Goal: Task Accomplishment & Management: Use online tool/utility

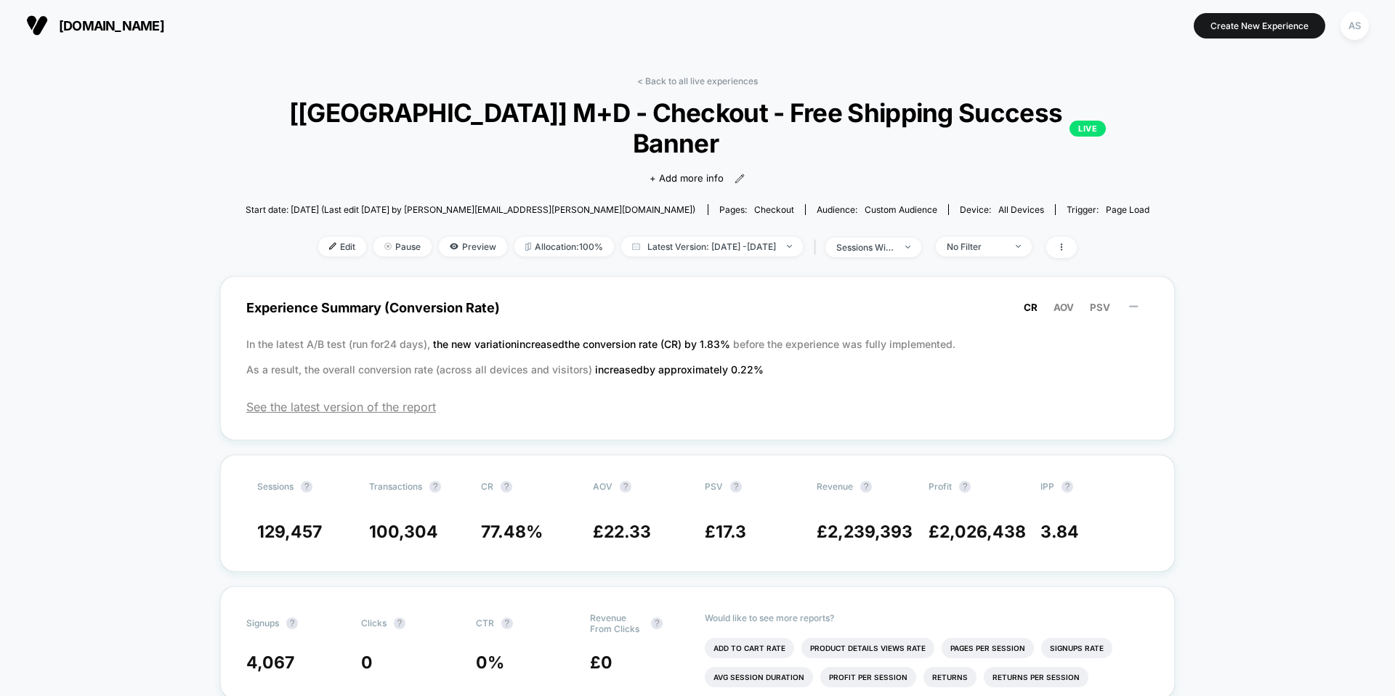
click at [155, 33] on span "worldofbooks.com" at bounding box center [111, 25] width 105 height 15
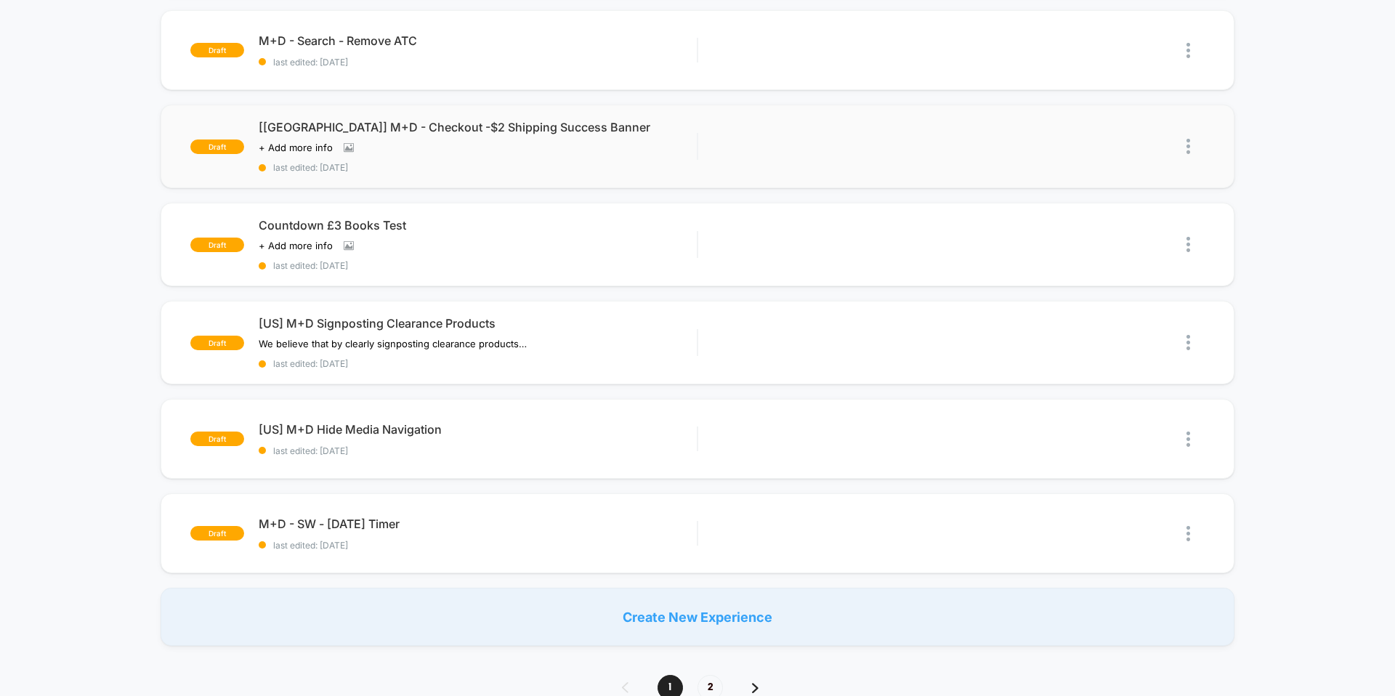
scroll to position [727, 0]
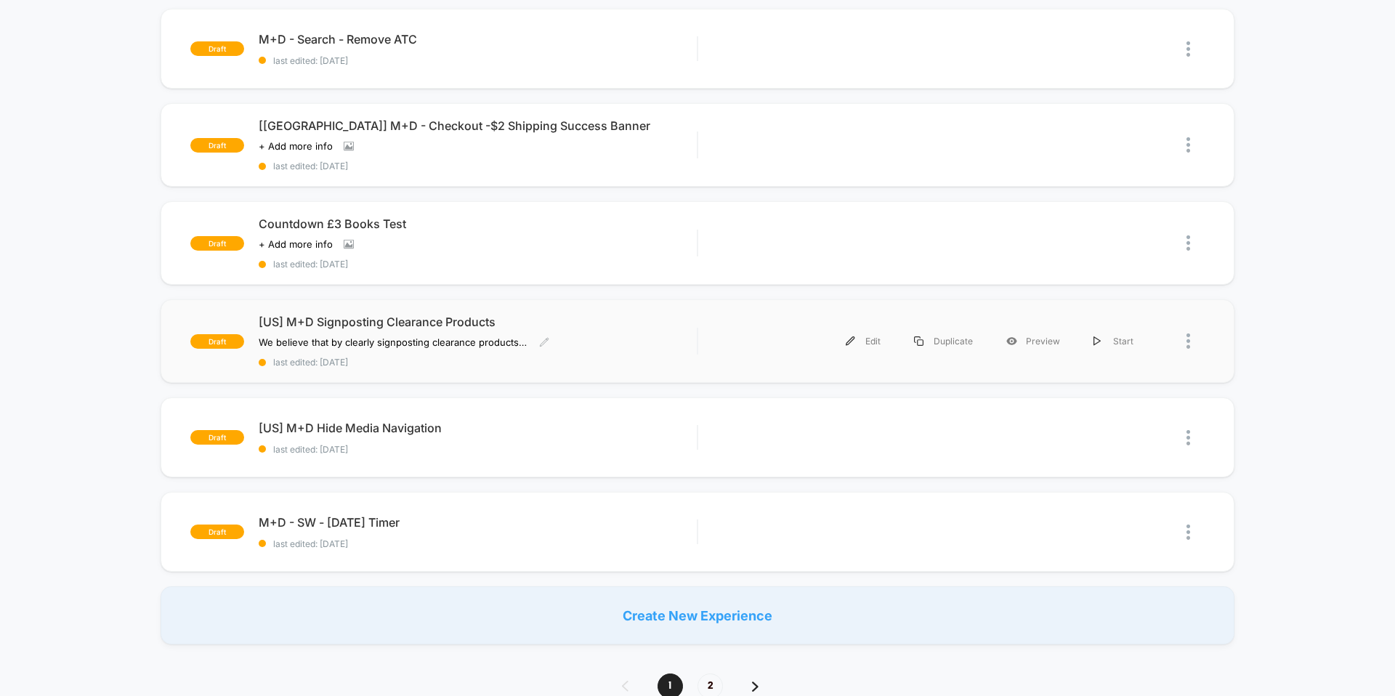
click at [484, 315] on span "[US] M+D Signposting Clearance Products" at bounding box center [478, 322] width 438 height 15
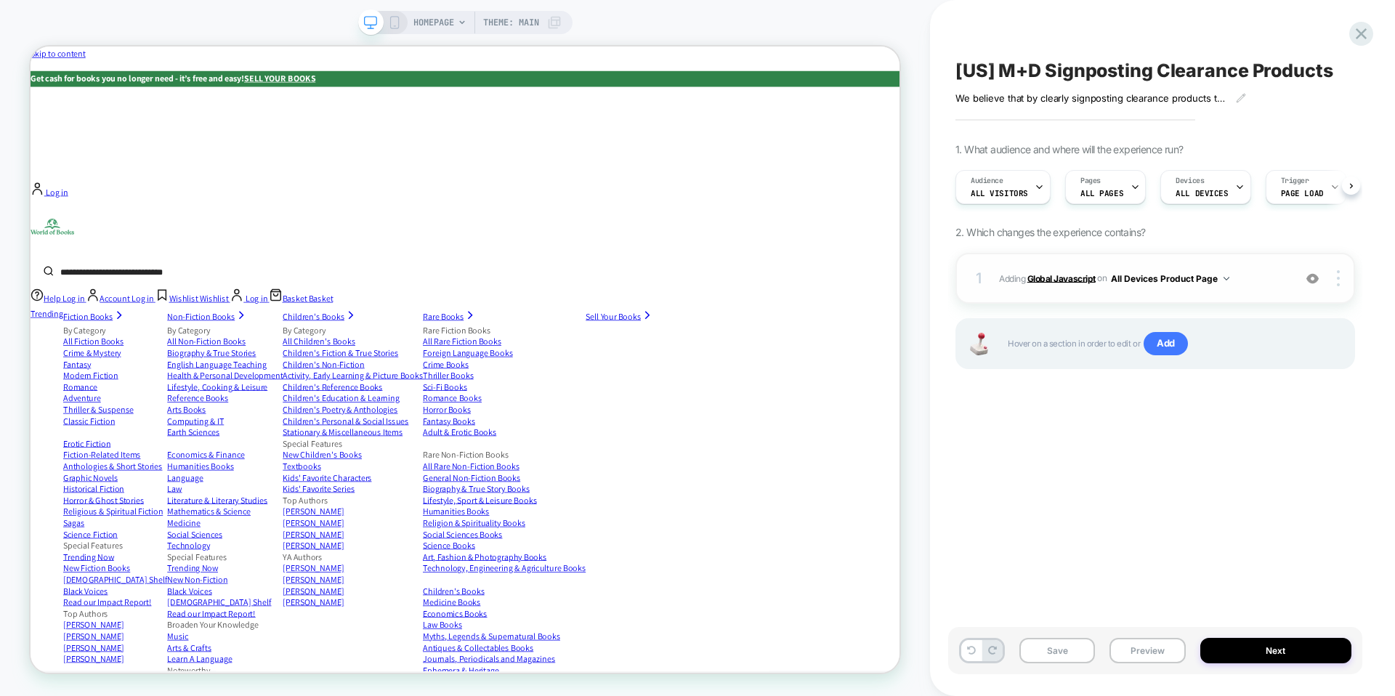
scroll to position [0, 1]
click at [1053, 280] on b "Global Javascript" at bounding box center [1061, 277] width 68 height 11
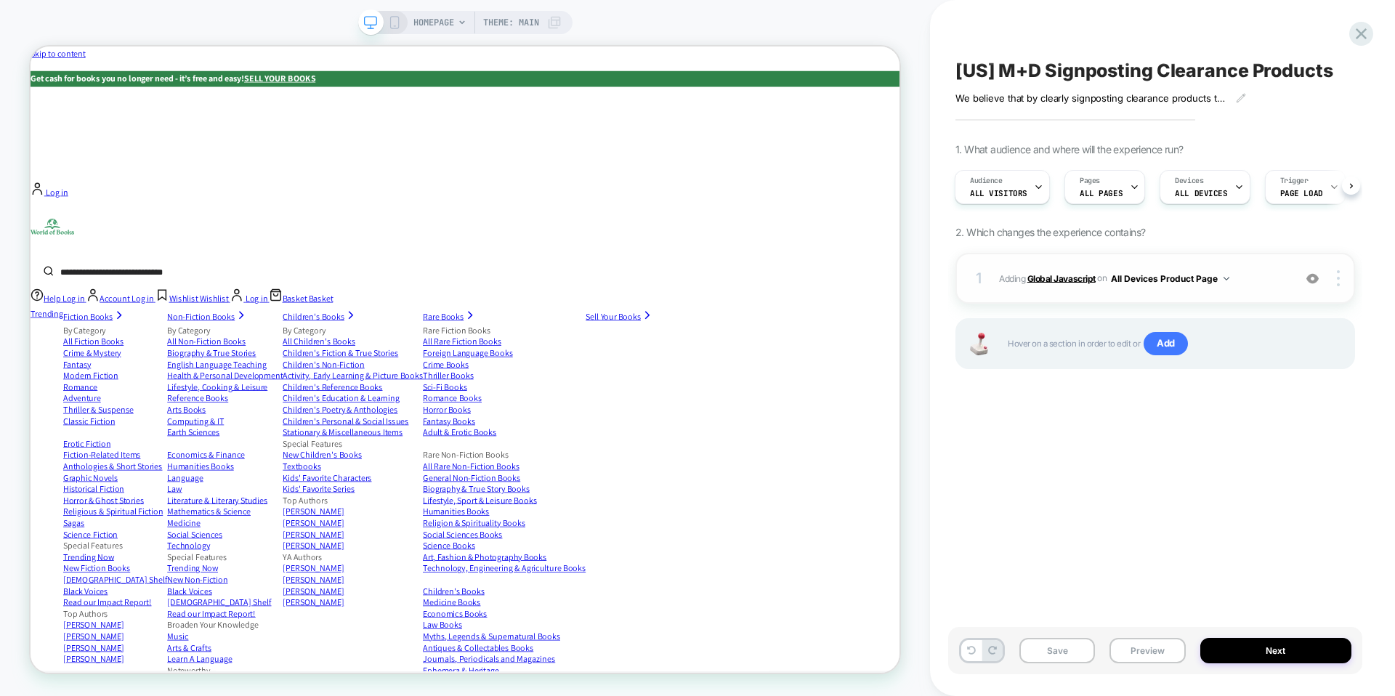
click at [1053, 280] on b "Global Javascript" at bounding box center [1061, 277] width 68 height 11
click at [1362, 34] on icon at bounding box center [1361, 33] width 11 height 11
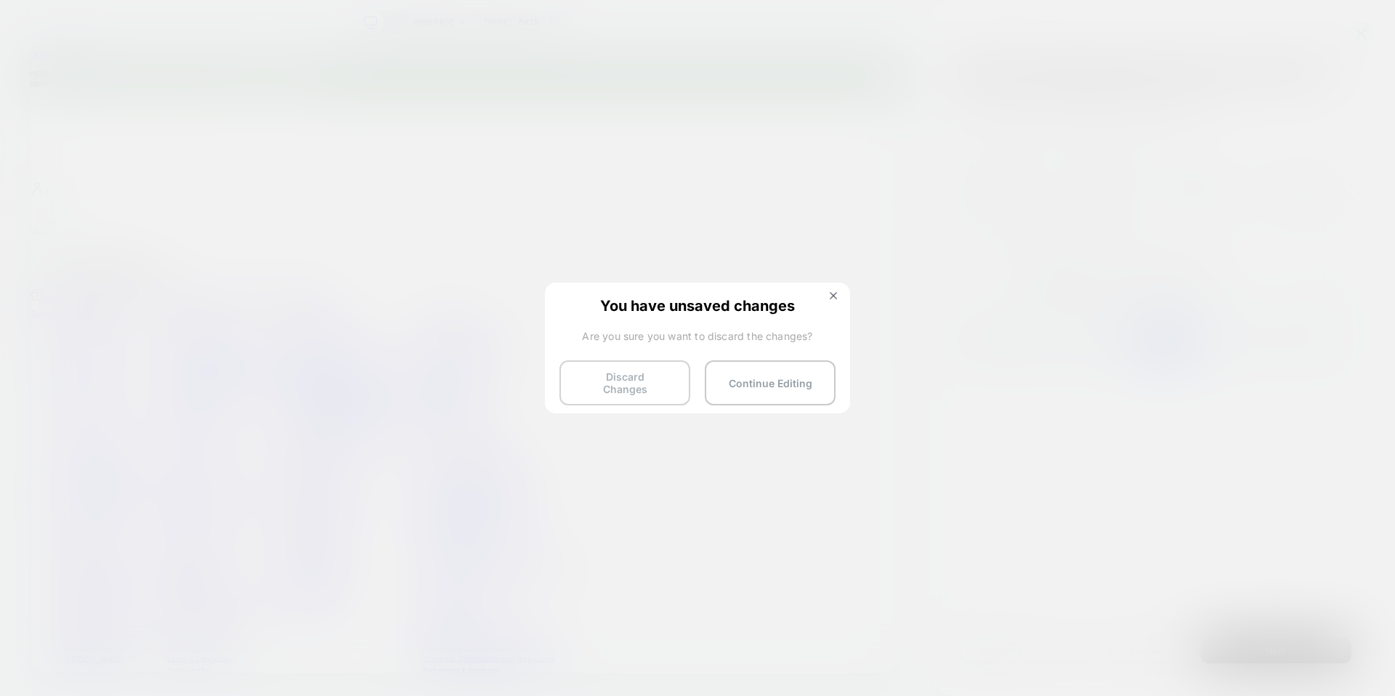
click at [664, 384] on button "Discard Changes" at bounding box center [624, 382] width 131 height 45
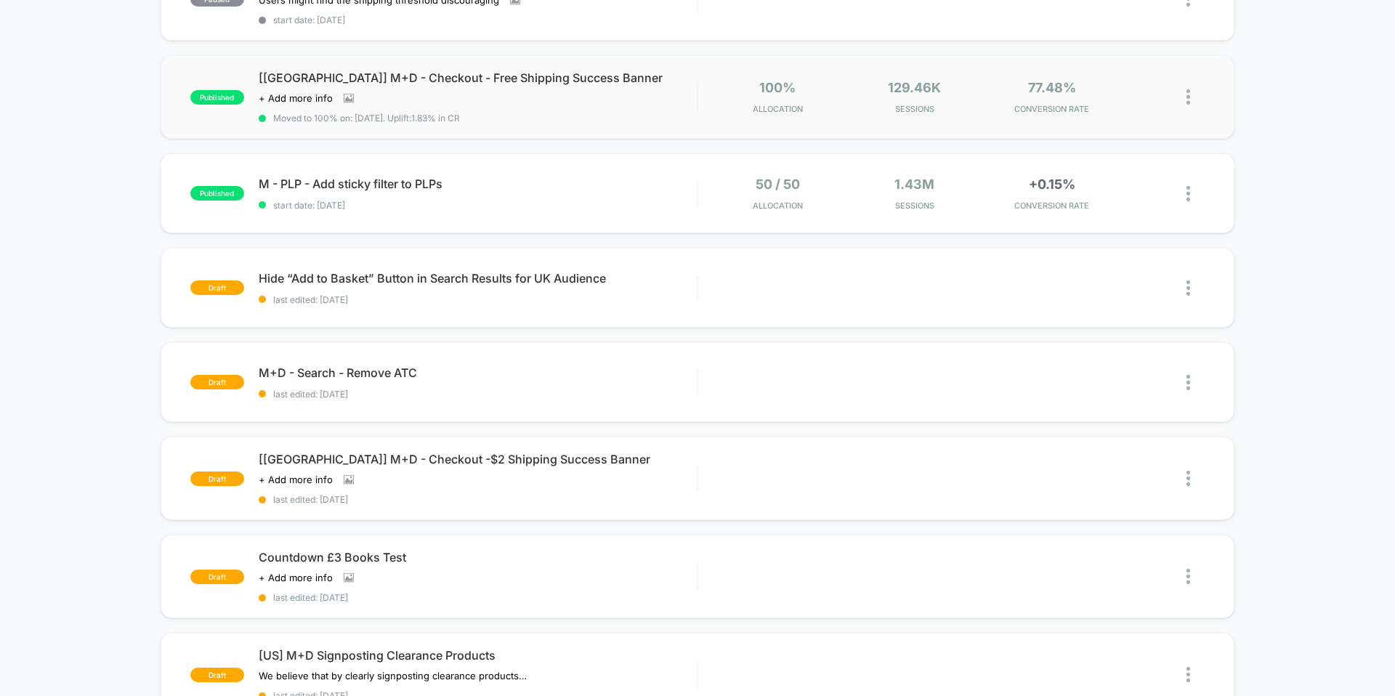
scroll to position [412, 0]
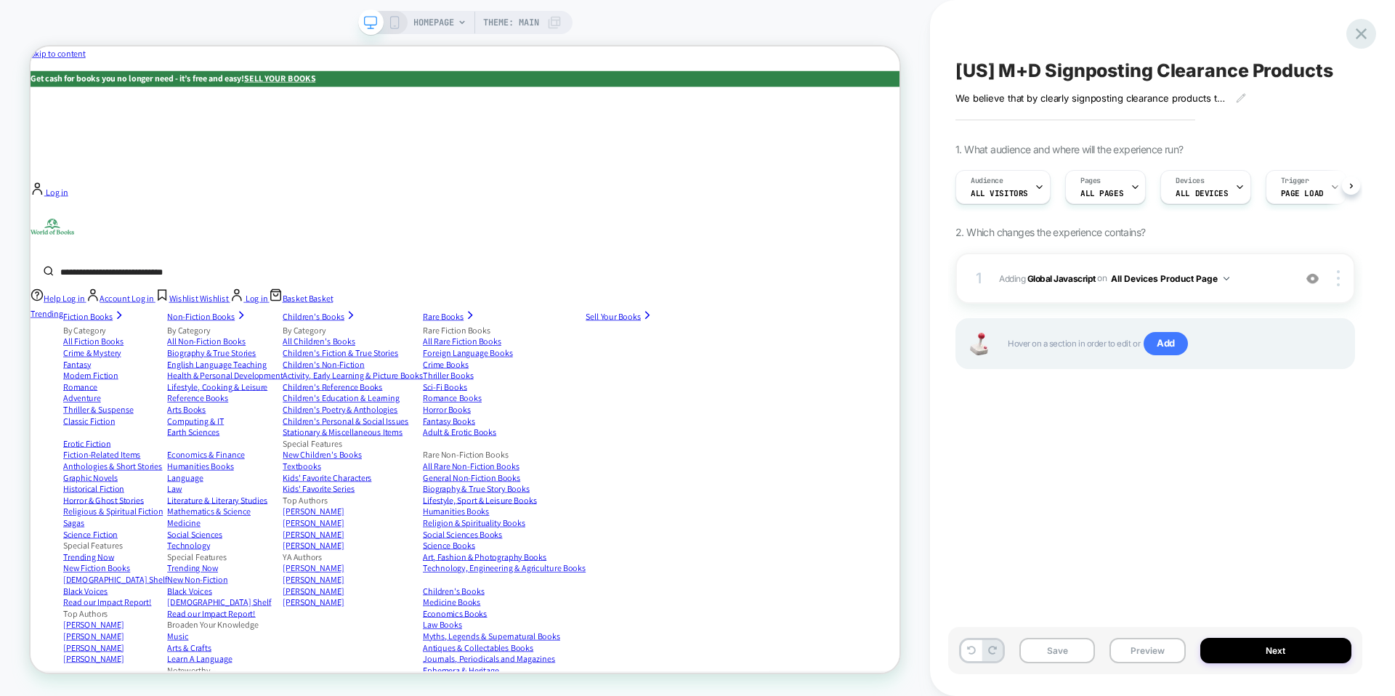
click at [1367, 28] on icon at bounding box center [1361, 34] width 20 height 20
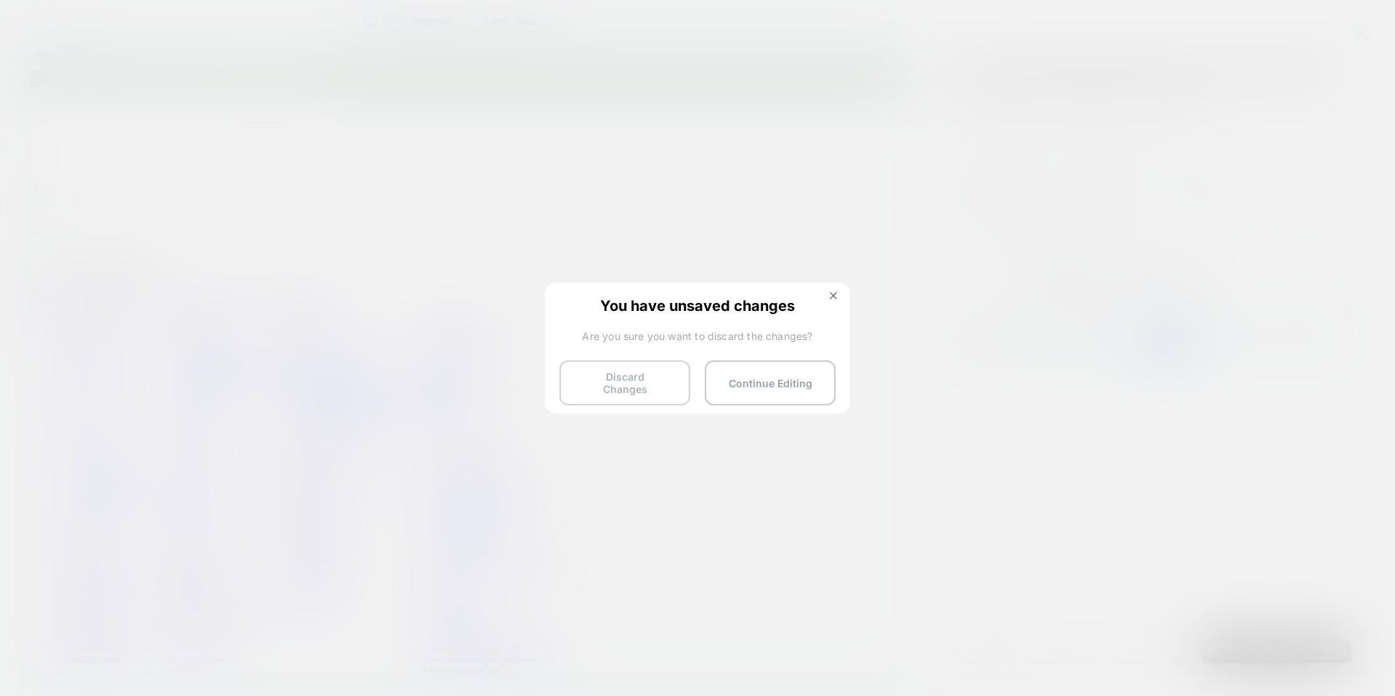
click at [669, 370] on button "Discard Changes" at bounding box center [624, 382] width 131 height 45
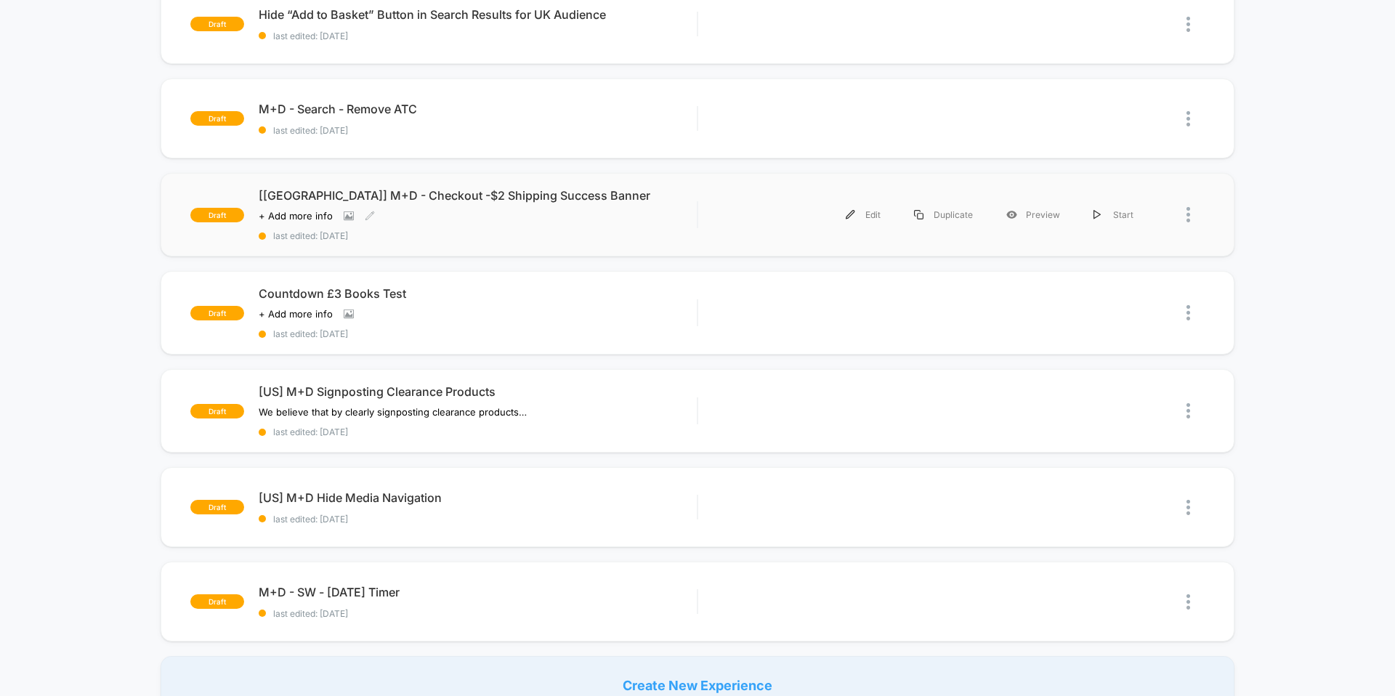
scroll to position [658, 0]
click at [628, 387] on span "[US] M+D Signposting Clearance Products" at bounding box center [478, 391] width 438 height 15
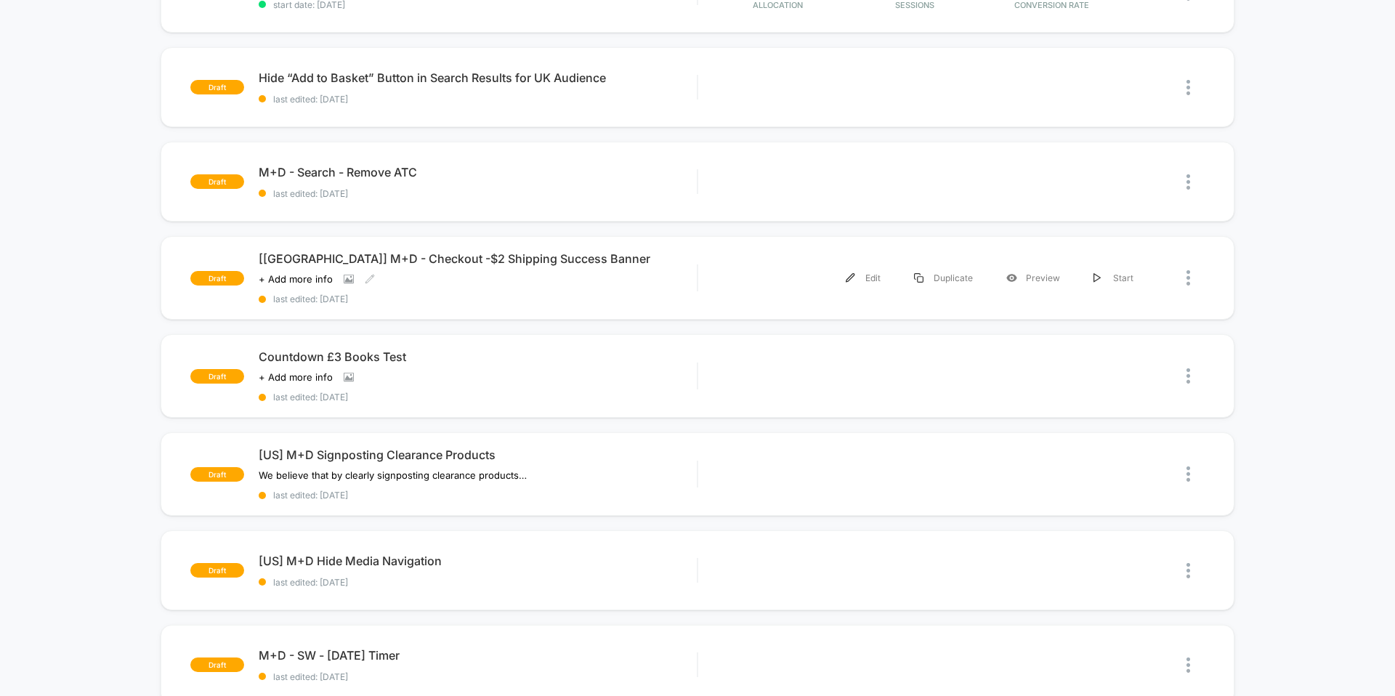
scroll to position [599, 0]
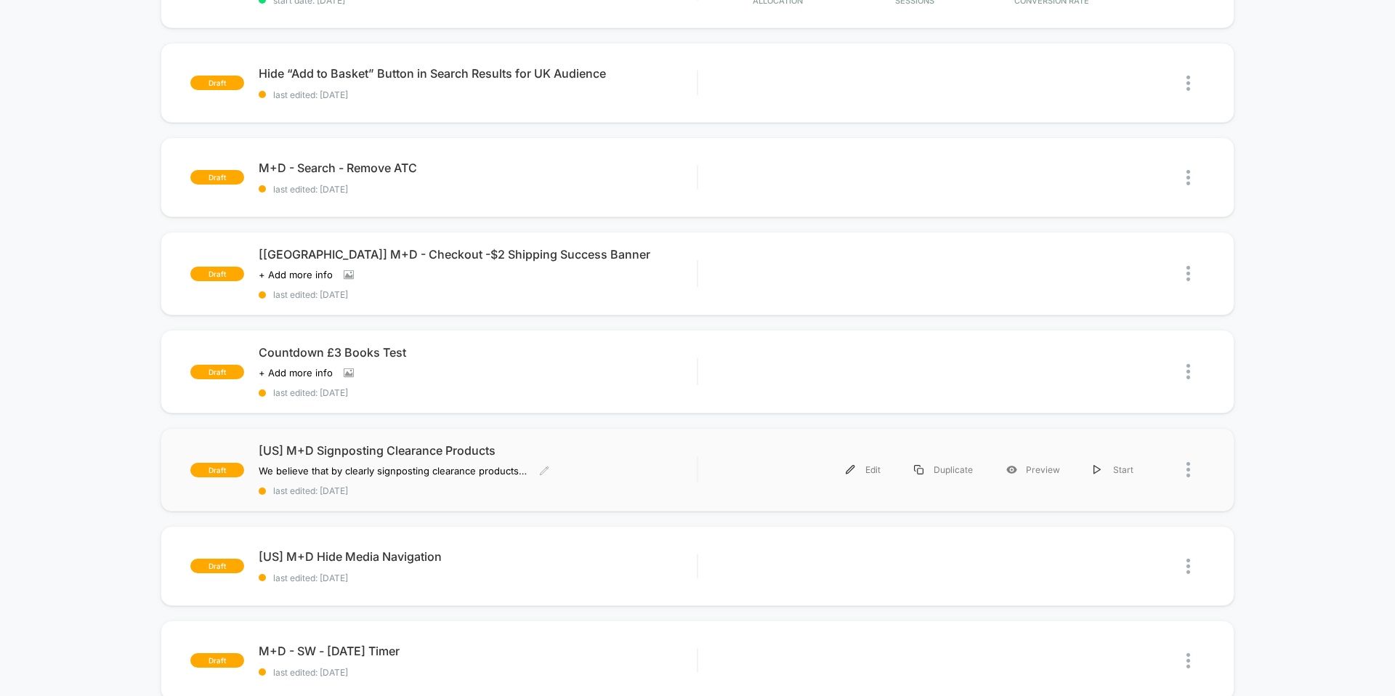
click at [612, 459] on div "[US] M+D Signposting Clearance Products We believe that by clearly signposting …" at bounding box center [478, 469] width 438 height 53
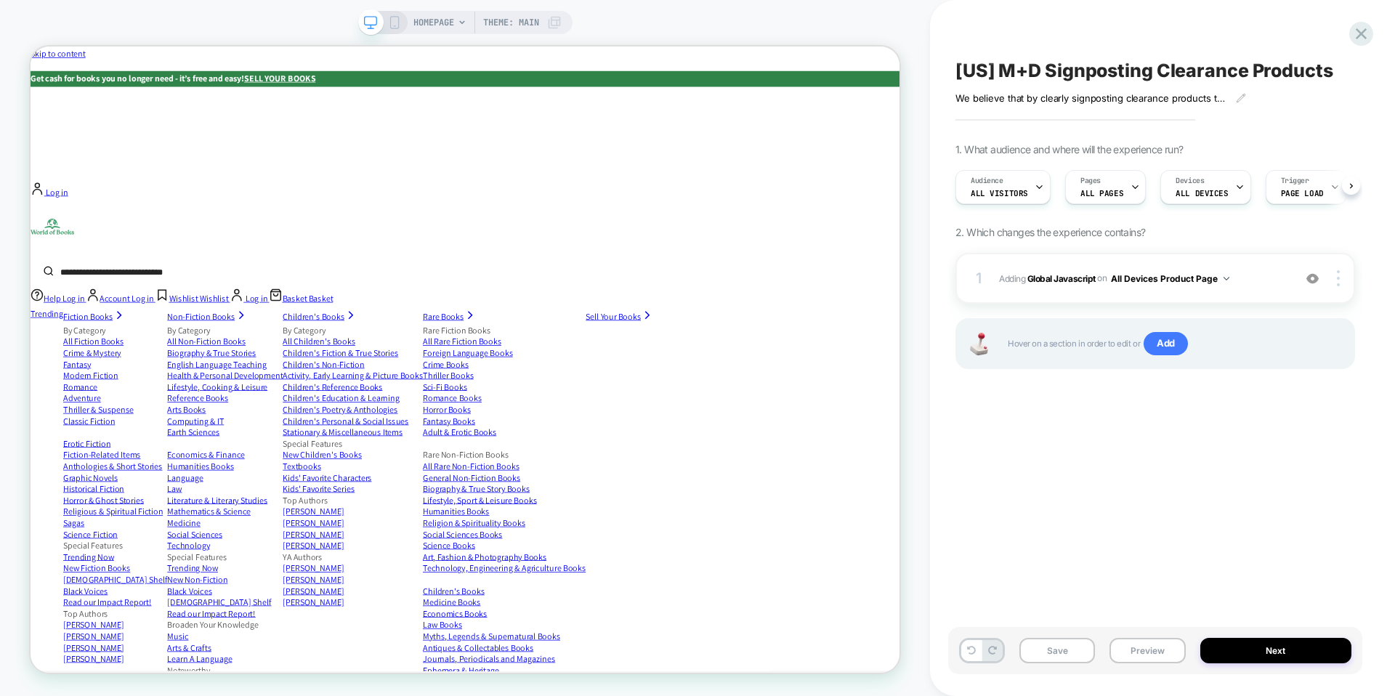
scroll to position [0, 1]
click at [1082, 318] on div "Hover on a section in order to edit or Add" at bounding box center [1155, 343] width 400 height 51
click at [1367, 36] on icon at bounding box center [1361, 34] width 20 height 20
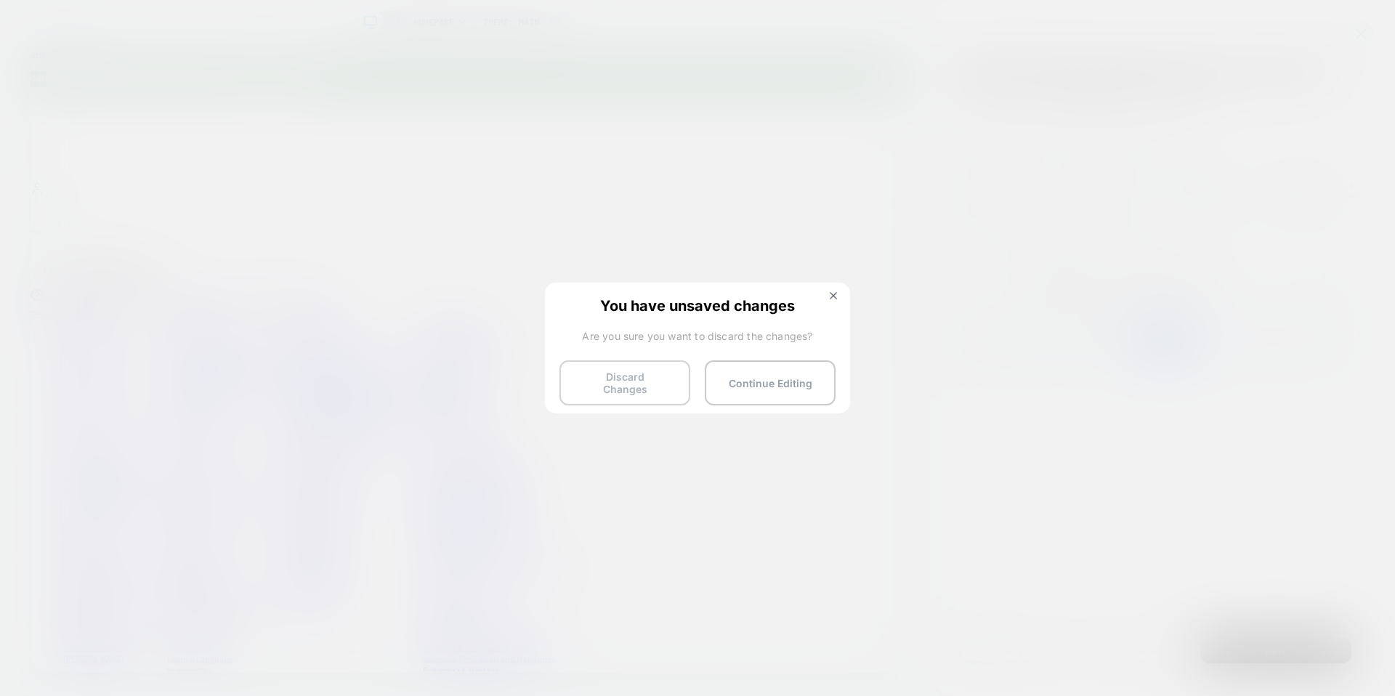
click at [624, 369] on button "Discard Changes" at bounding box center [624, 382] width 131 height 45
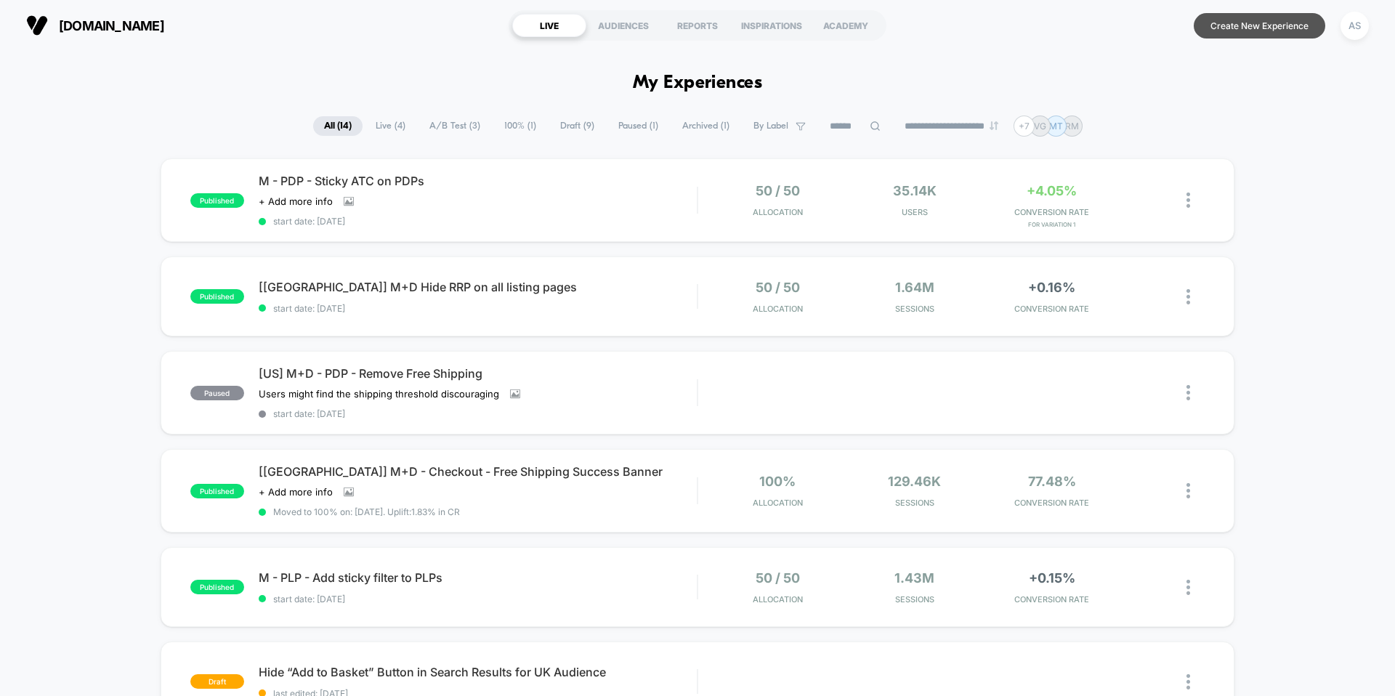
click at [1269, 24] on button "Create New Experience" at bounding box center [1260, 25] width 132 height 25
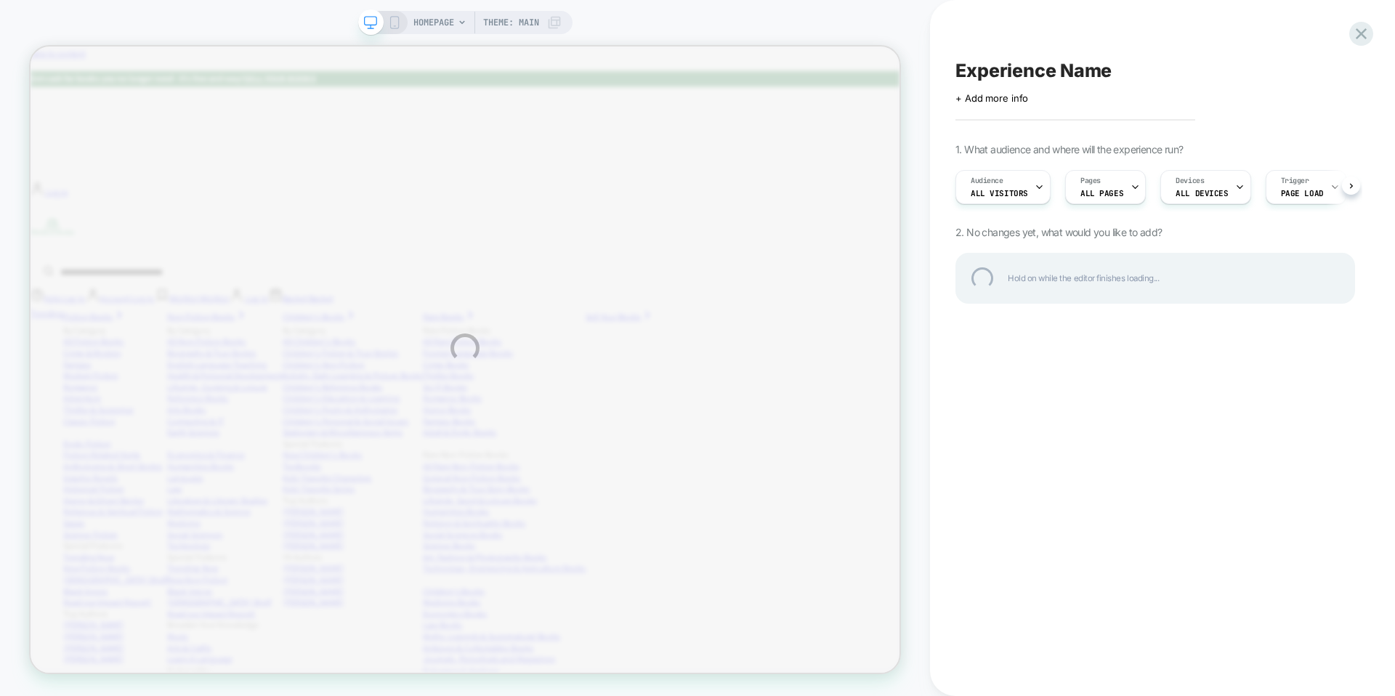
click at [1192, 344] on div "HOMEPAGE Theme: MAIN Experience Name Click to edit experience details + Add mor…" at bounding box center [697, 348] width 1395 height 696
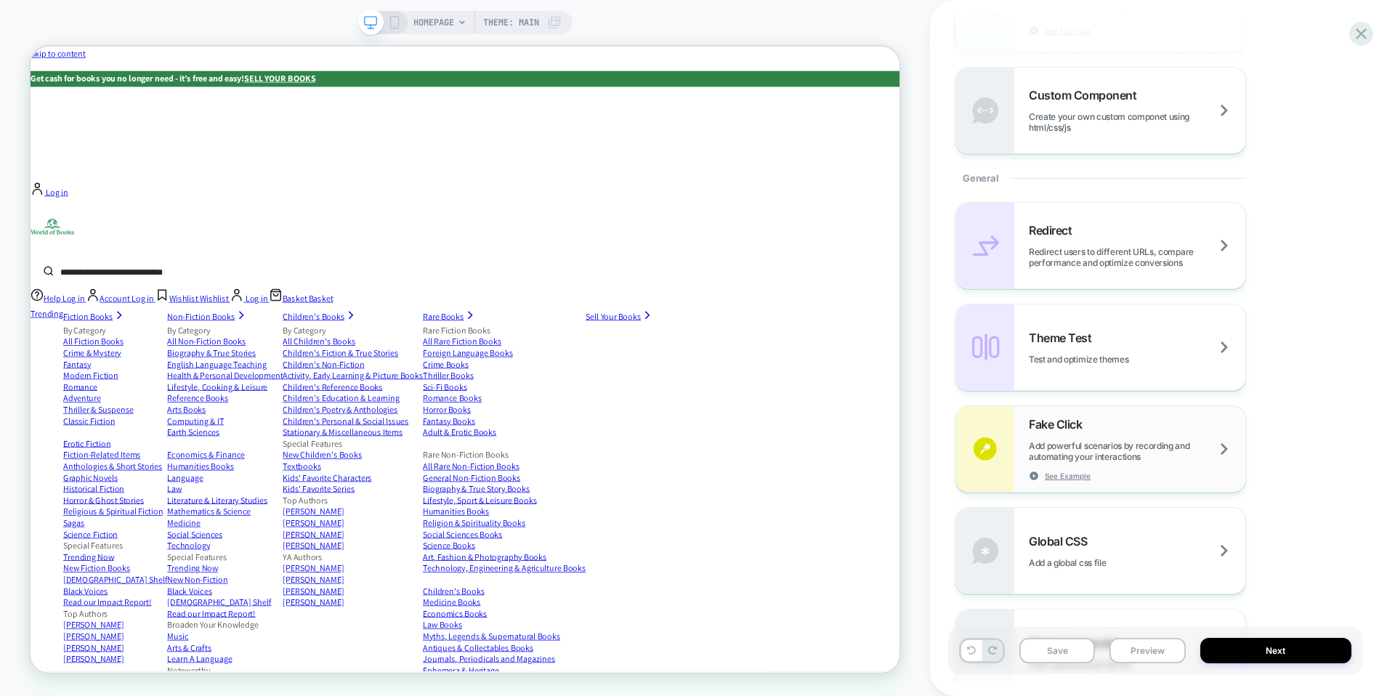
scroll to position [923, 0]
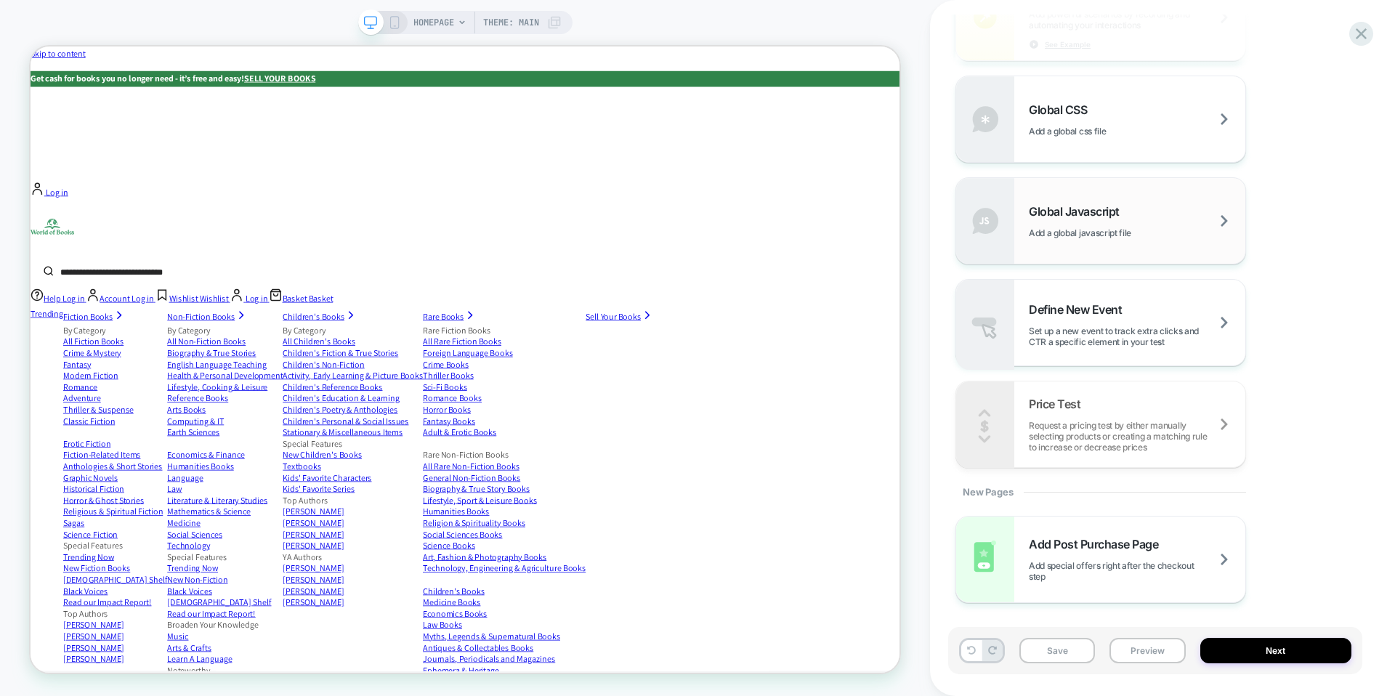
click at [1129, 193] on div "Global Javascript Add a global javascript file" at bounding box center [1100, 221] width 289 height 86
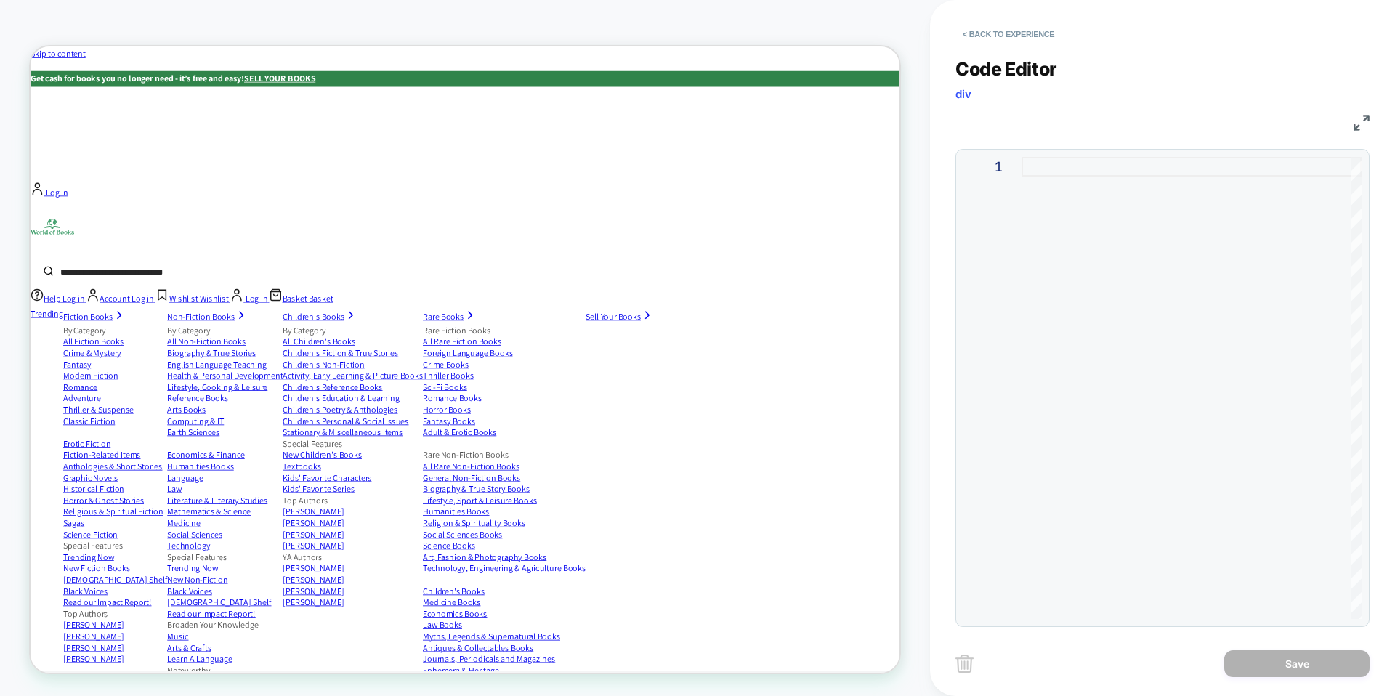
click at [1125, 182] on div at bounding box center [1192, 388] width 340 height 462
type textarea "**********"
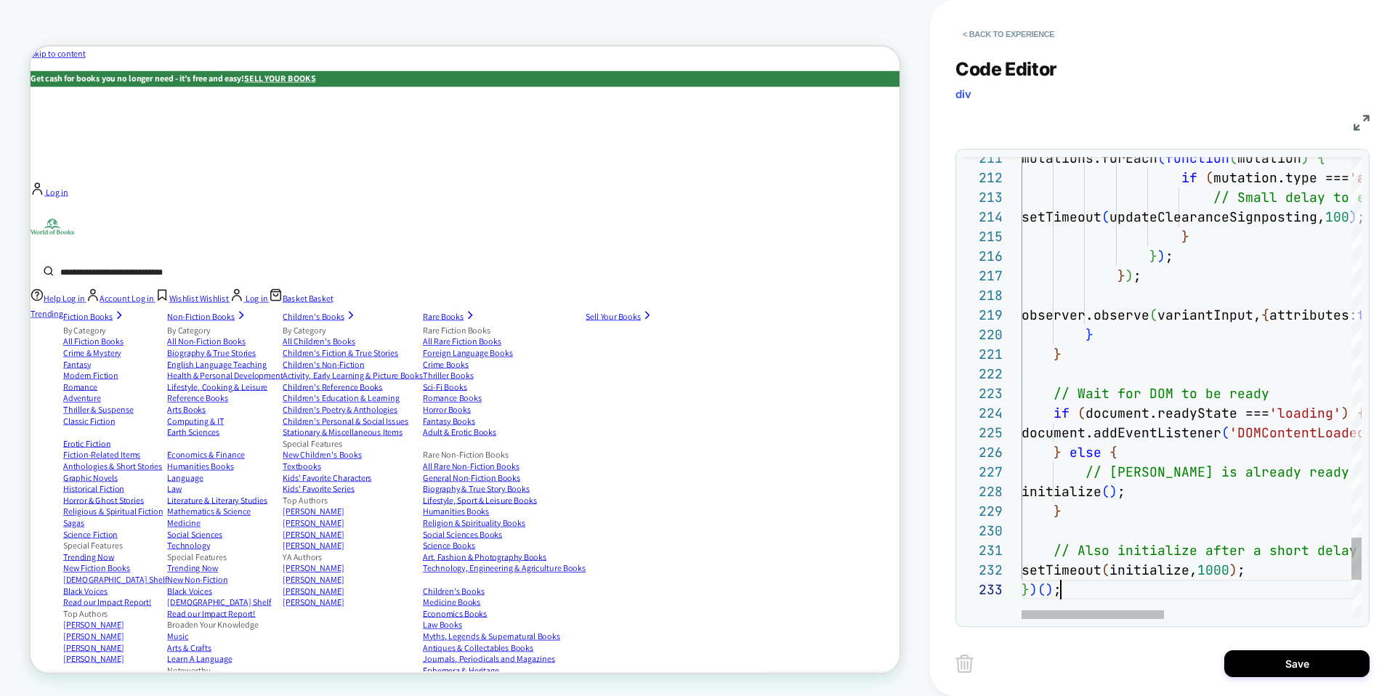
scroll to position [39, 39]
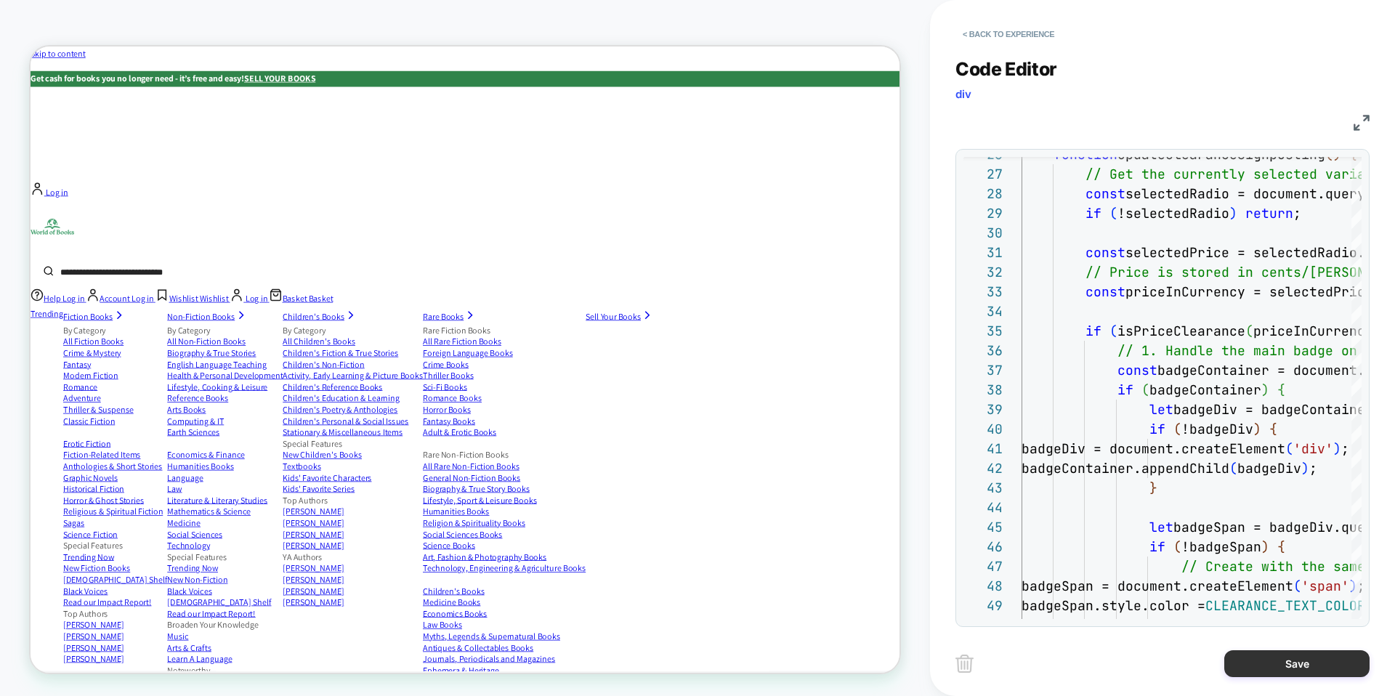
click at [1285, 670] on button "Save" at bounding box center [1296, 663] width 145 height 27
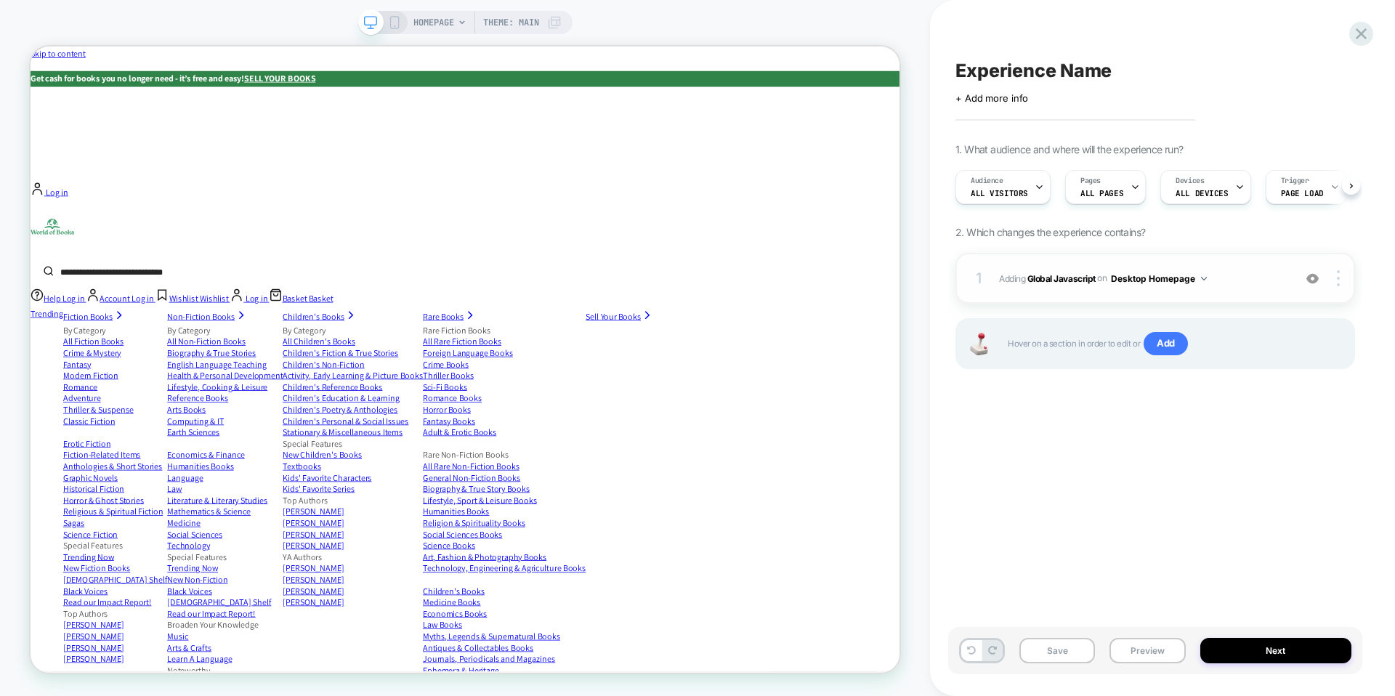
scroll to position [0, 1]
click at [1343, 274] on div at bounding box center [1341, 278] width 28 height 16
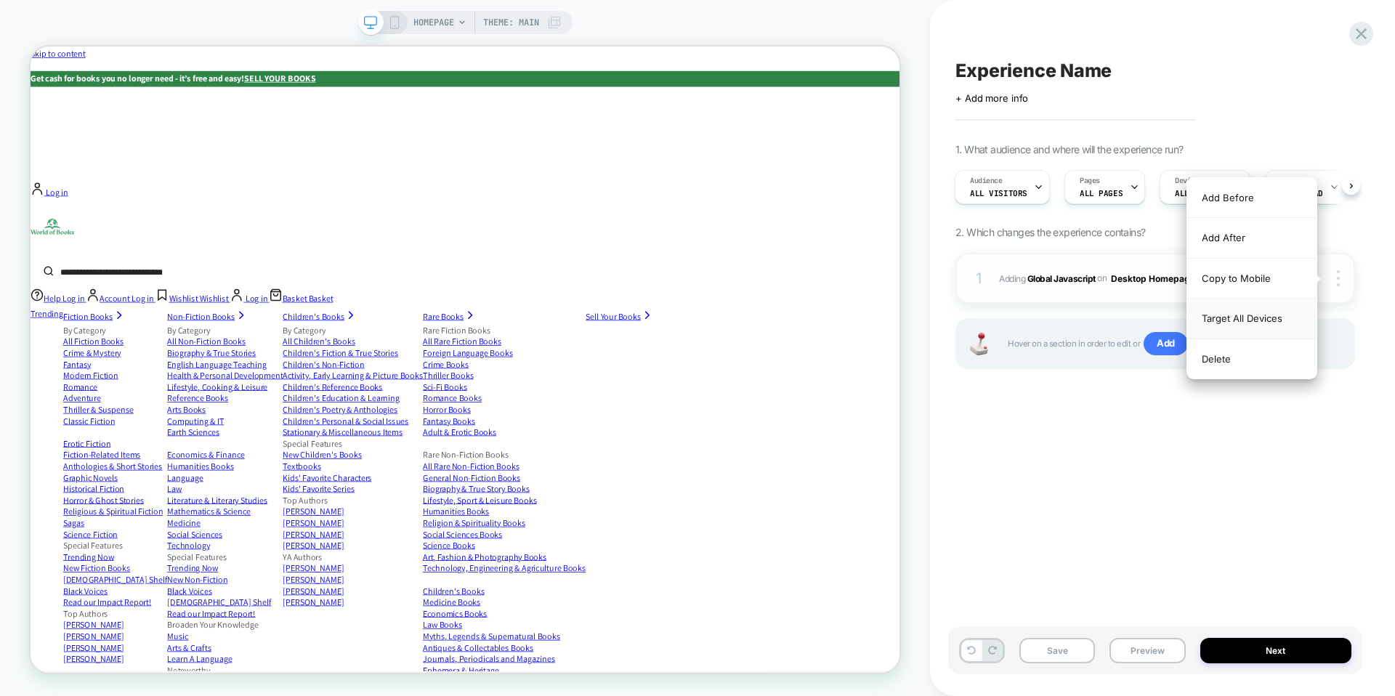
click at [1273, 318] on div "Target All Devices" at bounding box center [1251, 319] width 129 height 40
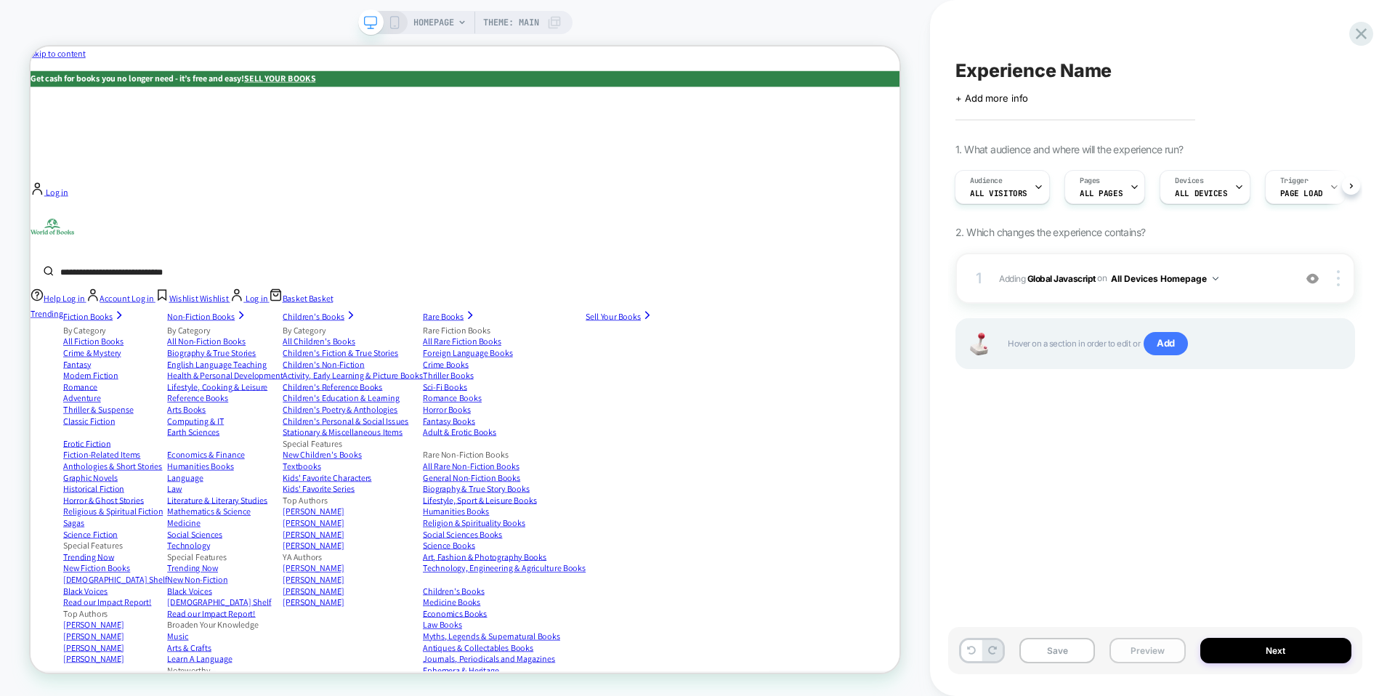
click at [1156, 654] on button "Preview" at bounding box center [1147, 650] width 76 height 25
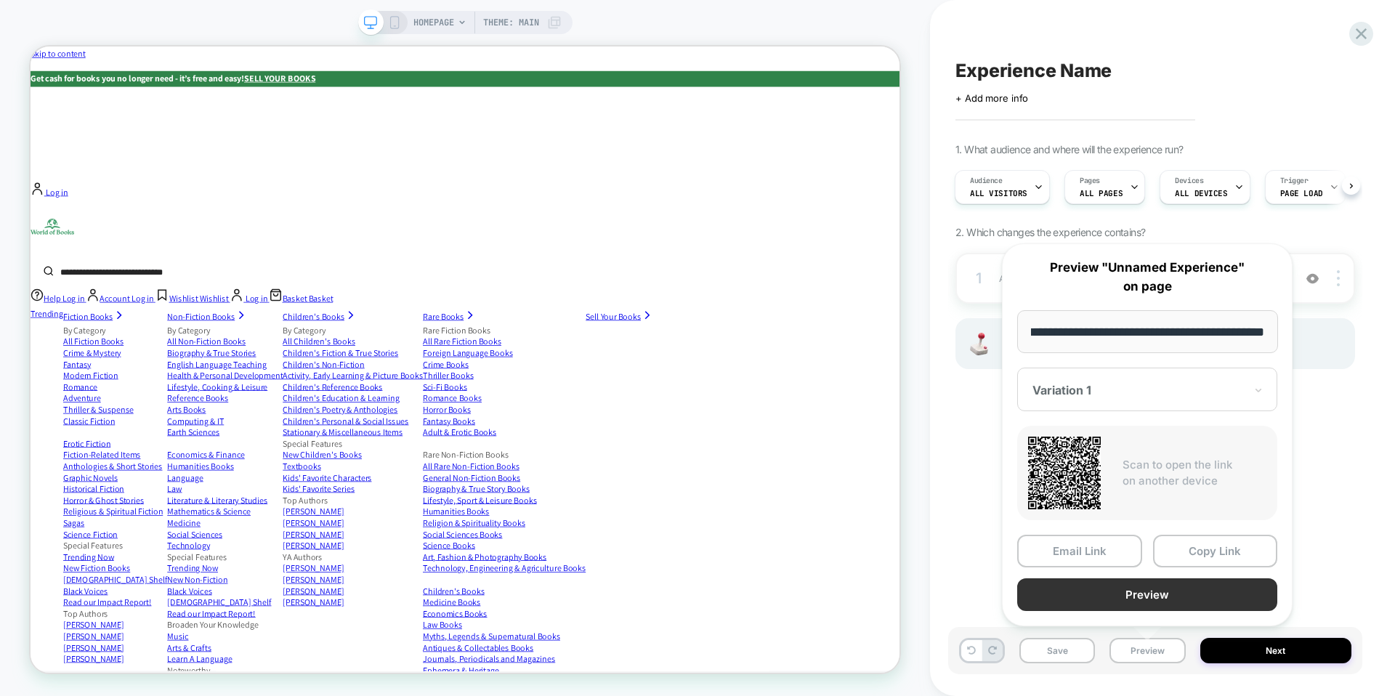
scroll to position [0, 0]
click at [1152, 591] on button "Preview" at bounding box center [1147, 594] width 260 height 33
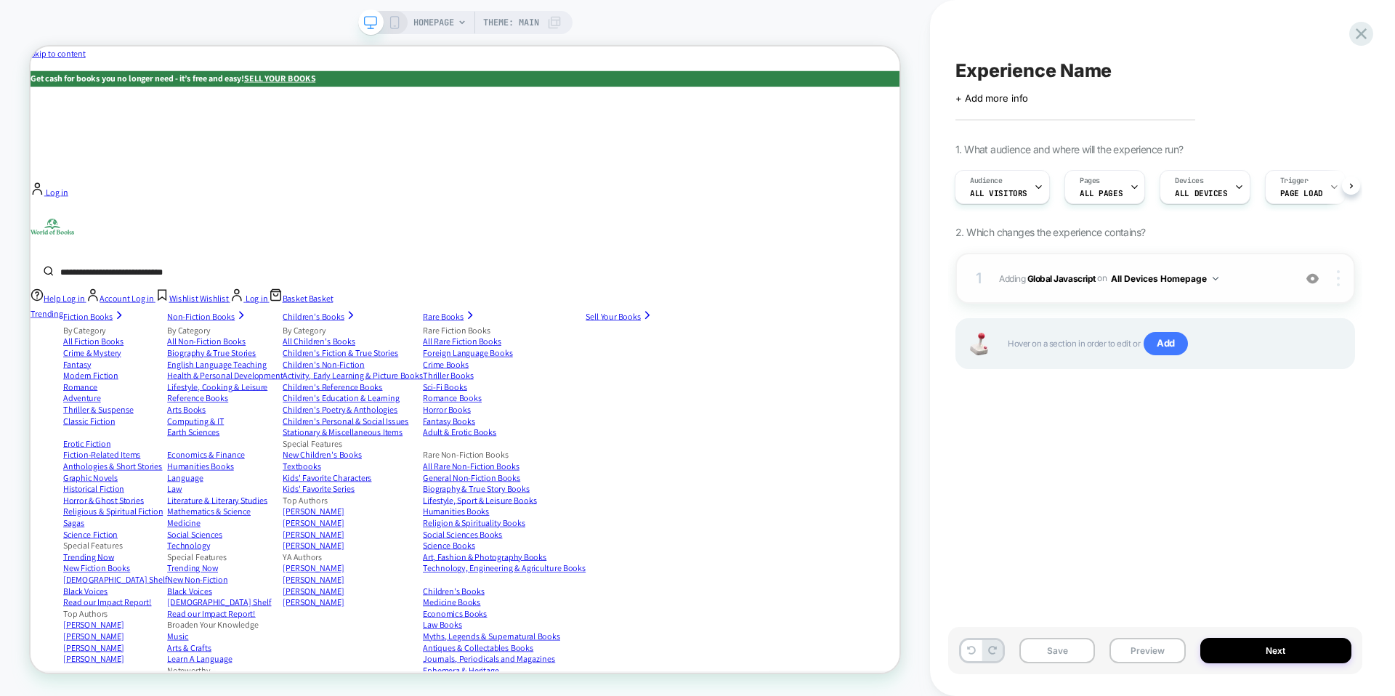
click at [1332, 280] on div at bounding box center [1341, 278] width 28 height 16
click at [1242, 347] on div "Delete" at bounding box center [1251, 337] width 129 height 39
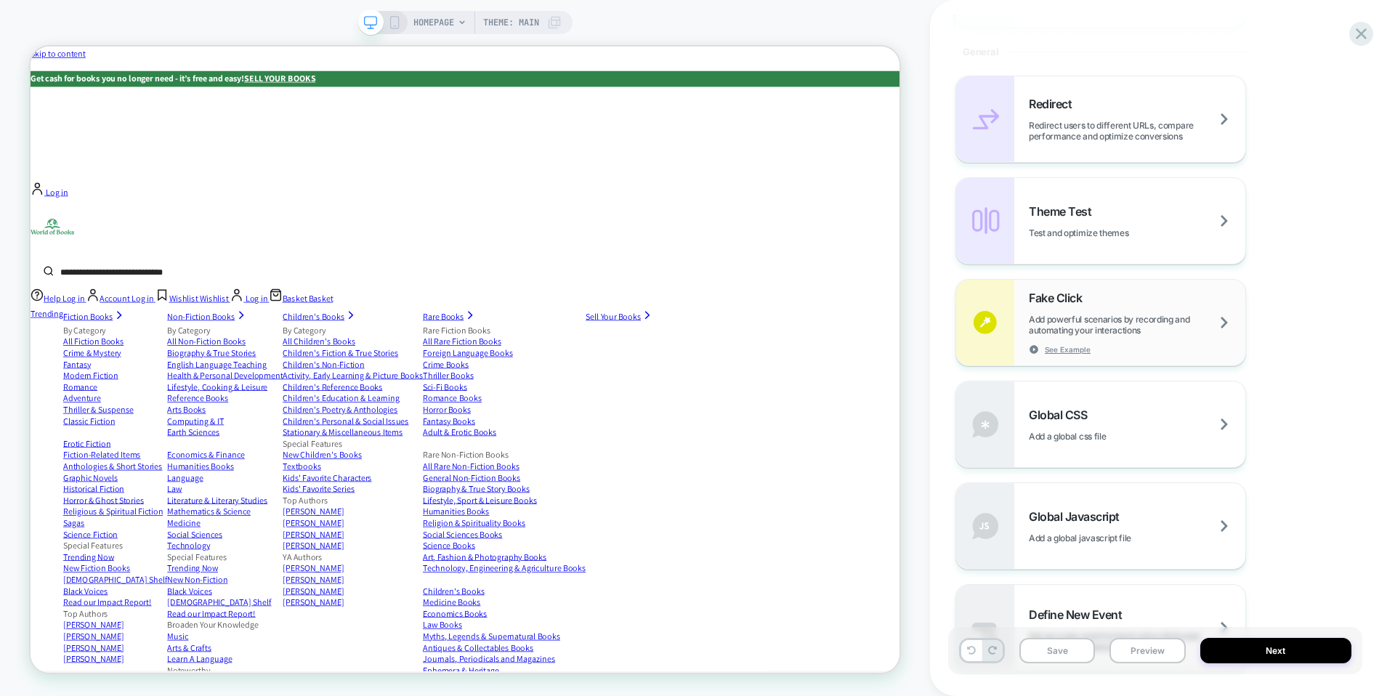
scroll to position [620, 0]
click at [1112, 434] on span "Add a global css file" at bounding box center [1085, 434] width 113 height 11
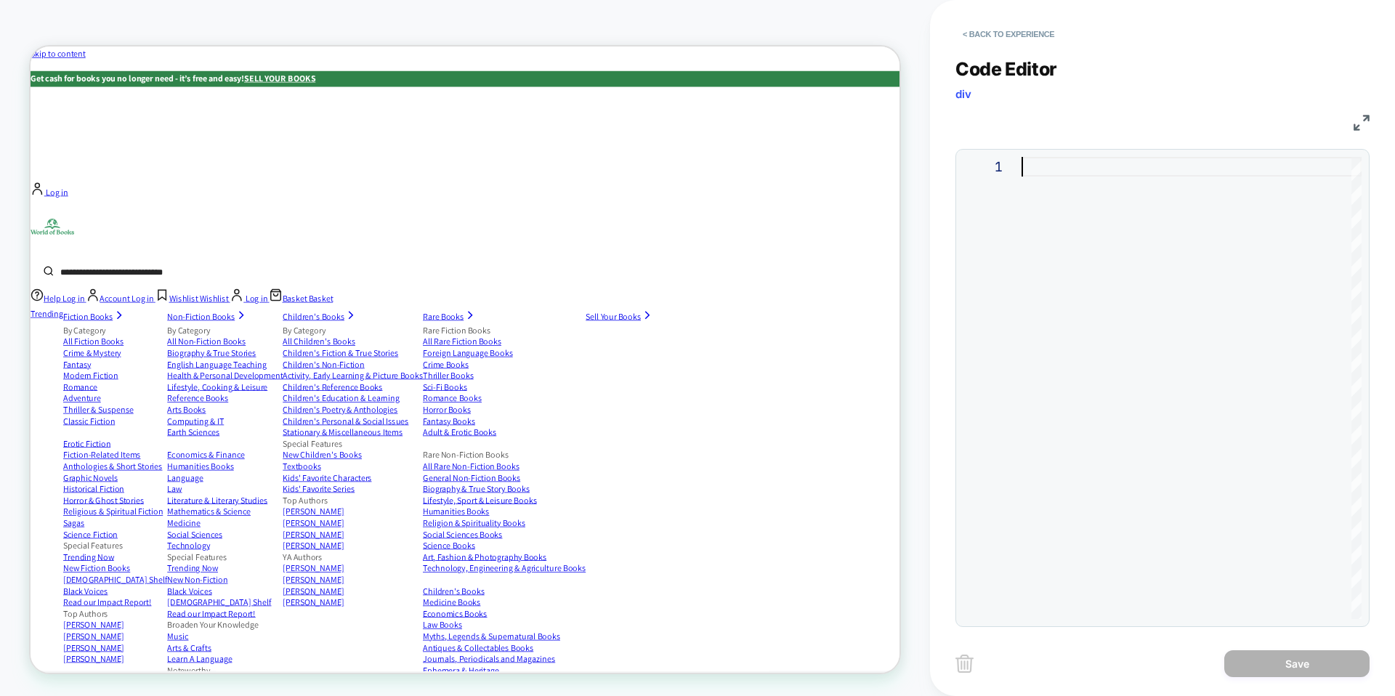
click at [1117, 177] on div at bounding box center [1192, 388] width 340 height 462
type textarea "**********"
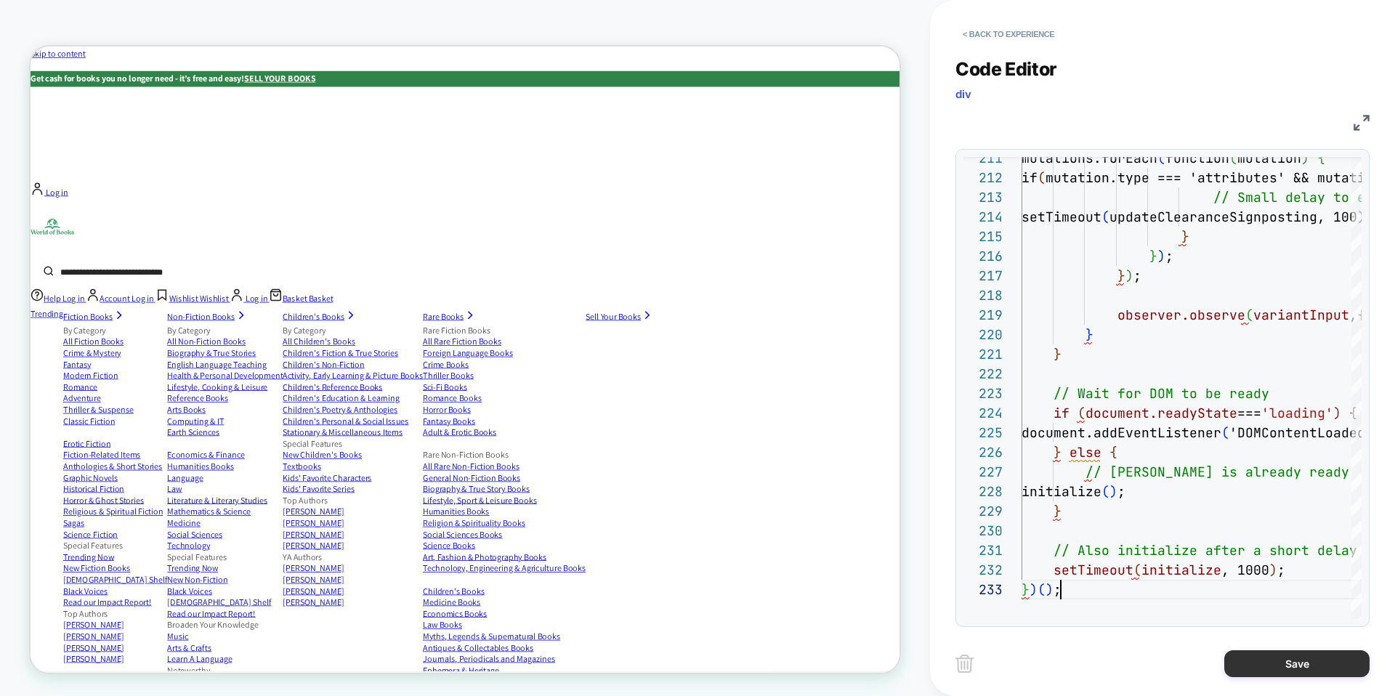
click at [1258, 666] on button "Save" at bounding box center [1296, 663] width 145 height 27
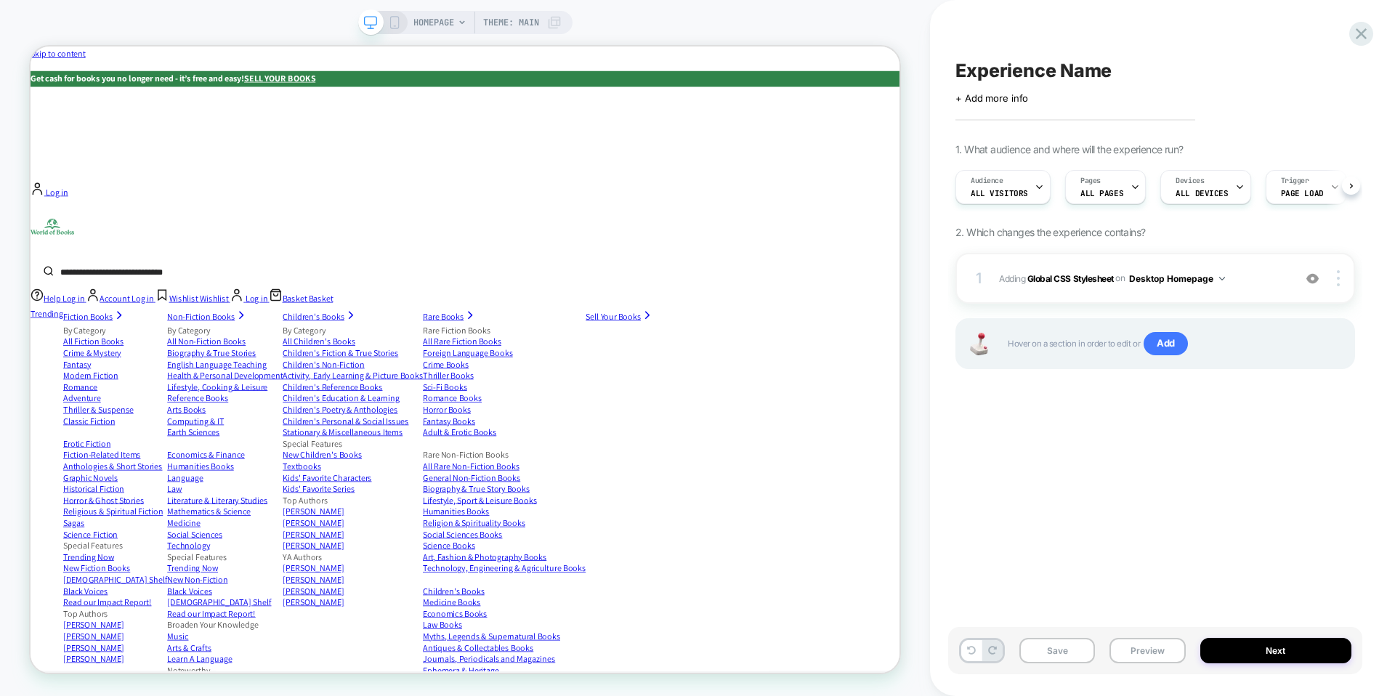
scroll to position [0, 1]
click at [1343, 271] on div at bounding box center [1341, 278] width 28 height 16
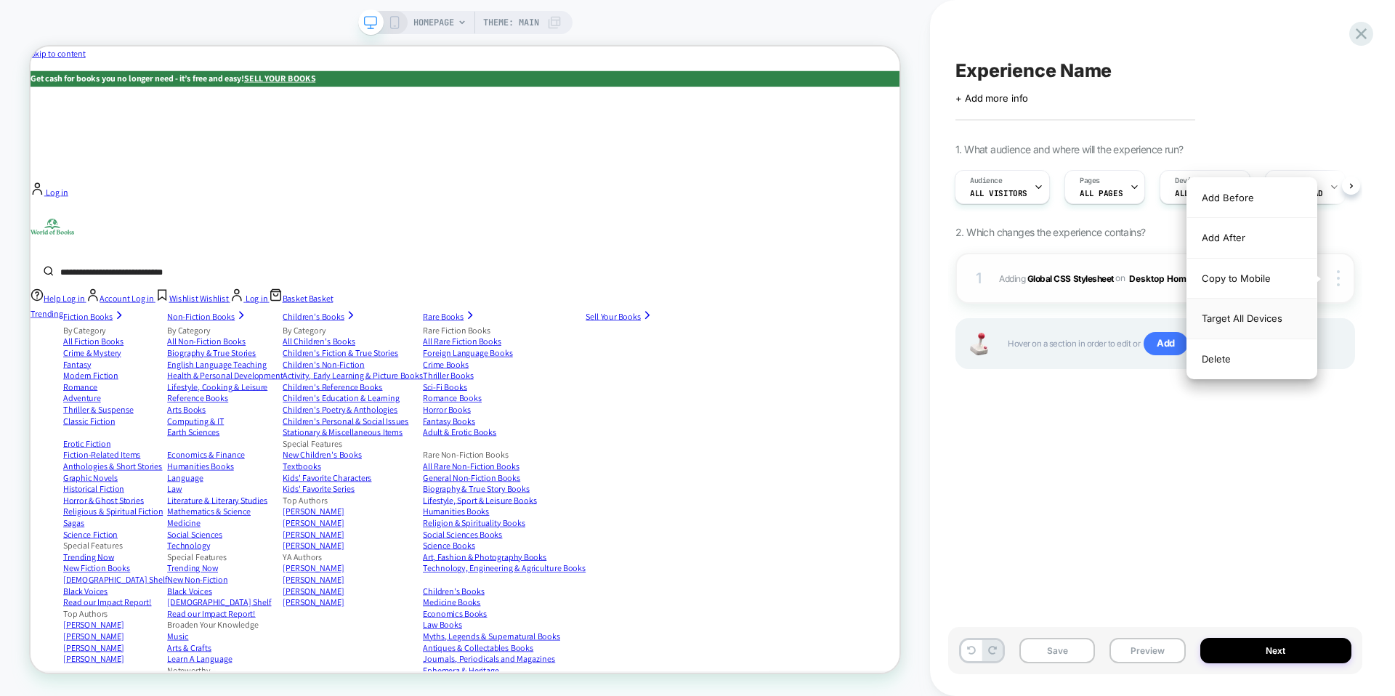
click at [1250, 315] on div "Target All Devices" at bounding box center [1251, 319] width 129 height 40
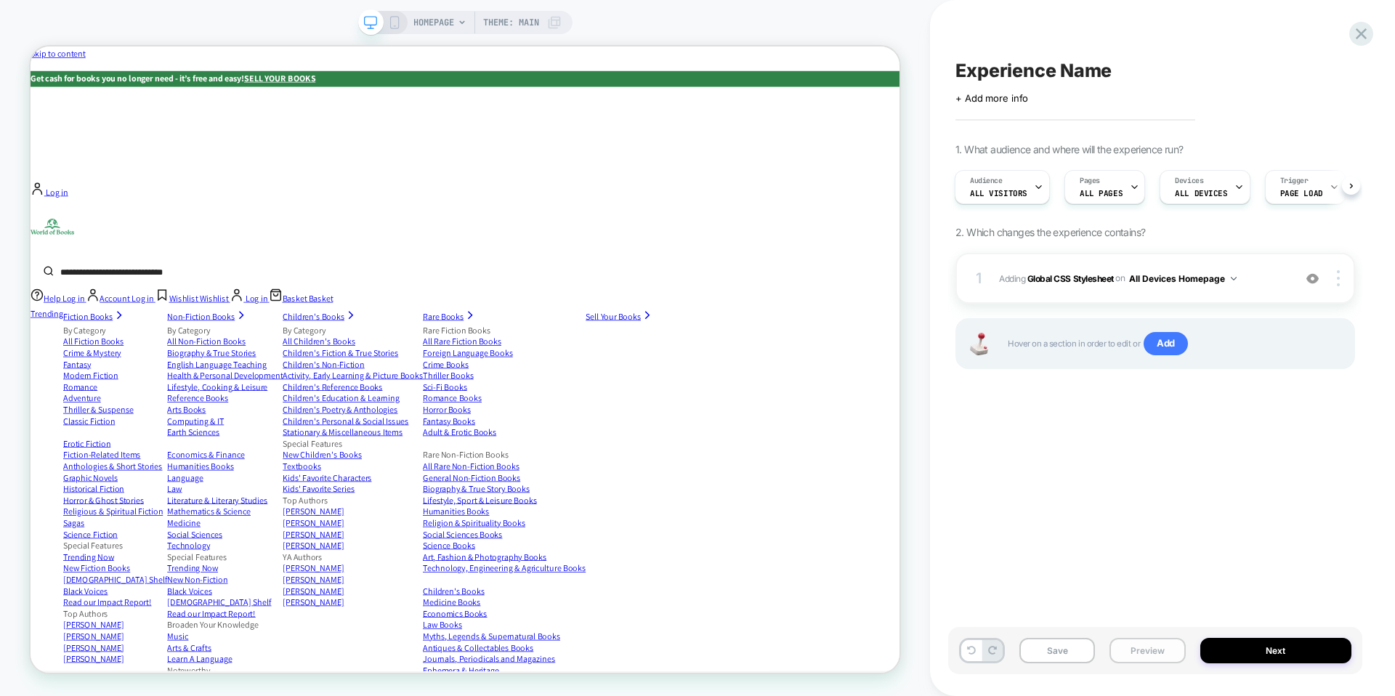
click at [1156, 651] on button "Preview" at bounding box center [1147, 650] width 76 height 25
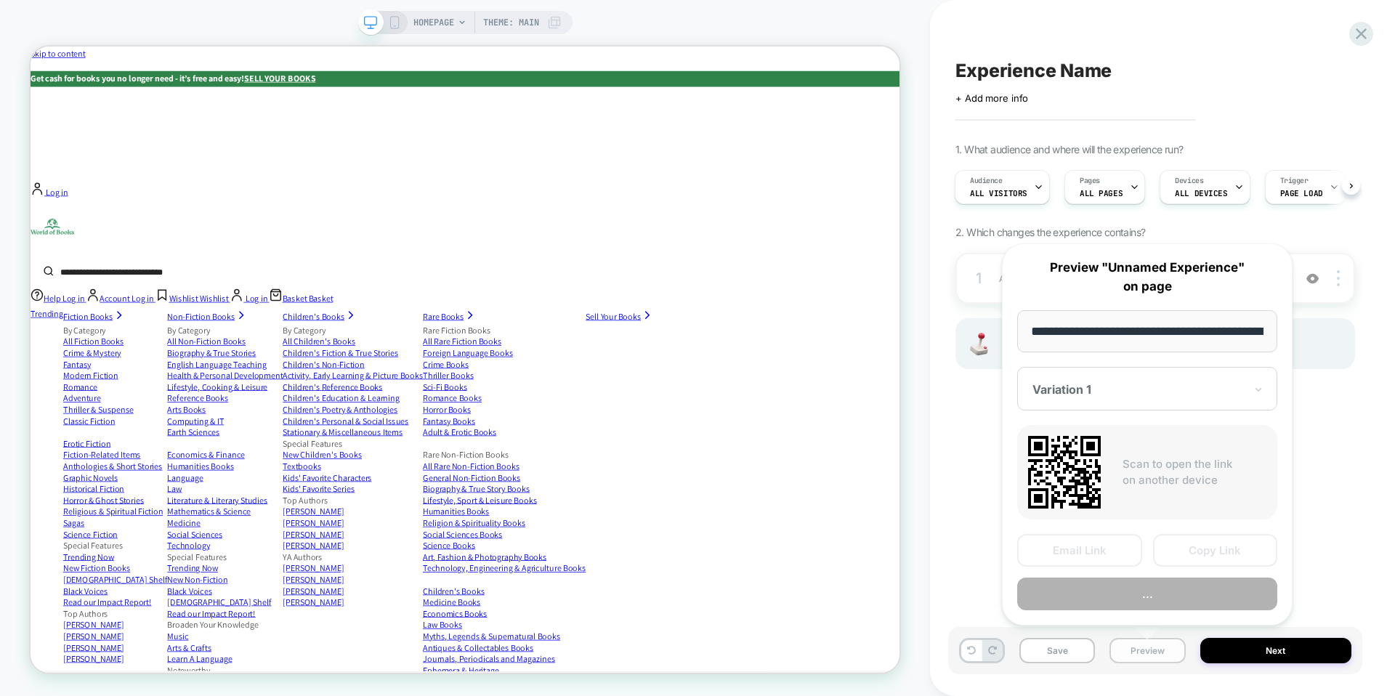
scroll to position [0, 67]
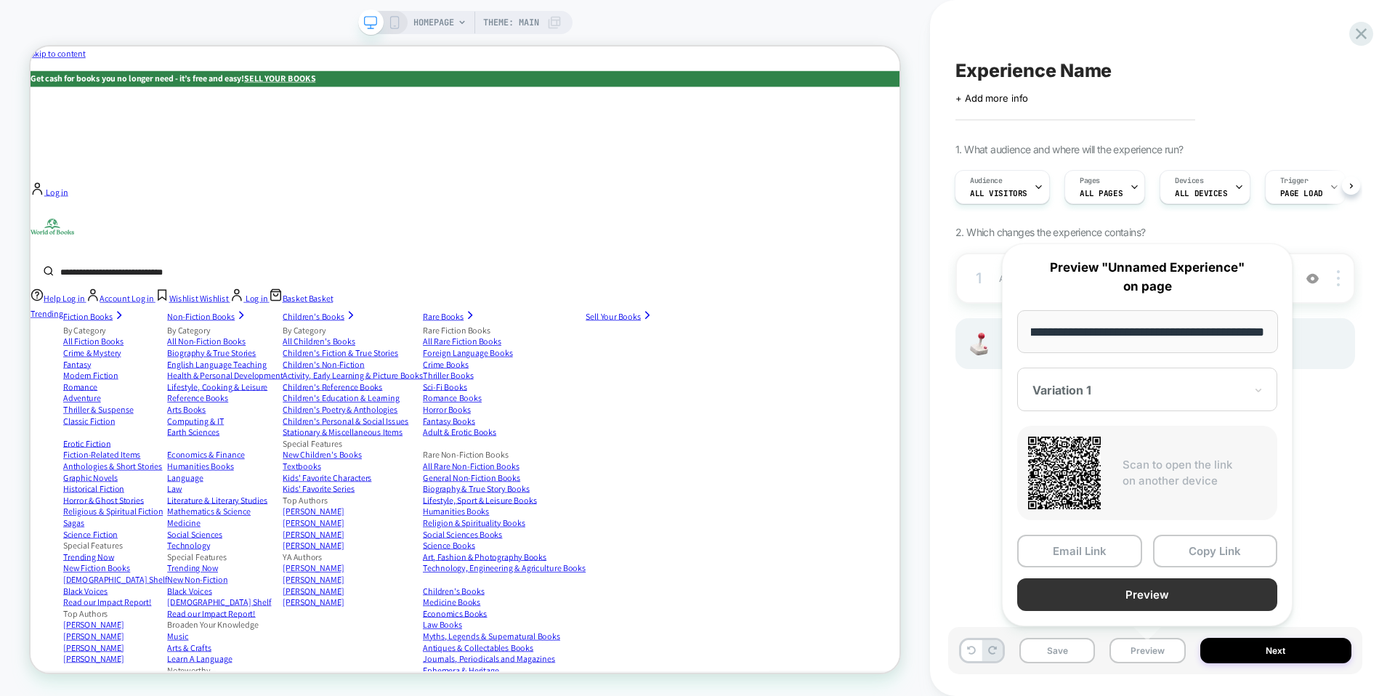
click at [1205, 587] on button "Preview" at bounding box center [1147, 594] width 260 height 33
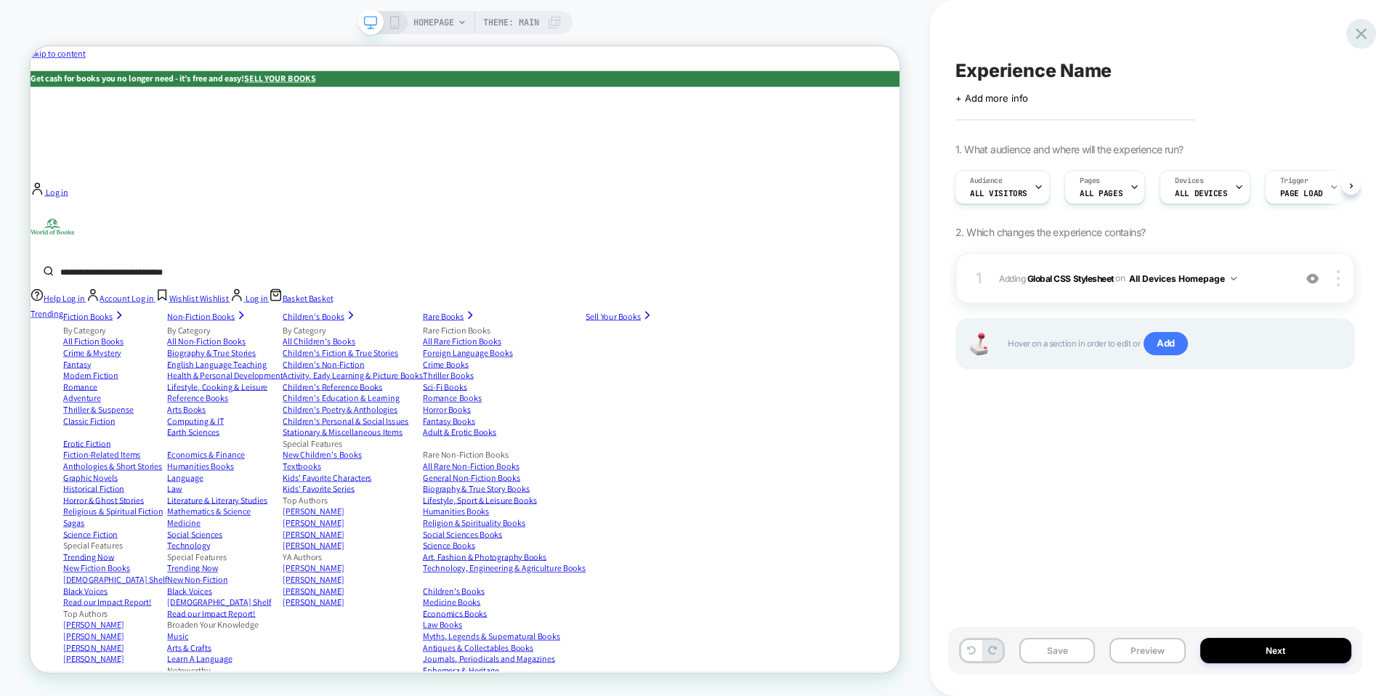
click at [1360, 28] on icon at bounding box center [1361, 34] width 20 height 20
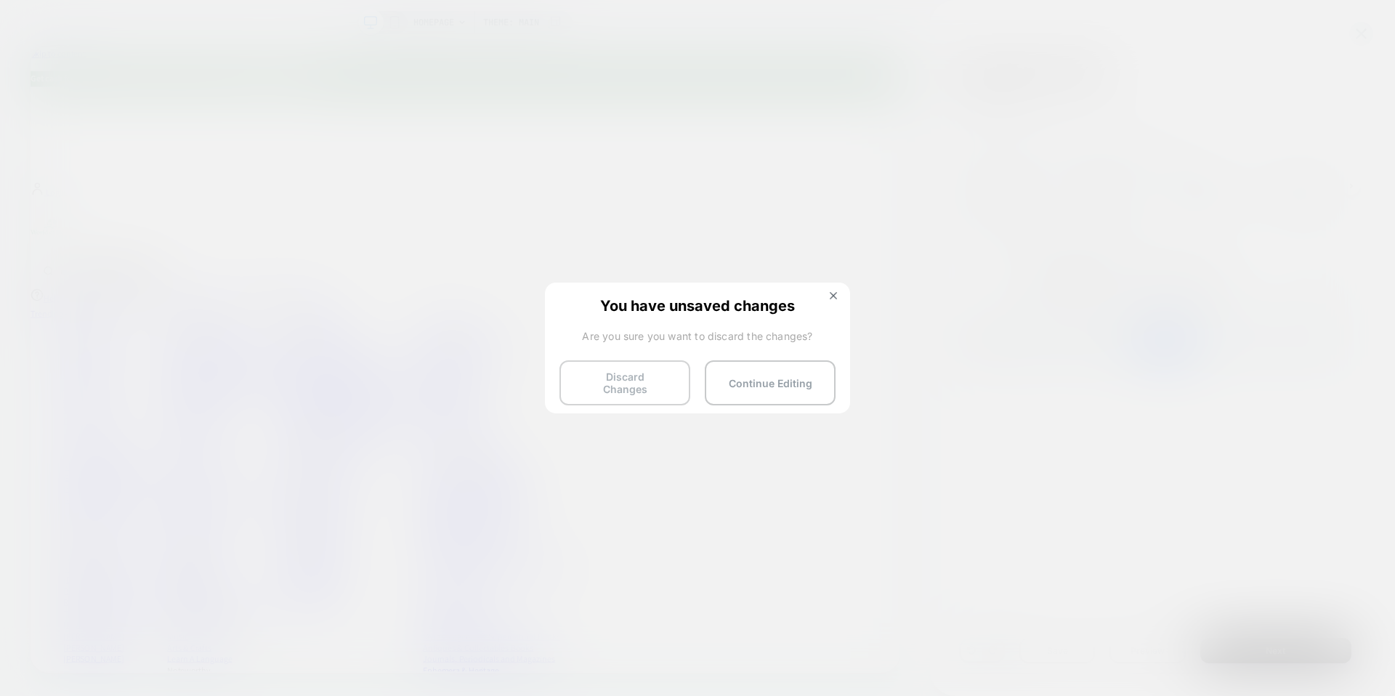
click at [632, 379] on button "Discard Changes" at bounding box center [624, 382] width 131 height 45
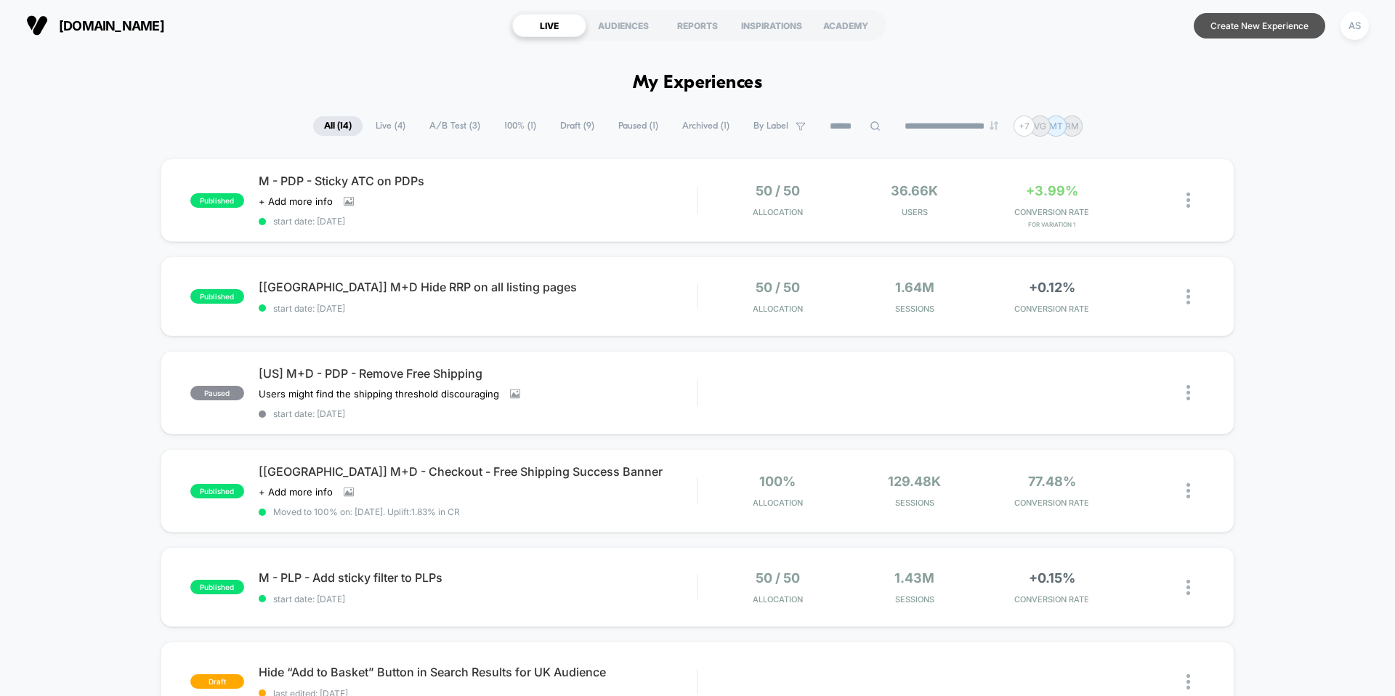
click at [1248, 26] on button "Create New Experience" at bounding box center [1260, 25] width 132 height 25
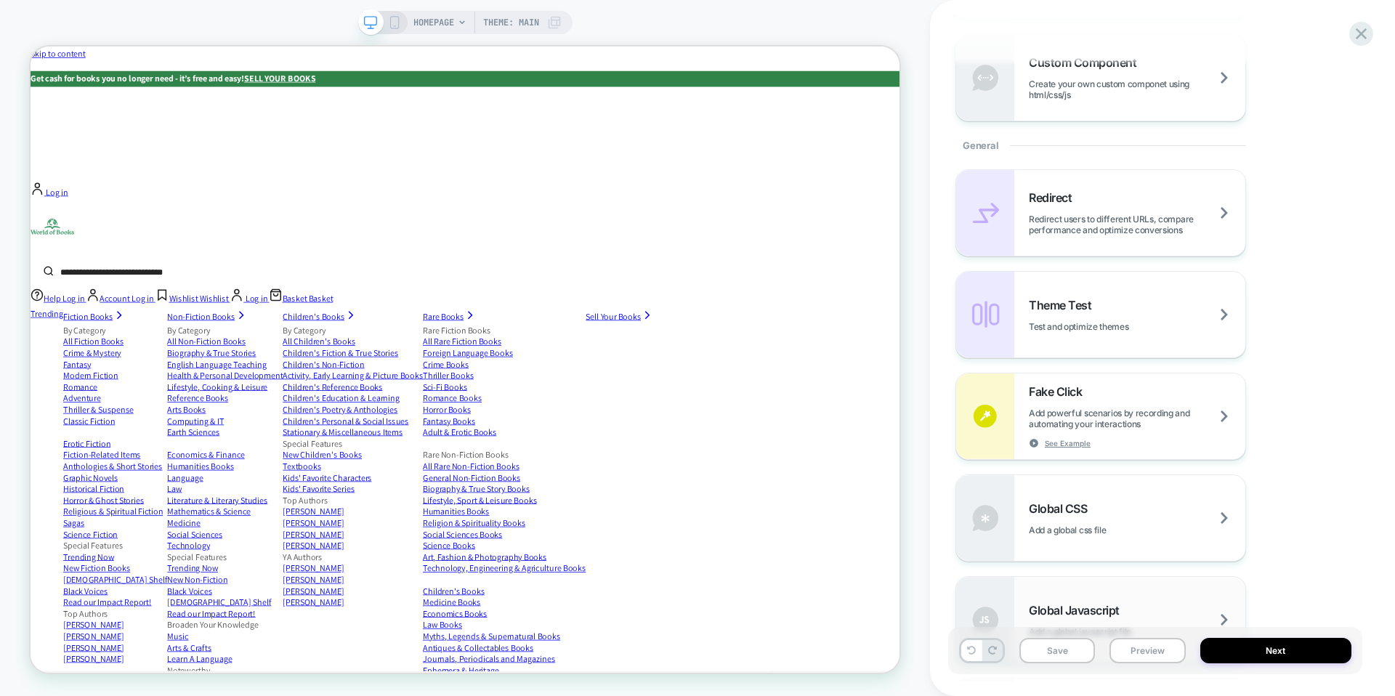
scroll to position [923, 0]
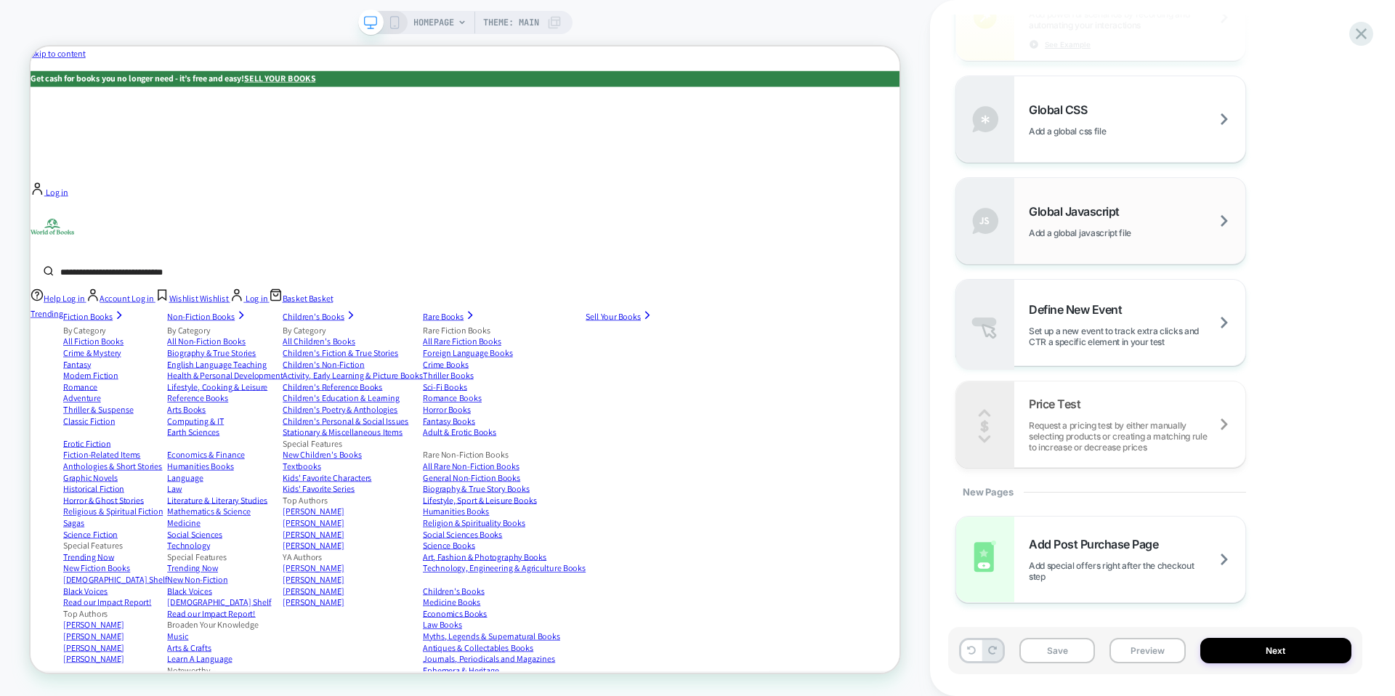
click at [1147, 210] on div "Global Javascript Add a global javascript file" at bounding box center [1137, 221] width 217 height 34
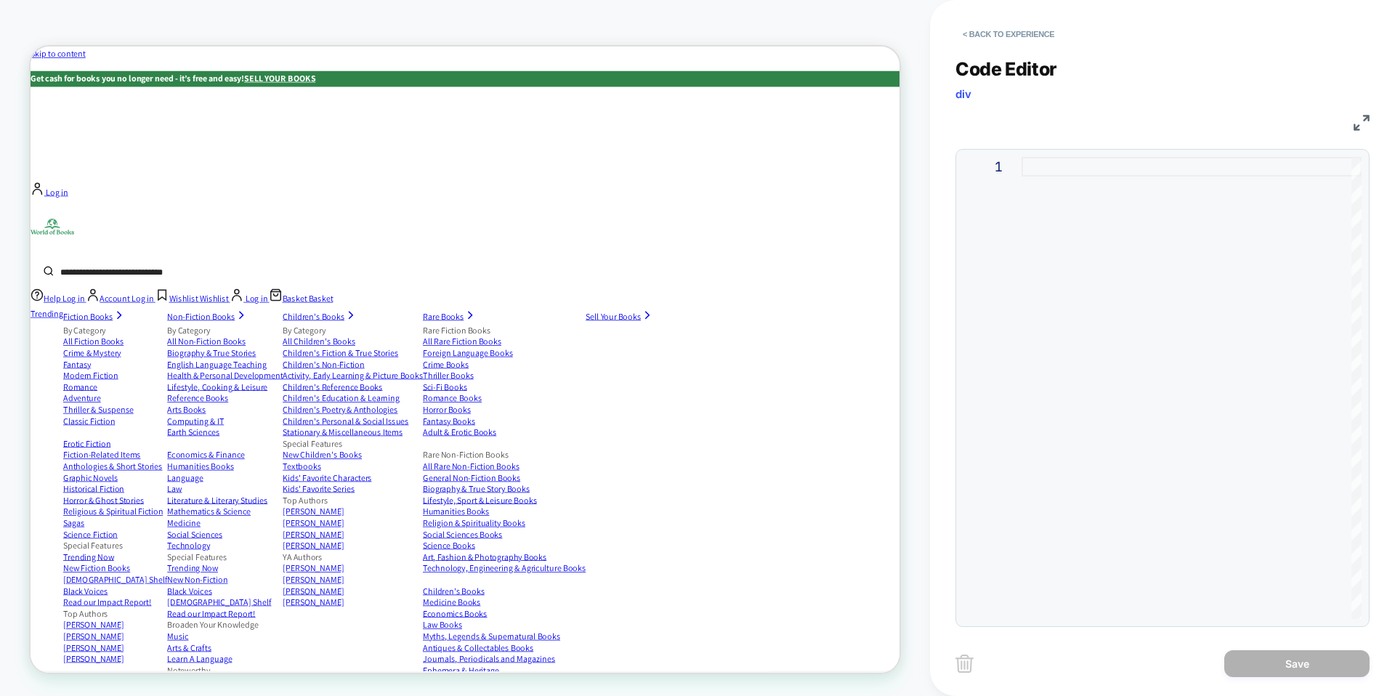
click at [1117, 241] on div at bounding box center [1192, 388] width 340 height 462
type textarea "**********"
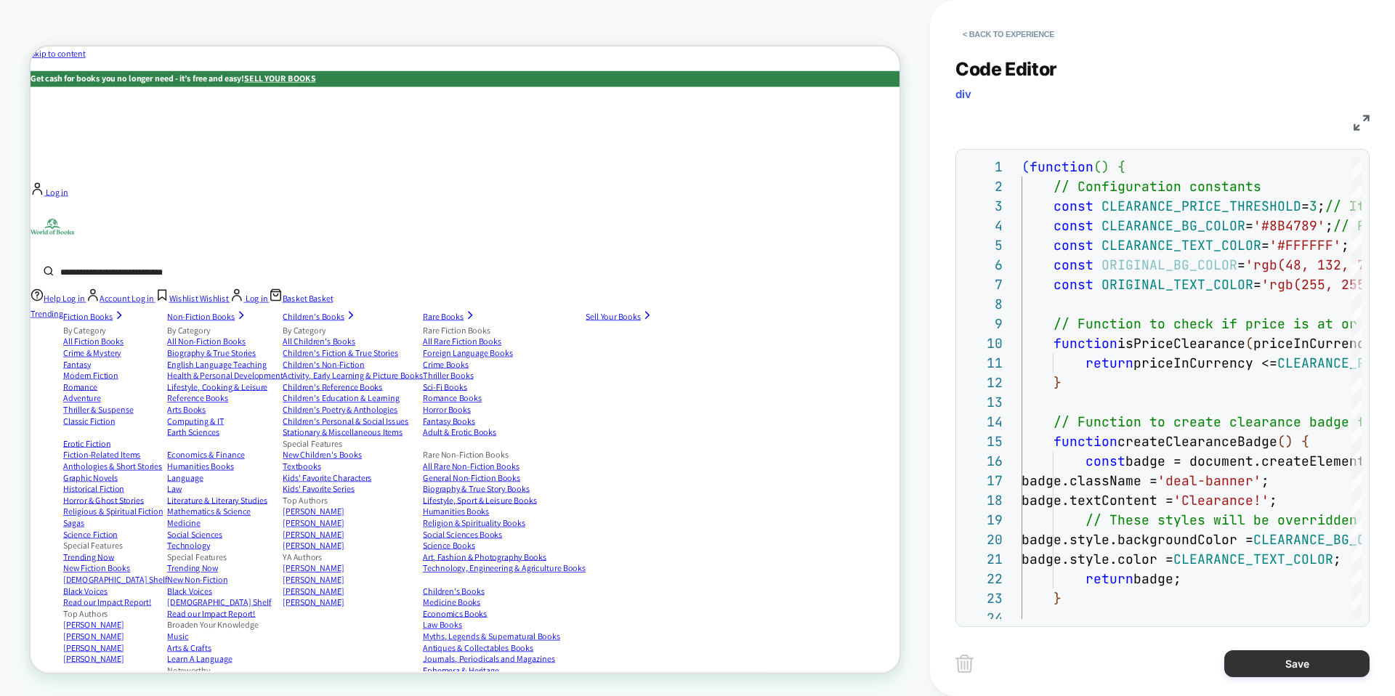
click at [1279, 664] on button "Save" at bounding box center [1296, 663] width 145 height 27
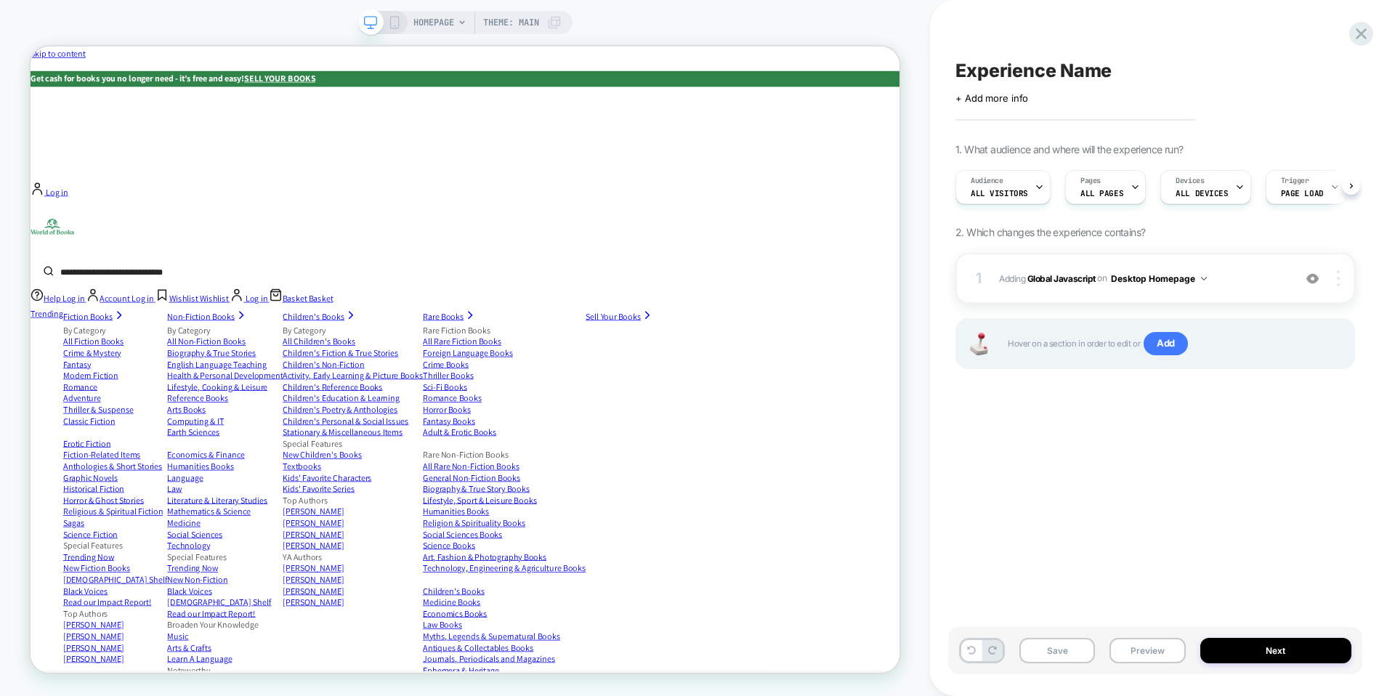
scroll to position [0, 1]
click at [1336, 264] on div "1 Adding Global Javascript on Desktop Homepage Add Before Add After Copy to Mob…" at bounding box center [1155, 278] width 400 height 51
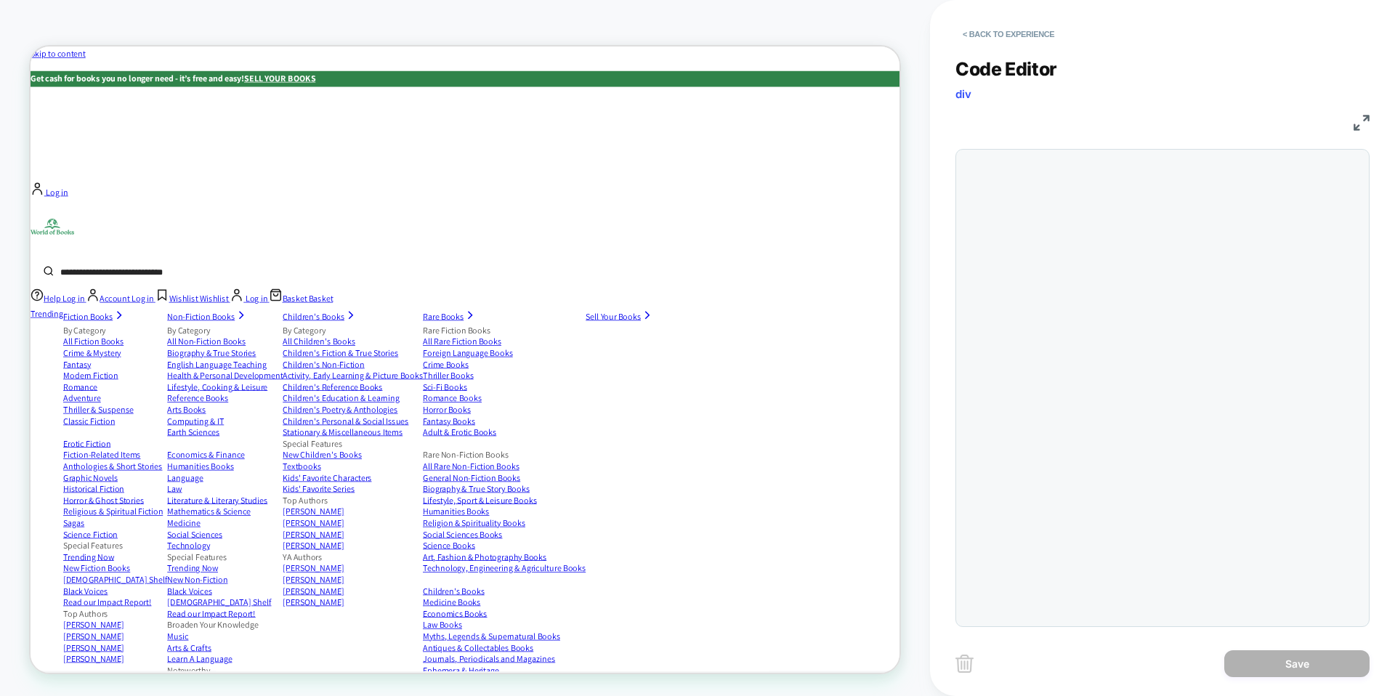
scroll to position [196, 0]
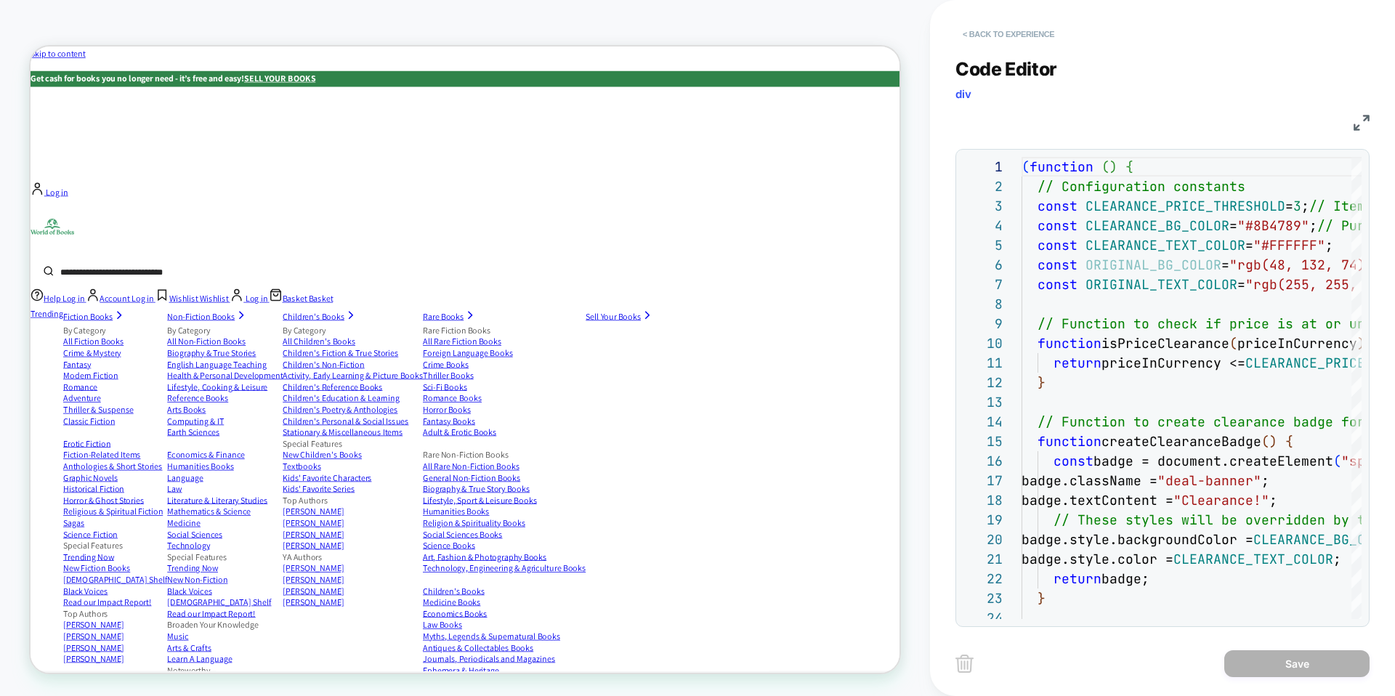
click at [1046, 28] on button "< Back to experience" at bounding box center [1008, 34] width 106 height 23
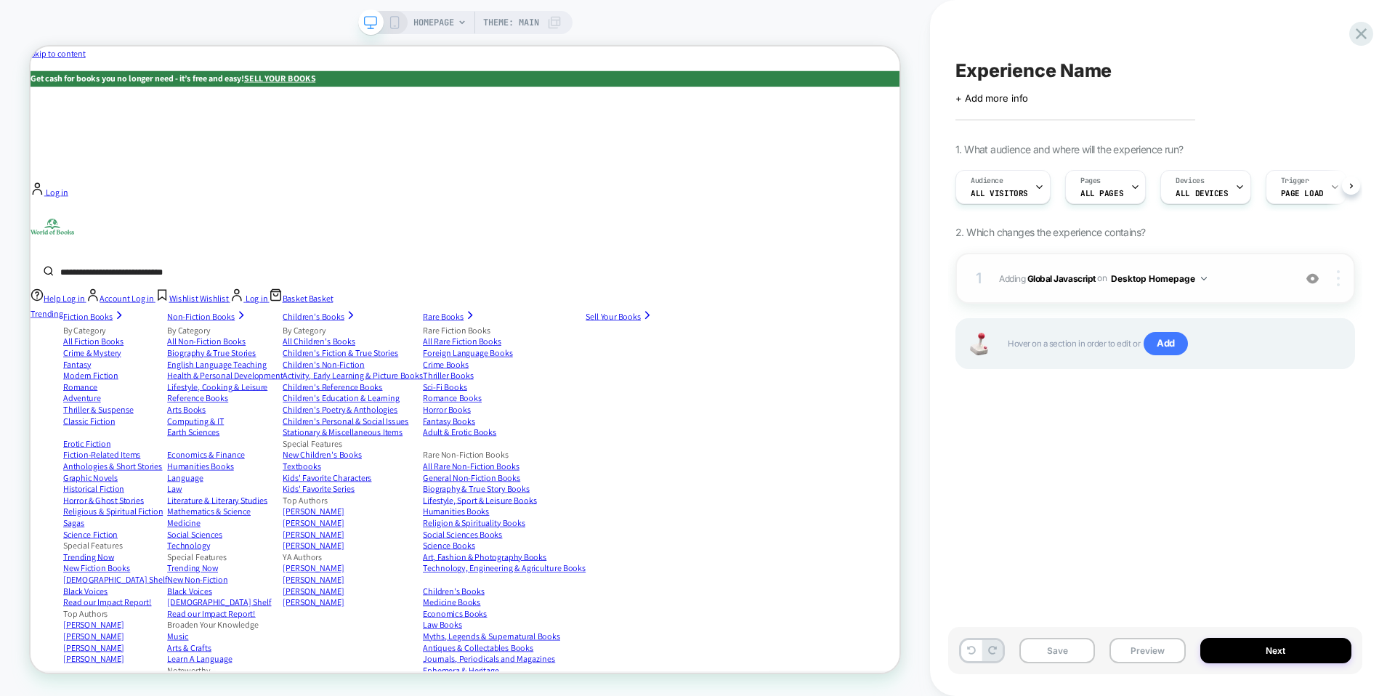
scroll to position [0, 1]
click at [1343, 275] on div at bounding box center [1341, 278] width 28 height 16
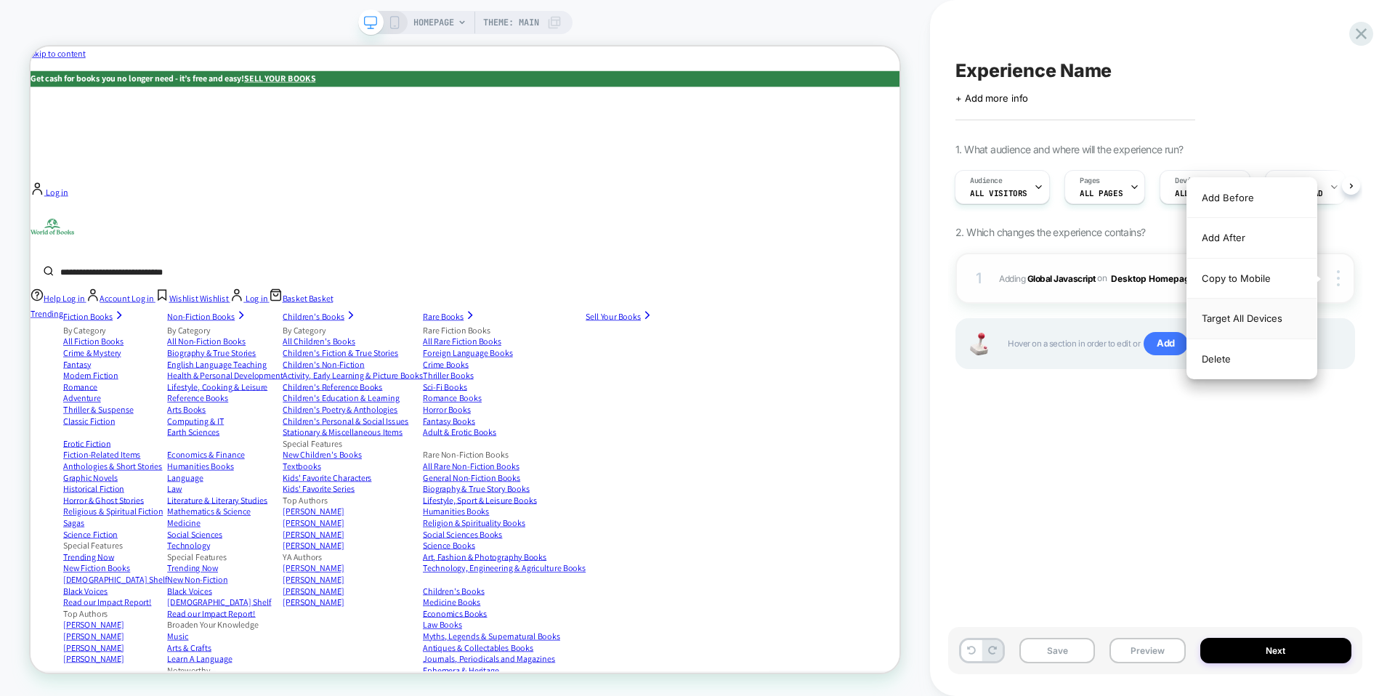
click at [1258, 316] on div "Target All Devices" at bounding box center [1251, 319] width 129 height 40
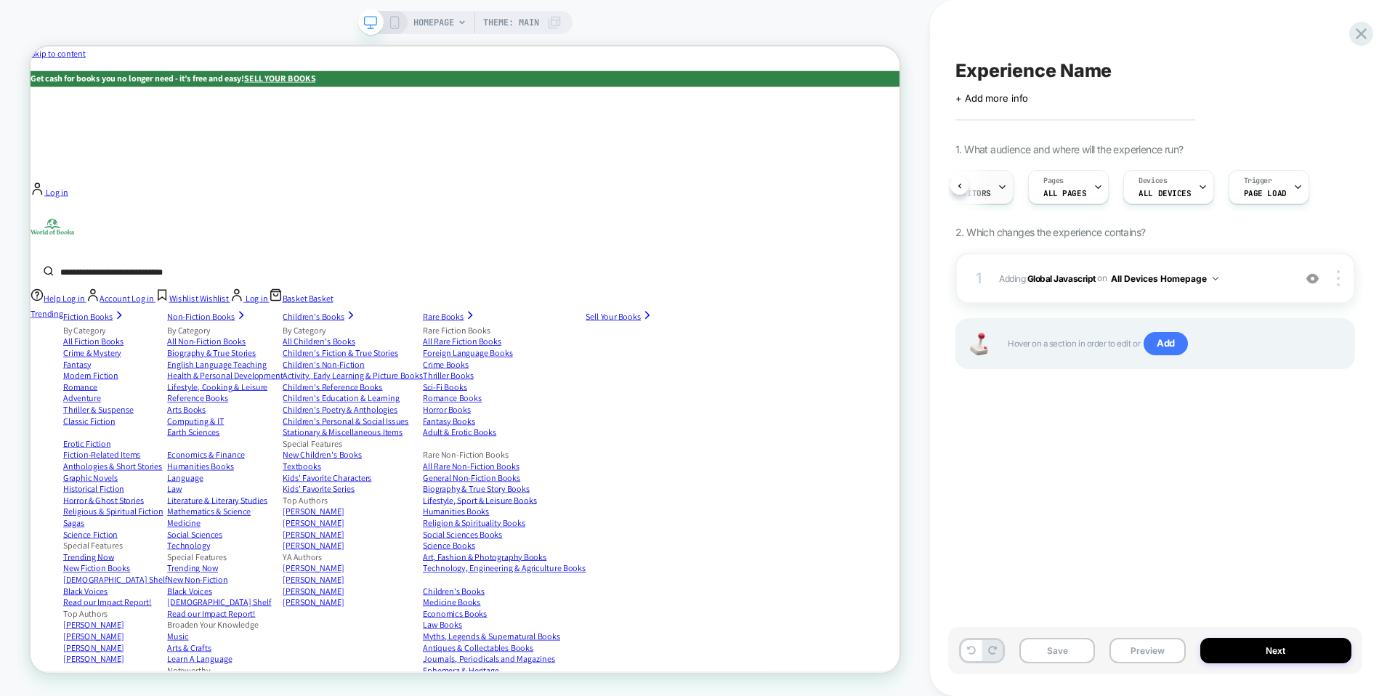
scroll to position [0, 0]
click at [1161, 644] on button "Preview" at bounding box center [1147, 650] width 76 height 25
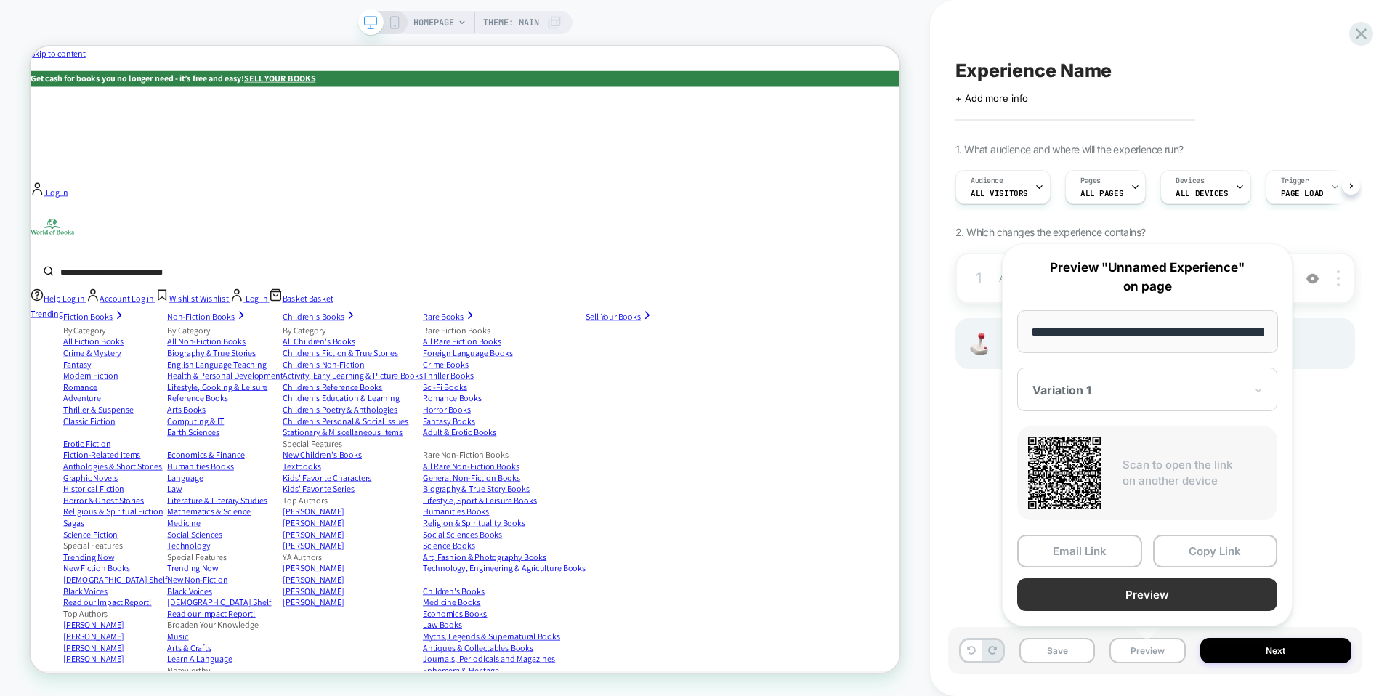
click at [1152, 587] on button "Preview" at bounding box center [1147, 594] width 260 height 33
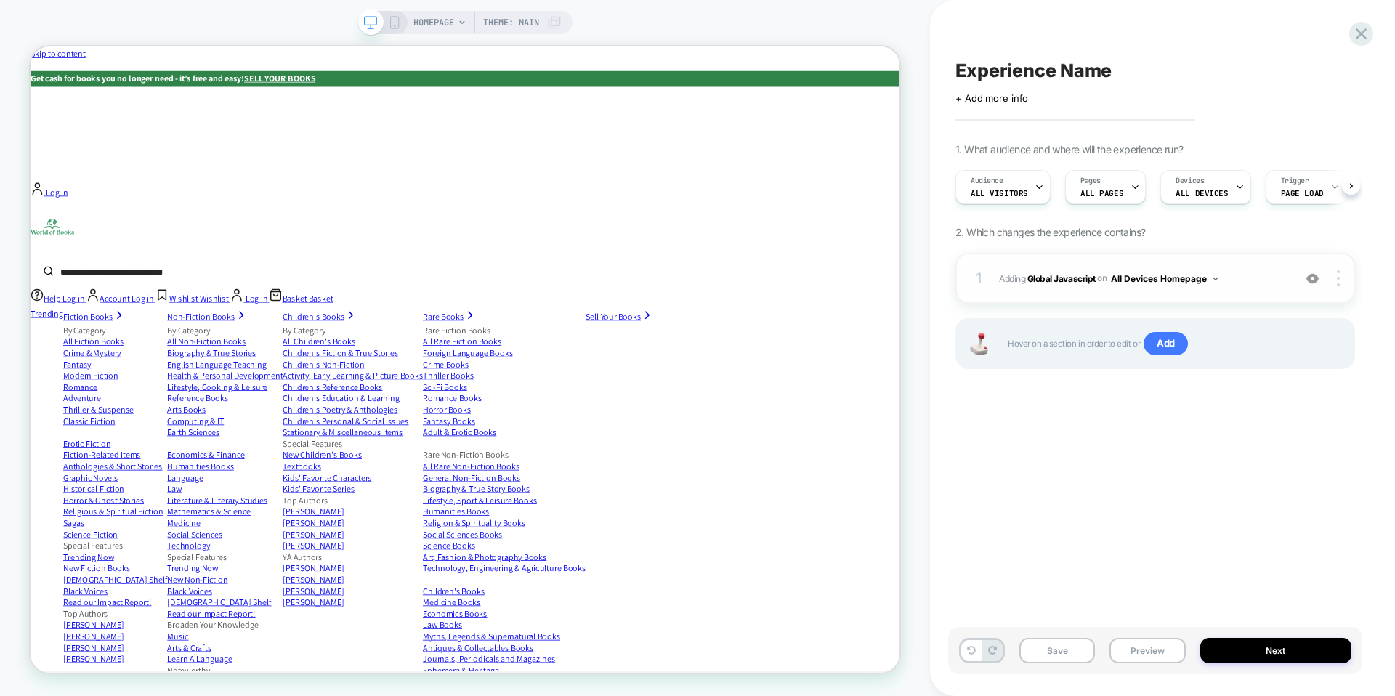
click at [1266, 272] on span "Adding Global Javascript on All Devices Homepage" at bounding box center [1142, 279] width 287 height 18
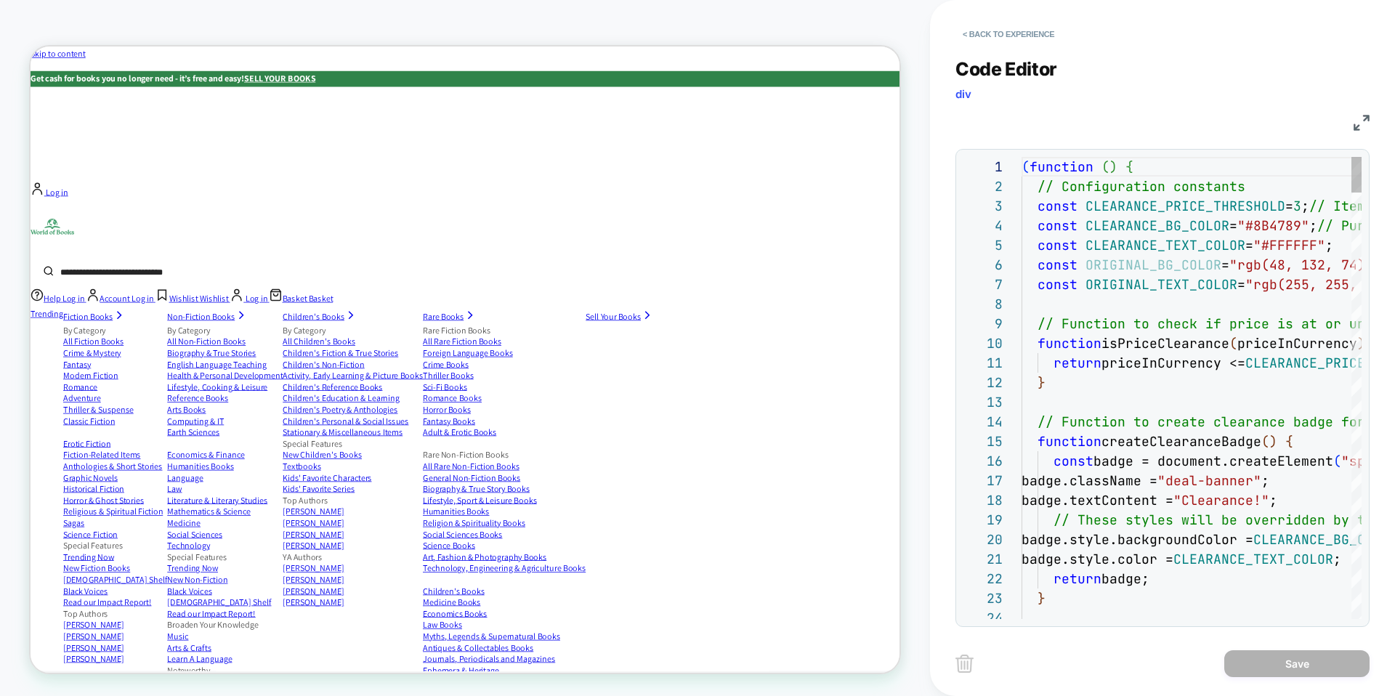
scroll to position [196, 0]
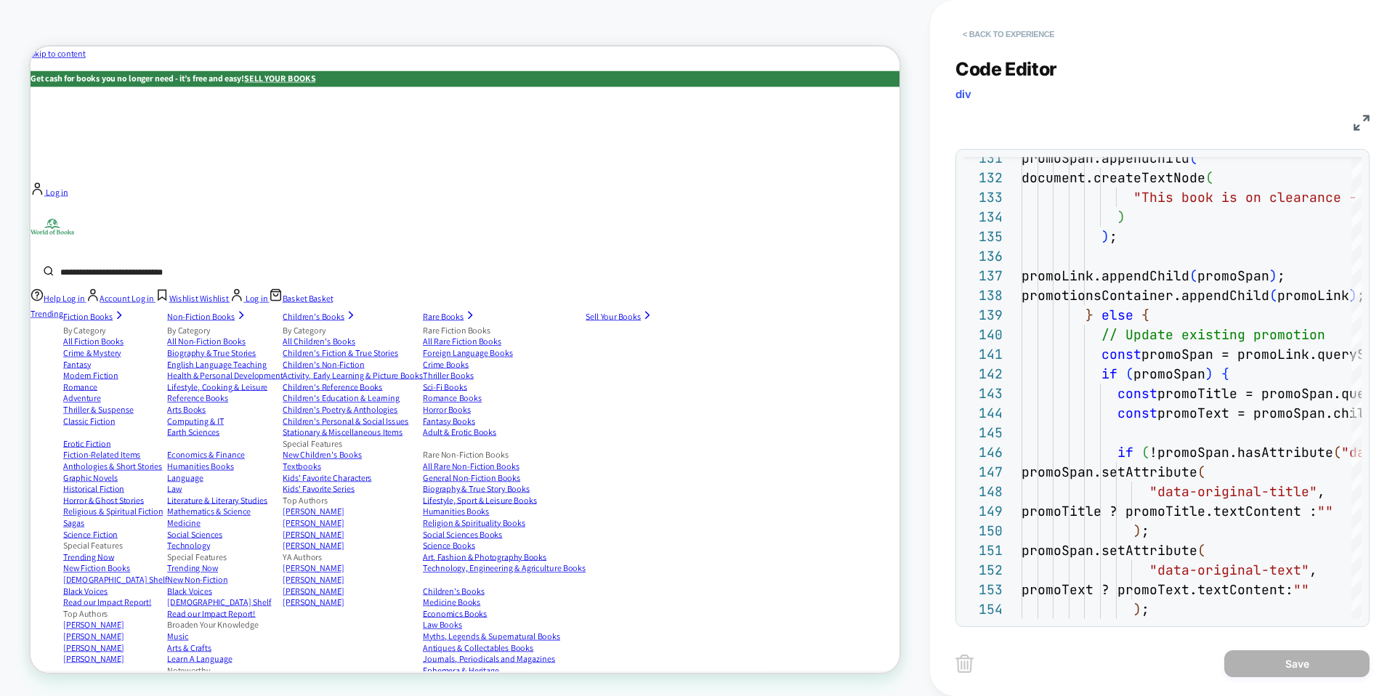
click at [998, 28] on button "< Back to experience" at bounding box center [1008, 34] width 106 height 23
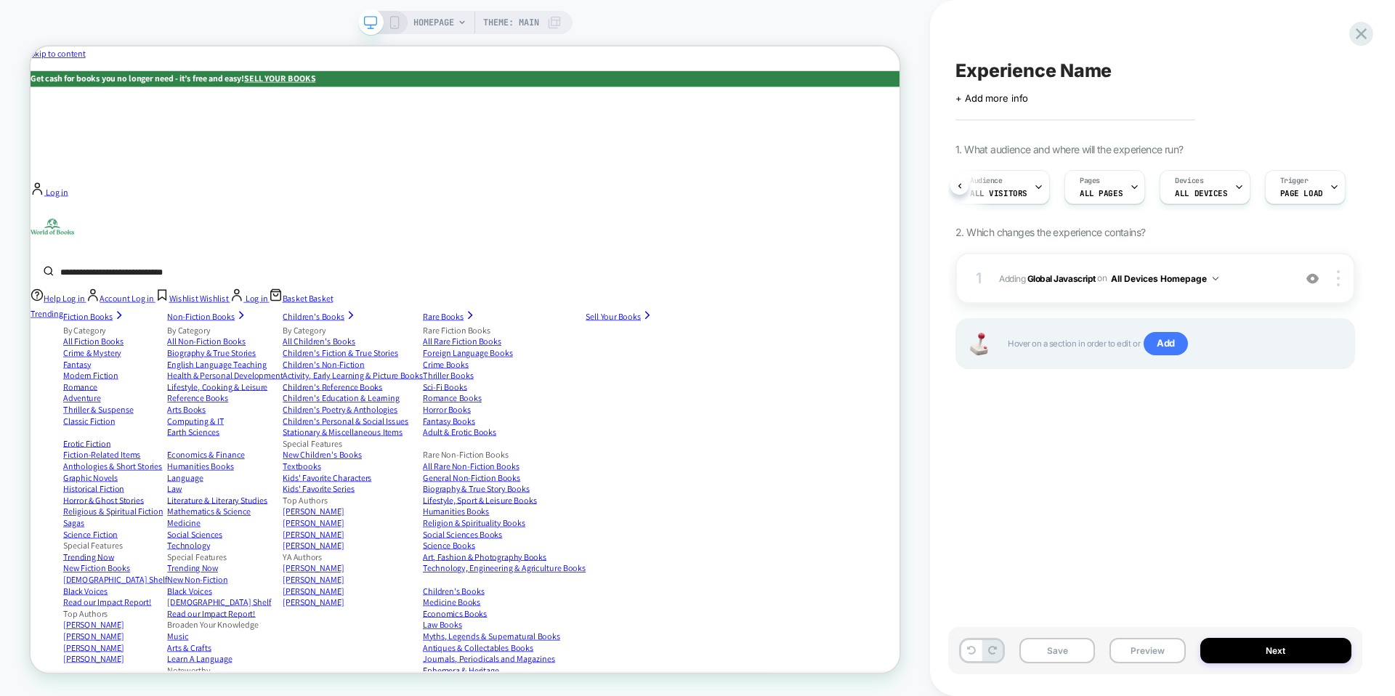
scroll to position [0, 37]
click at [1152, 654] on button "Preview" at bounding box center [1147, 650] width 76 height 25
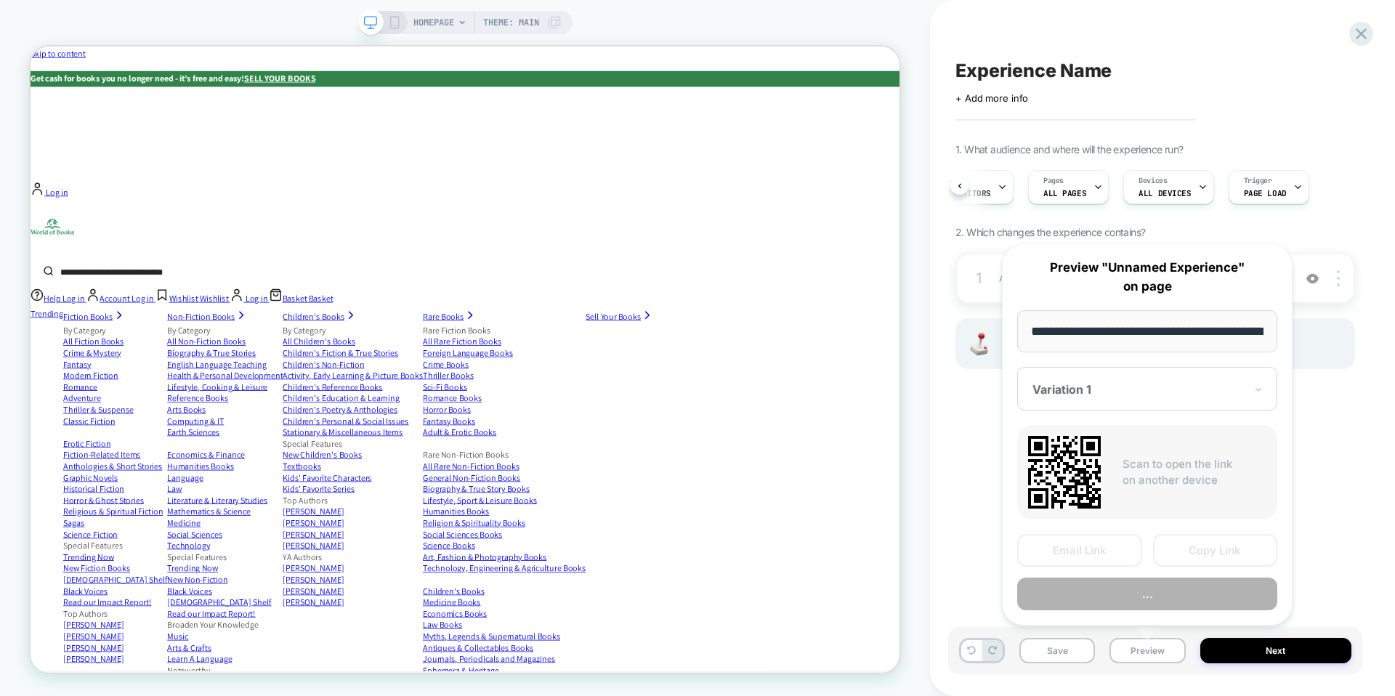
scroll to position [0, 67]
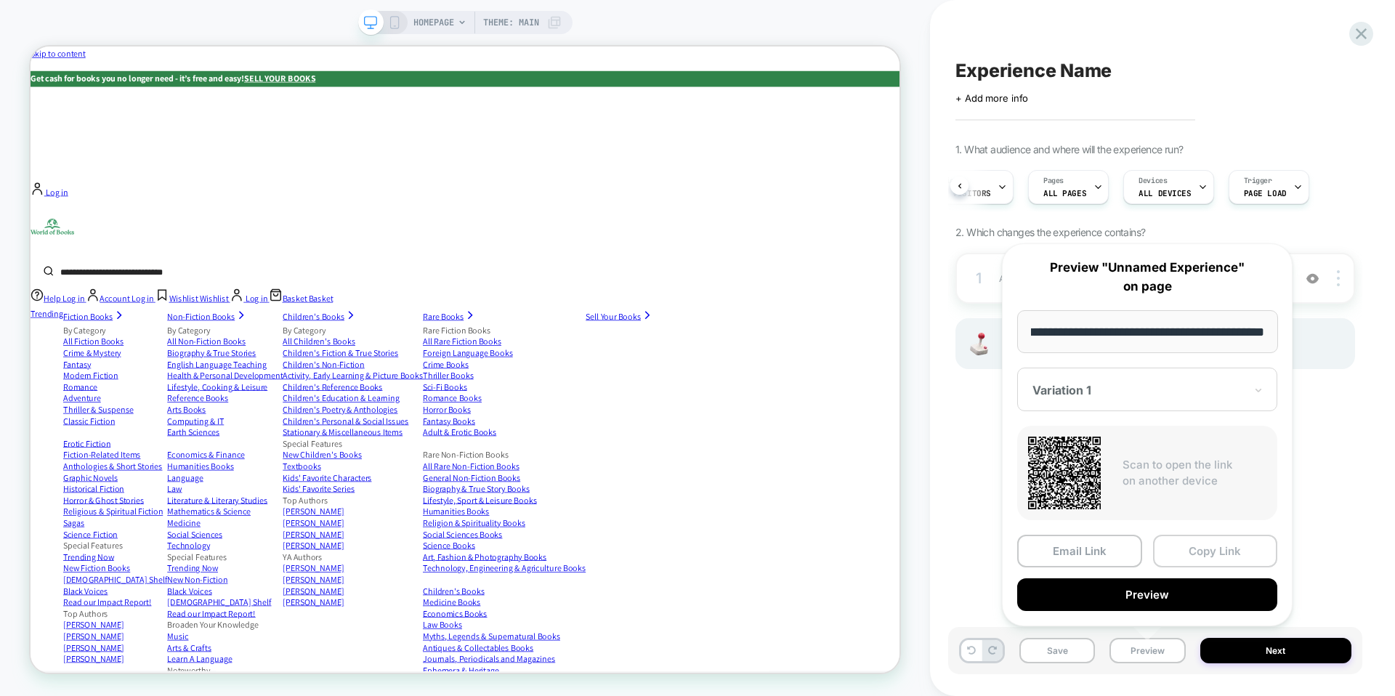
click at [1204, 553] on button "Copy Link" at bounding box center [1215, 551] width 125 height 33
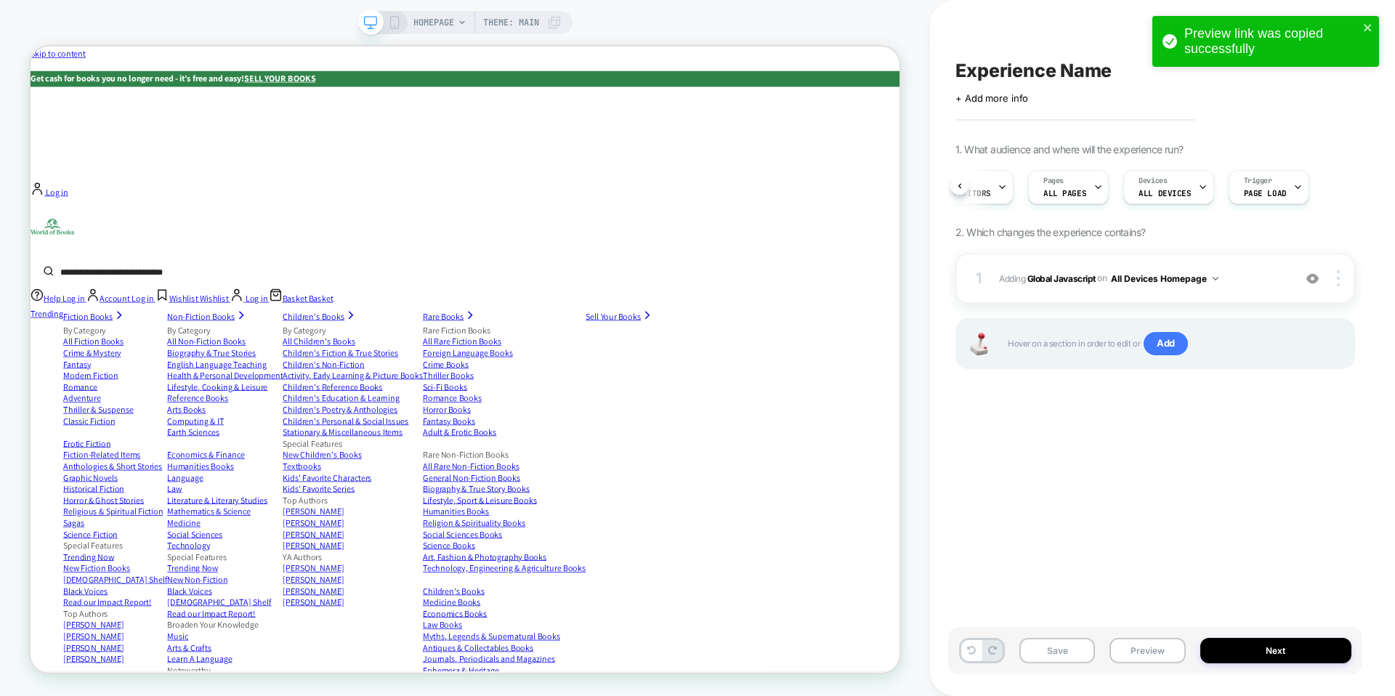
click at [1008, 72] on span "Experience Name" at bounding box center [1033, 71] width 156 height 22
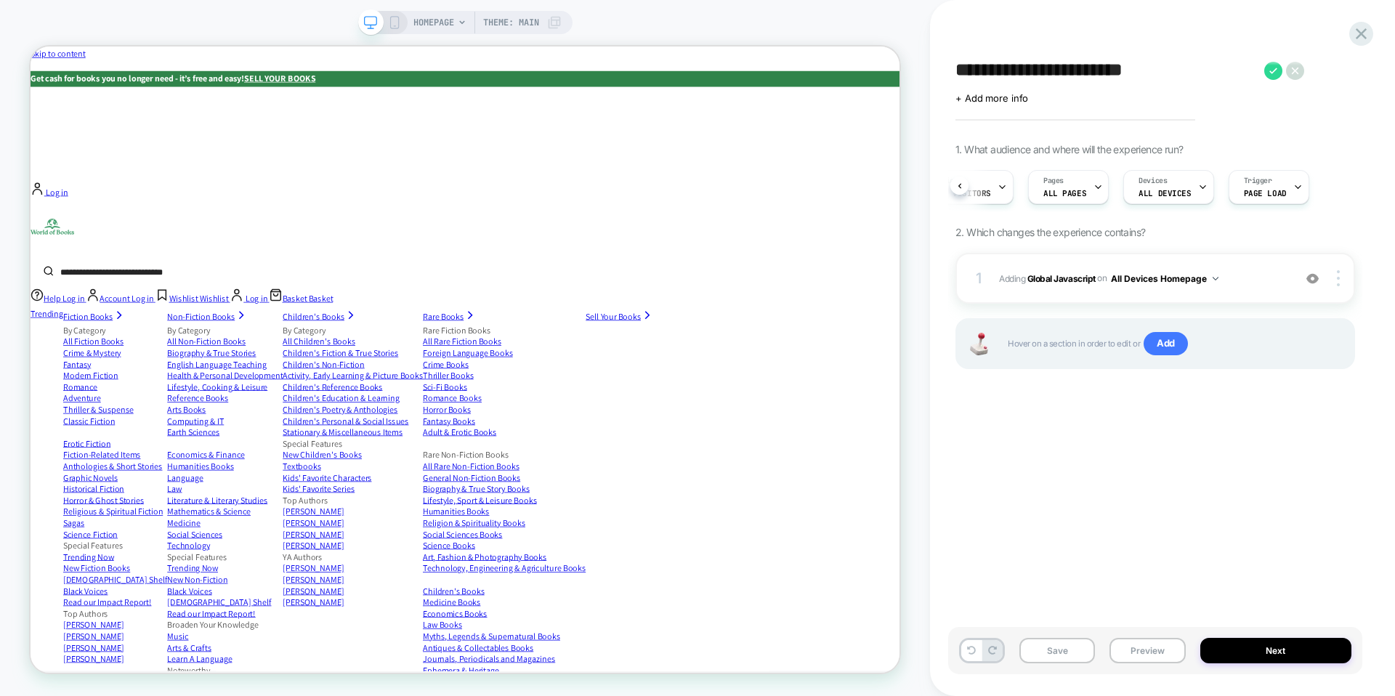
click at [1038, 70] on textarea "**********" at bounding box center [1106, 71] width 302 height 22
type textarea "**********"
click at [1261, 70] on icon at bounding box center [1261, 71] width 8 height 6
click at [1234, 644] on button "Next" at bounding box center [1276, 650] width 152 height 25
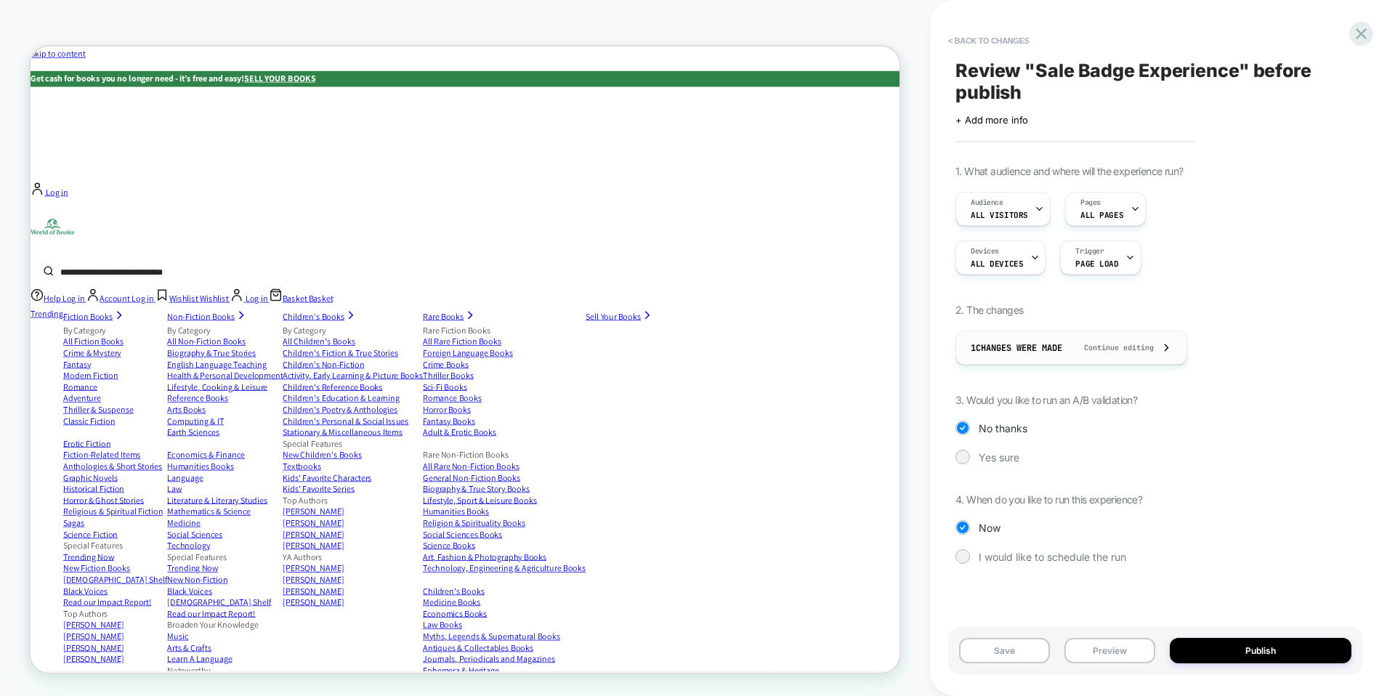
click at [1131, 344] on span "Continue editing" at bounding box center [1112, 347] width 84 height 9
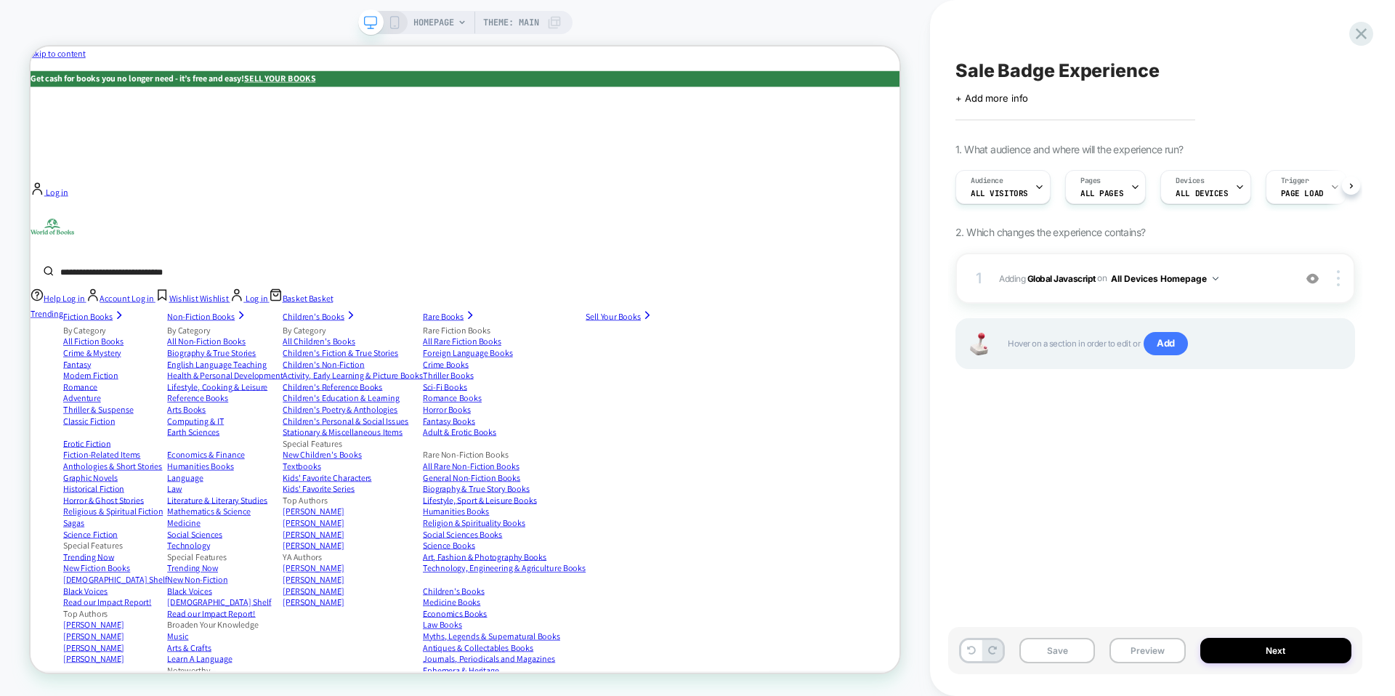
scroll to position [0, 1]
click at [1146, 647] on button "Preview" at bounding box center [1147, 650] width 76 height 25
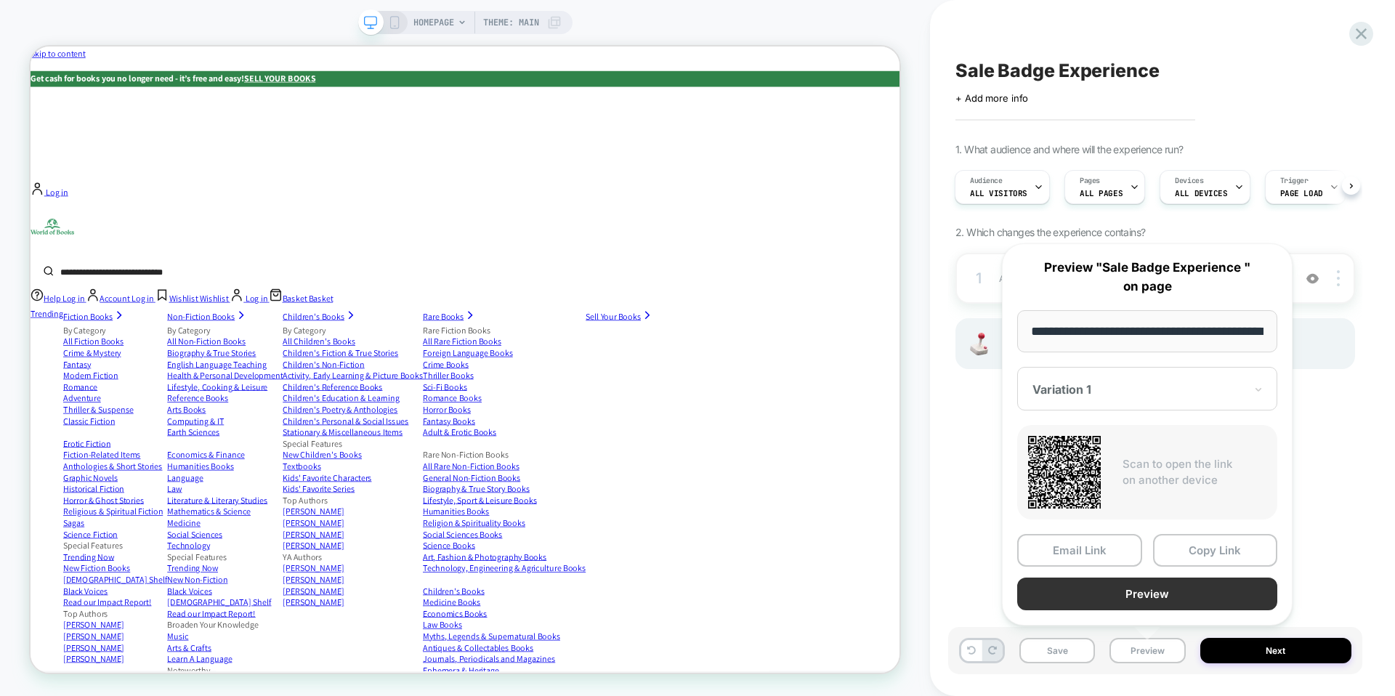
scroll to position [0, 67]
click at [1194, 546] on button "Copy Link" at bounding box center [1215, 551] width 125 height 33
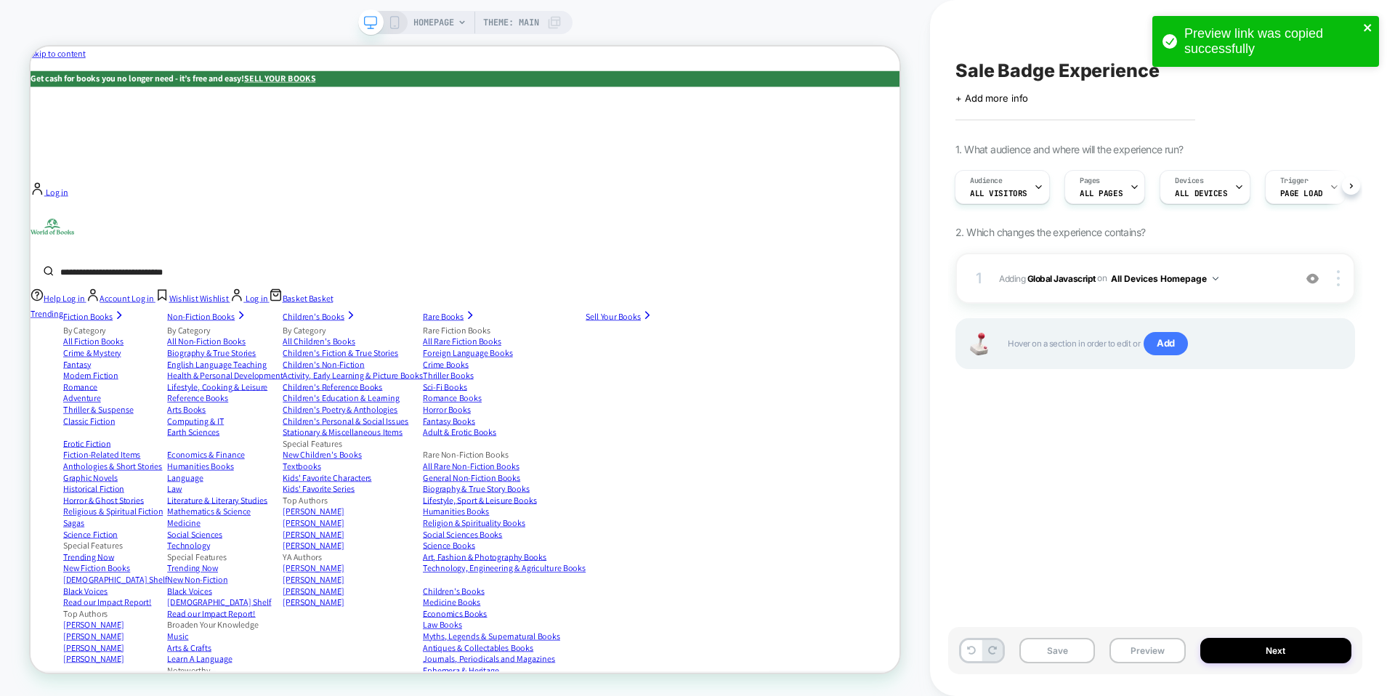
click at [1367, 28] on icon "close" at bounding box center [1367, 27] width 7 height 7
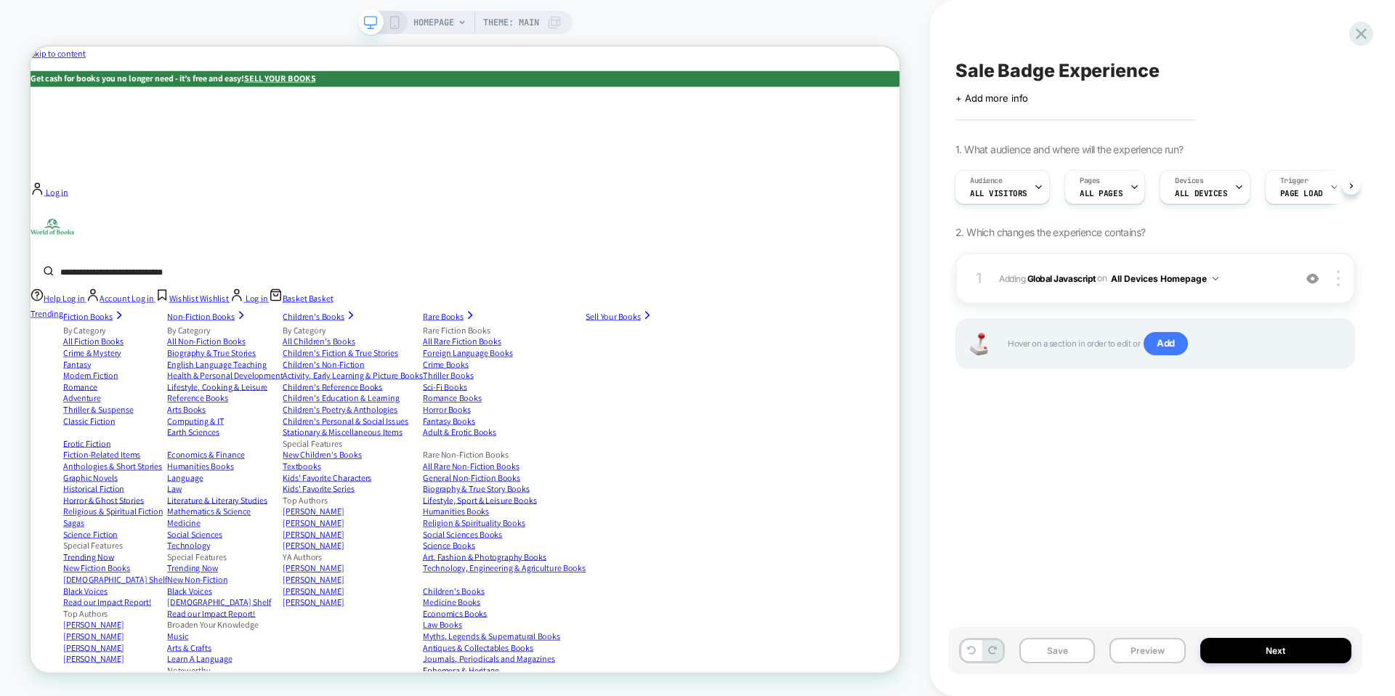
click at [1367, 28] on div "Preview link was copied successfully" at bounding box center [1265, 45] width 233 height 64
click at [1362, 32] on icon at bounding box center [1361, 33] width 11 height 11
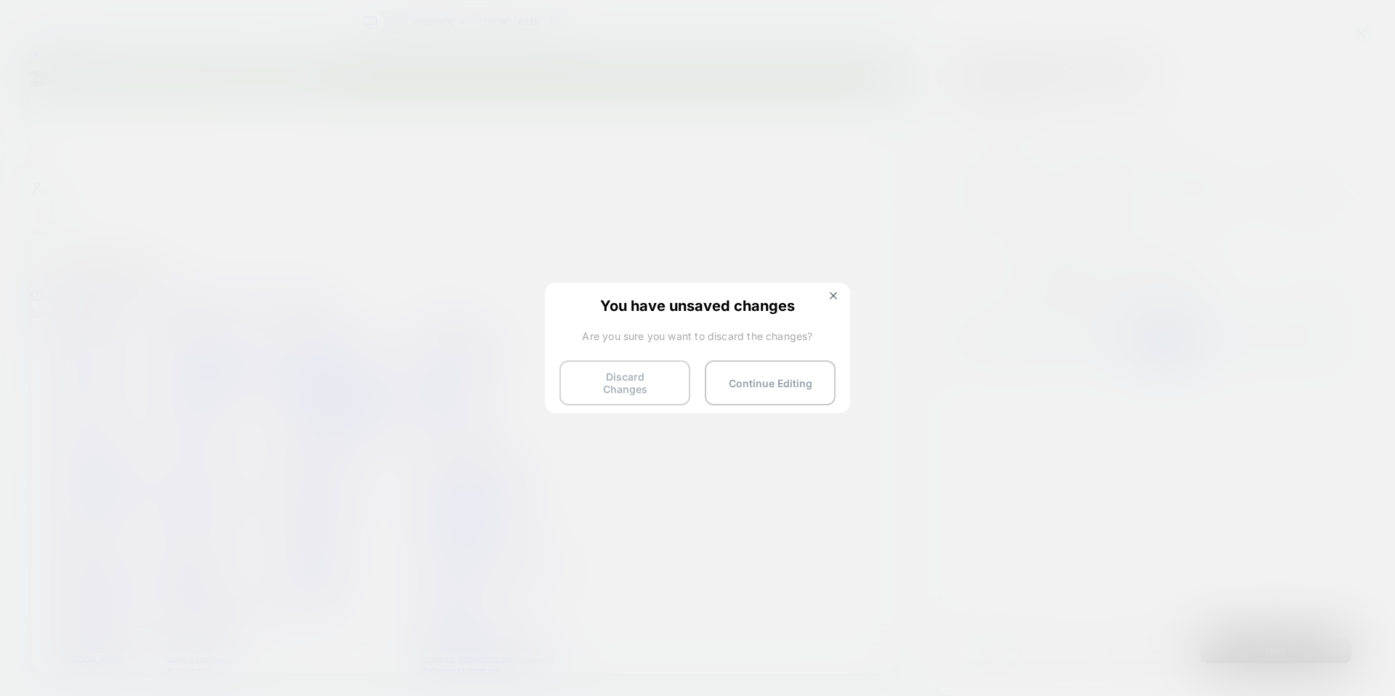
click at [655, 373] on button "Discard Changes" at bounding box center [624, 382] width 131 height 45
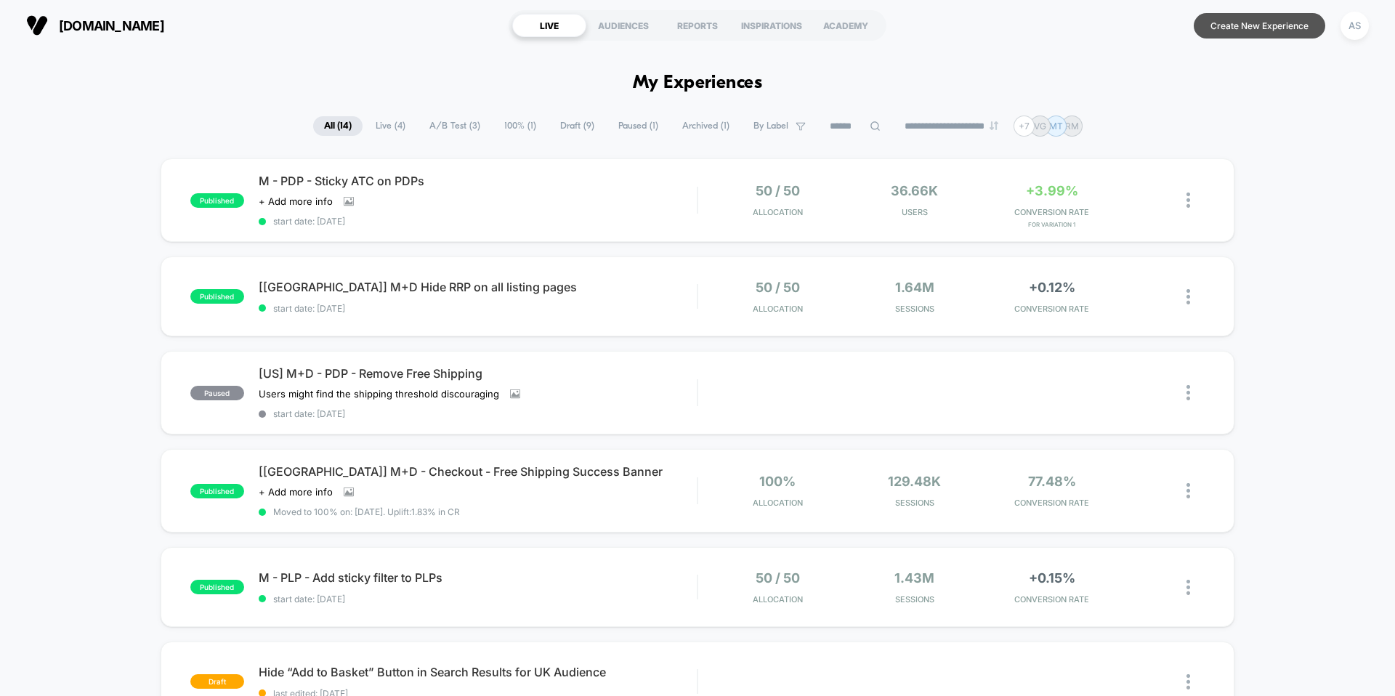
click at [1237, 23] on button "Create New Experience" at bounding box center [1260, 25] width 132 height 25
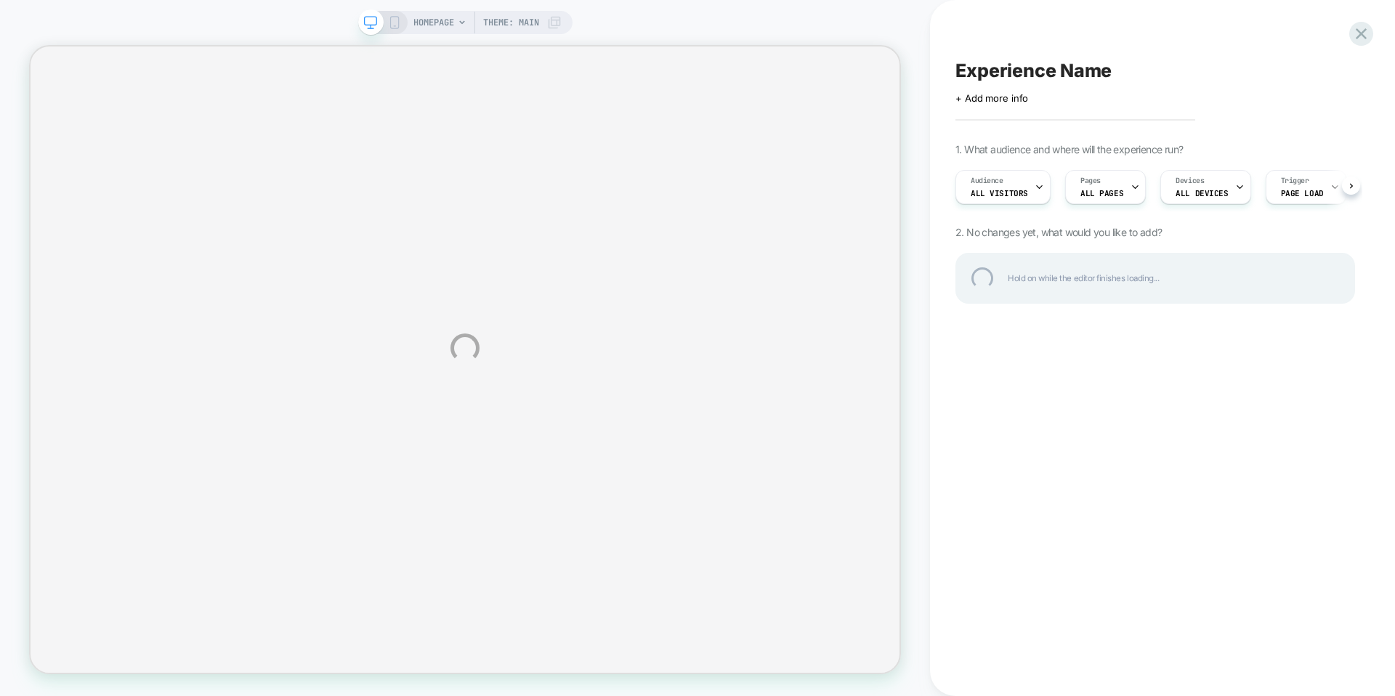
click at [1046, 62] on div "Experience Name" at bounding box center [1155, 71] width 400 height 22
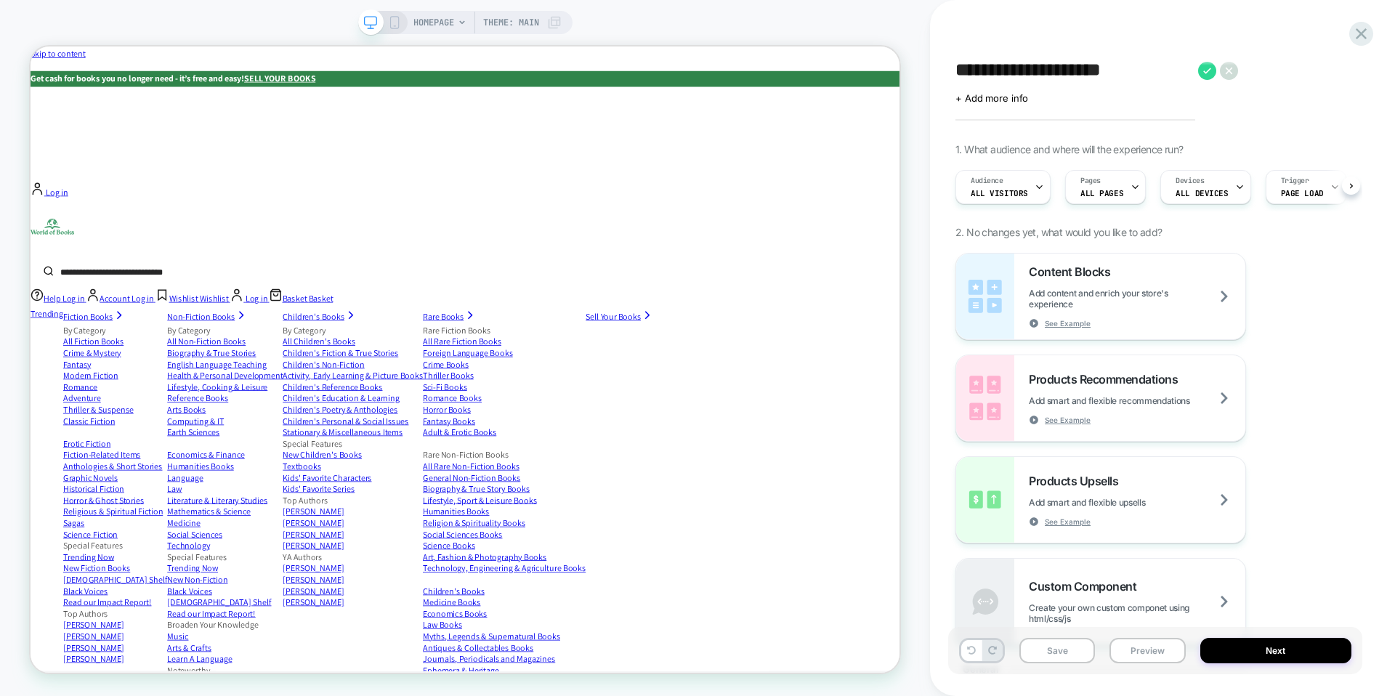
scroll to position [0, 1]
type textarea "**********"
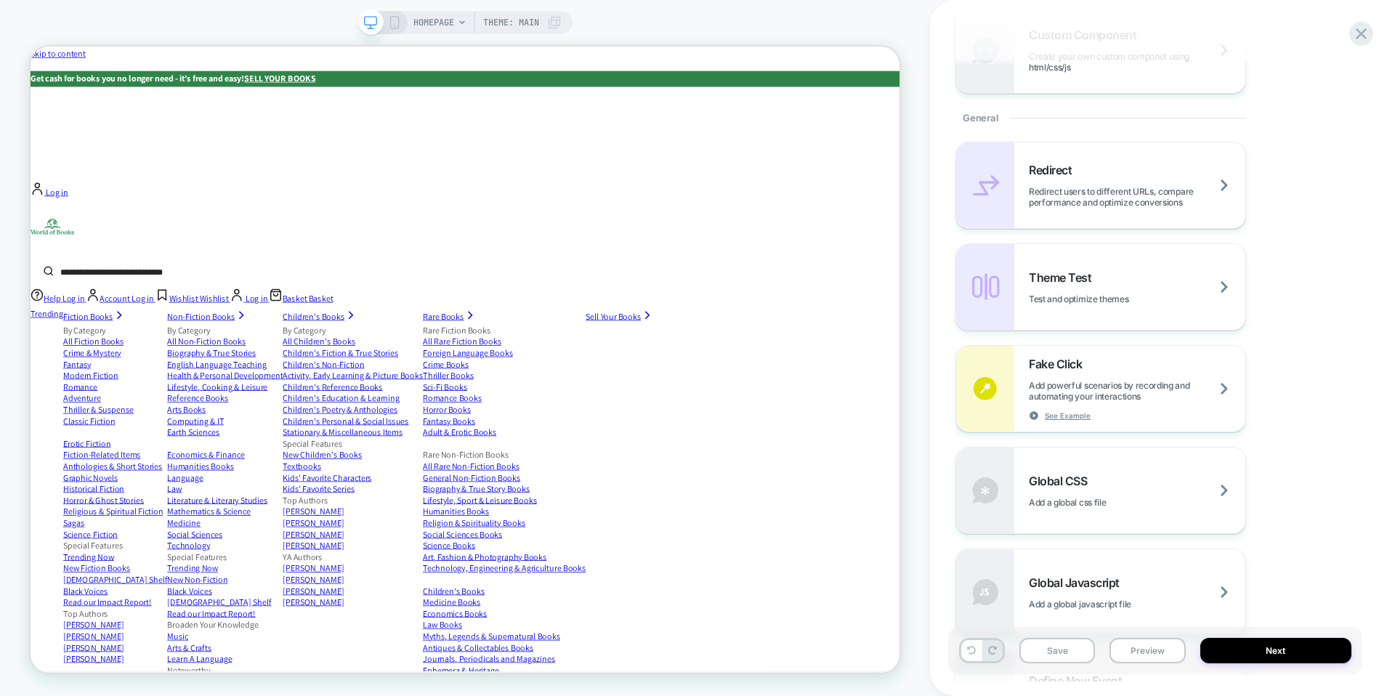
scroll to position [552, 0]
click at [1146, 562] on div "Global Javascript Add a global javascript file" at bounding box center [1100, 592] width 289 height 86
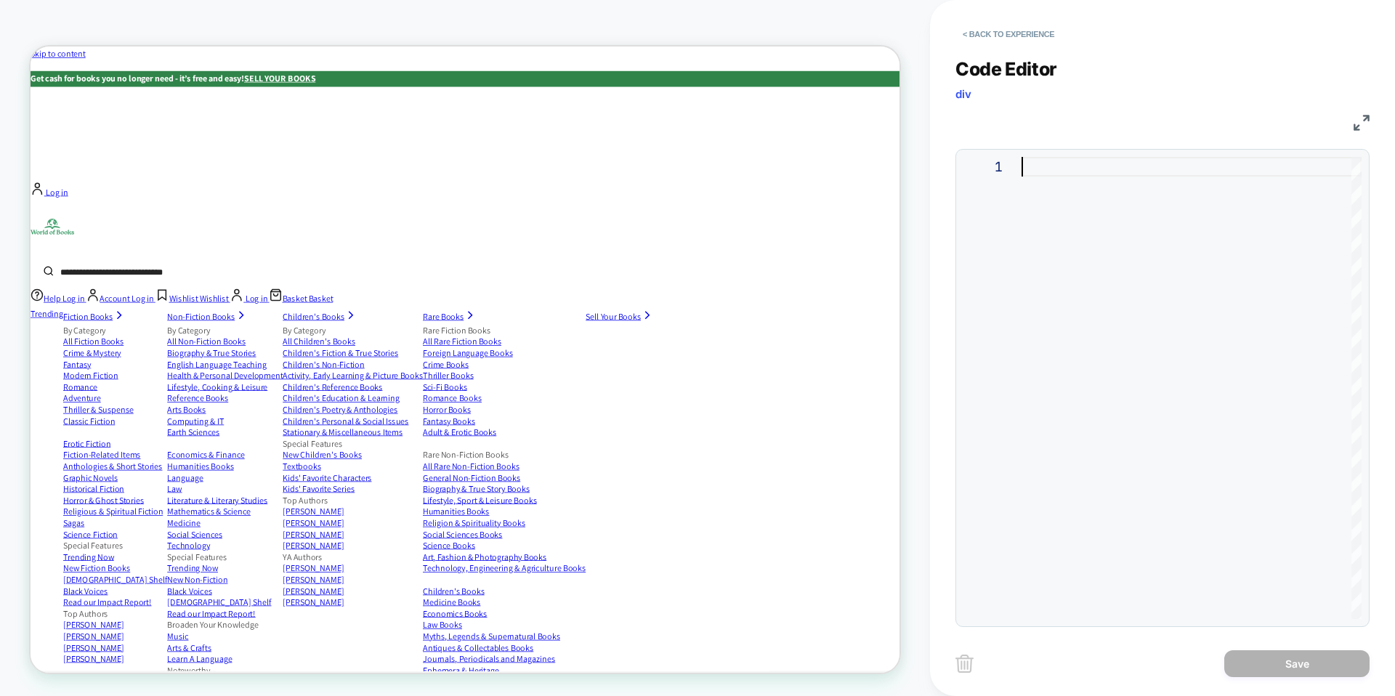
click at [1210, 176] on div at bounding box center [1192, 388] width 340 height 462
type textarea "**********"
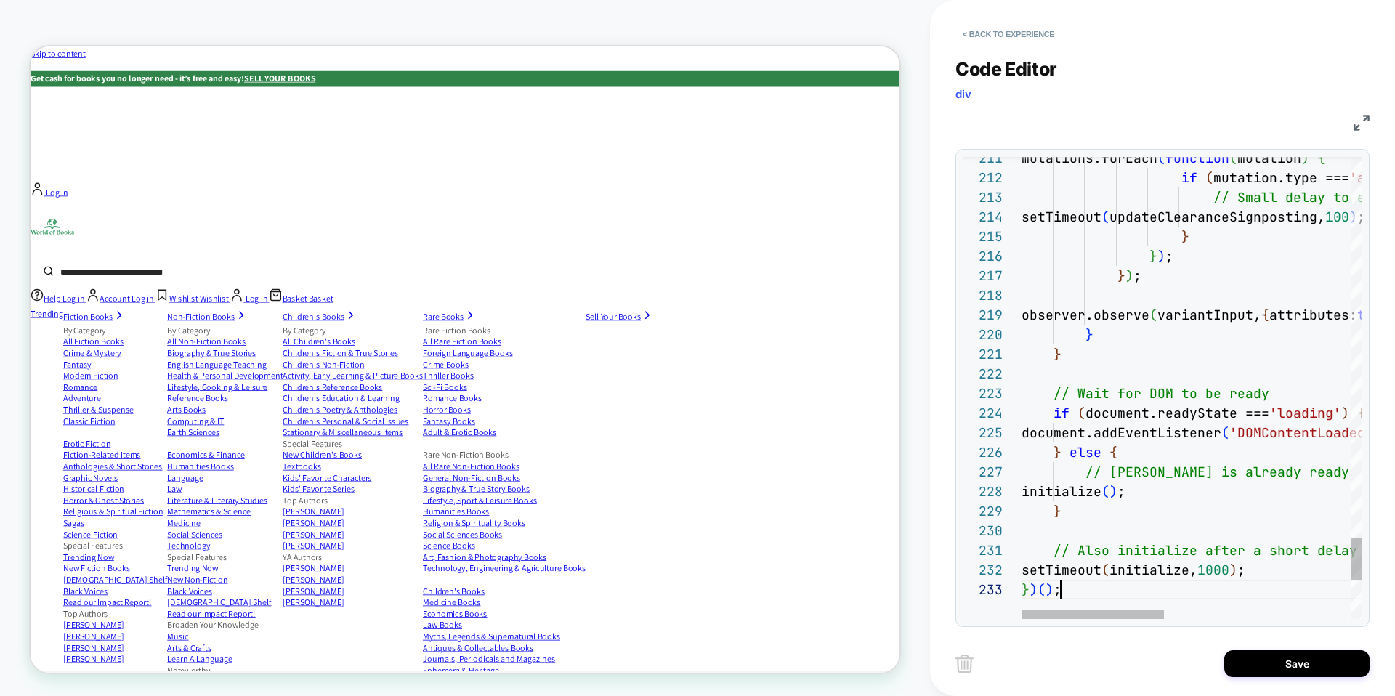
scroll to position [39, 39]
click at [1256, 674] on button "Save" at bounding box center [1296, 663] width 145 height 27
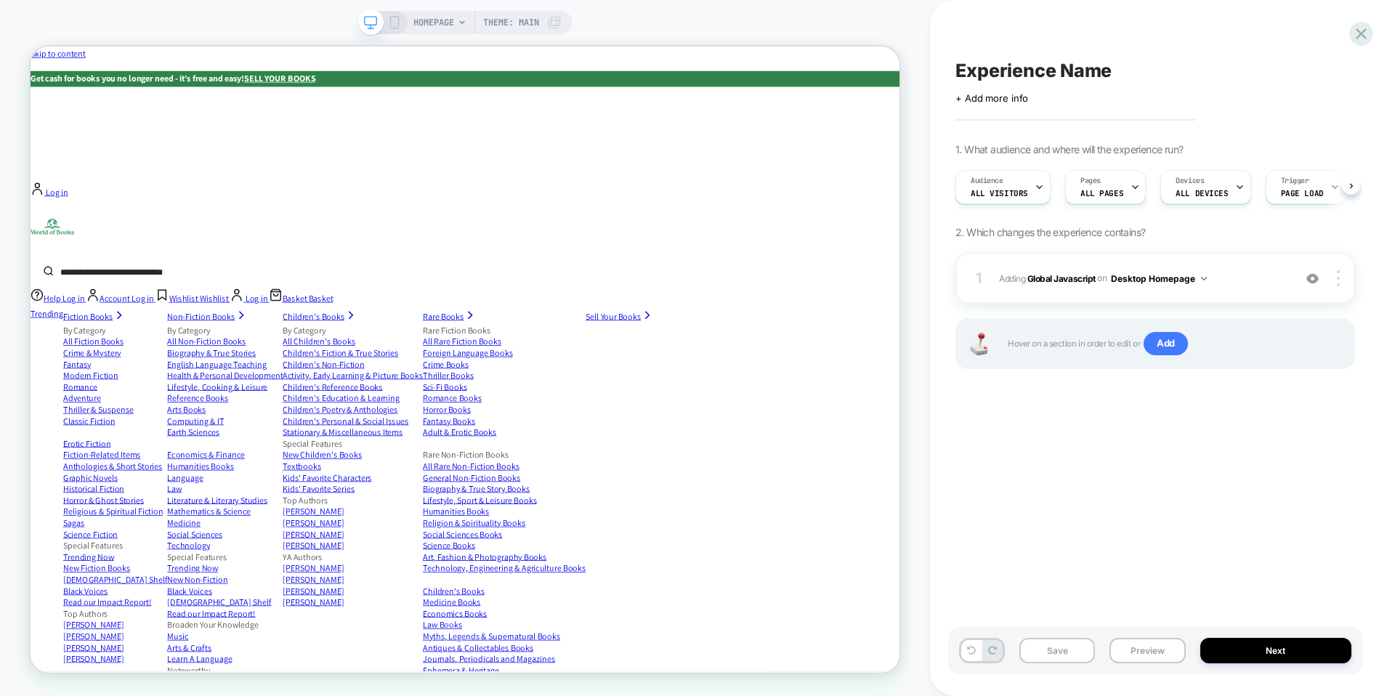
scroll to position [0, 1]
click at [1340, 280] on div at bounding box center [1341, 278] width 28 height 16
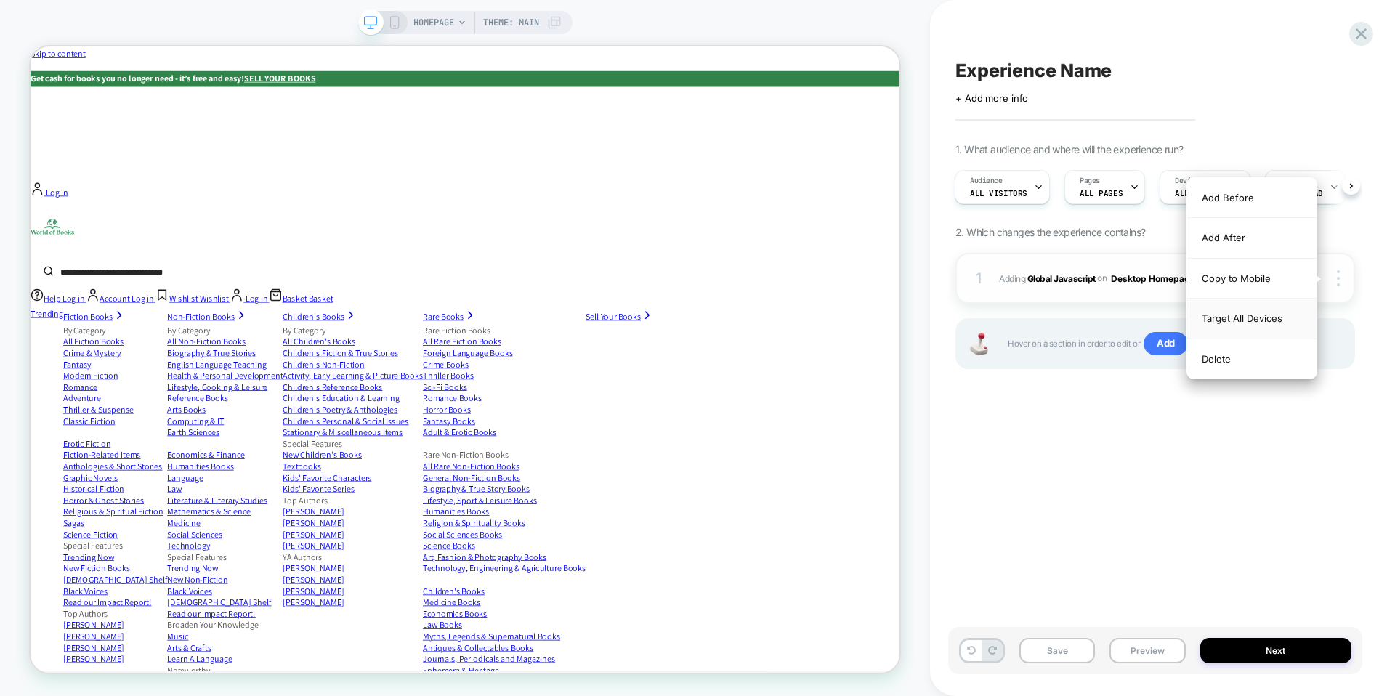
click at [1260, 317] on div "Target All Devices" at bounding box center [1251, 319] width 129 height 40
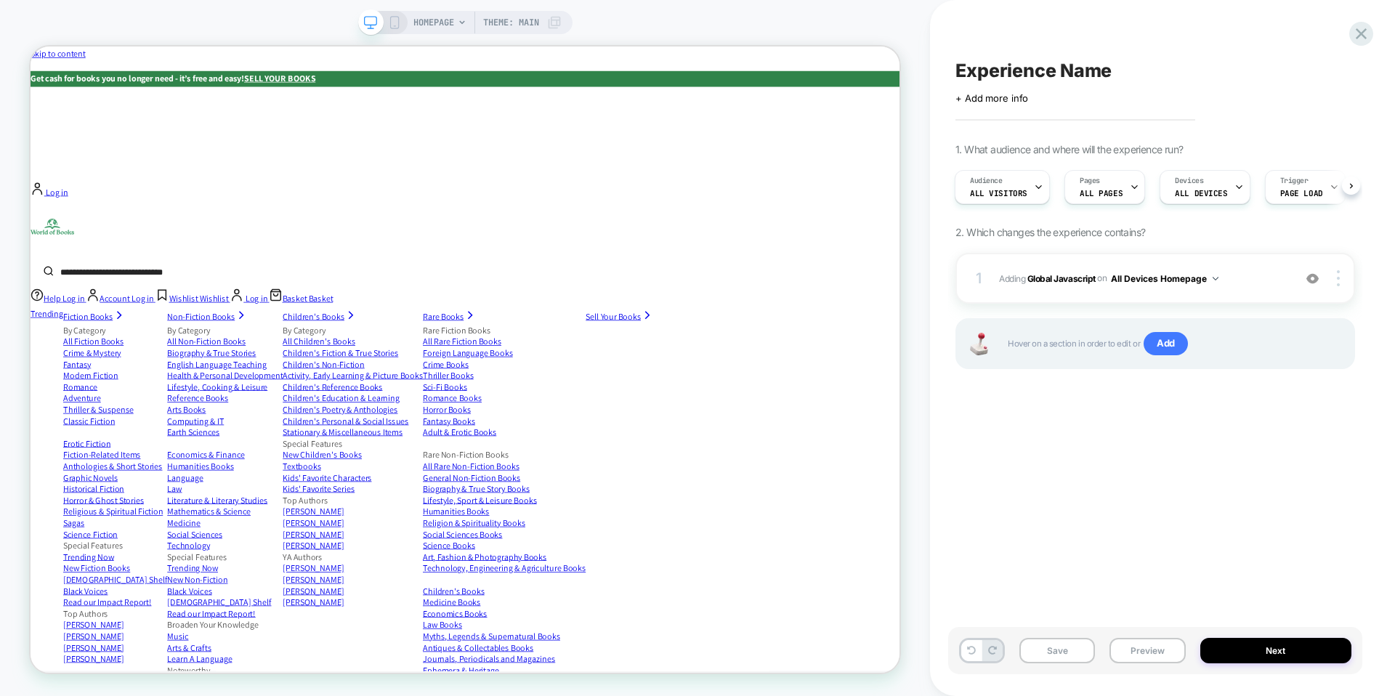
click at [1151, 664] on div "Save Preview Next" at bounding box center [1155, 650] width 414 height 47
click at [1145, 645] on button "Preview" at bounding box center [1147, 650] width 76 height 25
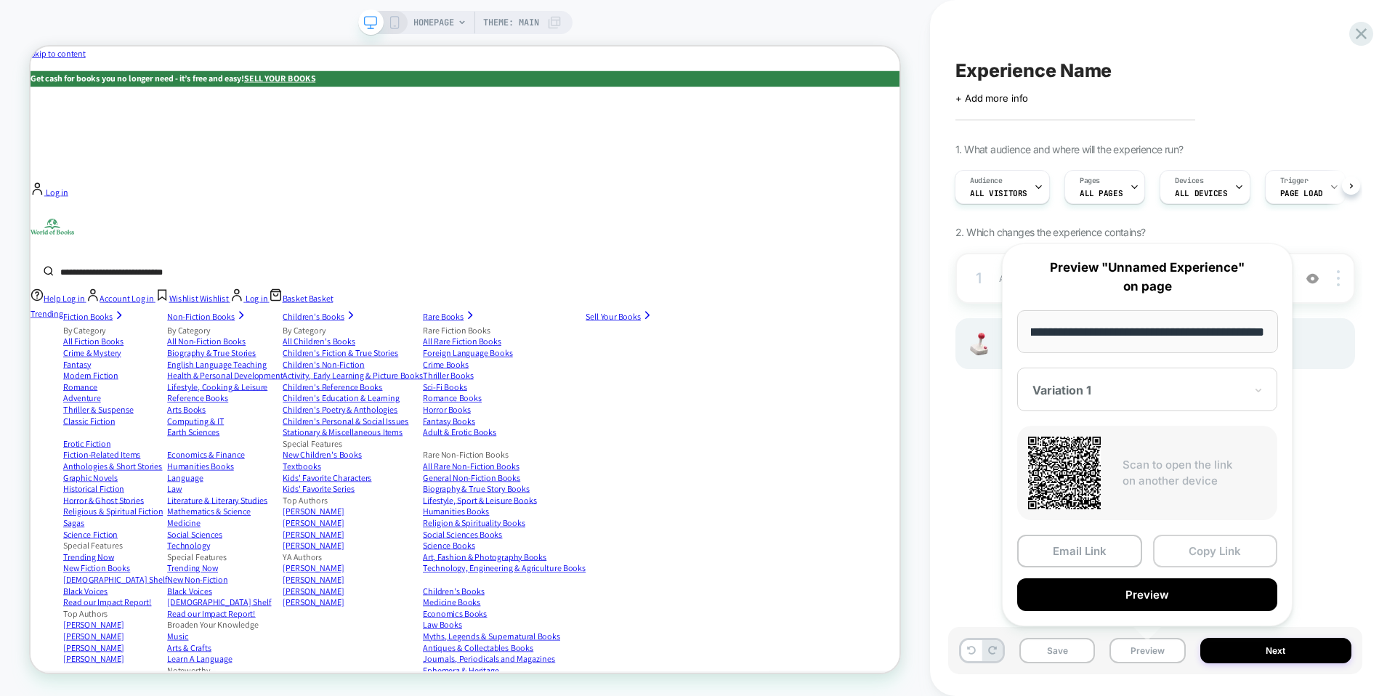
scroll to position [0, 0]
click at [1198, 551] on button "Copy Link" at bounding box center [1215, 551] width 125 height 33
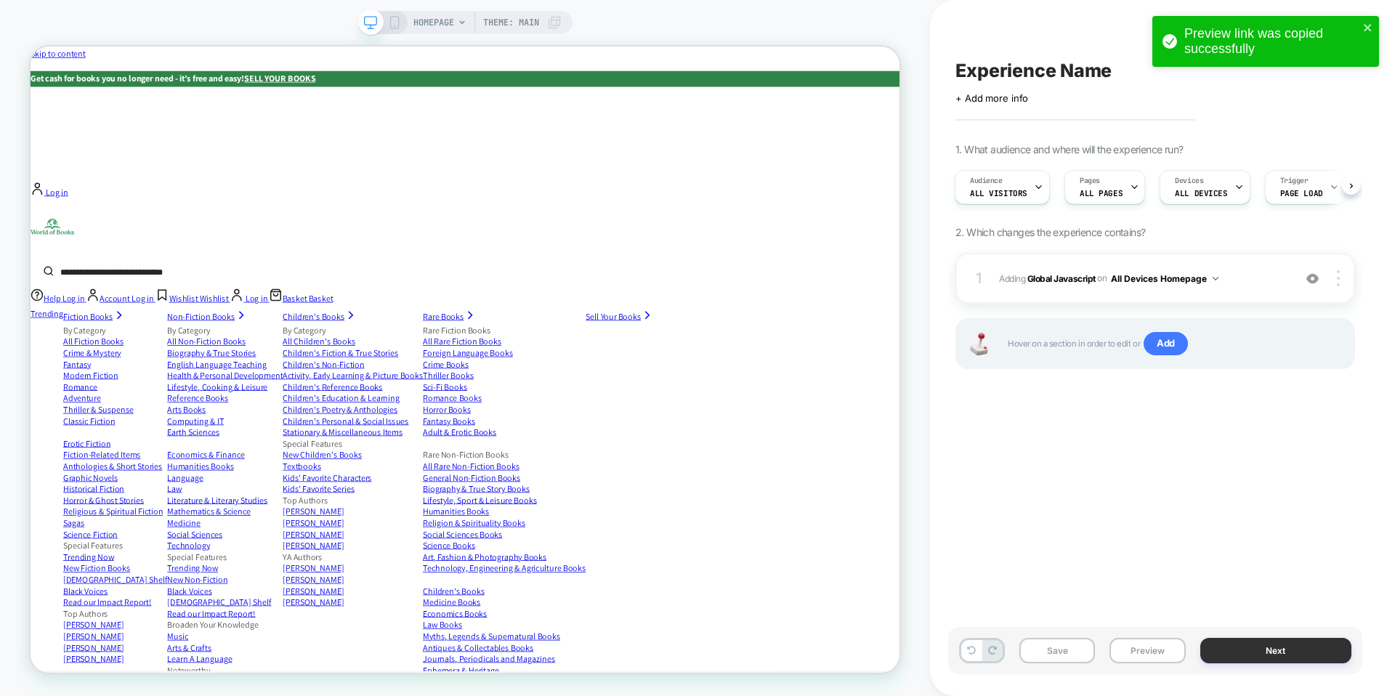
click at [1282, 646] on button "Next" at bounding box center [1276, 650] width 152 height 25
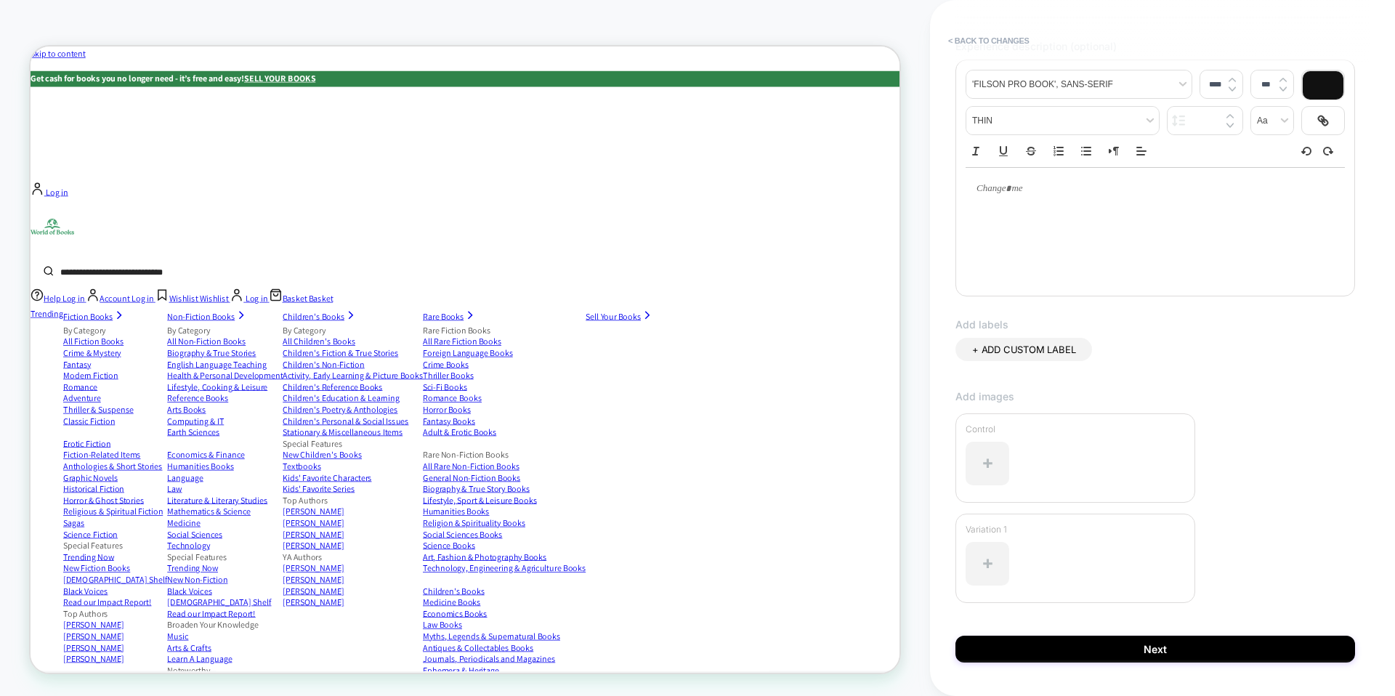
scroll to position [211, 0]
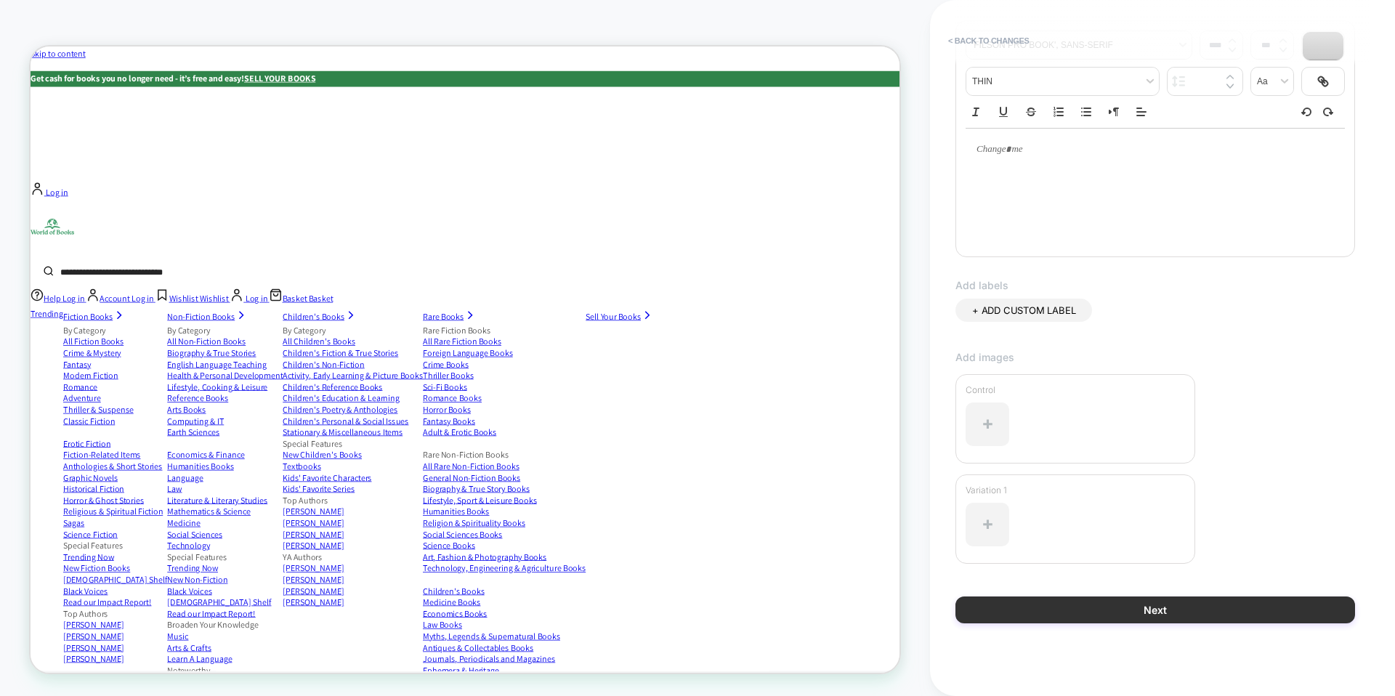
type input "**********"
click at [1075, 601] on button "Next" at bounding box center [1155, 610] width 400 height 27
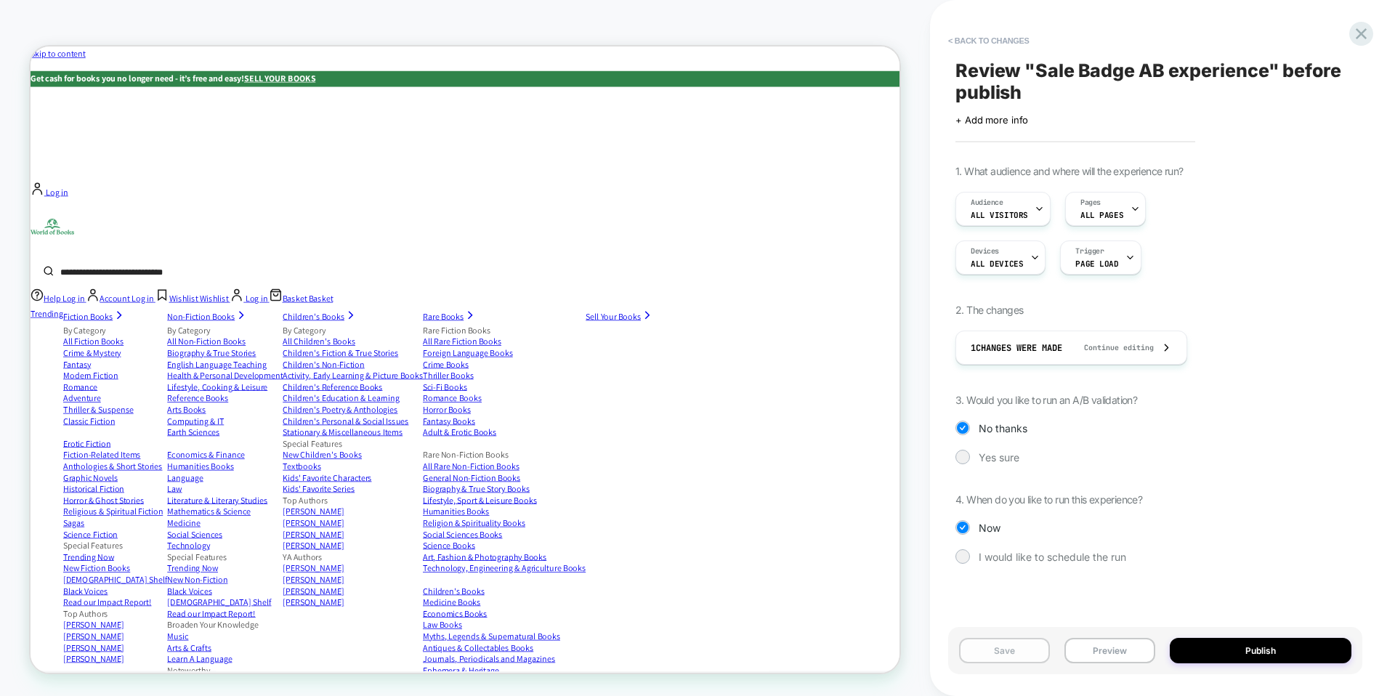
click at [995, 652] on button "Save" at bounding box center [1004, 650] width 91 height 25
click at [1082, 84] on span "Review " Sale Badge AB experience " before publish" at bounding box center [1155, 82] width 400 height 44
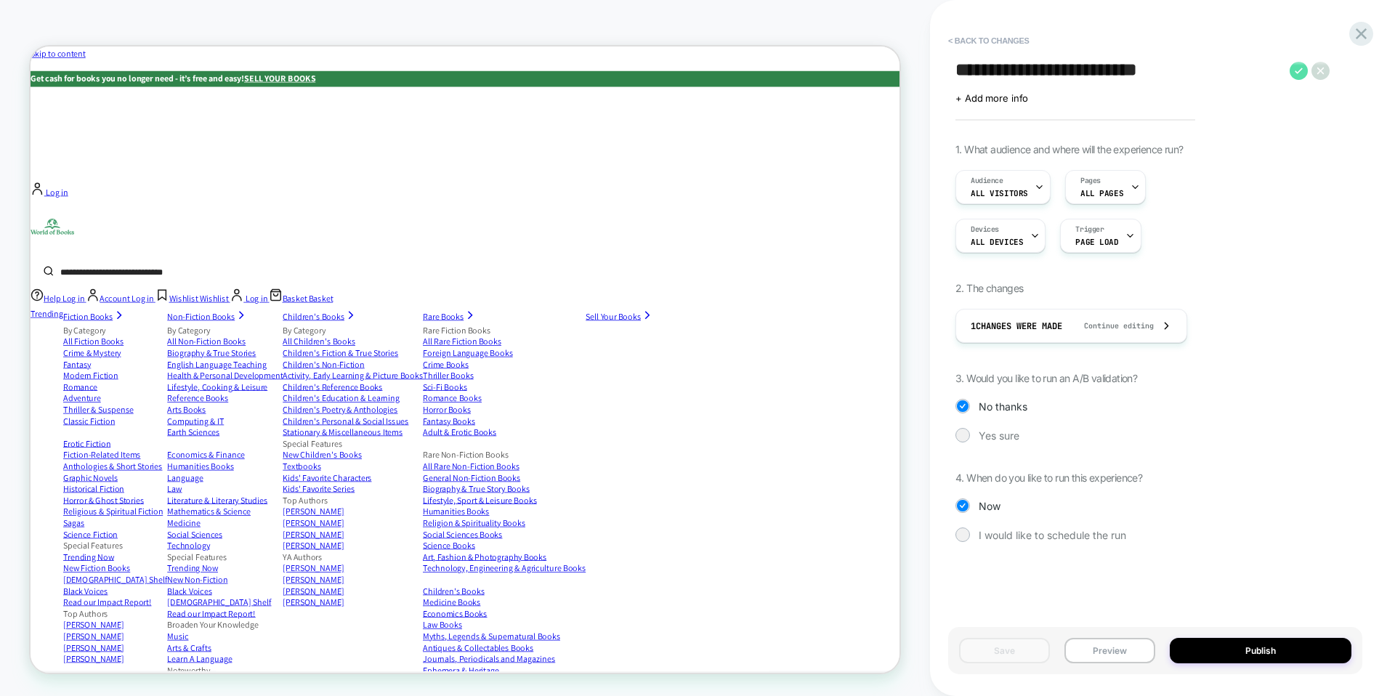
click at [1294, 71] on icon at bounding box center [1299, 71] width 18 height 18
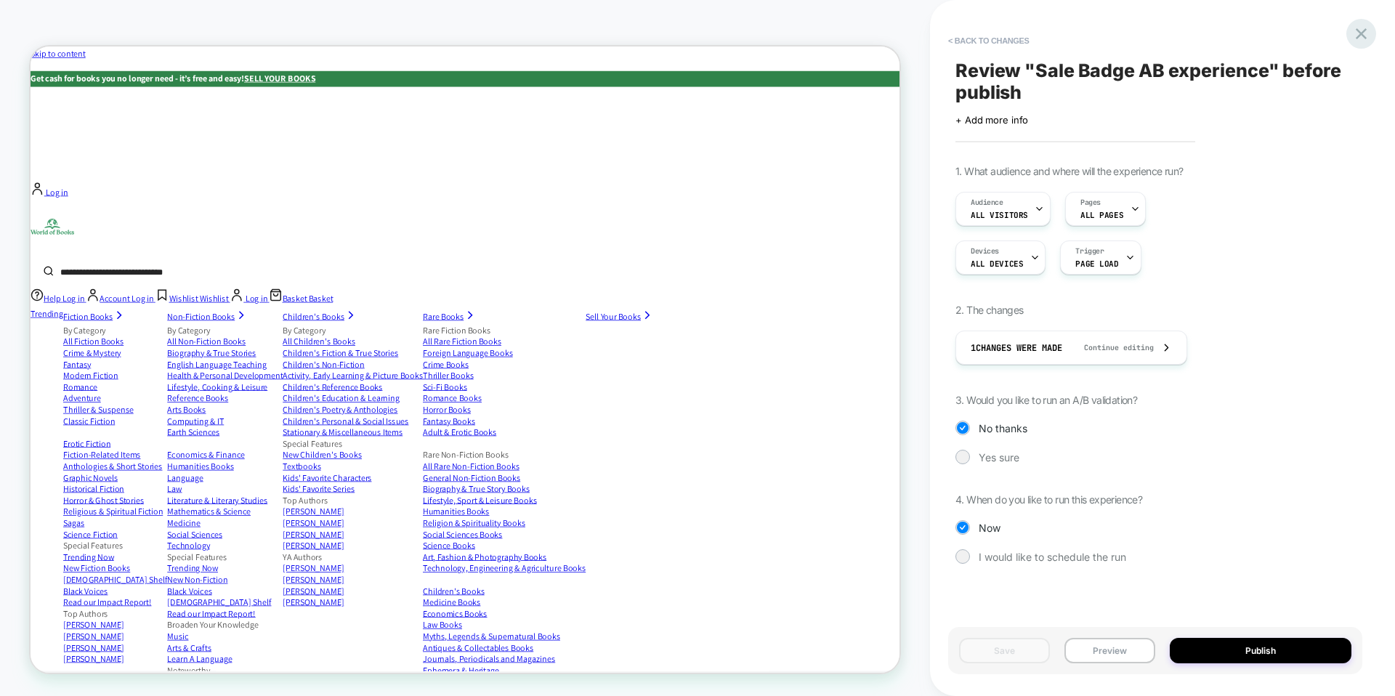
click at [1355, 37] on icon at bounding box center [1361, 34] width 20 height 20
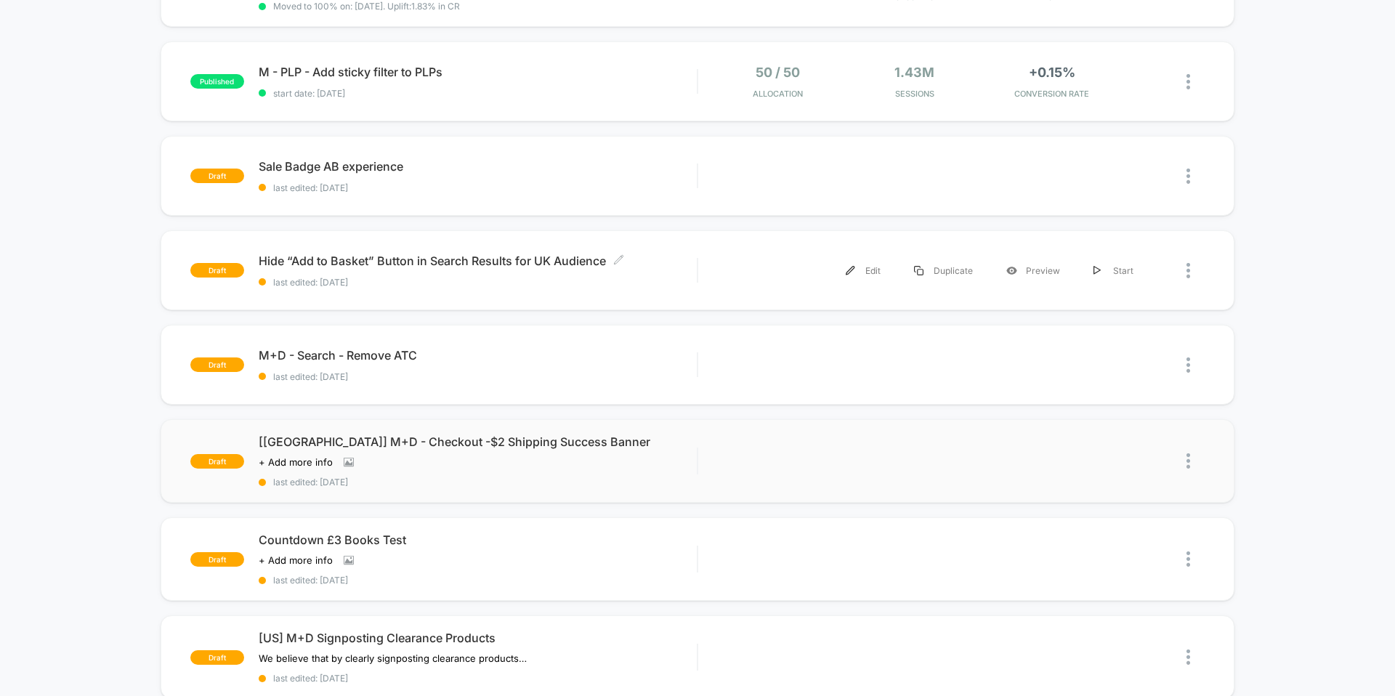
scroll to position [470, 0]
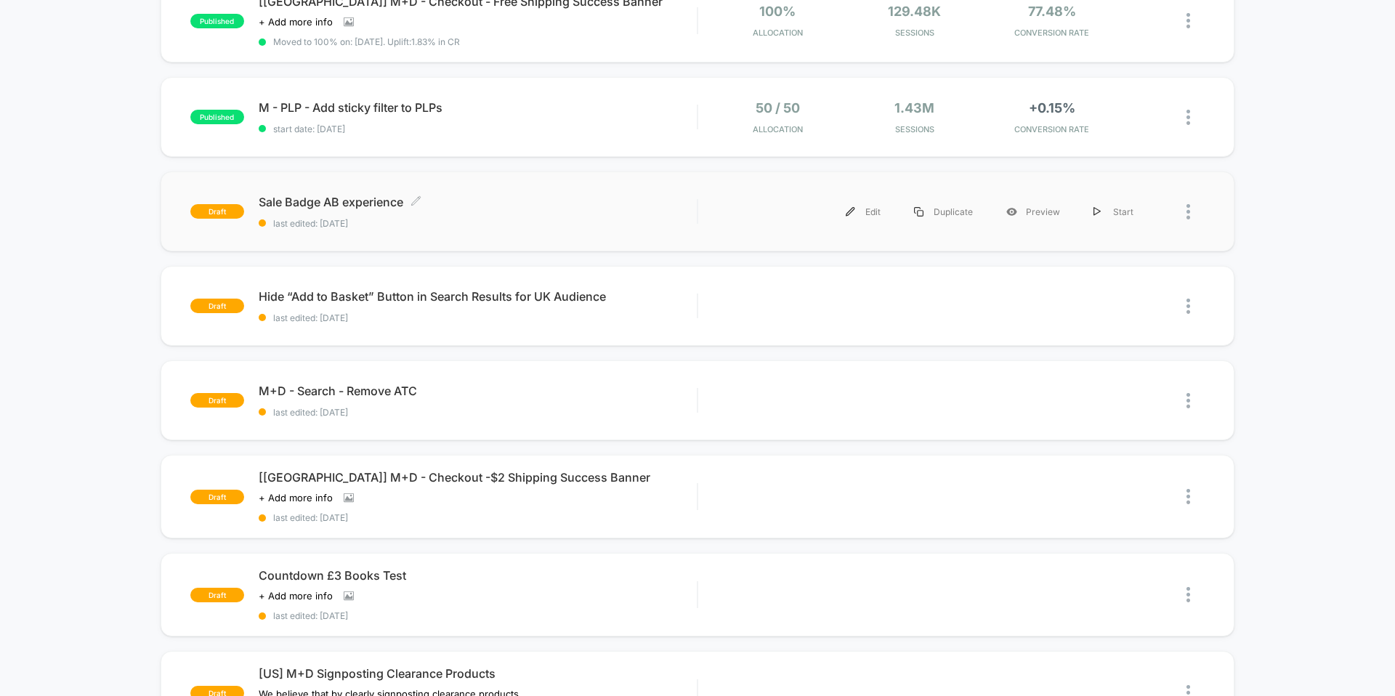
click at [685, 203] on span "Sale Badge AB experience Click to edit experience details" at bounding box center [478, 202] width 438 height 15
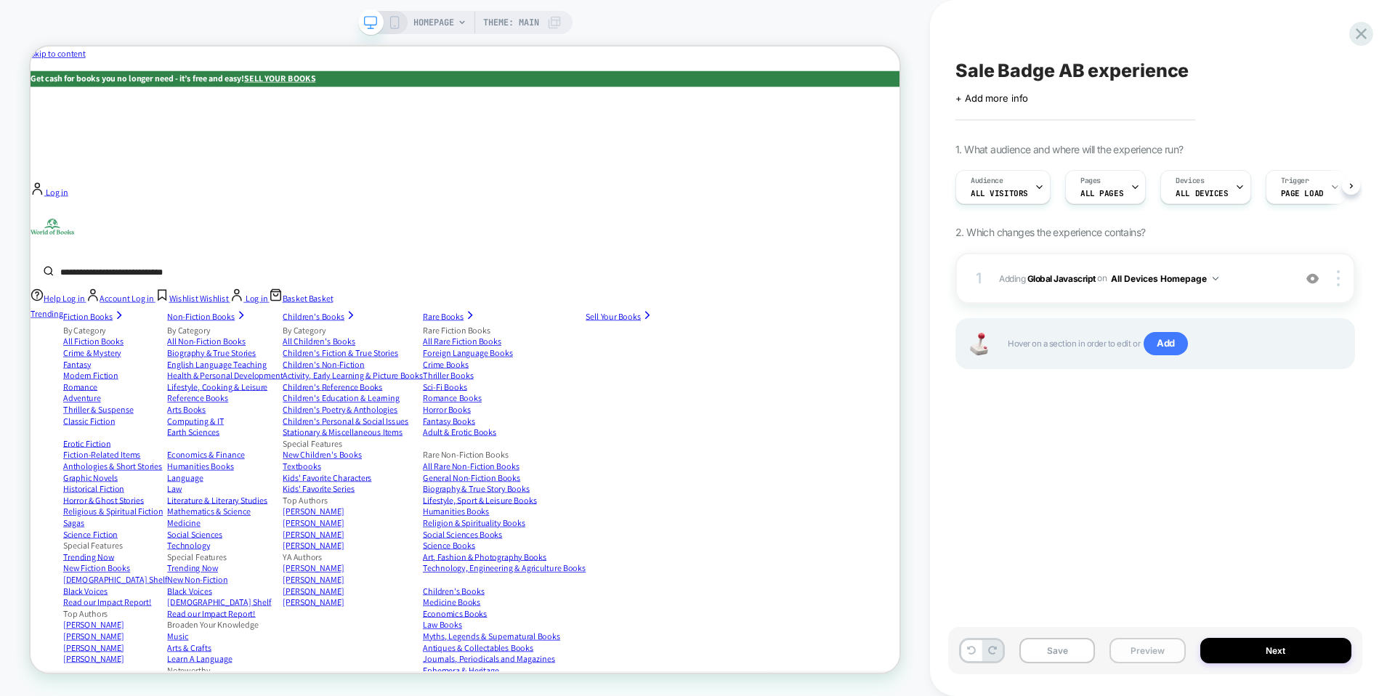
click at [1147, 653] on button "Preview" at bounding box center [1147, 650] width 76 height 25
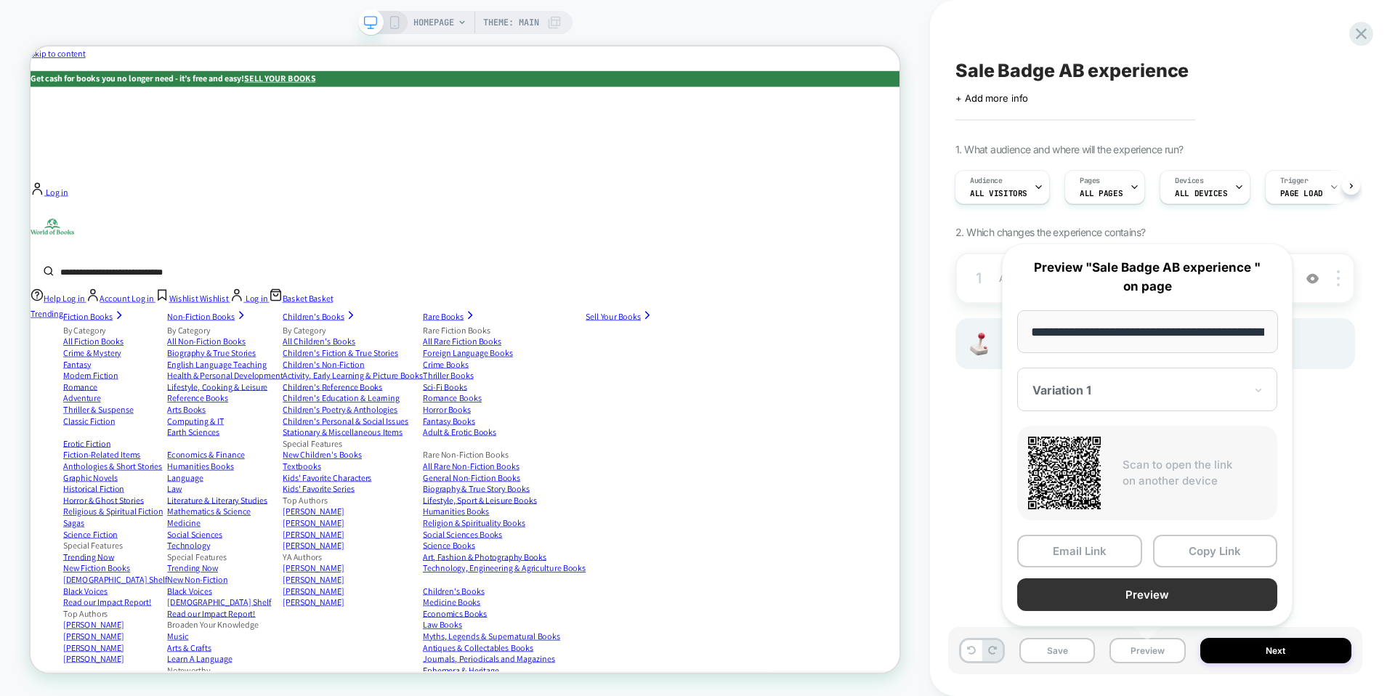
click at [1152, 594] on button "Preview" at bounding box center [1147, 594] width 260 height 33
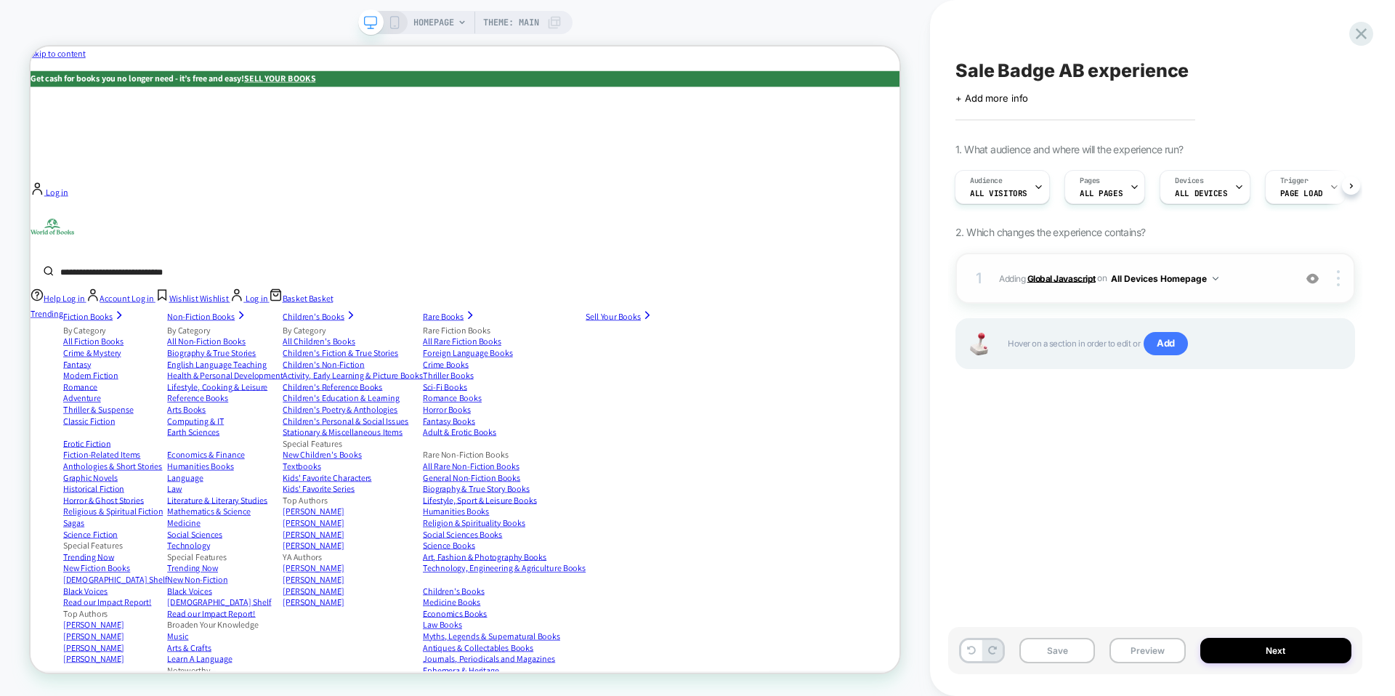
click at [1064, 276] on b "Global Javascript" at bounding box center [1061, 277] width 68 height 11
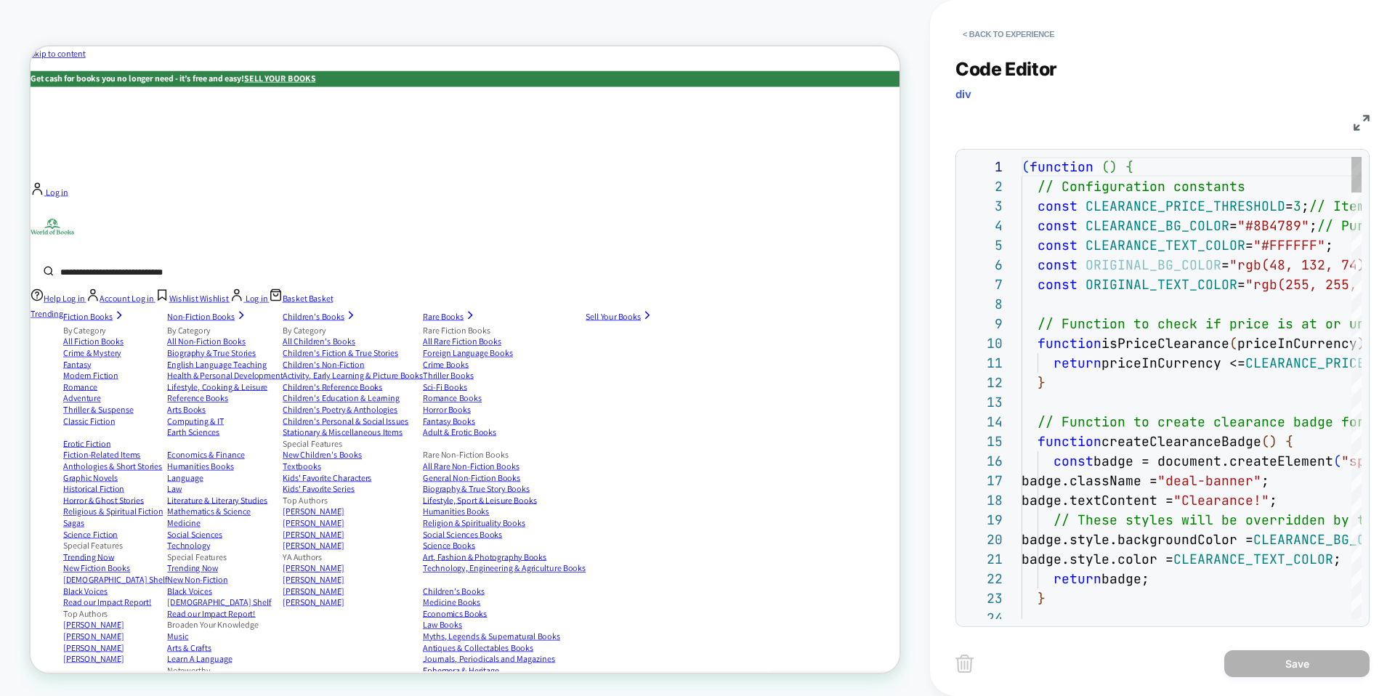
scroll to position [196, 0]
click at [1035, 28] on button "< Back to experience" at bounding box center [1008, 34] width 106 height 23
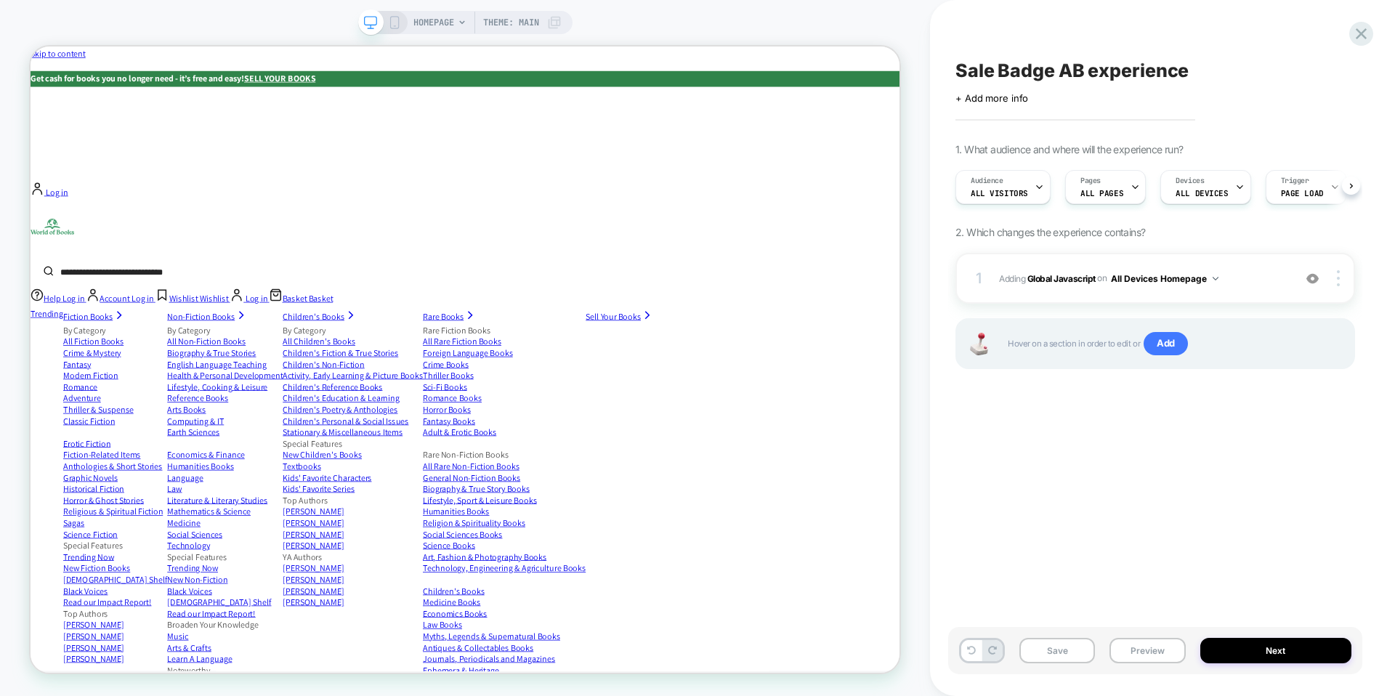
scroll to position [0, 1]
click at [1194, 247] on div "1. What audience and where will the experience run? Audience All Visitors Pages…" at bounding box center [1155, 274] width 400 height 262
click at [1150, 647] on button "Preview" at bounding box center [1147, 650] width 76 height 25
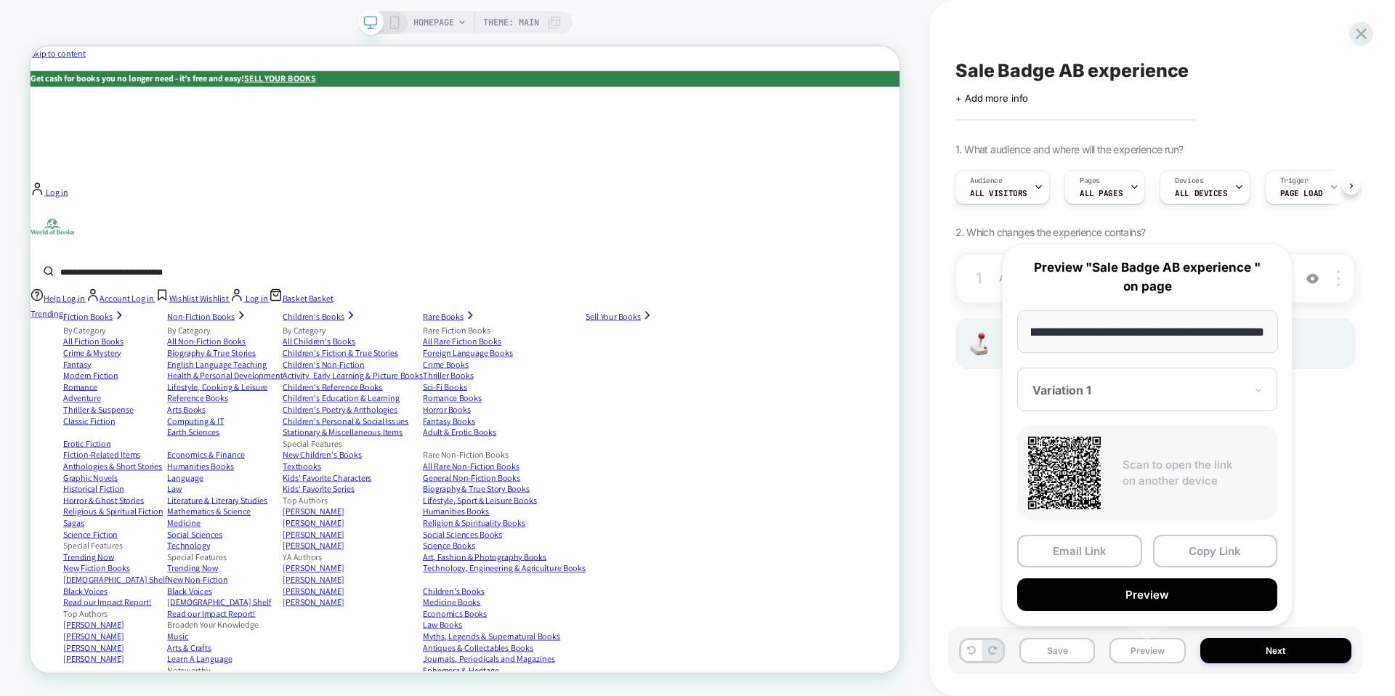
scroll to position [0, 0]
click at [1207, 555] on button "Copy Link" at bounding box center [1215, 551] width 125 height 33
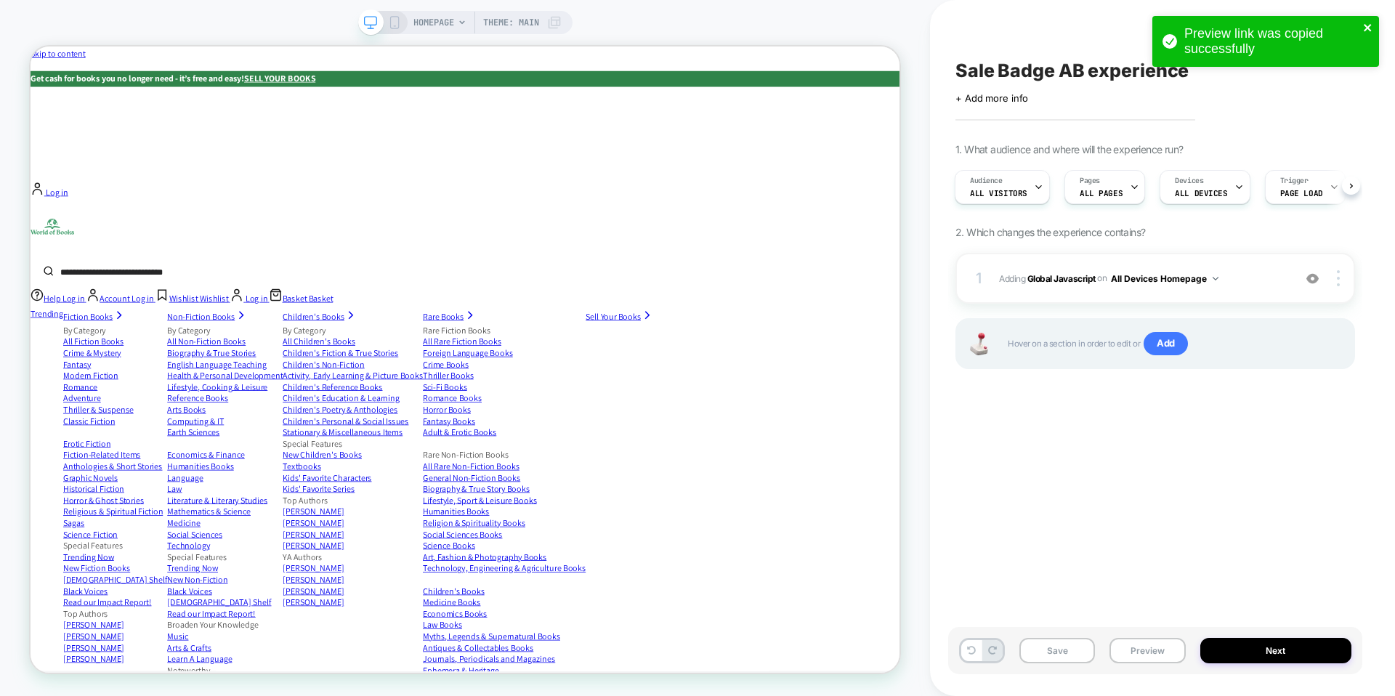
click at [1366, 28] on icon "close" at bounding box center [1367, 27] width 7 height 7
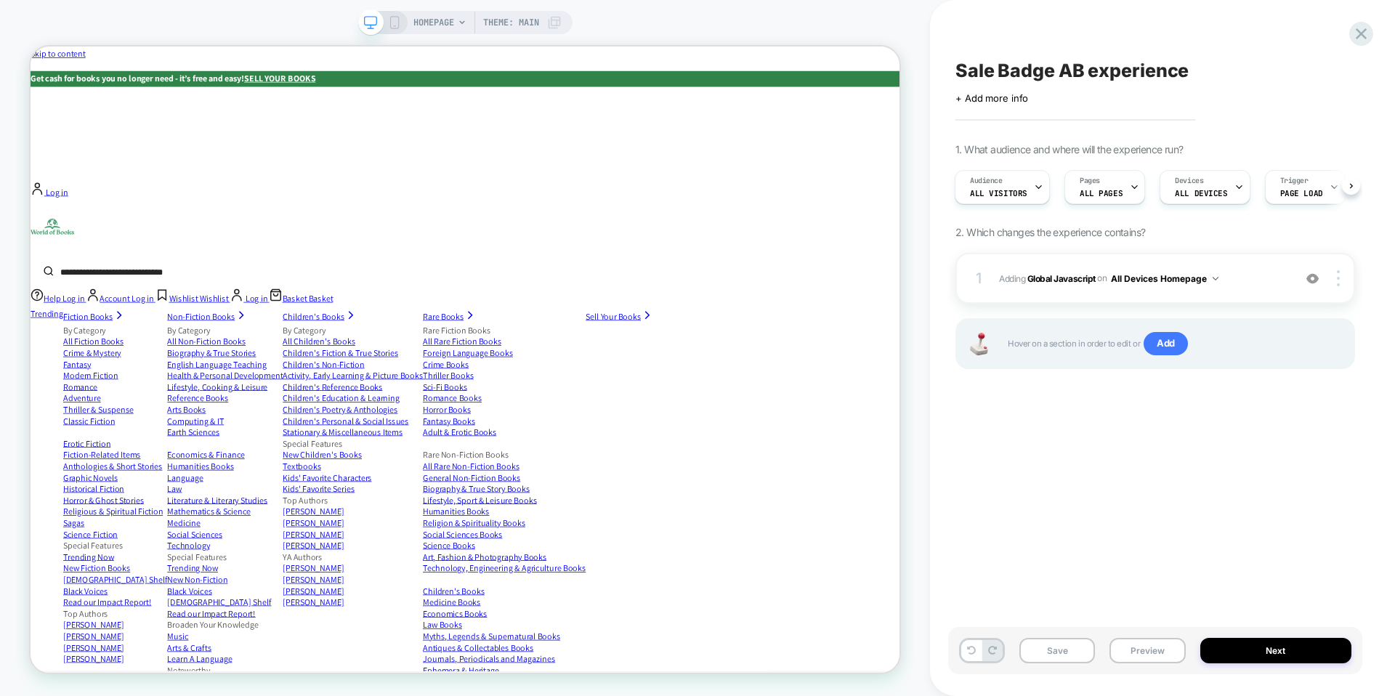
click at [1364, 36] on div "Preview link was copied successfully" at bounding box center [1265, 45] width 233 height 64
click at [1358, 33] on icon at bounding box center [1361, 34] width 20 height 20
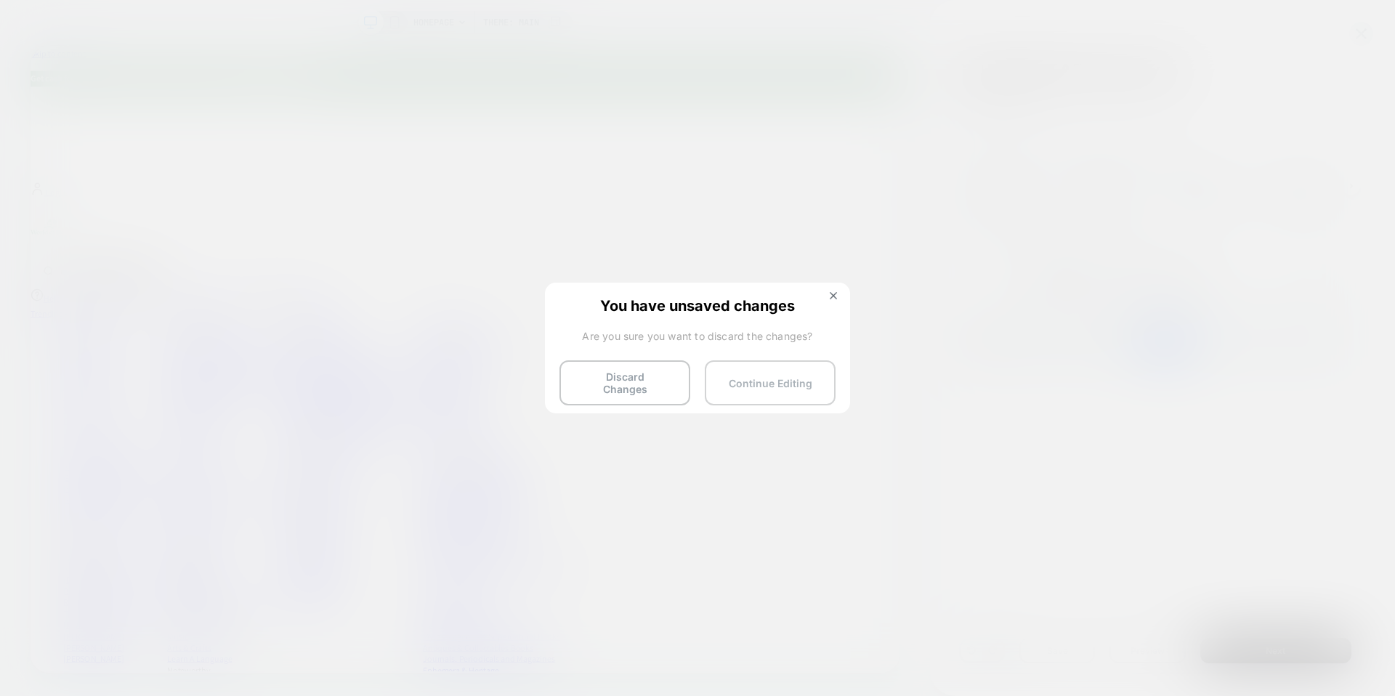
click at [746, 384] on button "Continue Editing" at bounding box center [770, 382] width 131 height 45
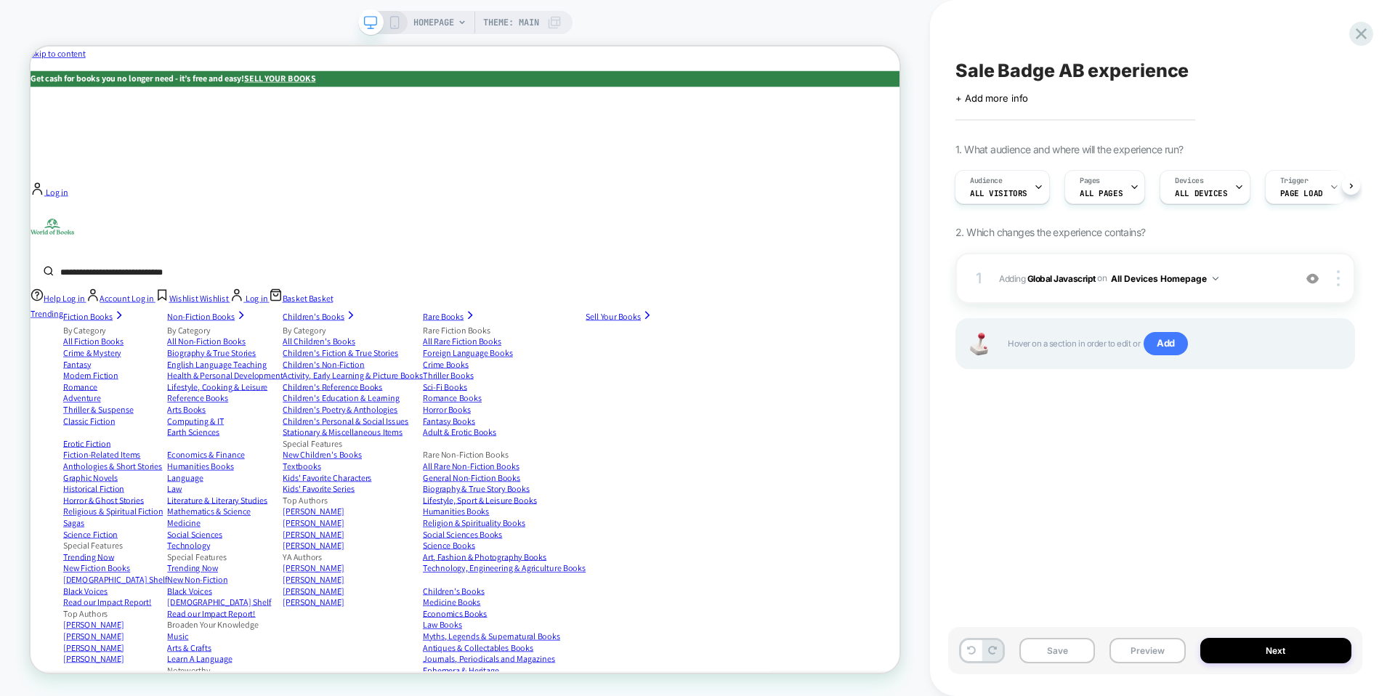
click at [1096, 515] on div "Sale Badge AB experience Click to edit experience details + Add more info 1. Wh…" at bounding box center [1155, 348] width 414 height 667
click at [1360, 40] on icon at bounding box center [1361, 34] width 20 height 20
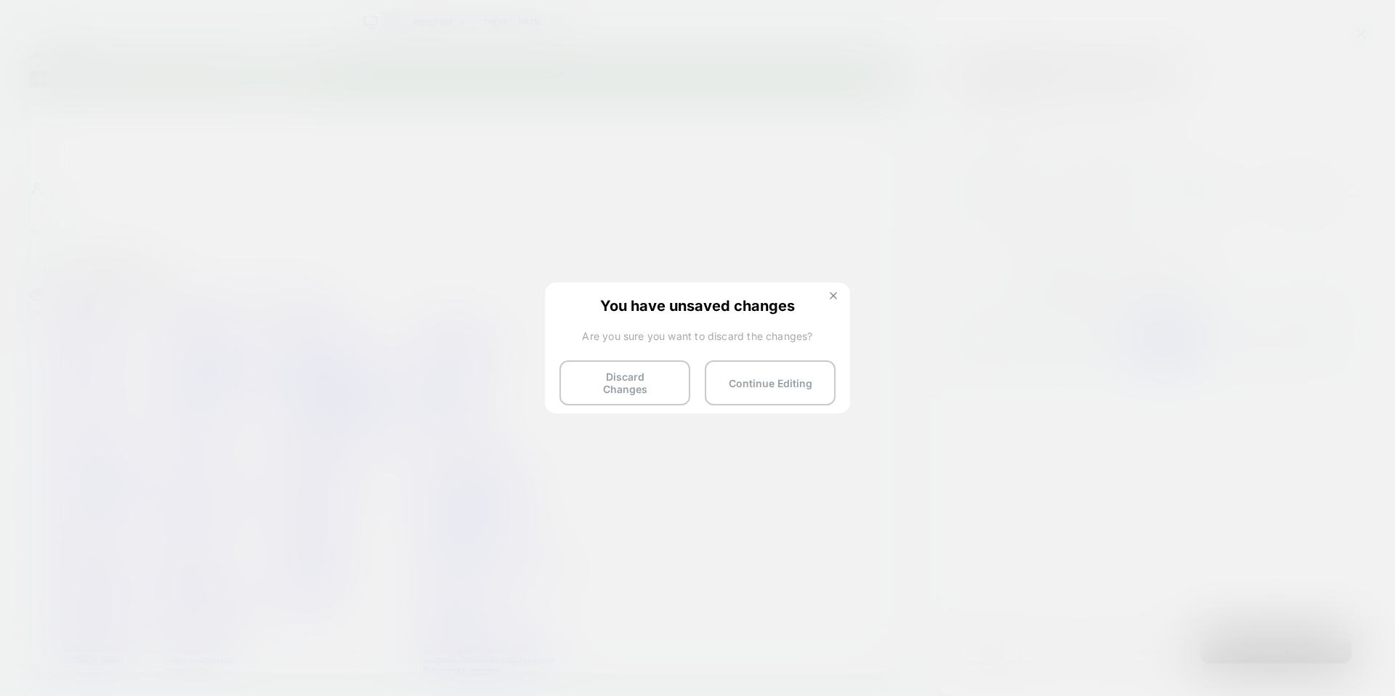
click at [830, 302] on button at bounding box center [833, 297] width 16 height 12
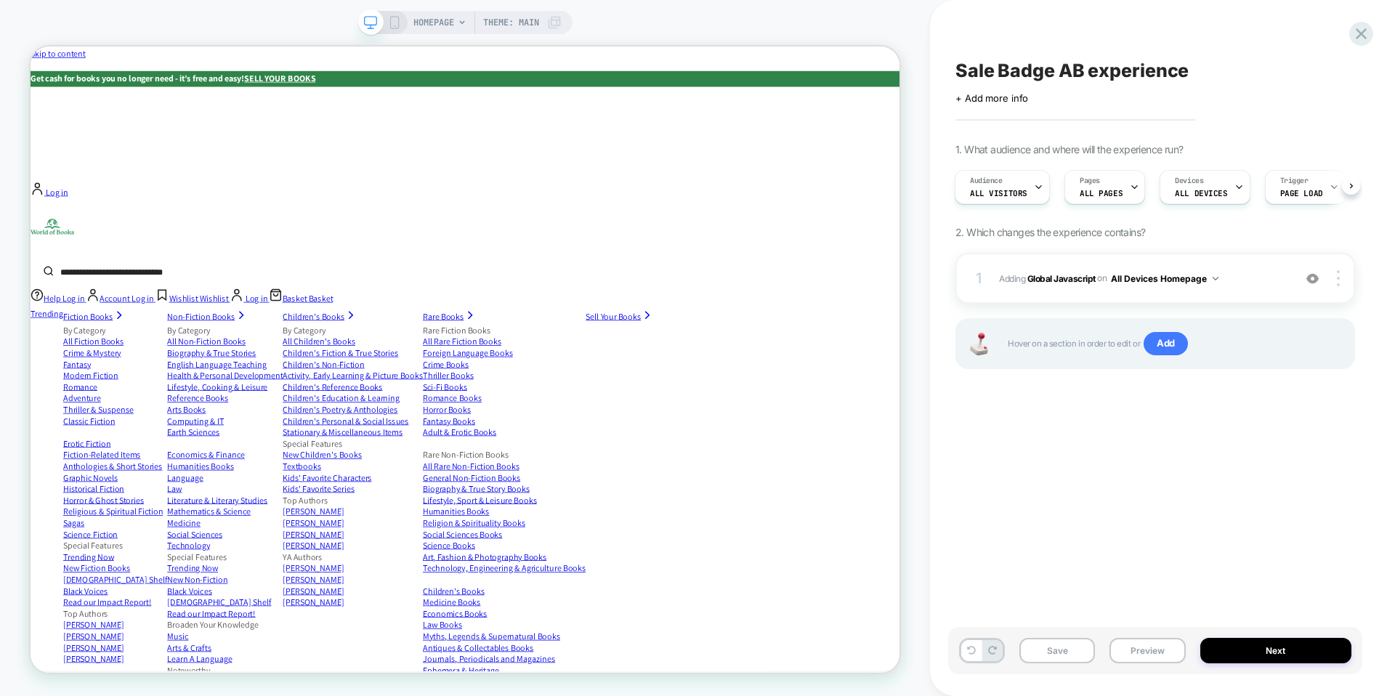
click at [1117, 501] on div "Sale Badge AB experience Click to edit experience details + Add more info 1. Wh…" at bounding box center [1155, 348] width 414 height 667
click at [1315, 279] on img at bounding box center [1312, 278] width 12 height 12
click at [1138, 655] on button "Preview" at bounding box center [1147, 650] width 76 height 25
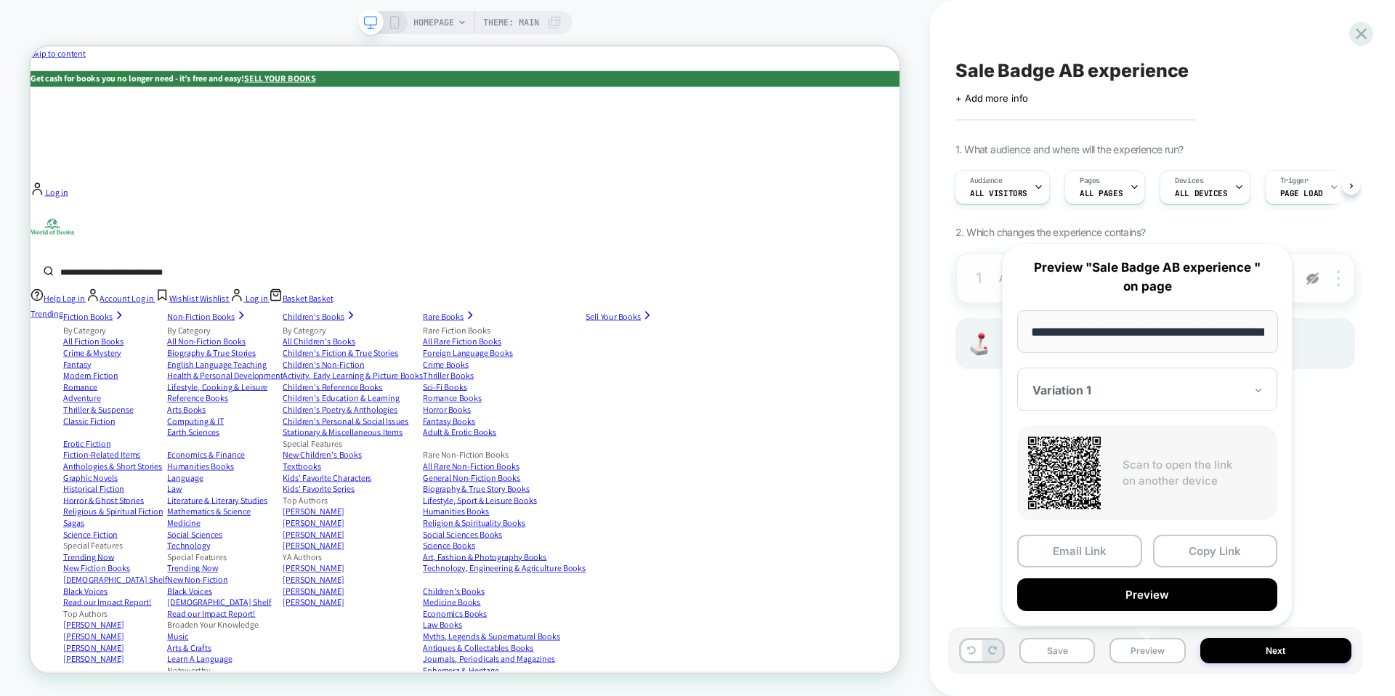
click at [1257, 384] on icon at bounding box center [1258, 390] width 10 height 15
click at [1210, 456] on div "CONTROL" at bounding box center [1147, 466] width 246 height 26
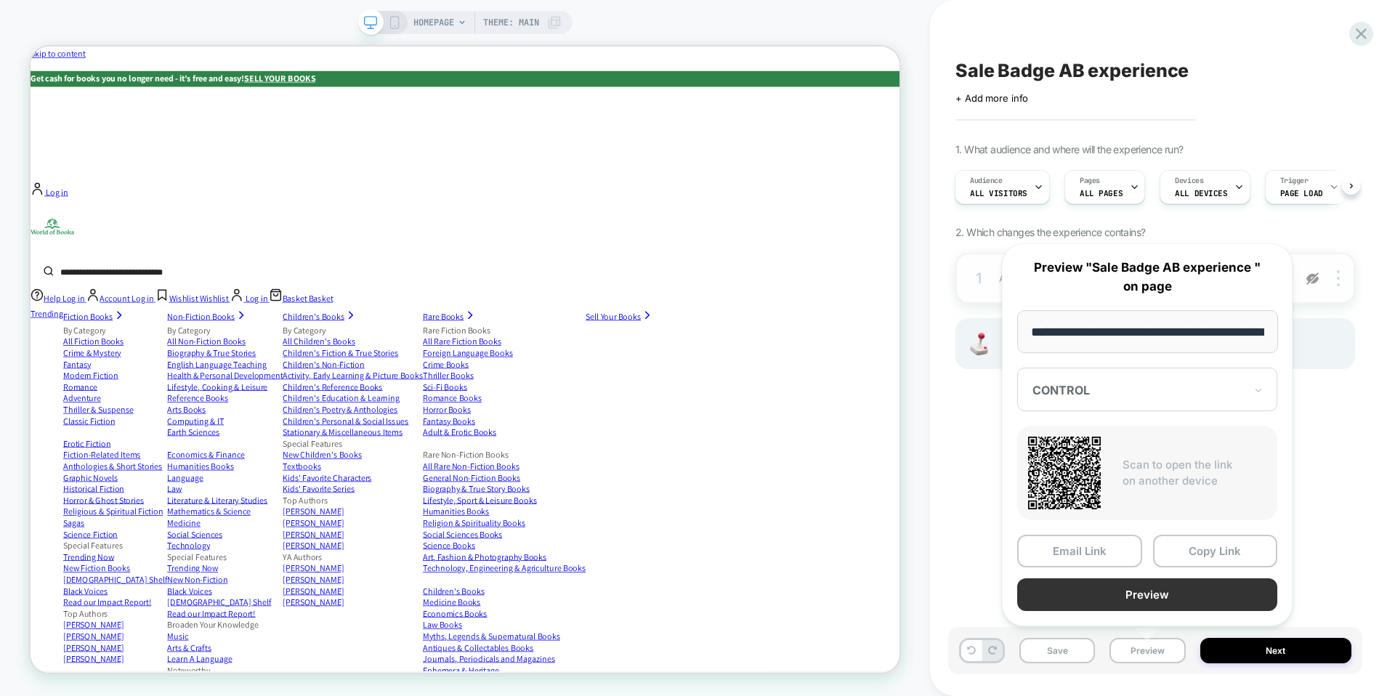
click at [1166, 590] on button "Preview" at bounding box center [1147, 594] width 260 height 33
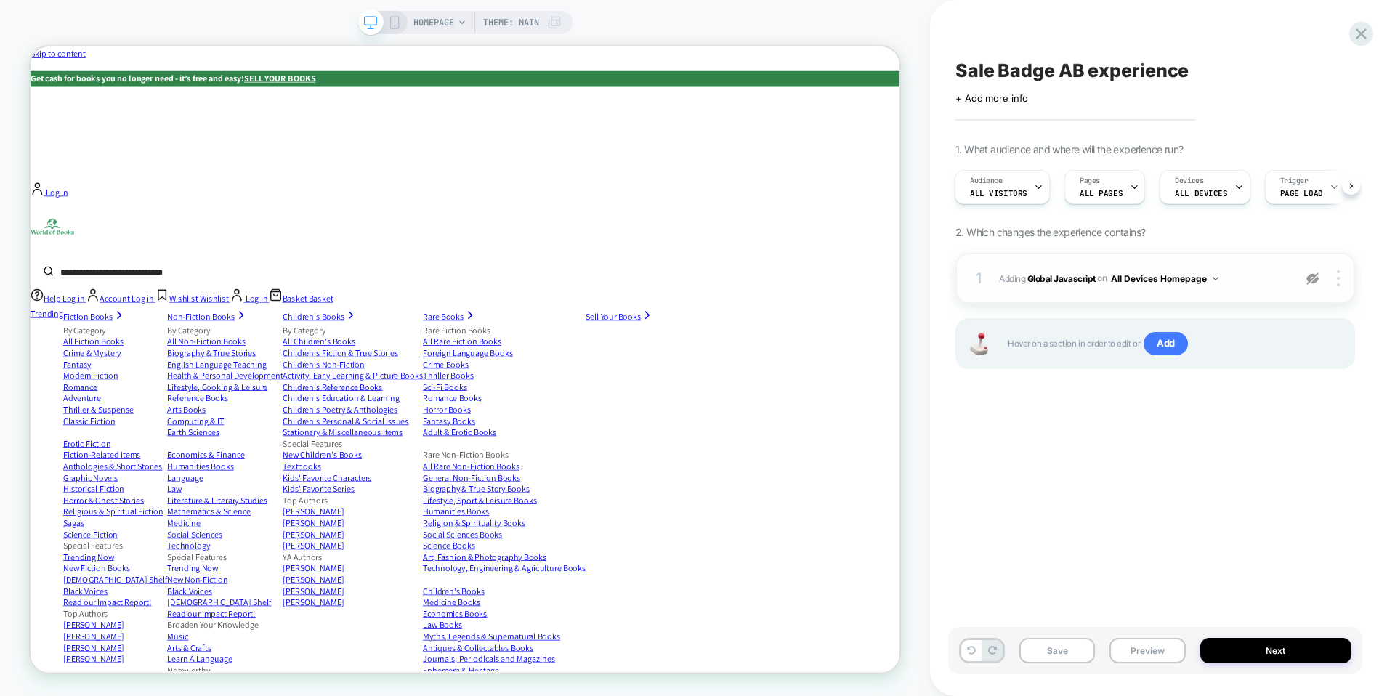
click at [1314, 279] on img at bounding box center [1312, 278] width 12 height 12
click at [1155, 634] on div "Save Preview Next" at bounding box center [1155, 650] width 414 height 47
click at [1155, 643] on button "Preview" at bounding box center [1147, 650] width 76 height 25
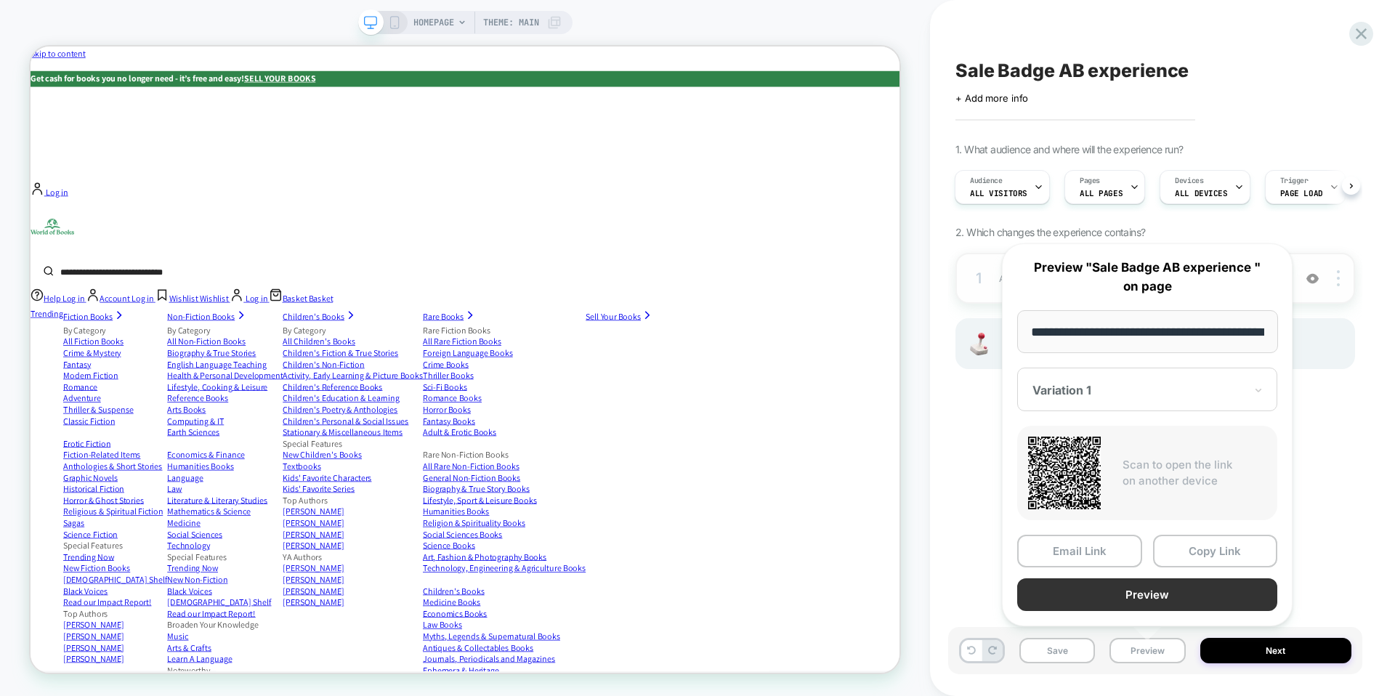
click at [1143, 581] on button "Preview" at bounding box center [1147, 594] width 260 height 33
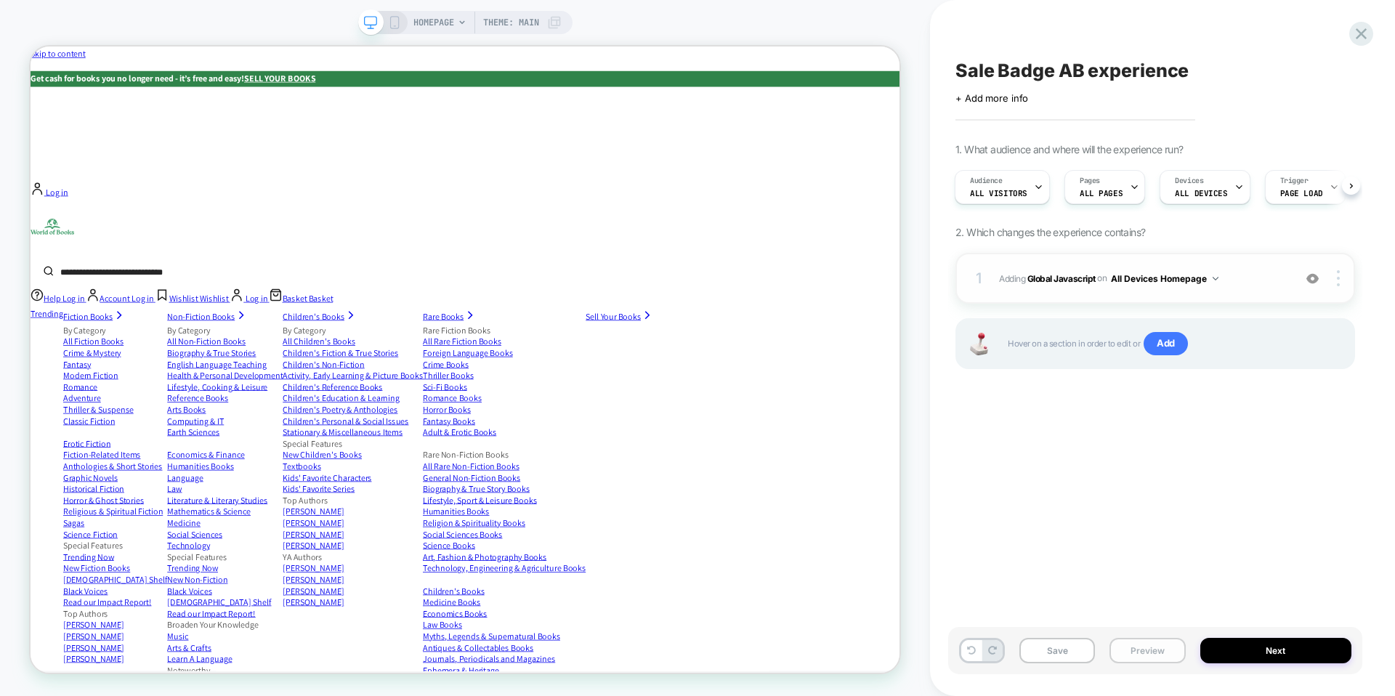
click at [1139, 656] on button "Preview" at bounding box center [1147, 650] width 76 height 25
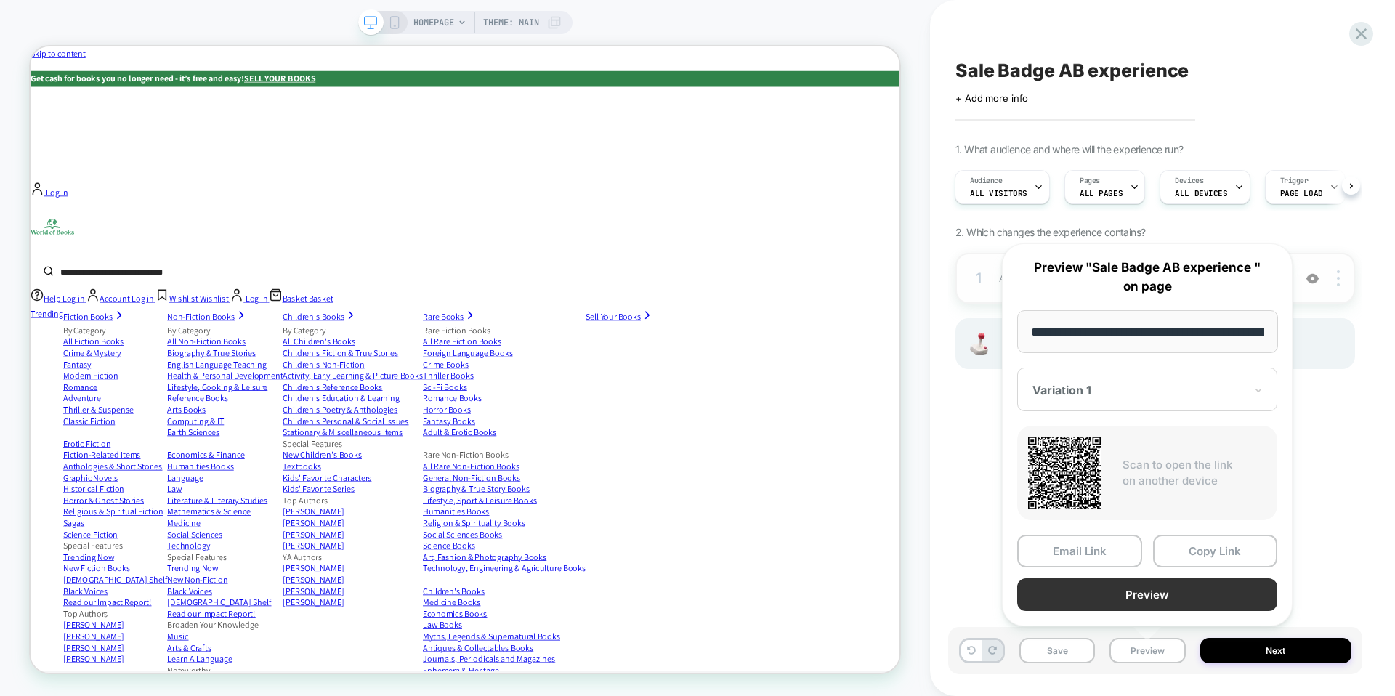
click at [1192, 589] on button "Preview" at bounding box center [1147, 594] width 260 height 33
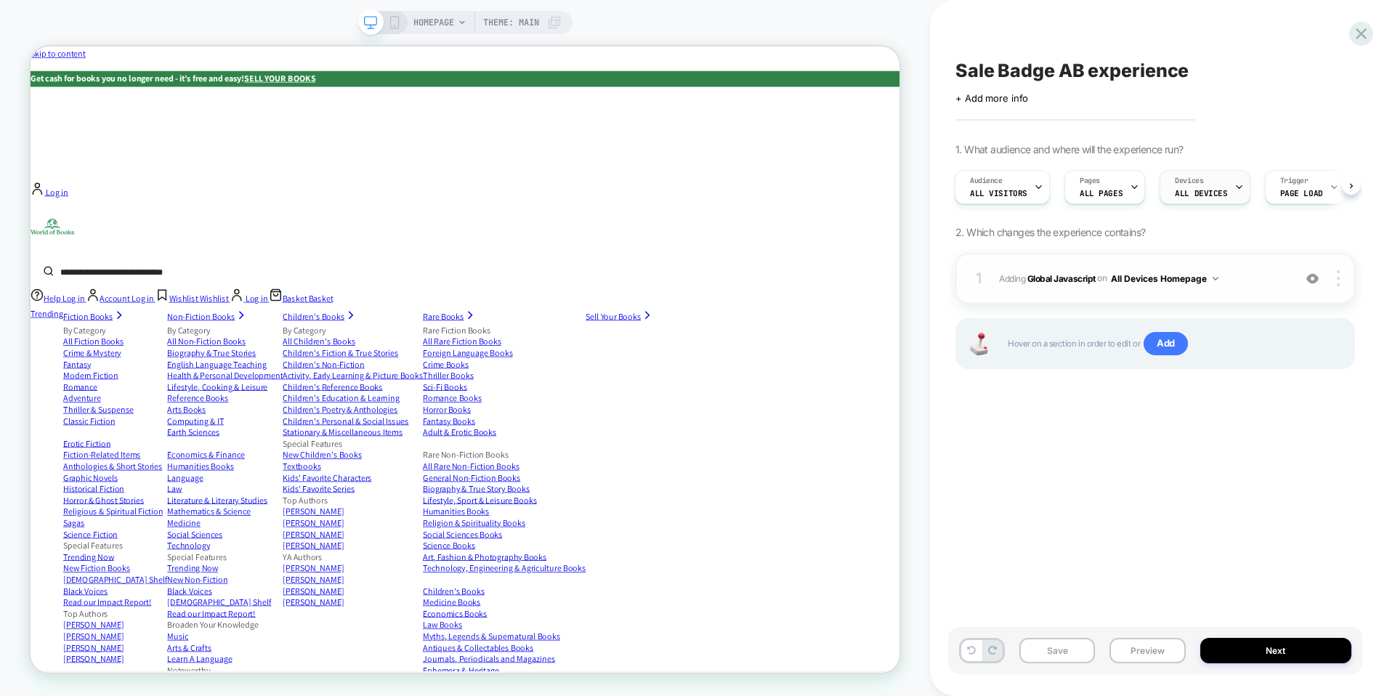
click at [1188, 188] on span "ALL DEVICES" at bounding box center [1201, 193] width 52 height 10
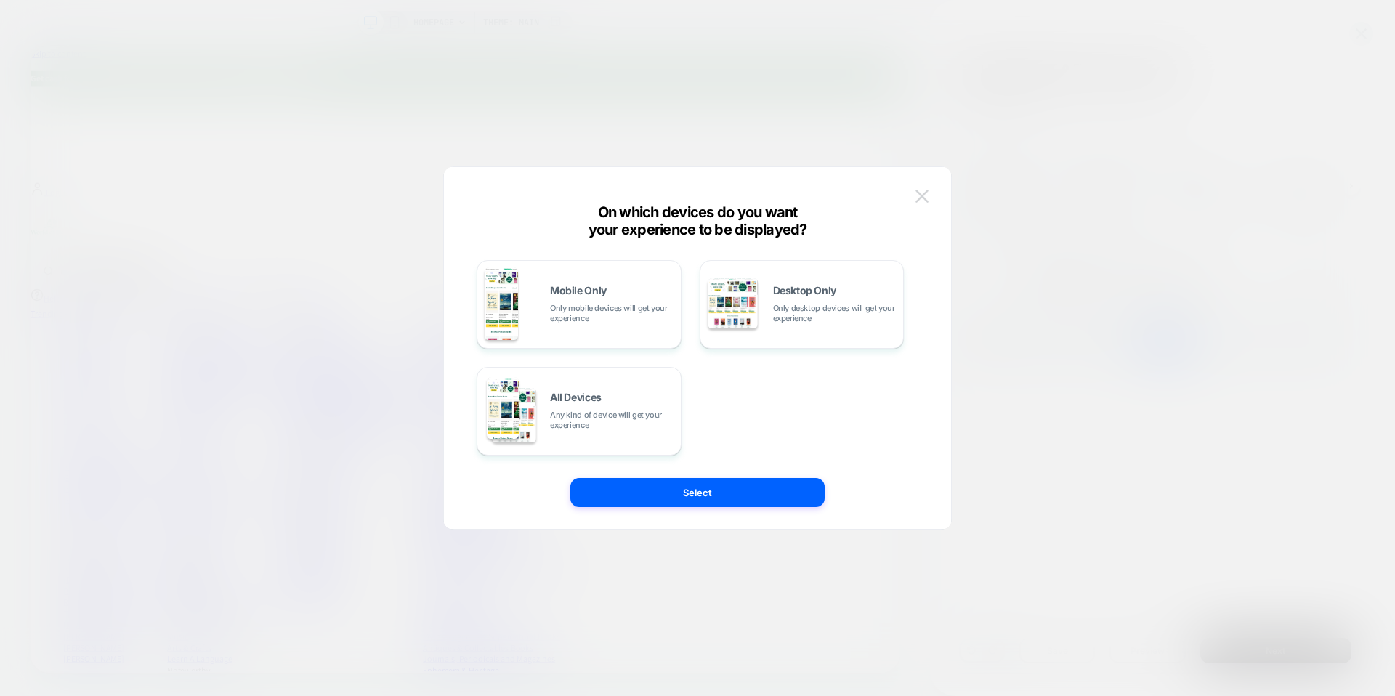
click at [931, 191] on button at bounding box center [922, 196] width 22 height 22
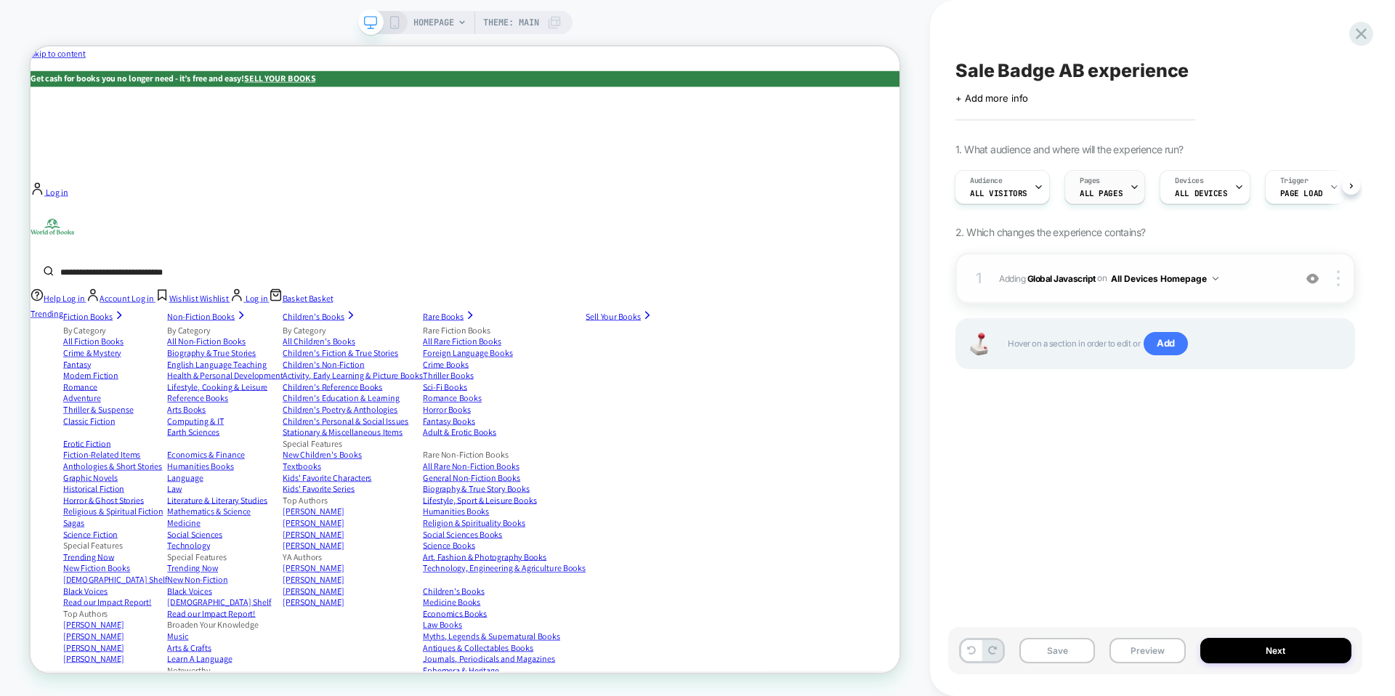
click at [1101, 192] on span "ALL PAGES" at bounding box center [1101, 193] width 43 height 10
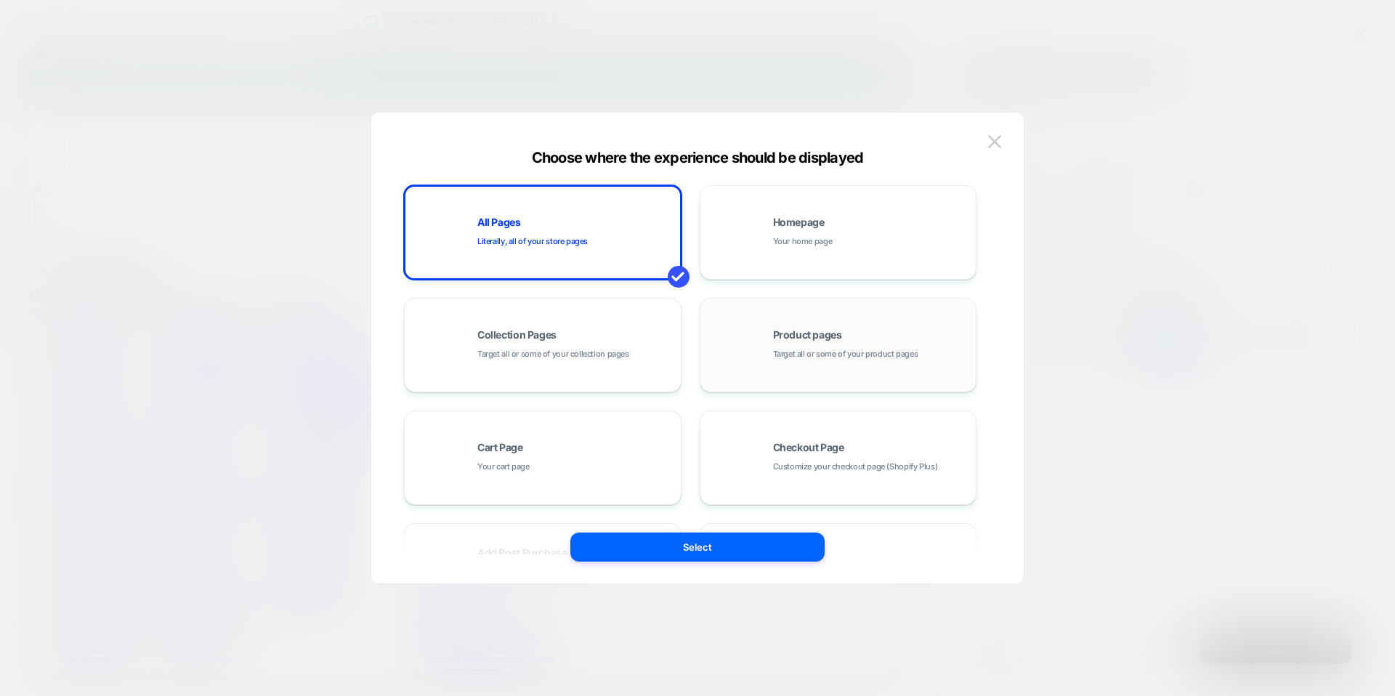
click at [797, 353] on span "Target all or some of your product pages" at bounding box center [845, 354] width 145 height 14
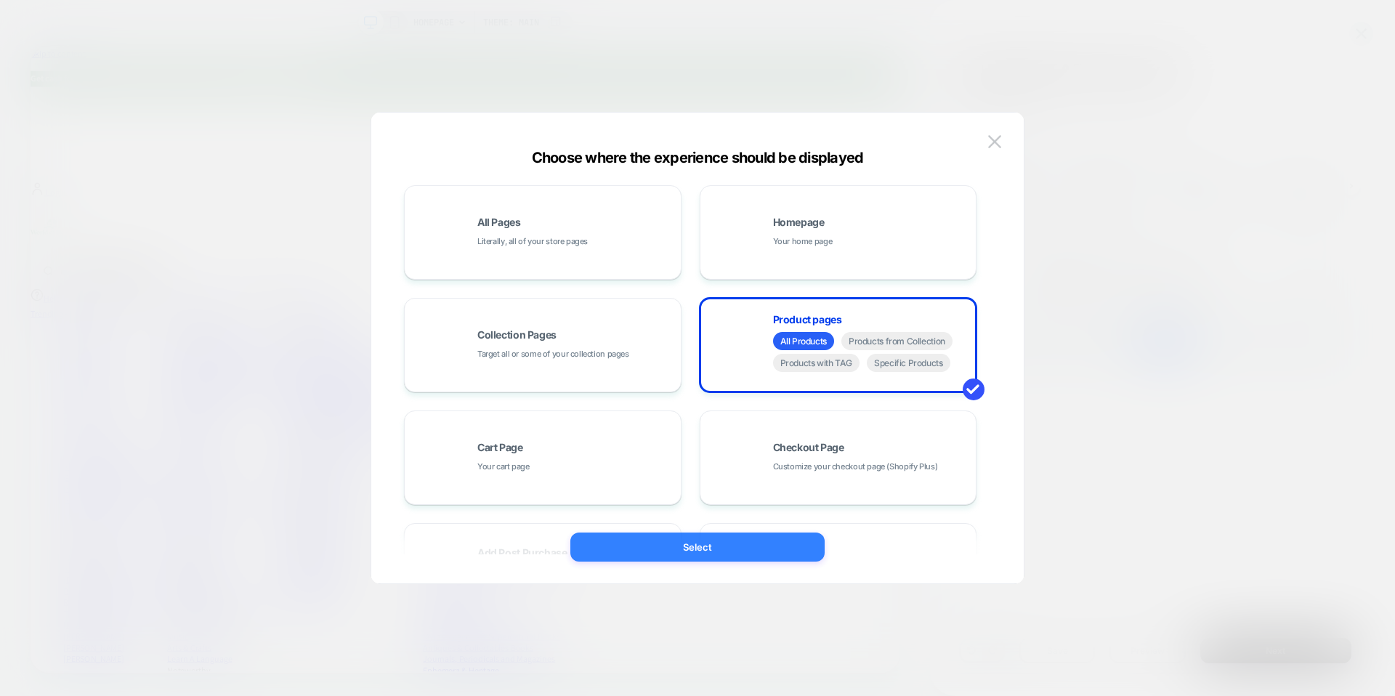
click at [765, 543] on button "Select" at bounding box center [697, 547] width 254 height 29
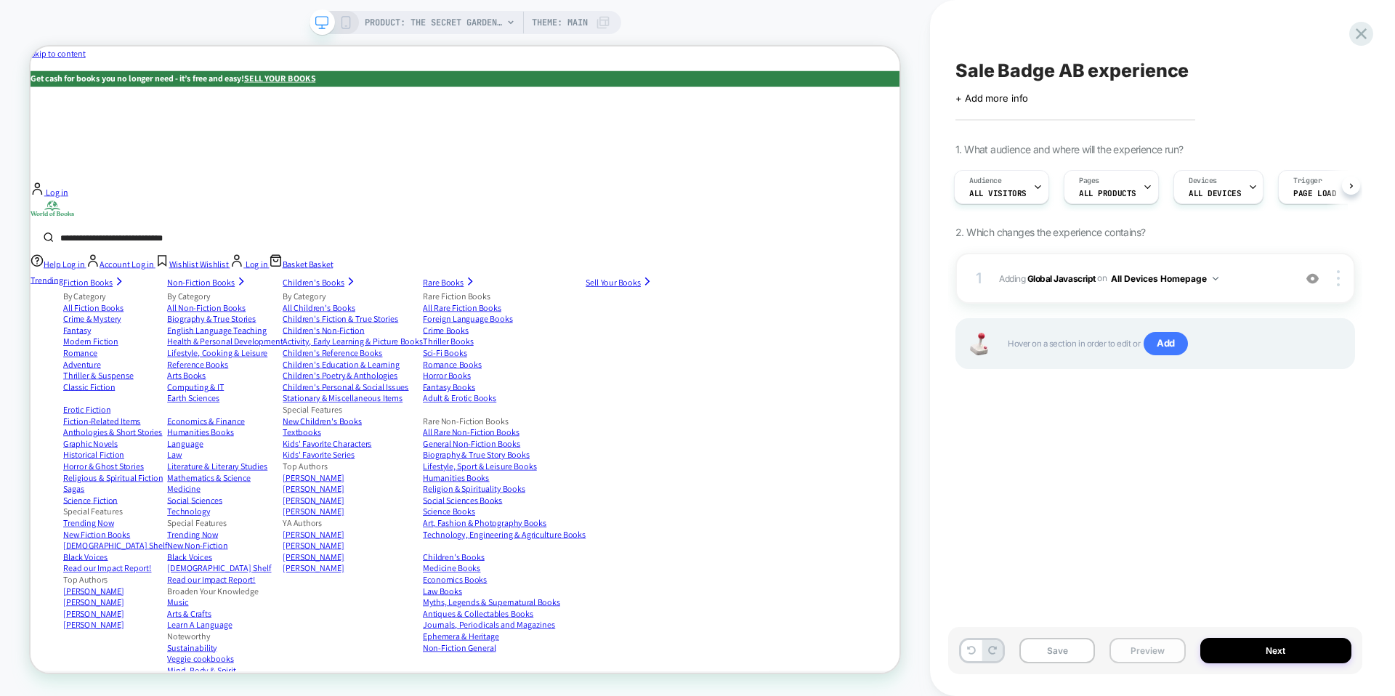
click at [1142, 648] on button "Preview" at bounding box center [1147, 650] width 76 height 25
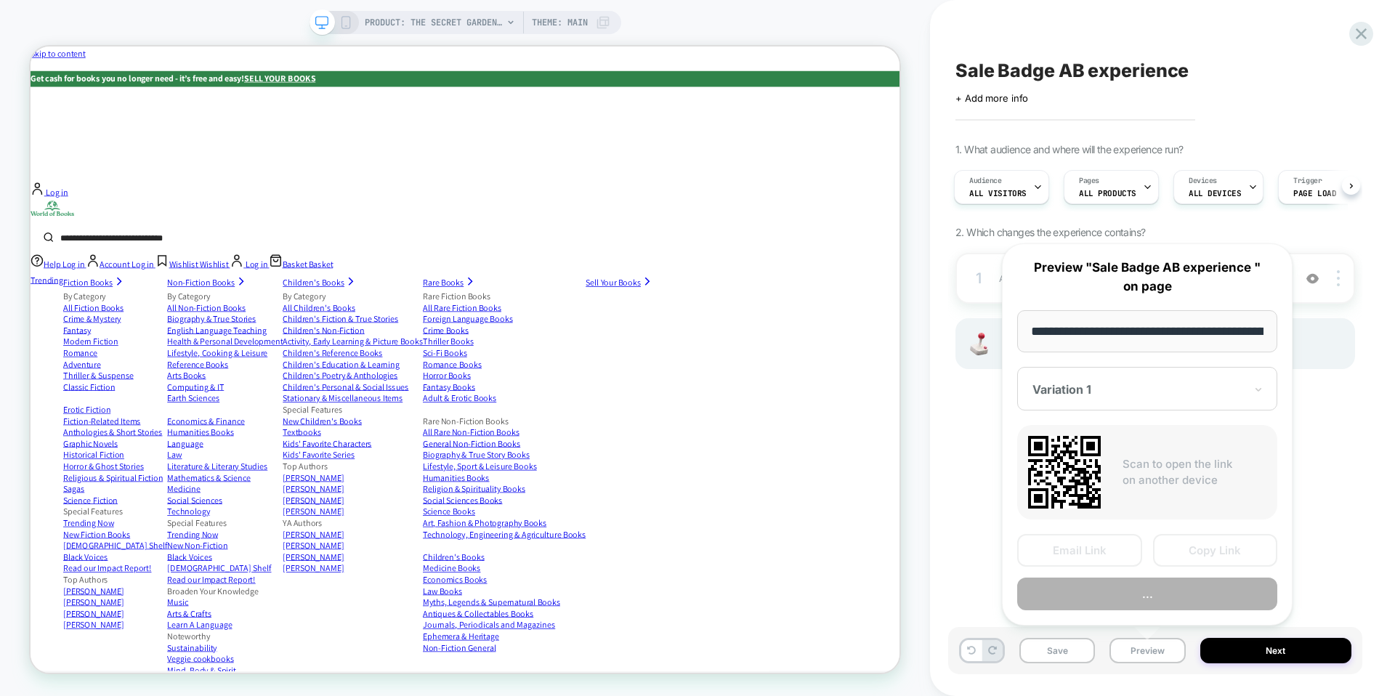
scroll to position [0, 480]
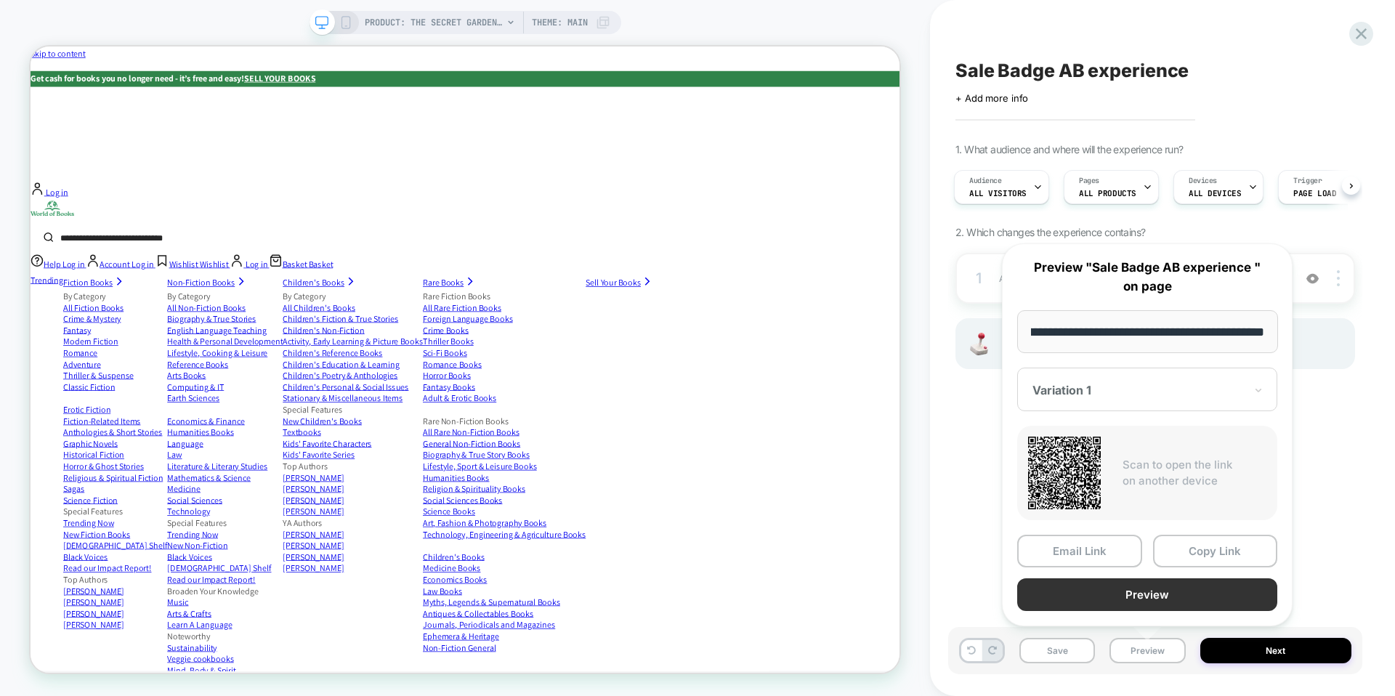
click at [1140, 603] on button "Preview" at bounding box center [1147, 594] width 260 height 33
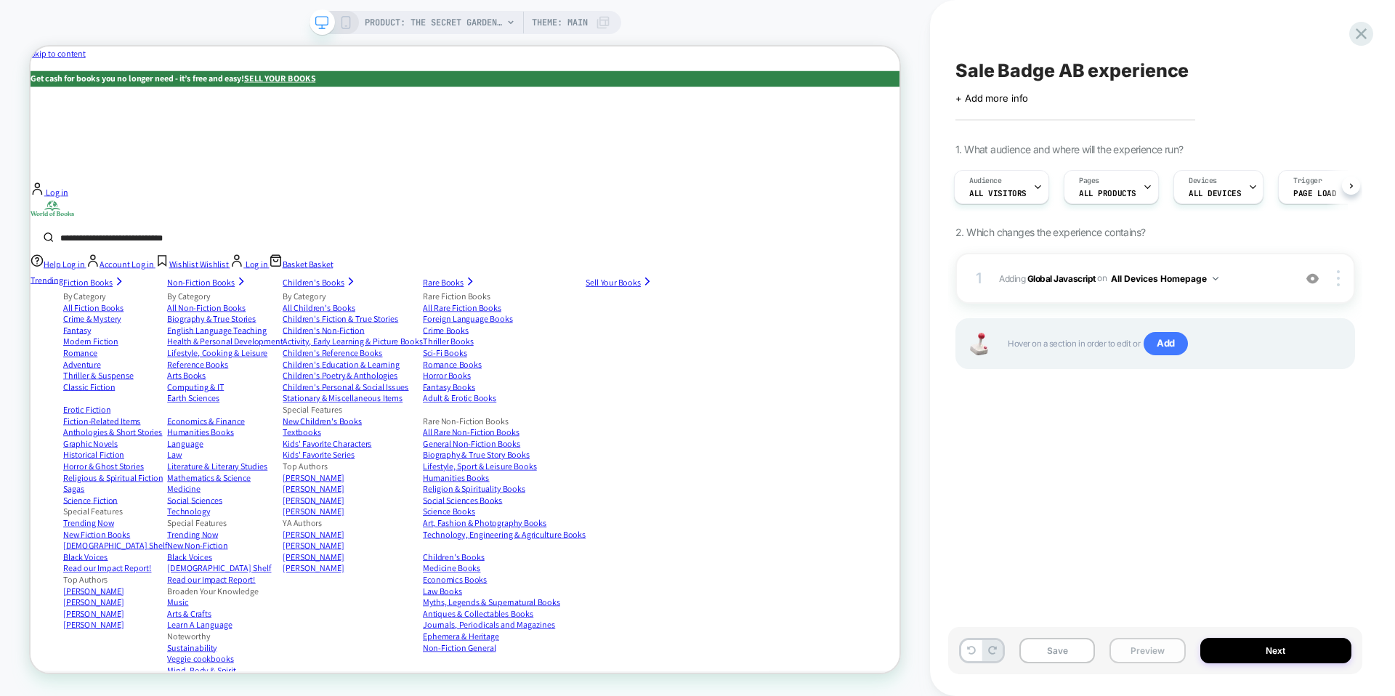
click at [1139, 652] on button "Preview" at bounding box center [1147, 650] width 76 height 25
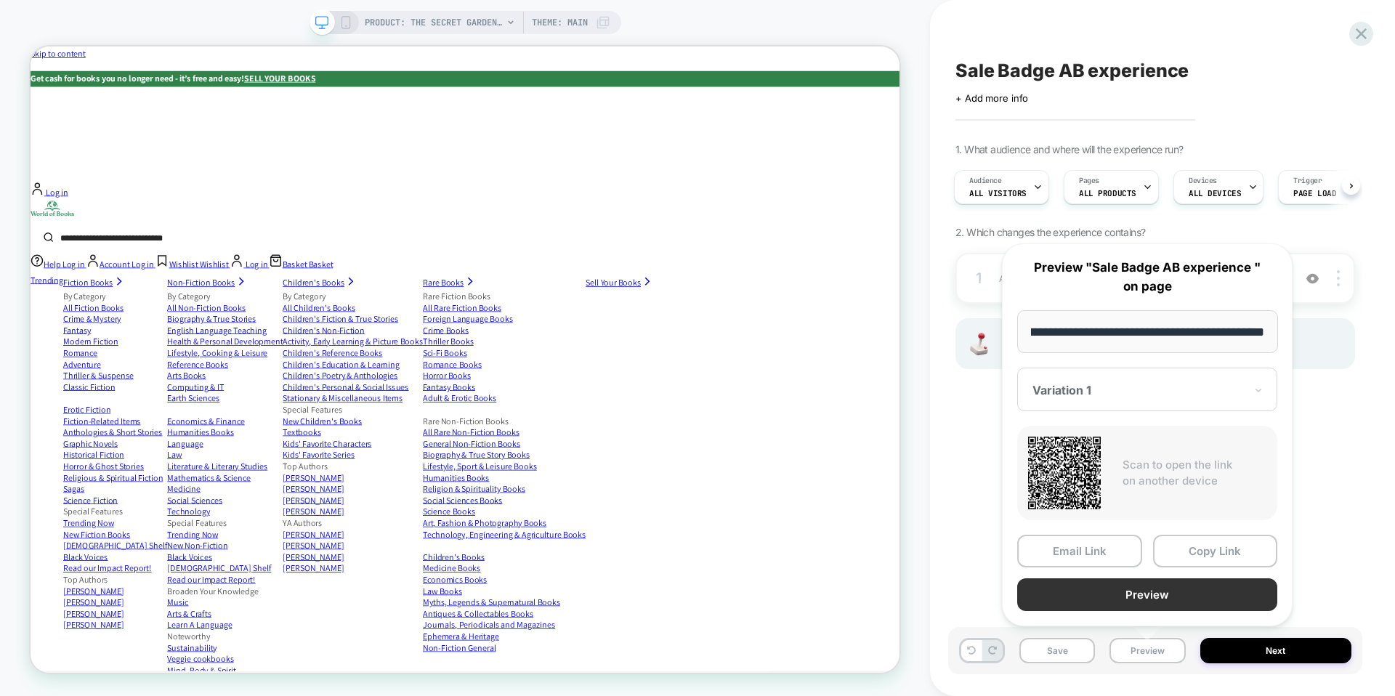
scroll to position [0, 0]
click at [1131, 591] on button "Preview" at bounding box center [1147, 594] width 260 height 33
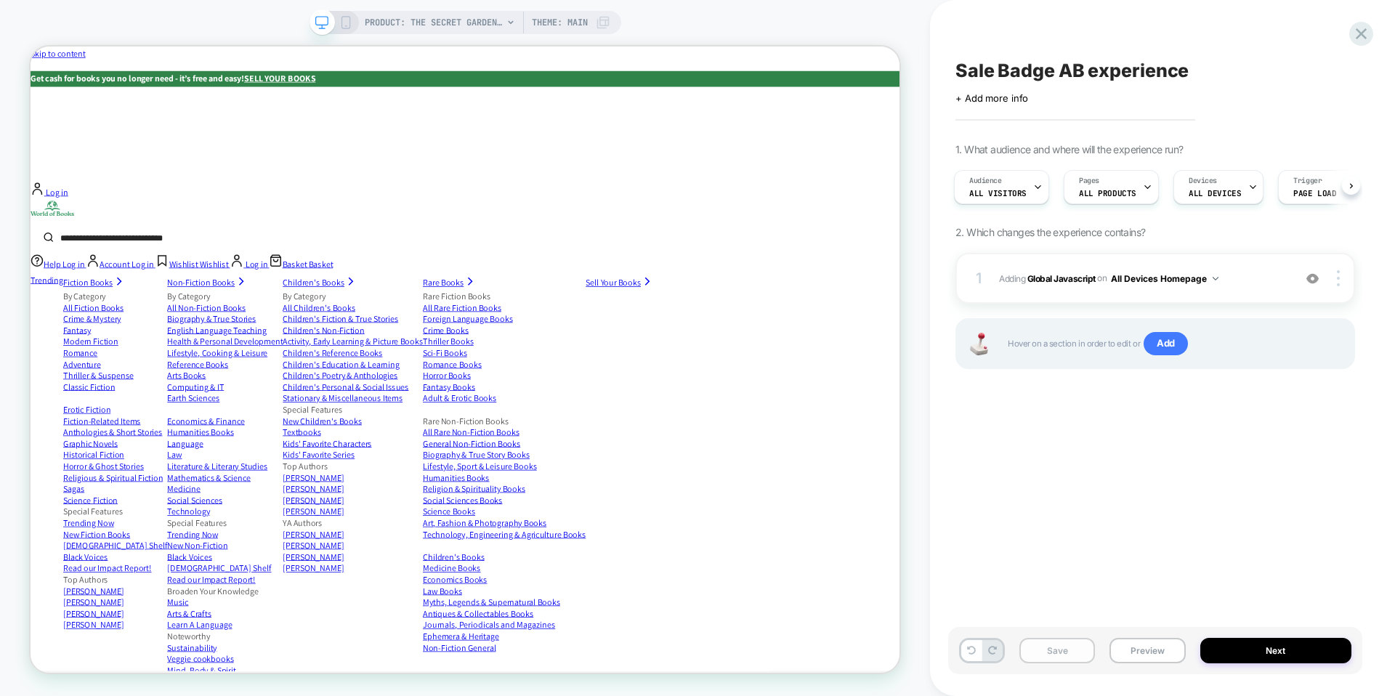
click at [1059, 655] on button "Save" at bounding box center [1057, 650] width 76 height 25
click at [1139, 647] on button "Preview" at bounding box center [1147, 650] width 76 height 25
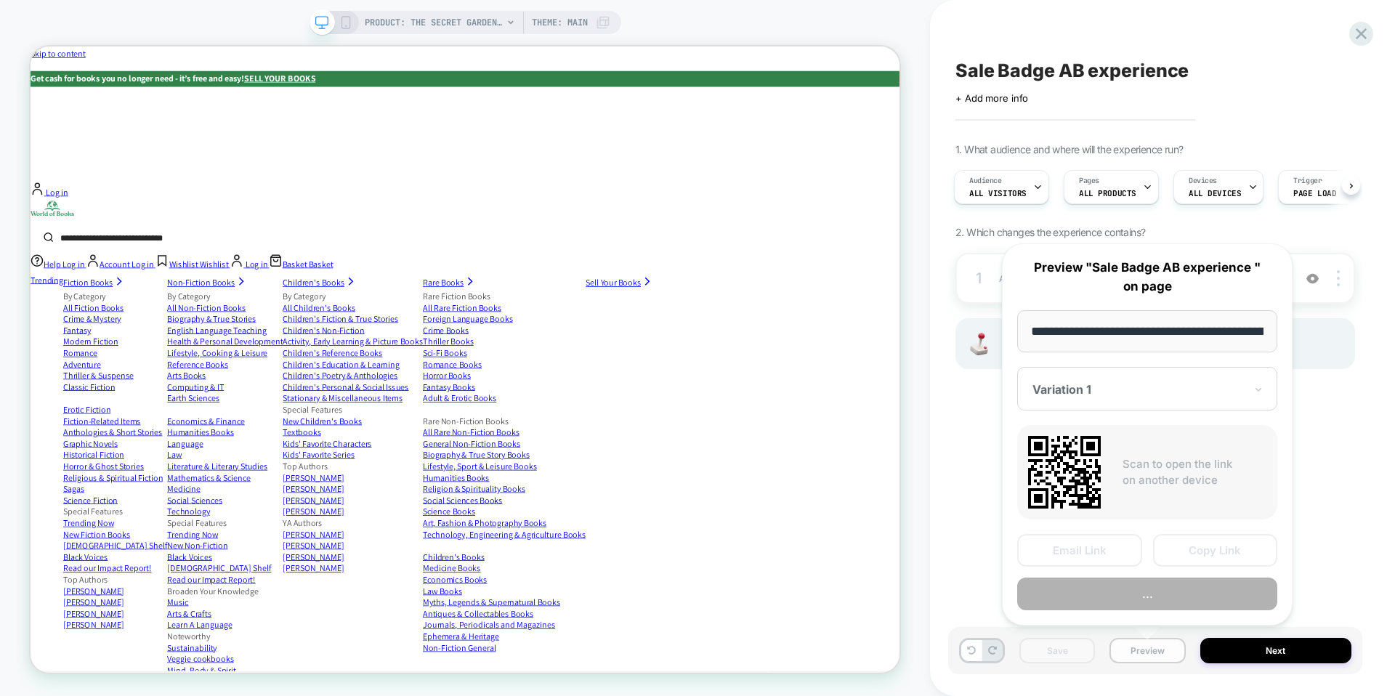
scroll to position [0, 480]
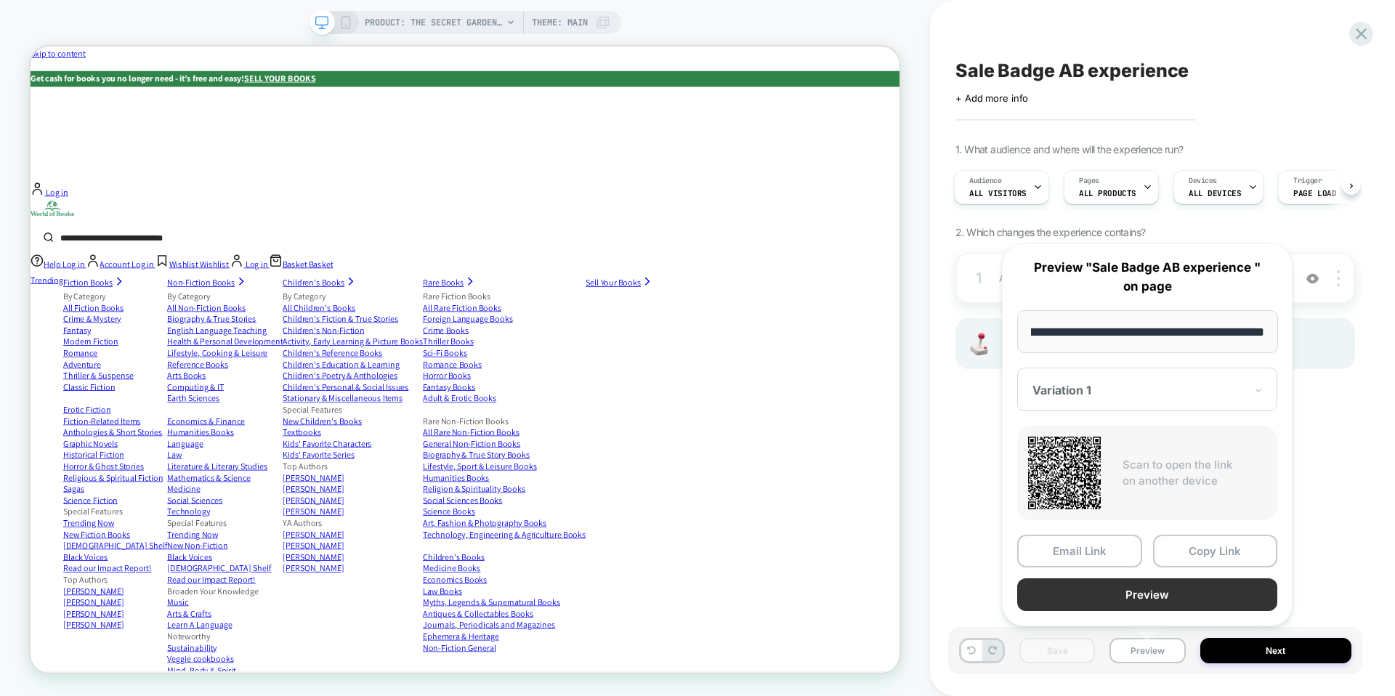
click at [1144, 591] on button "Preview" at bounding box center [1147, 594] width 260 height 33
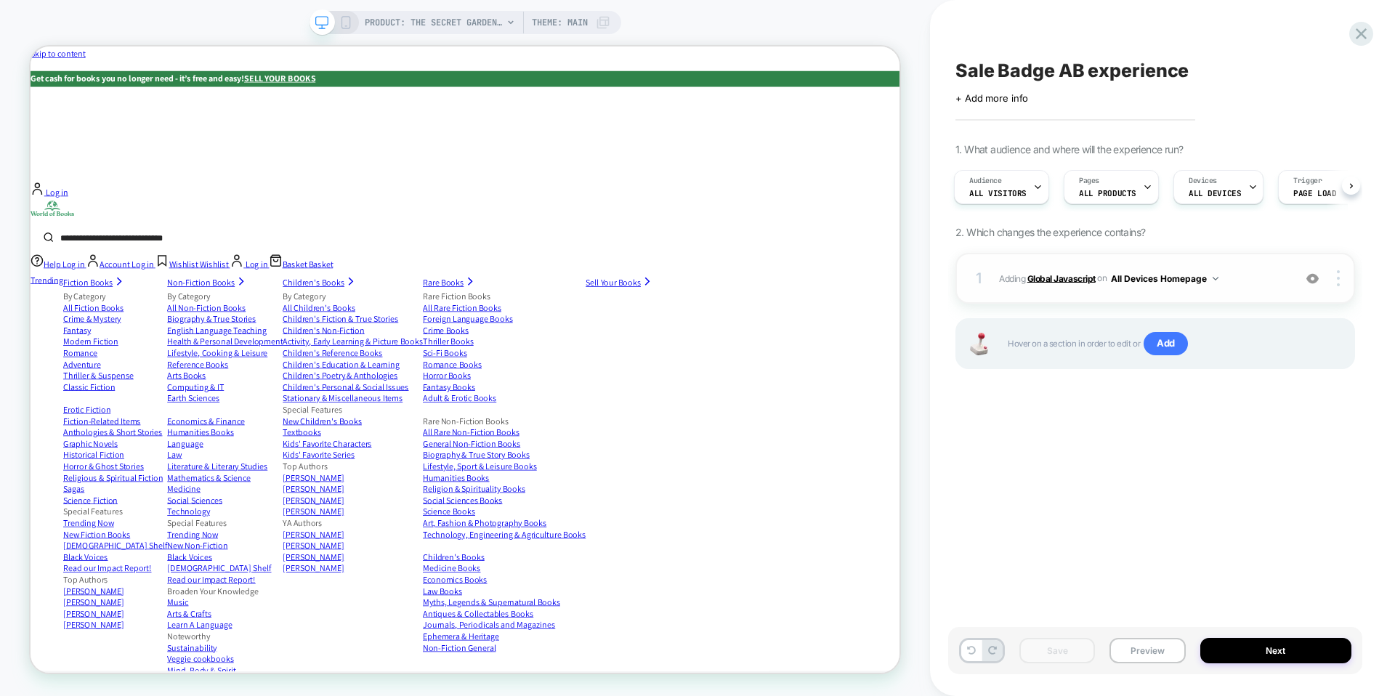
click at [1070, 275] on b "Global Javascript" at bounding box center [1061, 277] width 68 height 11
click at [1051, 275] on b "Global Javascript" at bounding box center [1061, 277] width 68 height 11
click at [1363, 40] on icon at bounding box center [1361, 34] width 20 height 20
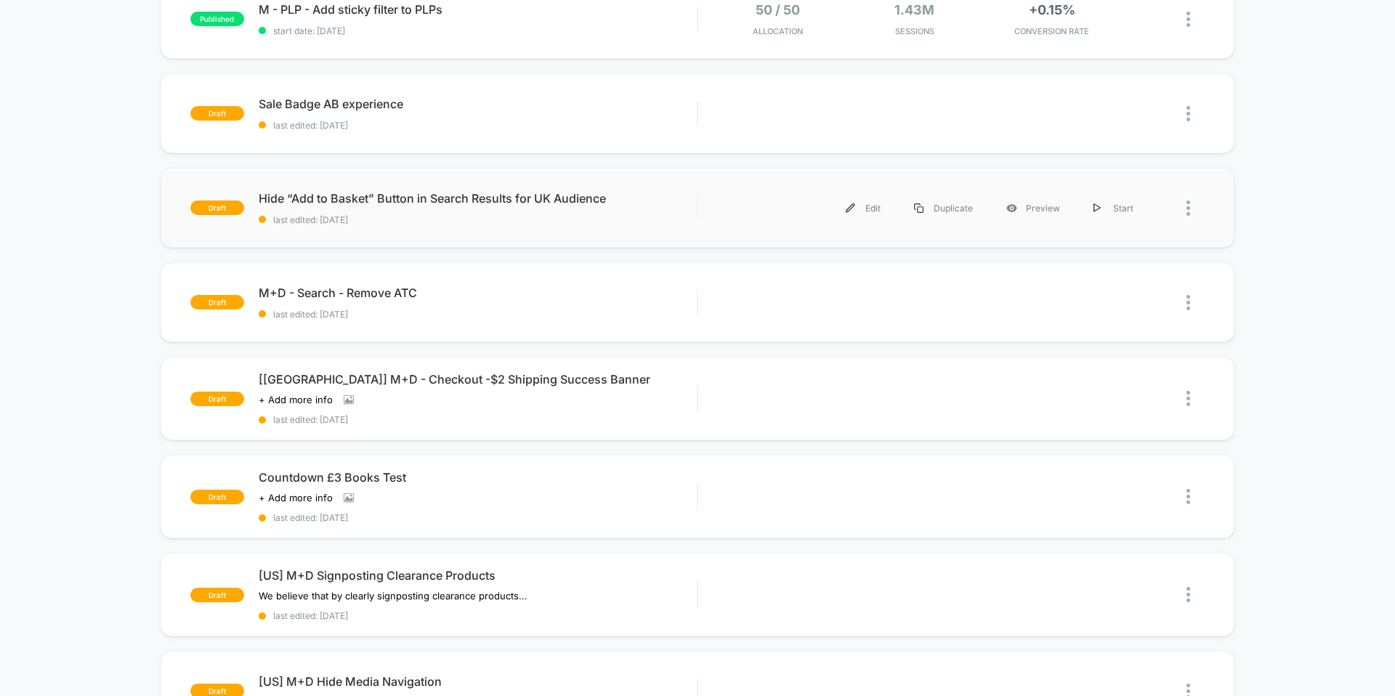
scroll to position [544, 0]
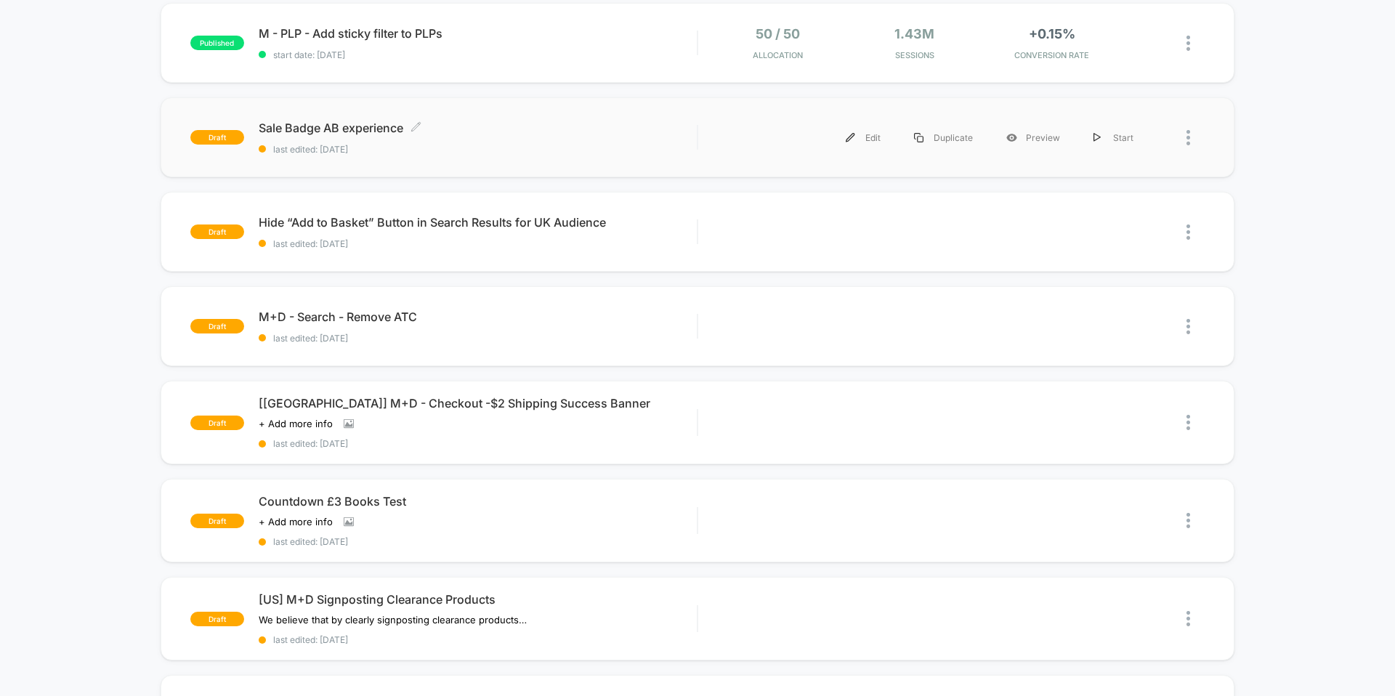
click at [694, 135] on div "Sale Badge AB experience Click to edit experience details Click to edit experie…" at bounding box center [478, 138] width 438 height 34
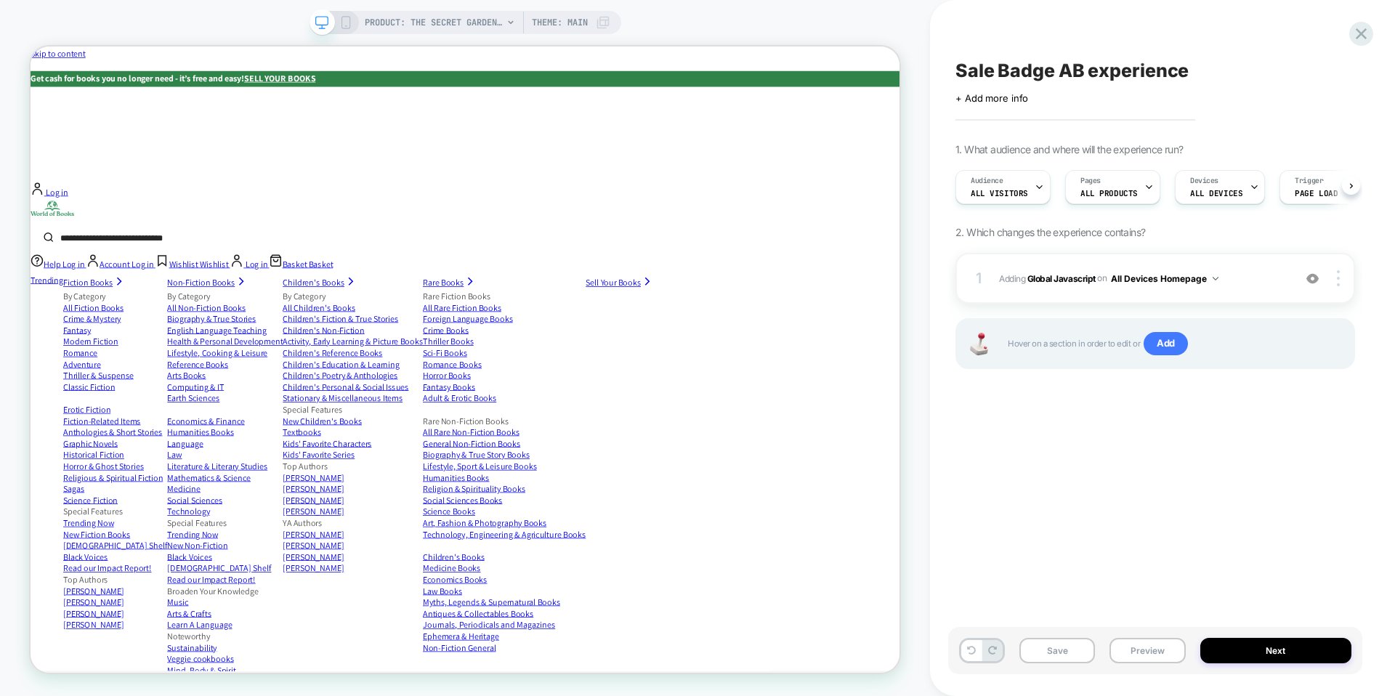
scroll to position [0, 1]
click at [1044, 282] on b "Global Javascript" at bounding box center [1061, 277] width 68 height 11
click at [1359, 37] on icon at bounding box center [1361, 34] width 20 height 20
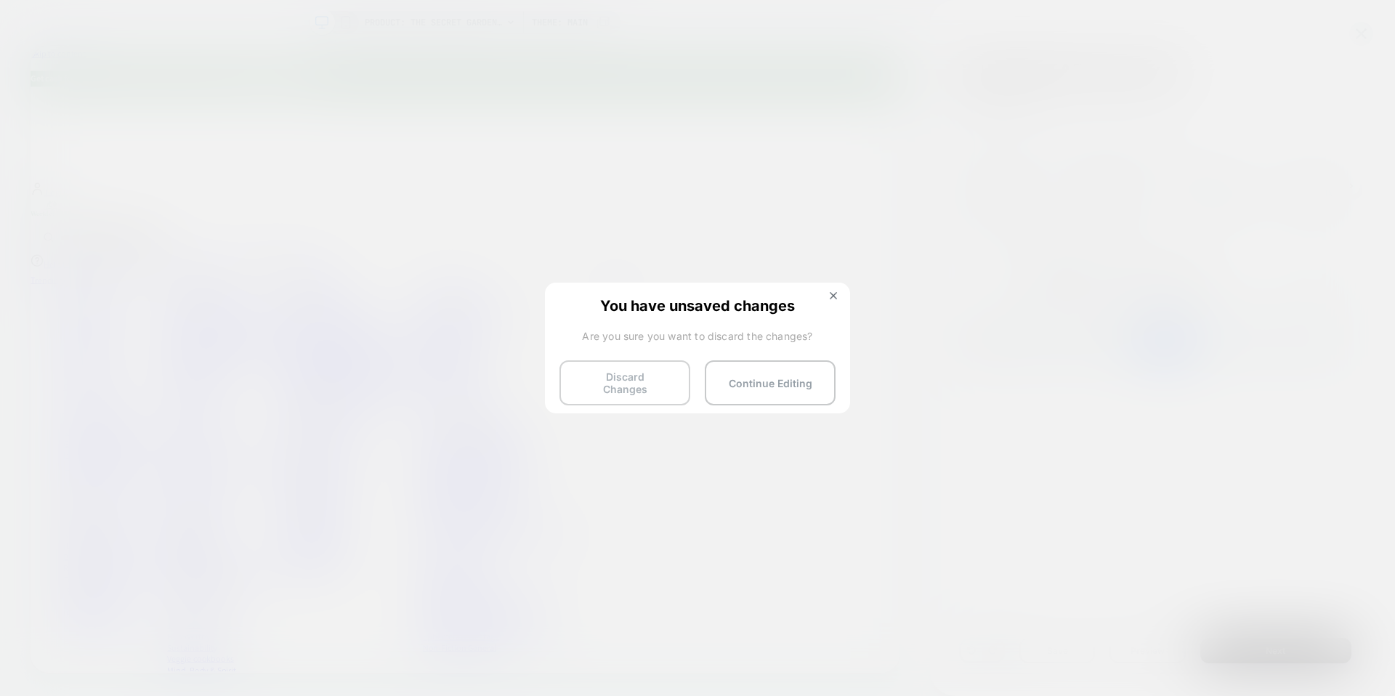
click at [654, 383] on button "Discard Changes" at bounding box center [624, 382] width 131 height 45
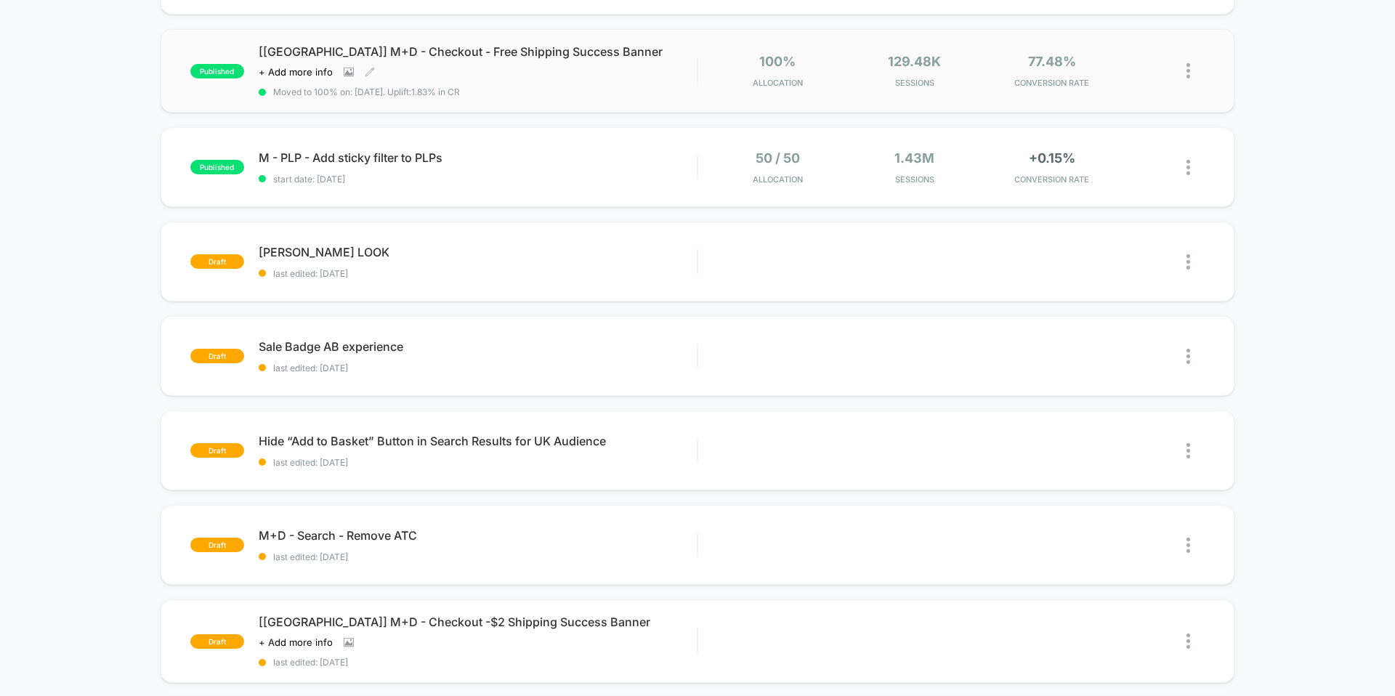
scroll to position [421, 0]
click at [643, 270] on span "last edited: 01/10/2025" at bounding box center [478, 272] width 438 height 11
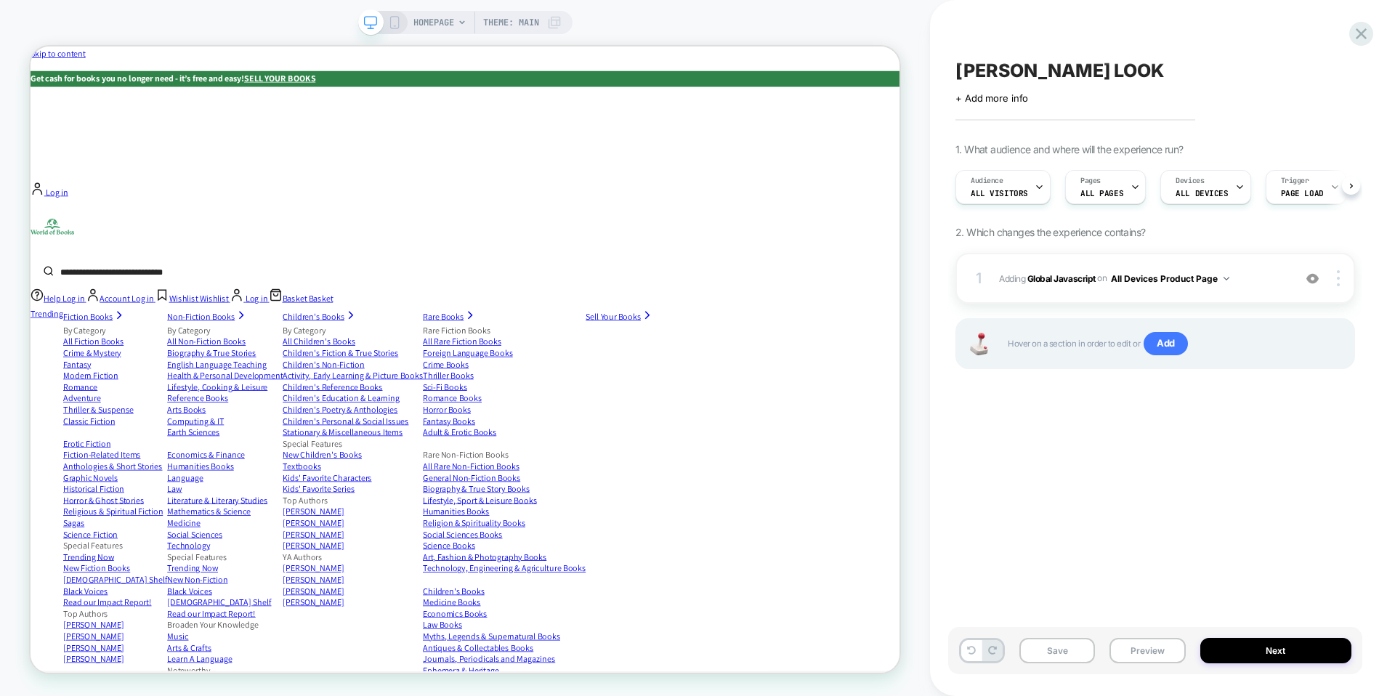
scroll to position [0, 1]
click at [1144, 654] on button "Preview" at bounding box center [1147, 650] width 76 height 25
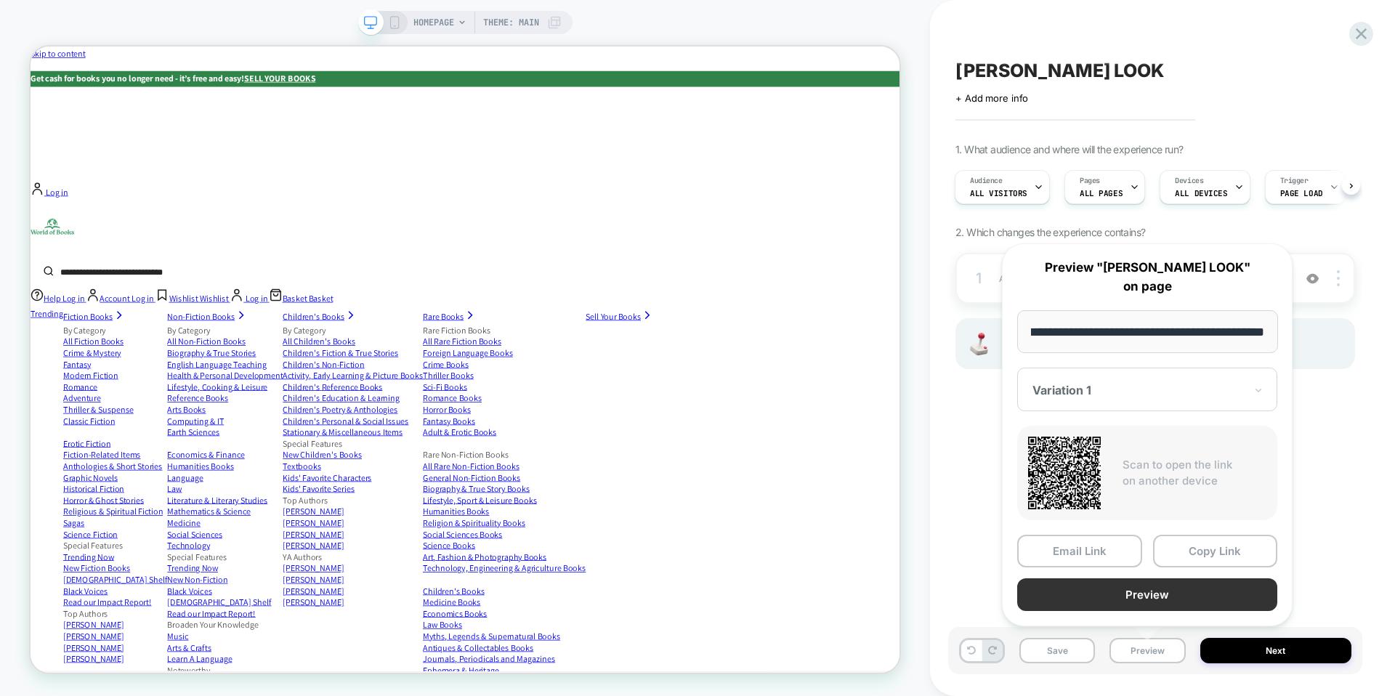
scroll to position [0, 0]
click at [1157, 588] on button "Preview" at bounding box center [1147, 594] width 260 height 33
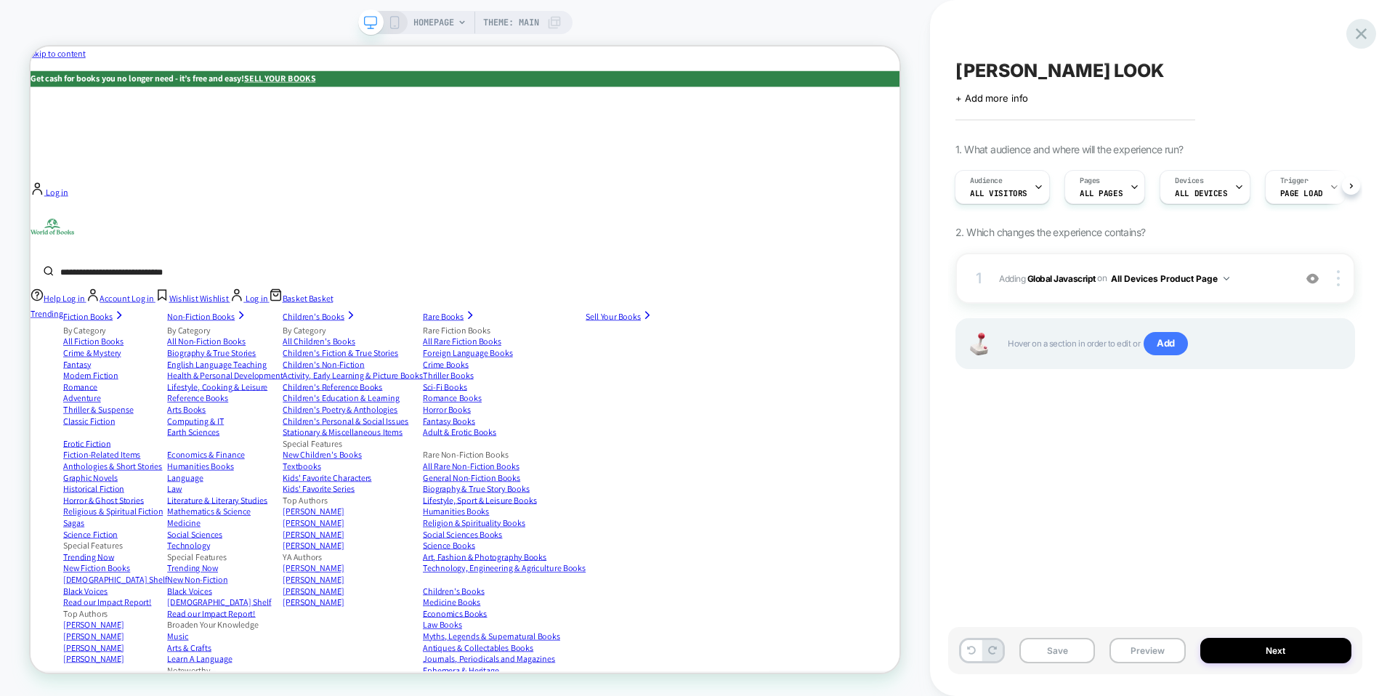
click at [1367, 41] on icon at bounding box center [1361, 34] width 20 height 20
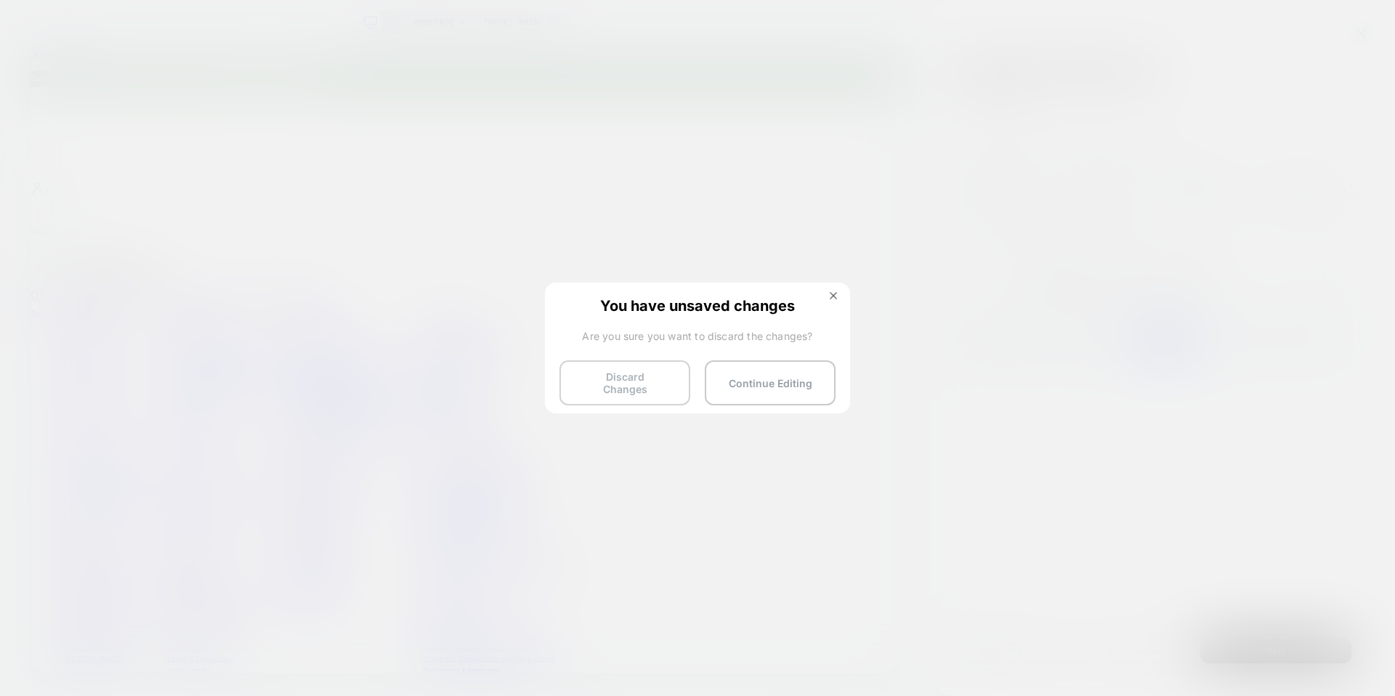
click at [646, 373] on button "Discard Changes" at bounding box center [624, 382] width 131 height 45
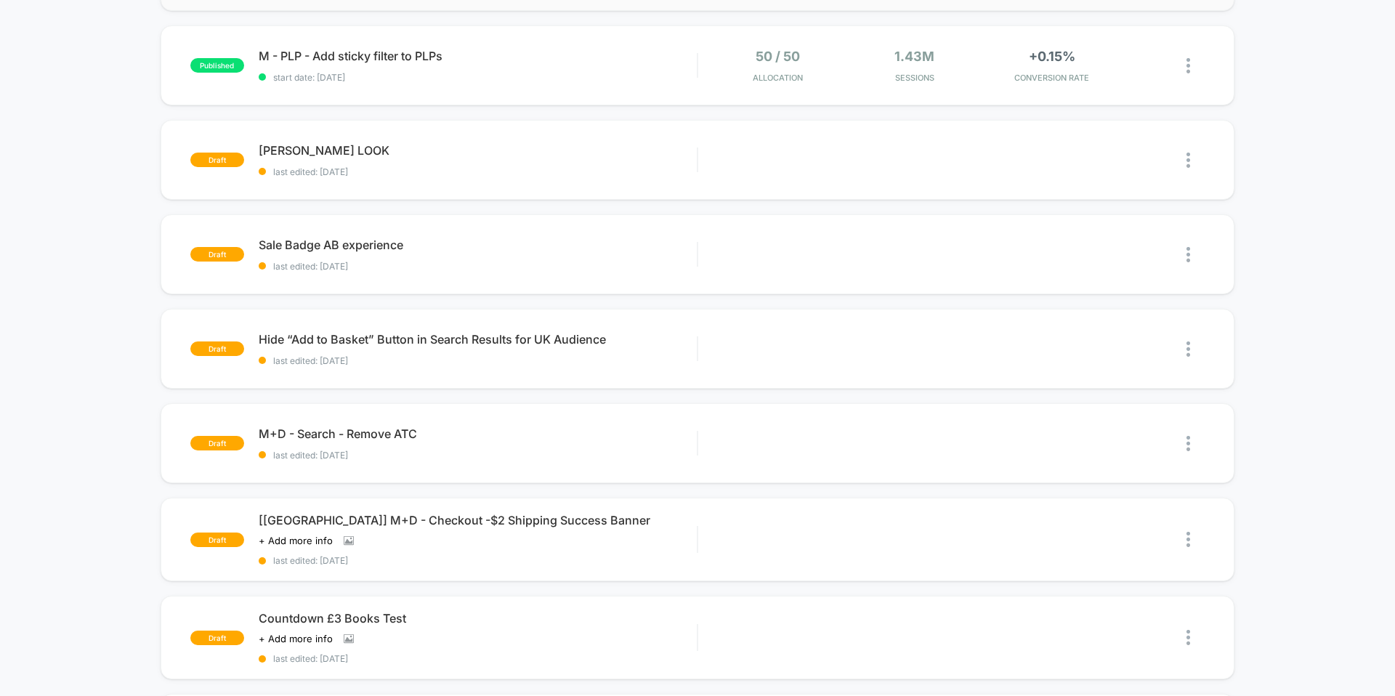
scroll to position [527, 0]
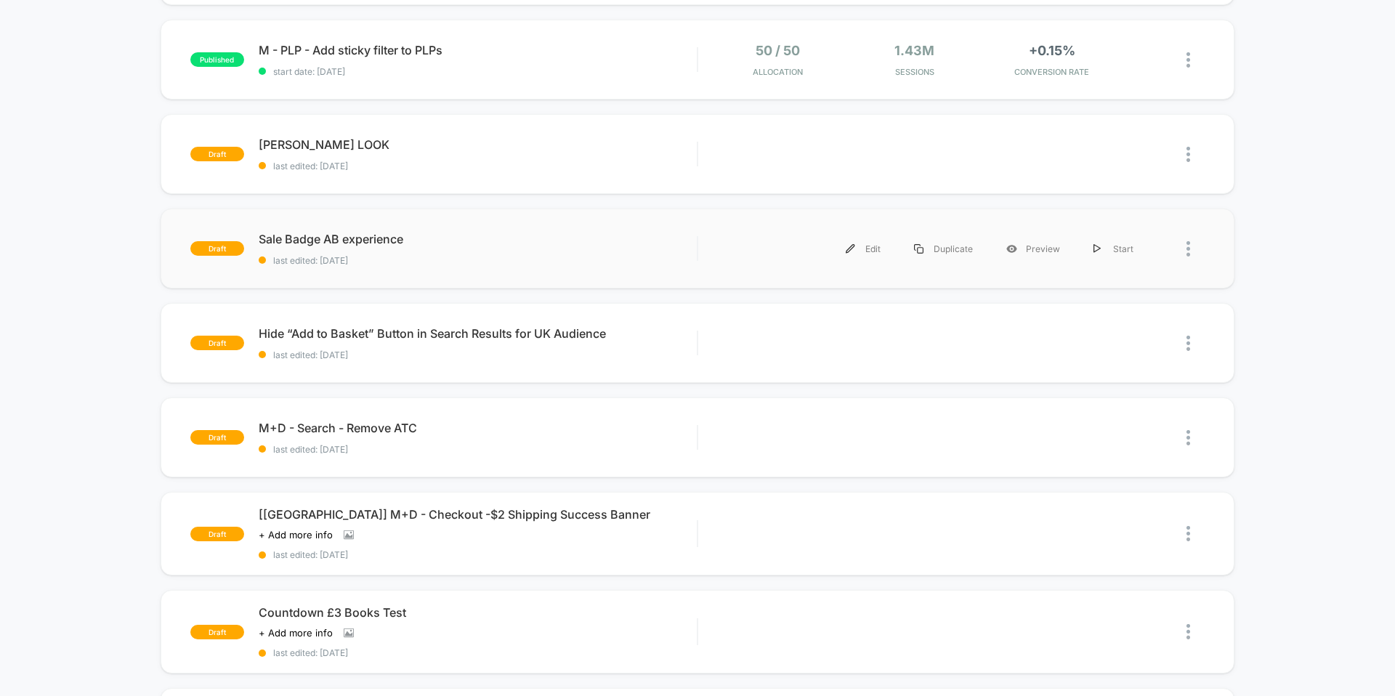
click at [1181, 251] on div at bounding box center [1177, 249] width 54 height 33
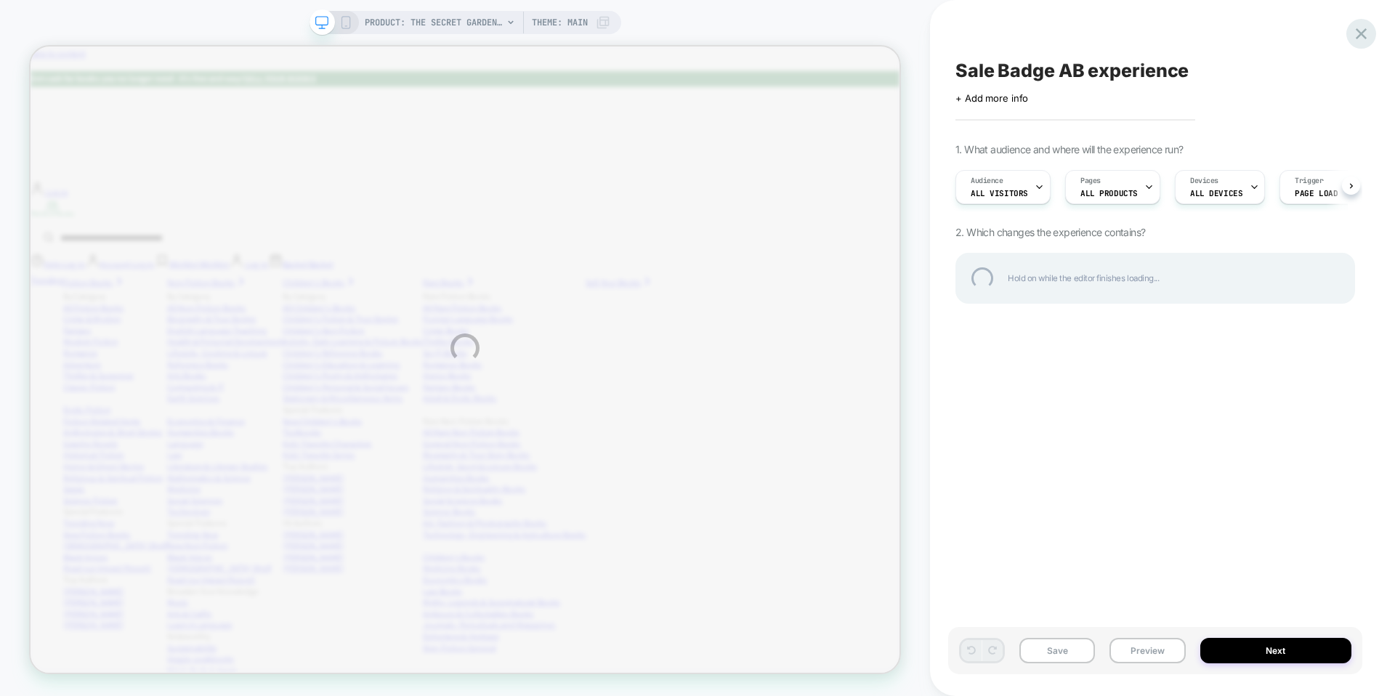
click at [1360, 31] on div at bounding box center [1361, 34] width 30 height 30
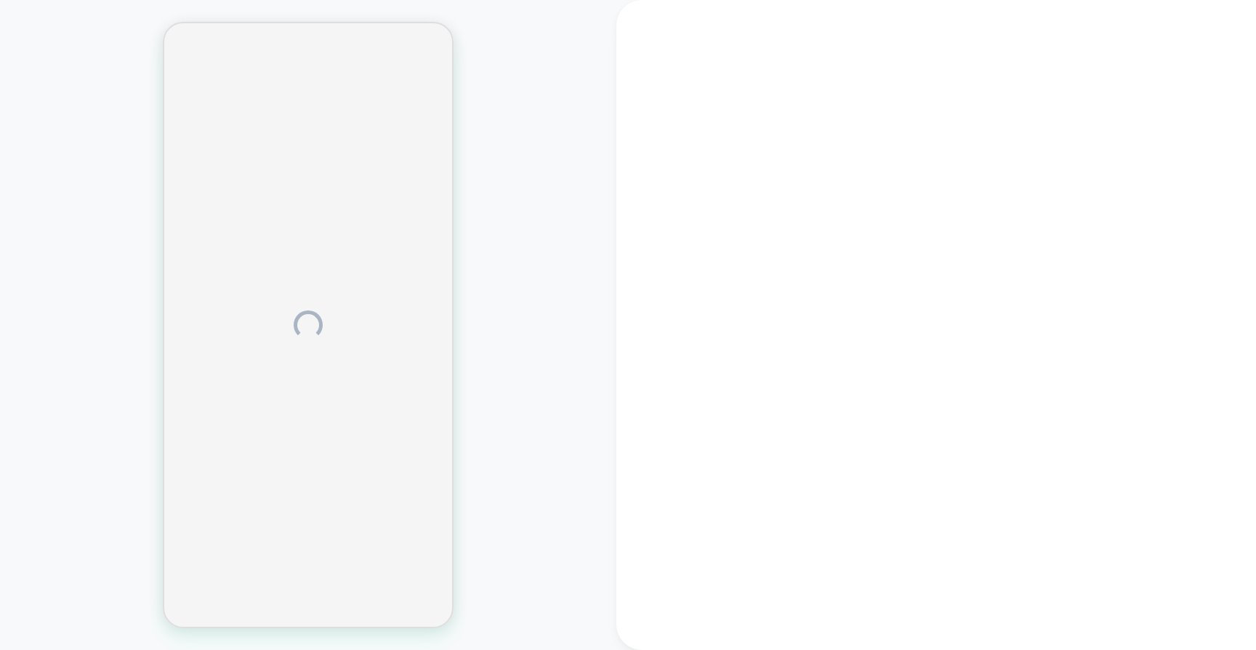
click at [772, 339] on div at bounding box center [935, 325] width 639 height 650
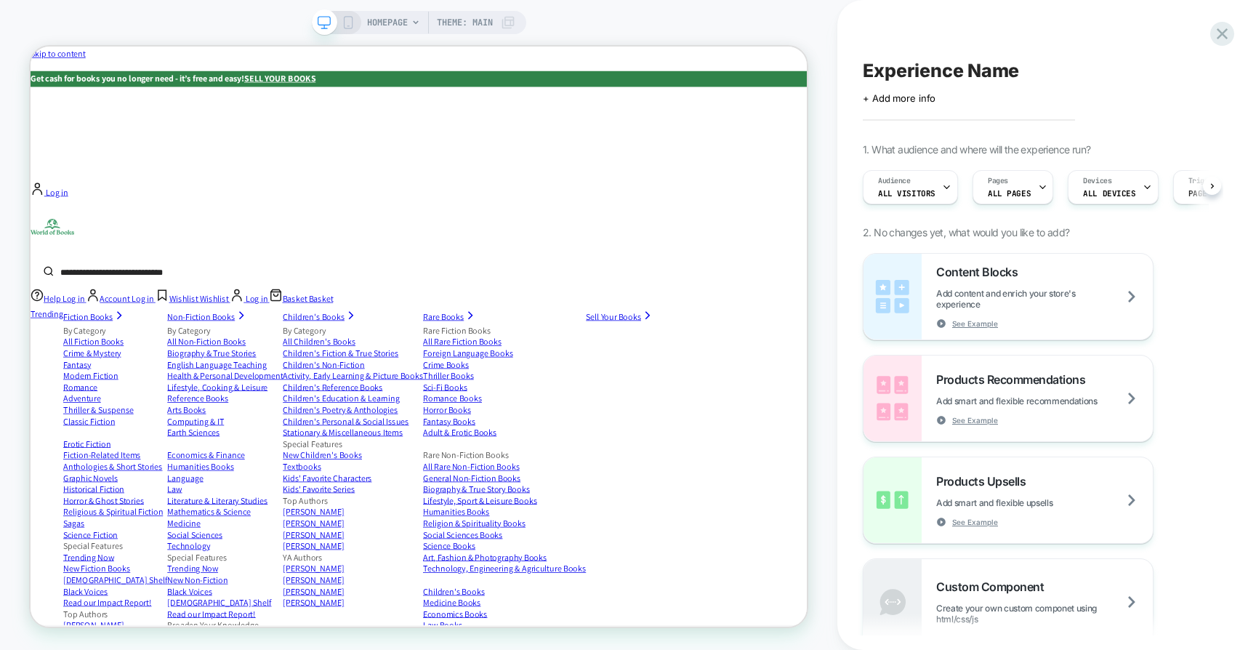
scroll to position [0, 1]
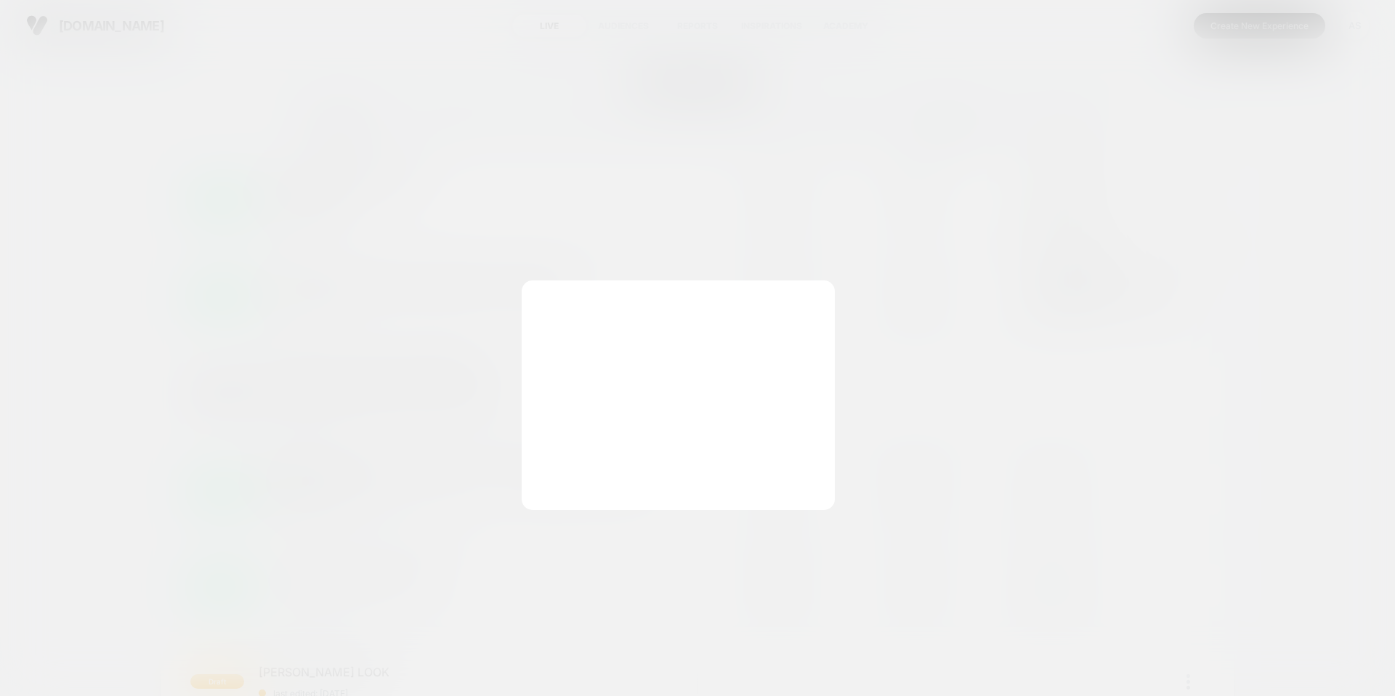
scroll to position [570, 0]
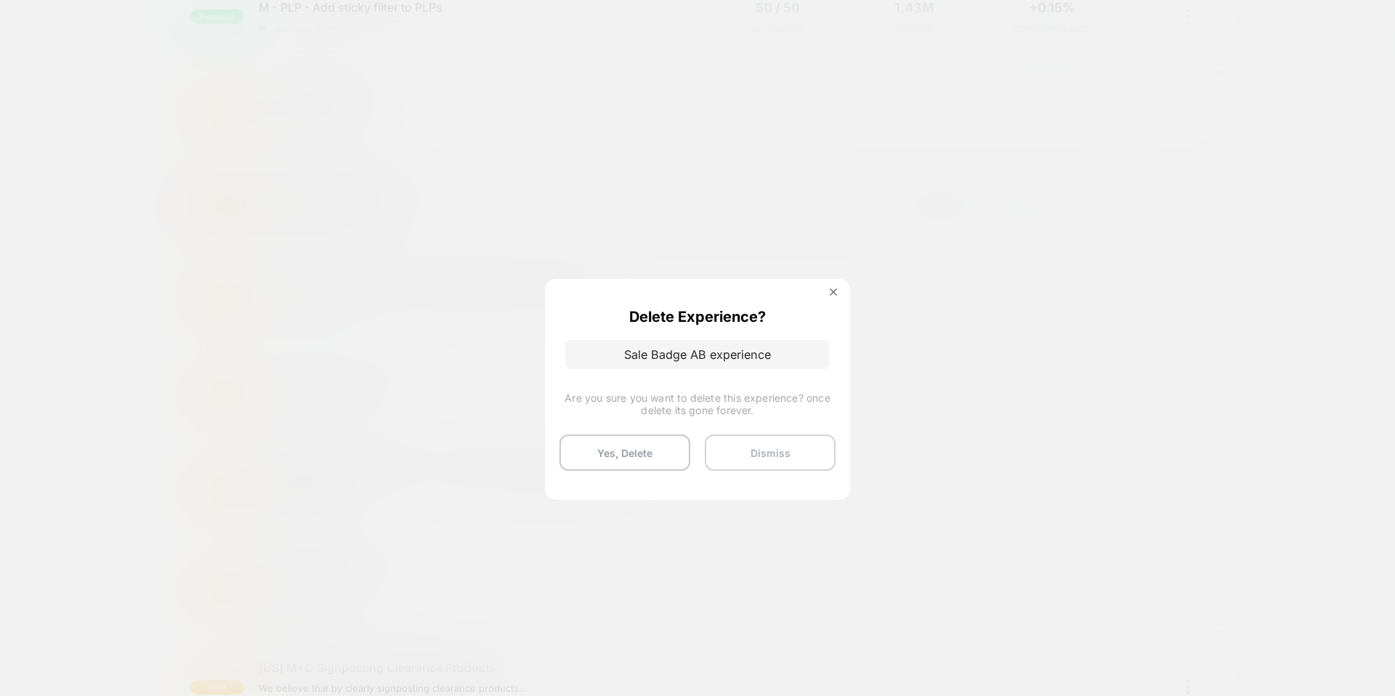
click at [740, 440] on button "Dismiss" at bounding box center [770, 452] width 131 height 36
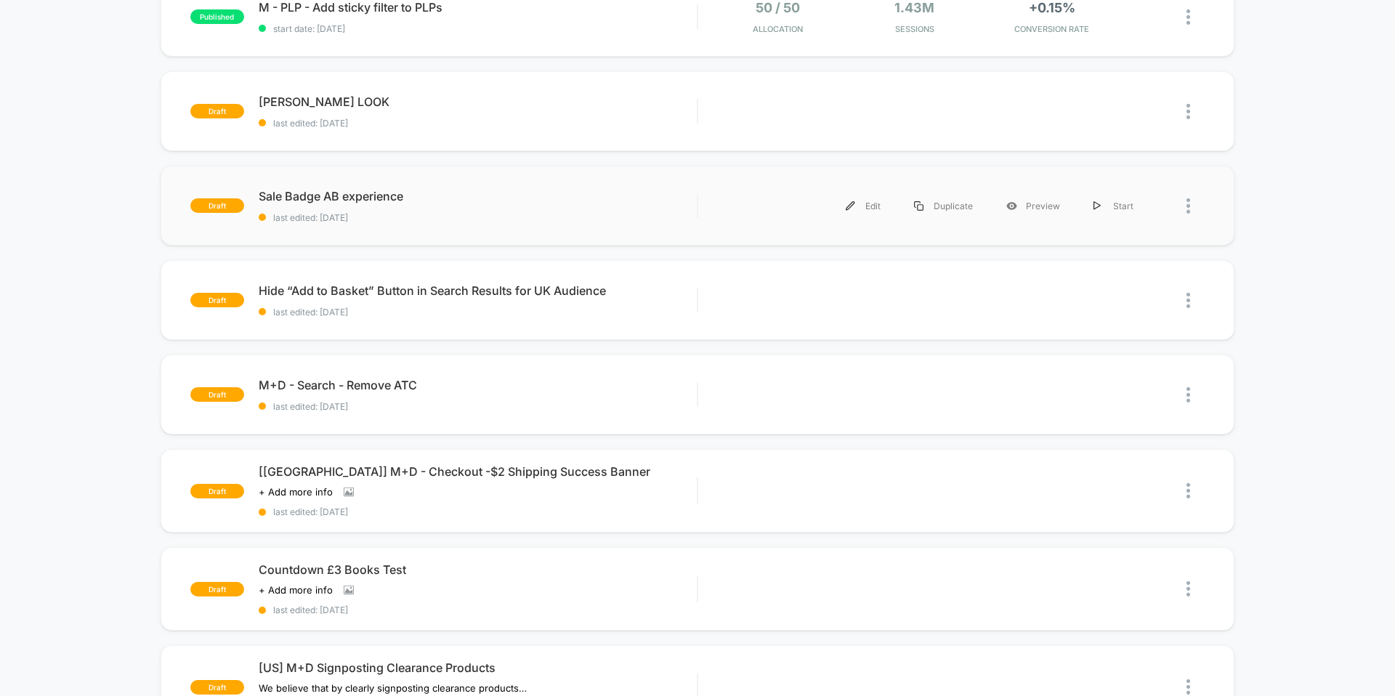
click at [1196, 214] on div at bounding box center [1195, 206] width 18 height 33
click at [1088, 270] on div "Delete" at bounding box center [1113, 270] width 131 height 33
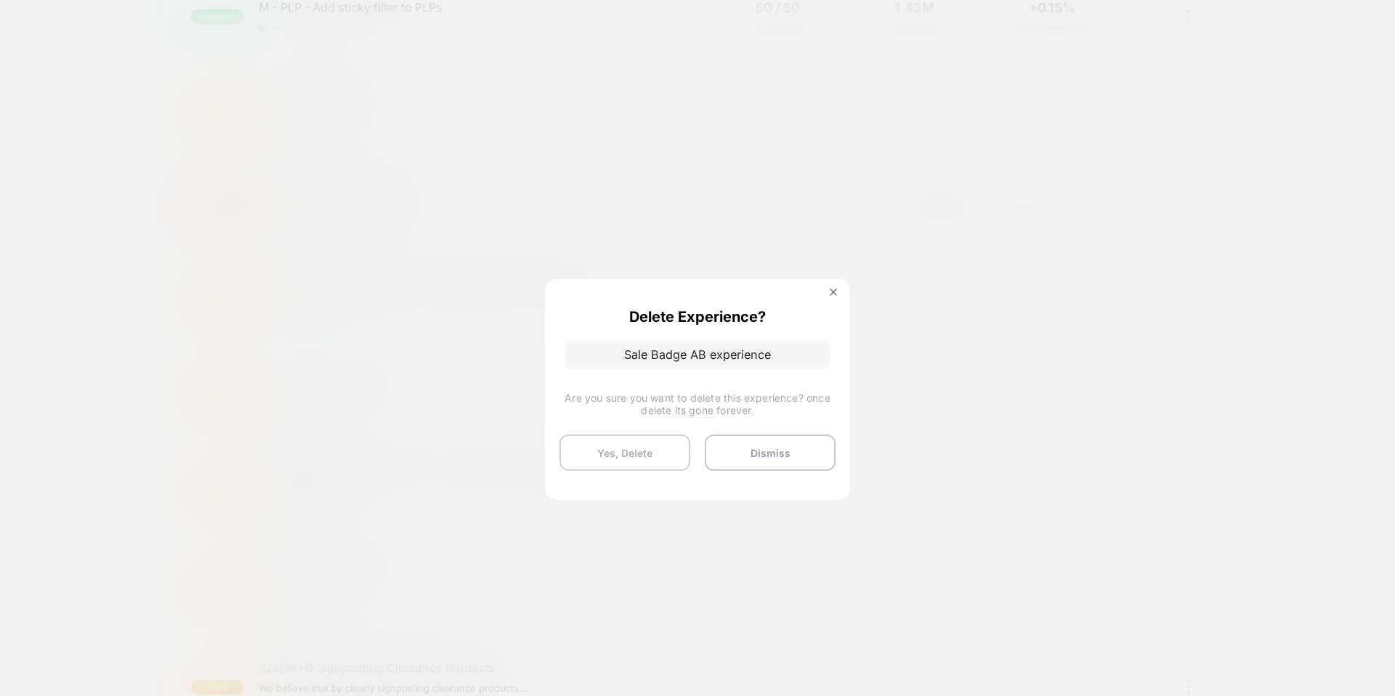
click at [644, 444] on button "Yes, Delete" at bounding box center [624, 452] width 131 height 36
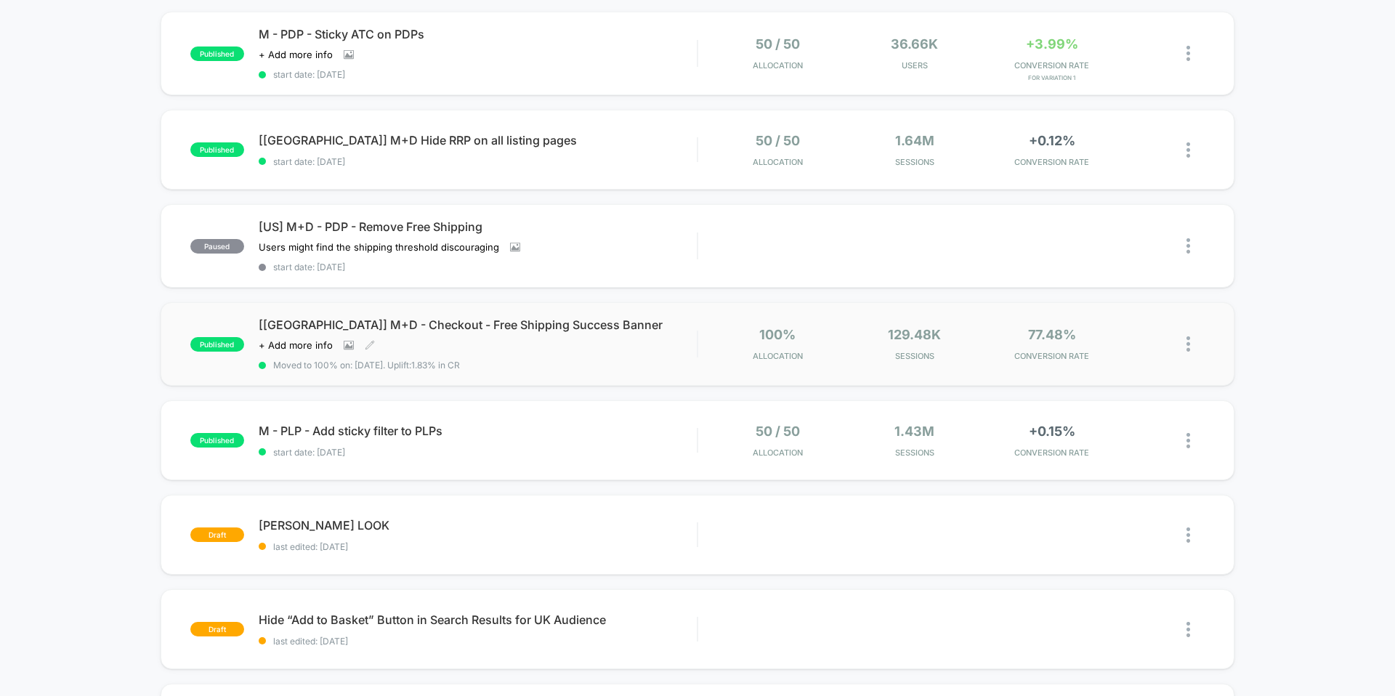
scroll to position [229, 0]
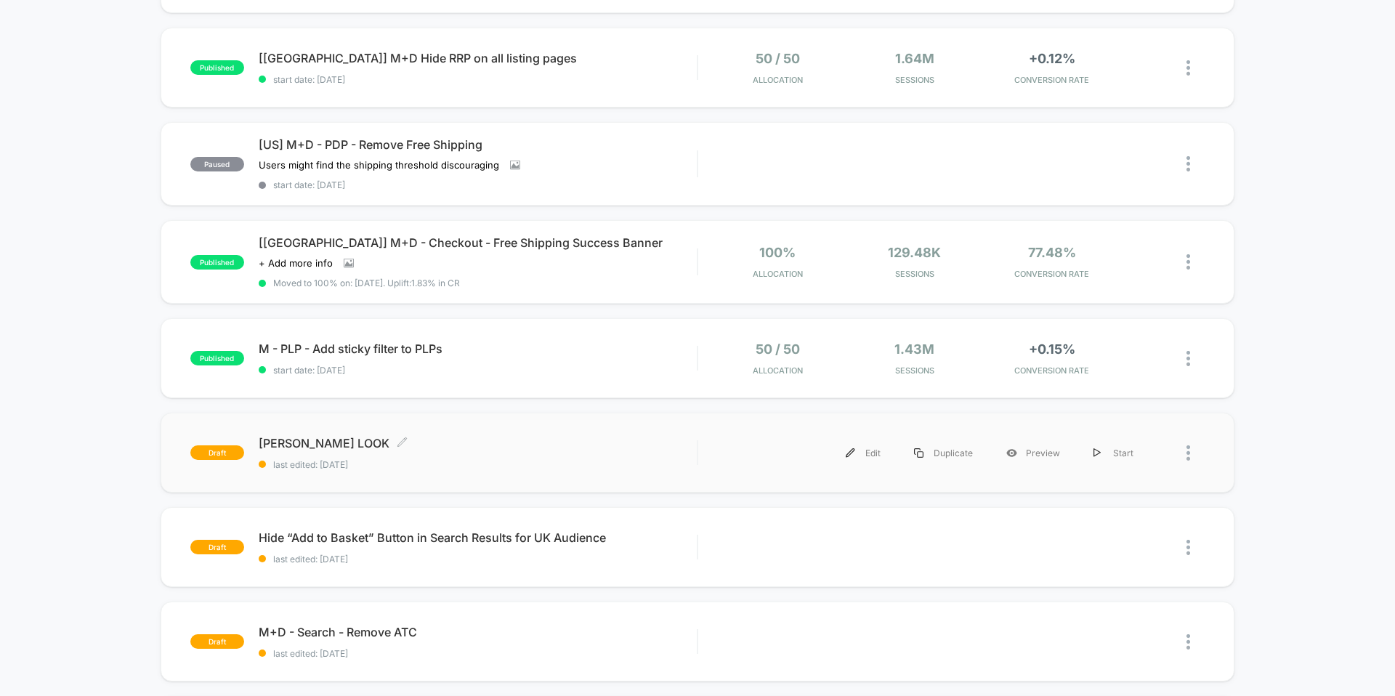
click at [499, 464] on span "last edited: 01/10/2025" at bounding box center [478, 464] width 438 height 11
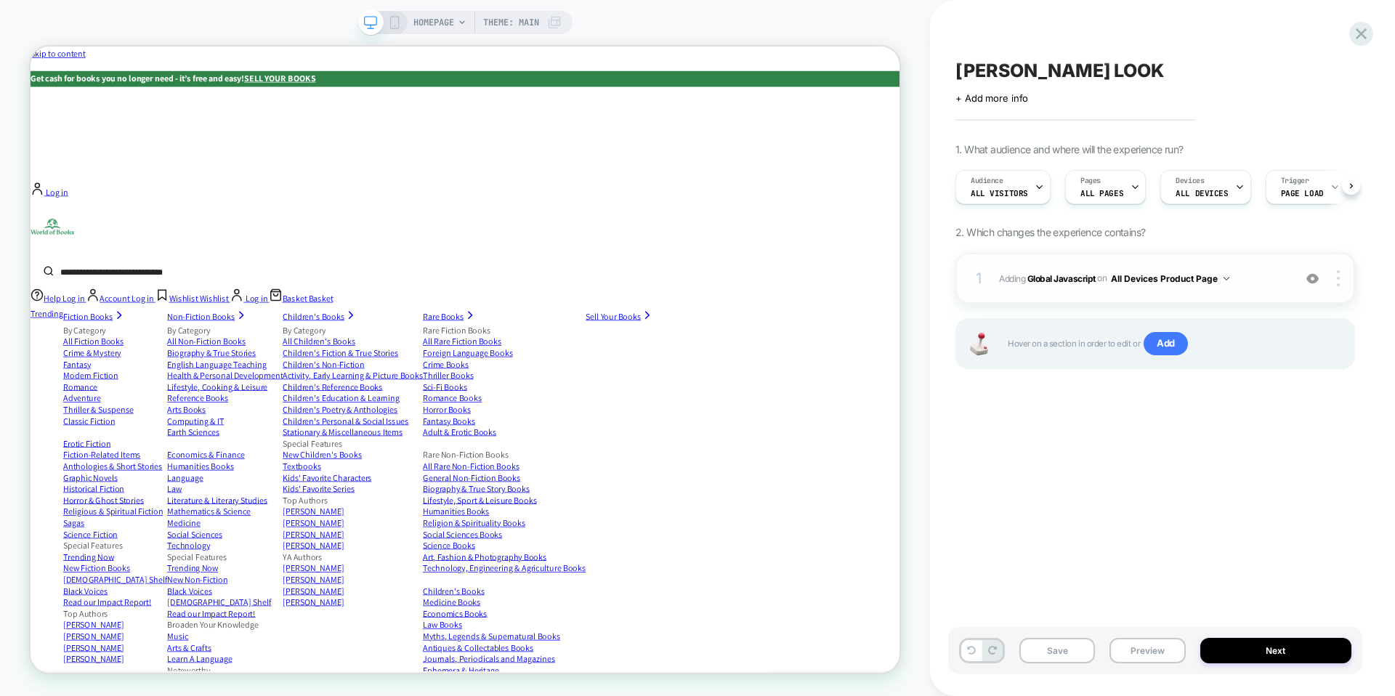
scroll to position [0, 1]
click at [1072, 283] on span "Adding Global Javascript on All Devices Product Page" at bounding box center [1142, 279] width 287 height 18
click at [1062, 278] on b "Global Javascript" at bounding box center [1061, 277] width 68 height 11
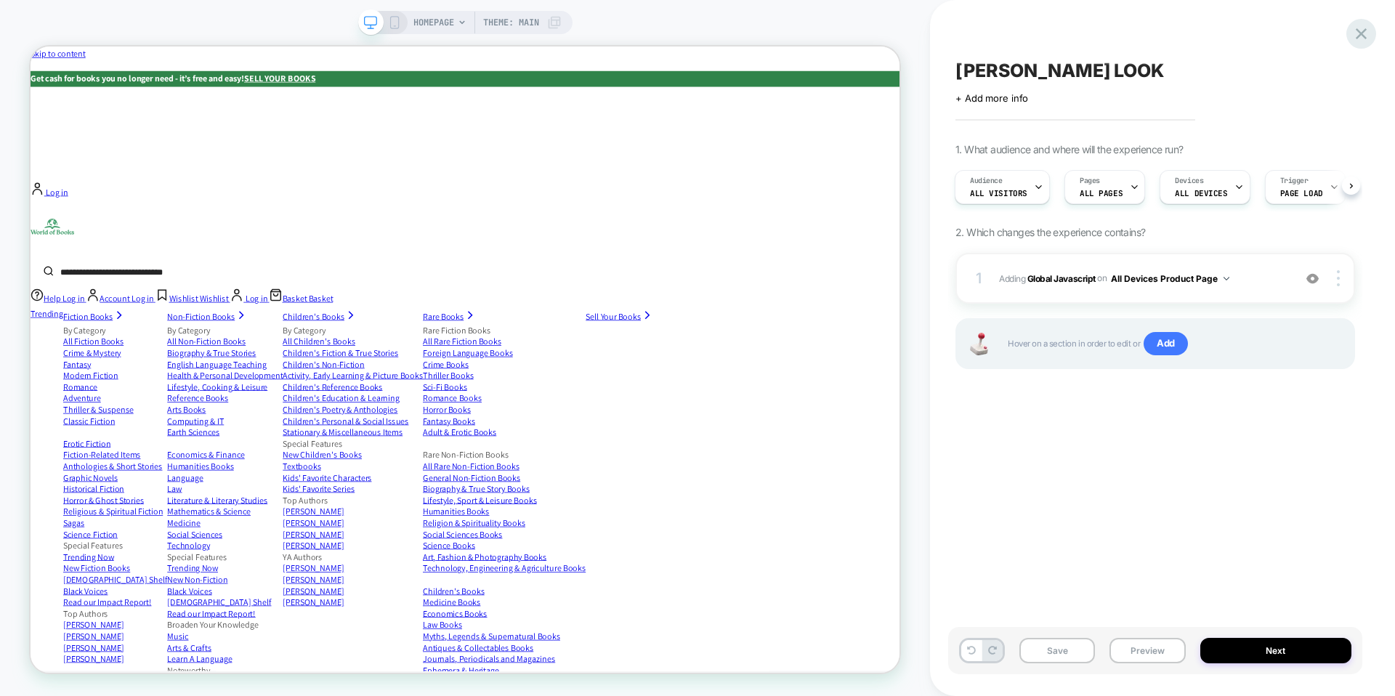
click at [1359, 32] on icon at bounding box center [1361, 33] width 11 height 11
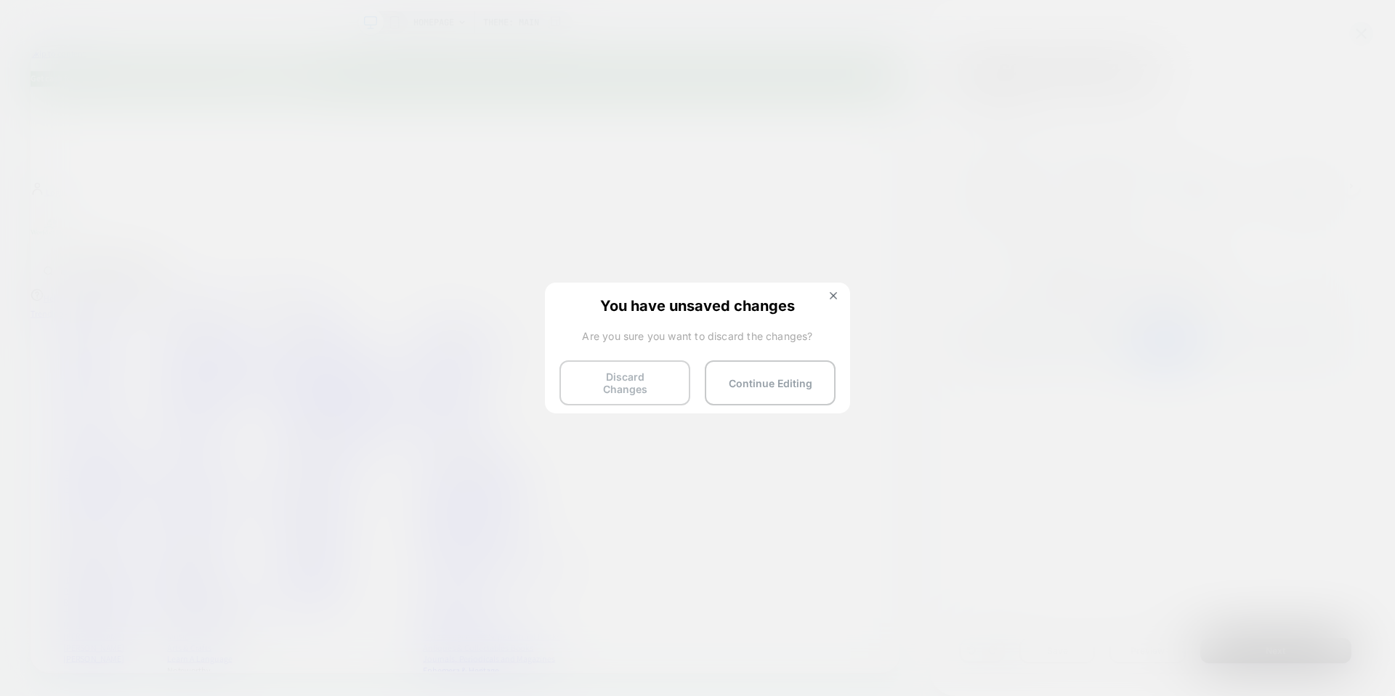
click at [628, 386] on button "Discard Changes" at bounding box center [624, 382] width 131 height 45
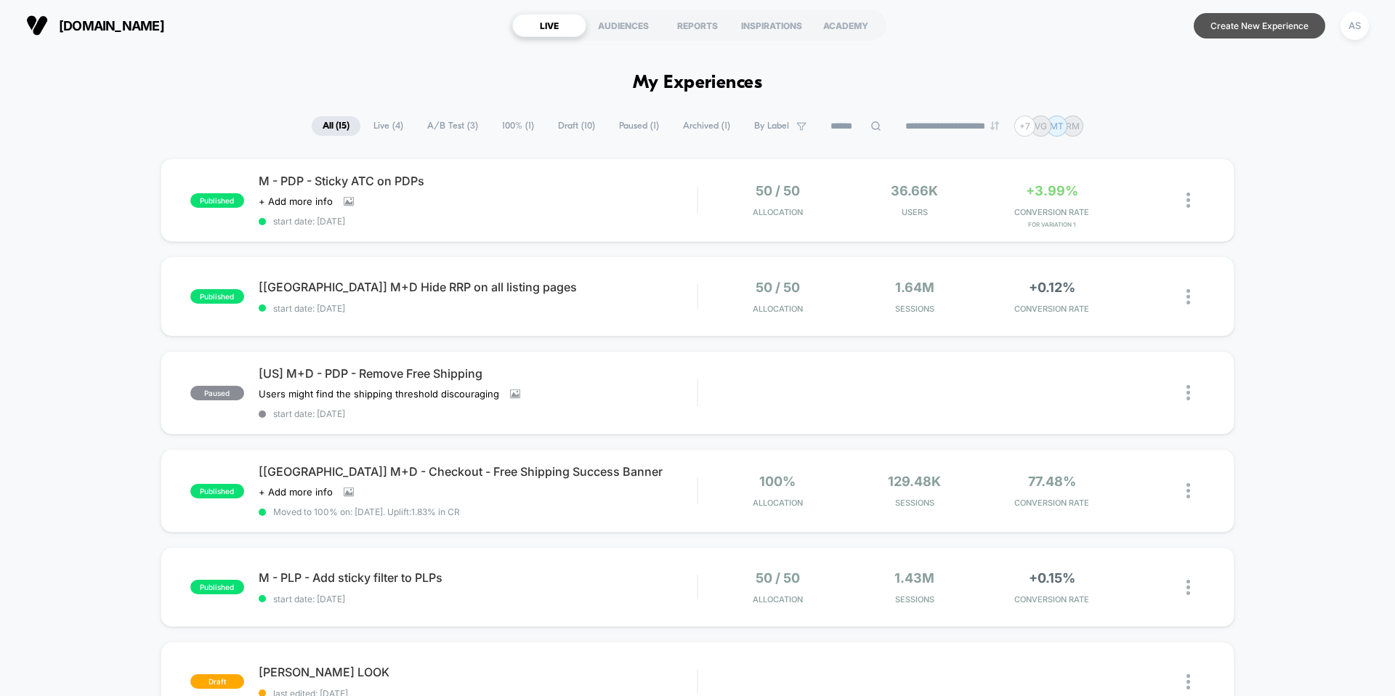
click at [1265, 29] on button "Create New Experience" at bounding box center [1260, 25] width 132 height 25
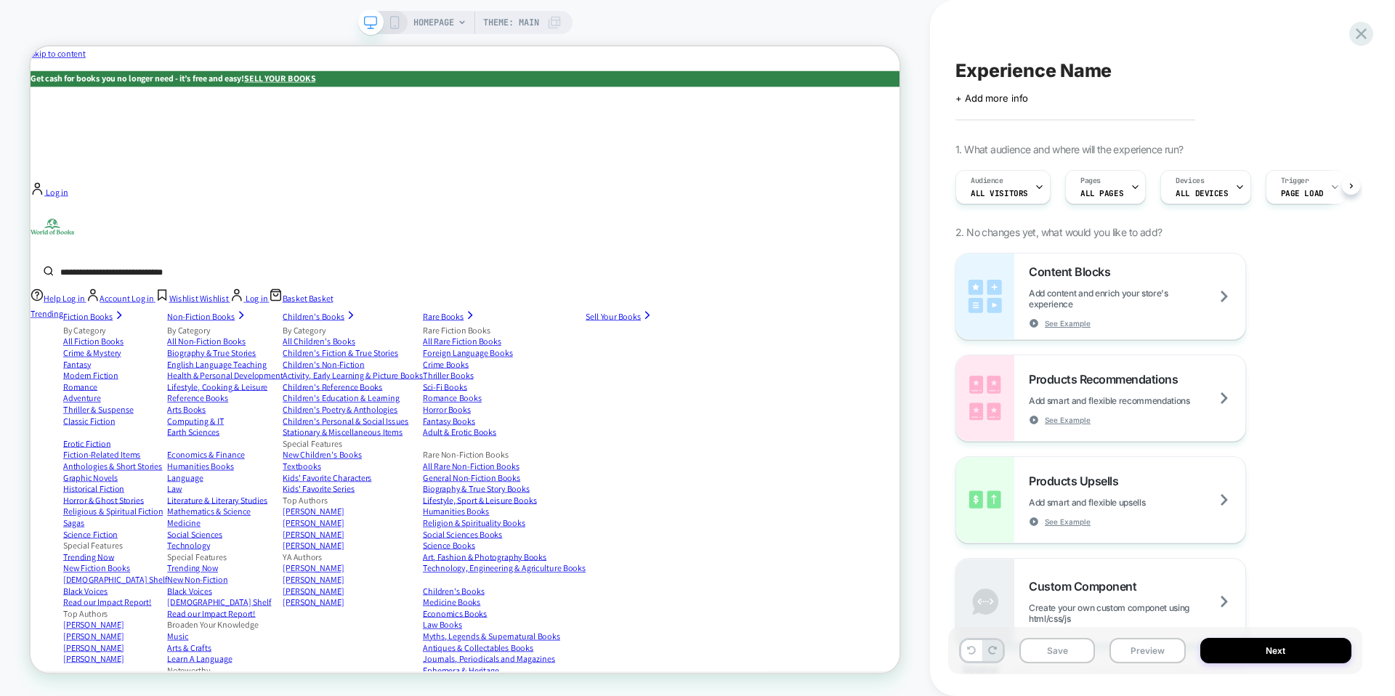
scroll to position [0, 1]
click at [1351, 44] on div "Experience Name Click to edit experience details + Add more info 1. What audien…" at bounding box center [1155, 348] width 414 height 667
click at [1367, 25] on icon at bounding box center [1361, 34] width 20 height 20
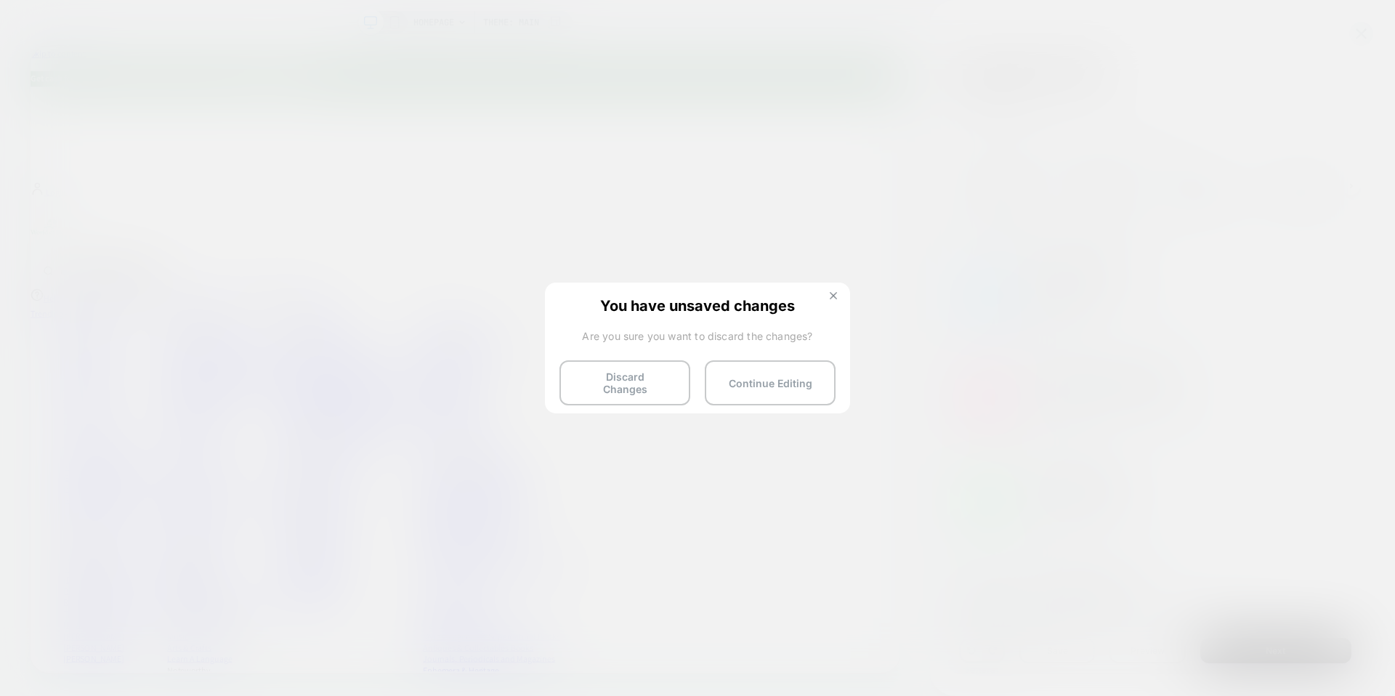
click at [833, 292] on img at bounding box center [833, 295] width 7 height 7
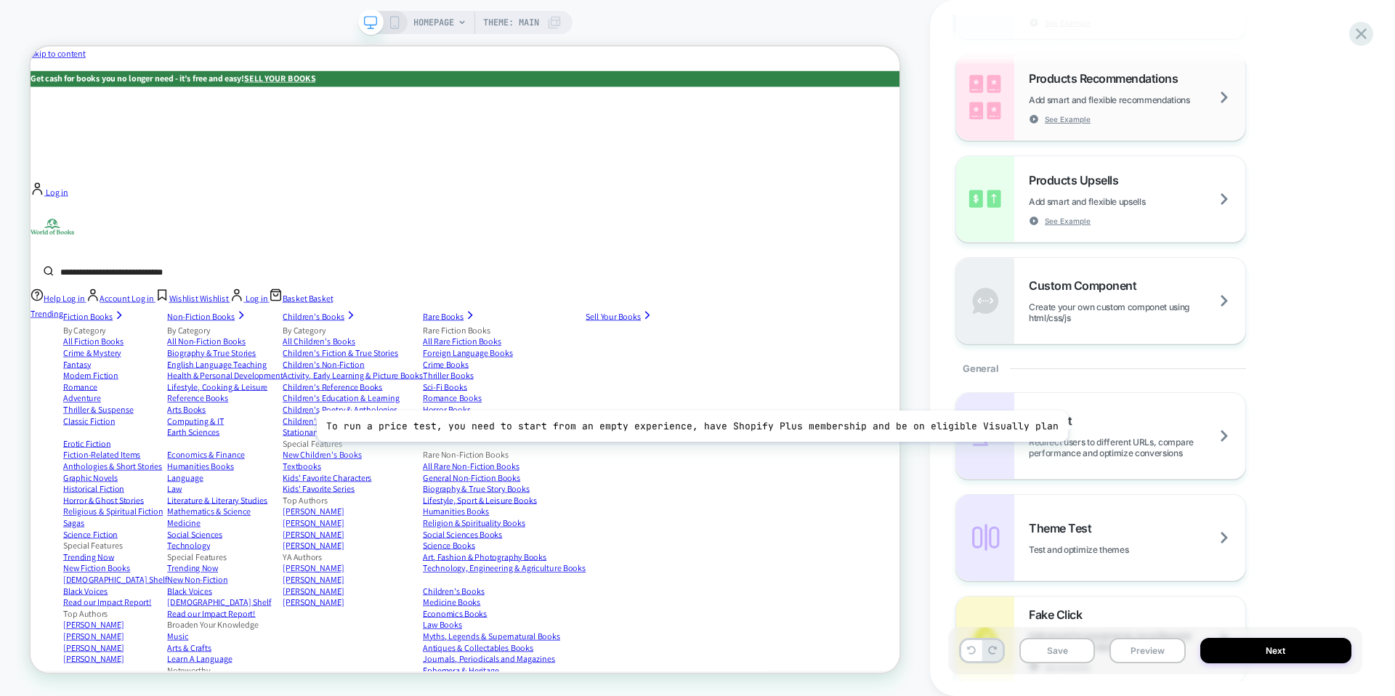
scroll to position [0, 0]
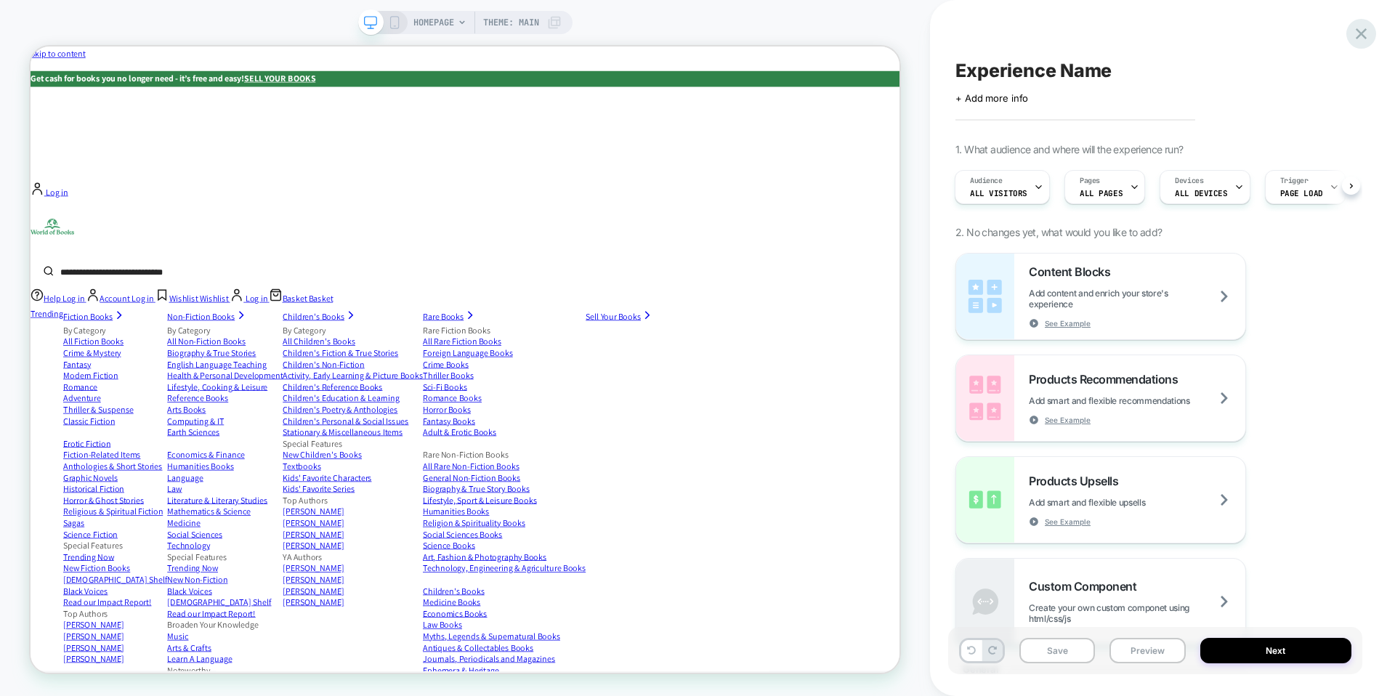
click at [1369, 36] on icon at bounding box center [1361, 34] width 20 height 20
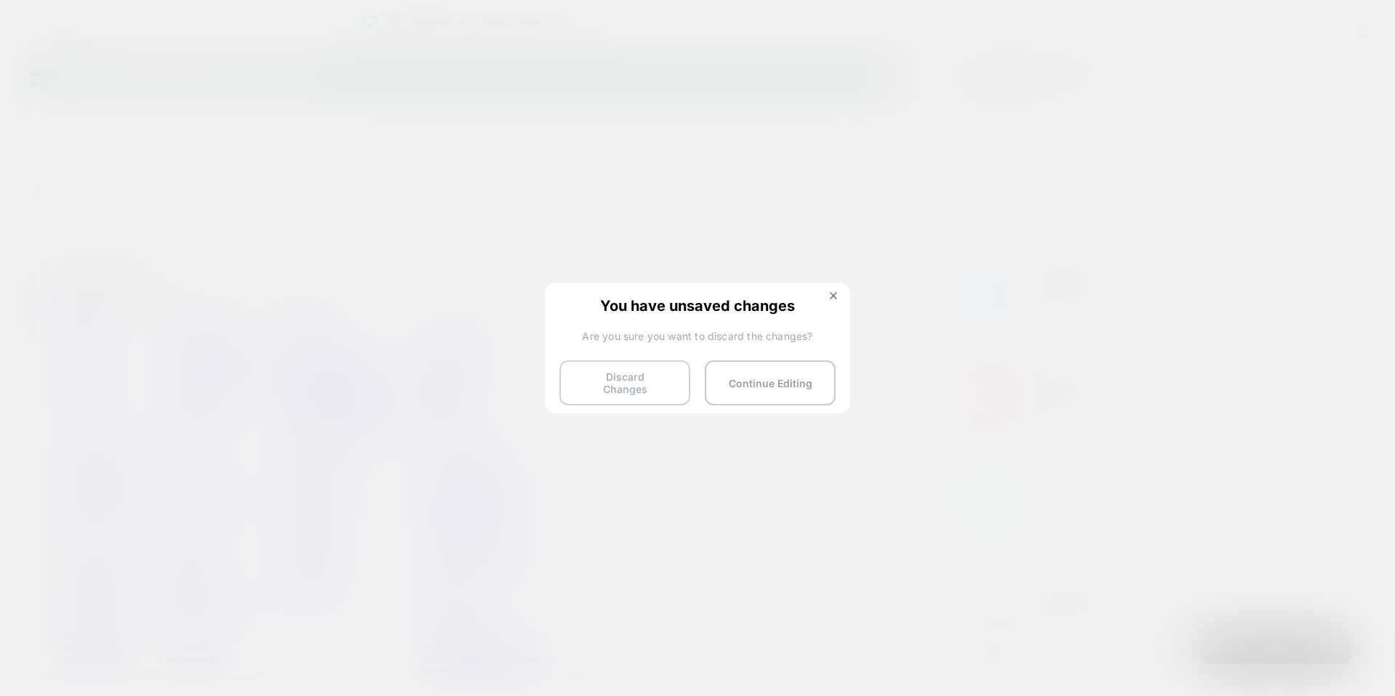
click at [674, 372] on button "Discard Changes" at bounding box center [624, 382] width 131 height 45
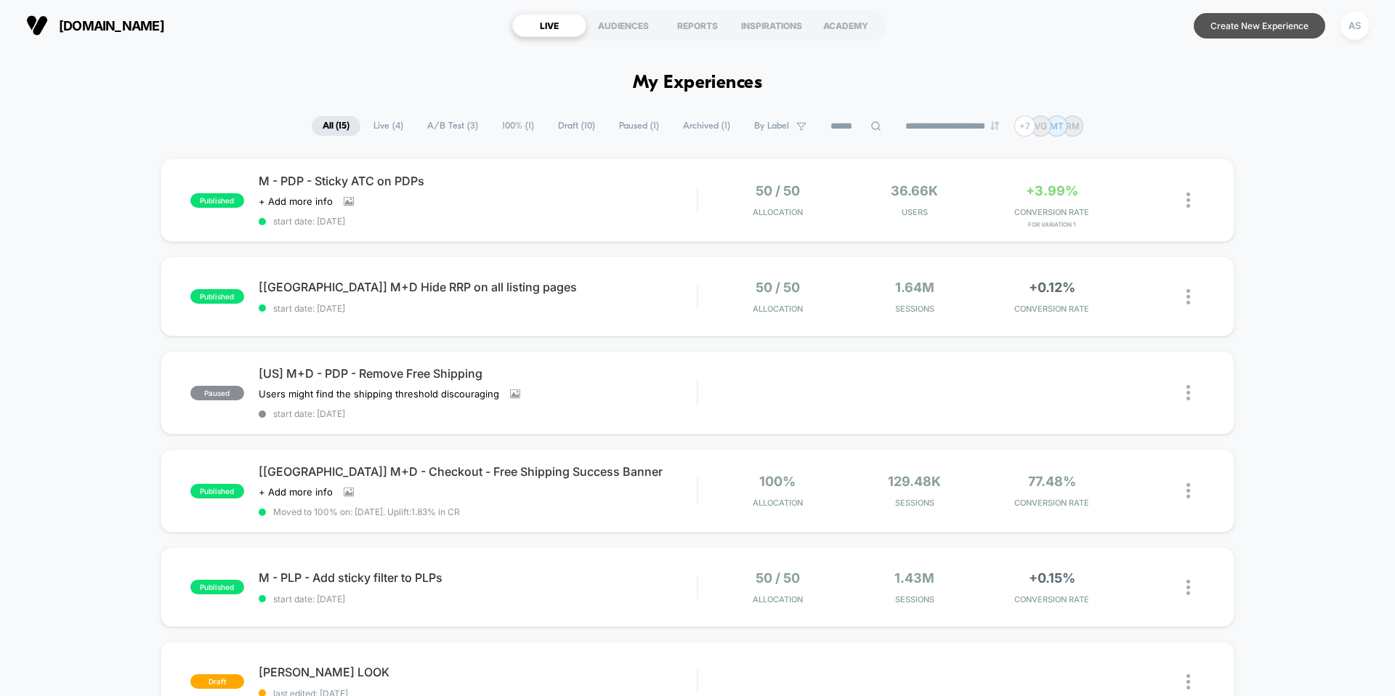
click at [1244, 28] on button "Create New Experience" at bounding box center [1260, 25] width 132 height 25
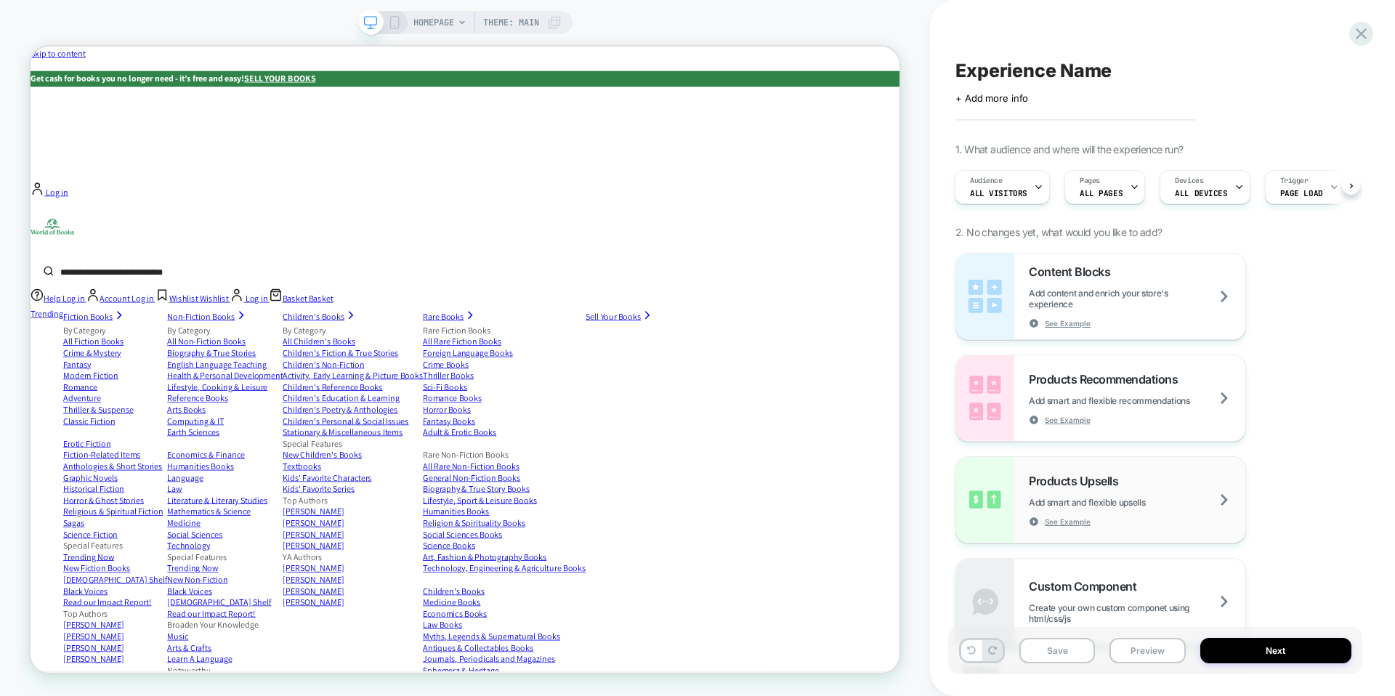
scroll to position [923, 0]
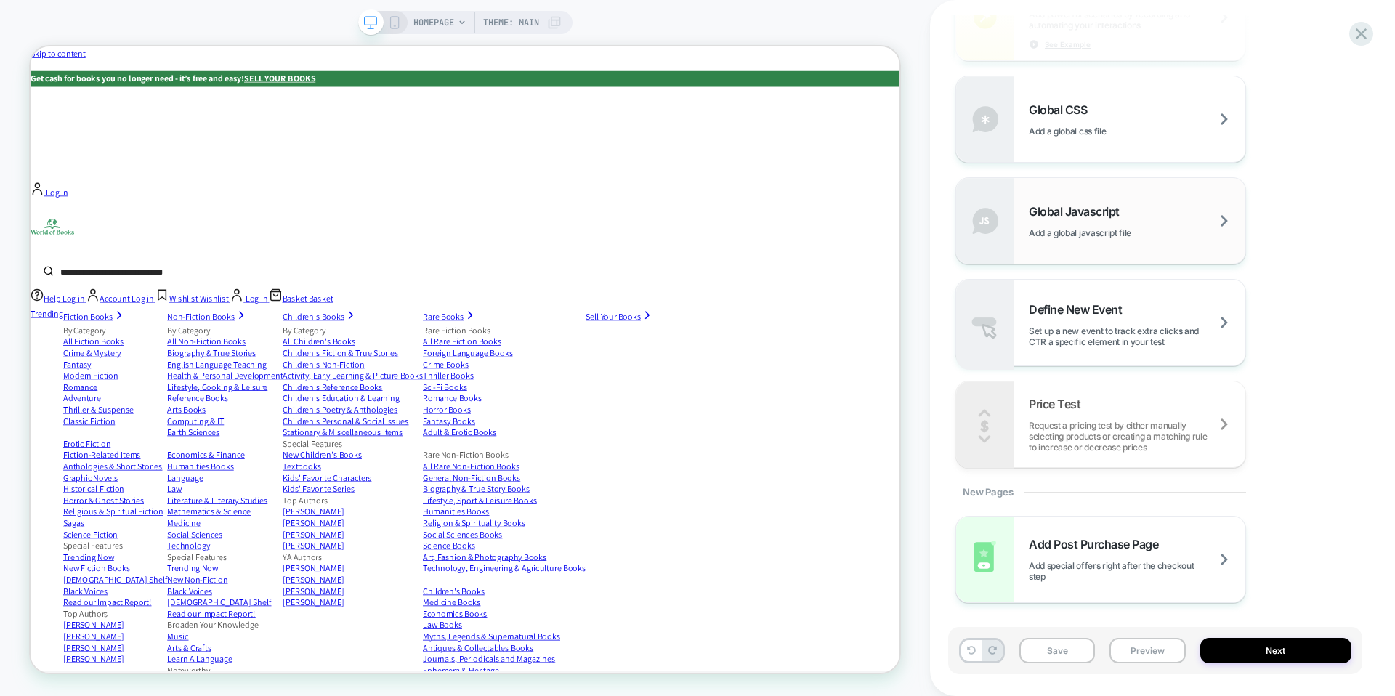
click at [1134, 219] on div "Global Javascript Add a global javascript file" at bounding box center [1137, 221] width 217 height 34
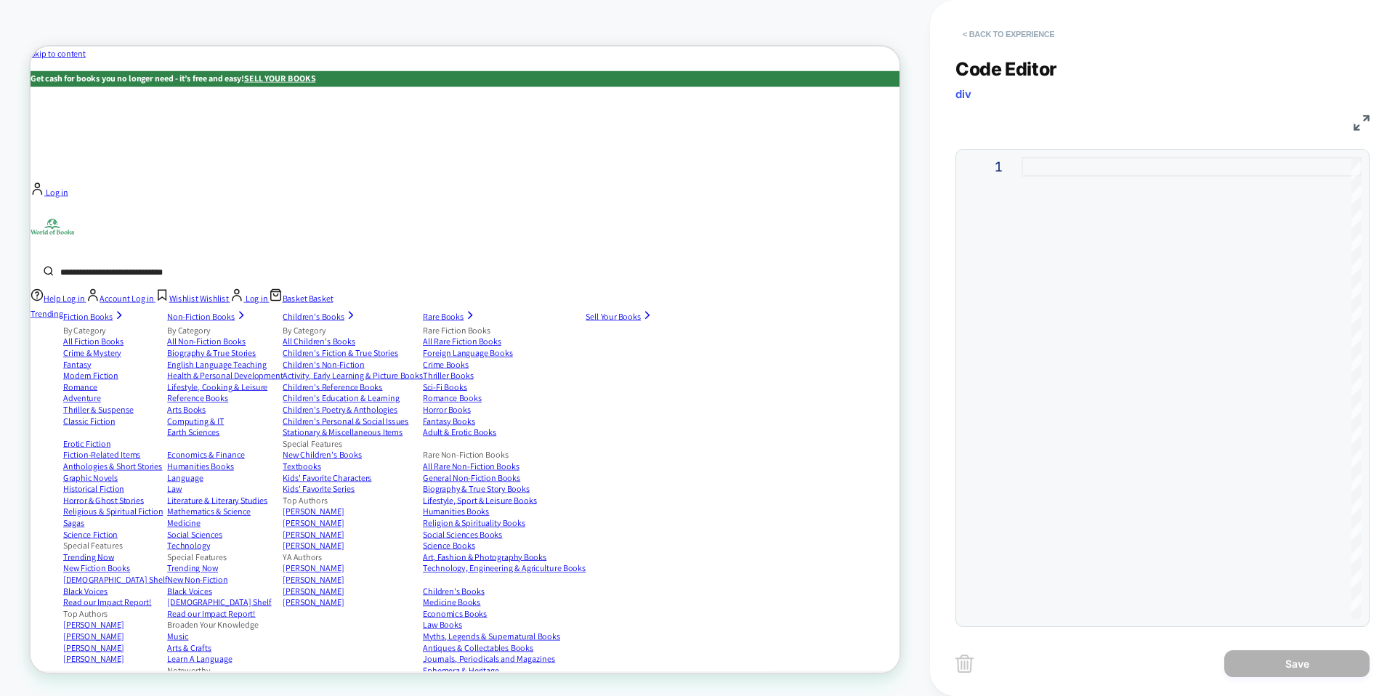
click at [1012, 44] on button "< Back to experience" at bounding box center [1008, 34] width 106 height 23
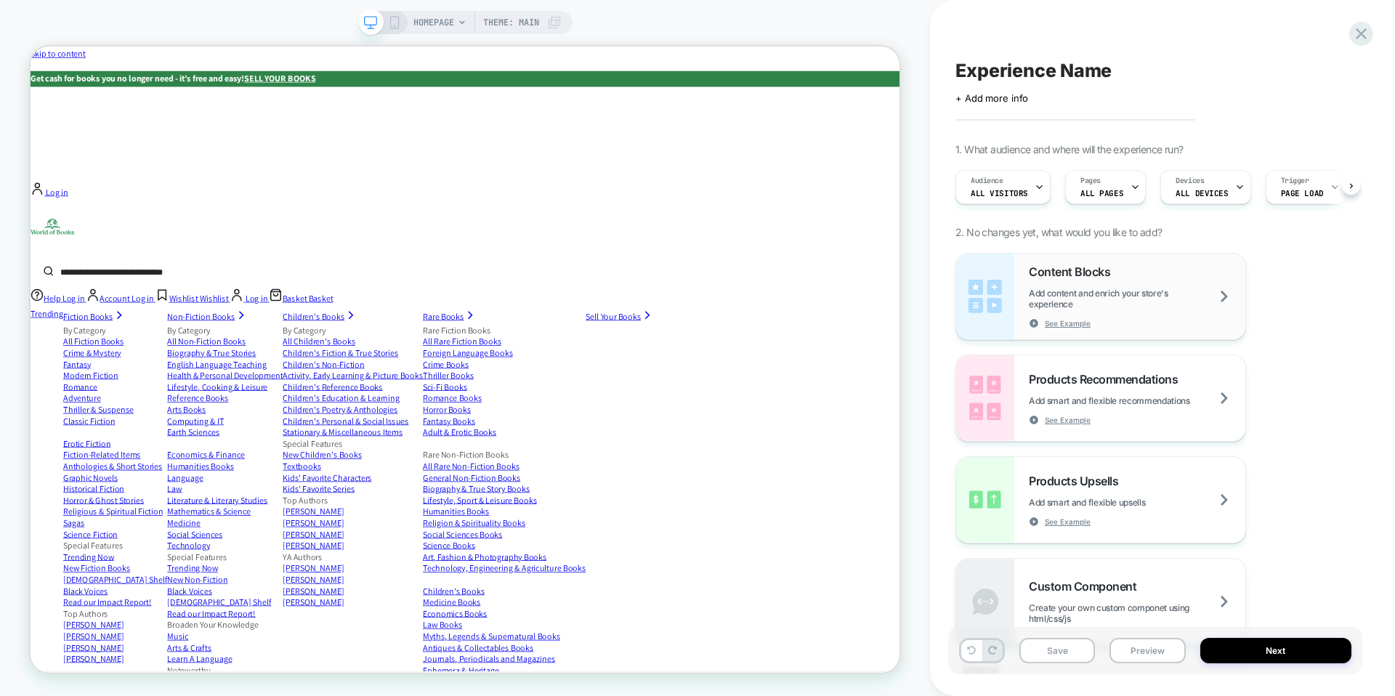
scroll to position [0, 1]
click at [1133, 179] on div "Pages ALL PAGES" at bounding box center [1104, 187] width 81 height 34
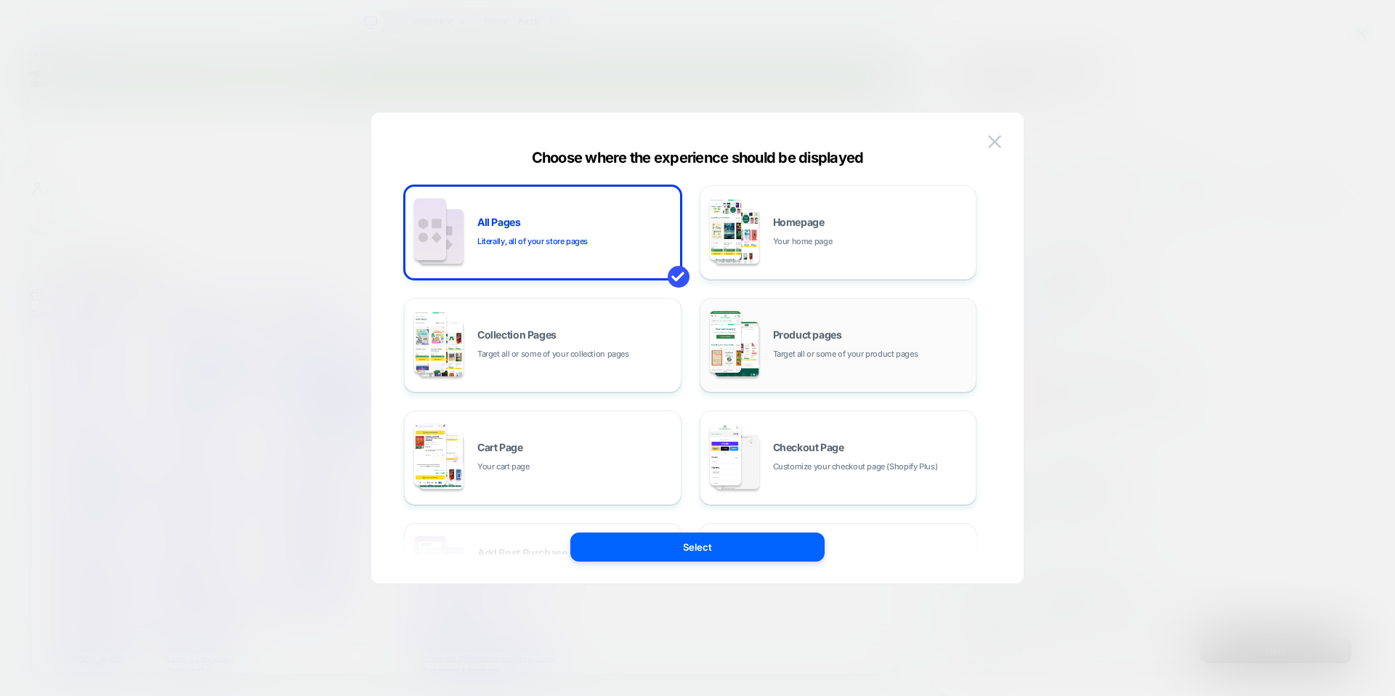
click at [914, 353] on span "Target all or some of your product pages" at bounding box center [845, 354] width 145 height 14
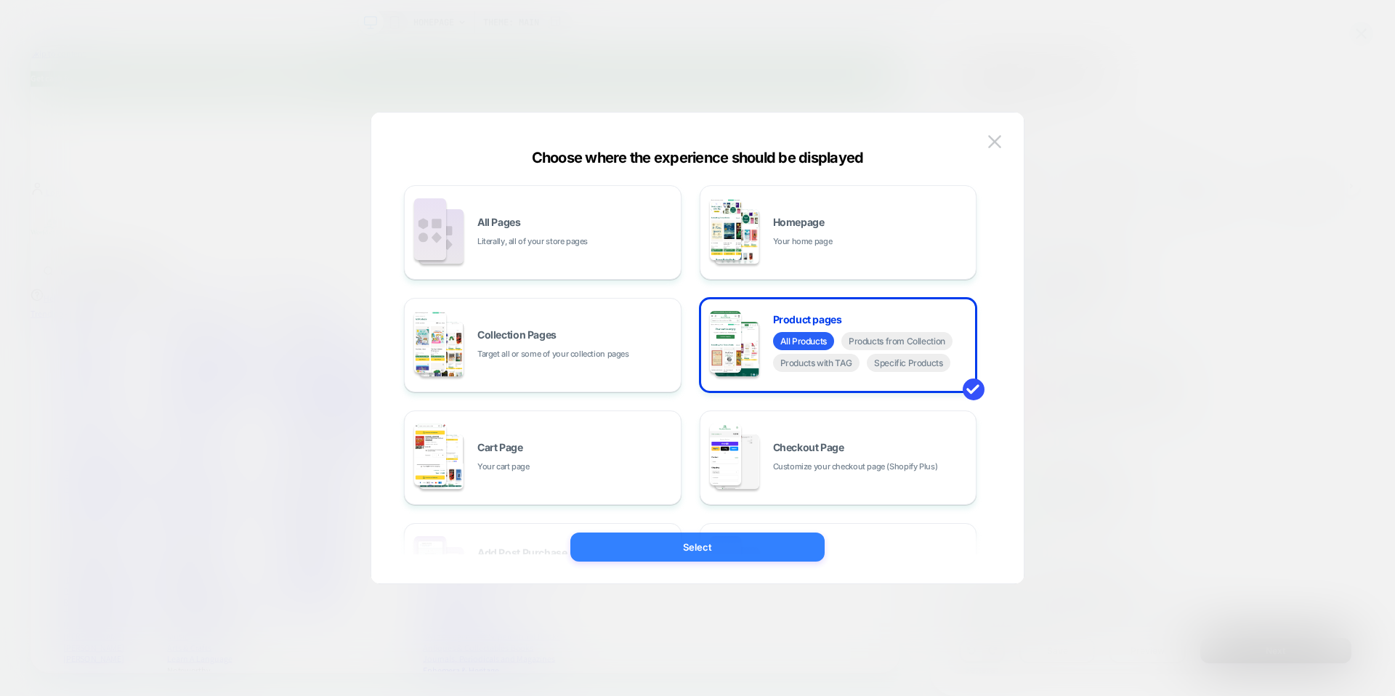
click at [750, 556] on button "Select" at bounding box center [697, 547] width 254 height 29
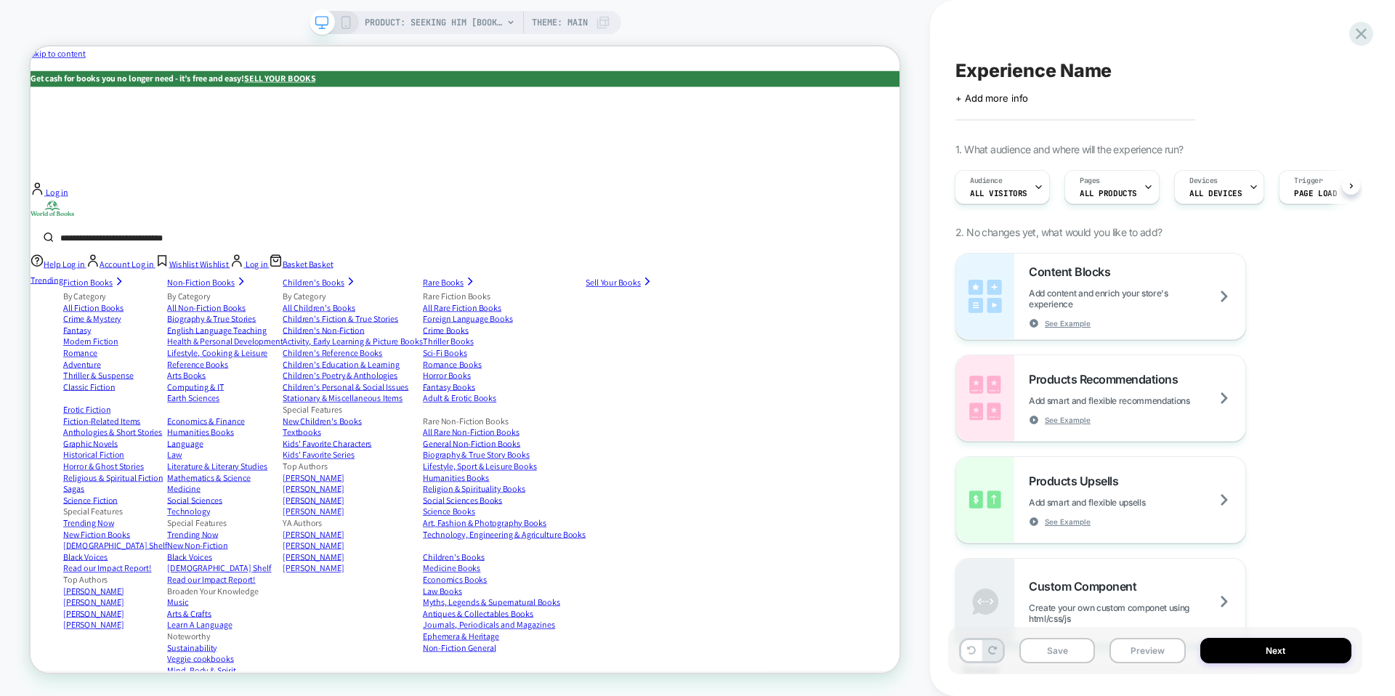
scroll to position [0, 1]
click at [470, 20] on span "PRODUCT: Seeking Him [book [PERSON_NAME] [PERSON_NAME] 9780802414564]" at bounding box center [434, 22] width 138 height 23
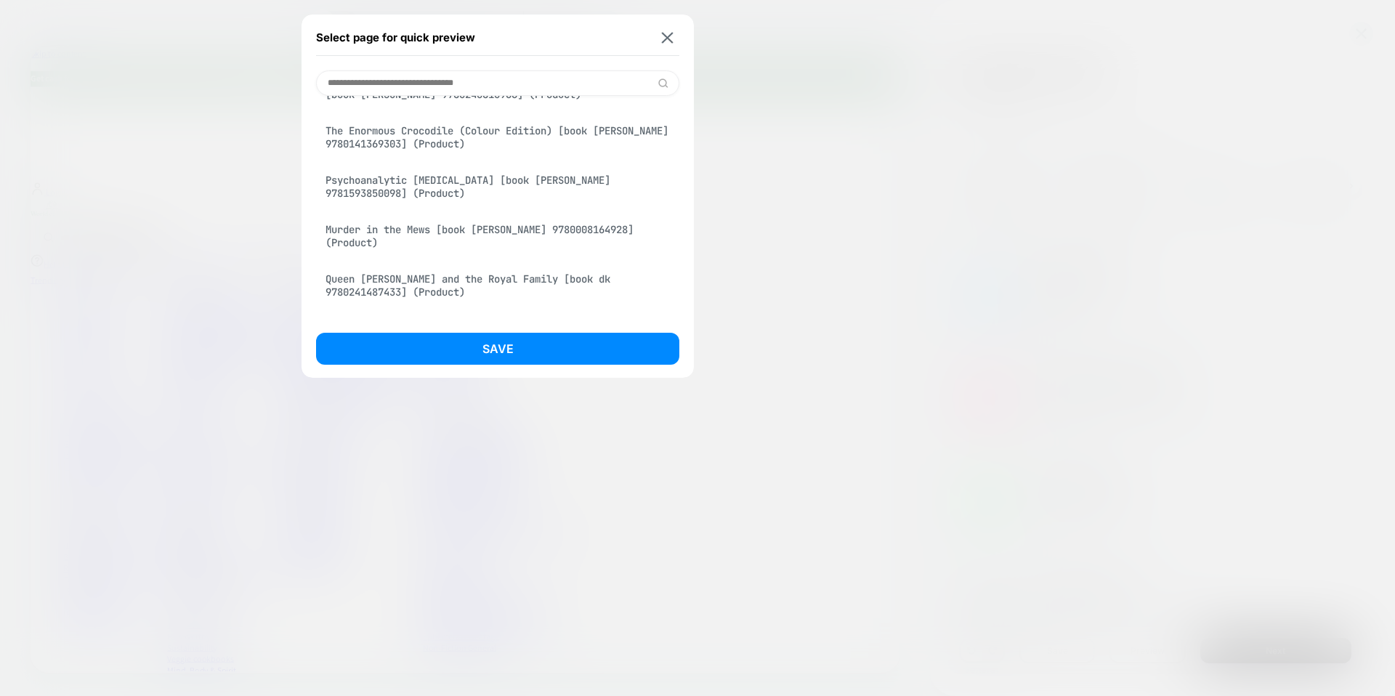
scroll to position [3243, 0]
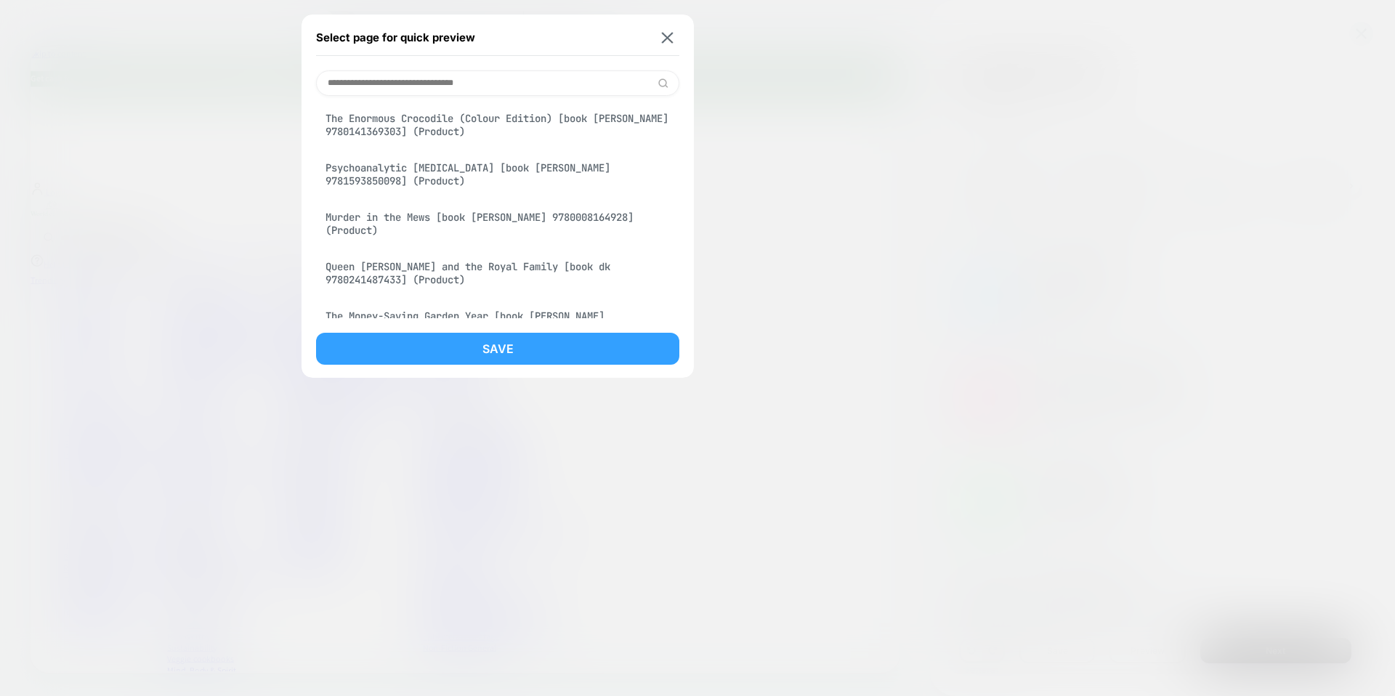
click at [556, 357] on button "Save" at bounding box center [497, 349] width 363 height 32
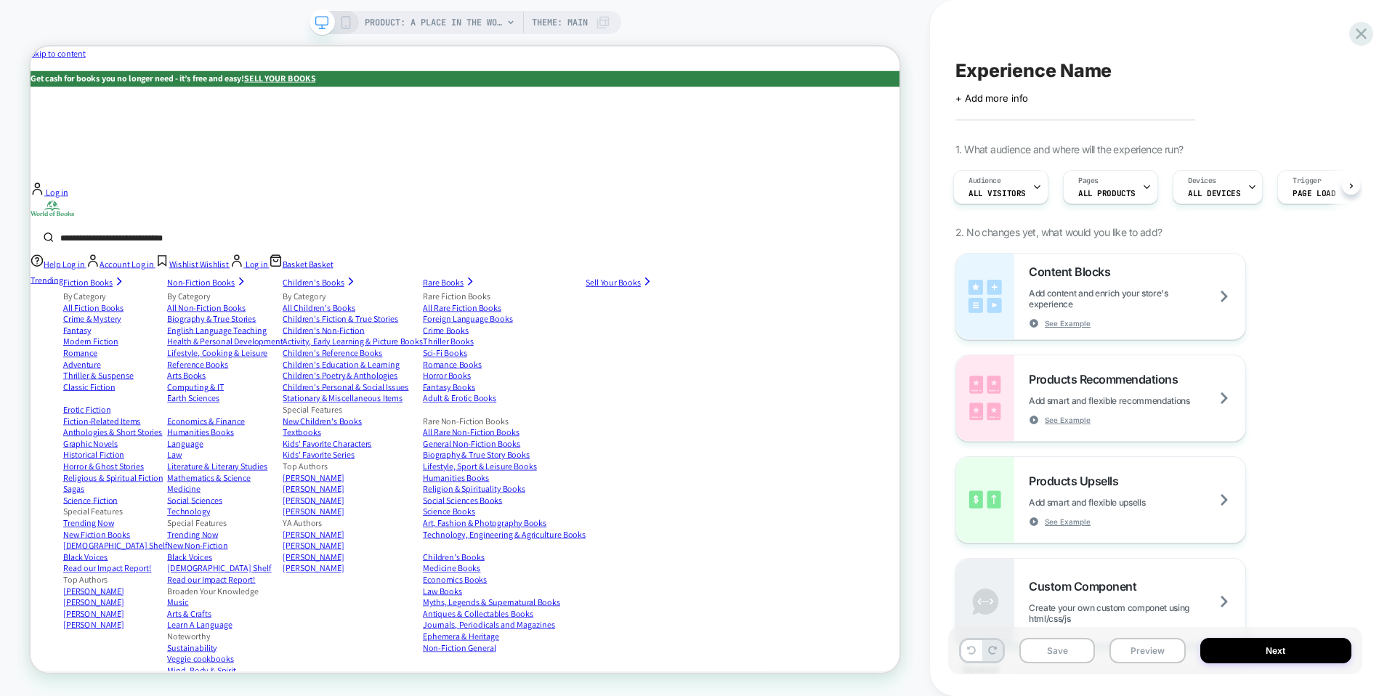
scroll to position [923, 0]
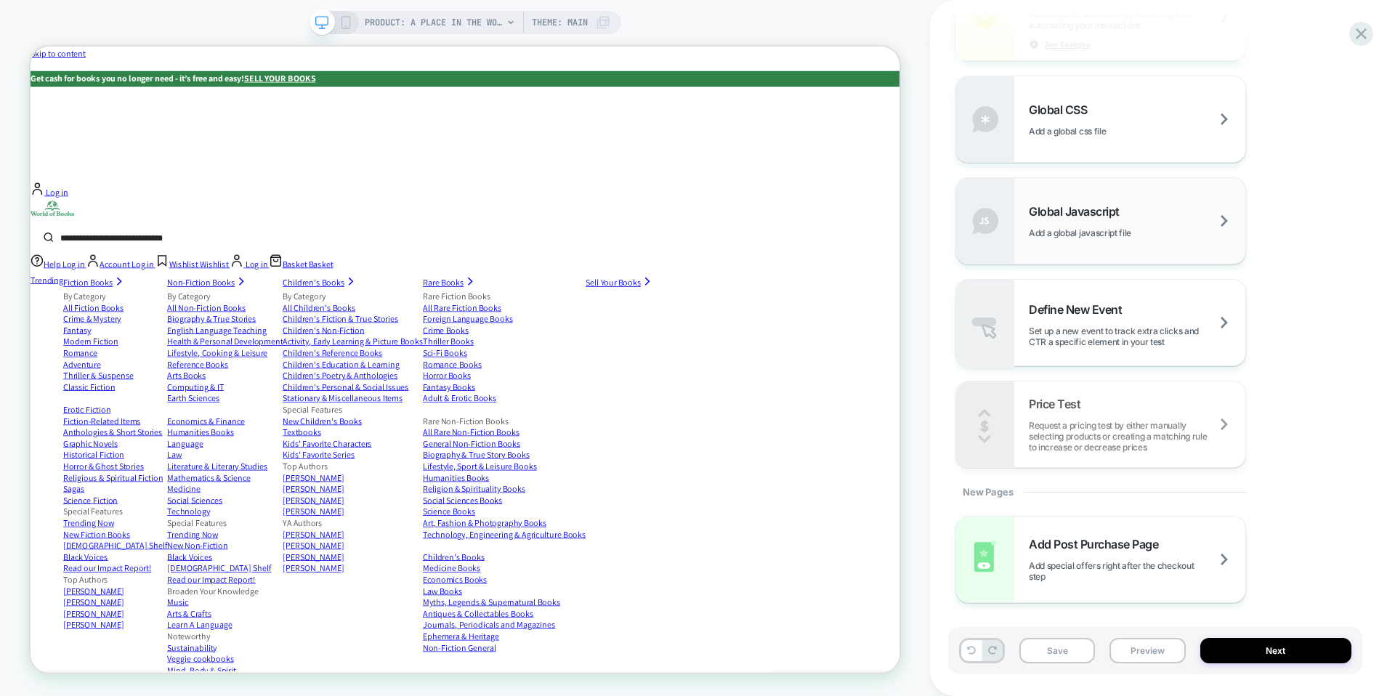
click at [1164, 208] on div "Global Javascript Add a global javascript file" at bounding box center [1137, 221] width 217 height 34
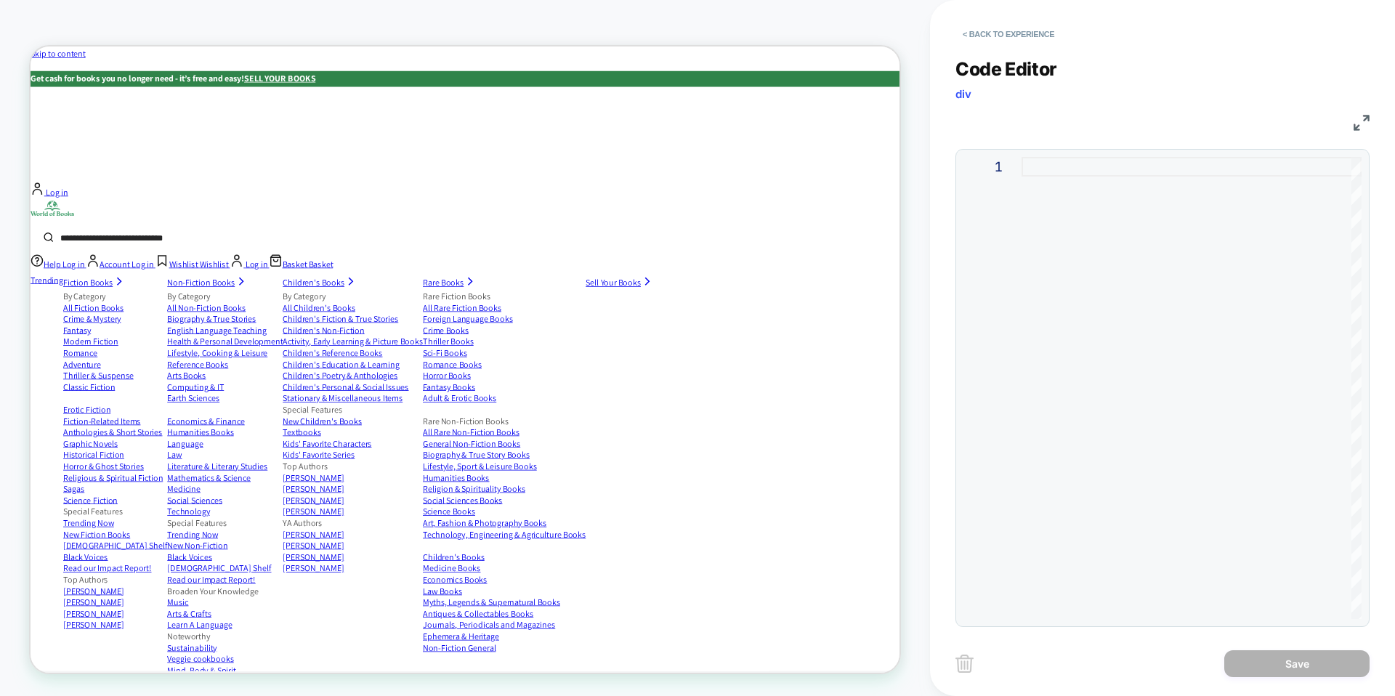
click at [1114, 177] on div at bounding box center [1192, 388] width 340 height 462
type textarea "**********"
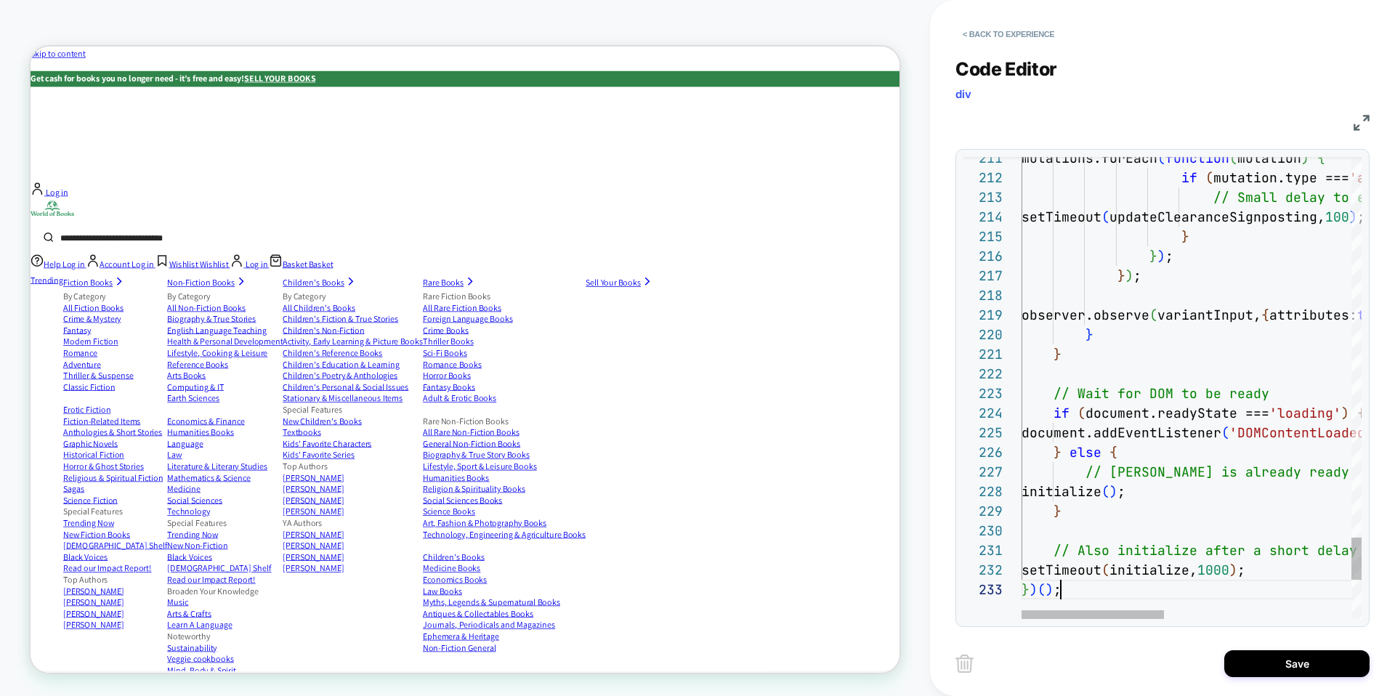
scroll to position [39, 39]
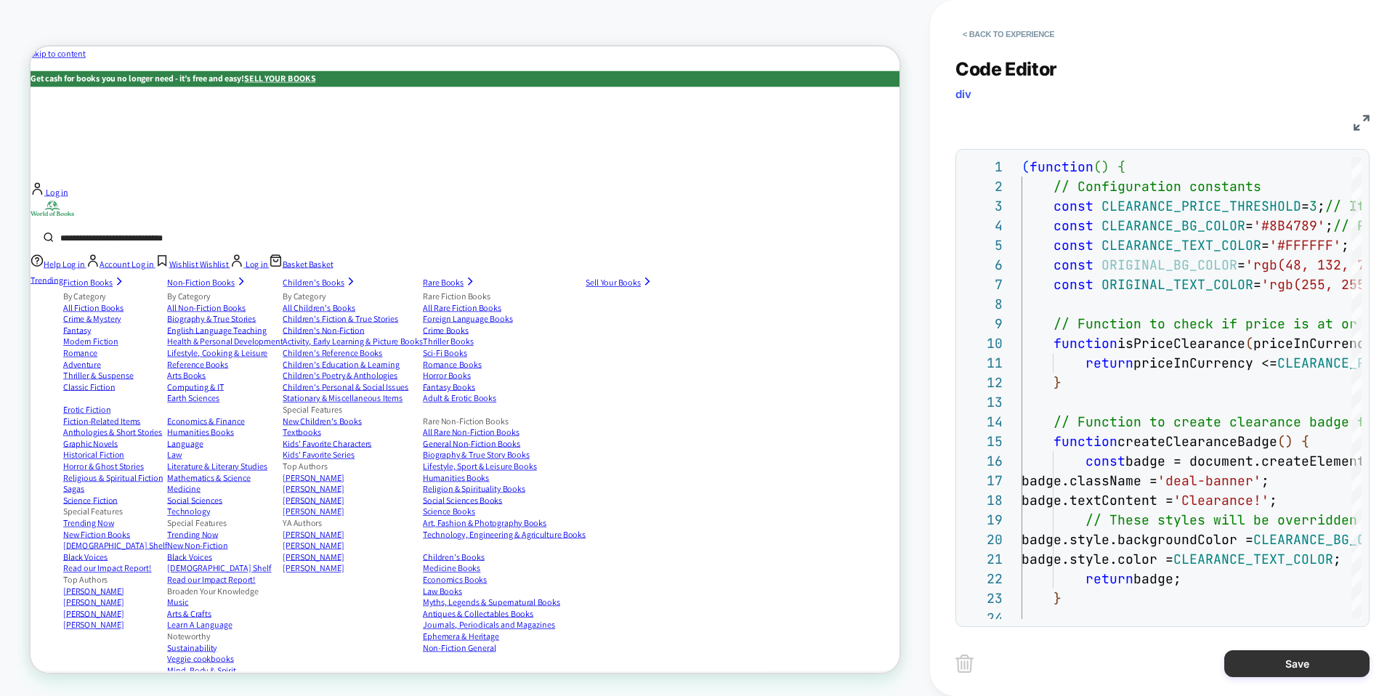
click at [1258, 662] on button "Save" at bounding box center [1296, 663] width 145 height 27
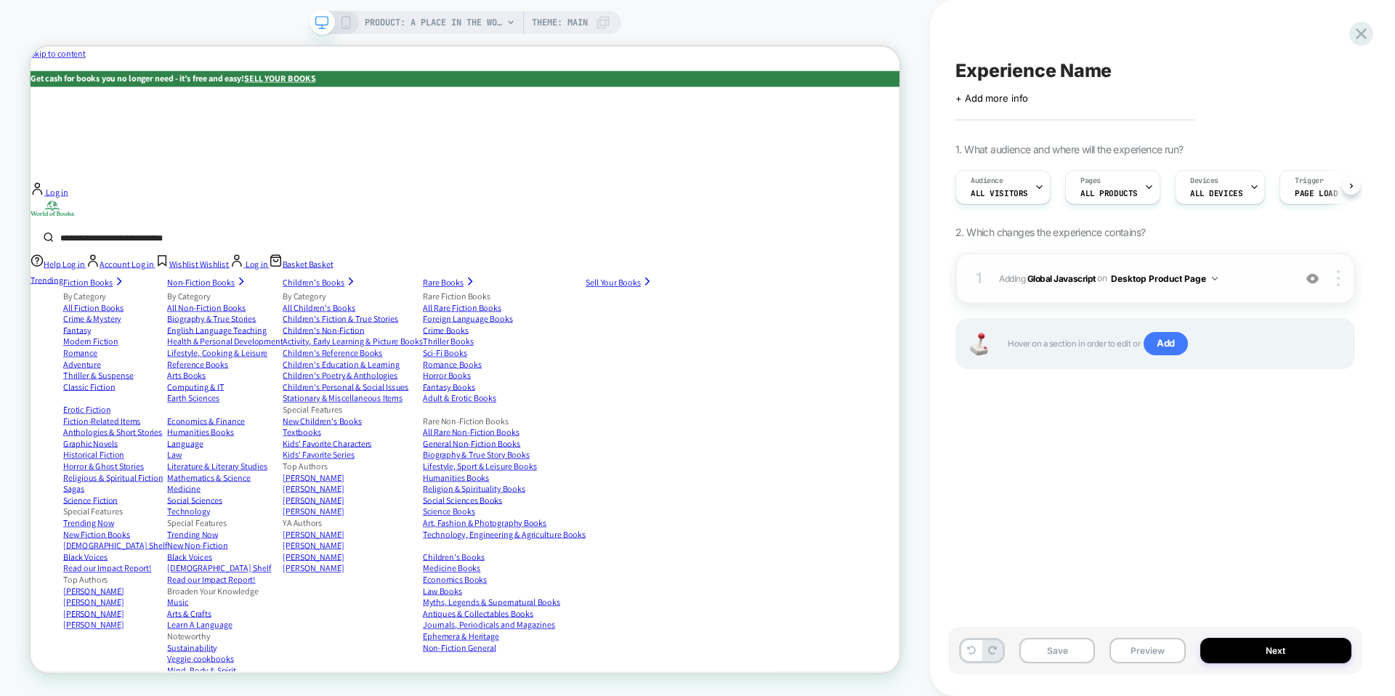
scroll to position [0, 1]
click at [1341, 271] on div at bounding box center [1341, 278] width 28 height 16
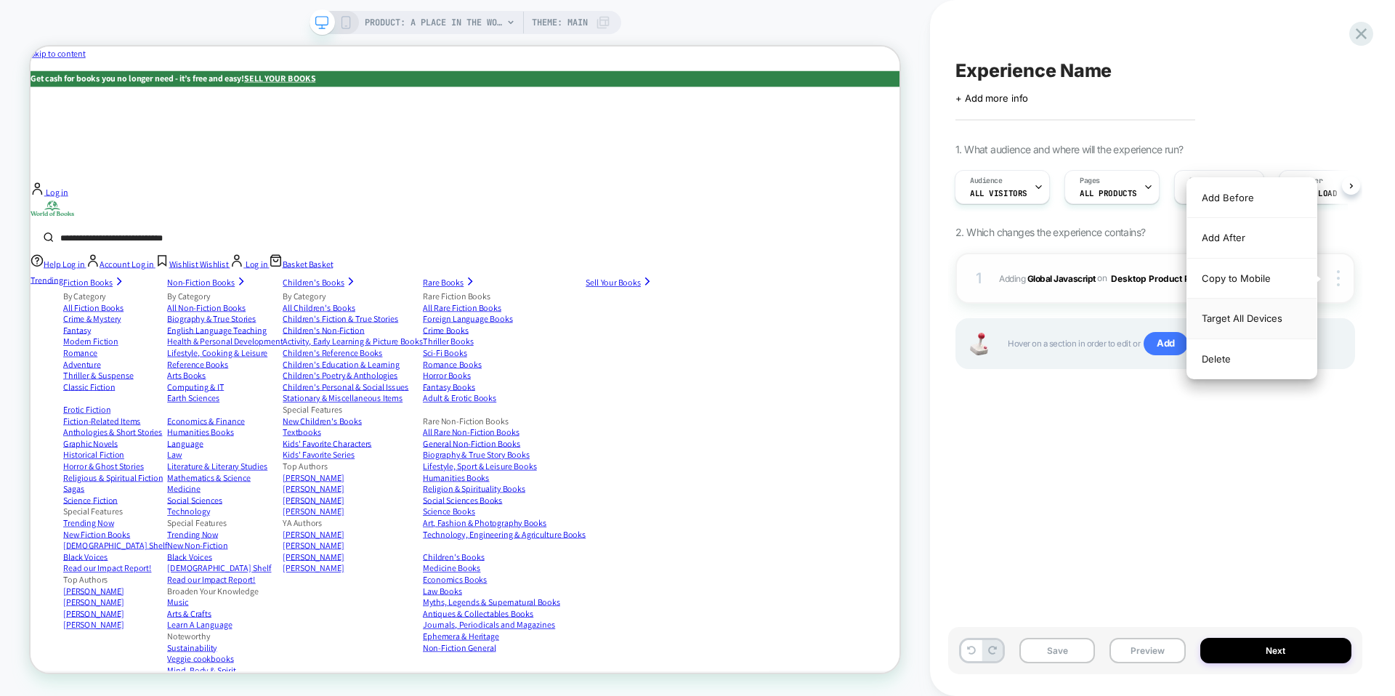
click at [1287, 317] on div "Target All Devices" at bounding box center [1251, 319] width 129 height 40
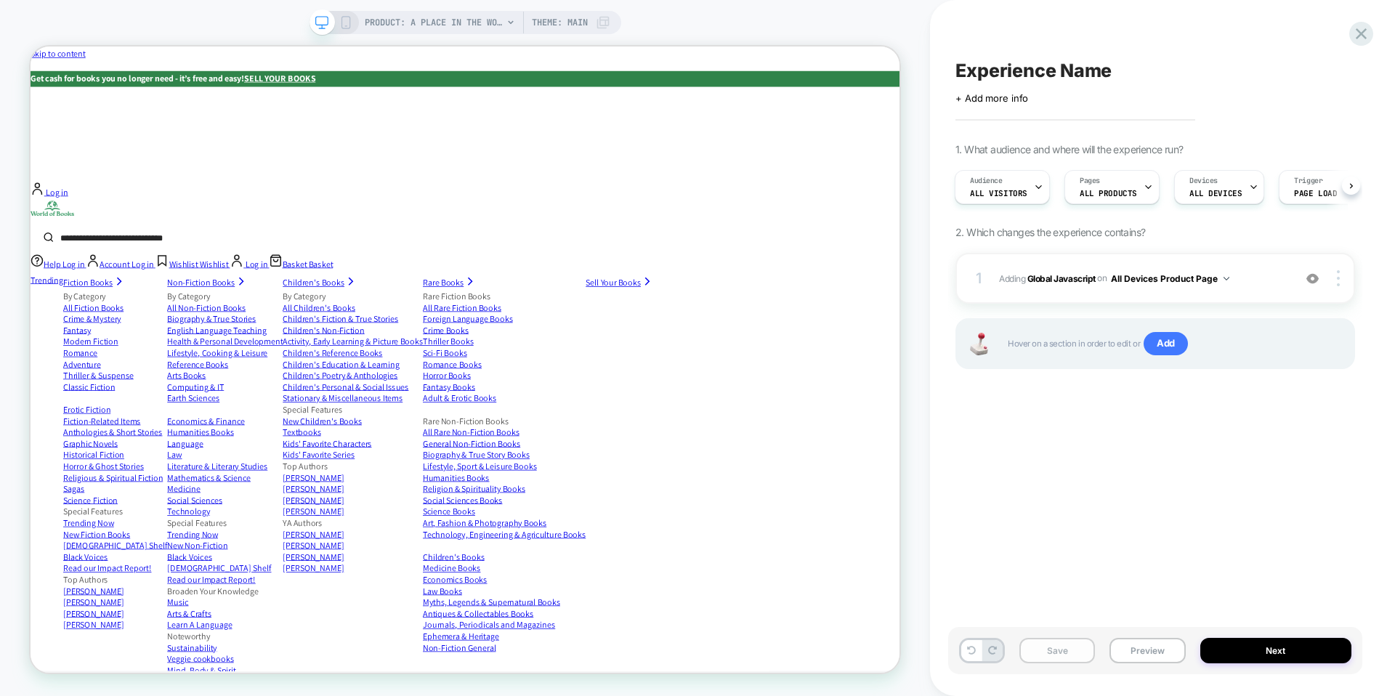
click at [1065, 658] on button "Save" at bounding box center [1057, 650] width 76 height 25
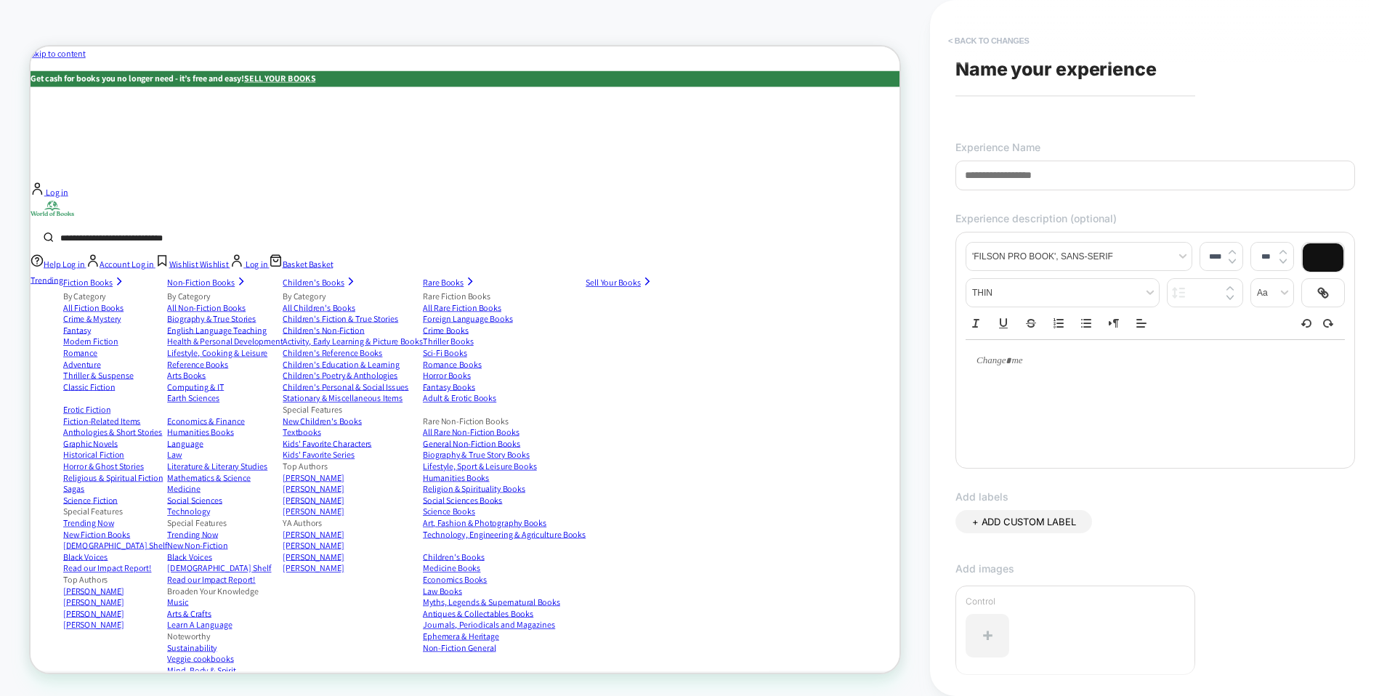
click at [1008, 31] on button "< Back to changes" at bounding box center [989, 40] width 96 height 23
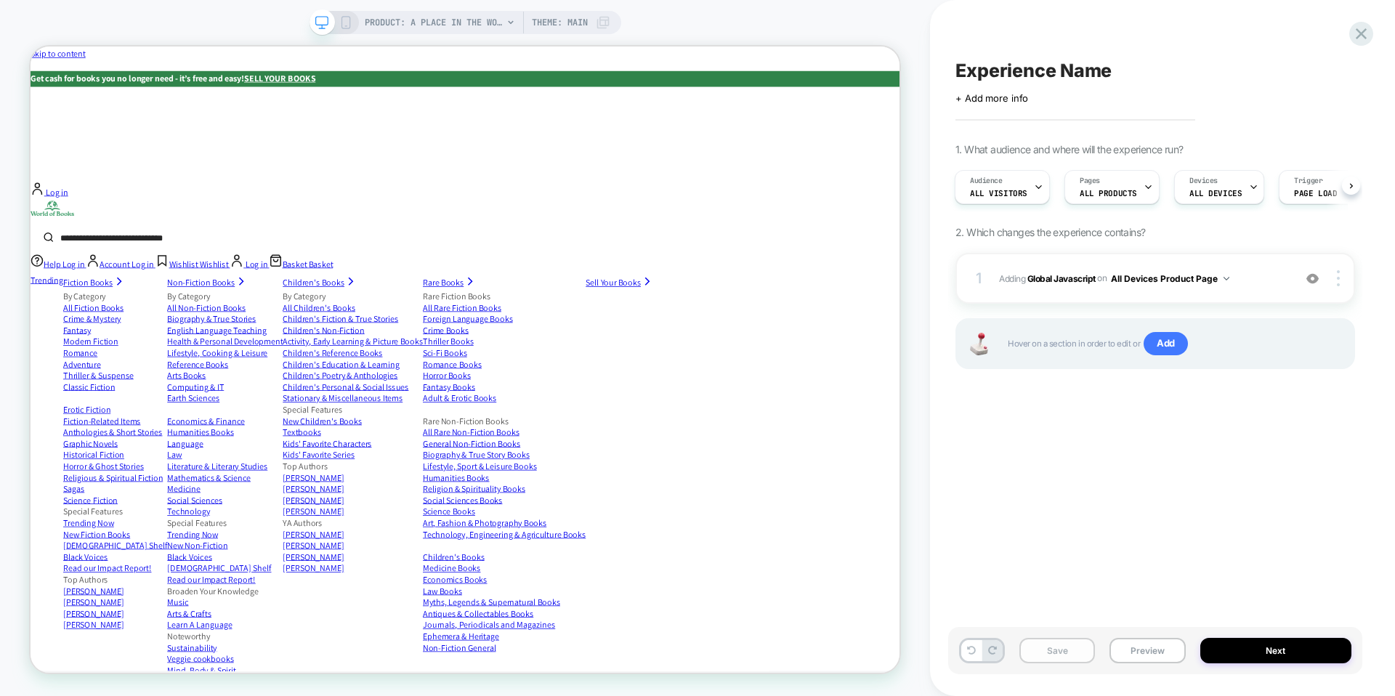
click at [1085, 650] on button "Save" at bounding box center [1057, 650] width 76 height 25
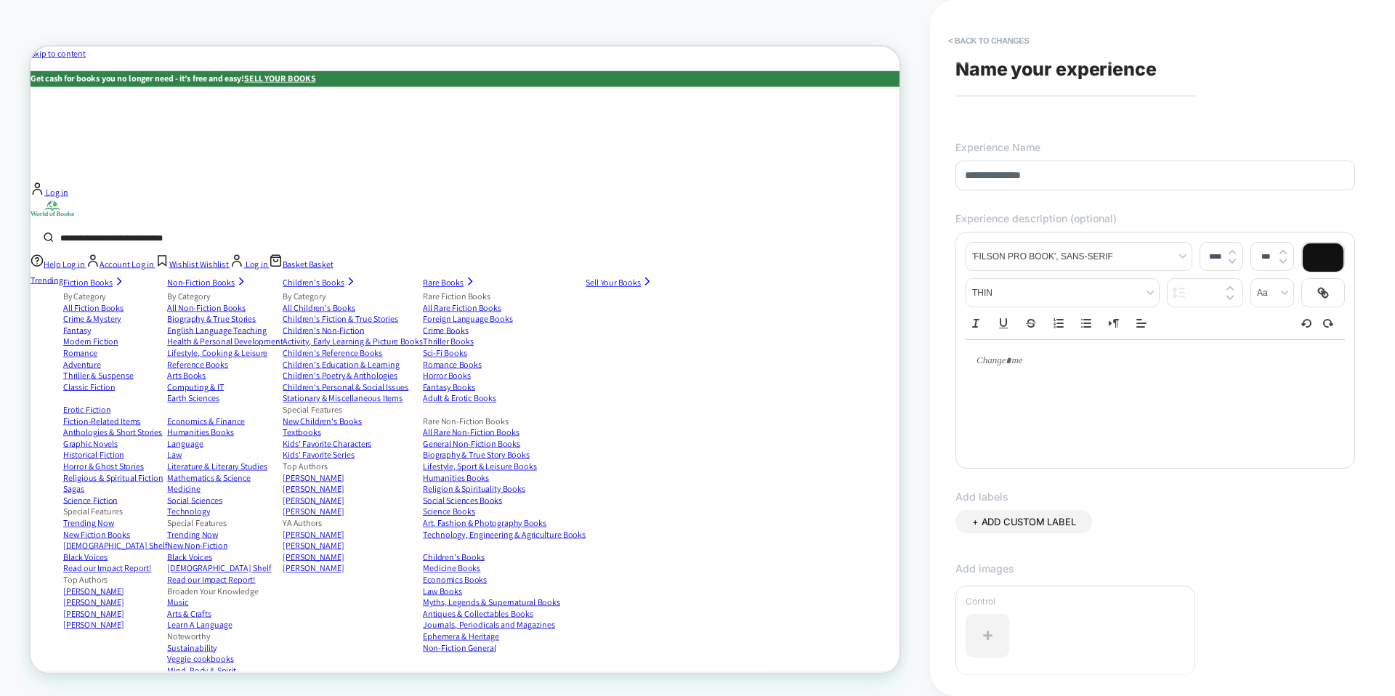
scroll to position [211, 0]
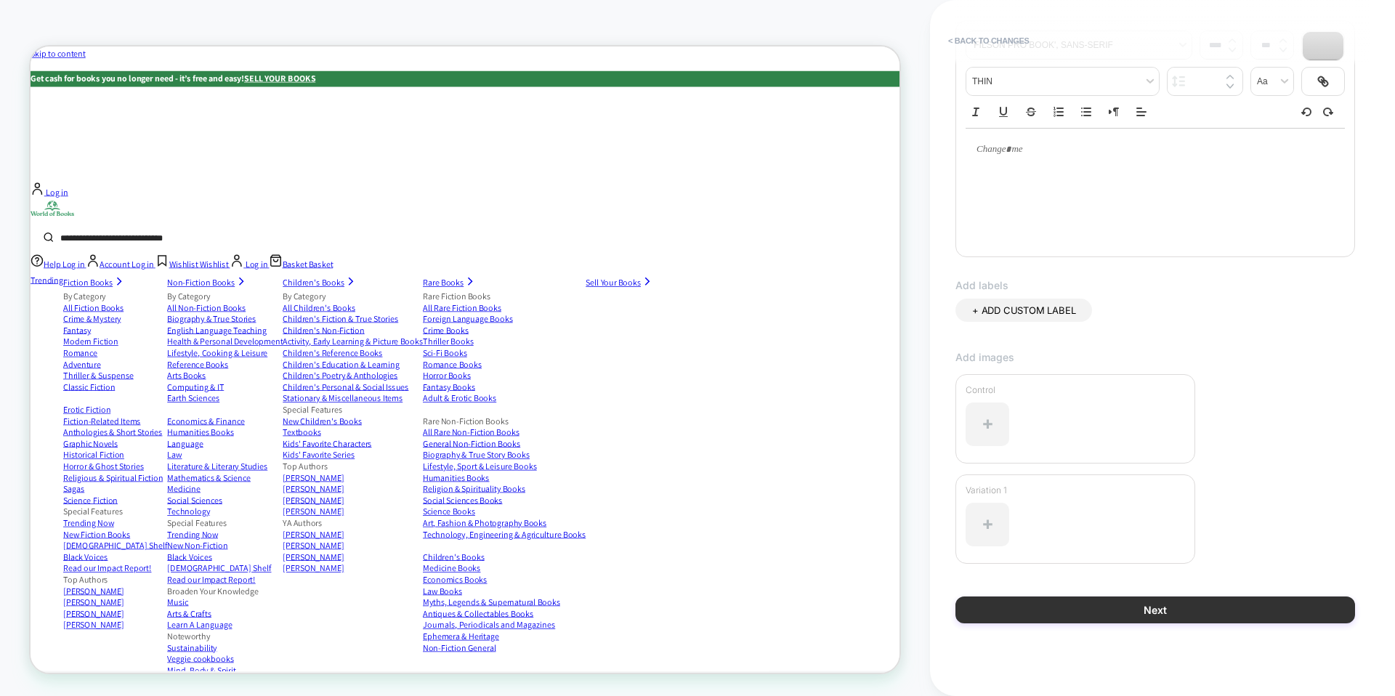
type input "**********"
click at [1100, 612] on button "Next" at bounding box center [1155, 610] width 400 height 27
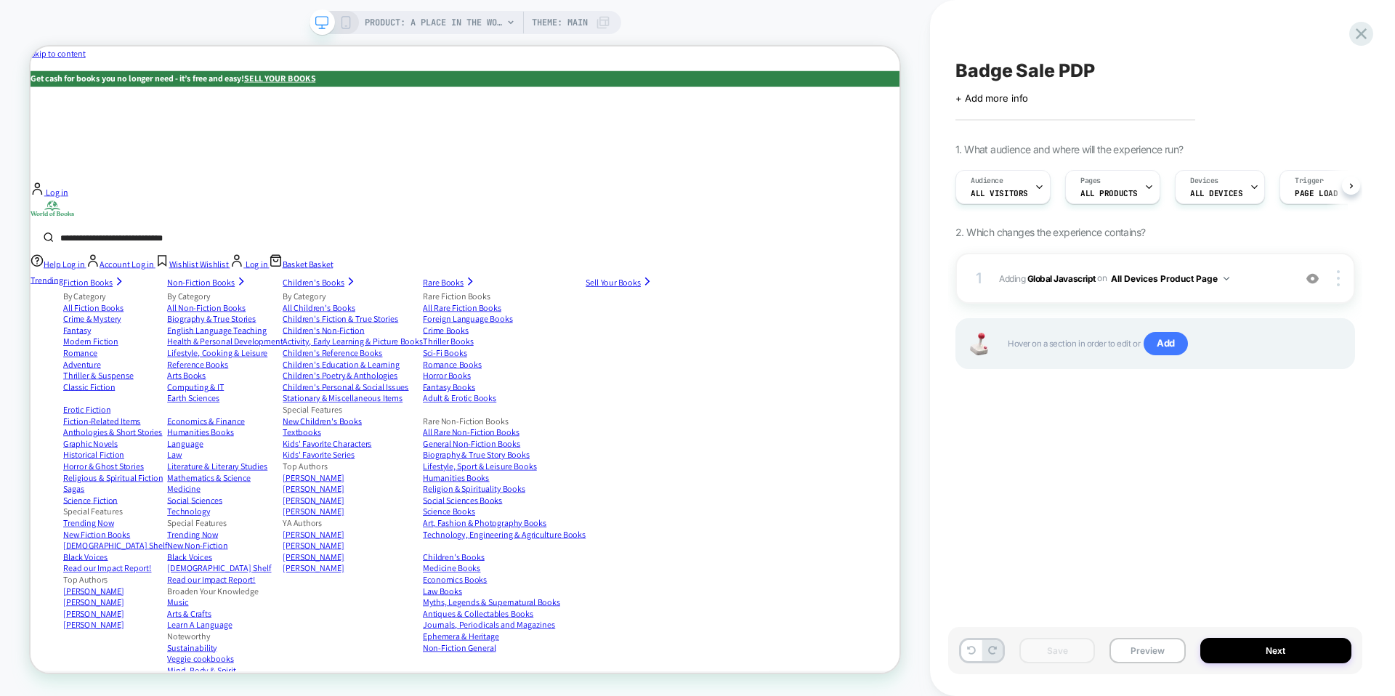
scroll to position [0, 1]
click at [1141, 651] on button "Preview" at bounding box center [1147, 650] width 76 height 25
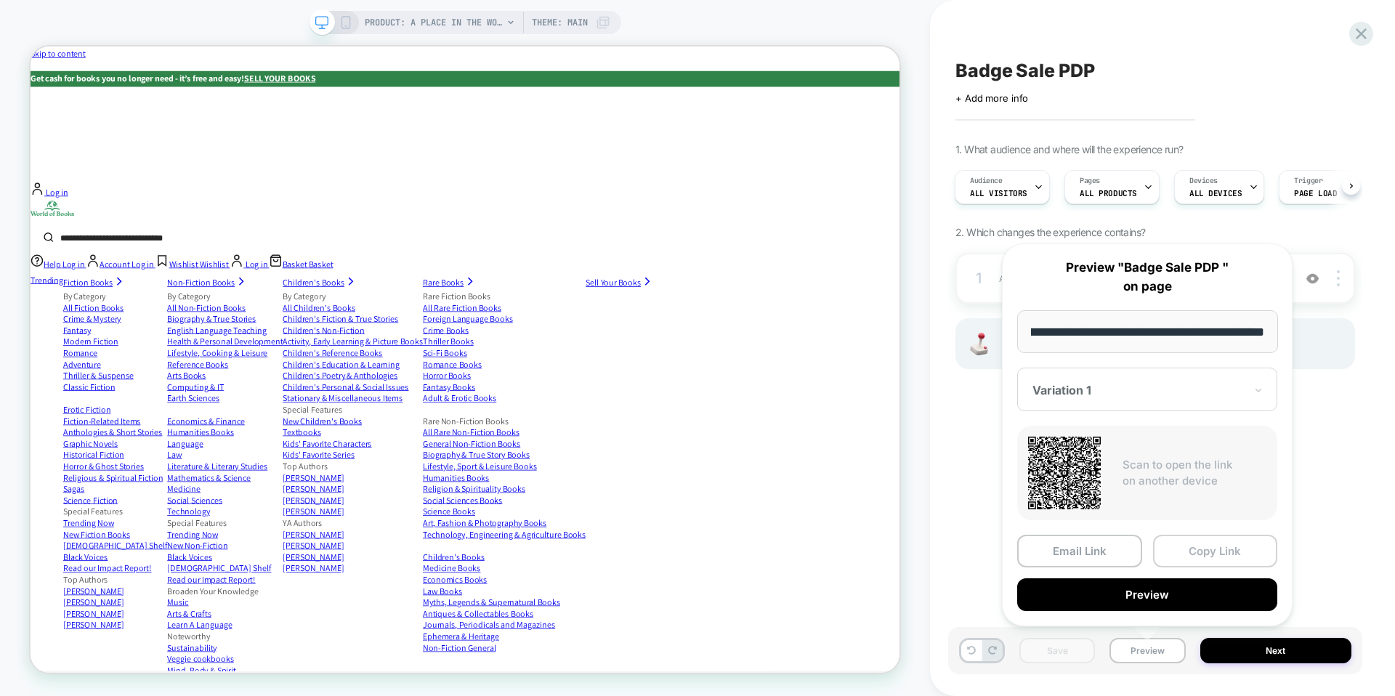
scroll to position [0, 0]
click at [1202, 554] on button "Copy Link" at bounding box center [1215, 551] width 125 height 33
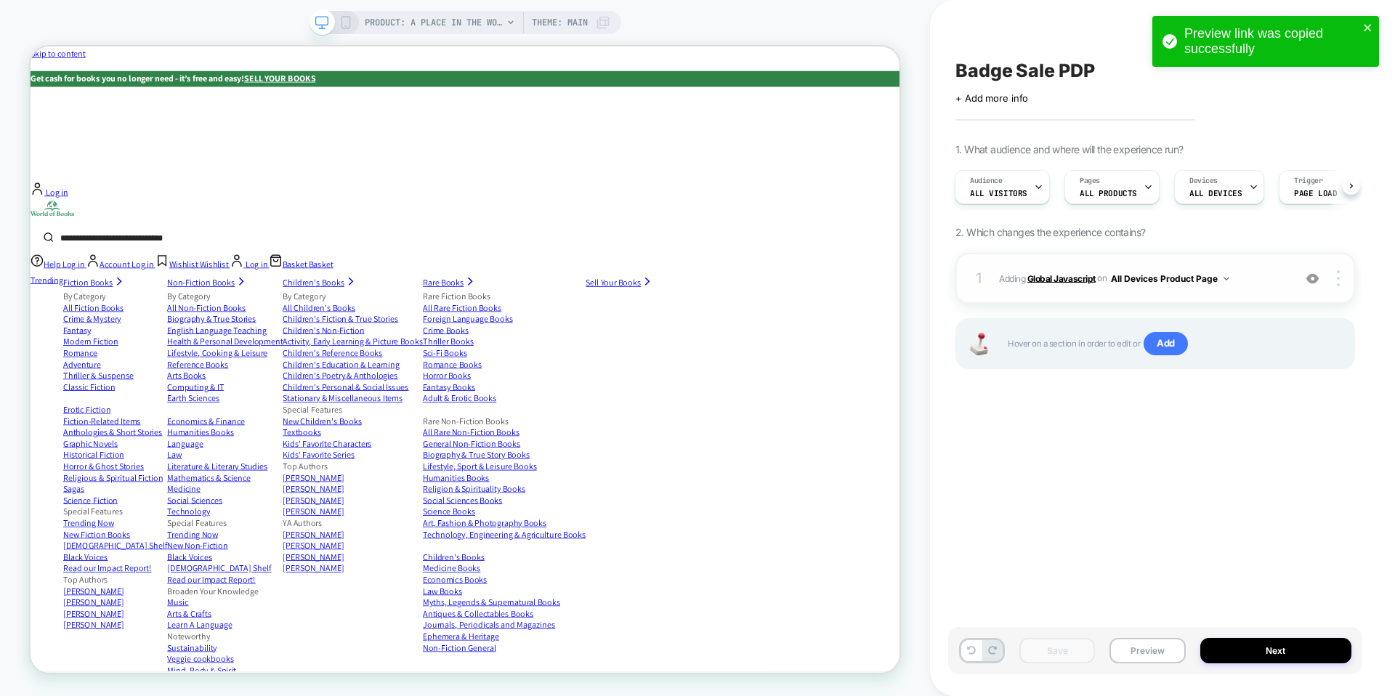
click at [1075, 278] on b "Global Javascript" at bounding box center [1061, 277] width 68 height 11
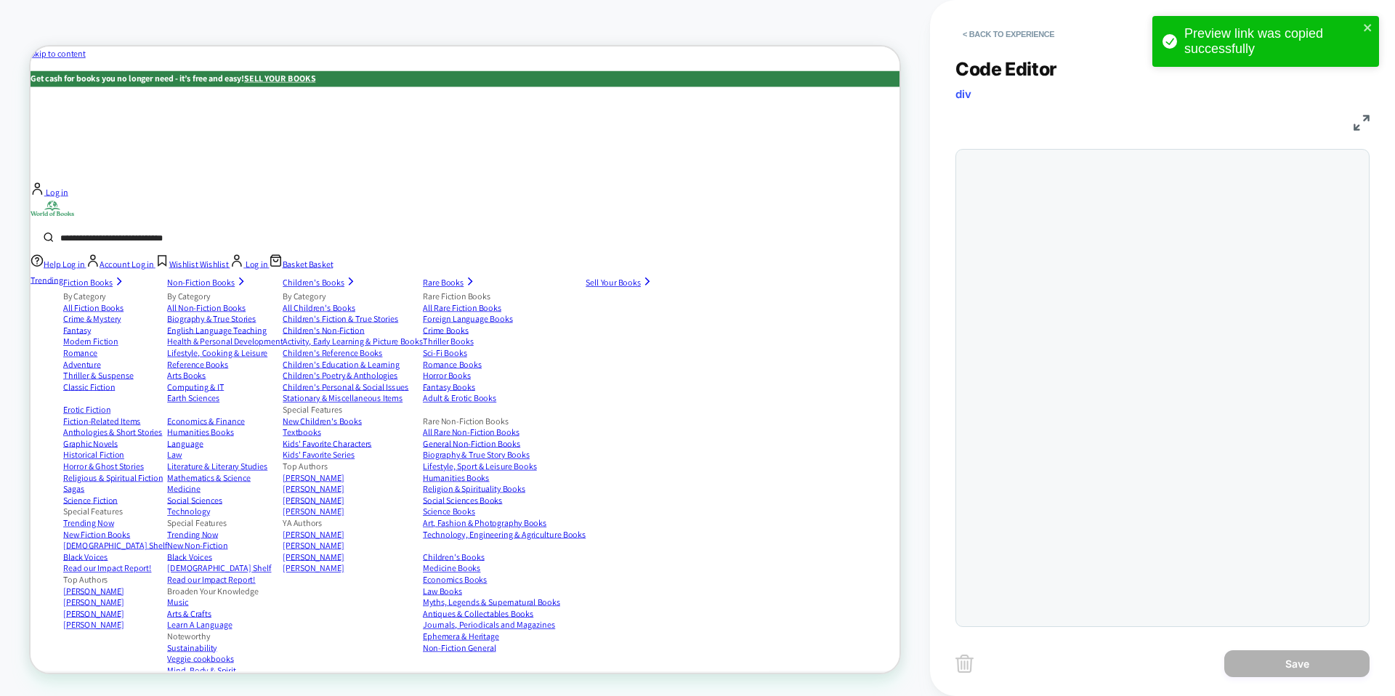
scroll to position [196, 0]
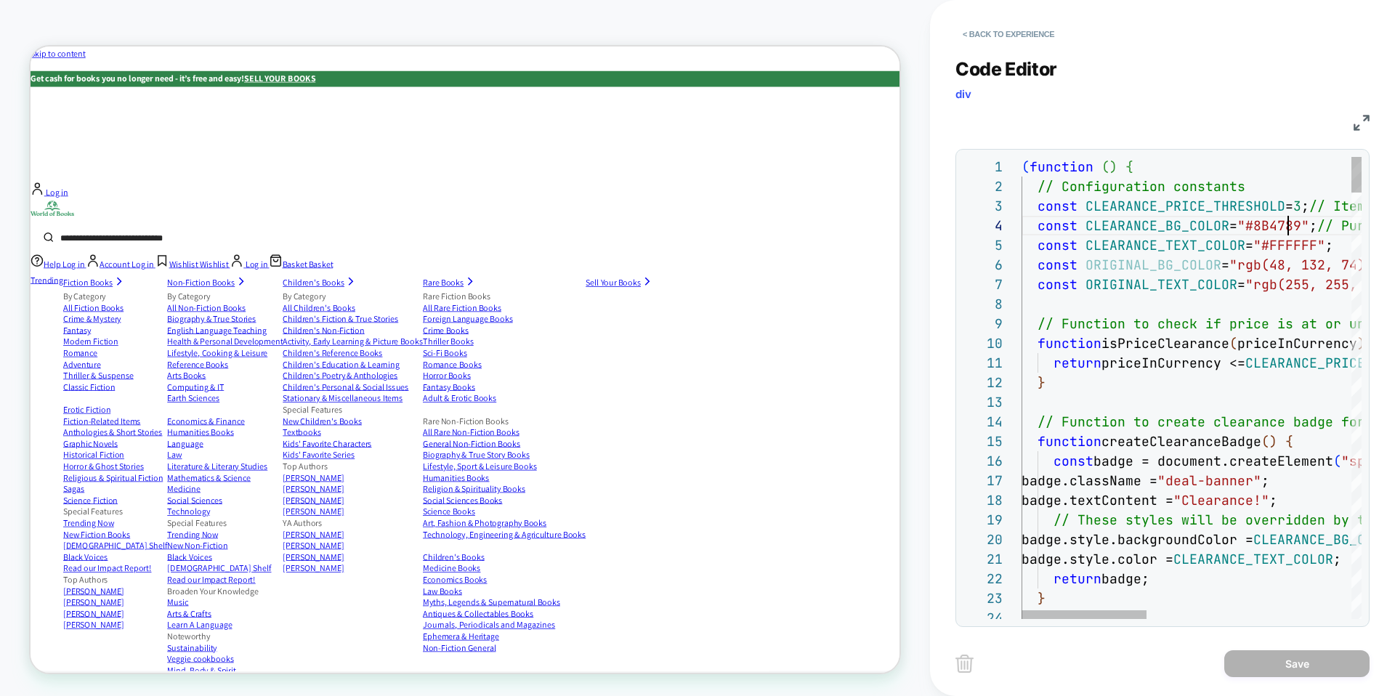
type textarea "**********"
click at [1318, 663] on button "Save" at bounding box center [1296, 663] width 145 height 27
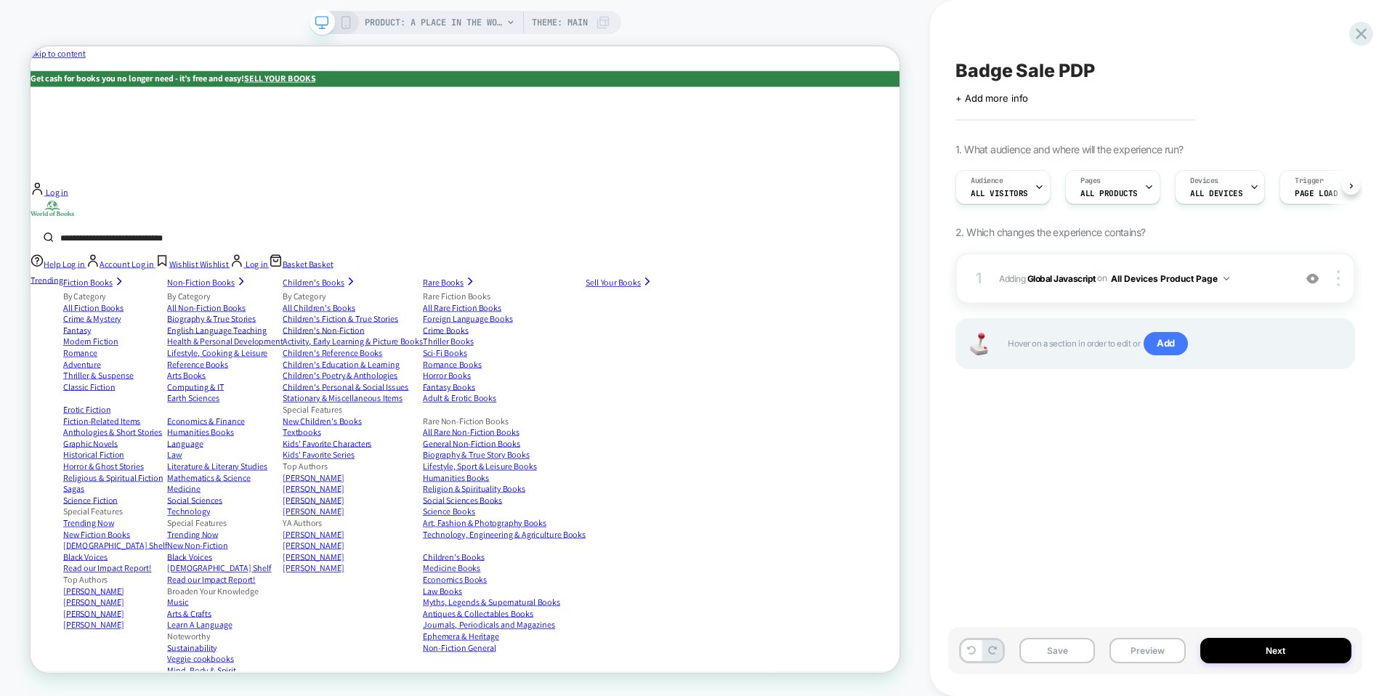
scroll to position [0, 1]
click at [1150, 658] on button "Preview" at bounding box center [1147, 650] width 76 height 25
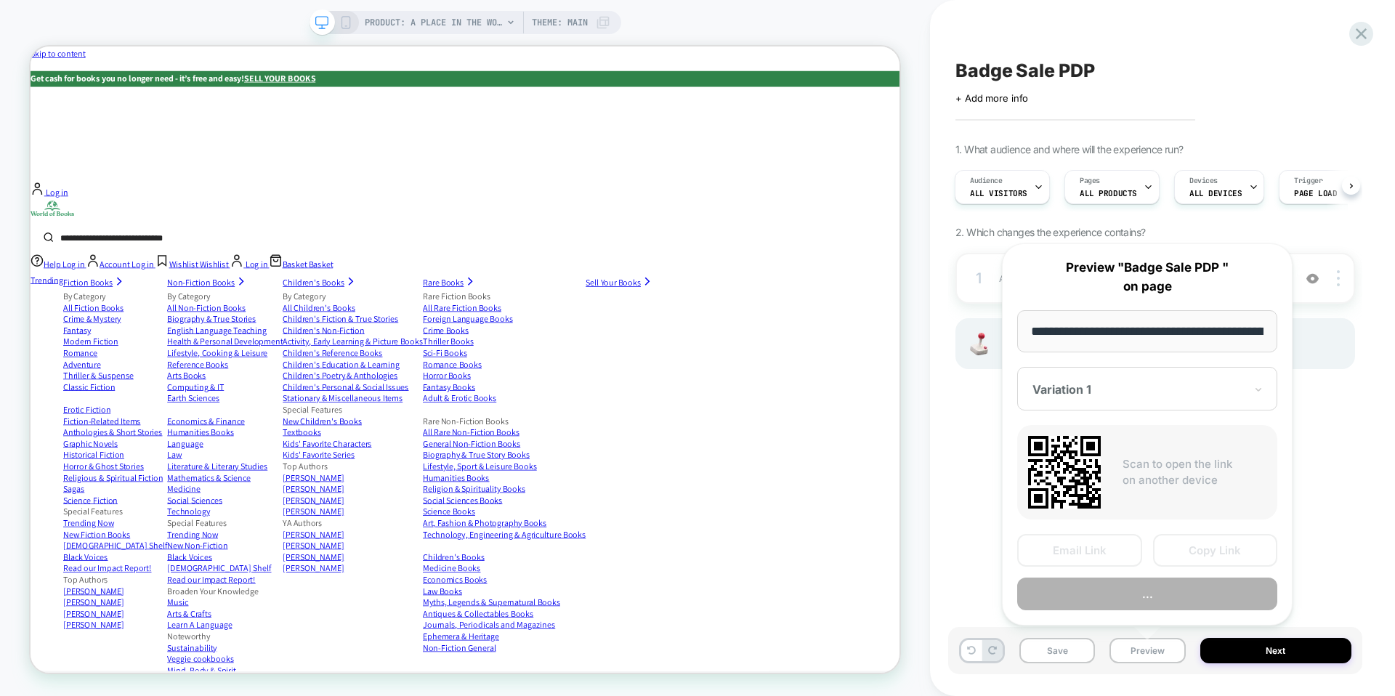
scroll to position [0, 447]
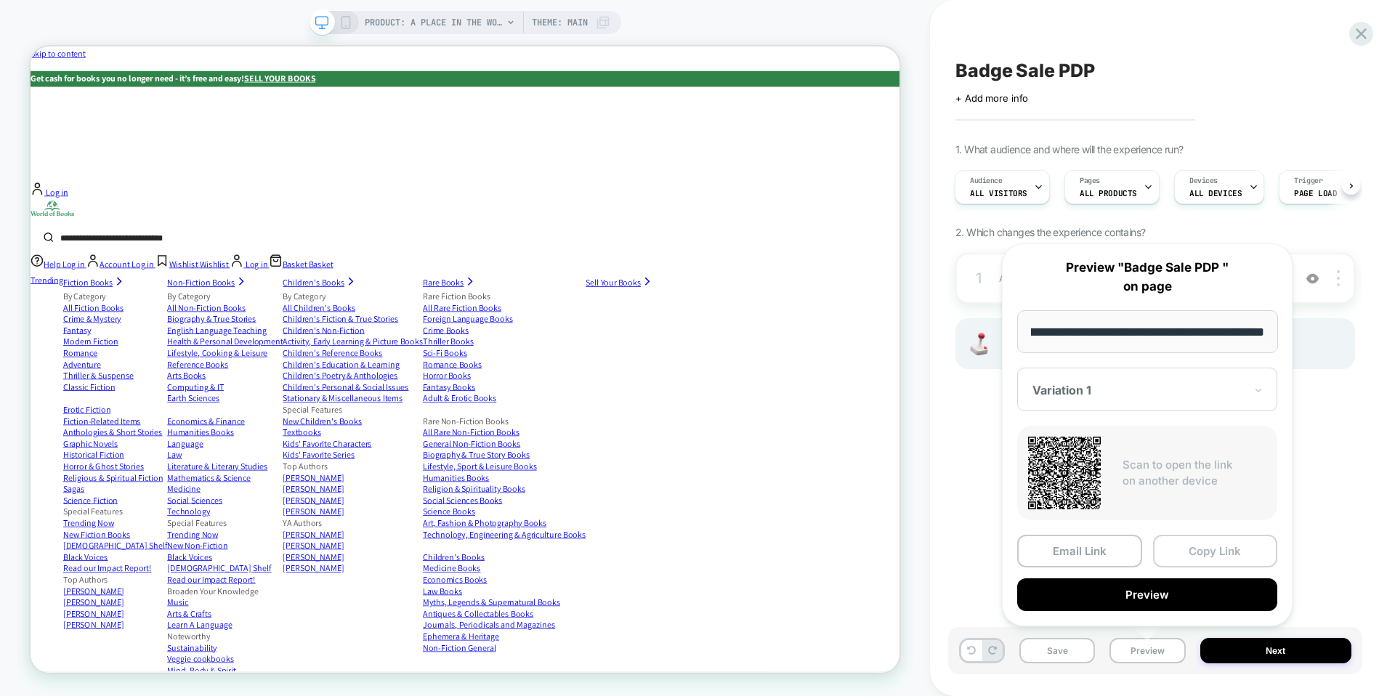
click at [1226, 549] on button "Copy Link" at bounding box center [1215, 551] width 125 height 33
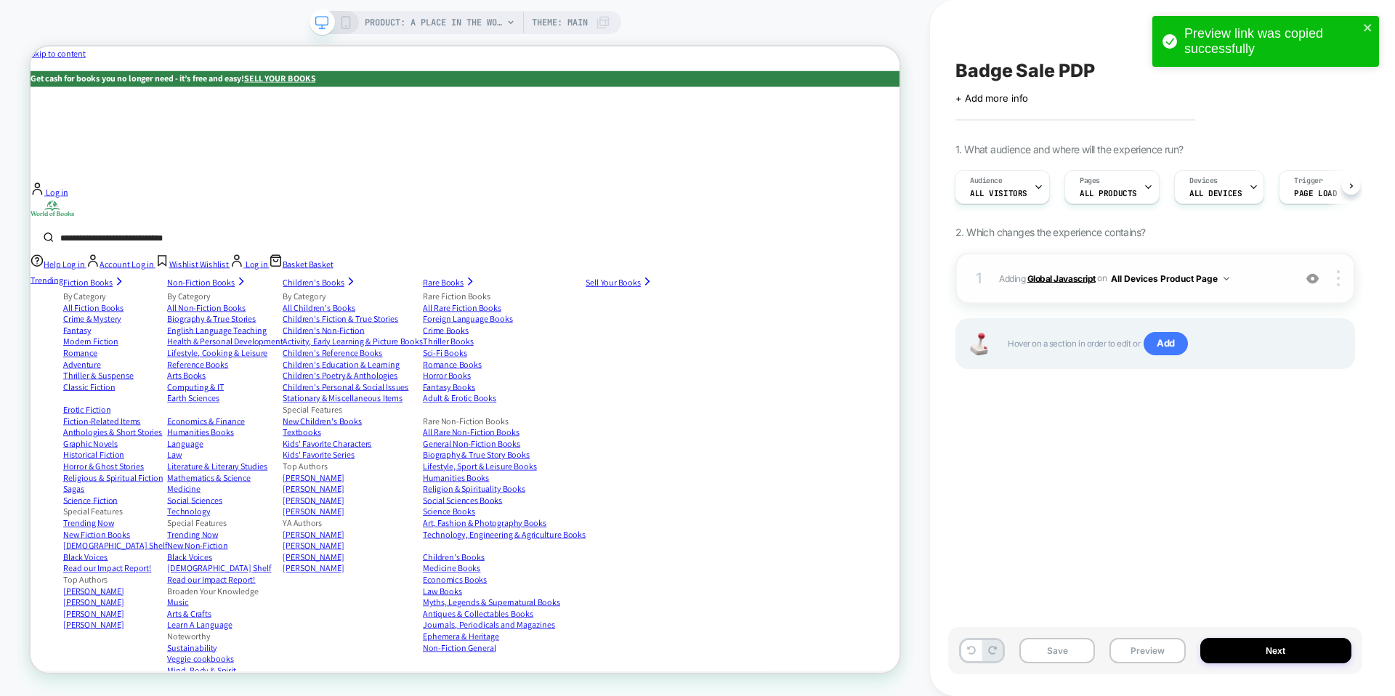
click at [1056, 274] on b "Global Javascript" at bounding box center [1061, 277] width 68 height 11
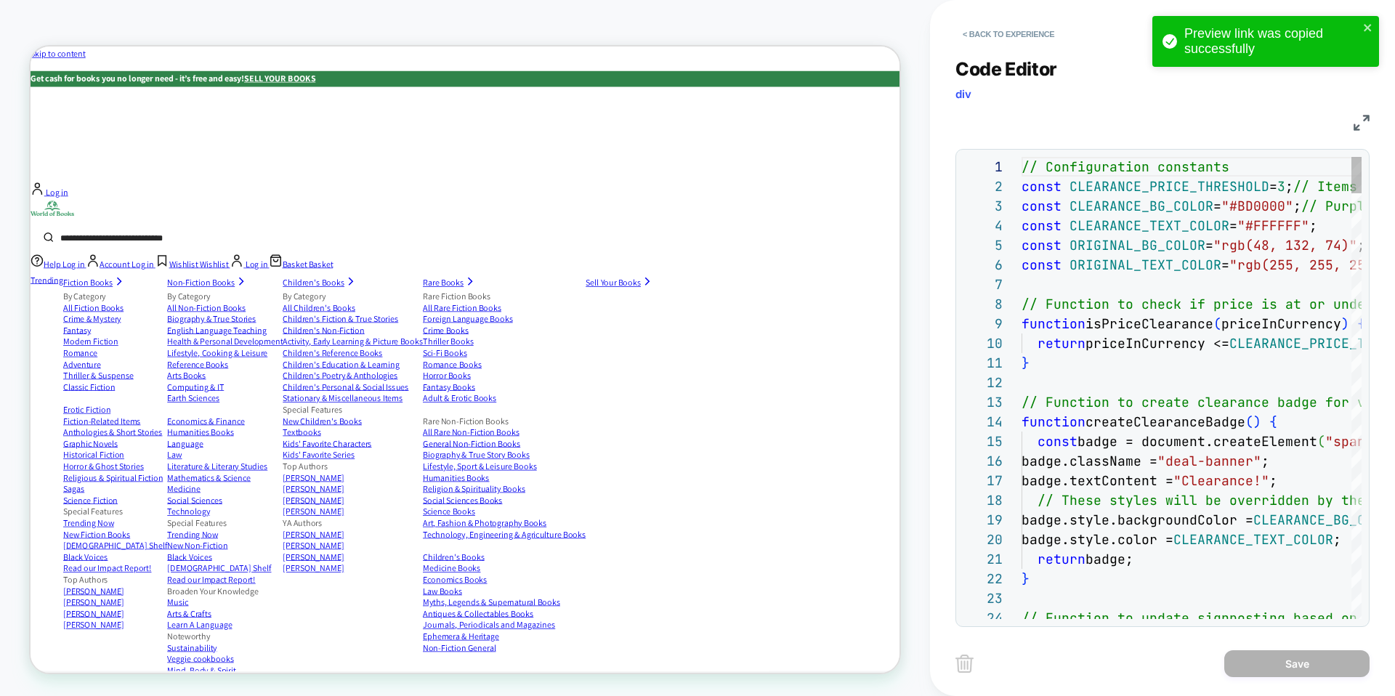
scroll to position [177, 0]
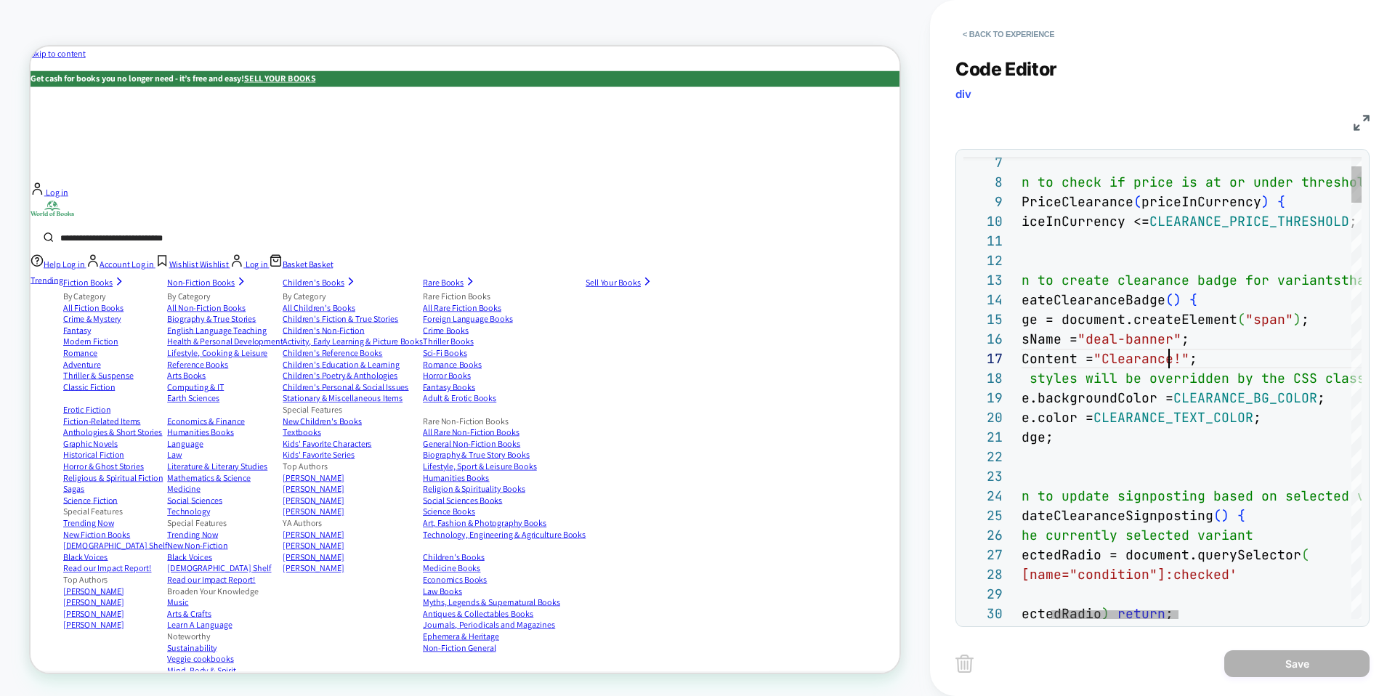
drag, startPoint x: 1199, startPoint y: 358, endPoint x: 1119, endPoint y: 359, distance: 79.9
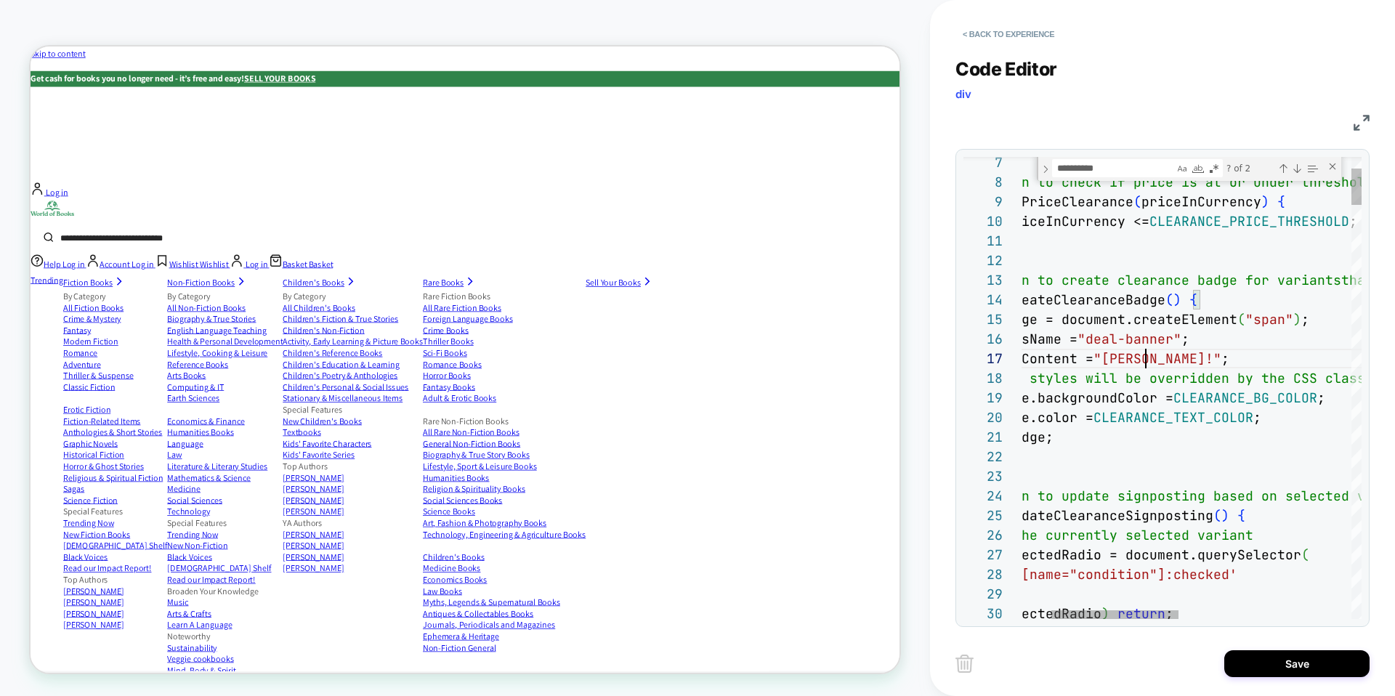
scroll to position [118, 212]
click at [1296, 176] on div "? of 2" at bounding box center [1271, 168] width 97 height 18
click at [1296, 166] on div "Next Match (Enter)" at bounding box center [1297, 169] width 12 height 12
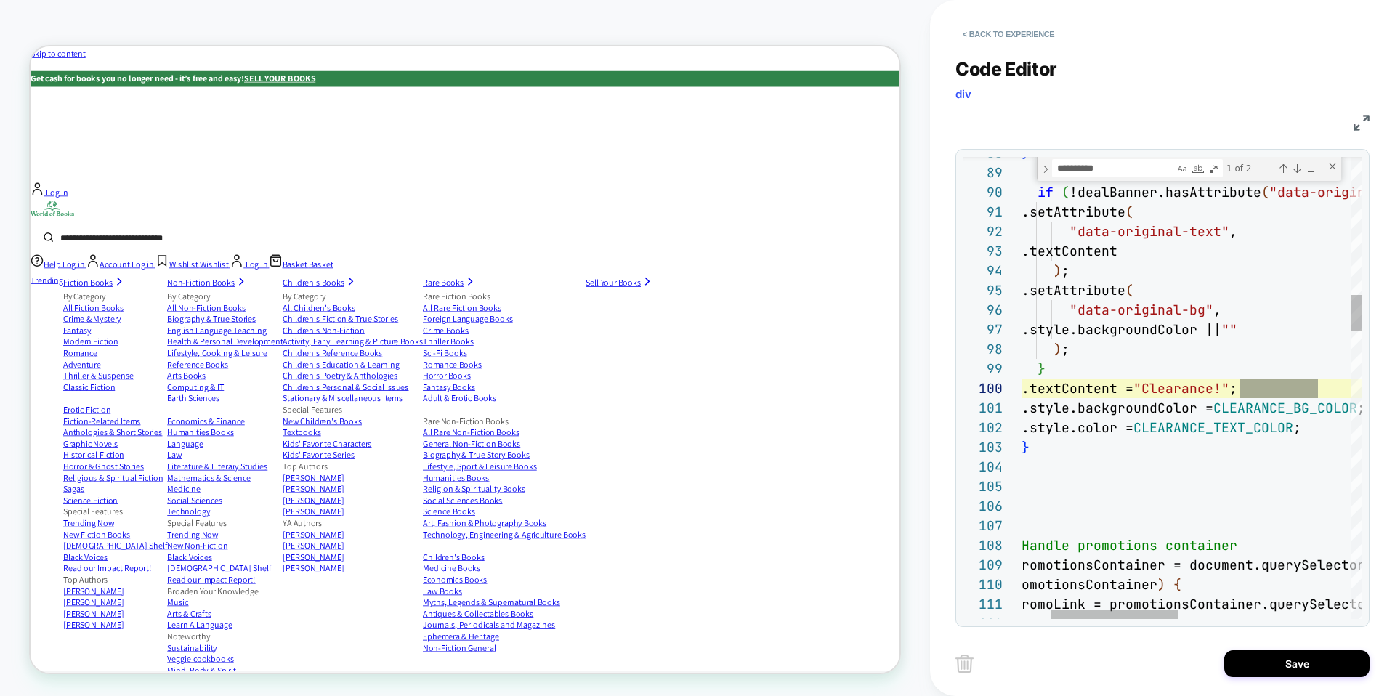
click at [1298, 169] on div "Next Match (Enter)" at bounding box center [1297, 169] width 12 height 12
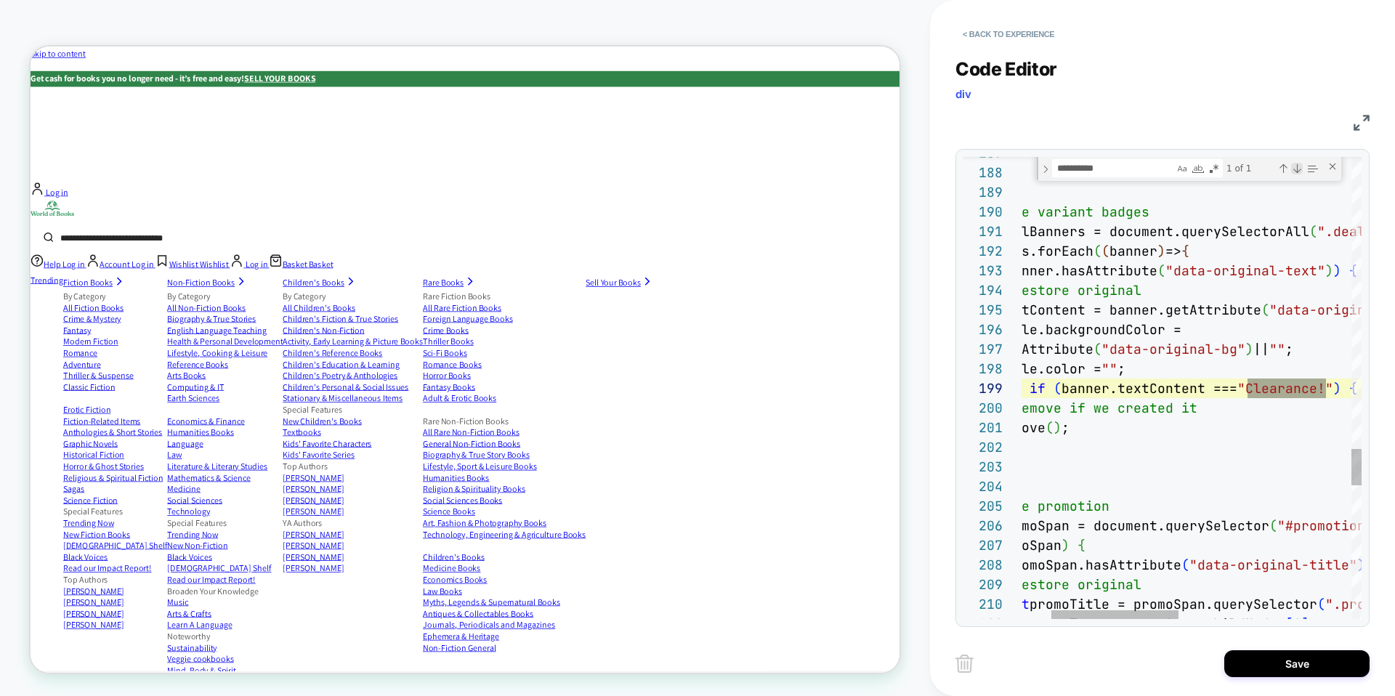
scroll to position [0, 384]
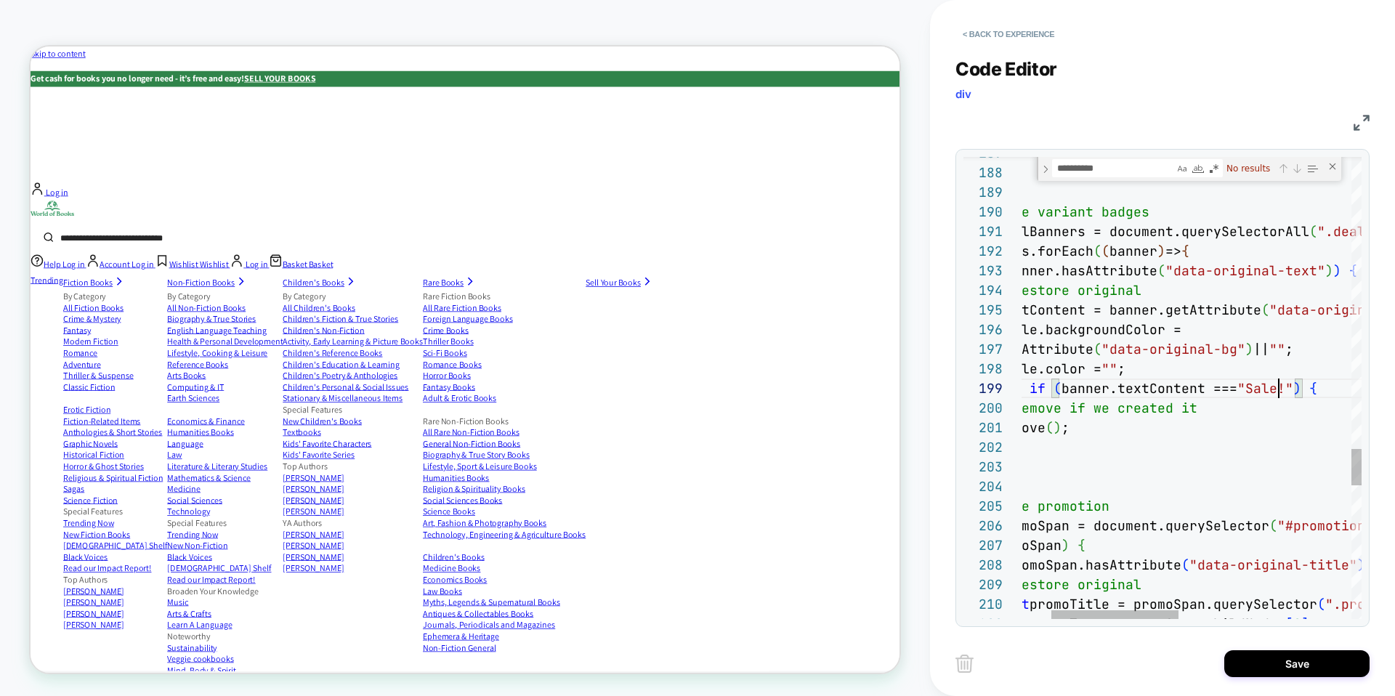
click at [1296, 166] on div "Next Match (Enter)" at bounding box center [1297, 169] width 12 height 12
click at [1296, 177] on div "**********" at bounding box center [1189, 169] width 304 height 24
click at [1280, 169] on div "Previous Match (⇧Enter)" at bounding box center [1283, 169] width 12 height 12
click at [1287, 166] on div "Previous Match (⇧Enter)" at bounding box center [1283, 169] width 12 height 12
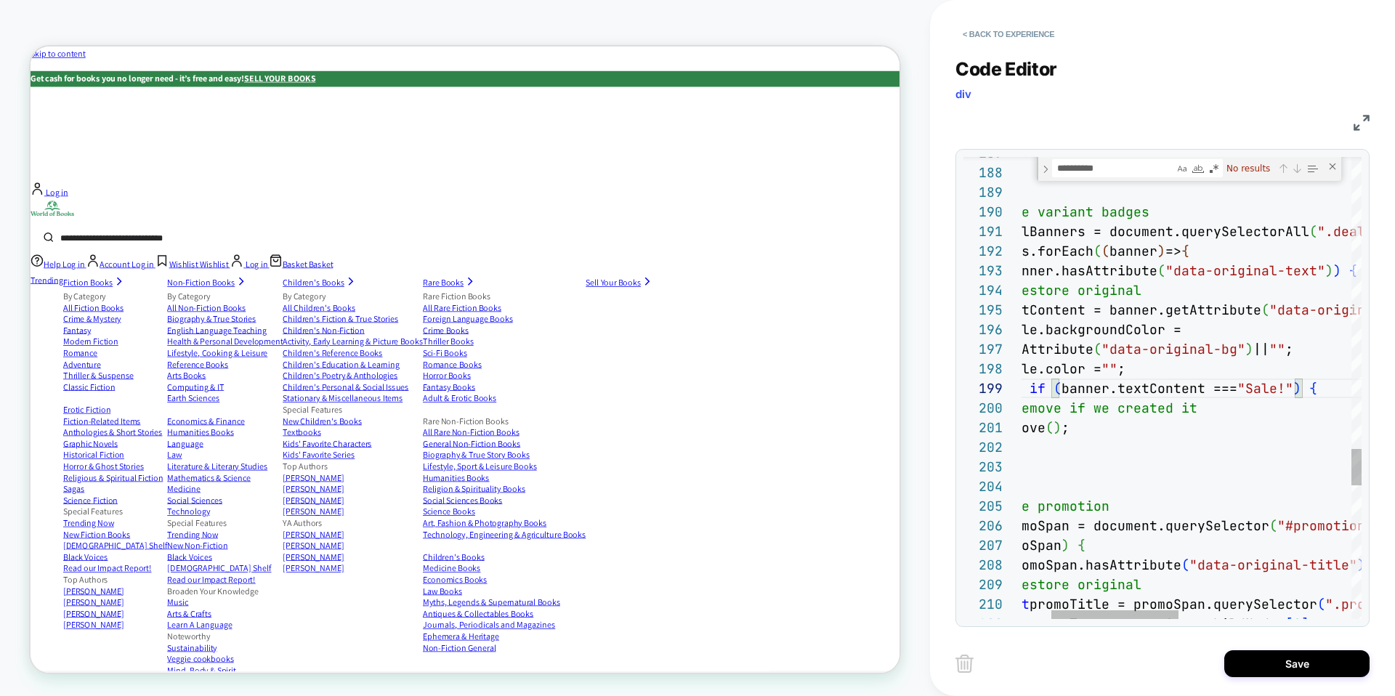
click at [1287, 166] on div "Previous Match (⇧Enter)" at bounding box center [1283, 169] width 12 height 12
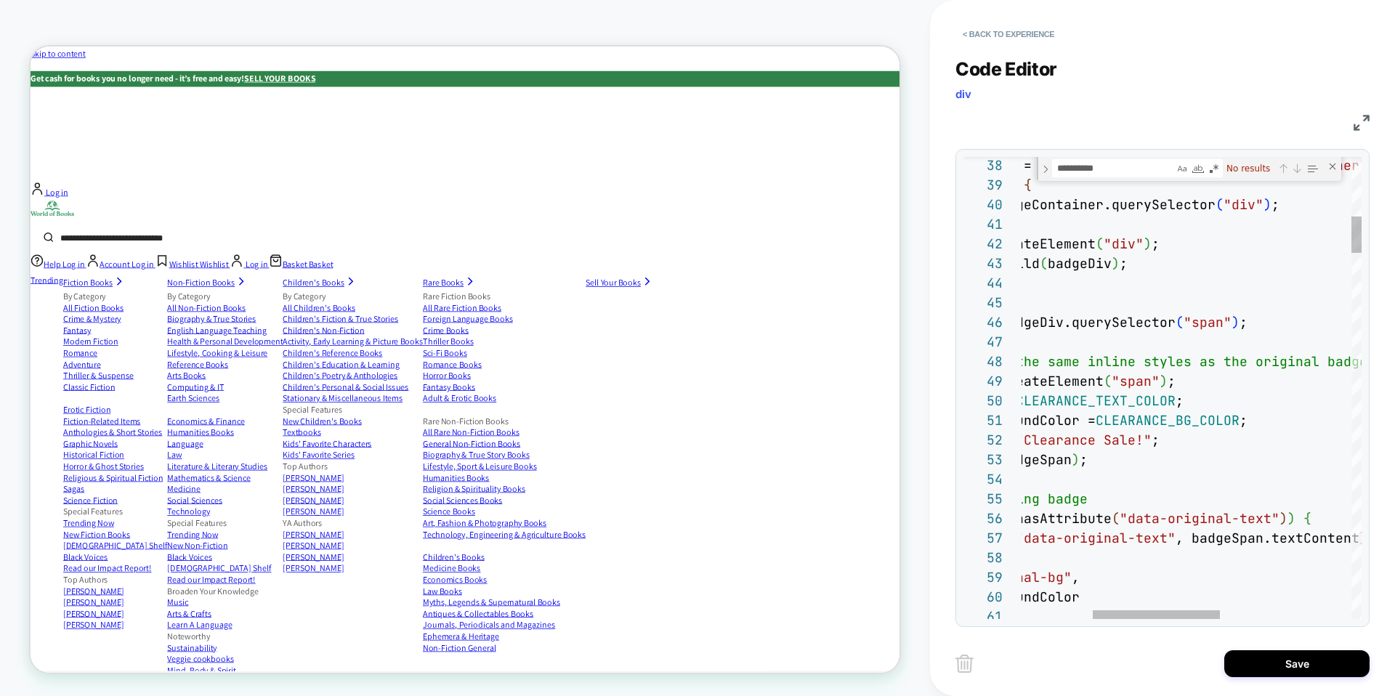
type textarea "**********"
drag, startPoint x: 1208, startPoint y: 440, endPoint x: 1091, endPoint y: 437, distance: 116.3
click at [1133, 163] on textarea "**********" at bounding box center [1113, 168] width 121 height 17
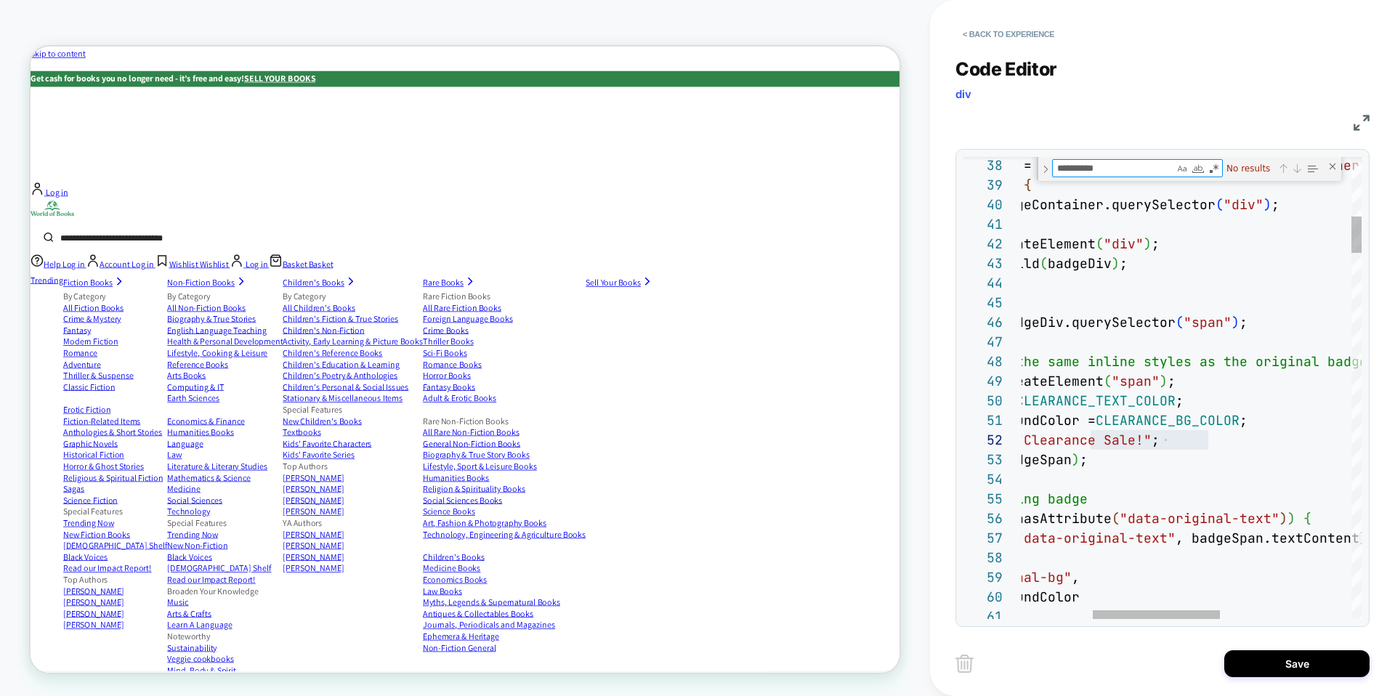
click at [1133, 163] on textarea "**********" at bounding box center [1113, 168] width 121 height 17
paste textarea "*****"
type textarea "**********"
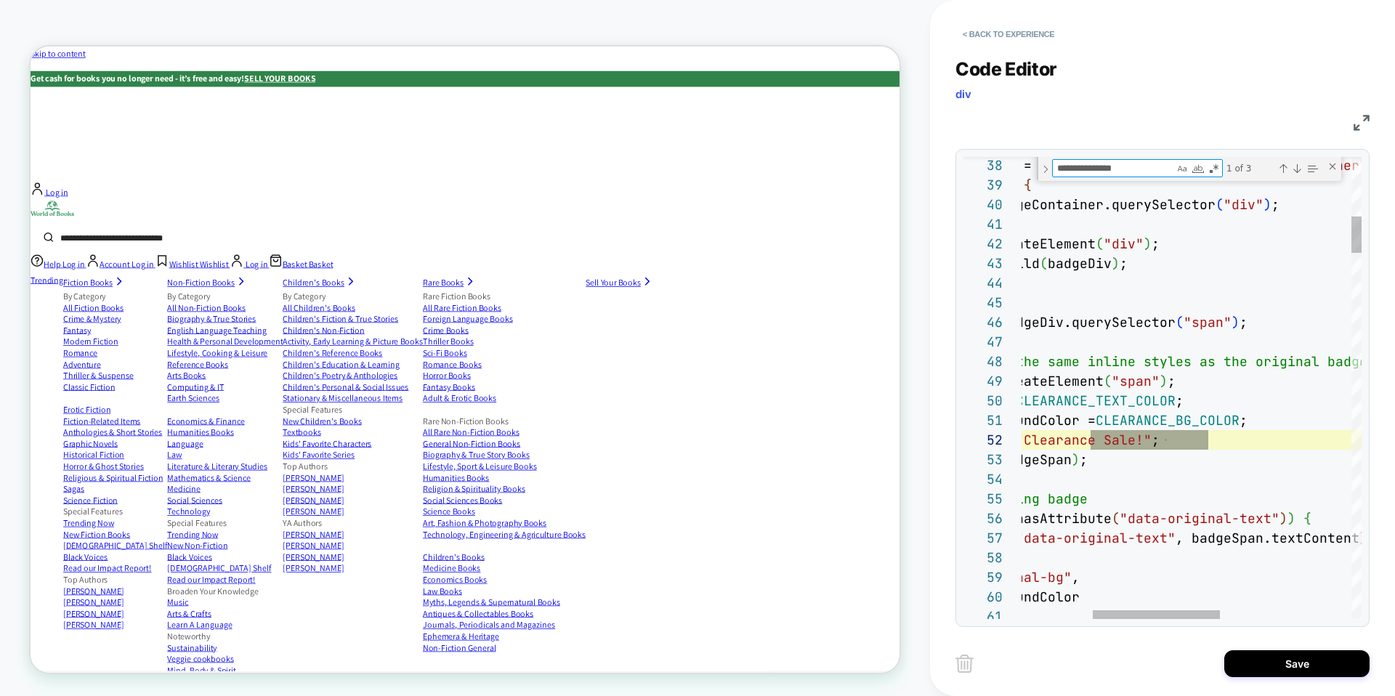
drag, startPoint x: 1169, startPoint y: 440, endPoint x: 1091, endPoint y: 440, distance: 78.5
click at [1091, 440] on div at bounding box center [1090, 440] width 1 height 20
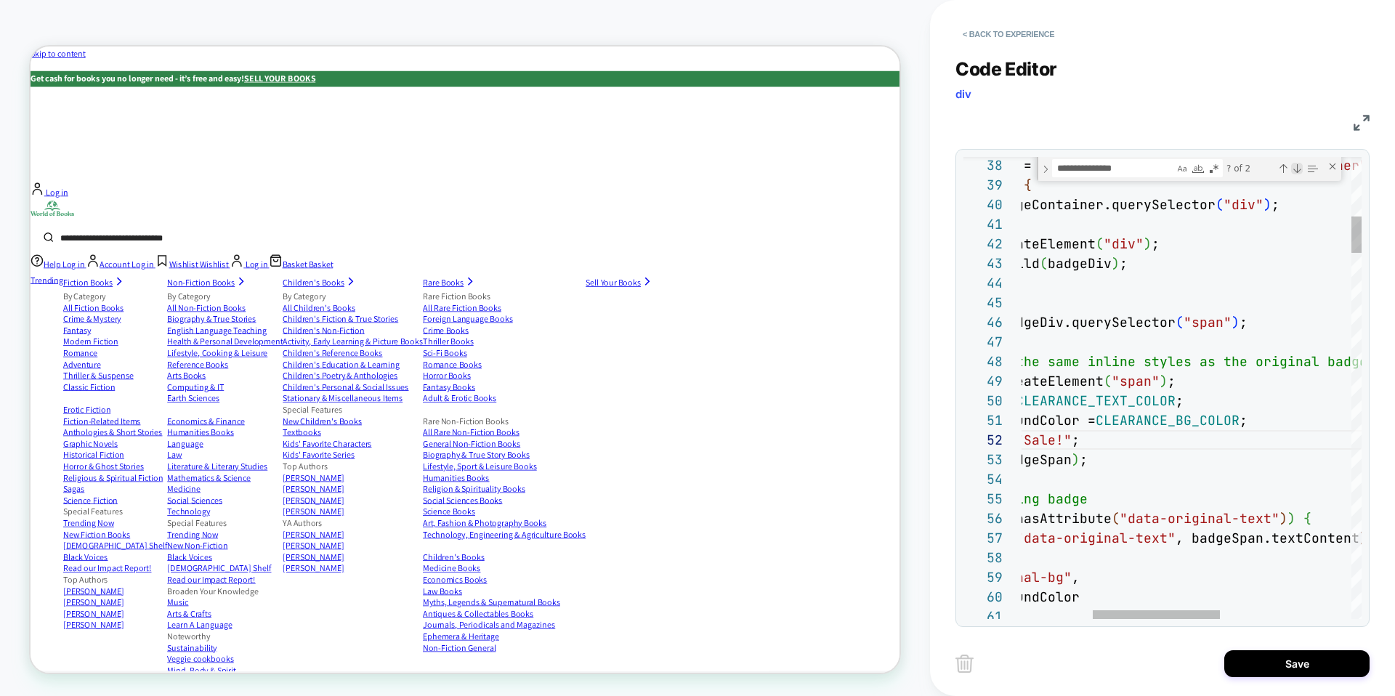
click at [1298, 167] on div "Next Match (Enter)" at bounding box center [1297, 169] width 12 height 12
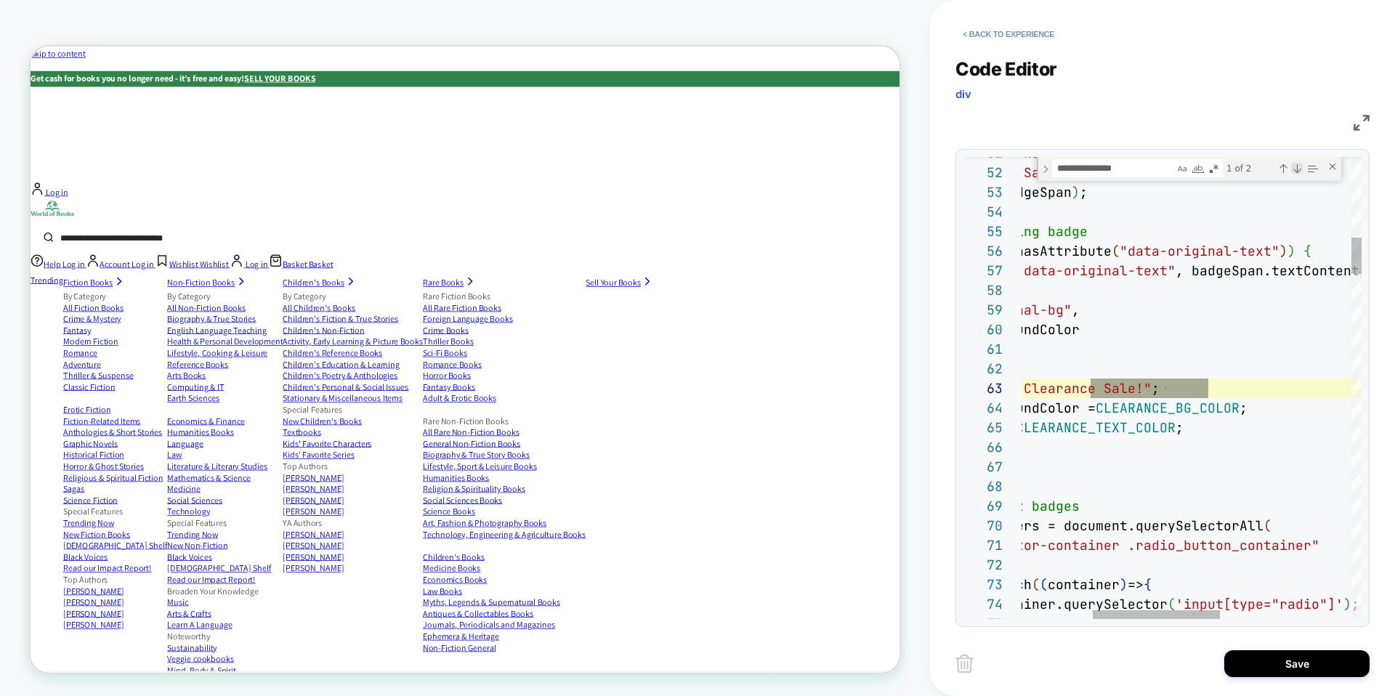
scroll to position [0, 376]
drag, startPoint x: 1169, startPoint y: 388, endPoint x: 1089, endPoint y: 387, distance: 79.9
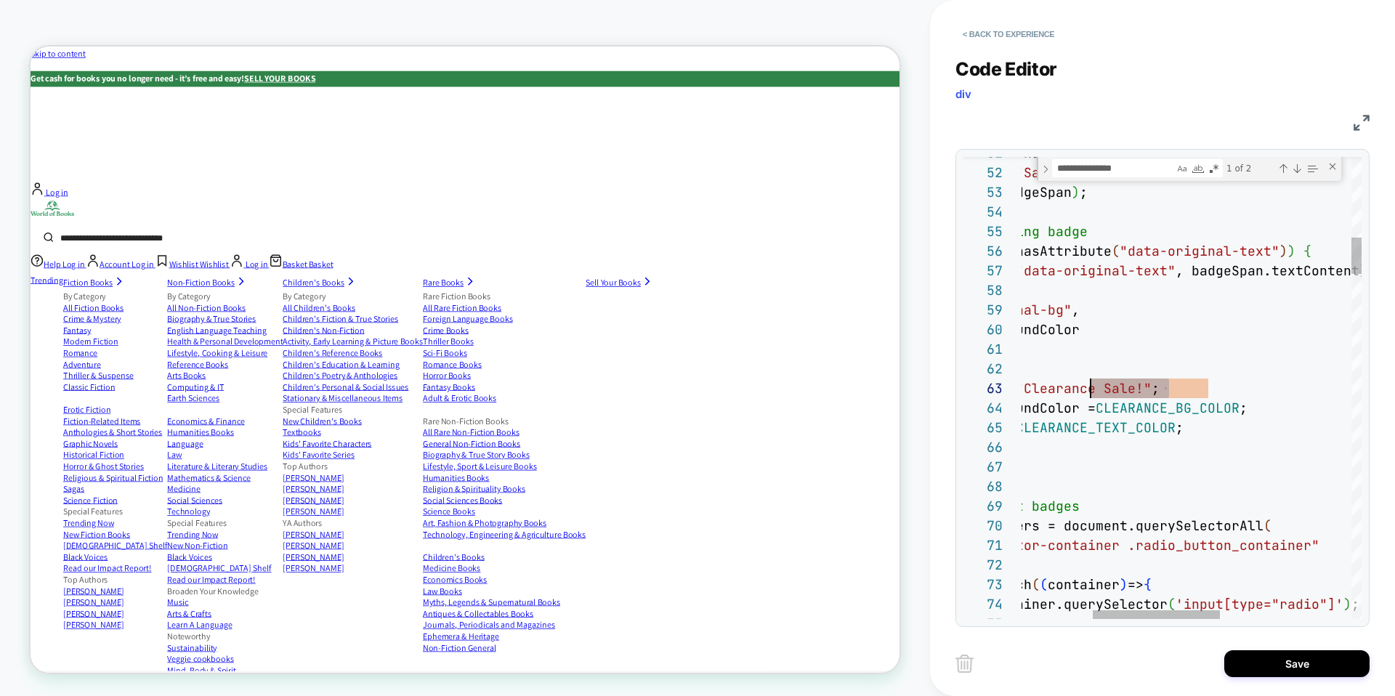
click at [1293, 168] on div "Next Match (Enter)" at bounding box center [1297, 169] width 12 height 12
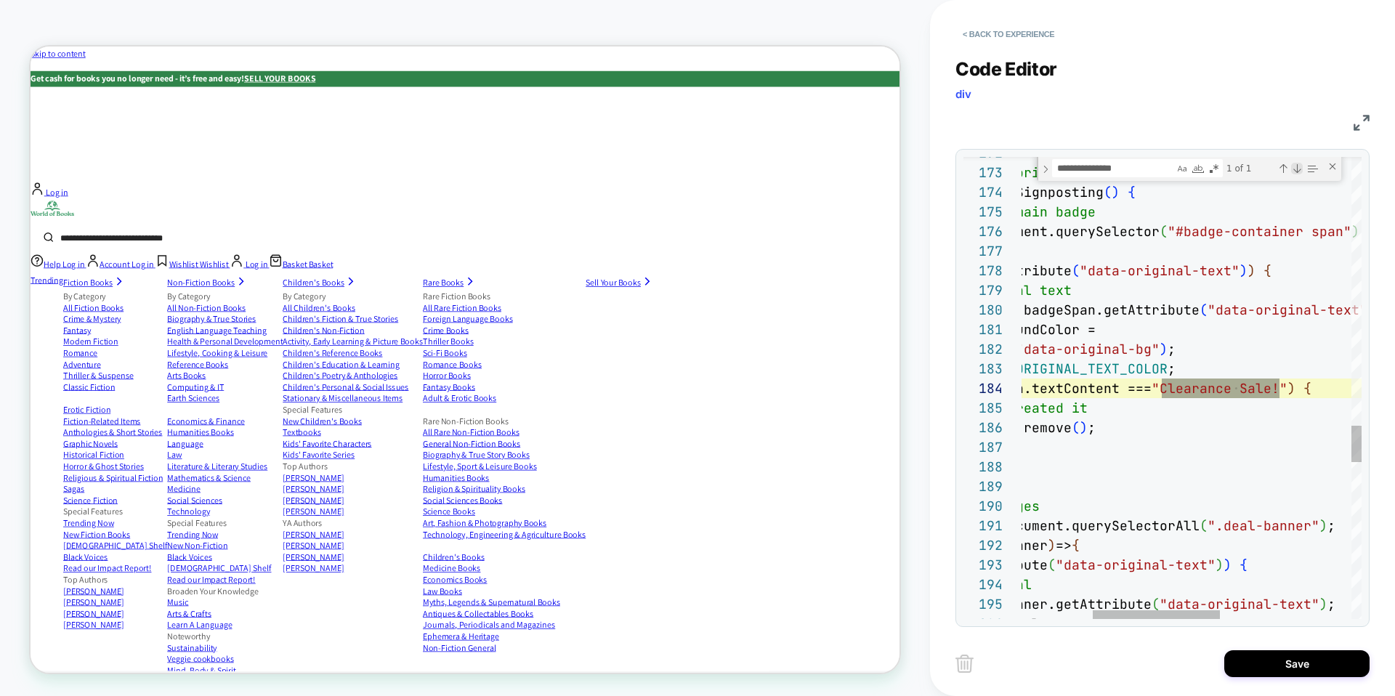
scroll to position [0, 448]
click at [1293, 168] on div "Next Match (Enter)" at bounding box center [1297, 169] width 12 height 12
drag, startPoint x: 1241, startPoint y: 389, endPoint x: 1163, endPoint y: 385, distance: 78.6
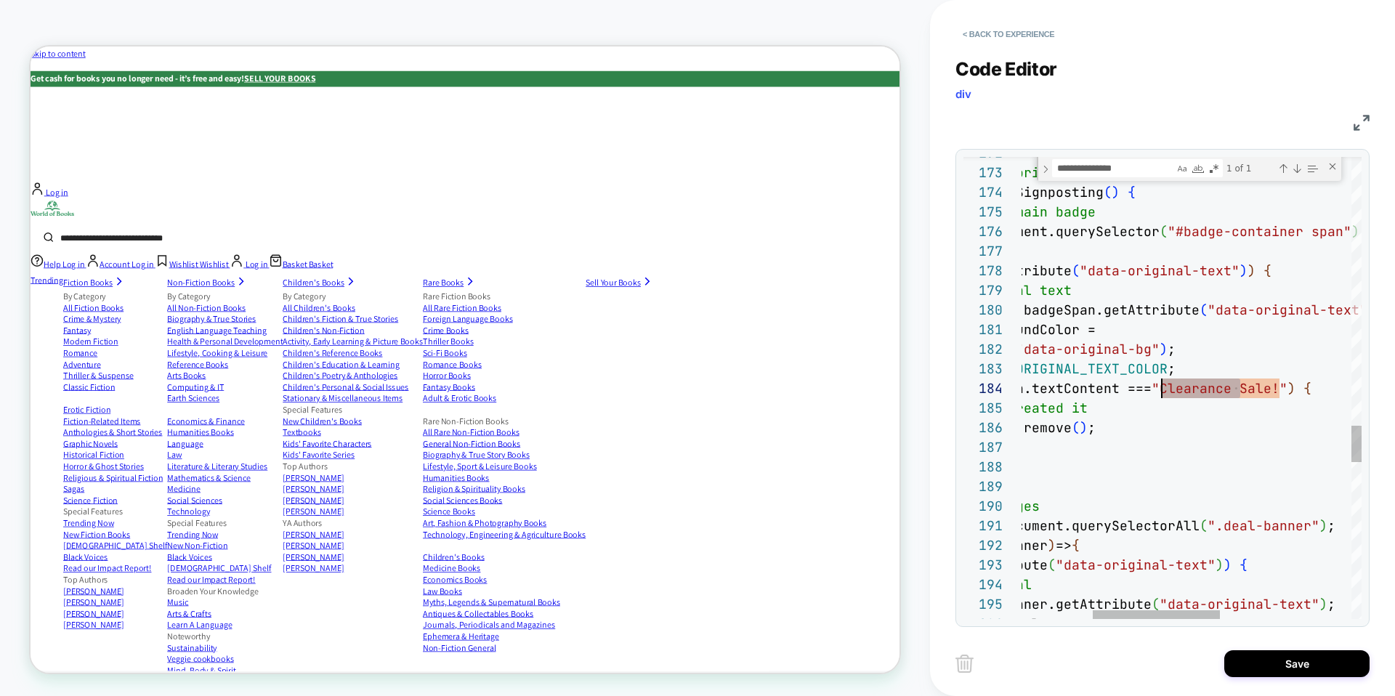
type textarea "**********"
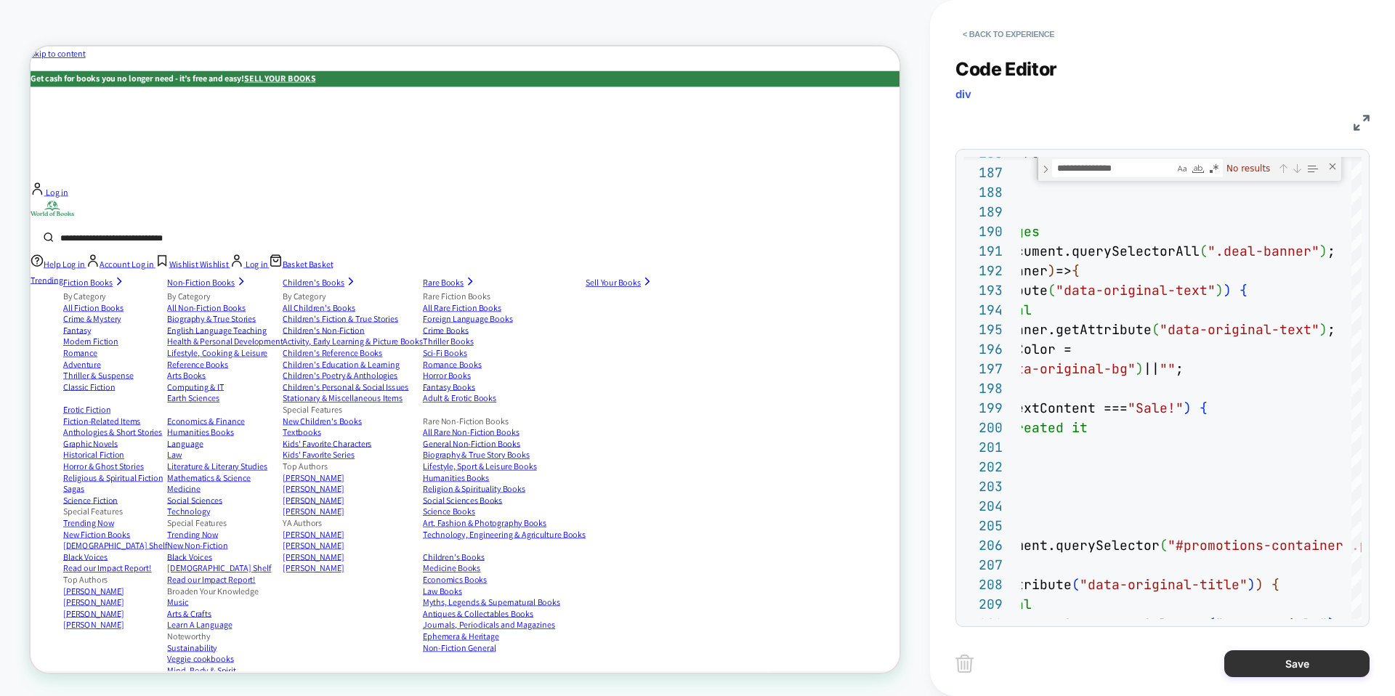
click at [1310, 655] on button "Save" at bounding box center [1296, 663] width 145 height 27
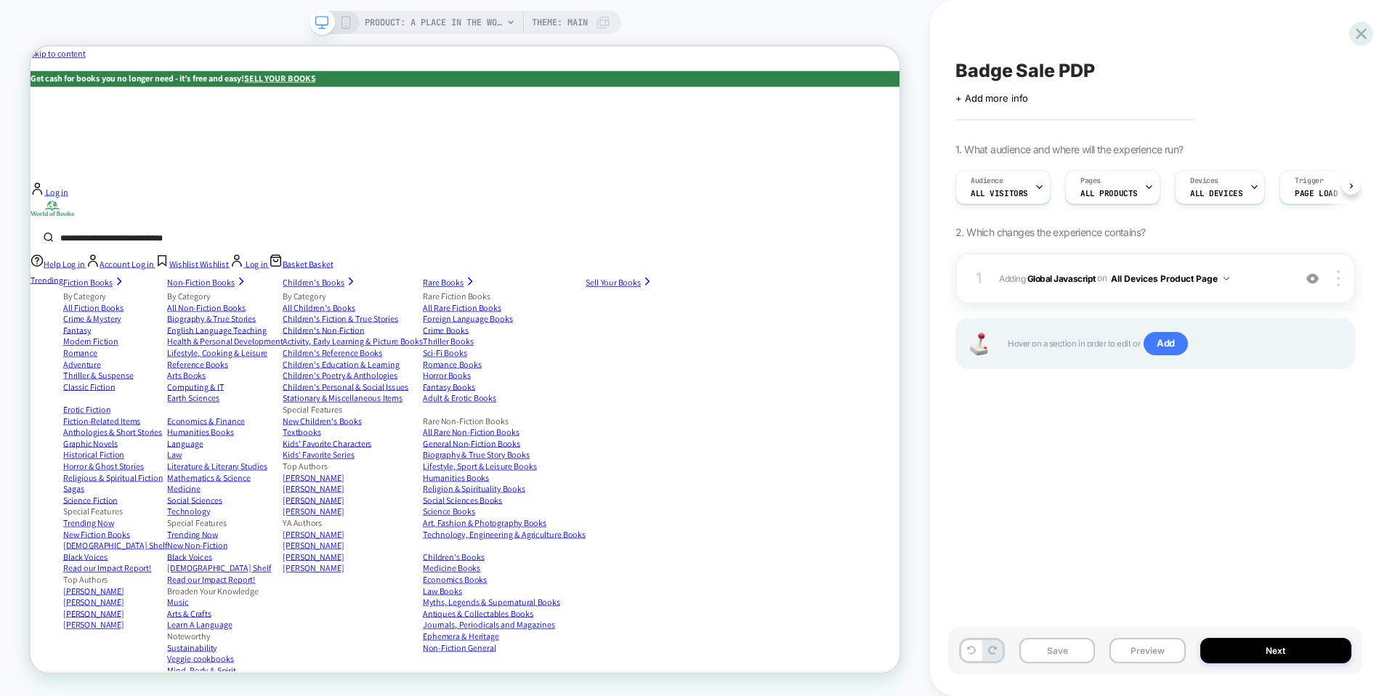
scroll to position [0, 1]
click at [1047, 654] on button "Save" at bounding box center [1057, 650] width 76 height 25
click at [1141, 646] on button "Preview" at bounding box center [1147, 650] width 76 height 25
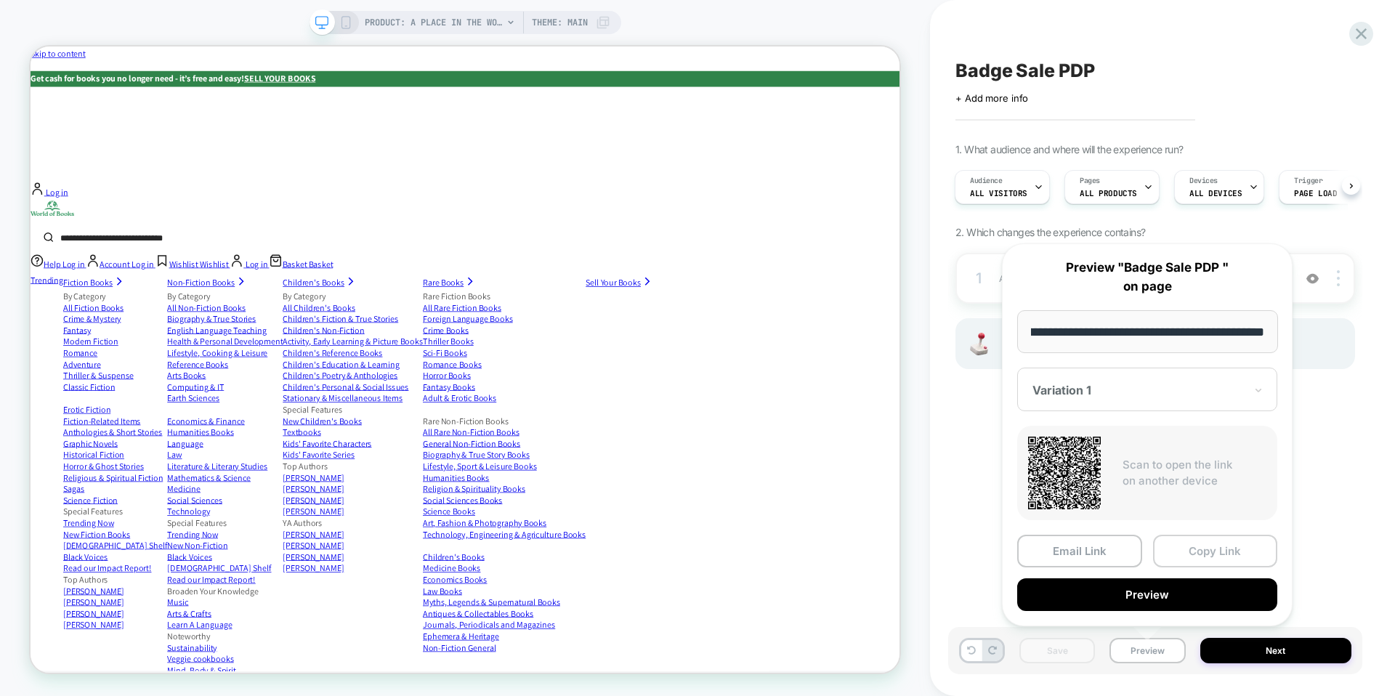
scroll to position [0, 0]
click at [1222, 549] on button "Copy Link" at bounding box center [1215, 551] width 125 height 33
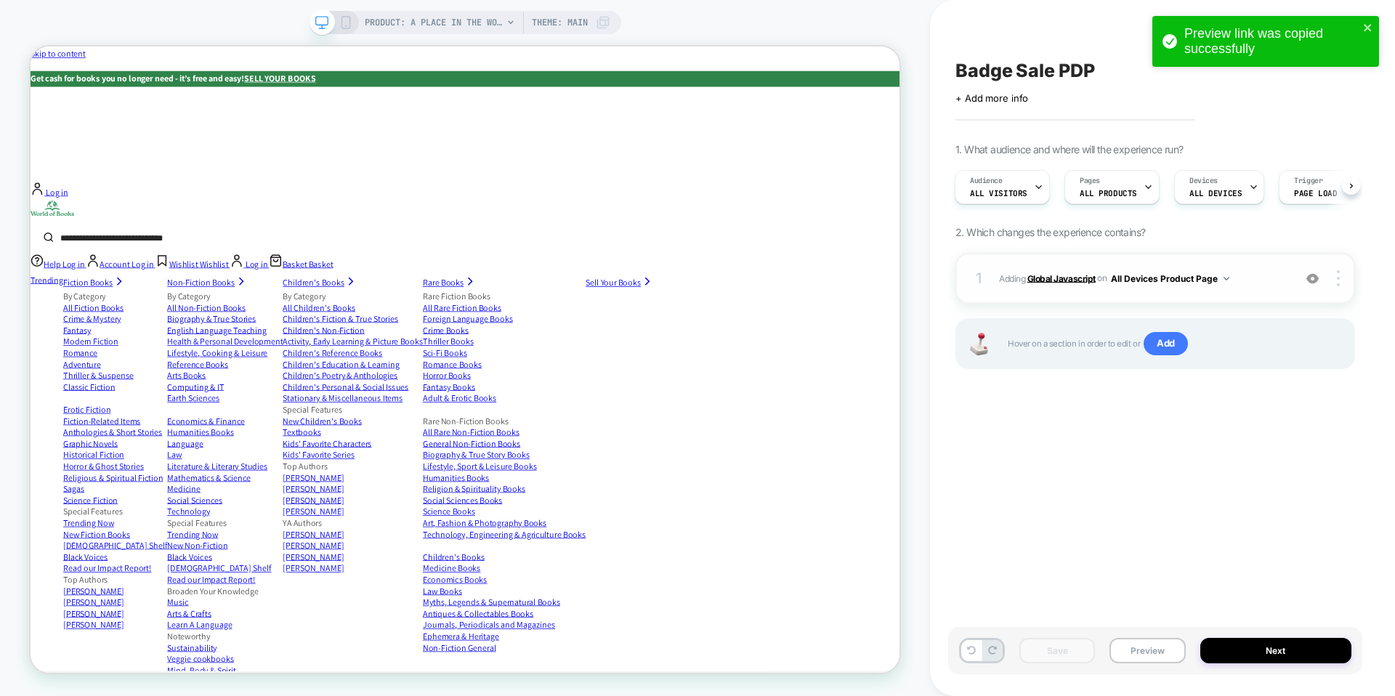
click at [1061, 280] on b "Global Javascript" at bounding box center [1061, 277] width 68 height 11
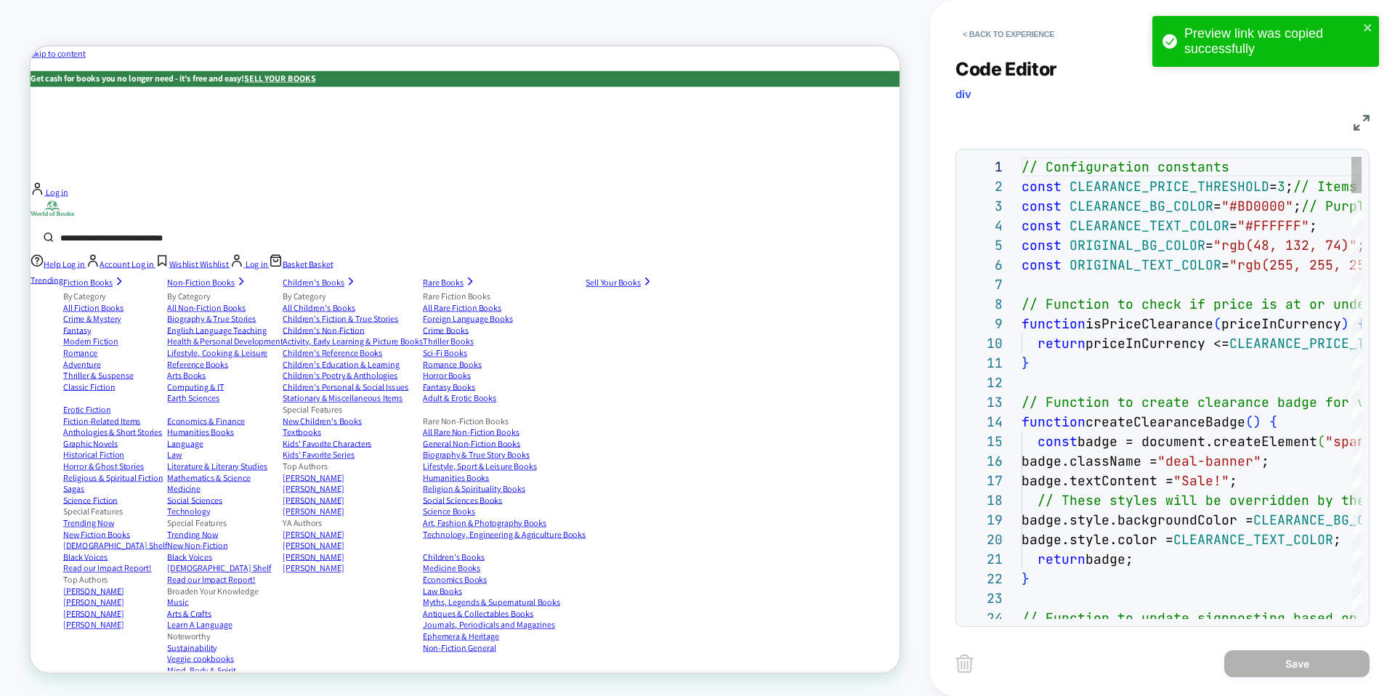
scroll to position [177, 0]
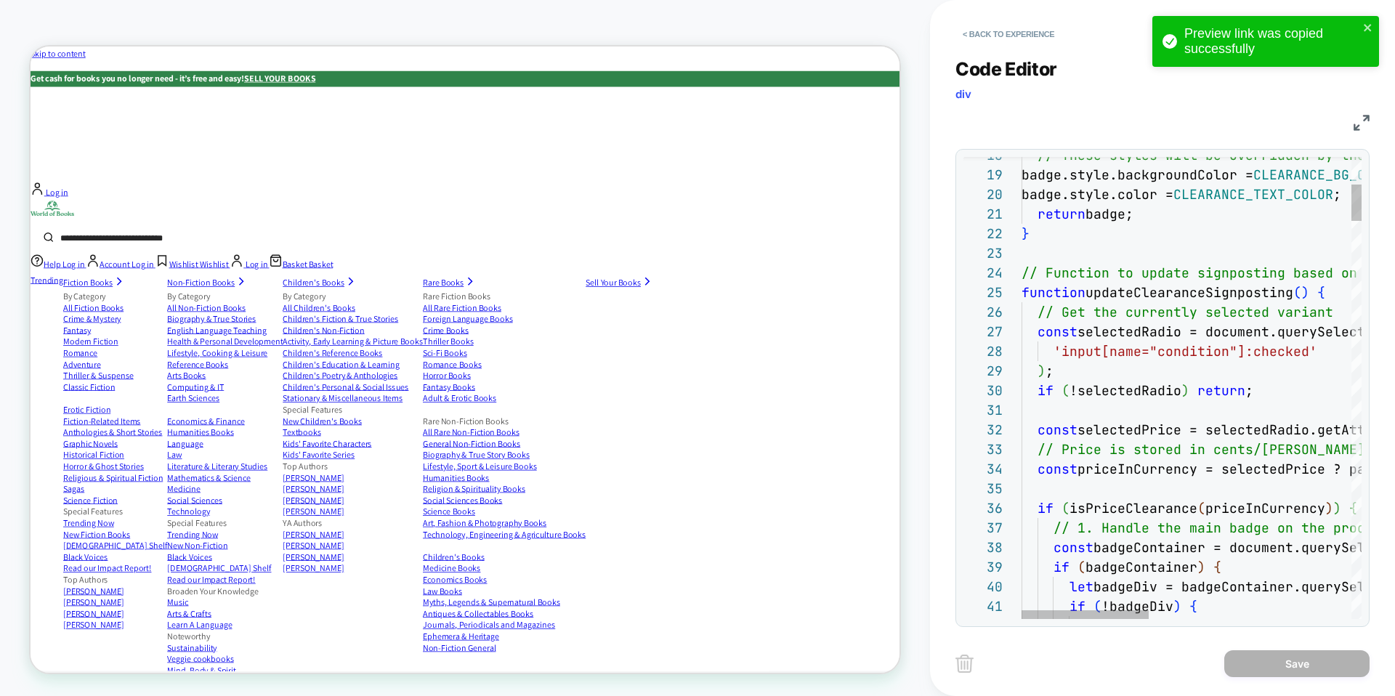
type textarea "**********"
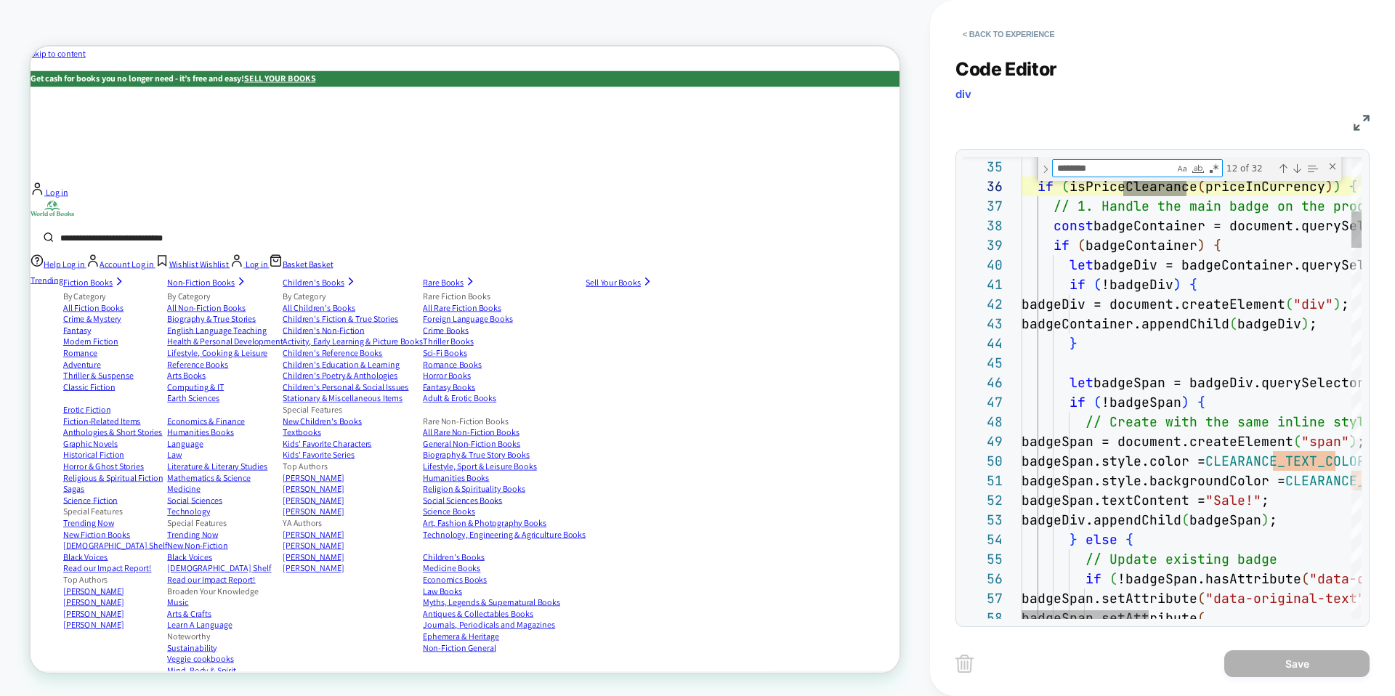
type textarea "*********"
type textarea "**********"
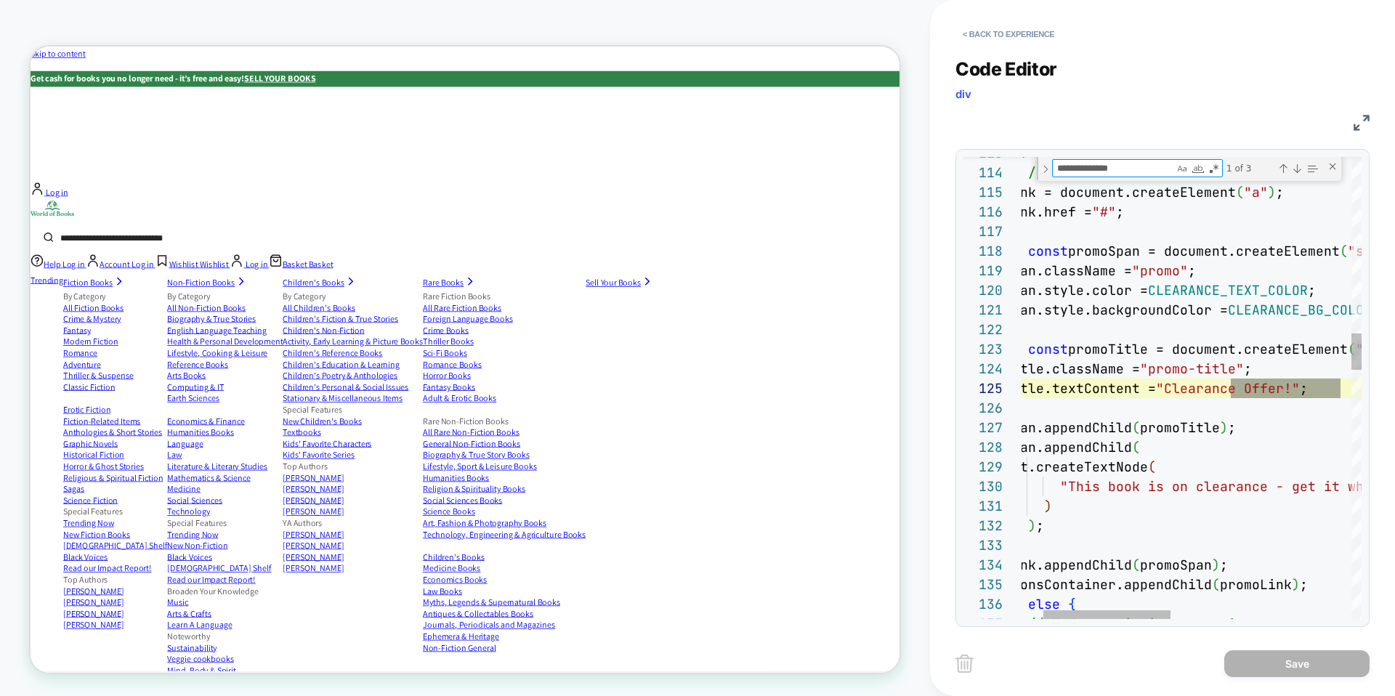
scroll to position [196, 384]
type textarea "**********"
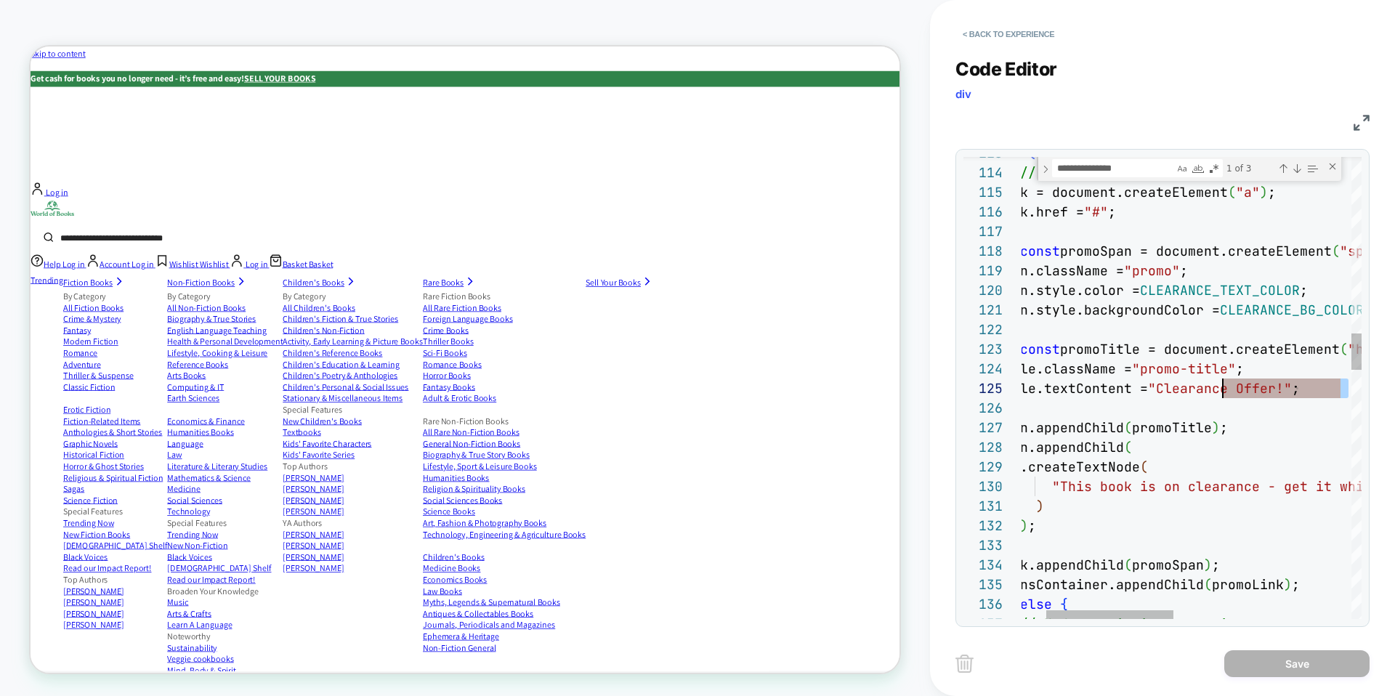
scroll to position [78, 267]
drag, startPoint x: 1347, startPoint y: 387, endPoint x: 1224, endPoint y: 386, distance: 122.8
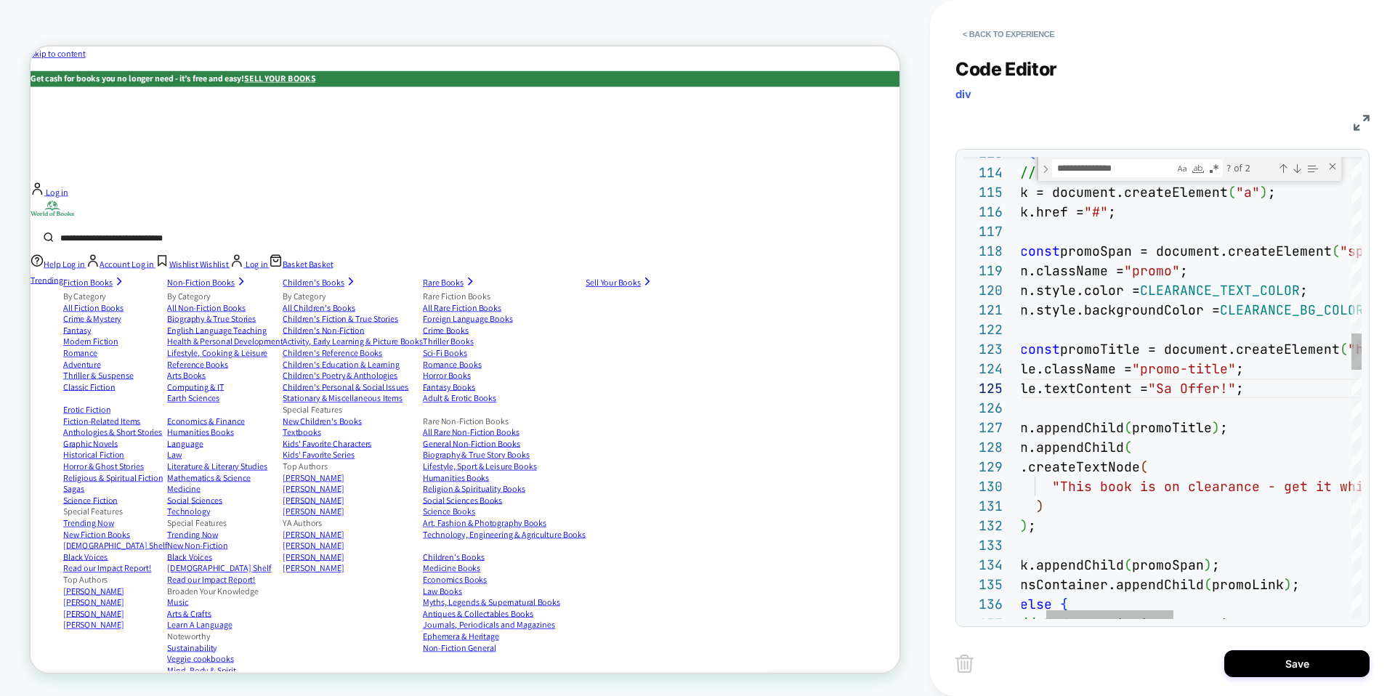
scroll to position [78, 298]
click at [1084, 171] on textarea "**********" at bounding box center [1113, 168] width 121 height 17
click at [1294, 166] on div "Next Match (Enter)" at bounding box center [1297, 169] width 12 height 12
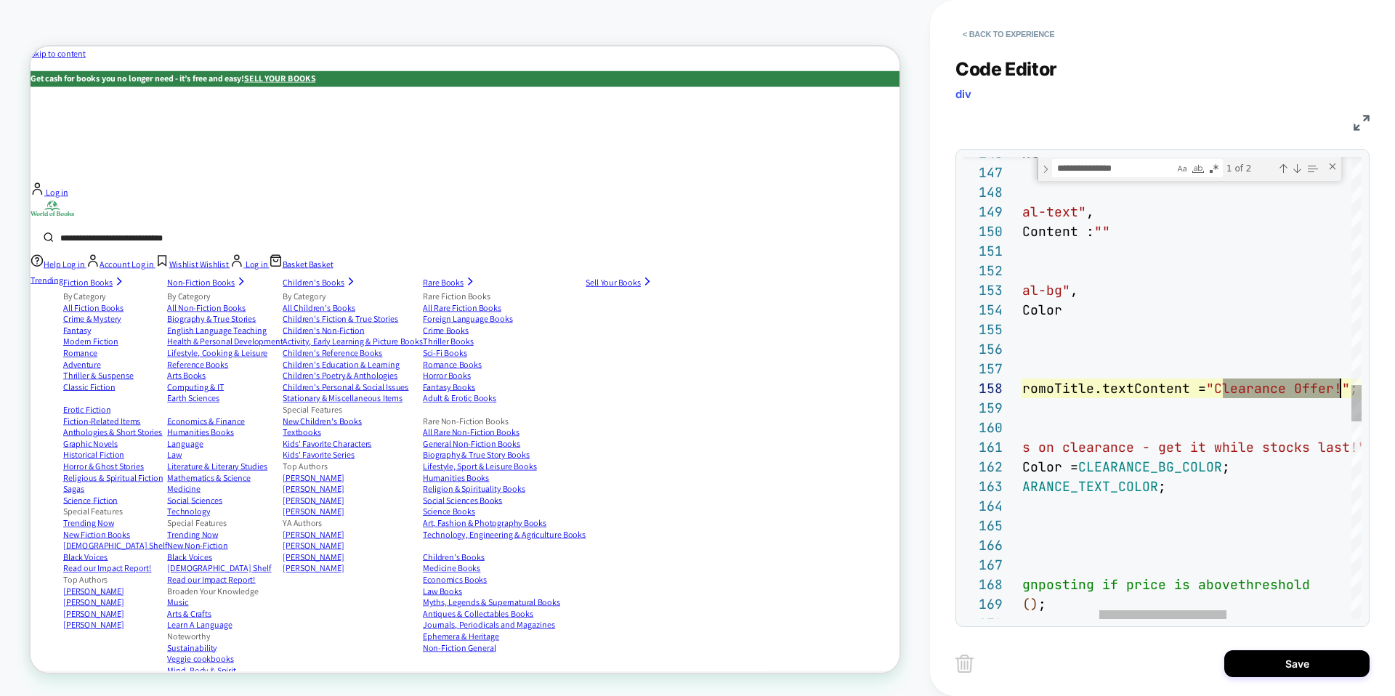
scroll to position [137, 479]
click at [1258, 392] on div "promoTitle ? promoTitle.textContent : "" ) ; promoSpan.setAttribute ( "data-ori…" at bounding box center [1254, 196] width 881 height 5842
click at [1277, 165] on div "Previous Match (⇧Enter)" at bounding box center [1283, 169] width 12 height 12
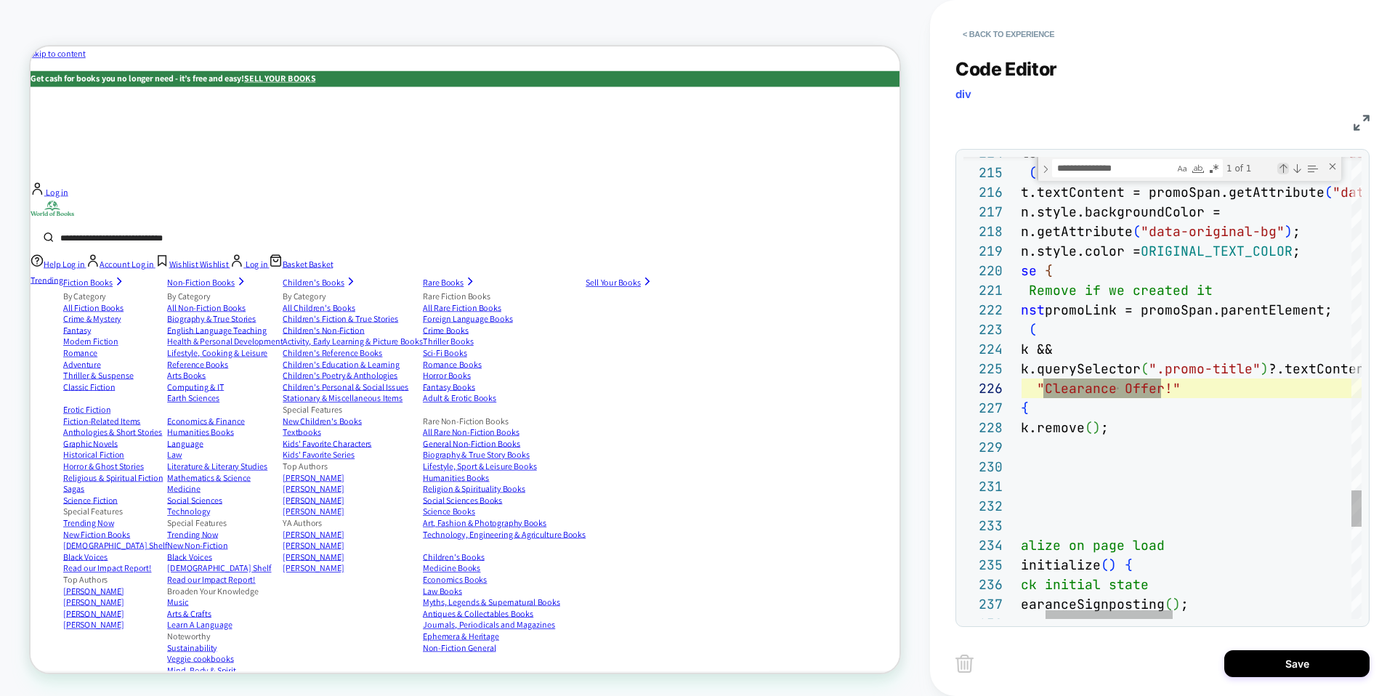
scroll to position [0, 204]
type textarea "**********"
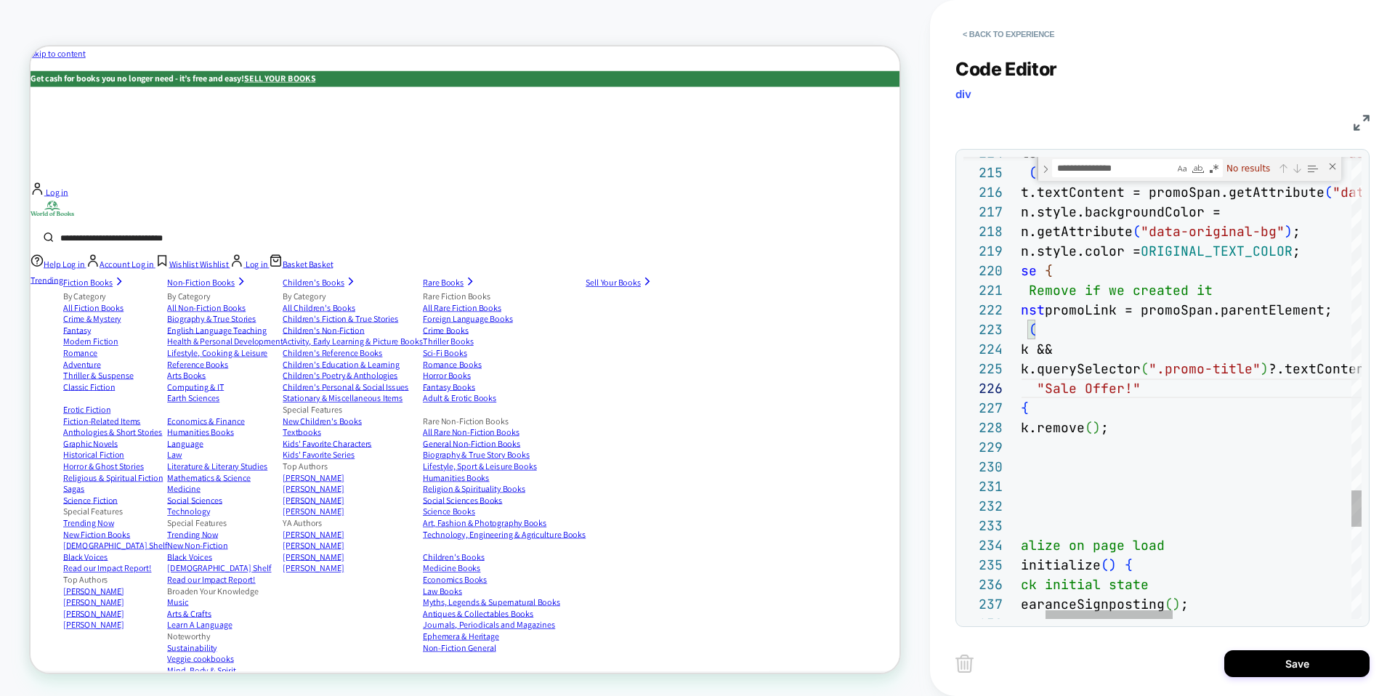
click at [1282, 166] on div "Previous Match (⇧Enter)" at bounding box center [1283, 169] width 12 height 12
click at [1303, 170] on div "No results" at bounding box center [1271, 168] width 97 height 18
click at [1295, 167] on div "Next Match (Enter)" at bounding box center [1297, 169] width 12 height 12
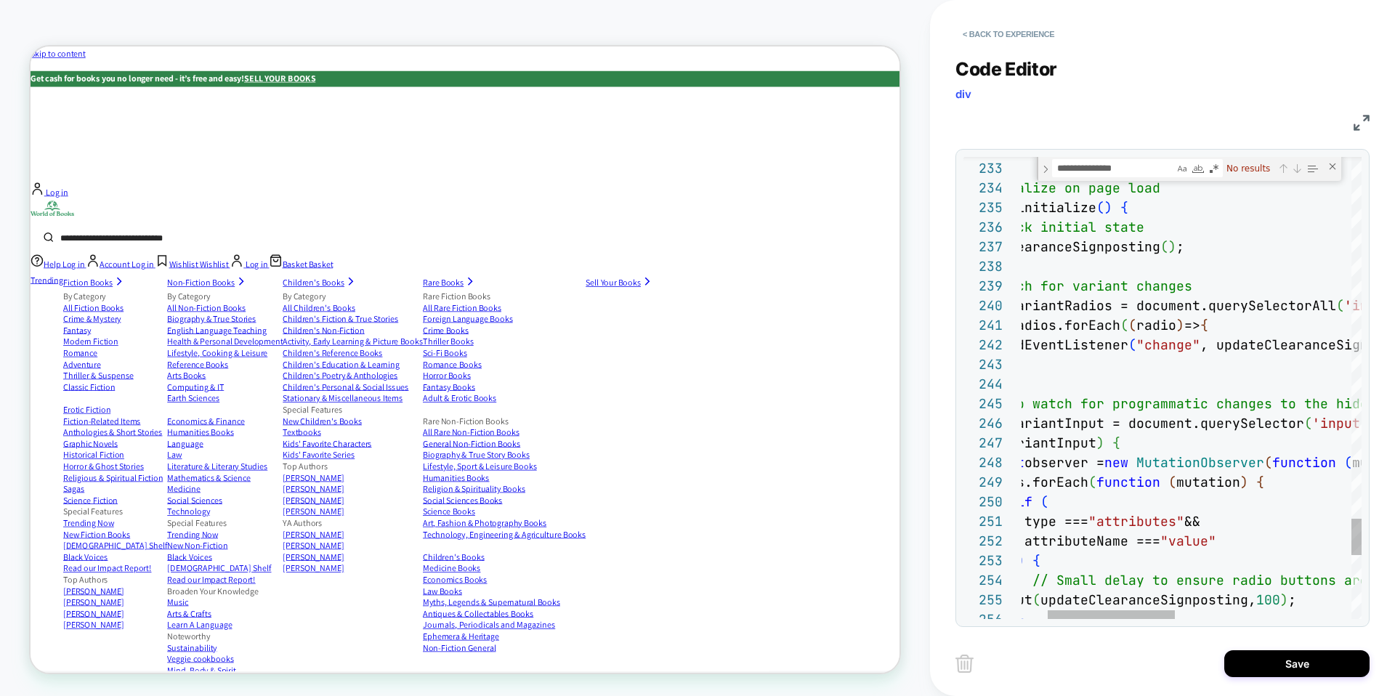
click at [1147, 172] on textarea "**********" at bounding box center [1113, 168] width 121 height 17
type textarea "*"
type textarea "**********"
type textarea "**"
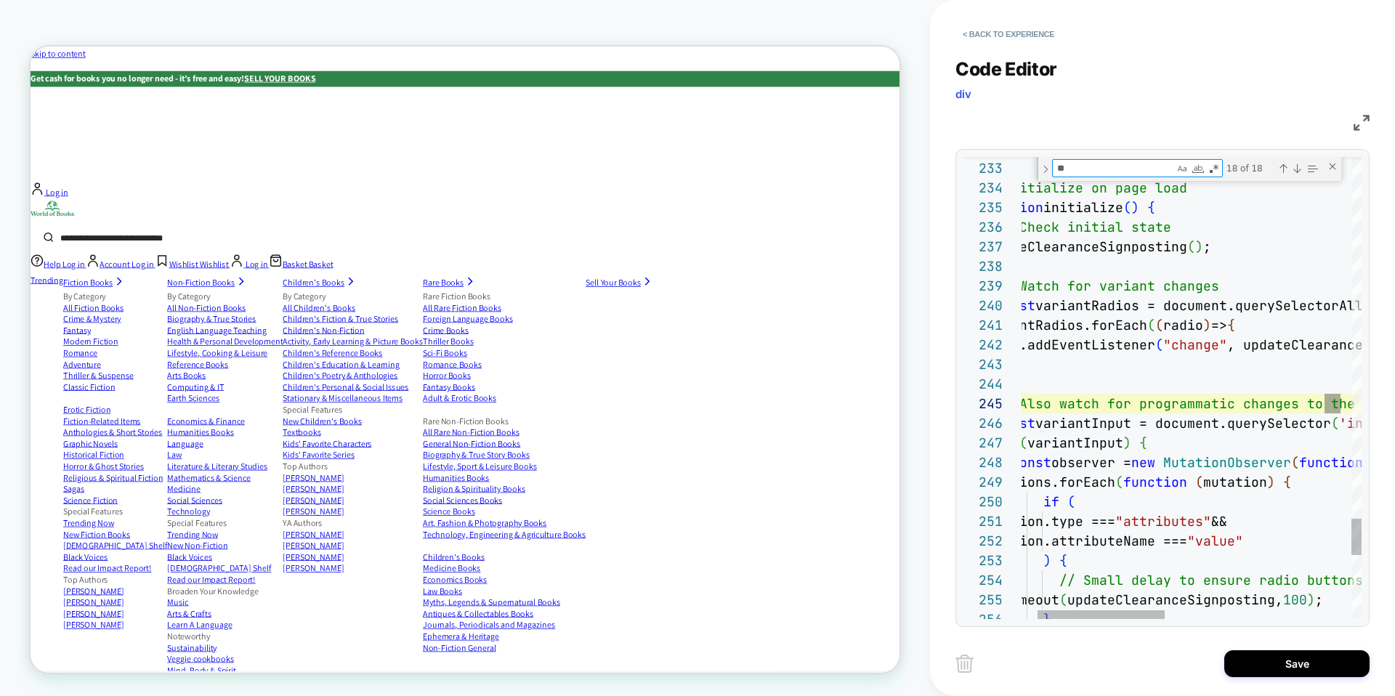
type textarea "**********"
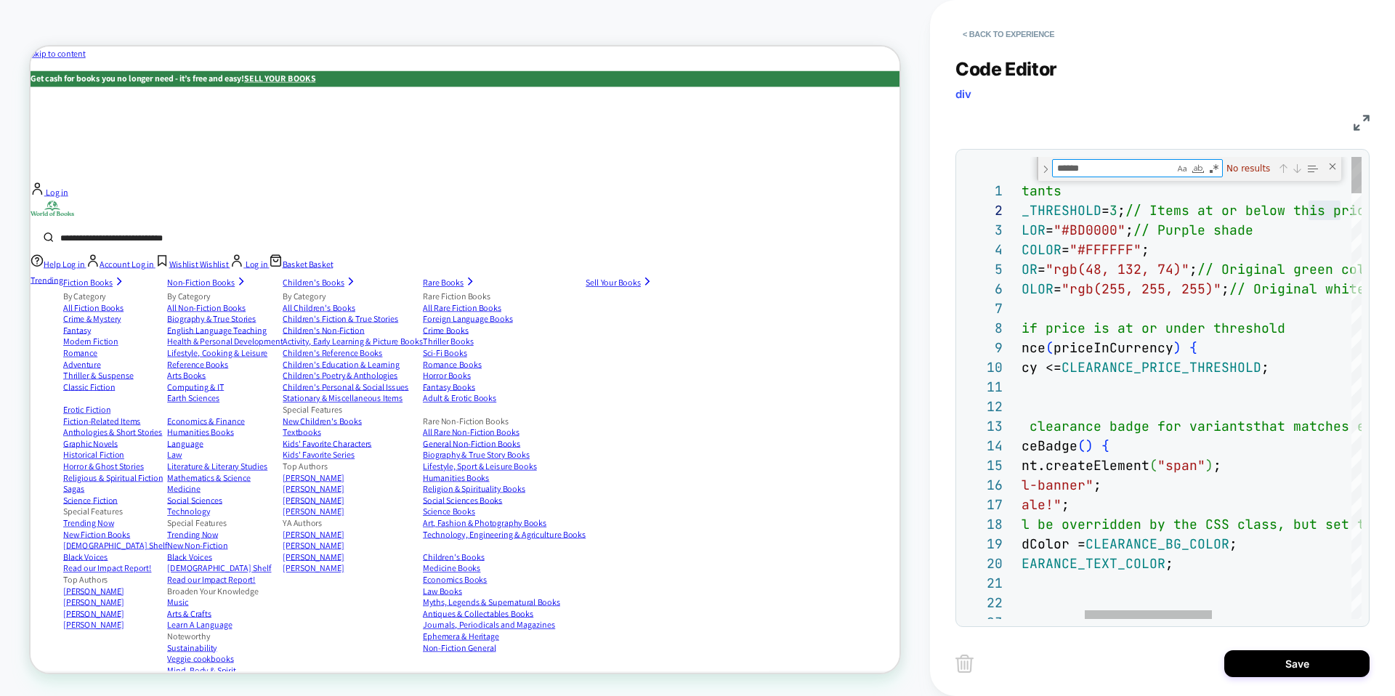
type textarea "*******"
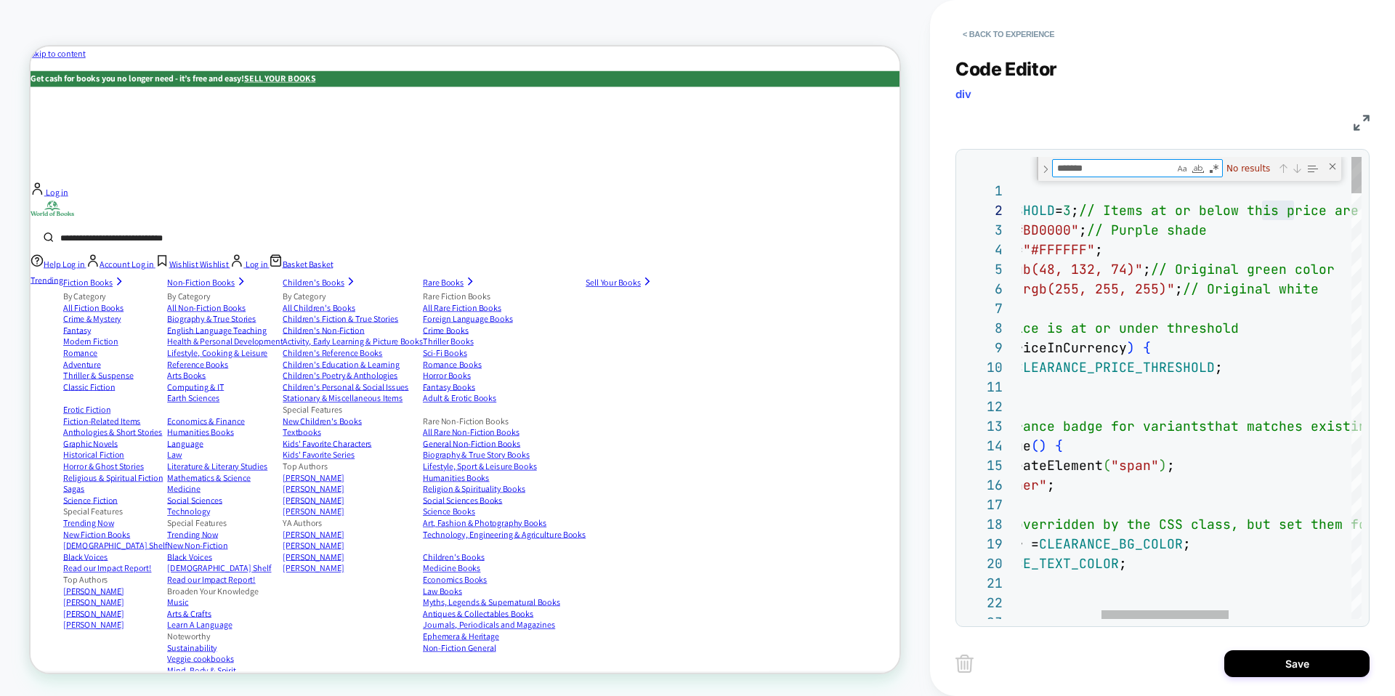
click at [1073, 169] on textarea "*******" at bounding box center [1113, 168] width 121 height 17
type textarea "**********"
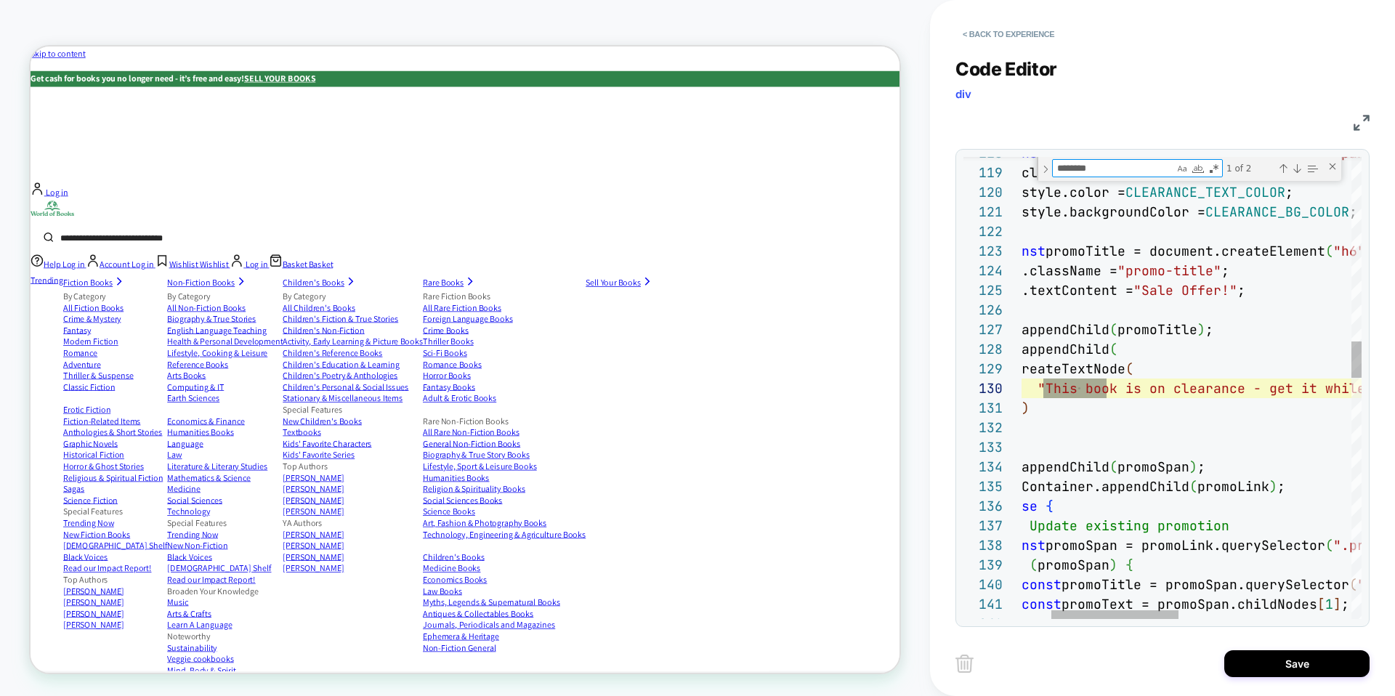
type textarea "********"
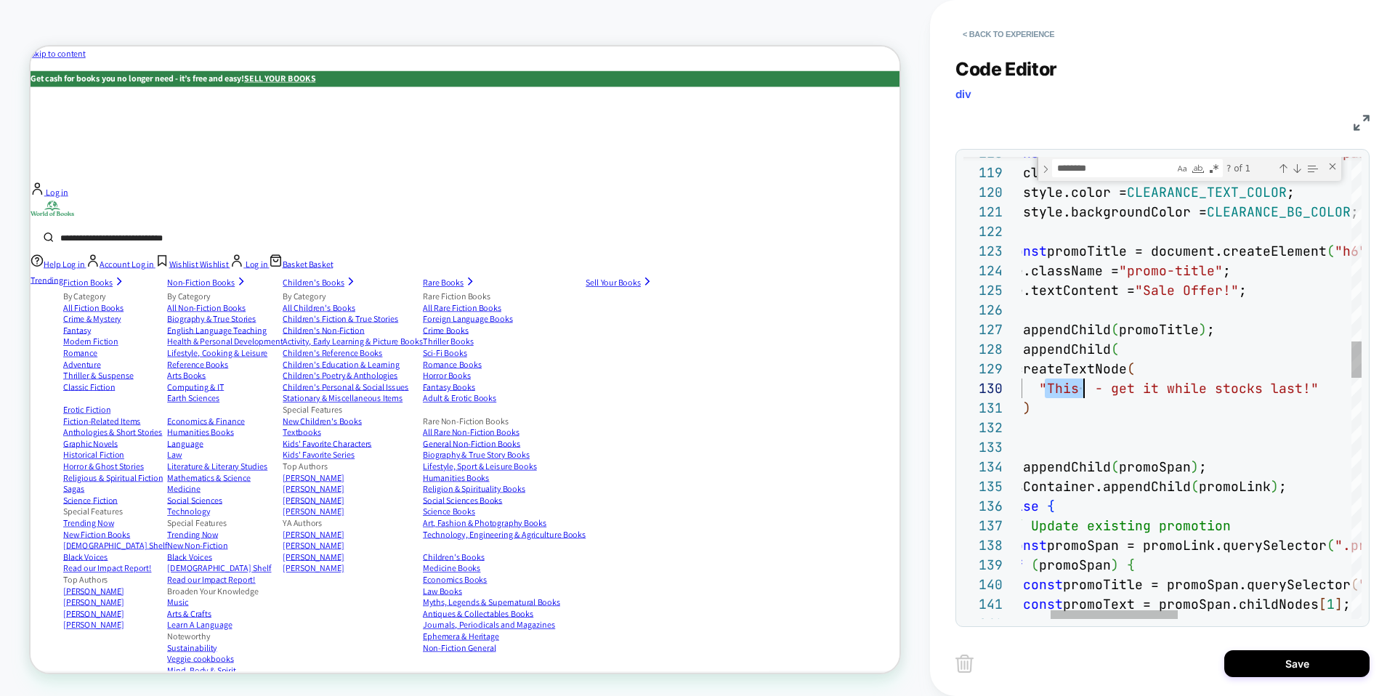
drag, startPoint x: 1046, startPoint y: 389, endPoint x: 1085, endPoint y: 384, distance: 40.3
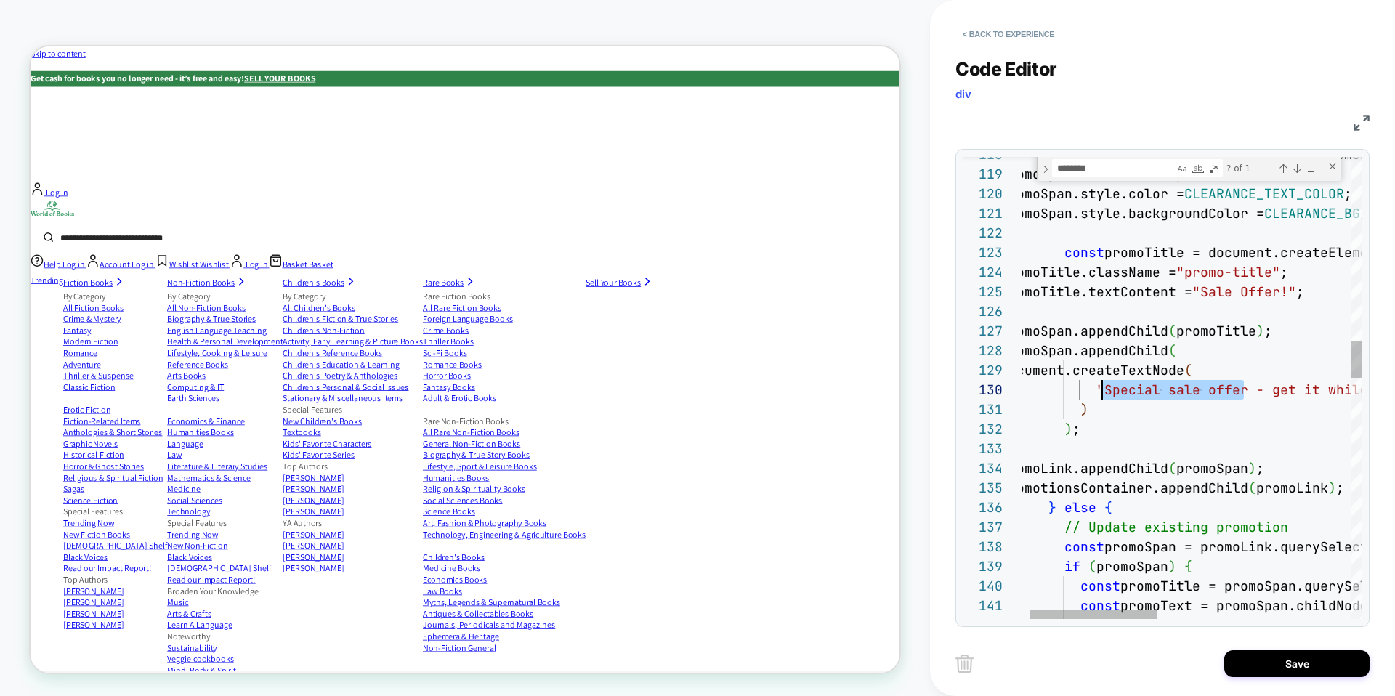
scroll to position [177, 102]
drag, startPoint x: 1245, startPoint y: 388, endPoint x: 1099, endPoint y: 395, distance: 146.2
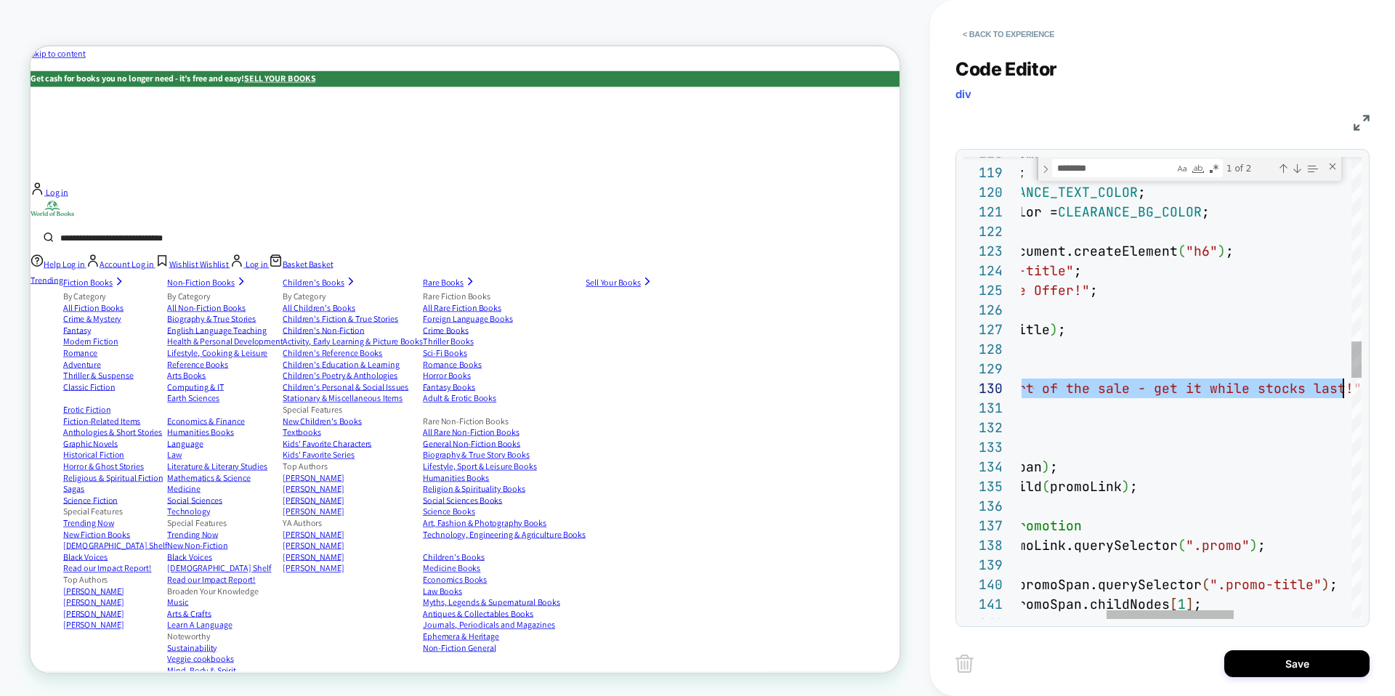
scroll to position [177, 549]
drag, startPoint x: 1071, startPoint y: 389, endPoint x: 1341, endPoint y: 388, distance: 269.6
click at [1295, 169] on div "Next Match (Enter)" at bounding box center [1297, 169] width 12 height 12
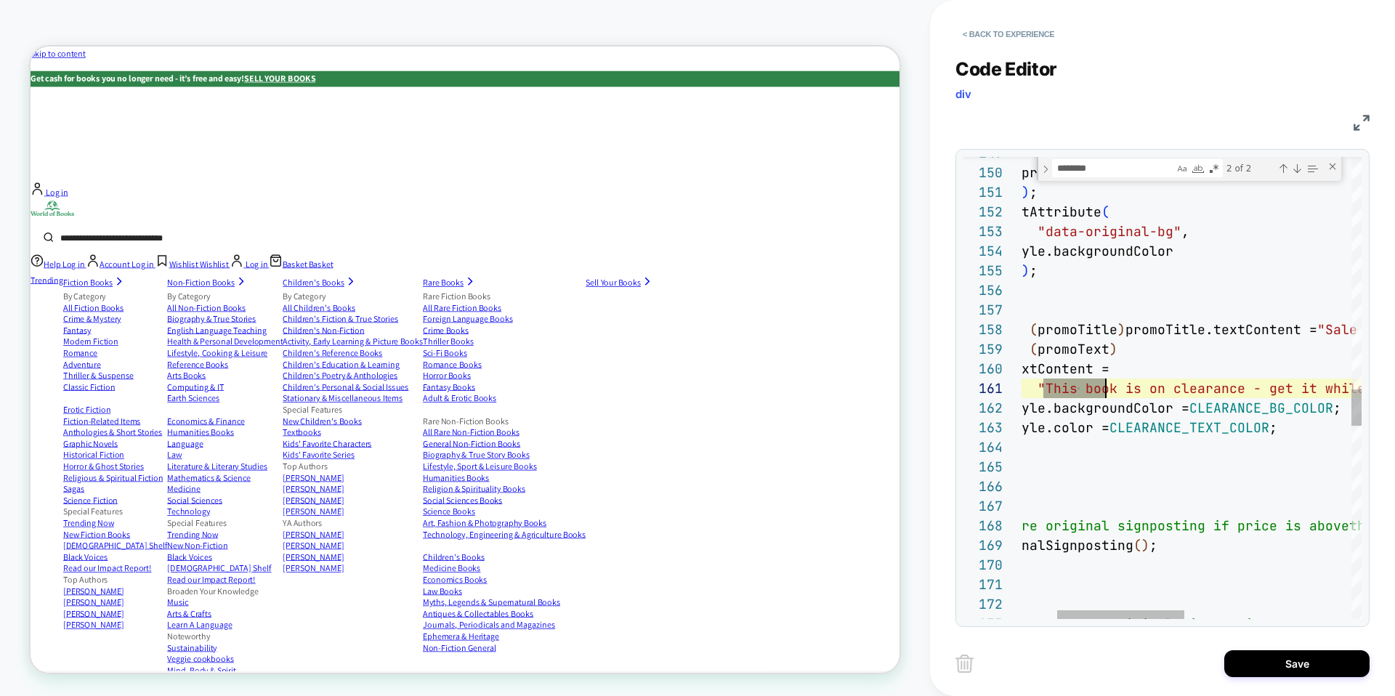
scroll to position [0, 0]
click at [1057, 388] on div ""data-original-text" , promoText ? promoText.textContent : "" ) ; promoSpan.set…" at bounding box center [1366, 137] width 881 height 5842
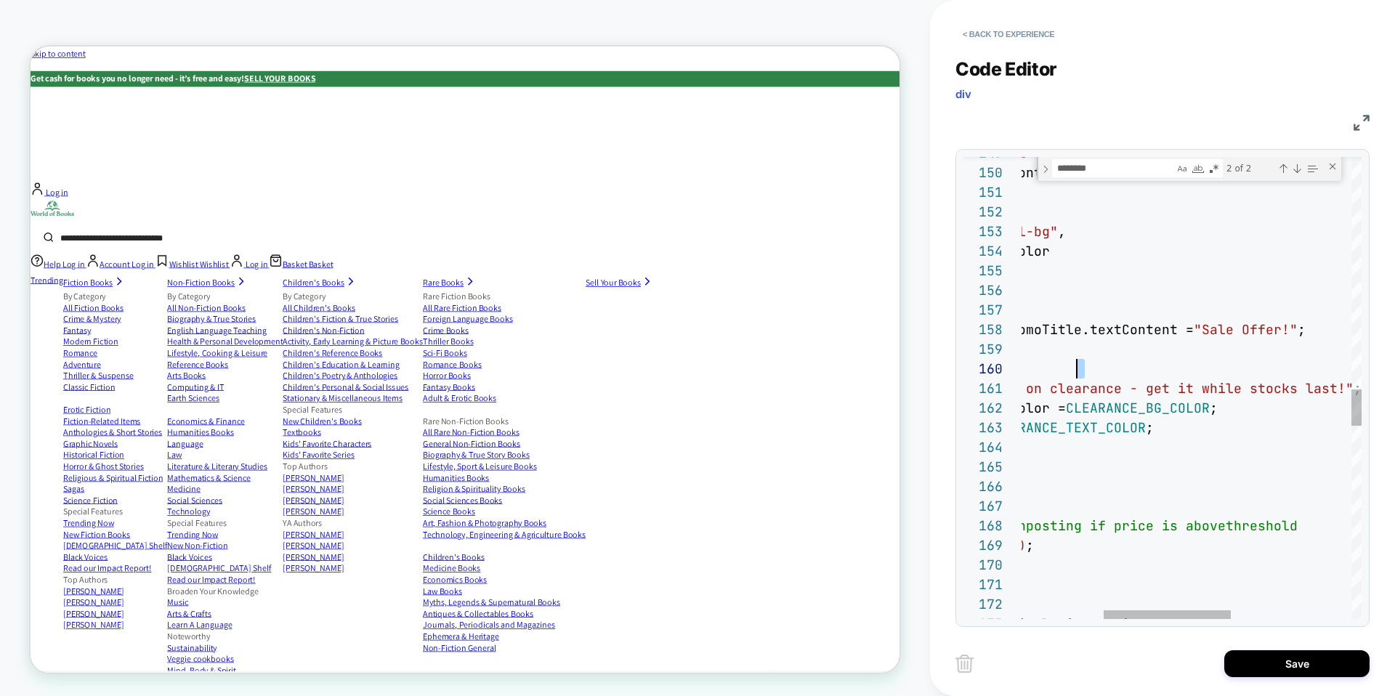
scroll to position [0, 533]
drag, startPoint x: 1049, startPoint y: 385, endPoint x: 1336, endPoint y: 382, distance: 287.0
click at [1336, 382] on div ""data-original-text" , promoText ? promoText.textContent : "" ) ; promoSpan.set…" at bounding box center [1242, 137] width 881 height 5842
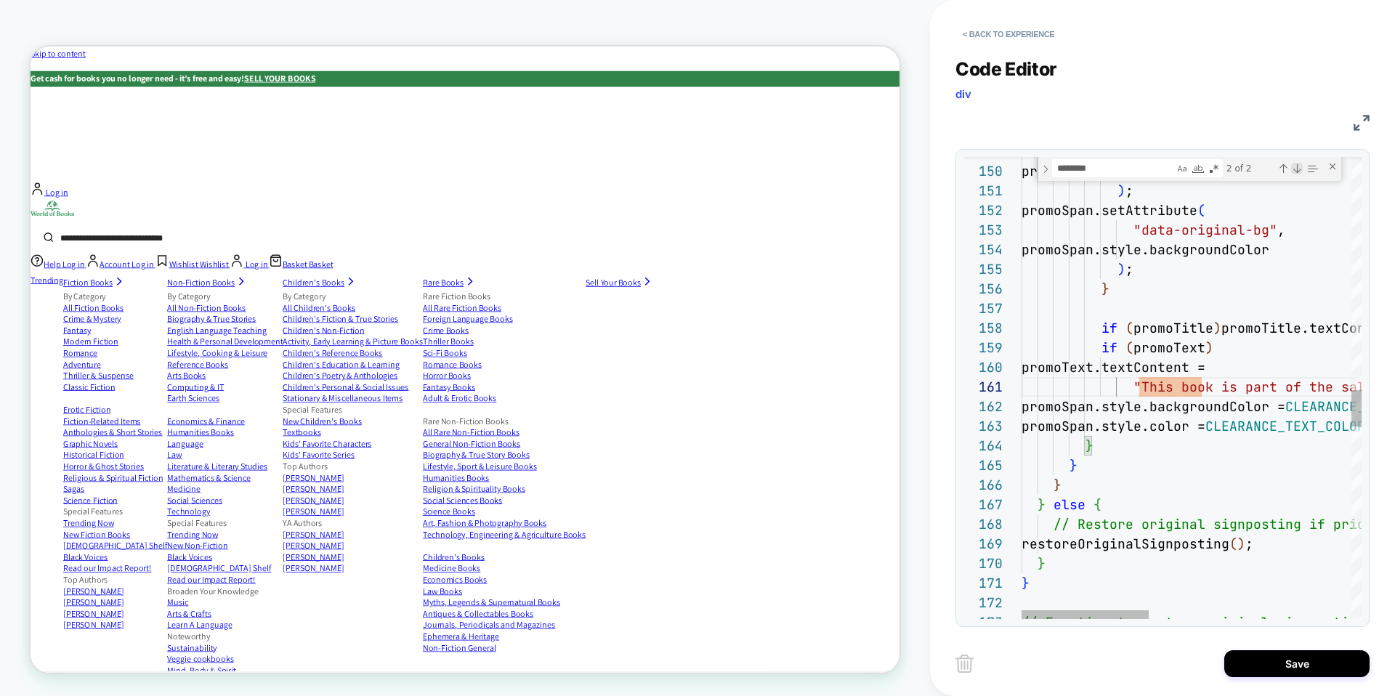
click at [1298, 169] on div "Next Match (Enter)" at bounding box center [1297, 169] width 12 height 12
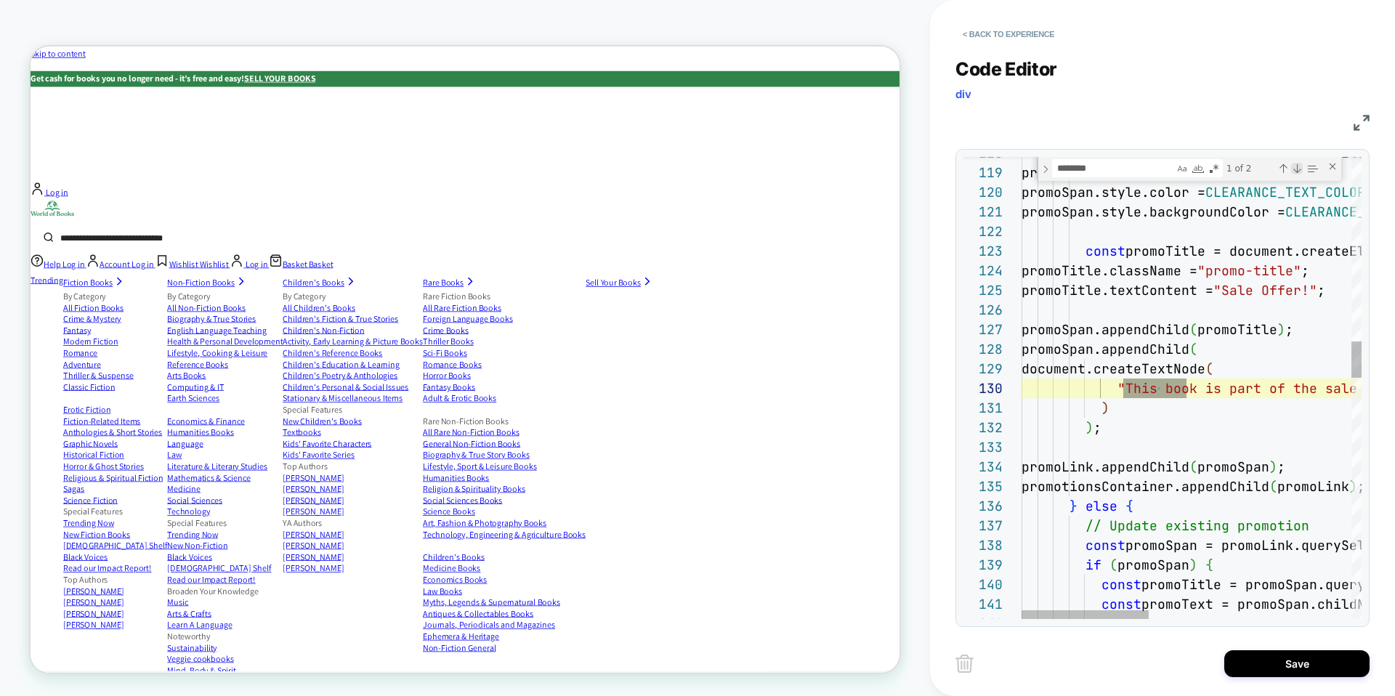
click at [1298, 169] on div "Next Match (Enter)" at bounding box center [1297, 169] width 12 height 12
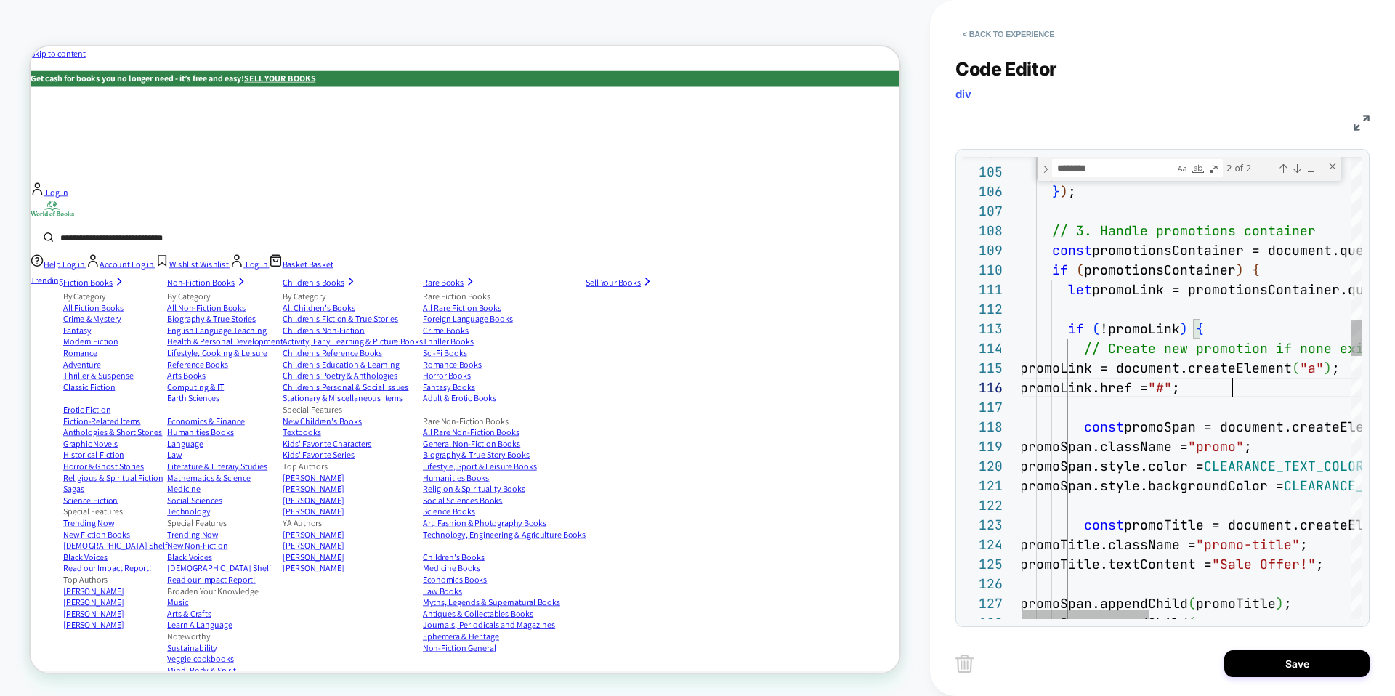
scroll to position [98, 204]
type textarea "**********"
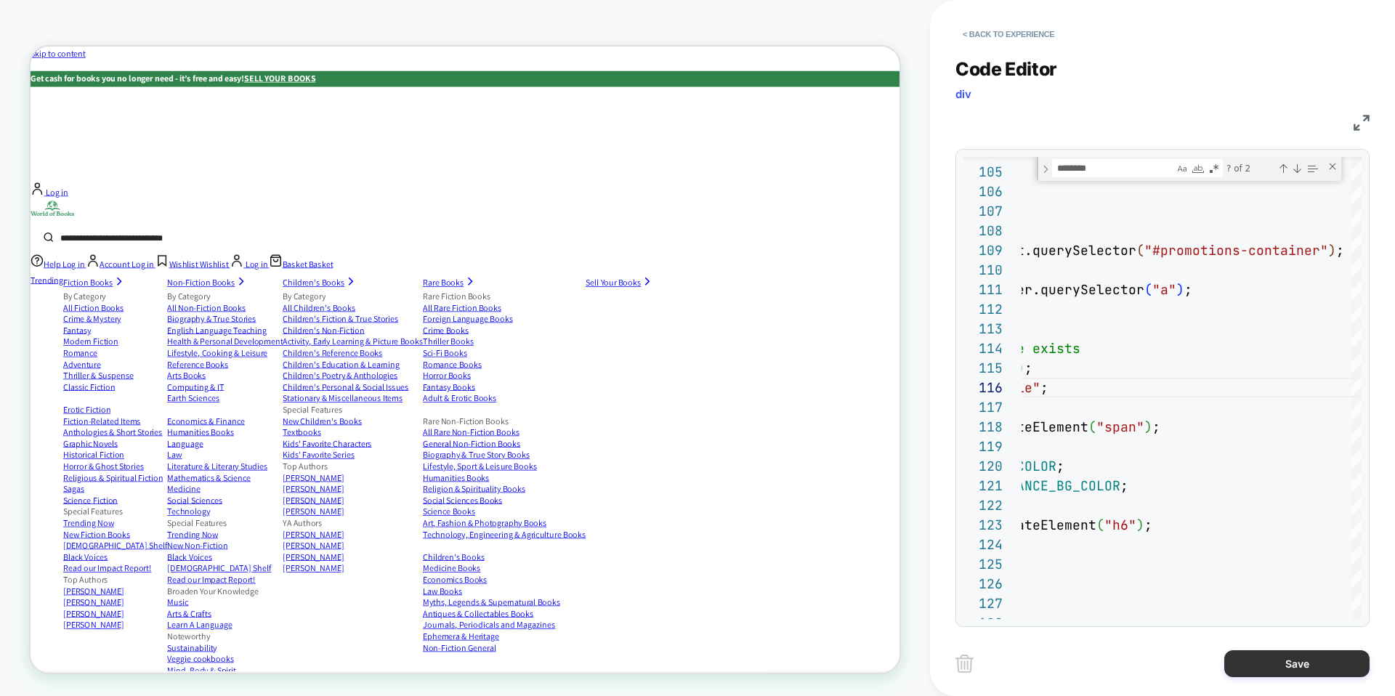
click at [1306, 675] on button "Save" at bounding box center [1296, 663] width 145 height 27
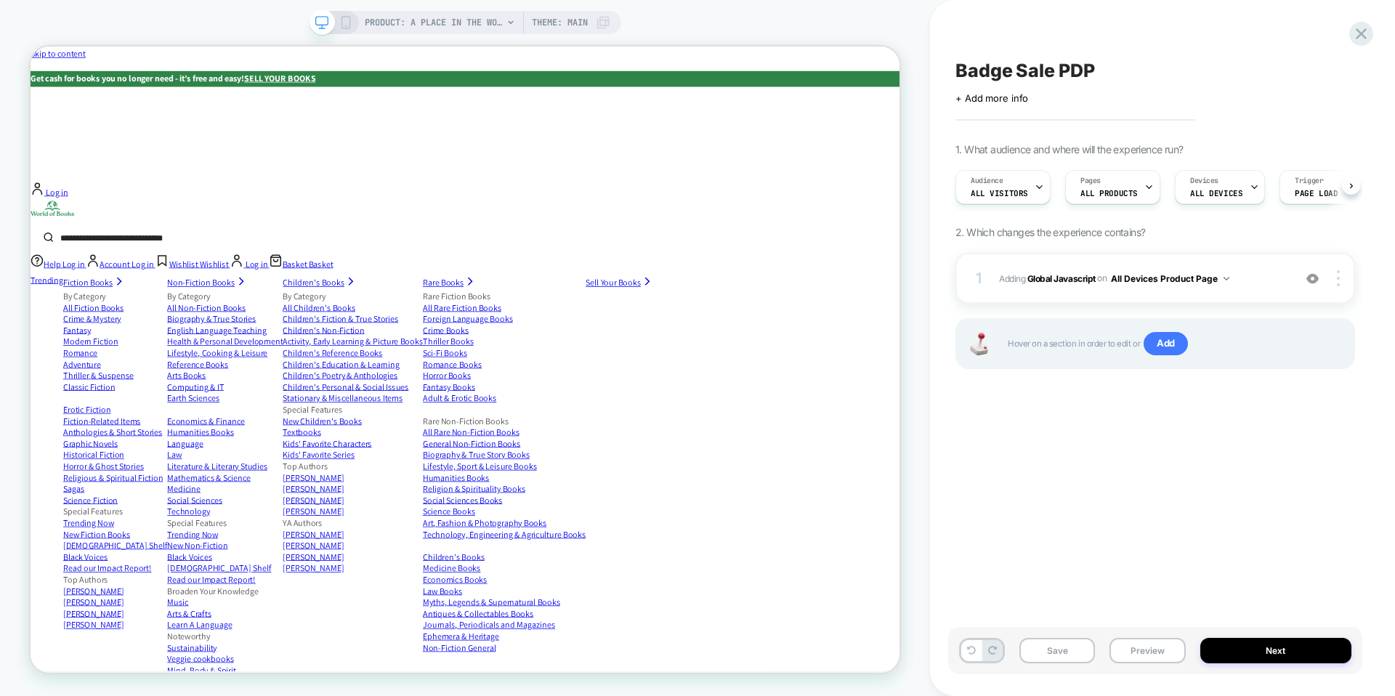
scroll to position [0, 1]
click at [1040, 651] on button "Save" at bounding box center [1057, 650] width 76 height 25
click at [1142, 649] on button "Preview" at bounding box center [1147, 650] width 76 height 25
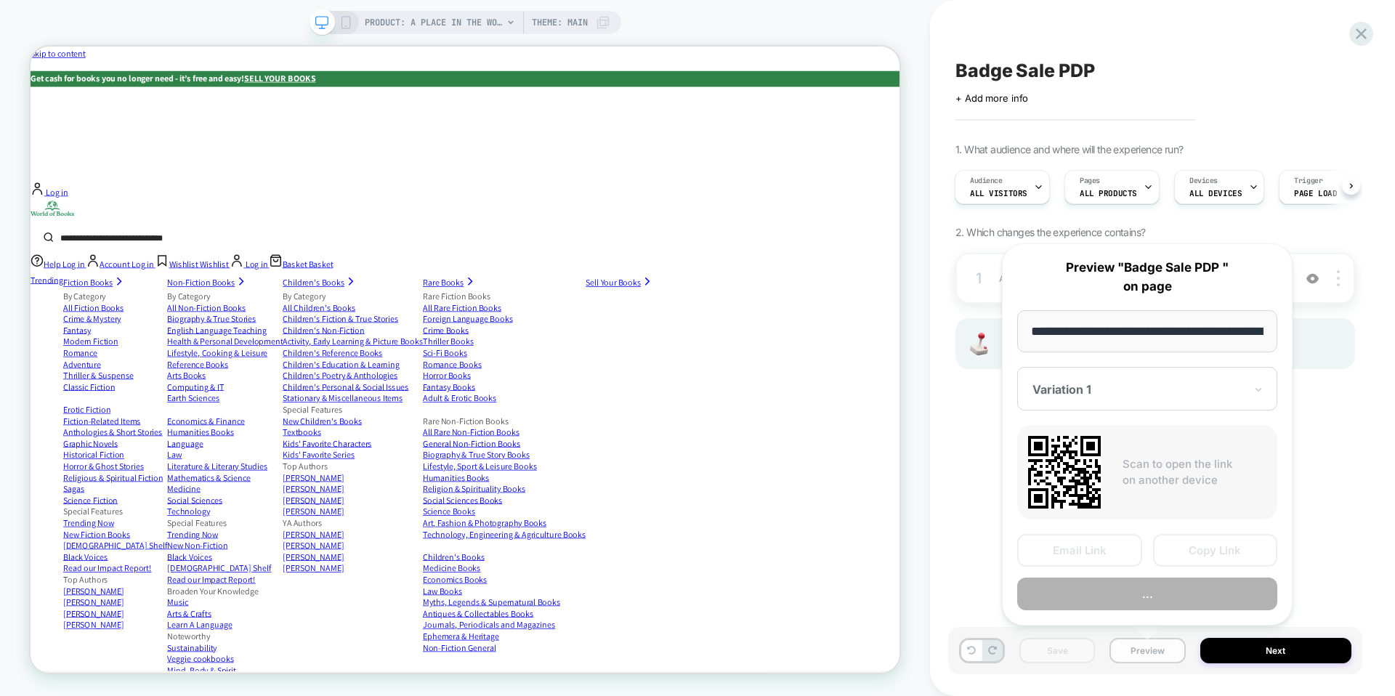
scroll to position [0, 447]
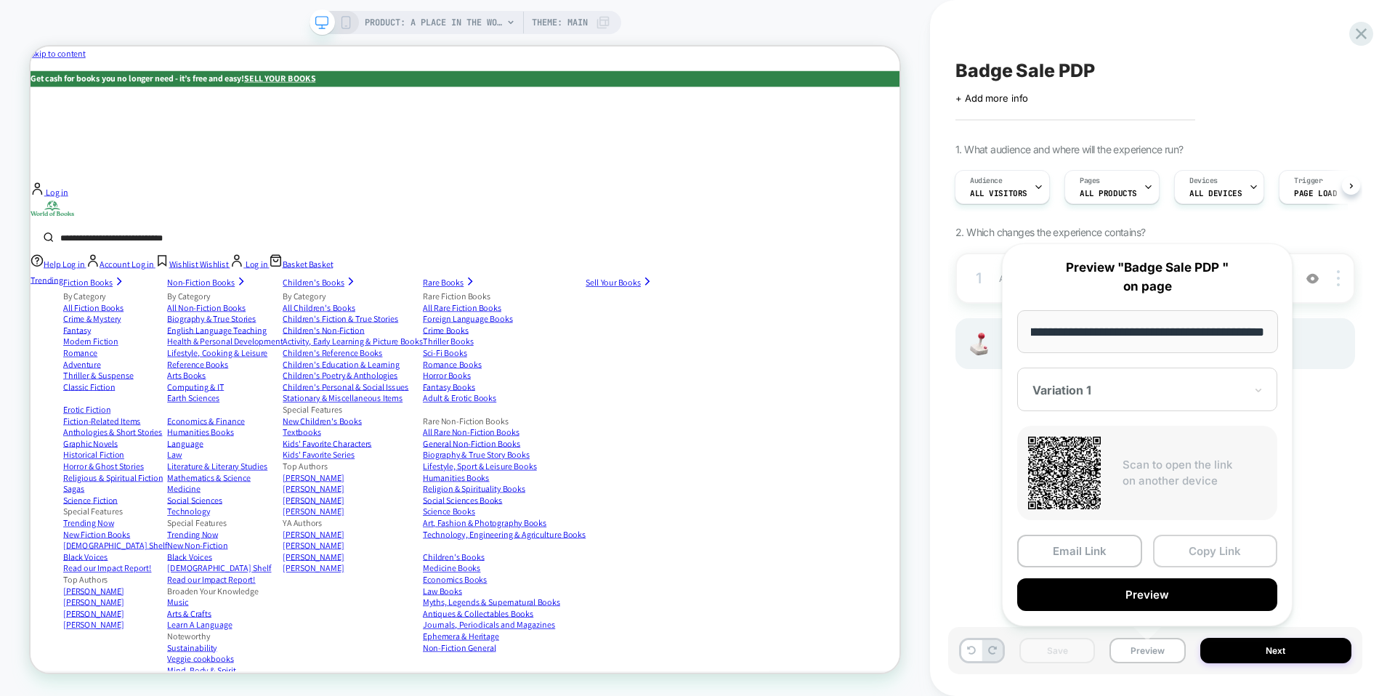
click at [1217, 544] on button "Copy Link" at bounding box center [1215, 551] width 125 height 33
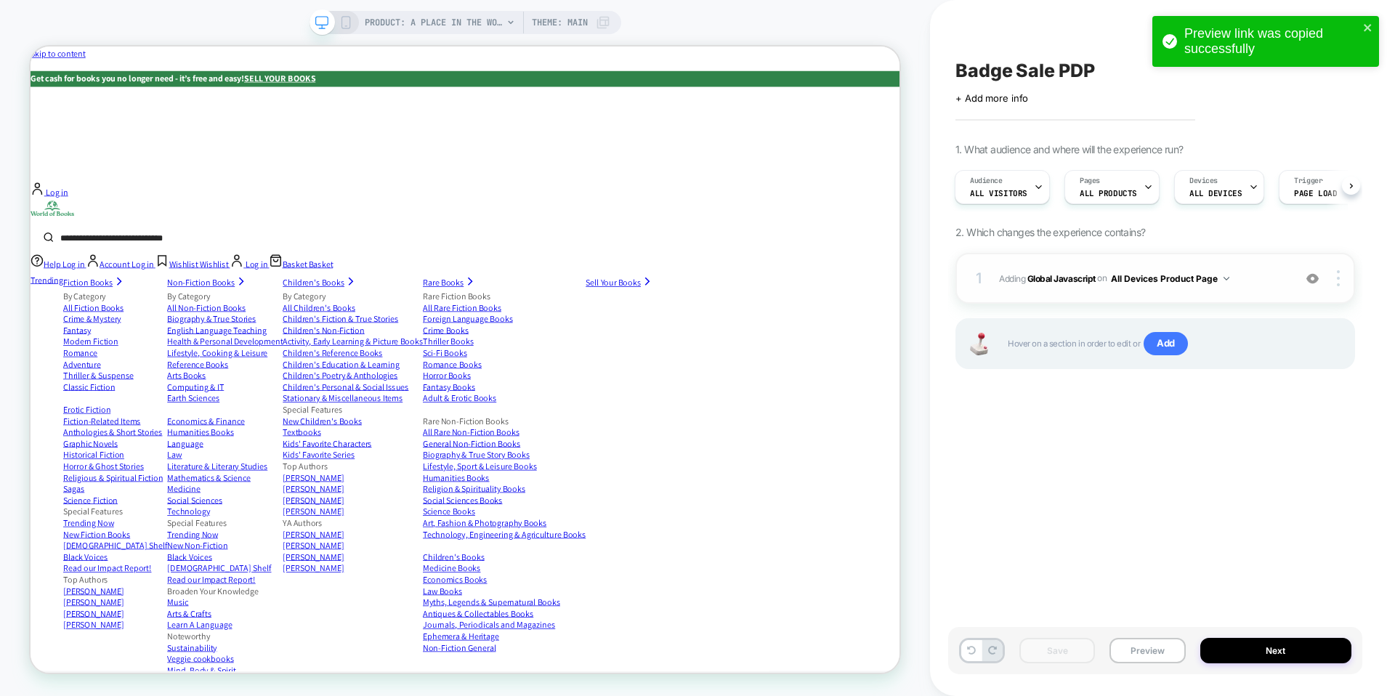
click at [1064, 285] on span "Adding Global Javascript on All Devices Product Page" at bounding box center [1142, 279] width 287 height 18
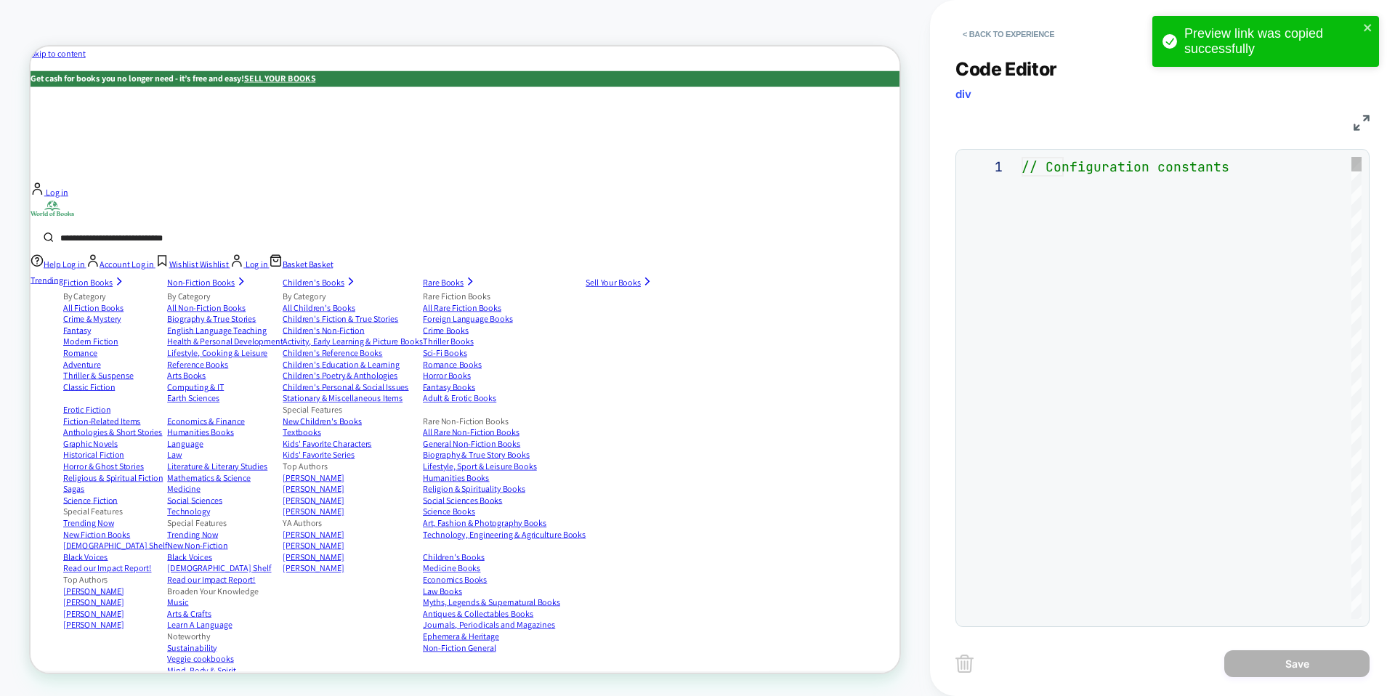
scroll to position [177, 0]
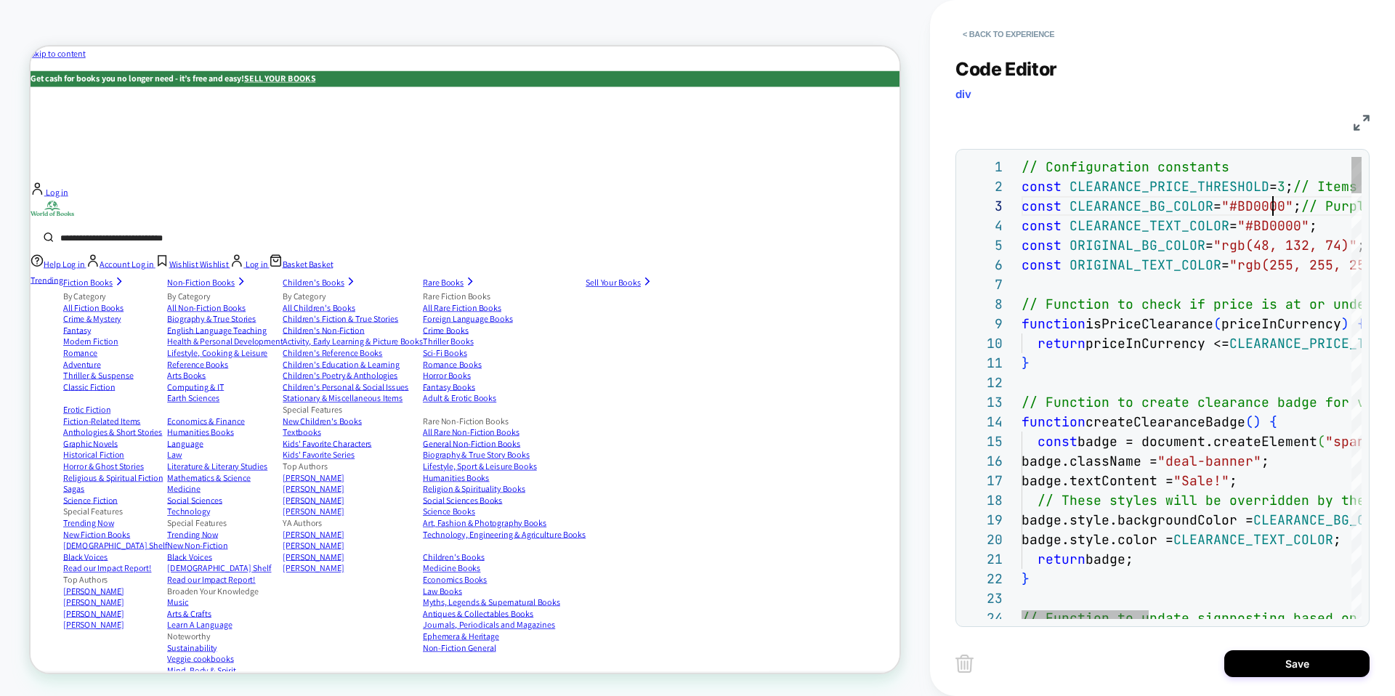
drag, startPoint x: 1022, startPoint y: 203, endPoint x: 1307, endPoint y: 198, distance: 284.9
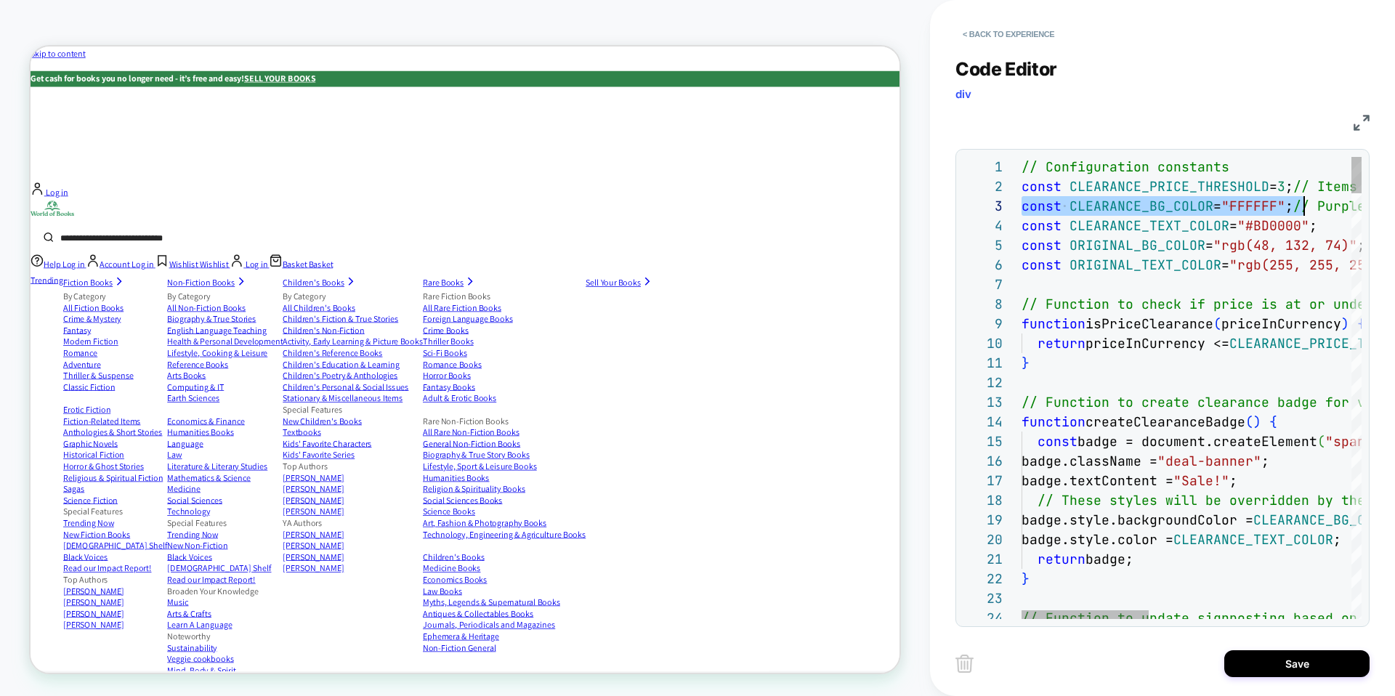
click at [1307, 198] on span "const CLEARANCE_BG_COLOR = "FFFFFF" ; // Purple shade" at bounding box center [1218, 206] width 392 height 17
type textarea "**********"
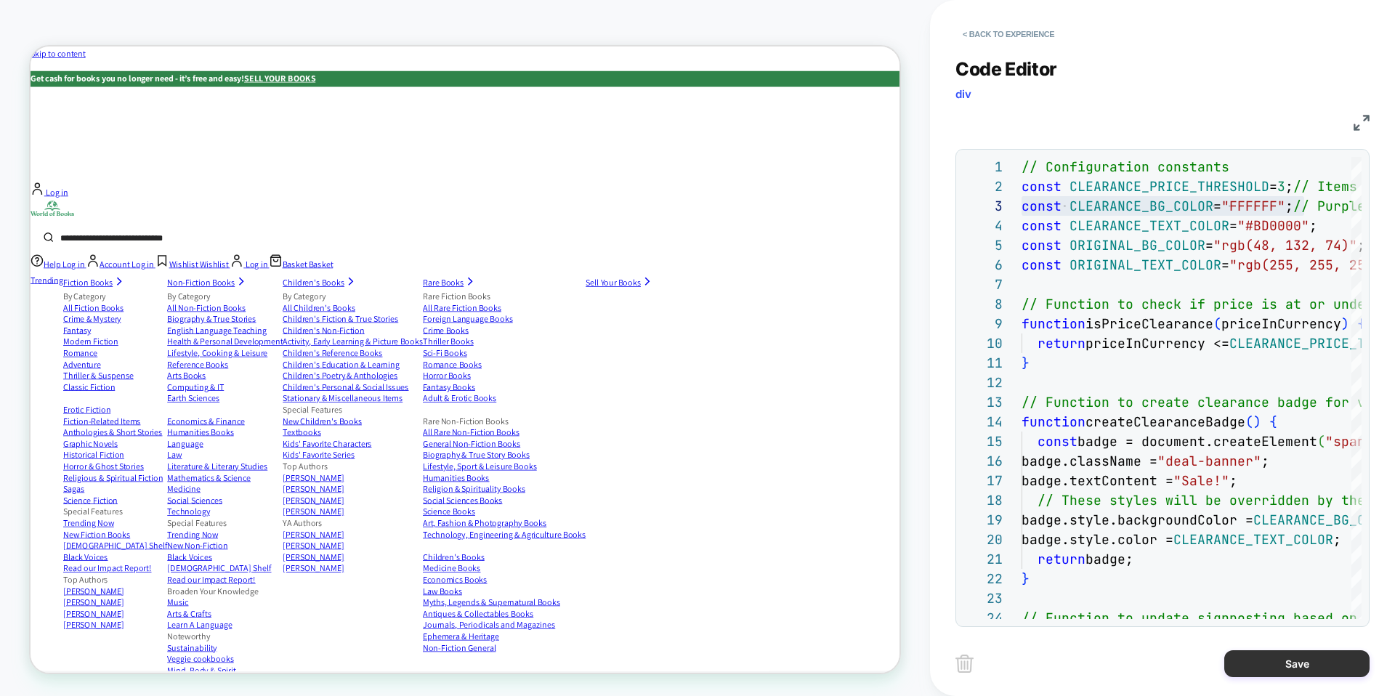
click at [1281, 674] on button "Save" at bounding box center [1296, 663] width 145 height 27
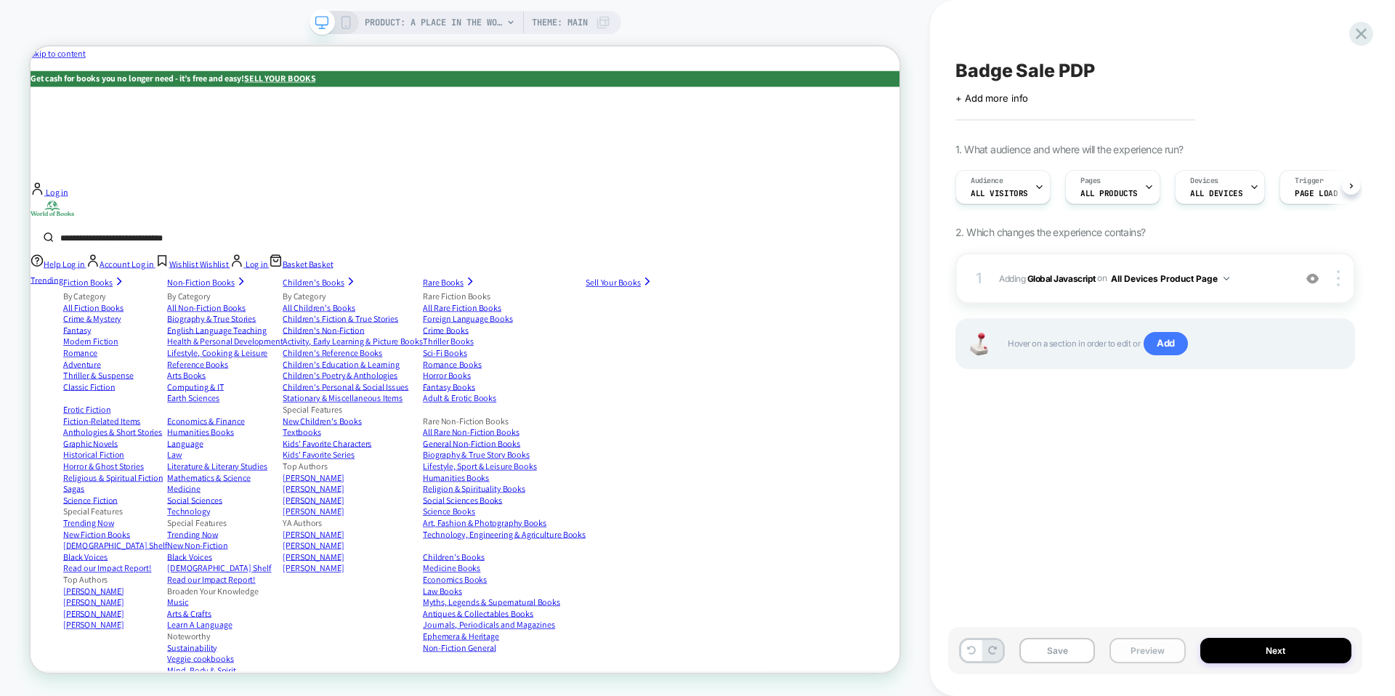
scroll to position [0, 1]
click at [1076, 654] on button "Save" at bounding box center [1057, 650] width 76 height 25
click at [1057, 274] on b "Global Javascript" at bounding box center [1061, 277] width 68 height 11
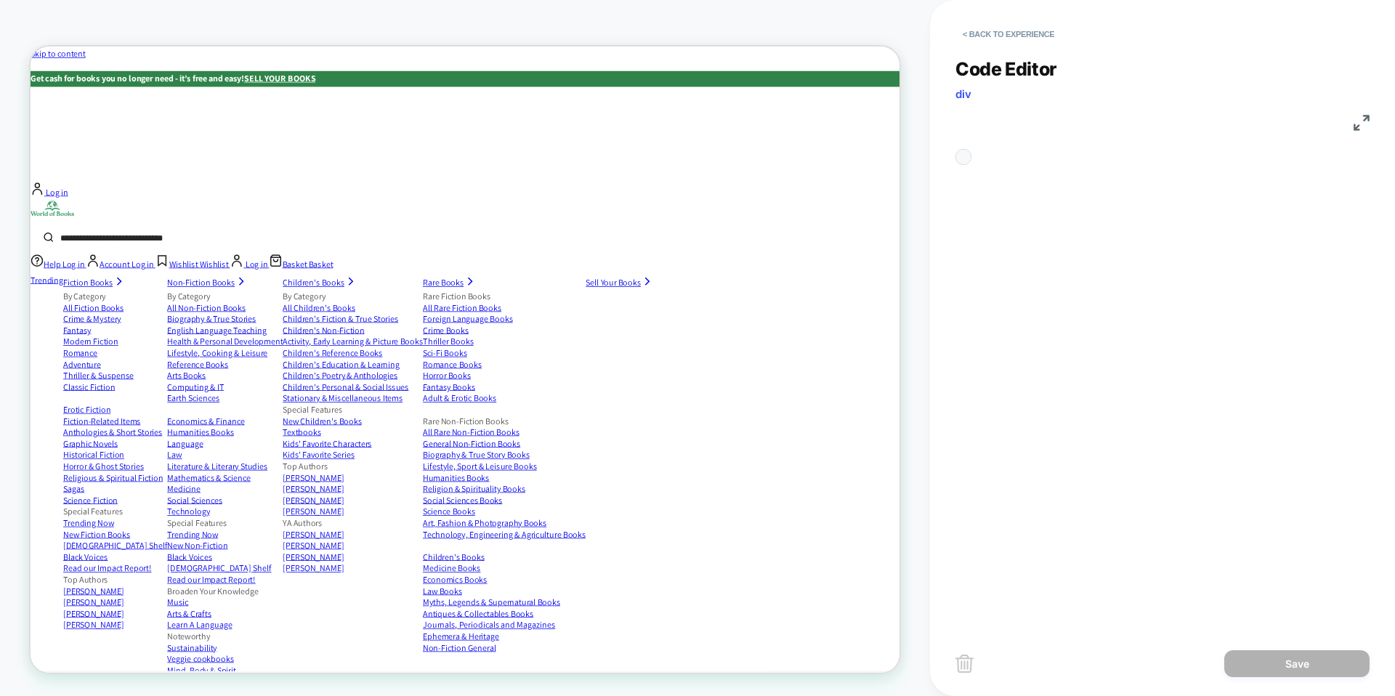
scroll to position [177, 0]
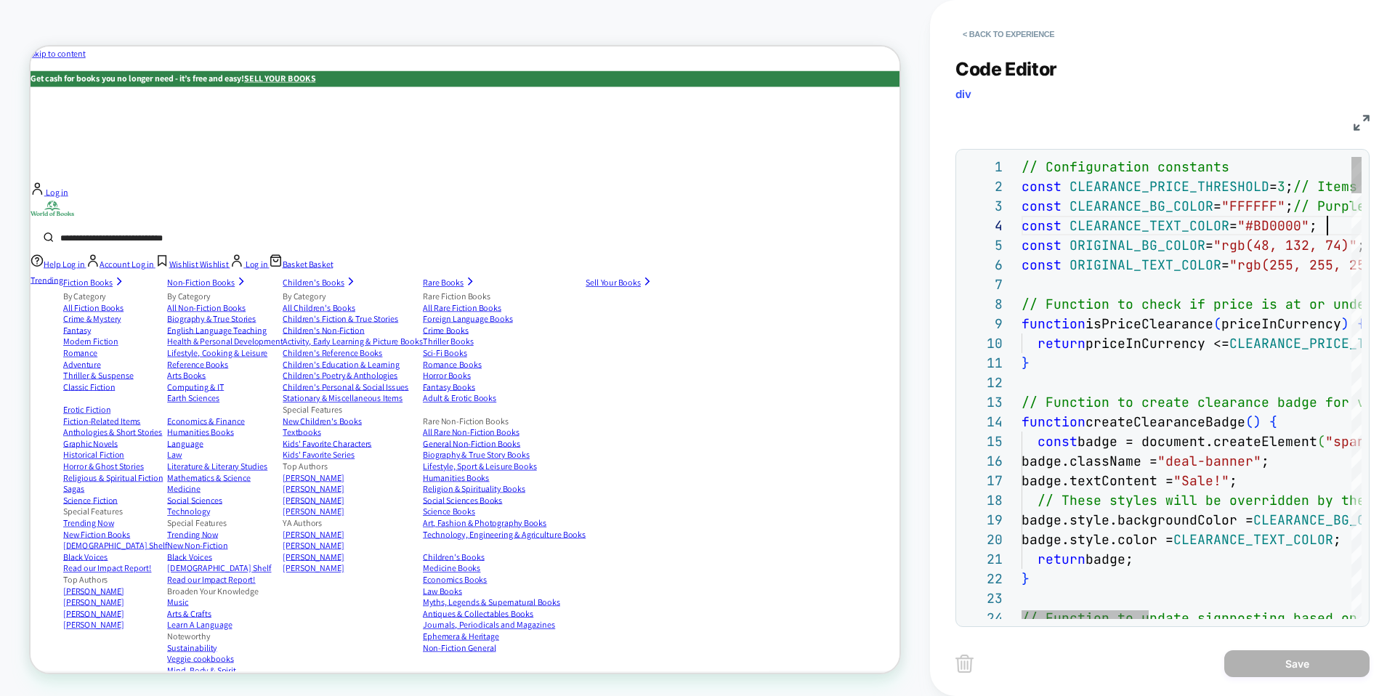
scroll to position [59, 306]
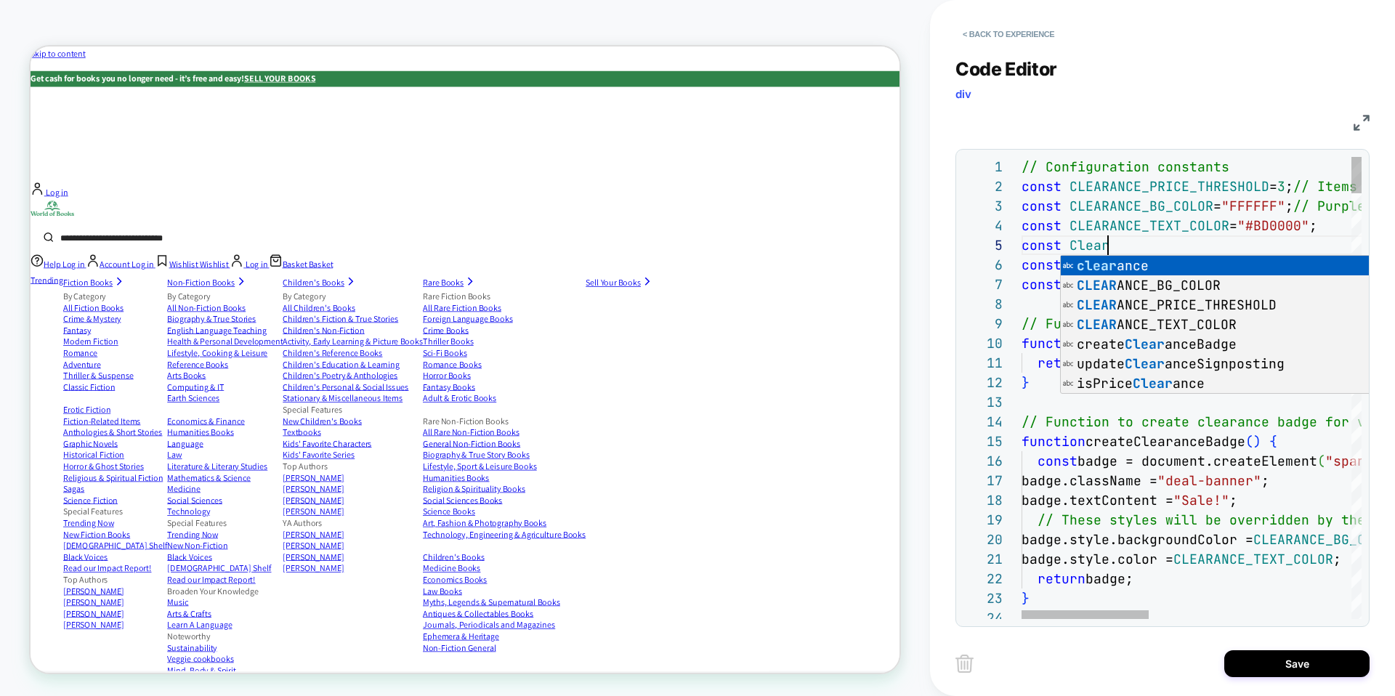
scroll to position [78, 78]
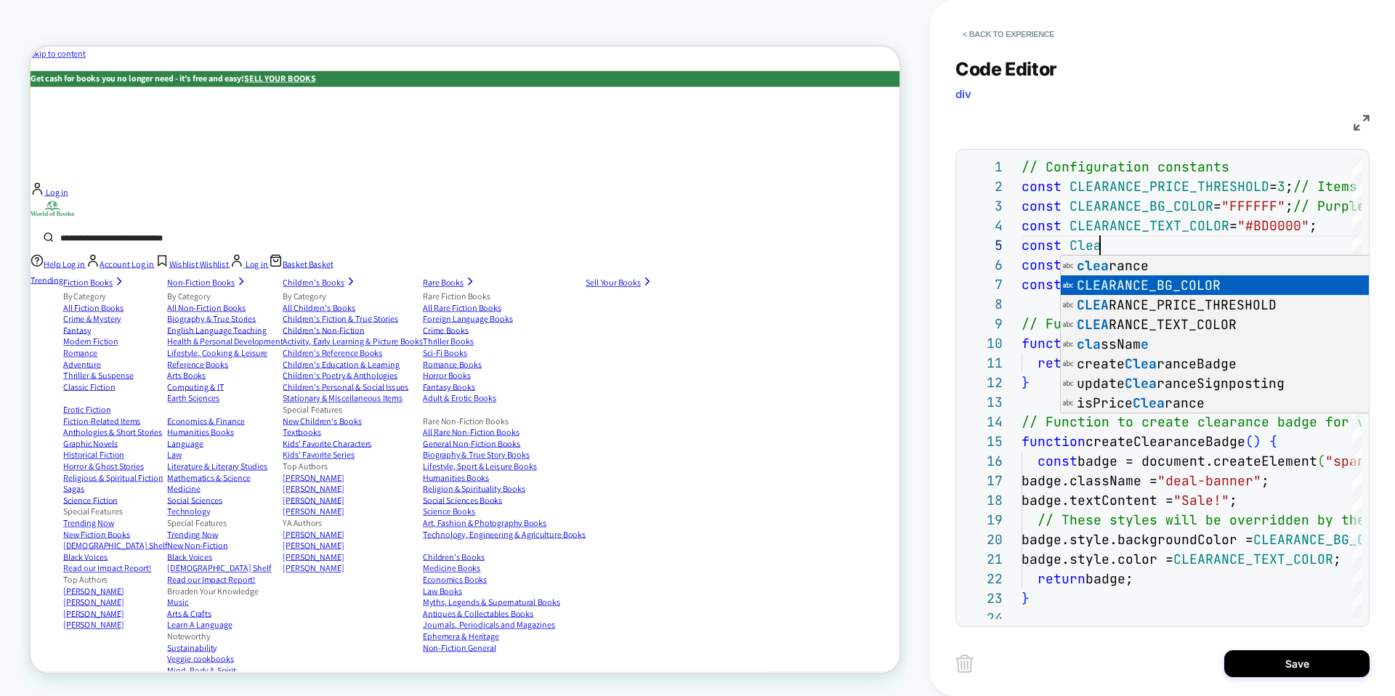
type textarea "**********"
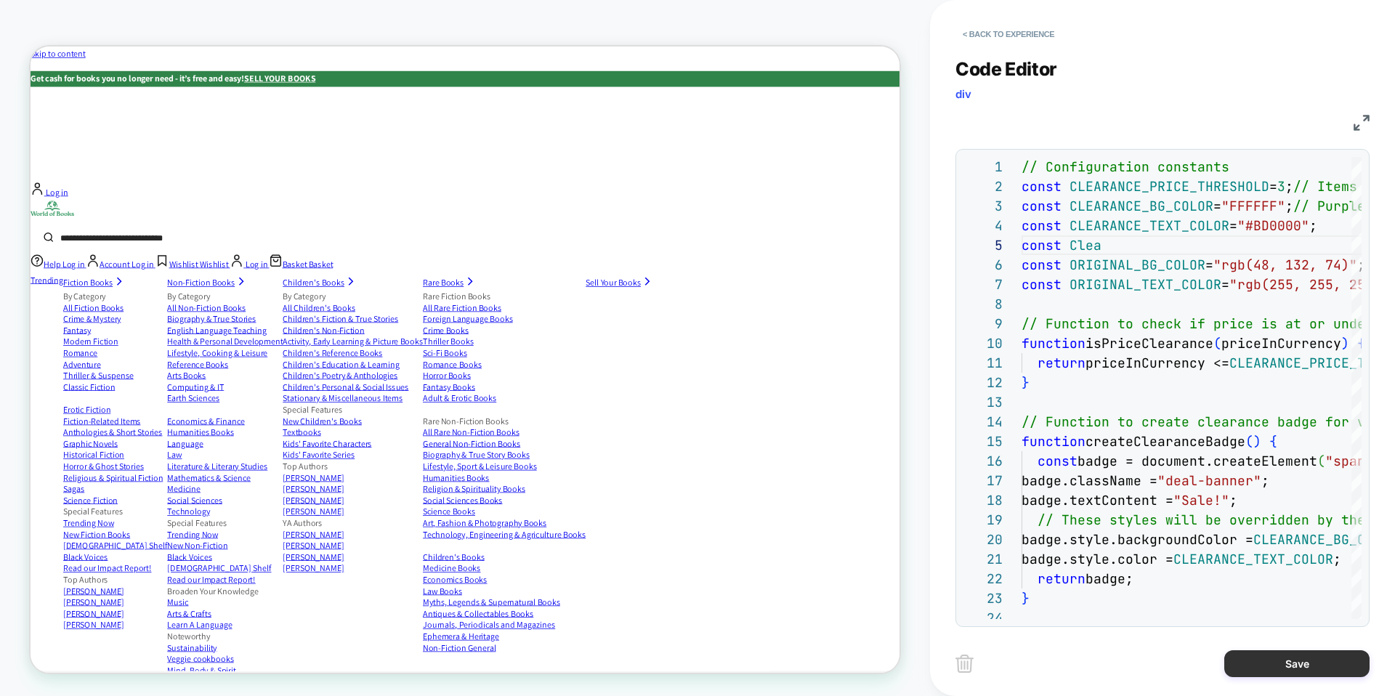
click at [1274, 663] on button "Save" at bounding box center [1296, 663] width 145 height 27
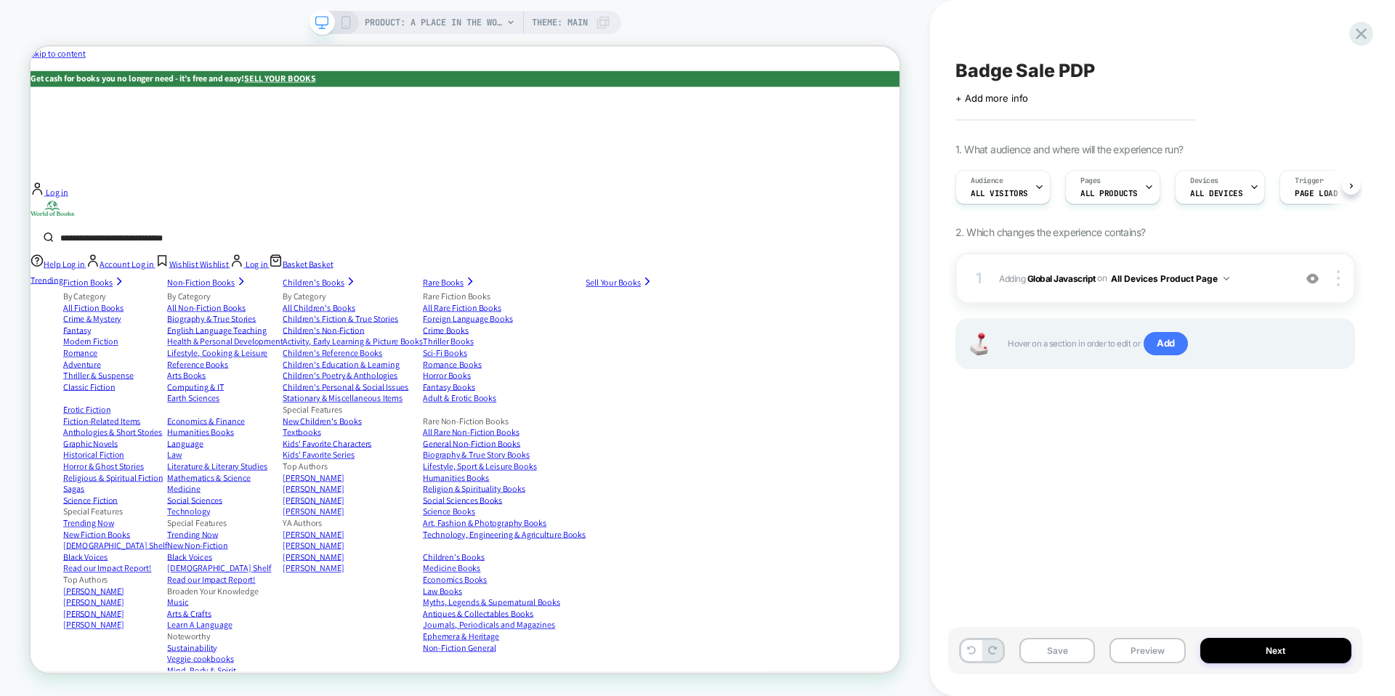
scroll to position [0, 1]
click at [1085, 280] on b "Global Javascript" at bounding box center [1061, 277] width 68 height 11
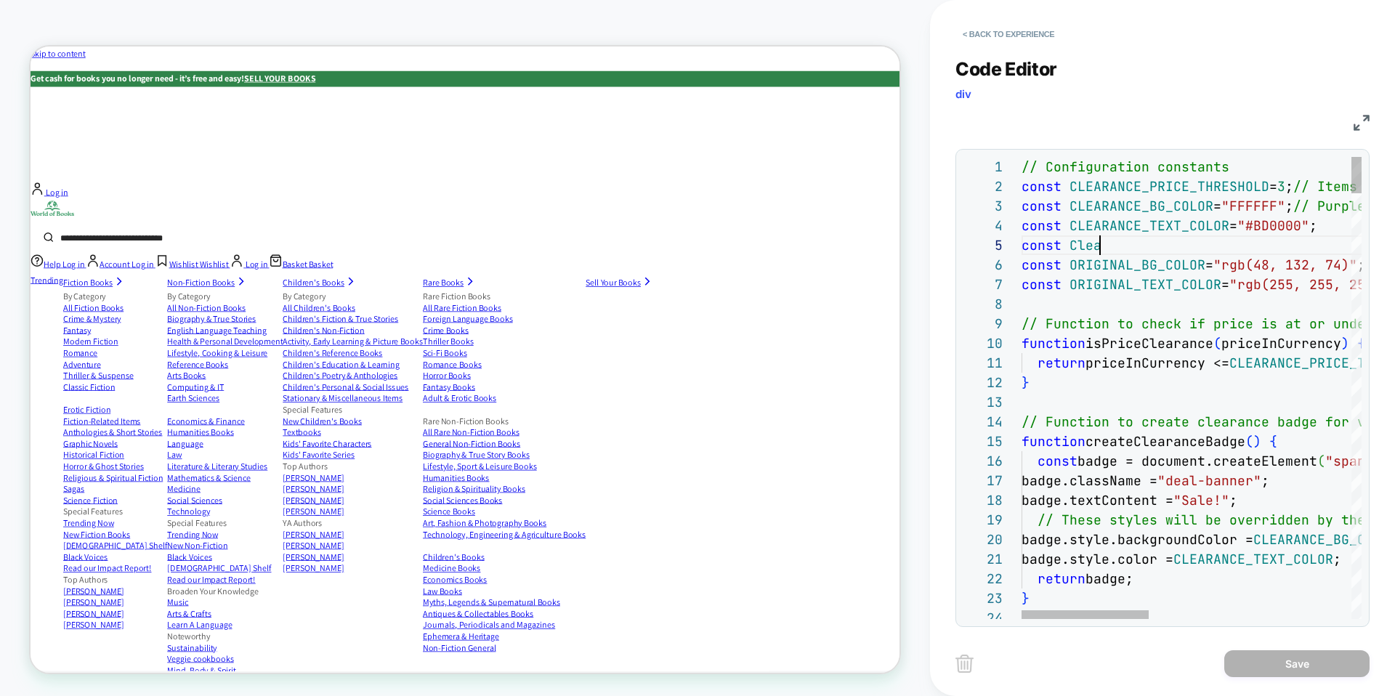
scroll to position [78, 78]
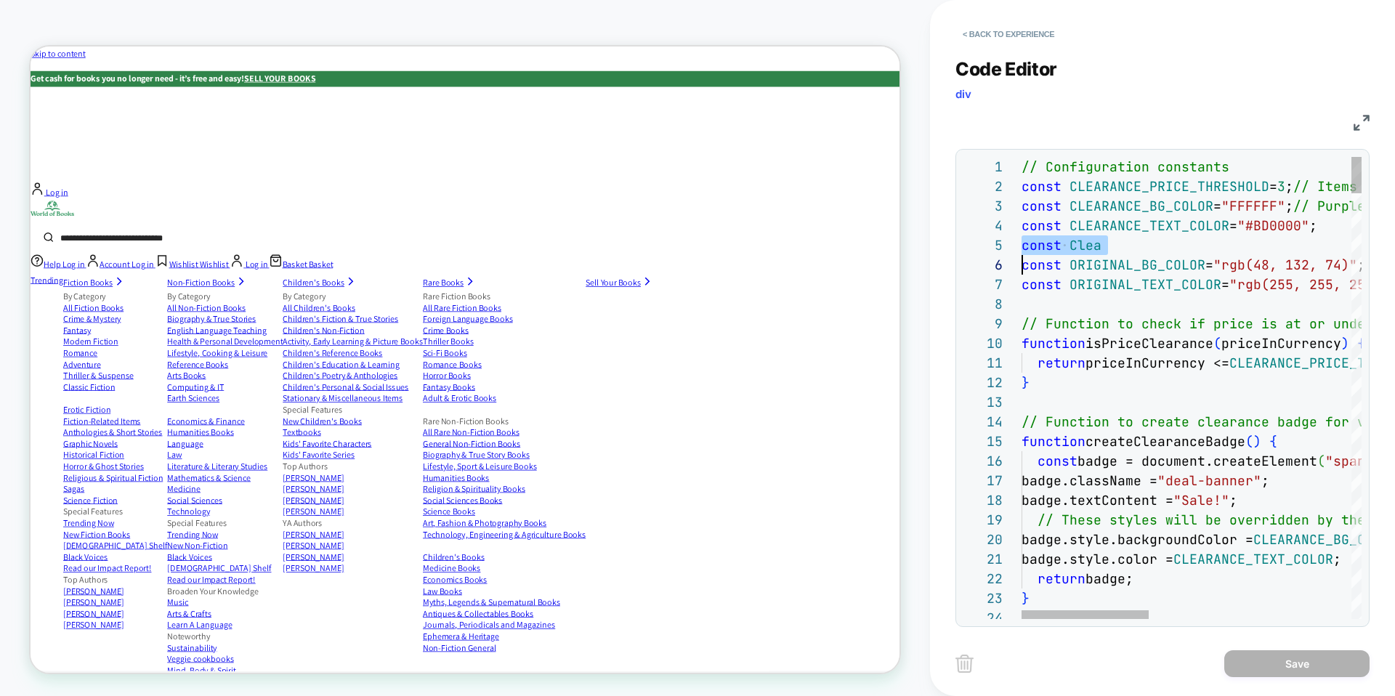
scroll to position [78, 0]
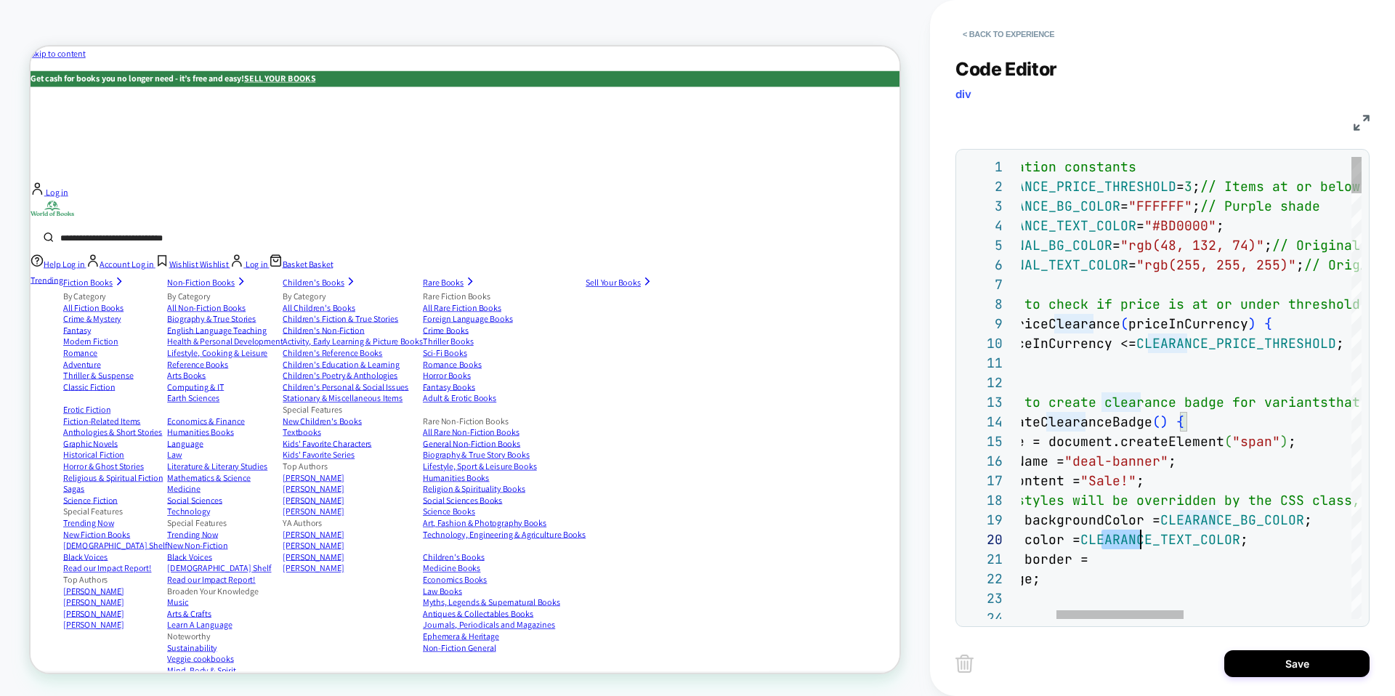
scroll to position [177, 337]
drag, startPoint x: 1101, startPoint y: 541, endPoint x: 1286, endPoint y: 545, distance: 184.6
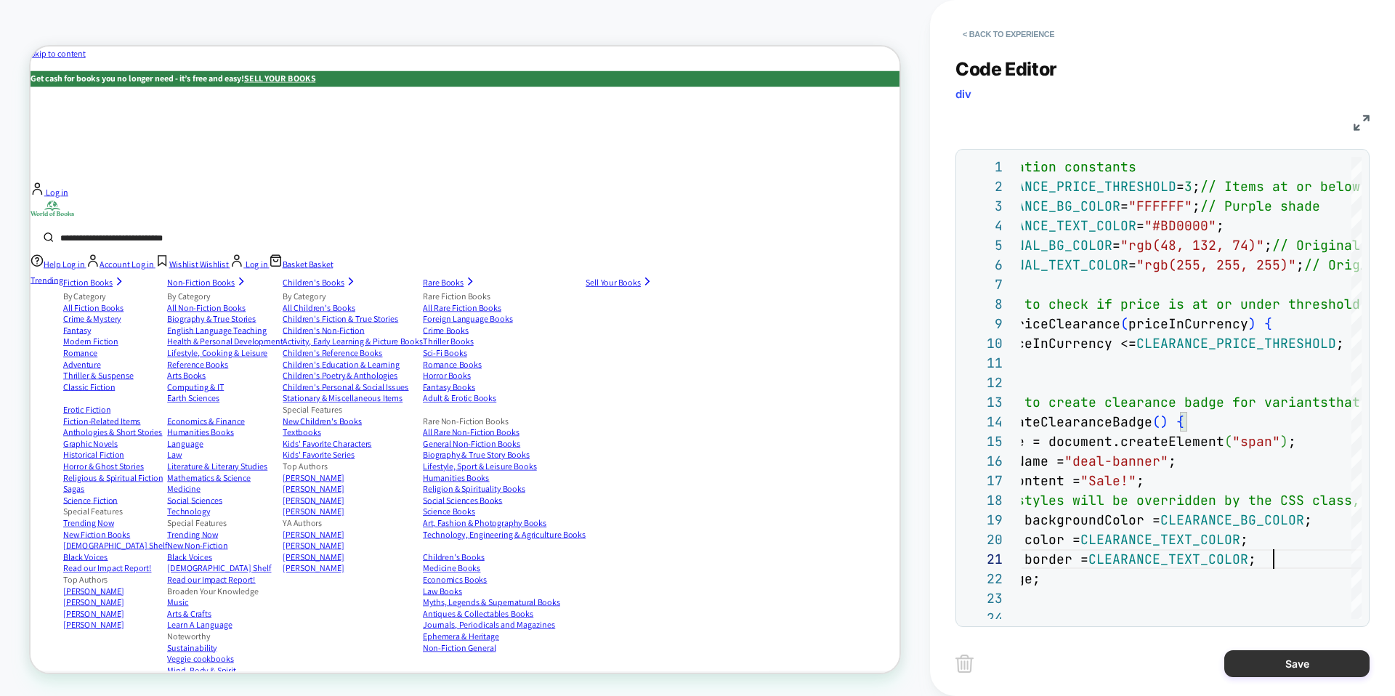
type textarea "**********"
click at [1286, 658] on button "Save" at bounding box center [1296, 663] width 145 height 27
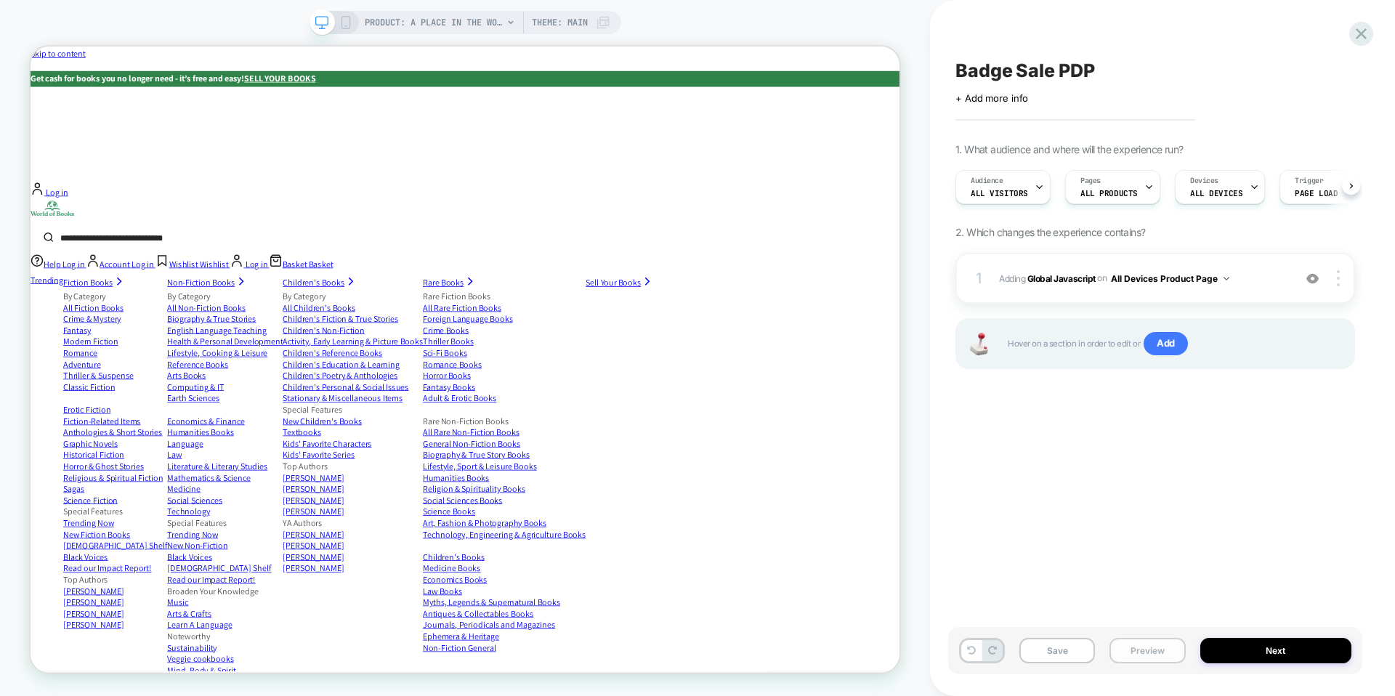
scroll to position [0, 1]
click at [1065, 649] on button "Save" at bounding box center [1057, 650] width 76 height 25
click at [1141, 642] on button "Preview" at bounding box center [1147, 650] width 76 height 25
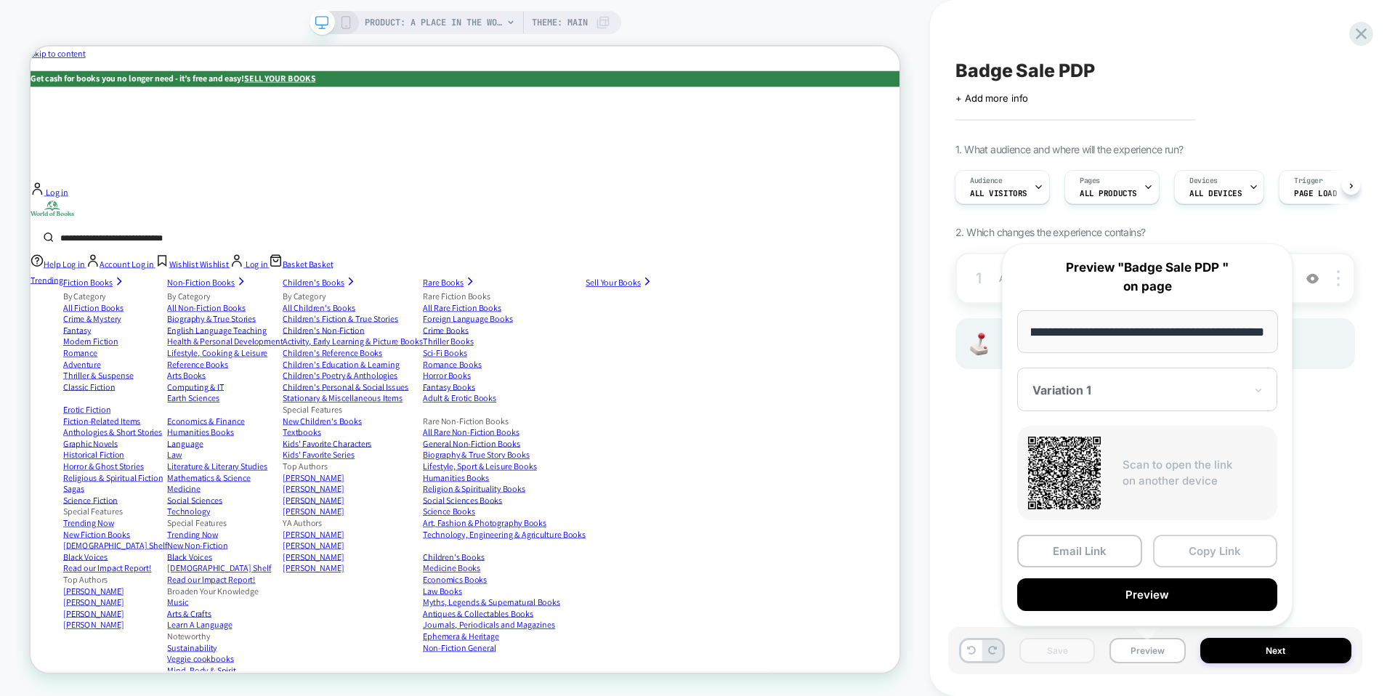
scroll to position [0, 0]
click at [1202, 543] on button "Copy Link" at bounding box center [1215, 551] width 125 height 33
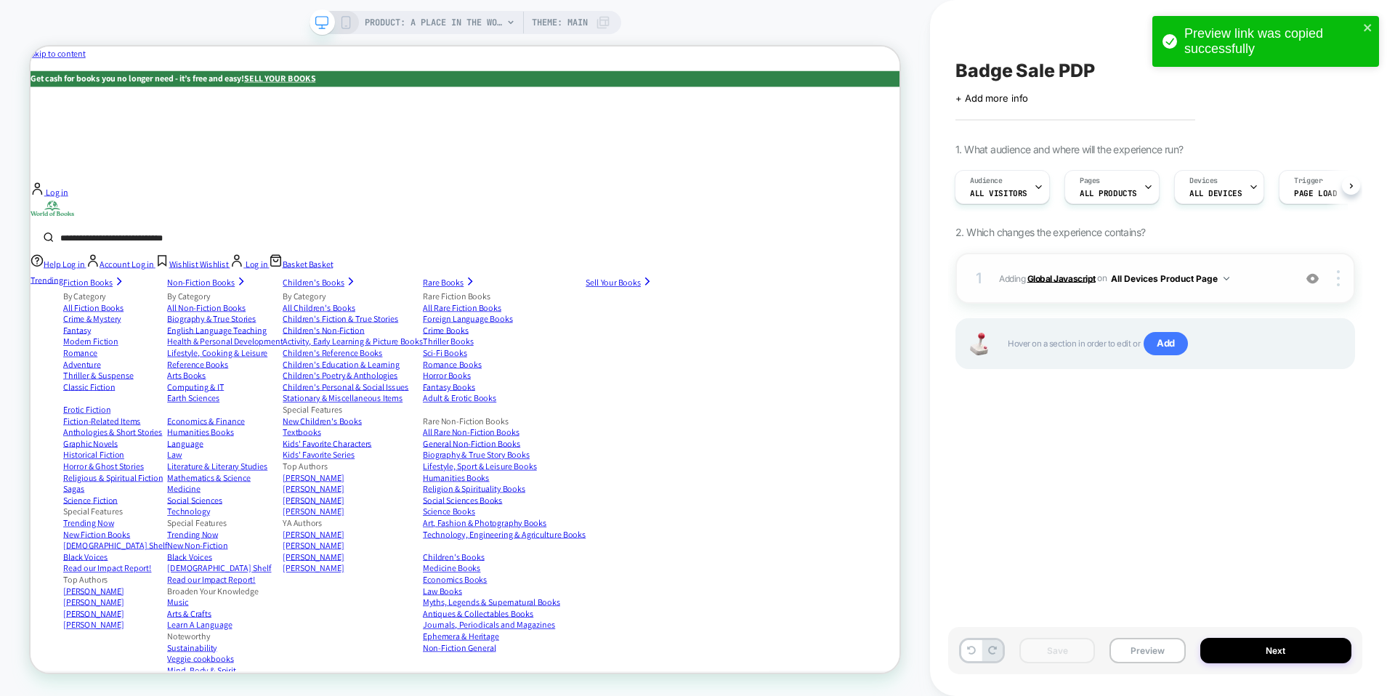
click at [1070, 278] on b "Global Javascript" at bounding box center [1061, 277] width 68 height 11
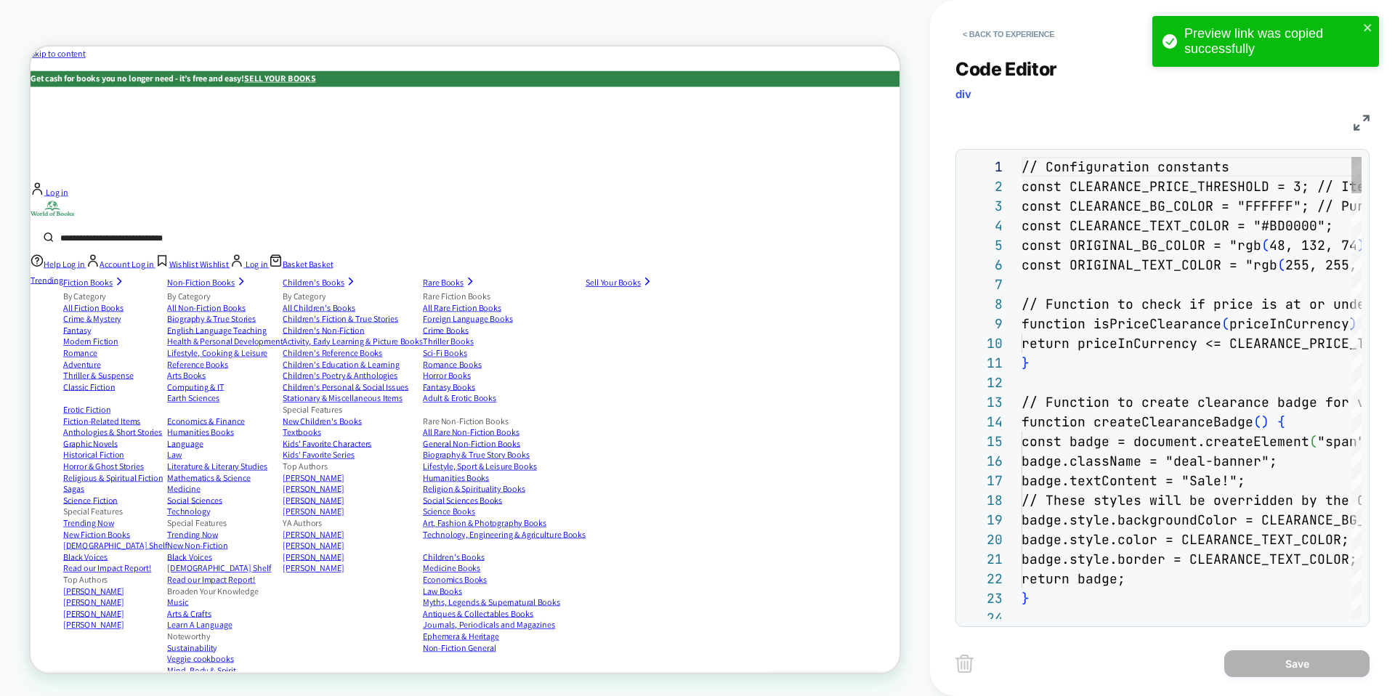
scroll to position [177, 0]
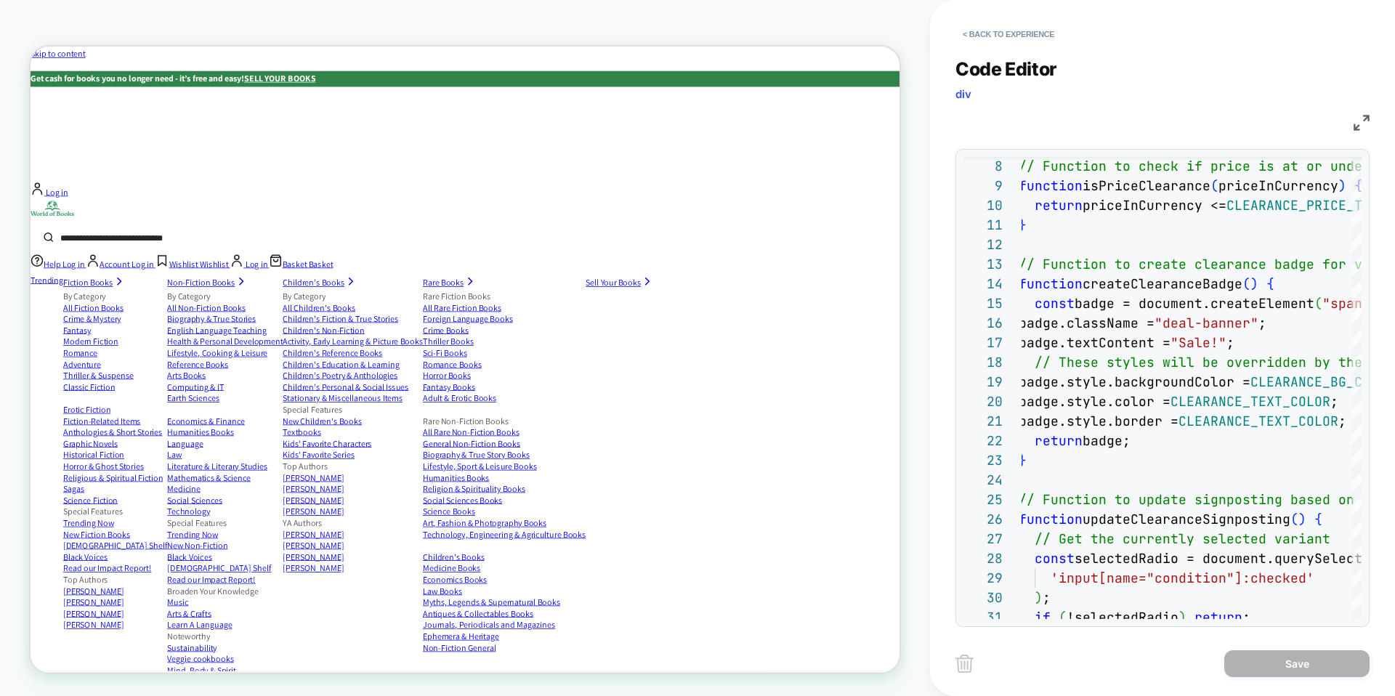
click at [934, 352] on div "< Back to experience Code Editor div JS 22 23 24 15 16 17 18 19 20 21 9 10 11 1…" at bounding box center [1162, 348] width 465 height 696
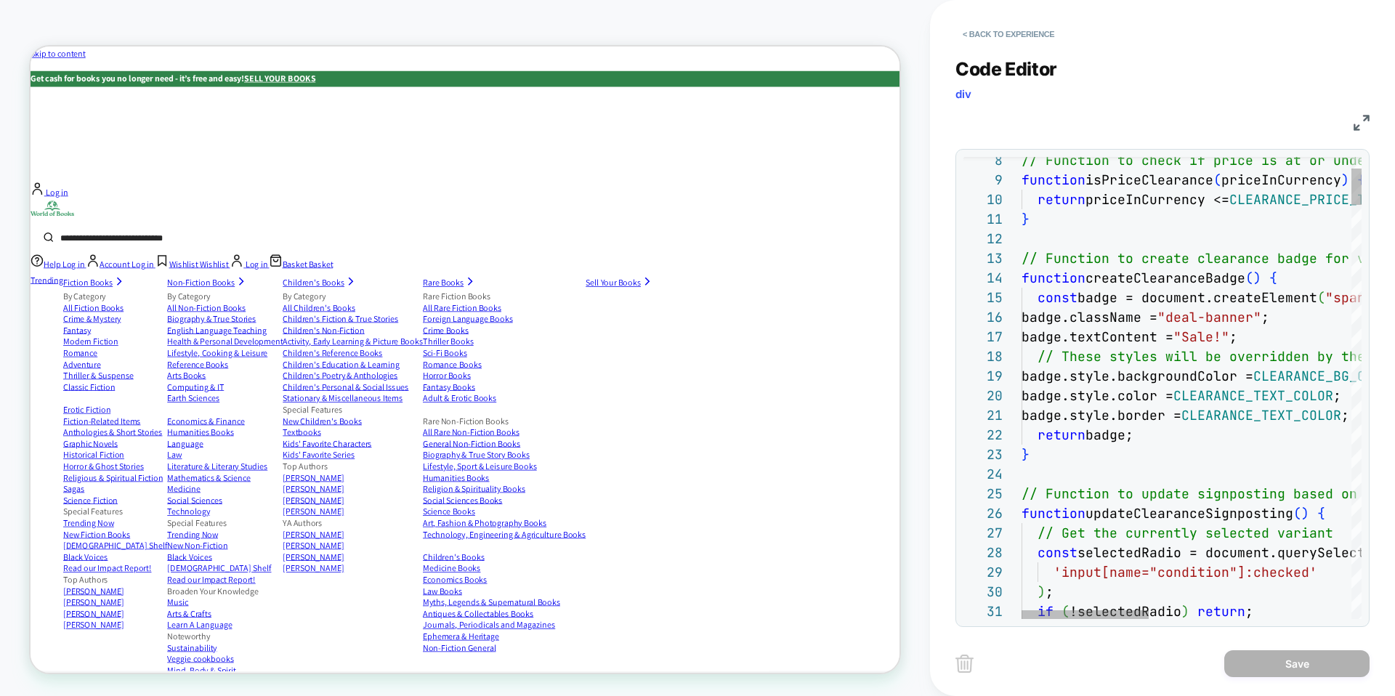
scroll to position [177, 212]
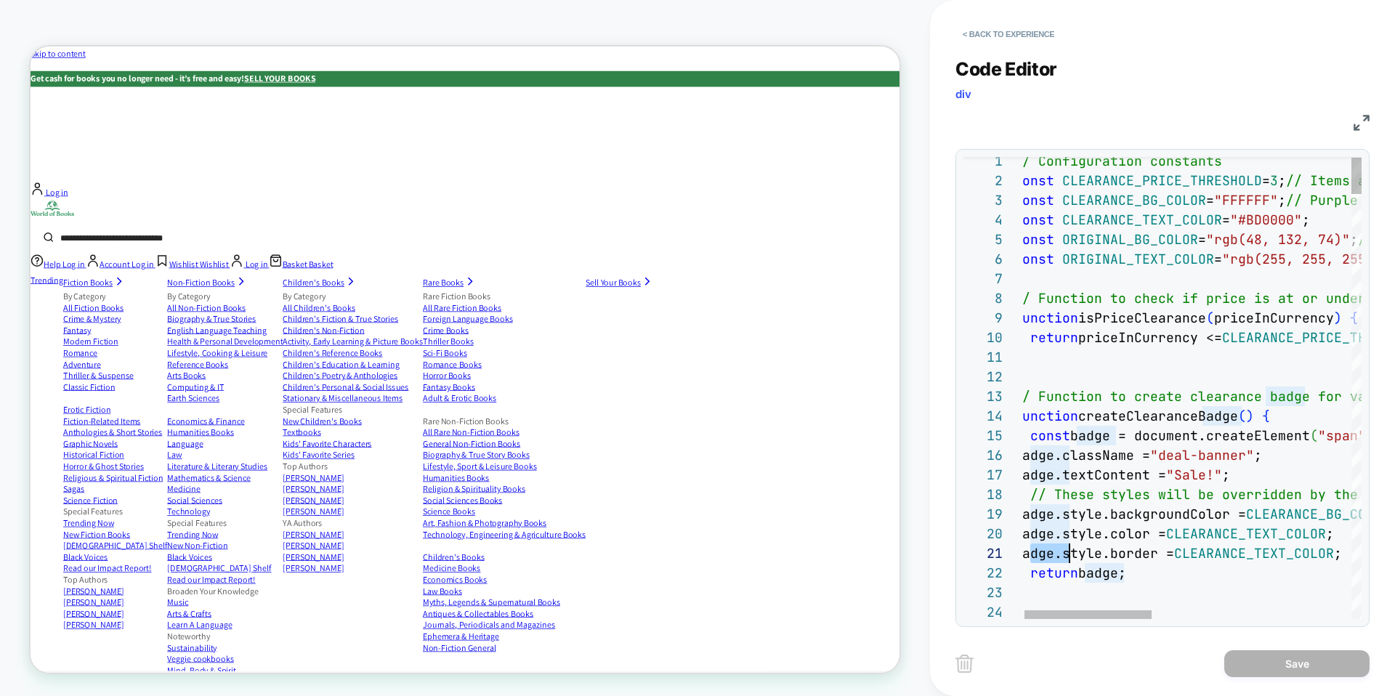
scroll to position [0, 55]
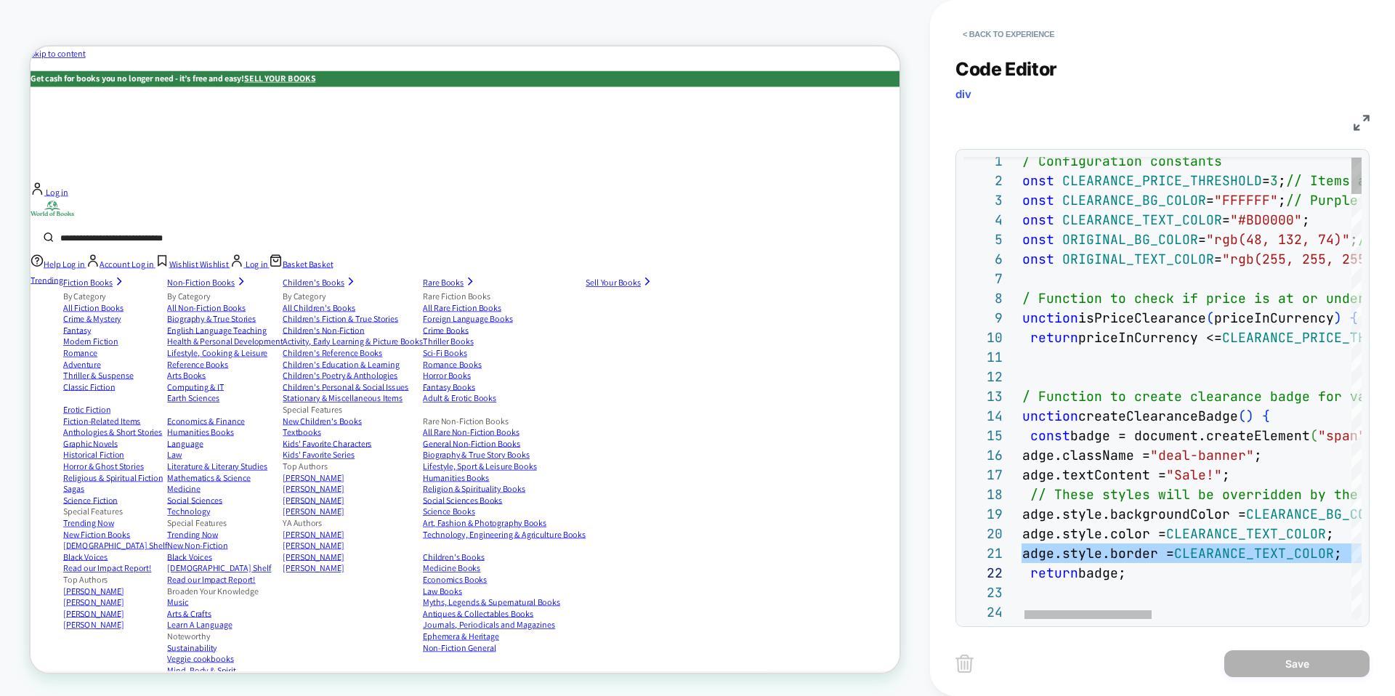
type textarea "**********"
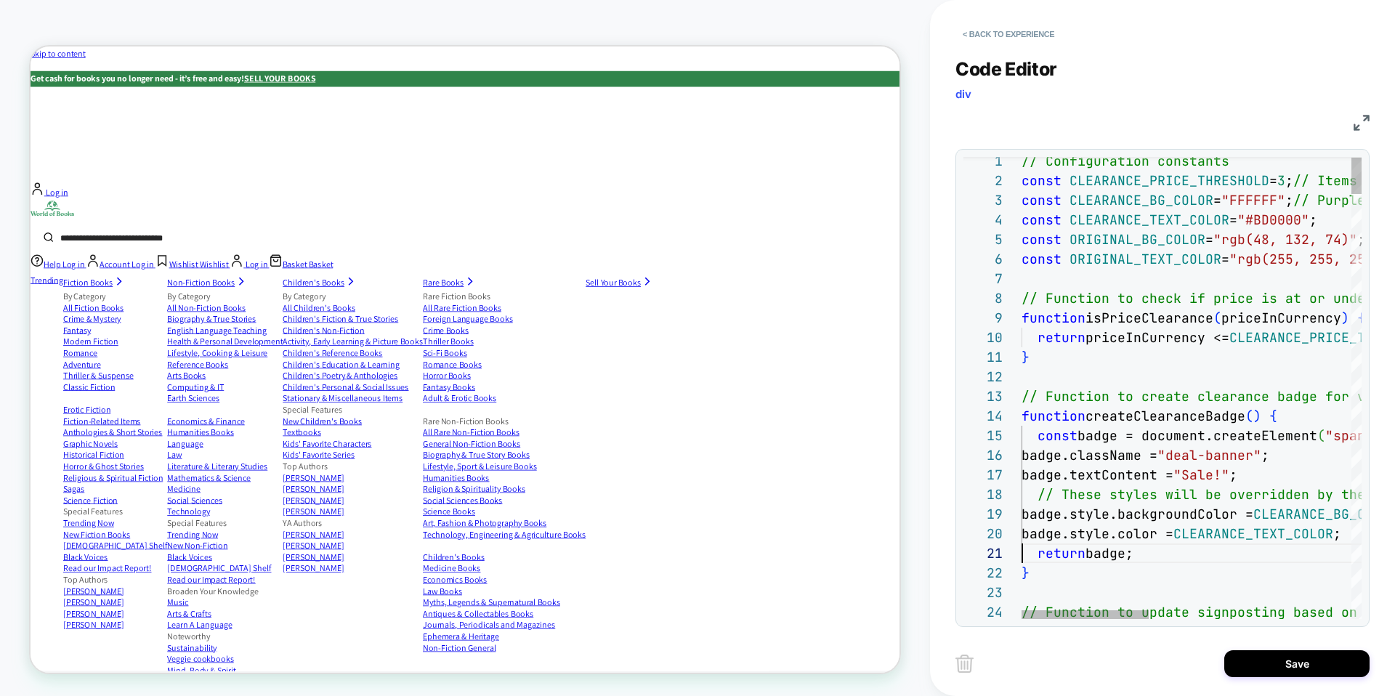
scroll to position [0, 0]
click at [1277, 666] on button "Save" at bounding box center [1296, 663] width 145 height 27
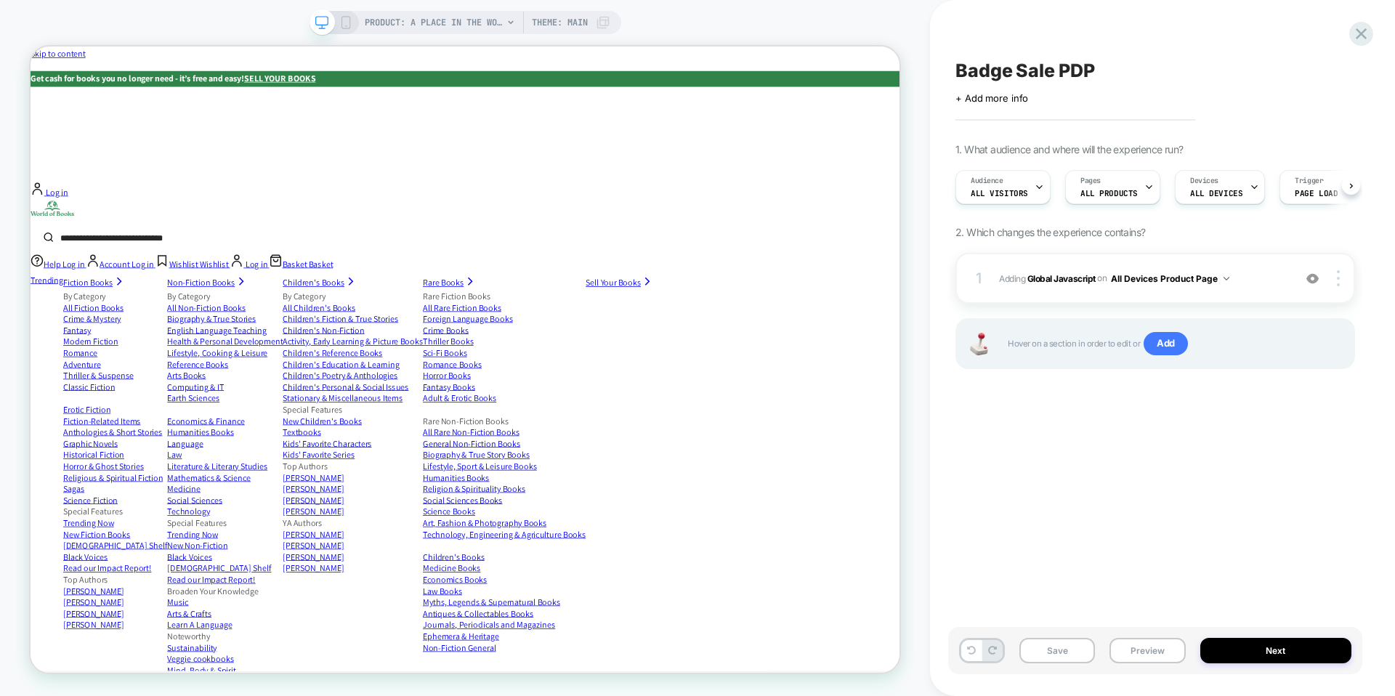
scroll to position [0, 1]
click at [1054, 654] on button "Save" at bounding box center [1057, 650] width 76 height 25
click at [1128, 652] on button "Preview" at bounding box center [1147, 650] width 76 height 25
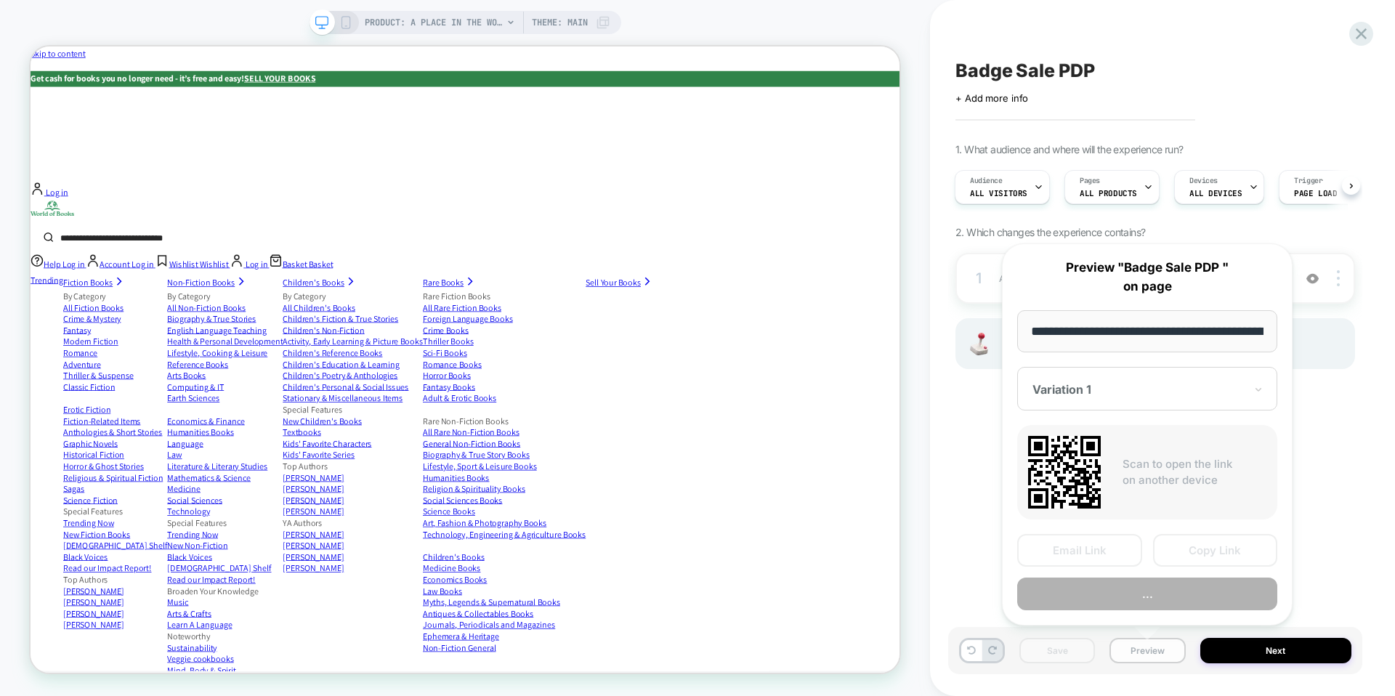
scroll to position [0, 447]
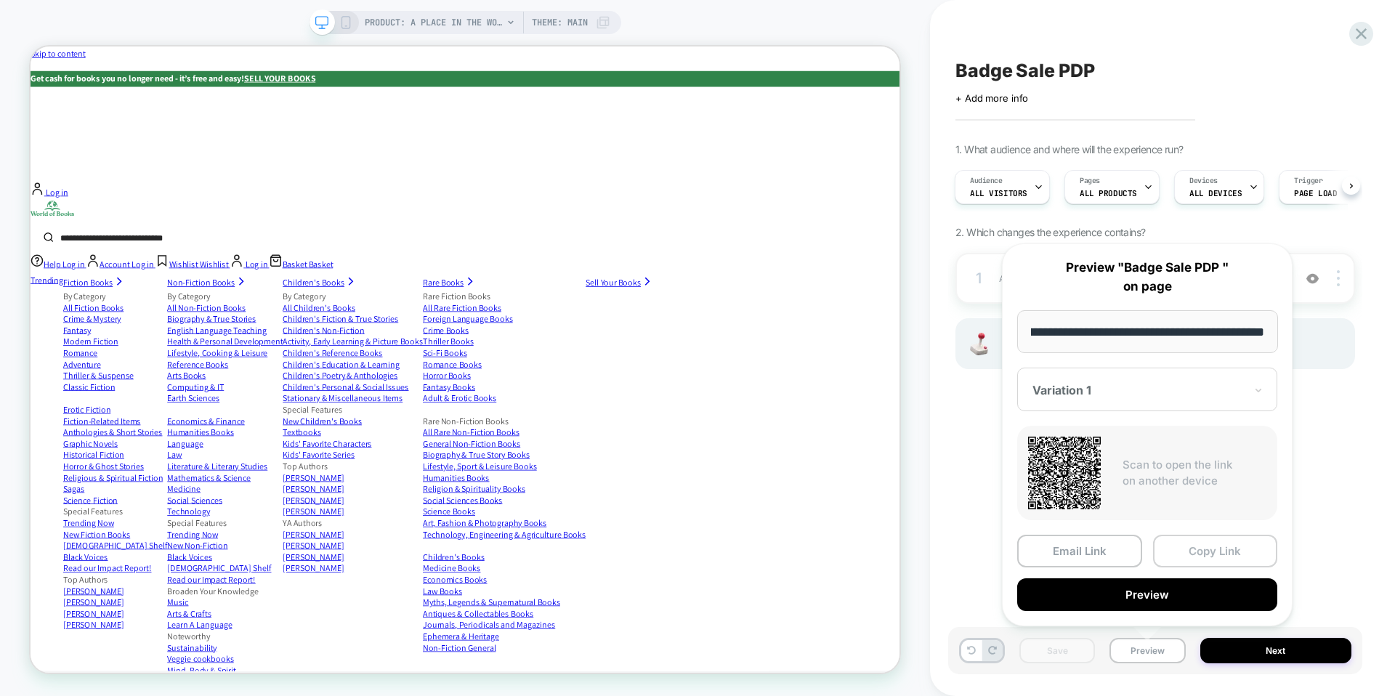
click at [1218, 552] on button "Copy Link" at bounding box center [1215, 551] width 125 height 33
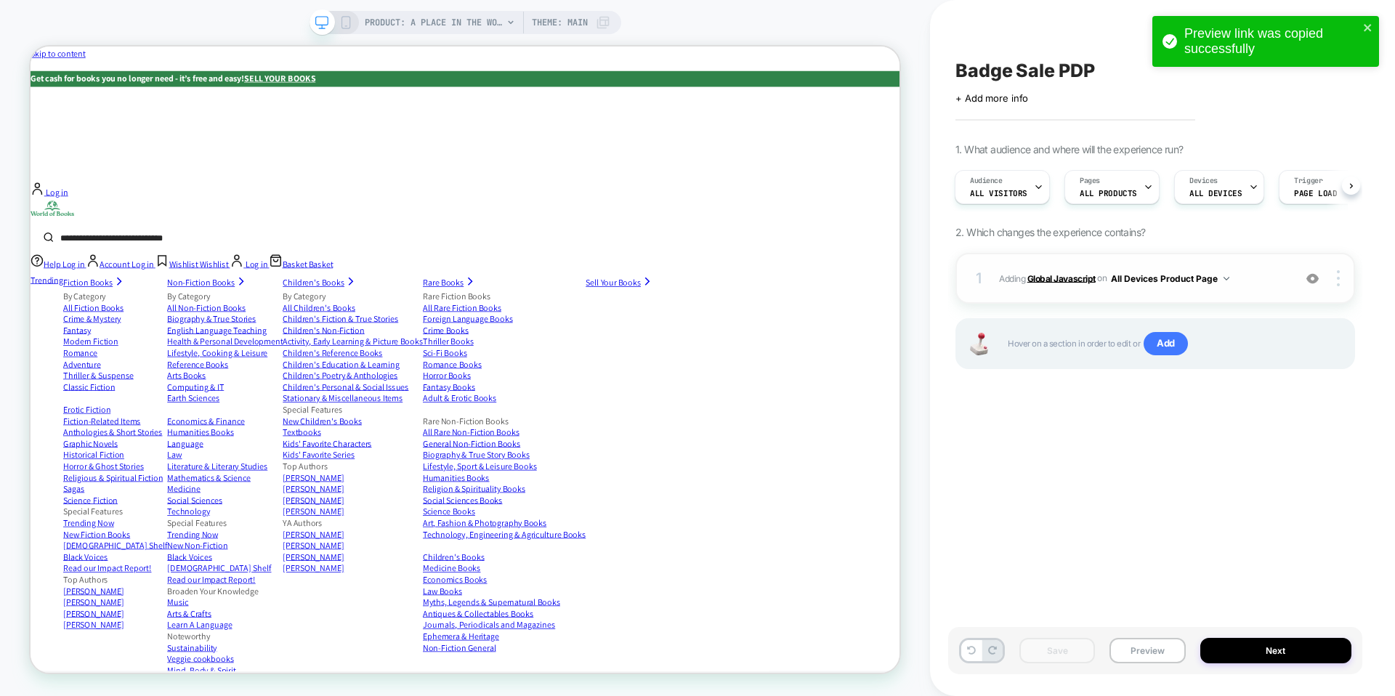
click at [1075, 281] on b "Global Javascript" at bounding box center [1061, 277] width 68 height 11
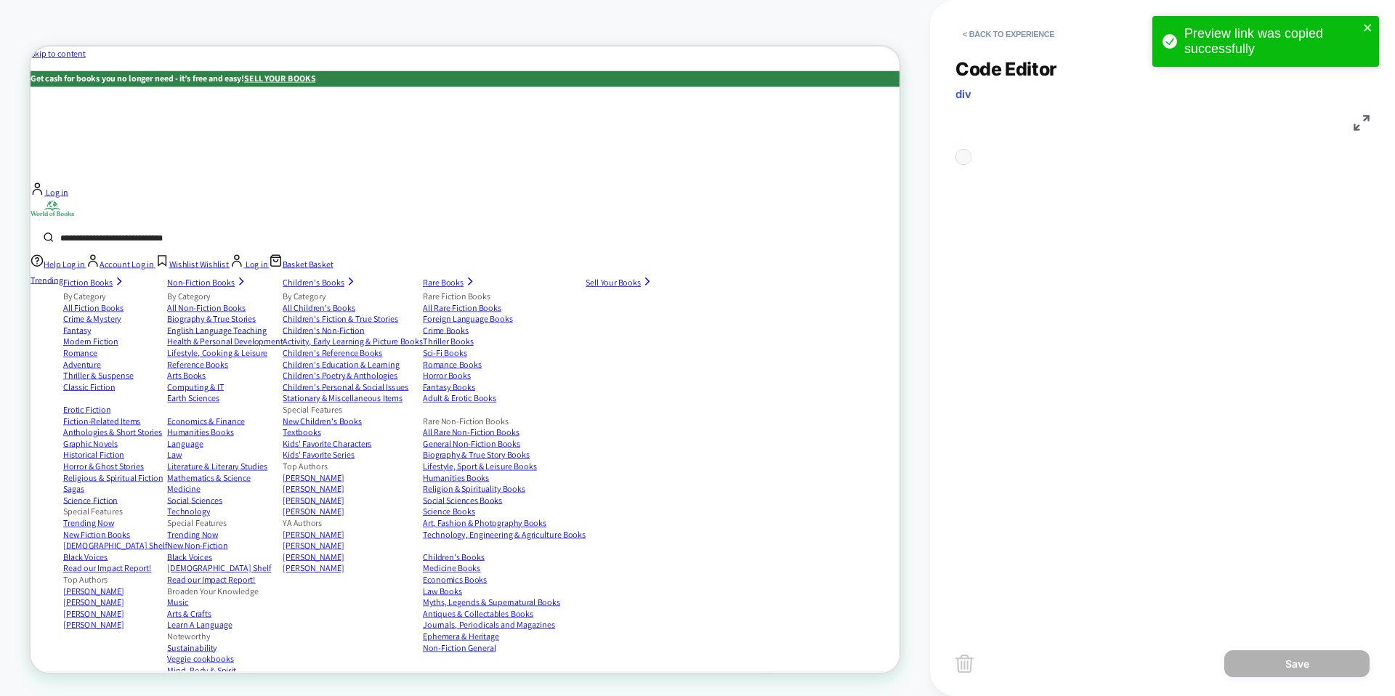
scroll to position [177, 0]
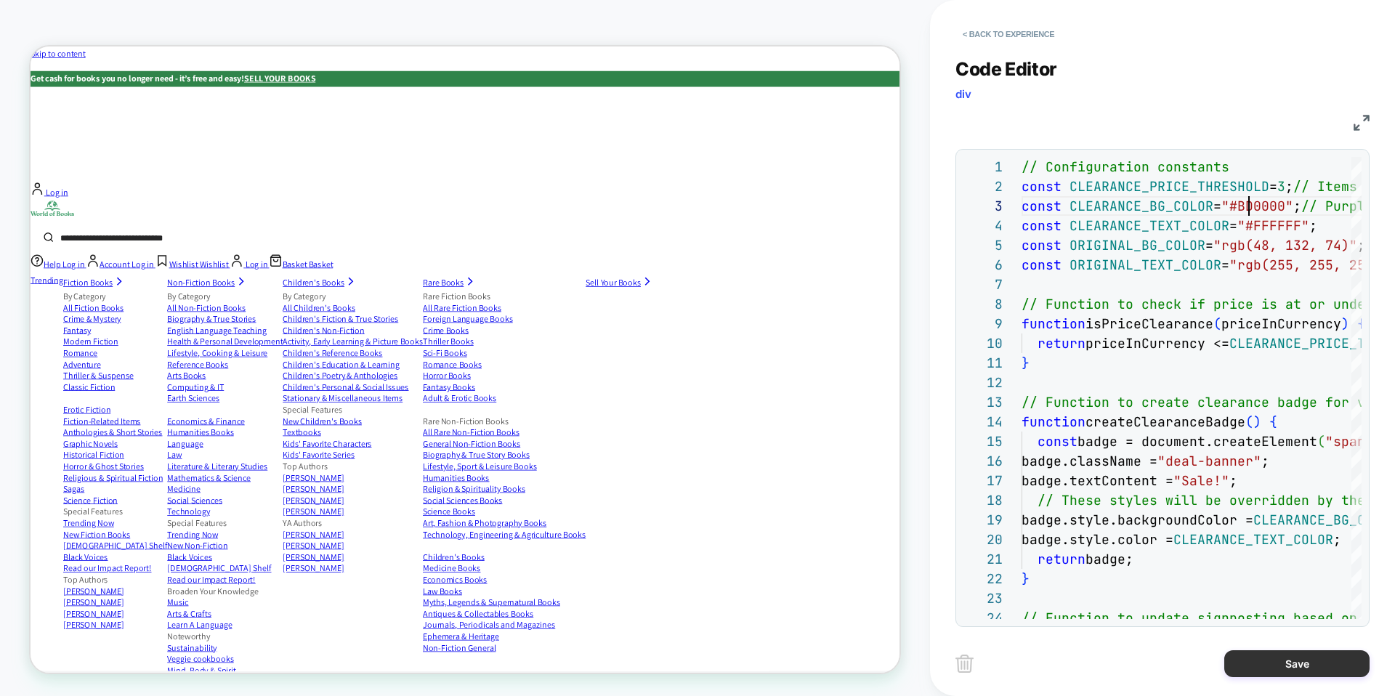
type textarea "**********"
click at [1313, 655] on button "Save" at bounding box center [1296, 663] width 145 height 27
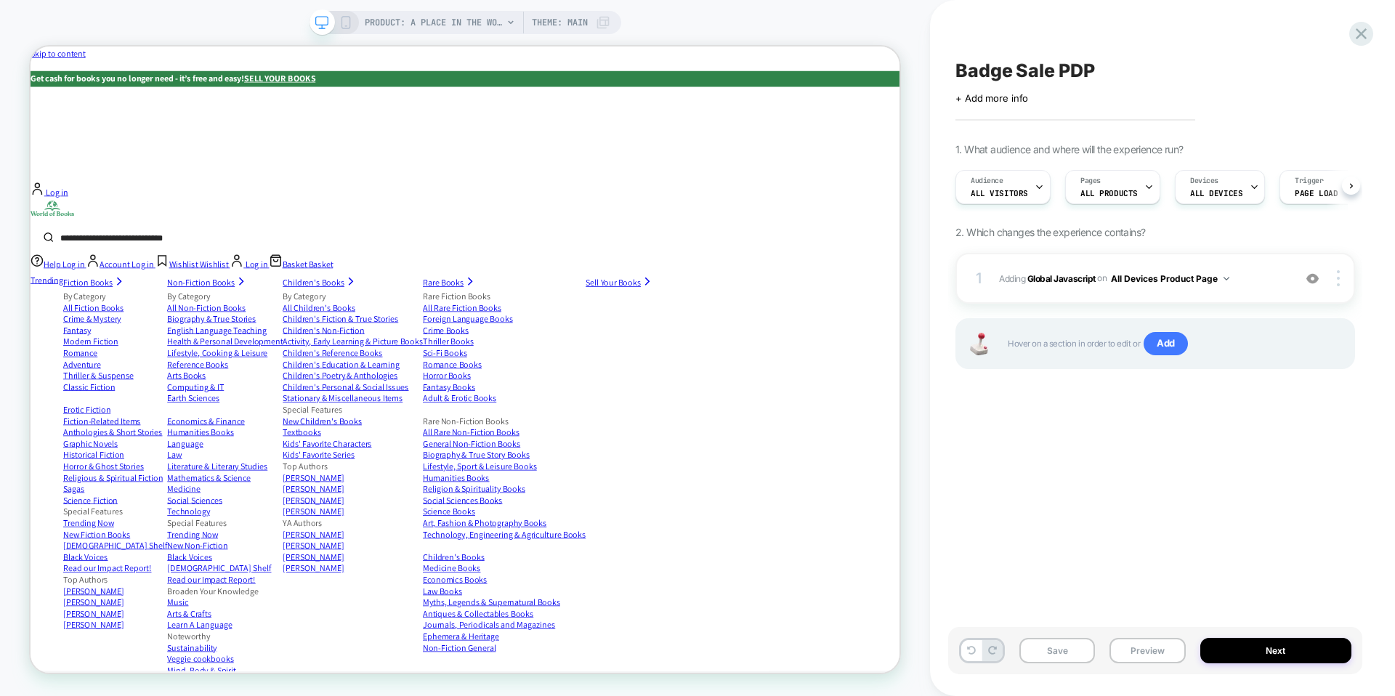
scroll to position [0, 1]
click at [1056, 658] on button "Save" at bounding box center [1057, 650] width 76 height 25
click at [1146, 647] on button "Preview" at bounding box center [1147, 650] width 76 height 25
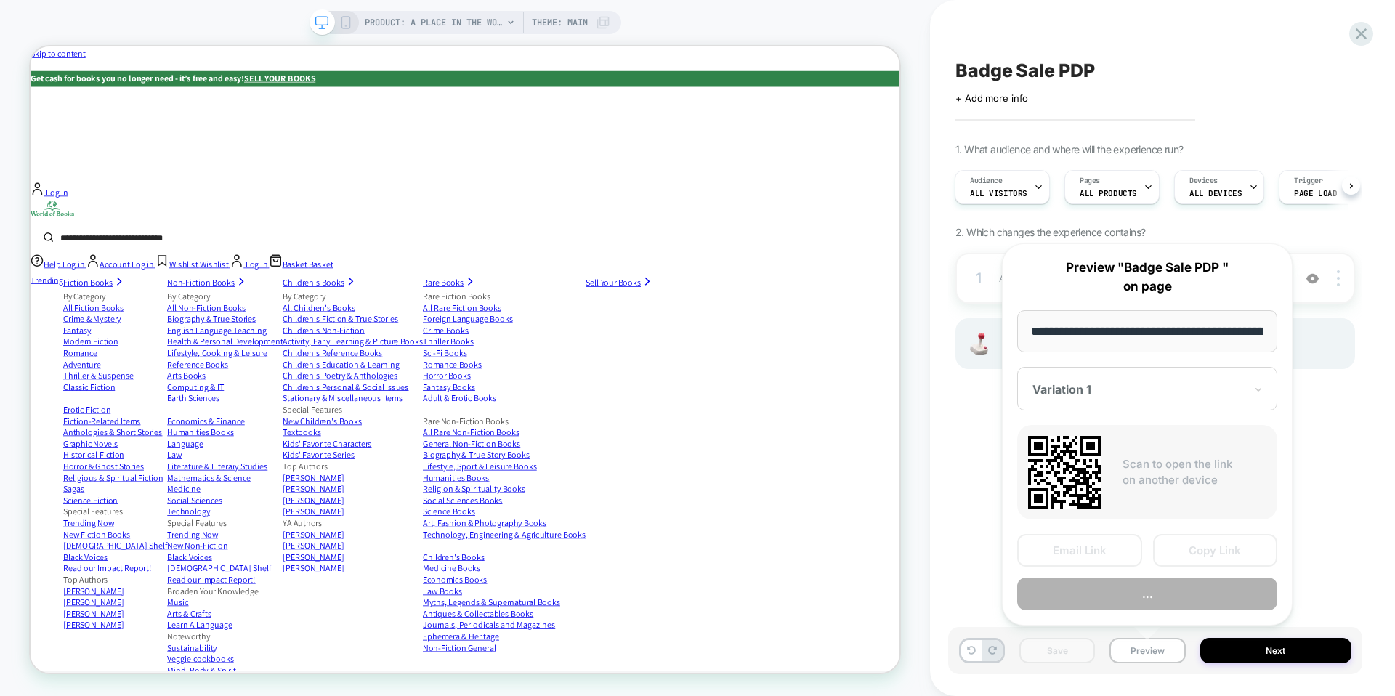
scroll to position [0, 447]
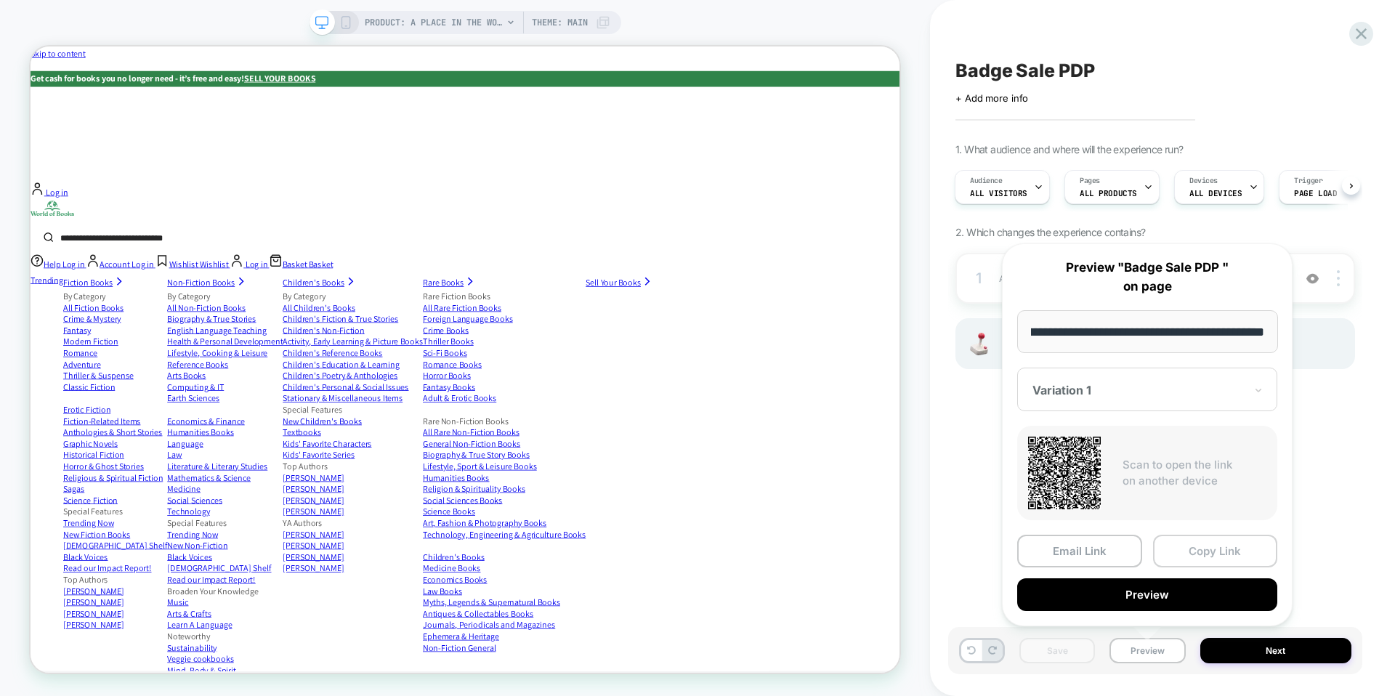
click at [1191, 548] on button "Copy Link" at bounding box center [1215, 551] width 125 height 33
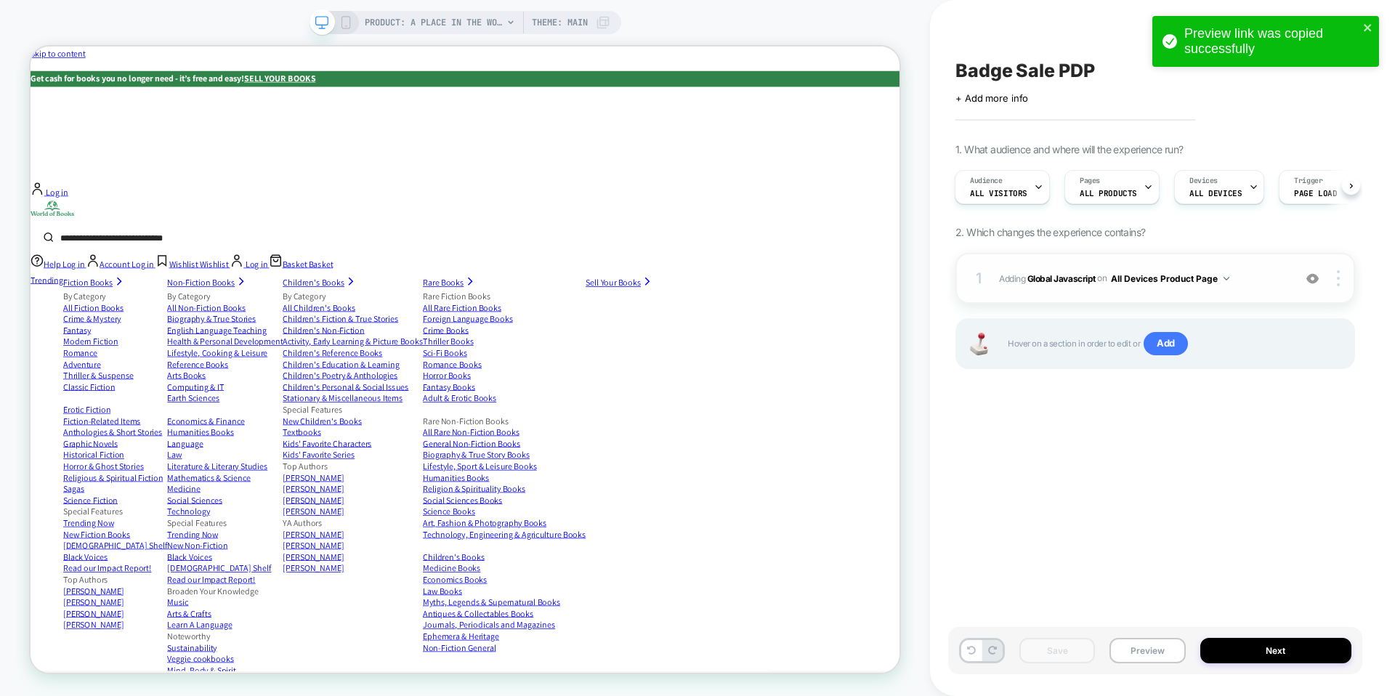
click at [1075, 270] on span "Adding Global Javascript on All Devices Product Page" at bounding box center [1142, 279] width 287 height 18
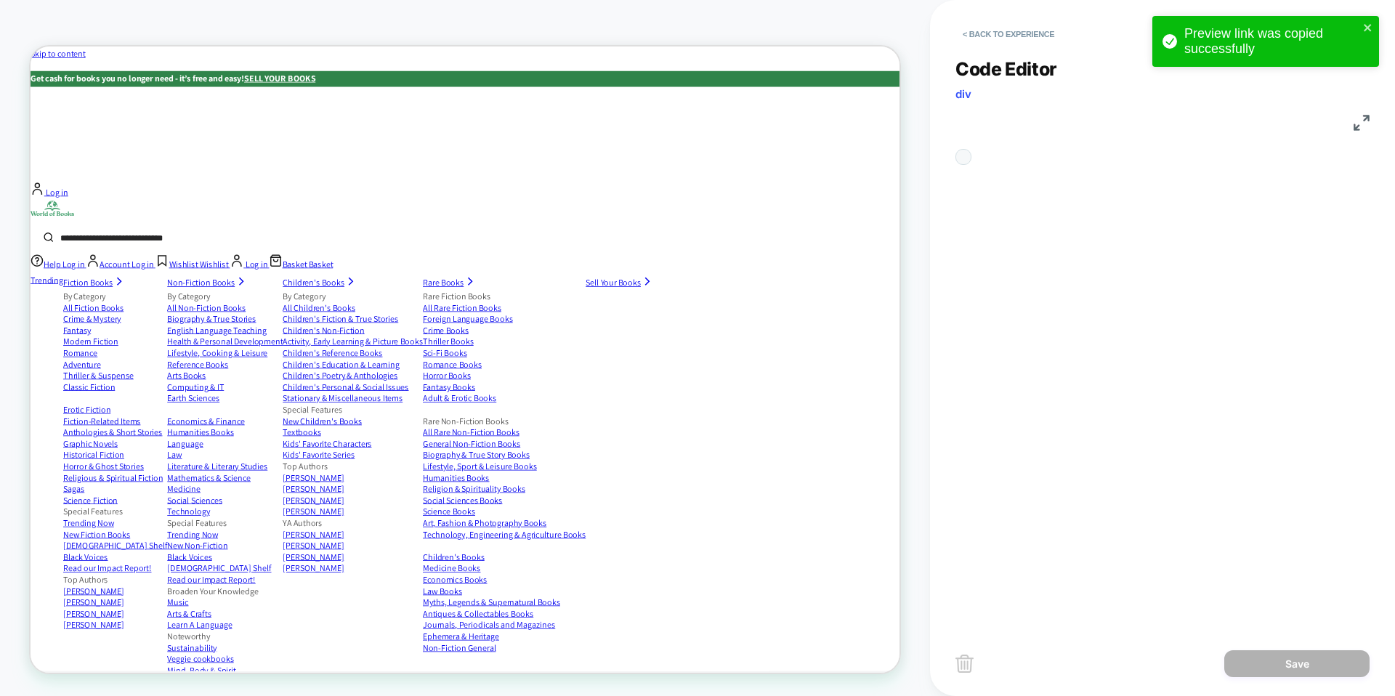
scroll to position [177, 0]
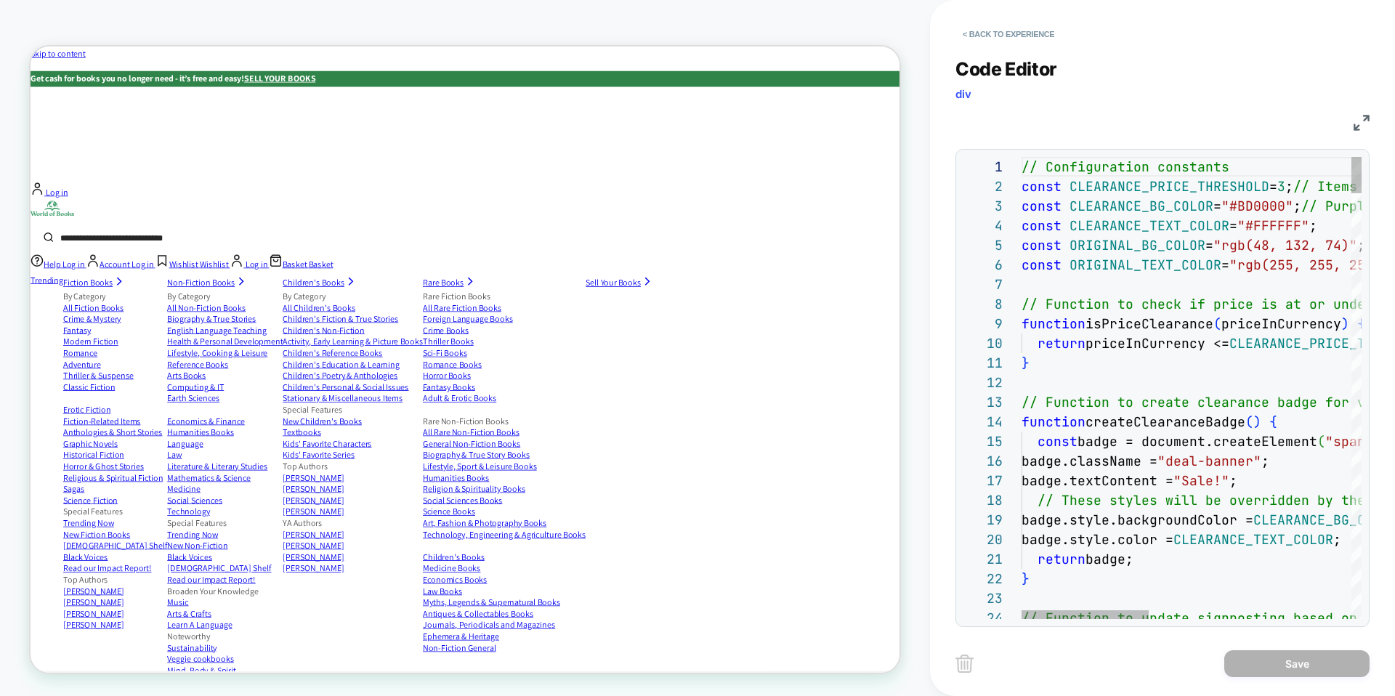
type textarea "**********"
click at [1016, 31] on button "< Back to experience" at bounding box center [1008, 34] width 106 height 23
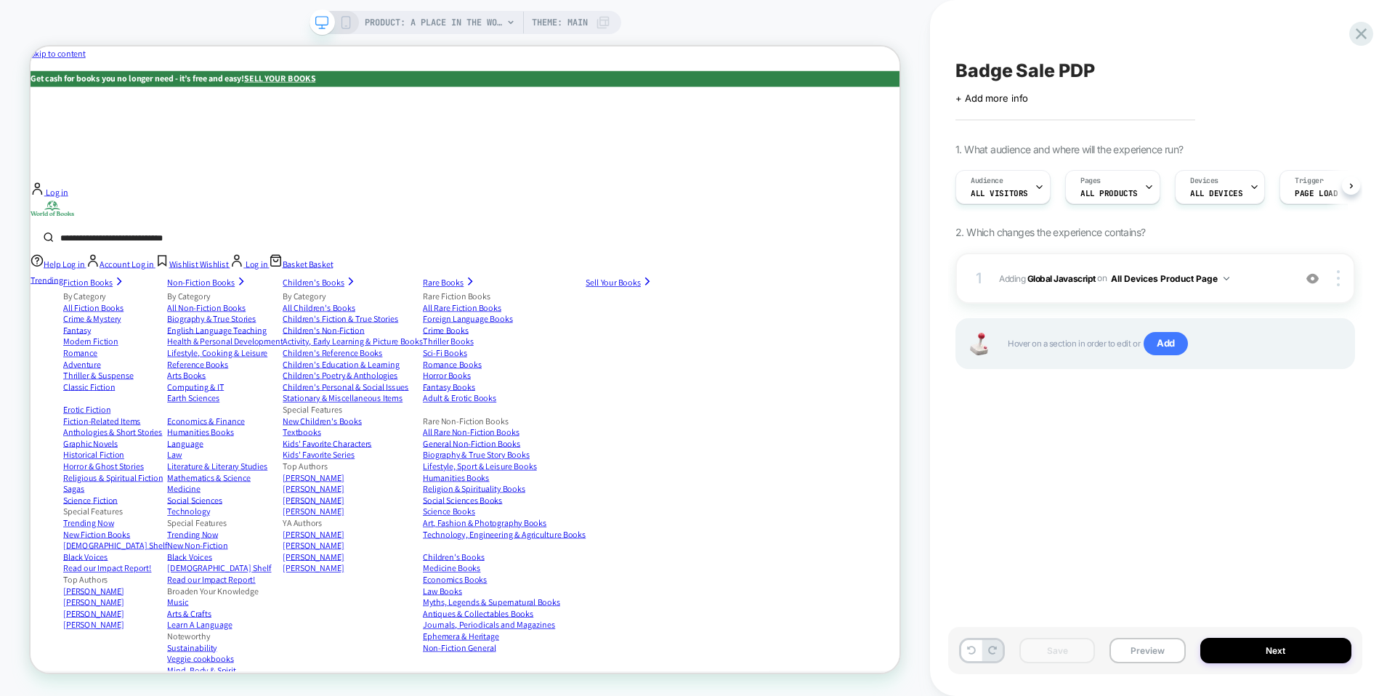
scroll to position [0, 1]
click at [1147, 655] on button "Preview" at bounding box center [1147, 650] width 76 height 25
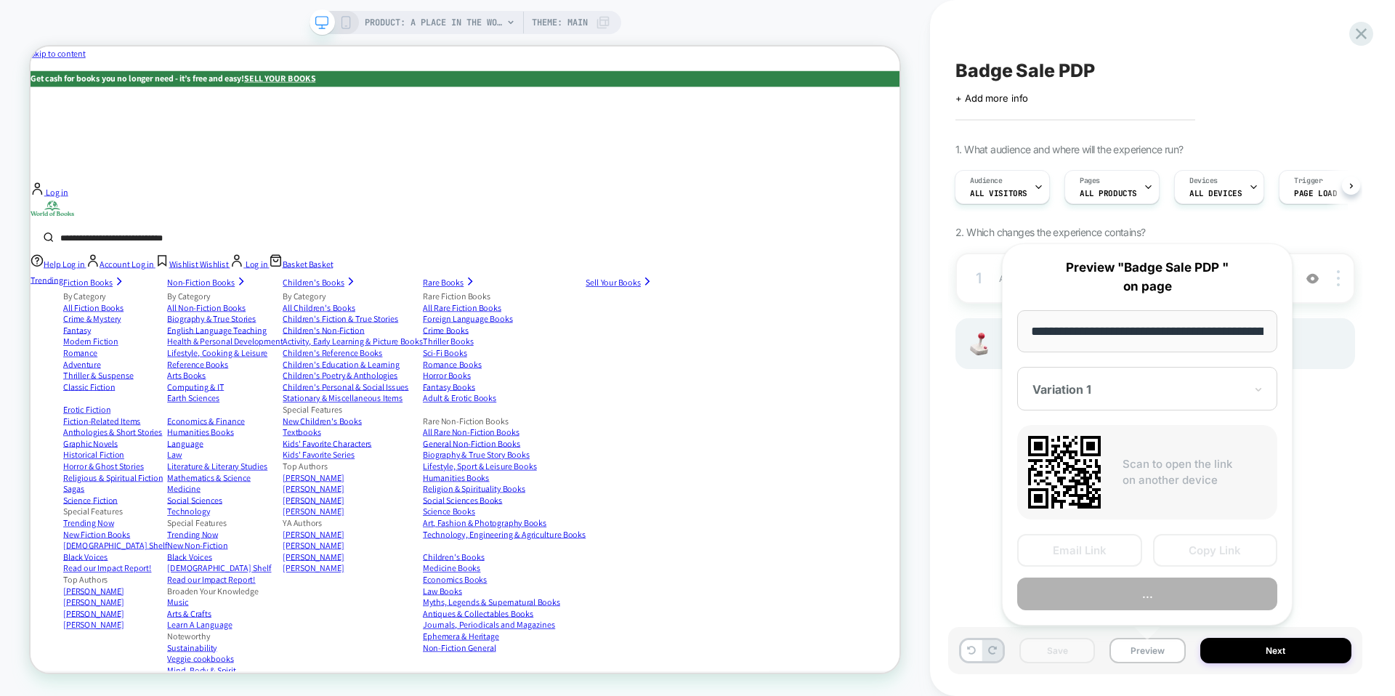
scroll to position [0, 447]
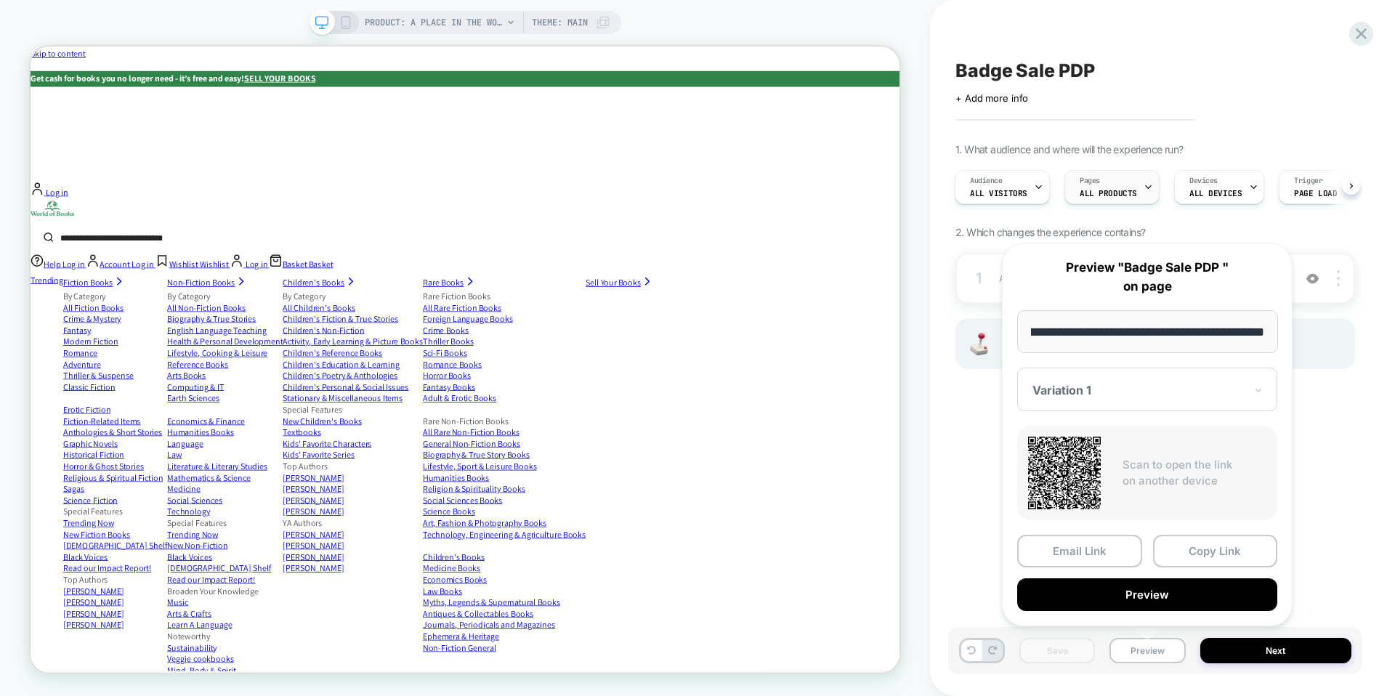
click at [1148, 171] on div "Pages ALL PRODUCTS" at bounding box center [1111, 187] width 95 height 34
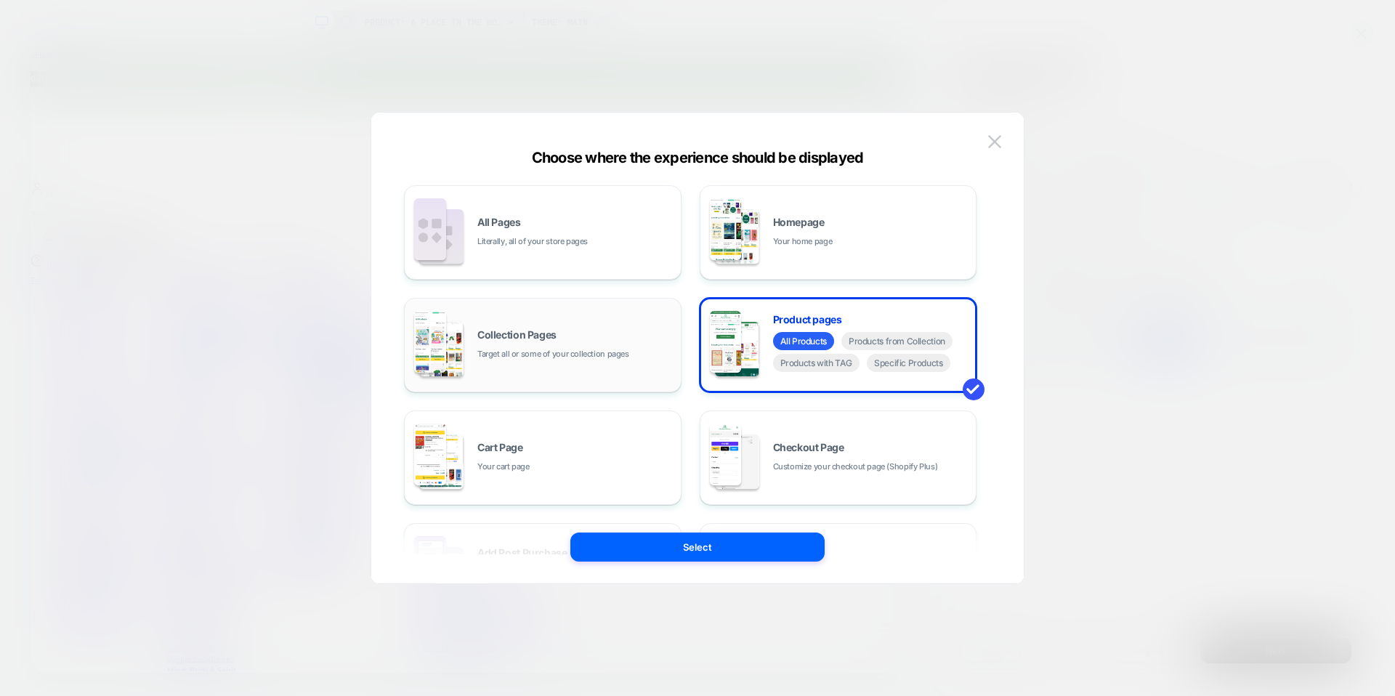
click at [572, 322] on div "Collection Pages Target all or some of your collection pages" at bounding box center [543, 345] width 262 height 80
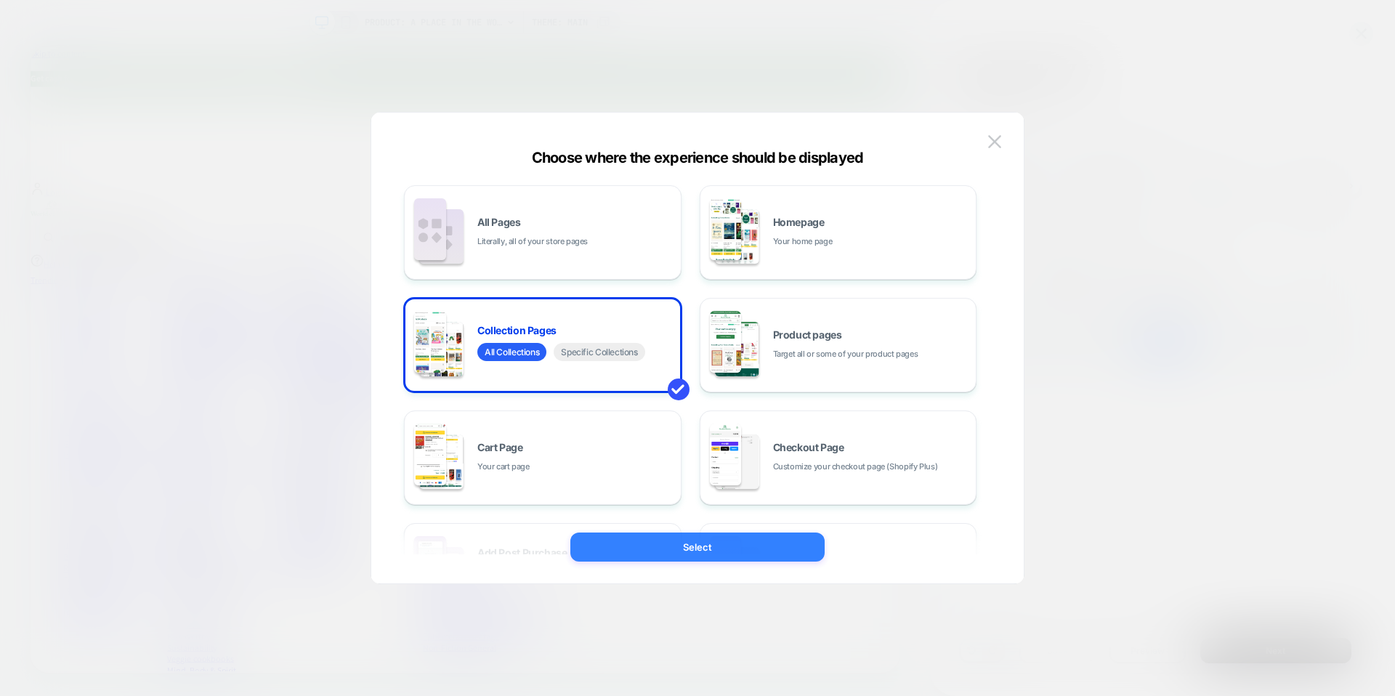
click at [755, 551] on button "Select" at bounding box center [697, 547] width 254 height 29
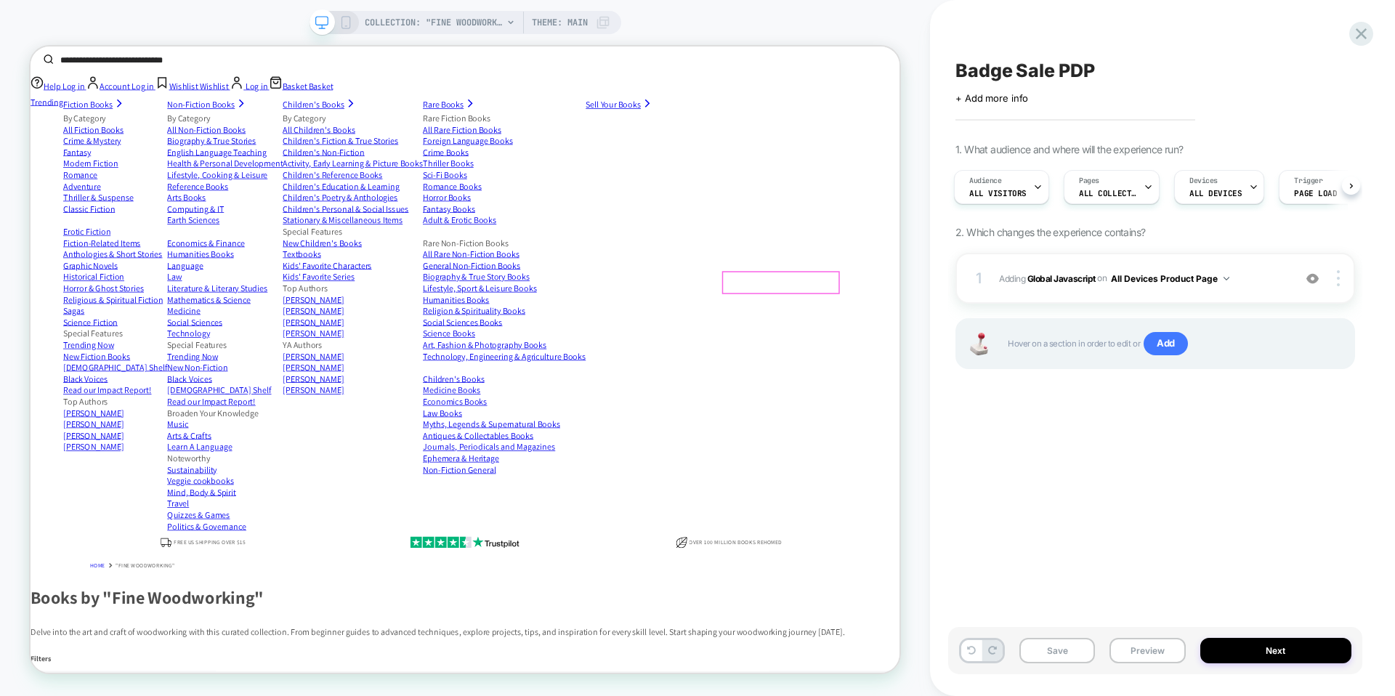
scroll to position [242, 0]
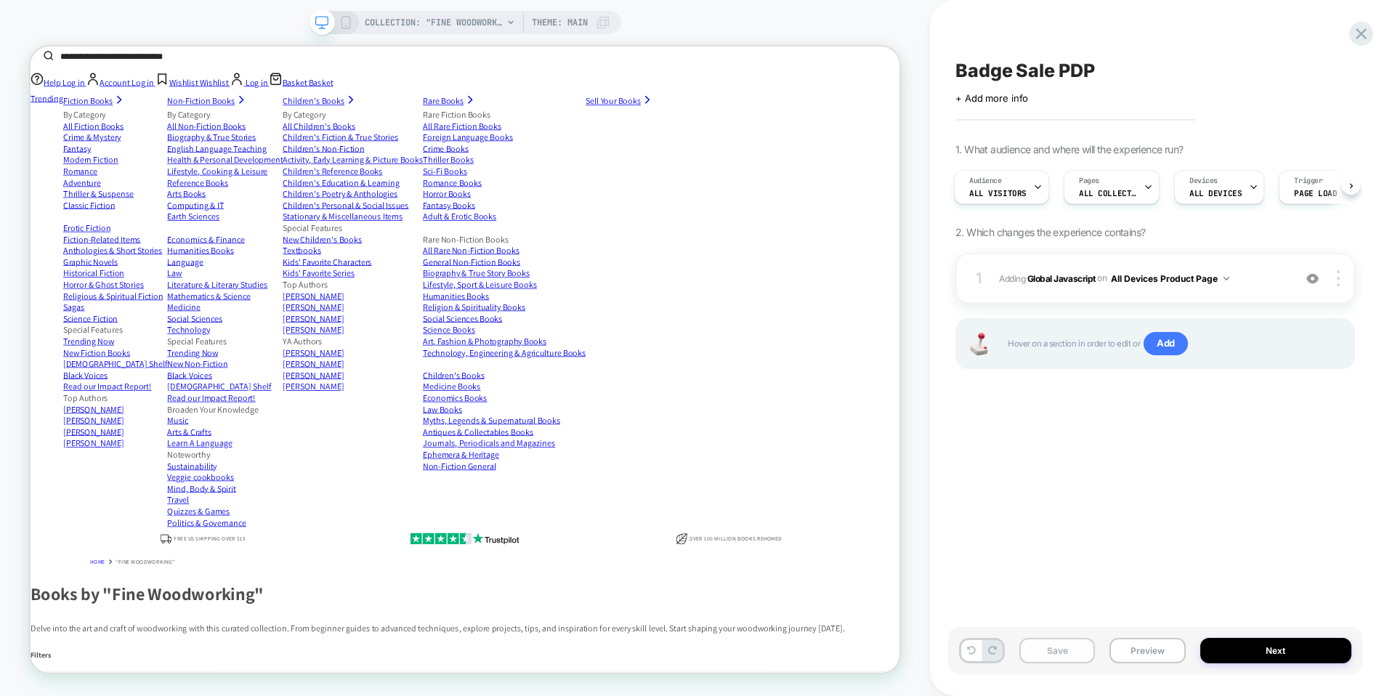
click at [1058, 642] on button "Save" at bounding box center [1057, 650] width 76 height 25
click at [1135, 650] on button "Preview" at bounding box center [1147, 650] width 76 height 25
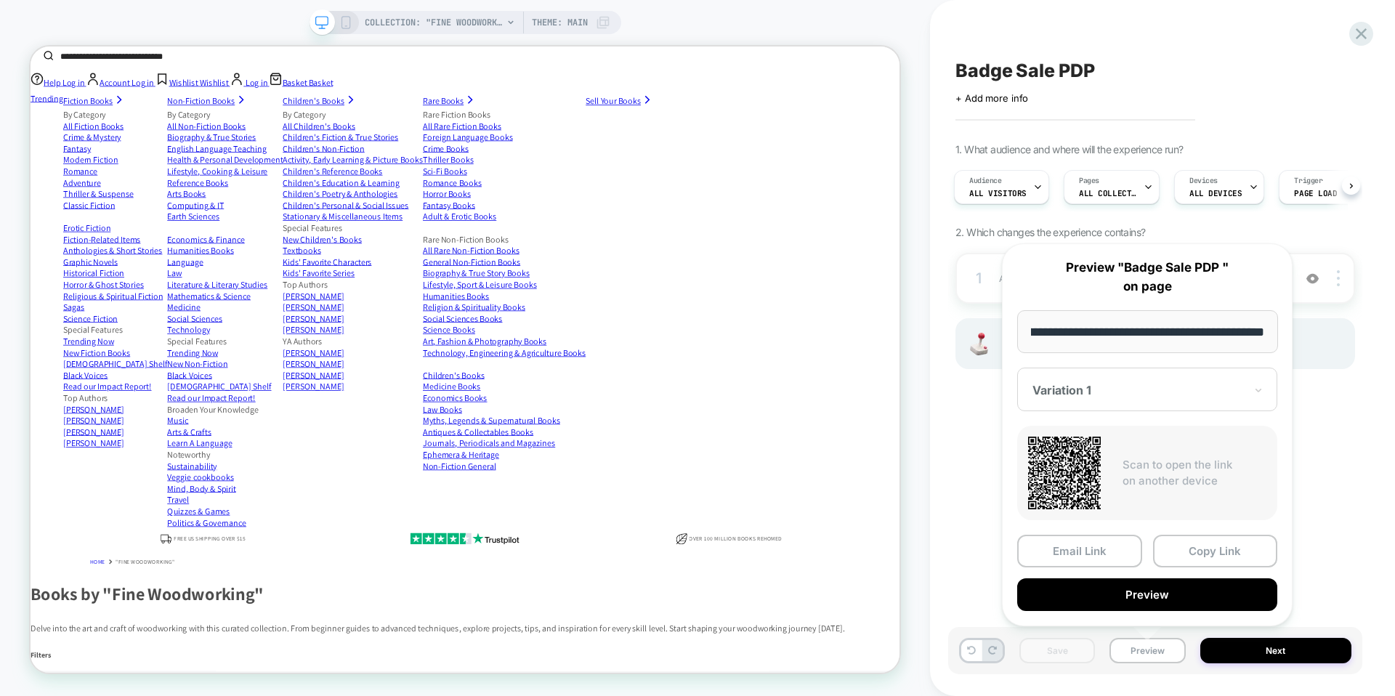
scroll to position [0, 0]
click at [1321, 355] on div "Hover on a section in order to edit or Add" at bounding box center [1155, 343] width 400 height 51
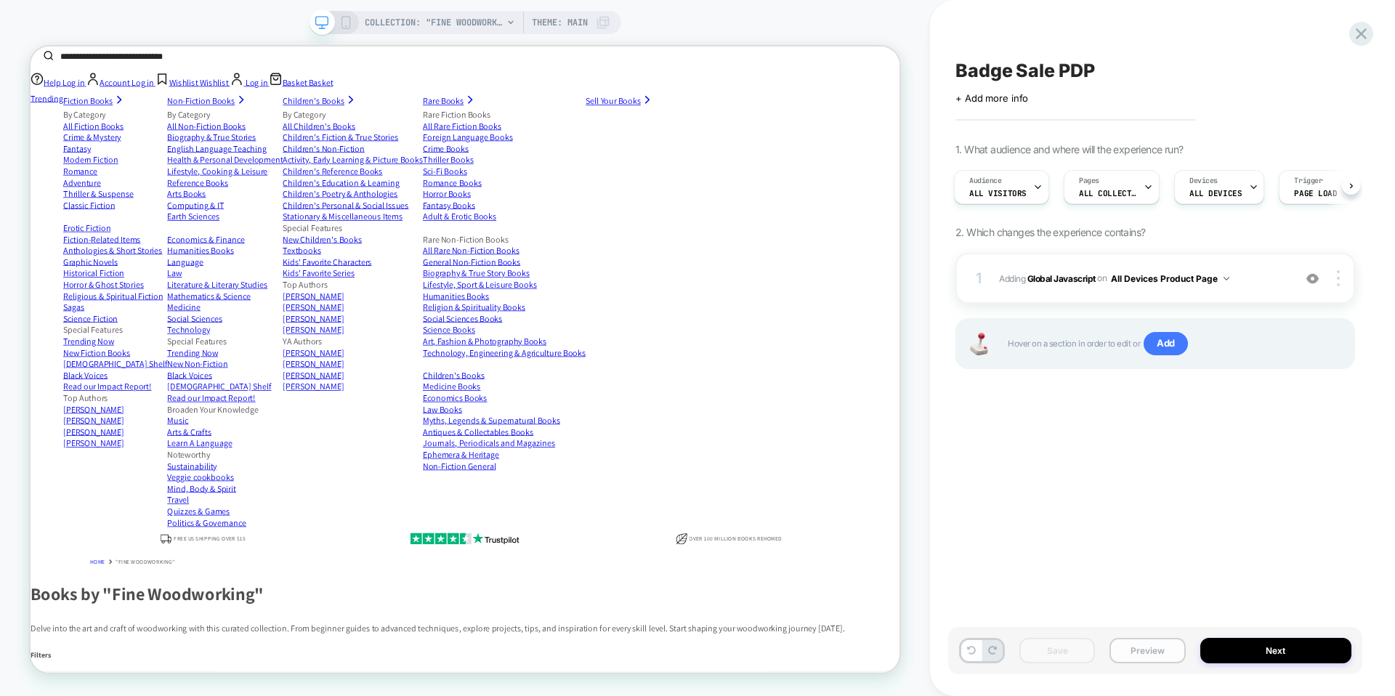
click at [1156, 655] on button "Preview" at bounding box center [1147, 650] width 76 height 25
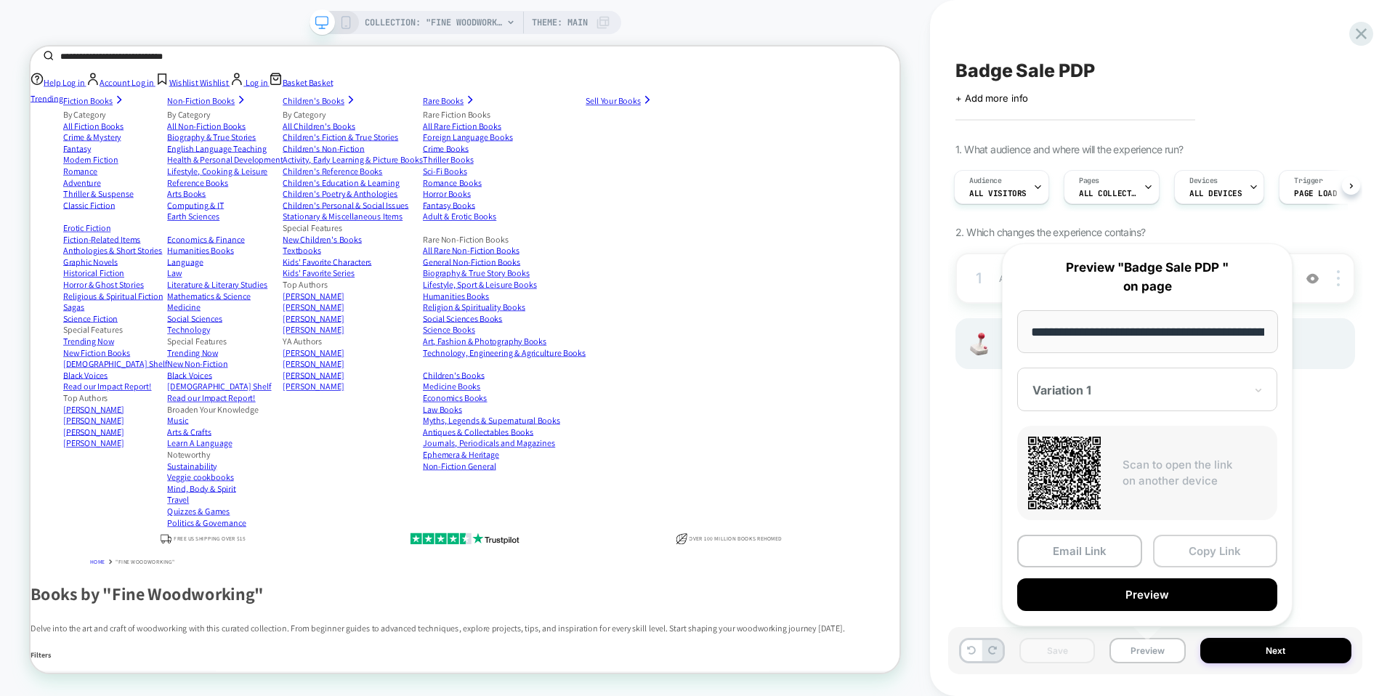
click at [1178, 558] on button "Copy Link" at bounding box center [1215, 551] width 125 height 33
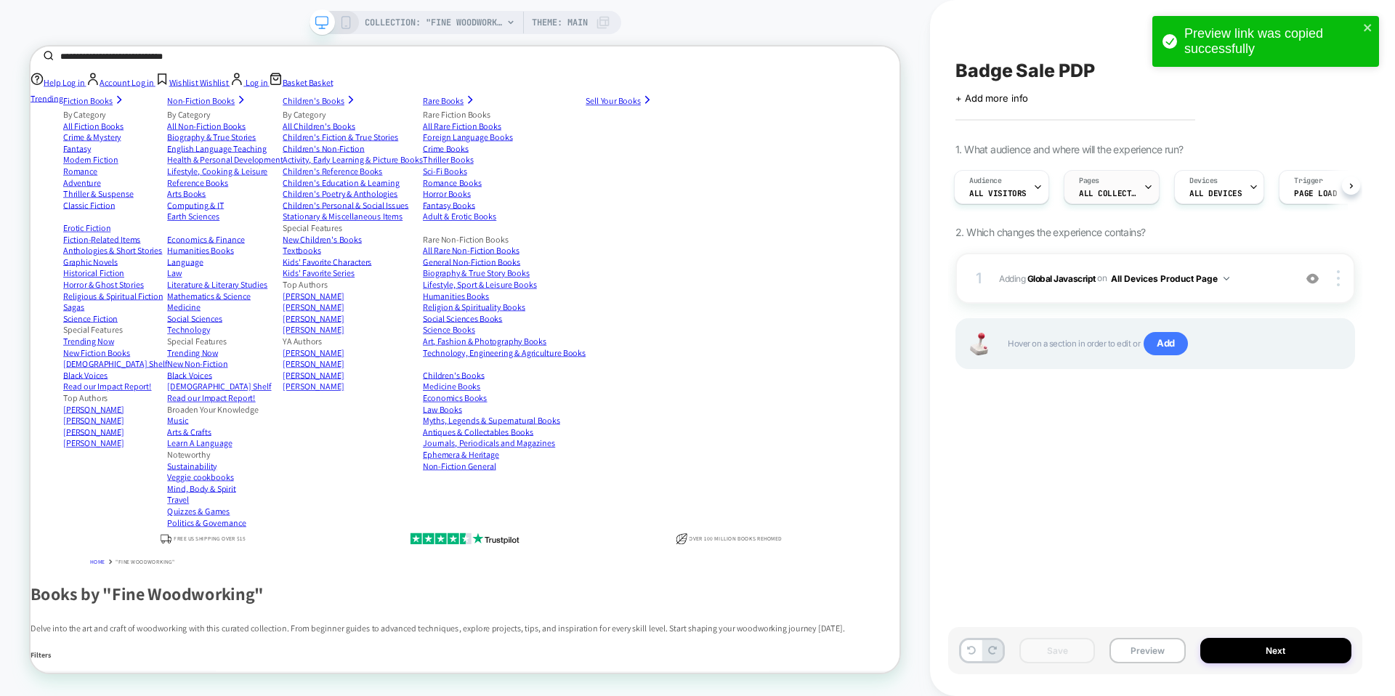
click at [1115, 182] on div "Pages ALL COLLECTIONS" at bounding box center [1107, 187] width 87 height 33
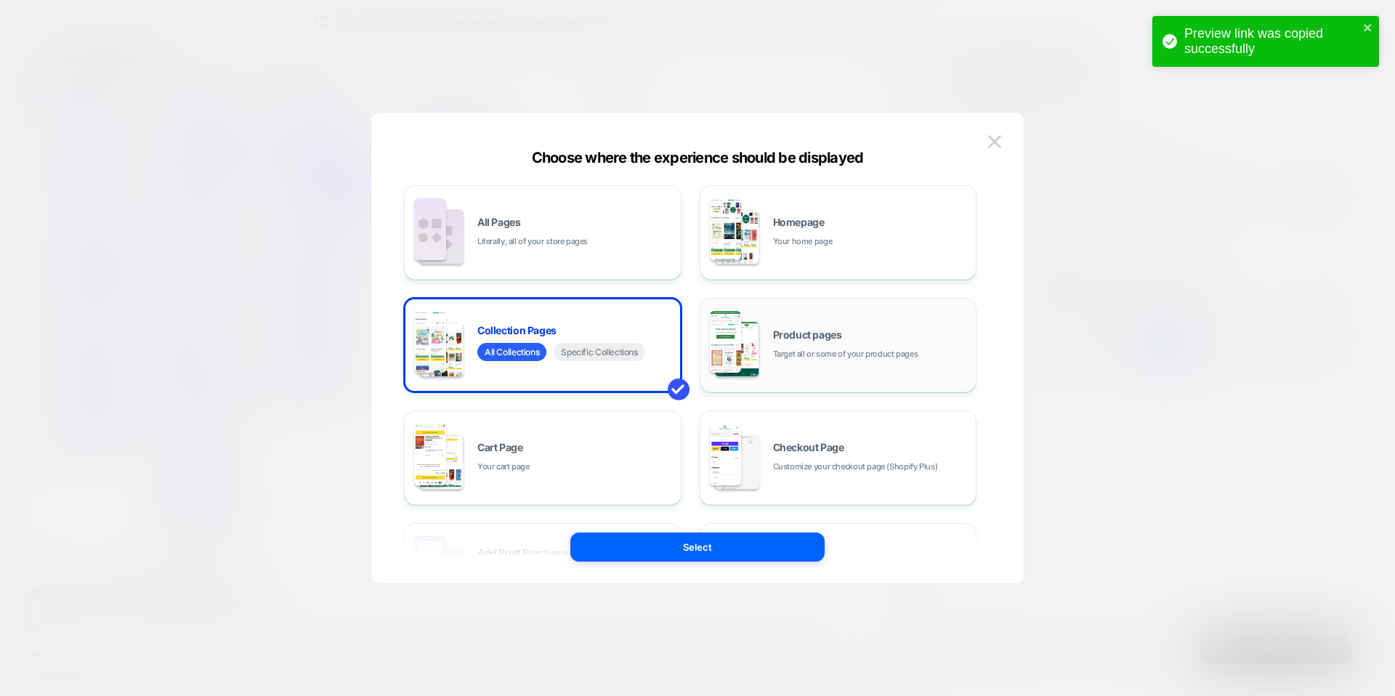
click at [802, 348] on span "Target all or some of your product pages" at bounding box center [845, 354] width 145 height 14
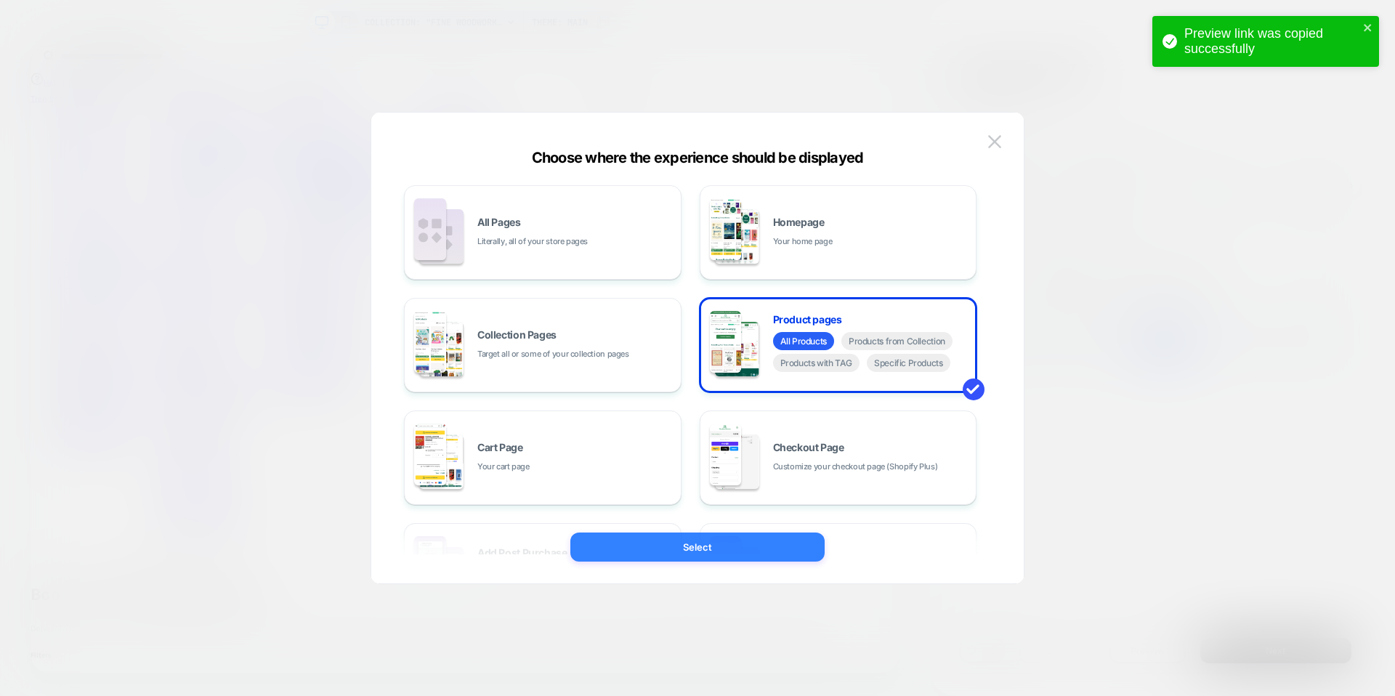
click at [732, 541] on button "Select" at bounding box center [697, 547] width 254 height 29
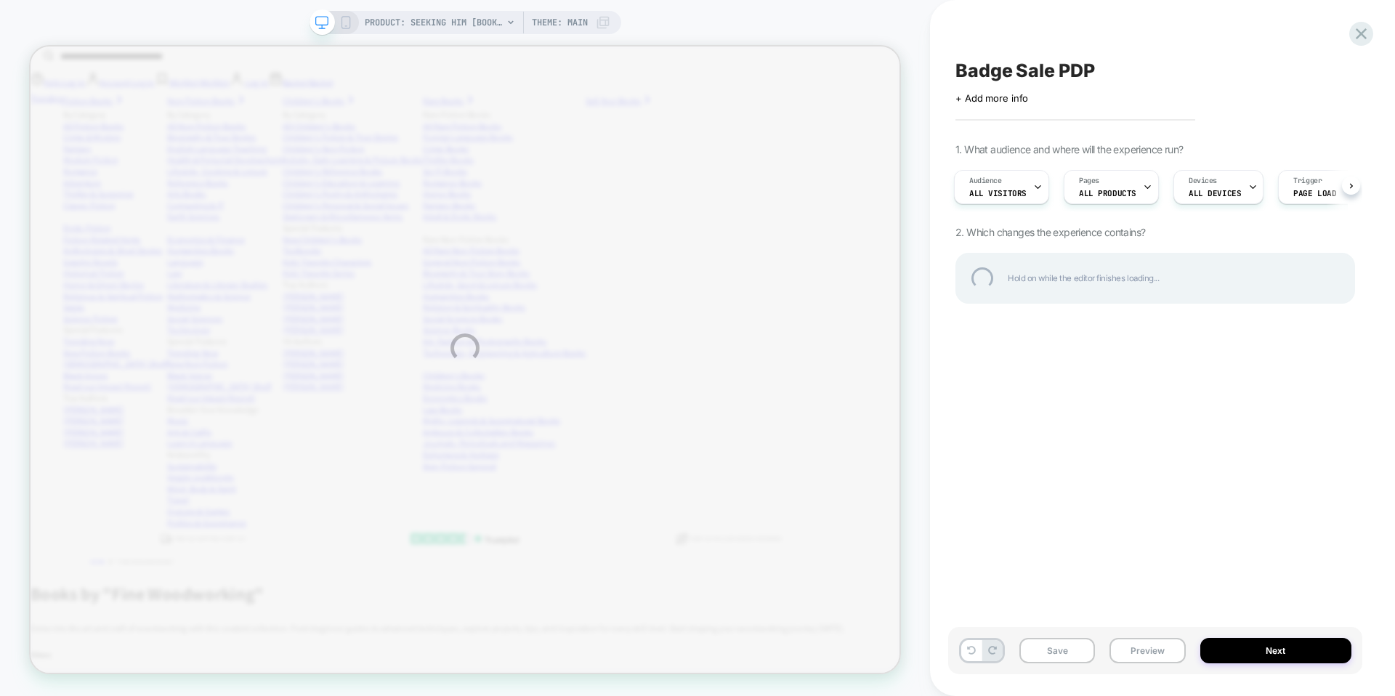
click at [1059, 655] on div "PRODUCT: Seeking Him [book nancy demoss wolgemuth 9780802414564] PRODUCT: Seeki…" at bounding box center [697, 348] width 1395 height 696
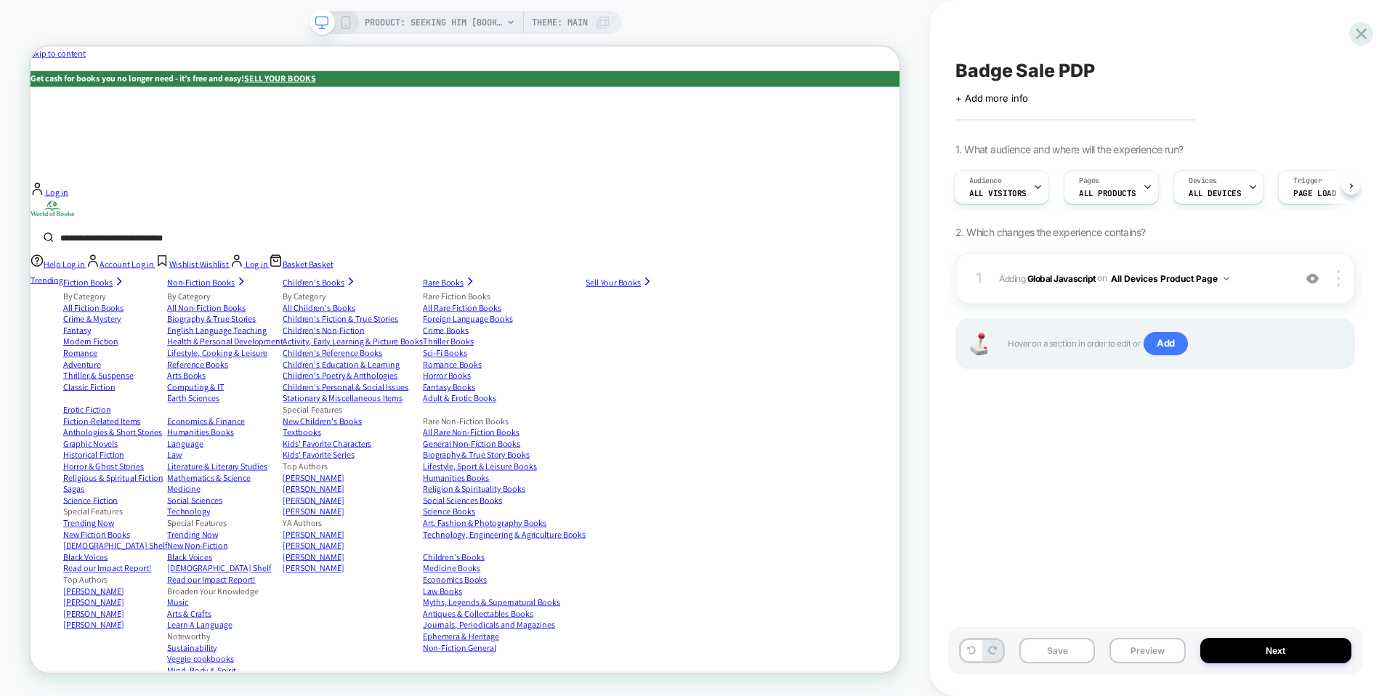
click at [1056, 648] on button "Save" at bounding box center [1057, 650] width 76 height 25
click at [1196, 405] on div "1 Adding Global Javascript on All Devices Product Page Add Before Add After Tar…" at bounding box center [1155, 329] width 400 height 153
click at [1165, 655] on button "Preview" at bounding box center [1147, 650] width 76 height 25
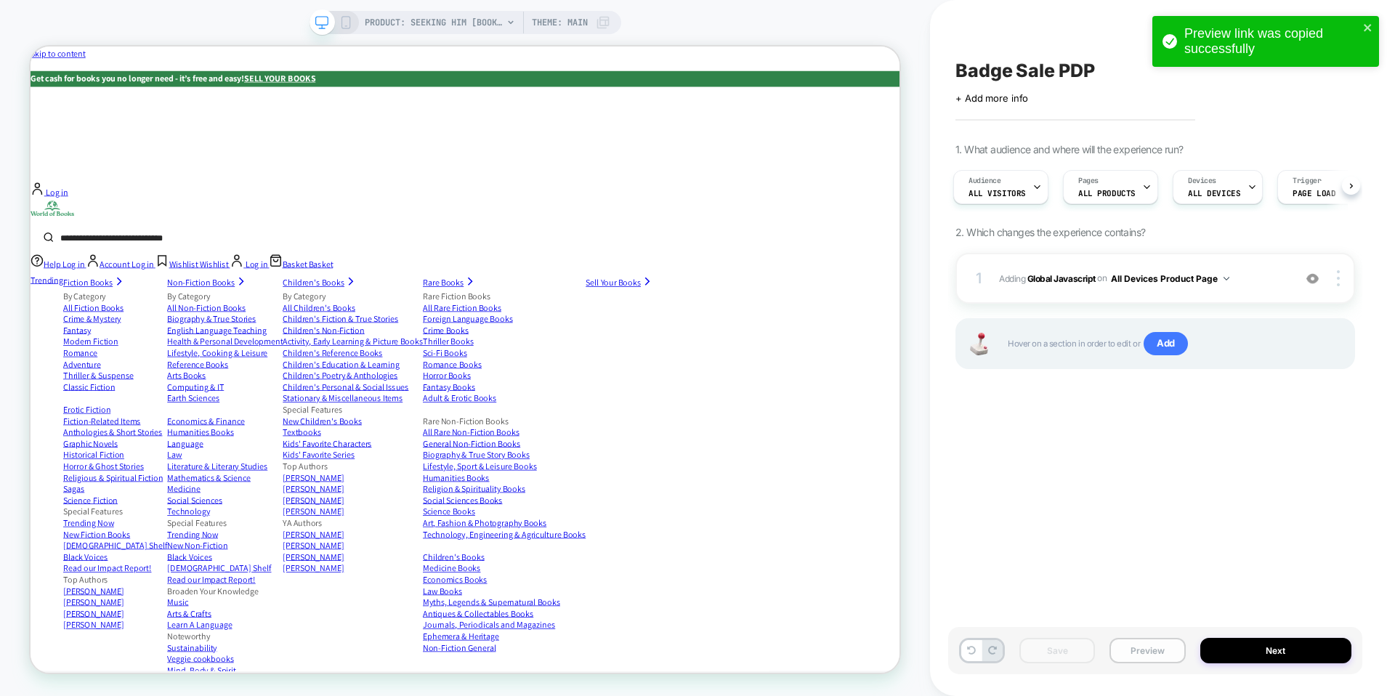
click at [1143, 660] on button "Preview" at bounding box center [1147, 650] width 76 height 25
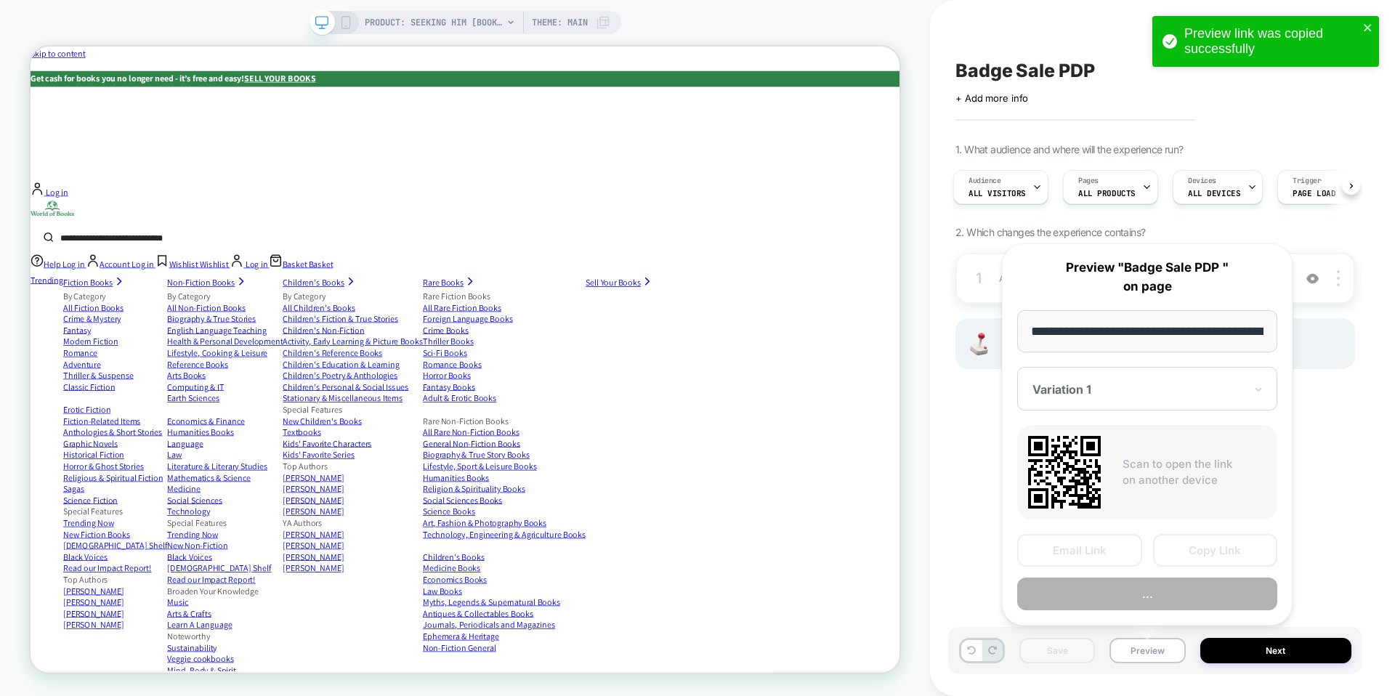
scroll to position [0, 480]
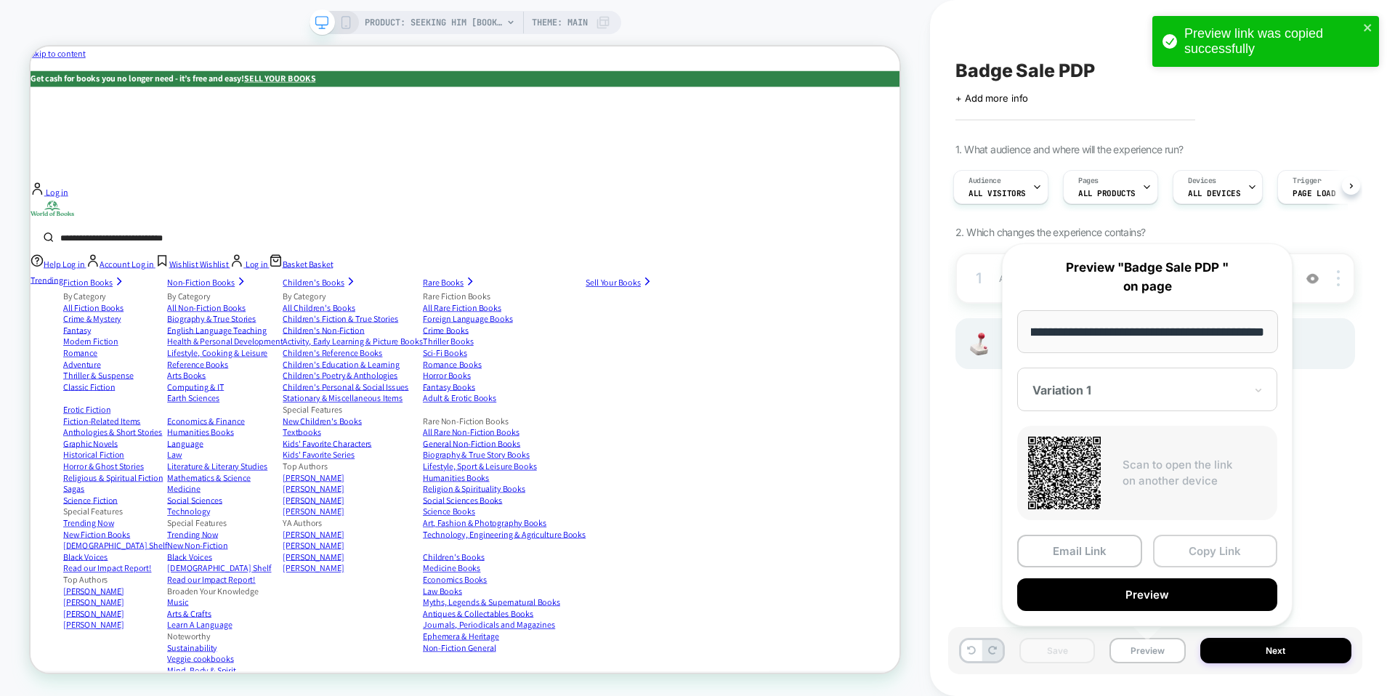
click at [1214, 549] on button "Copy Link" at bounding box center [1215, 551] width 125 height 33
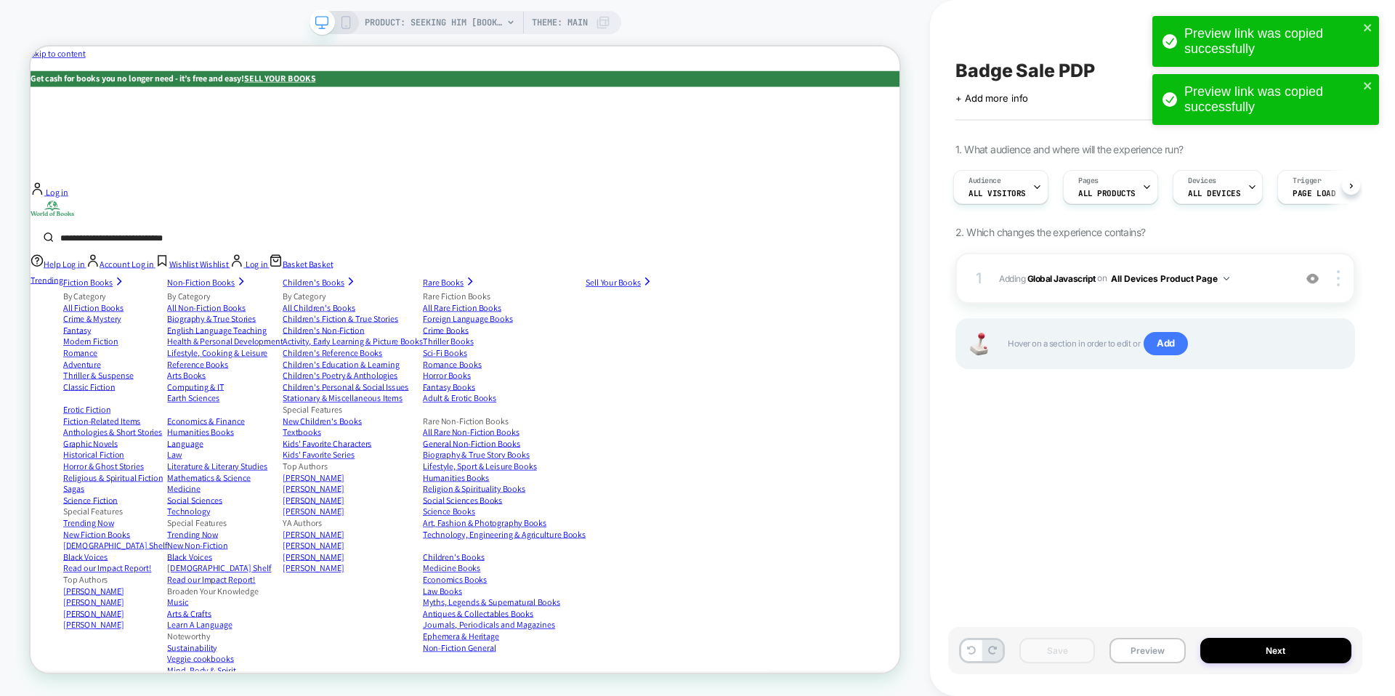
click at [458, 19] on span "PRODUCT: Seeking Him [book [PERSON_NAME] [PERSON_NAME] 9780802414564]" at bounding box center [434, 22] width 138 height 23
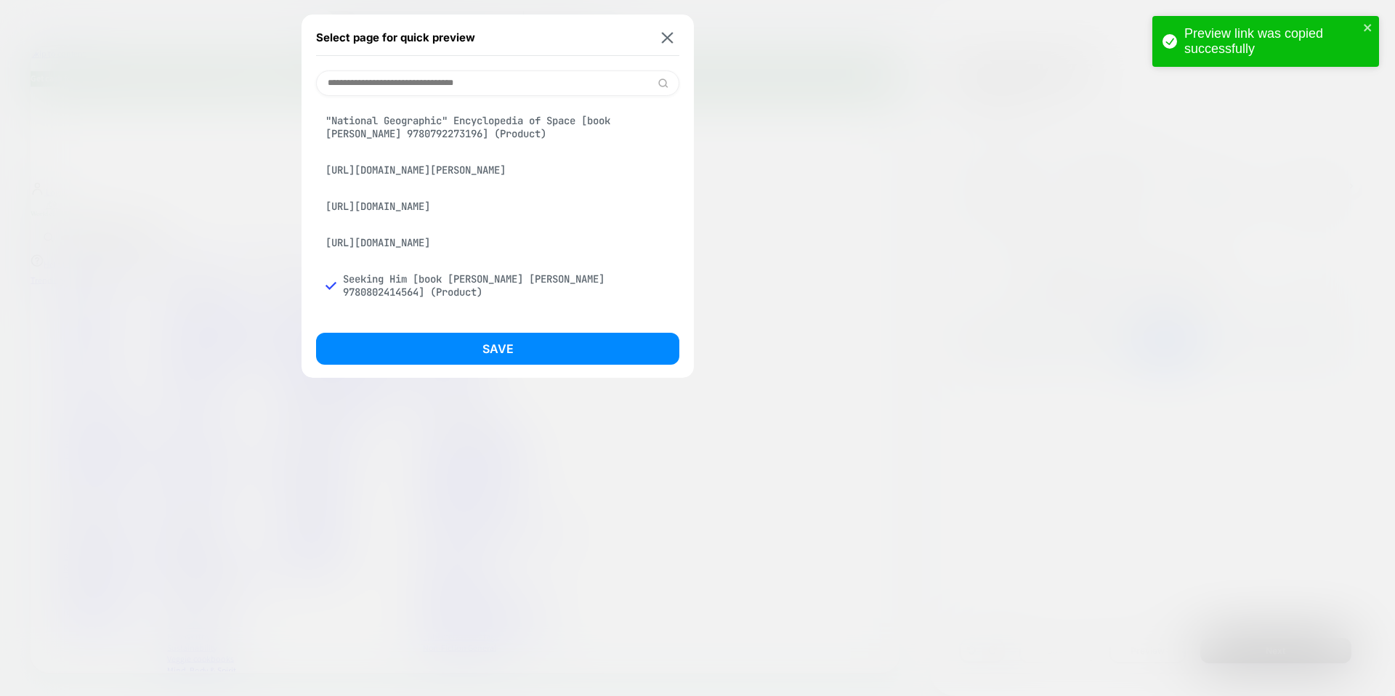
click at [450, 90] on input at bounding box center [497, 82] width 363 height 25
paste input "**********"
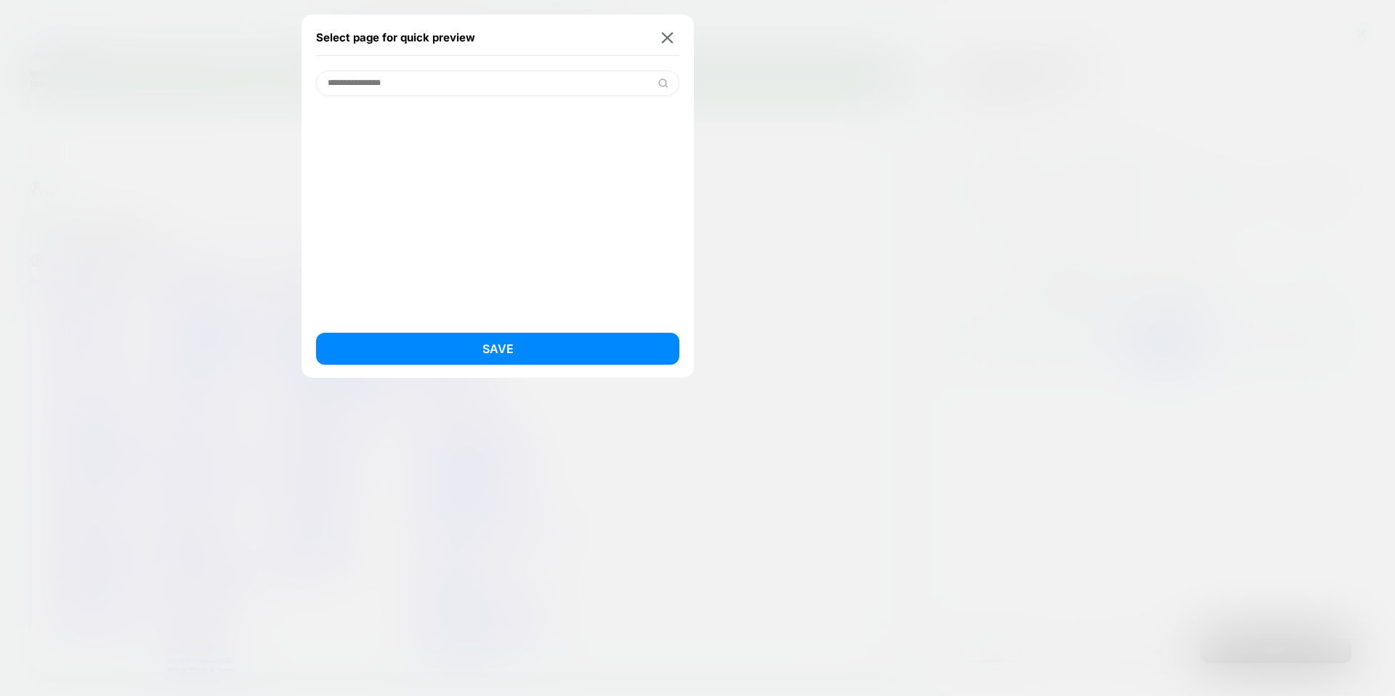
click at [597, 89] on input "**********" at bounding box center [497, 82] width 363 height 25
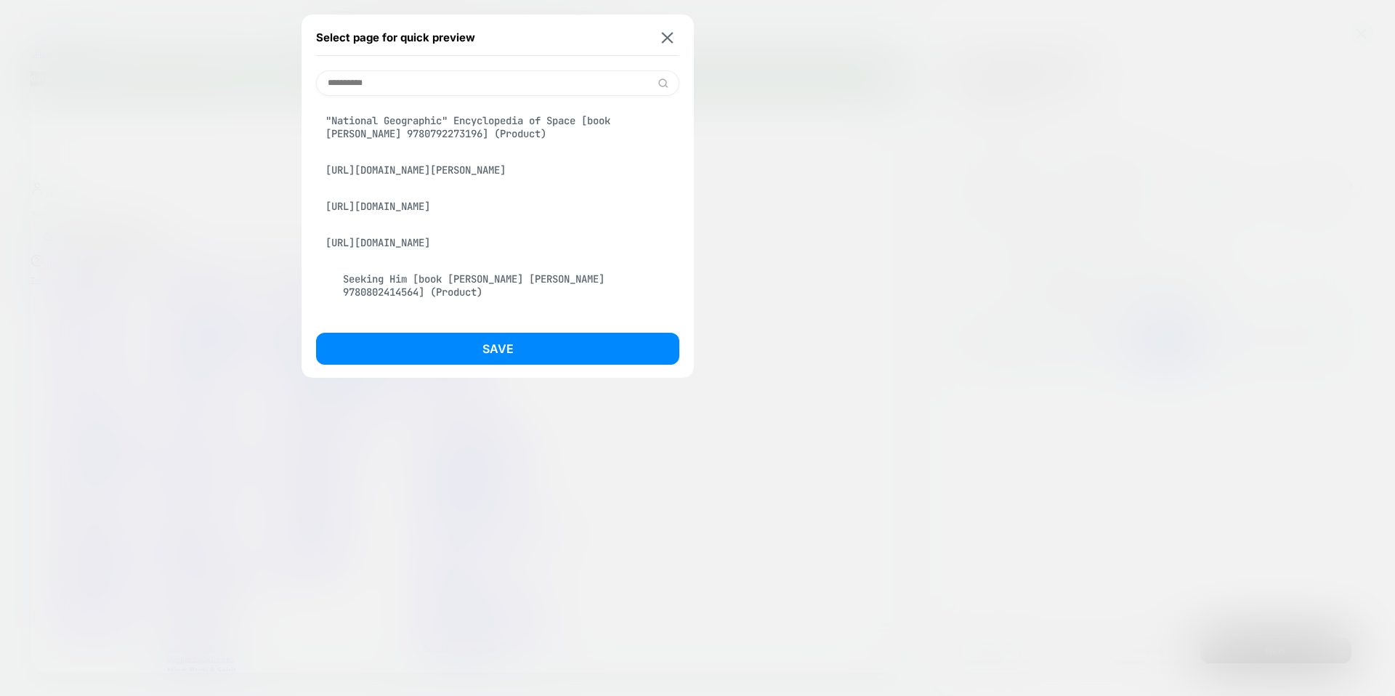
type input "**********"
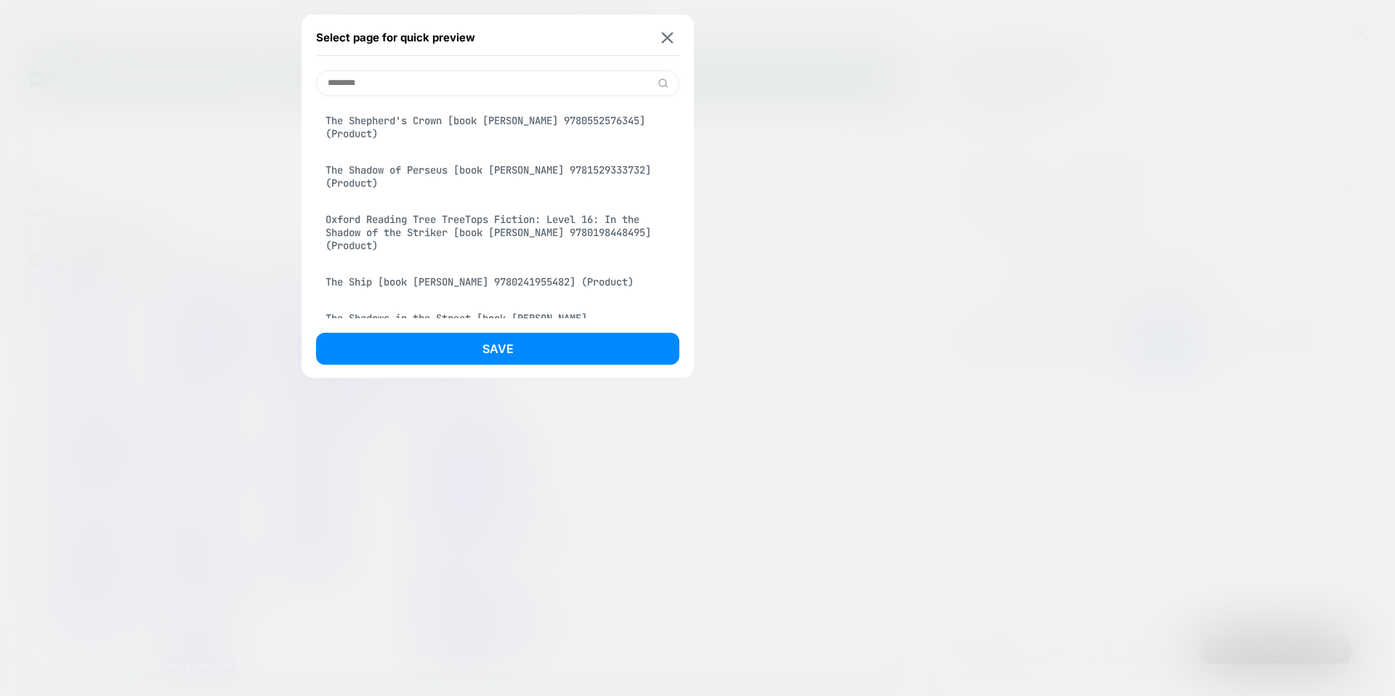
type input "*********"
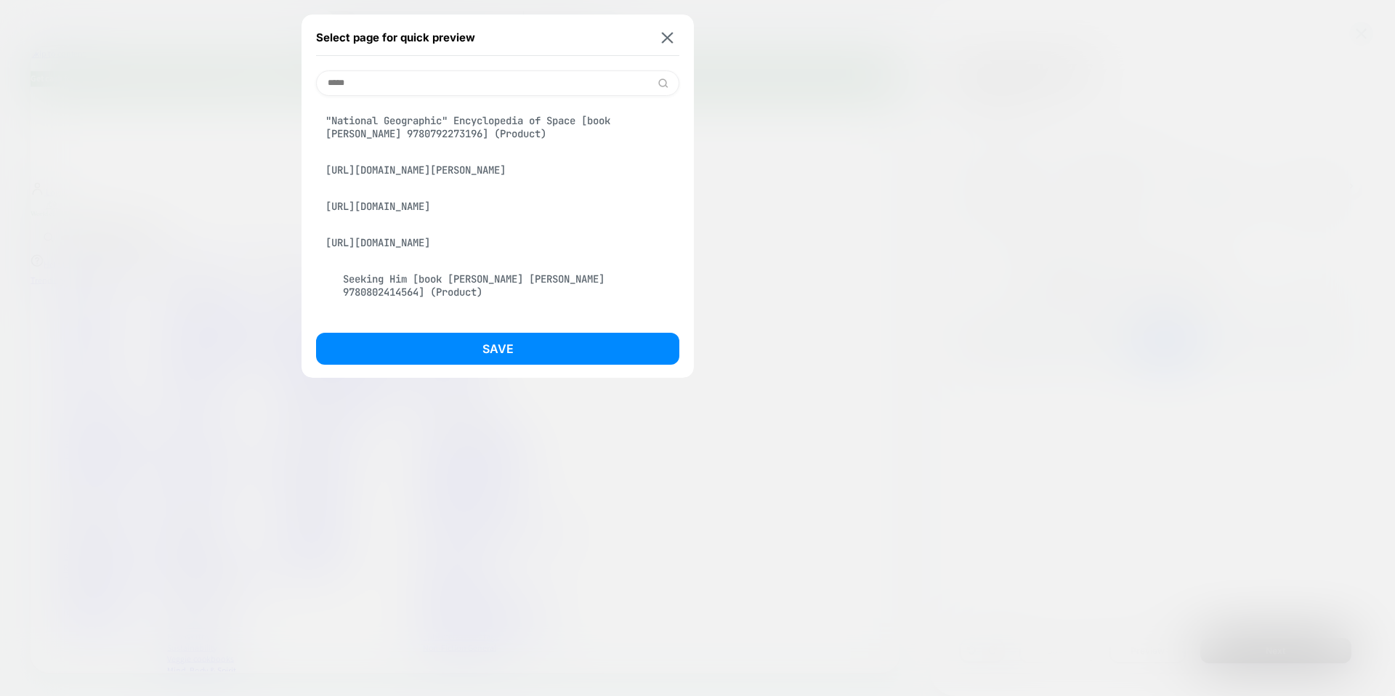
type input "******"
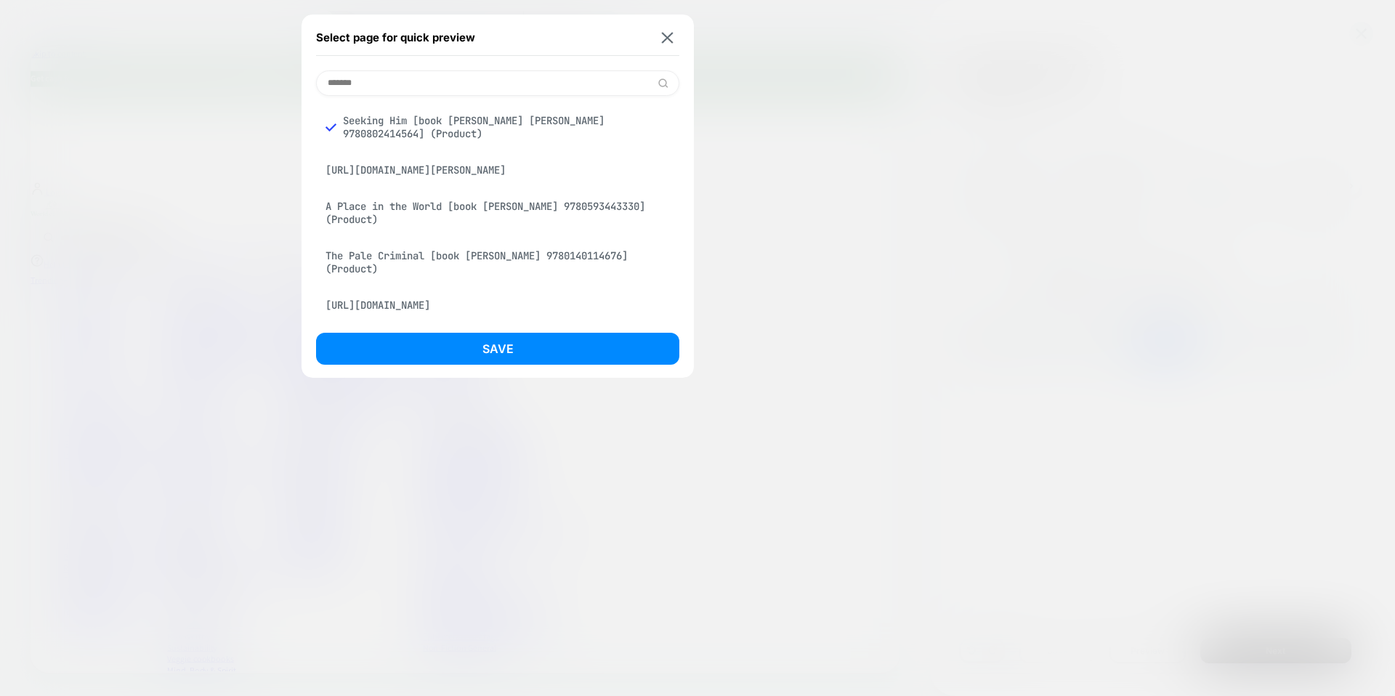
type input "*******"
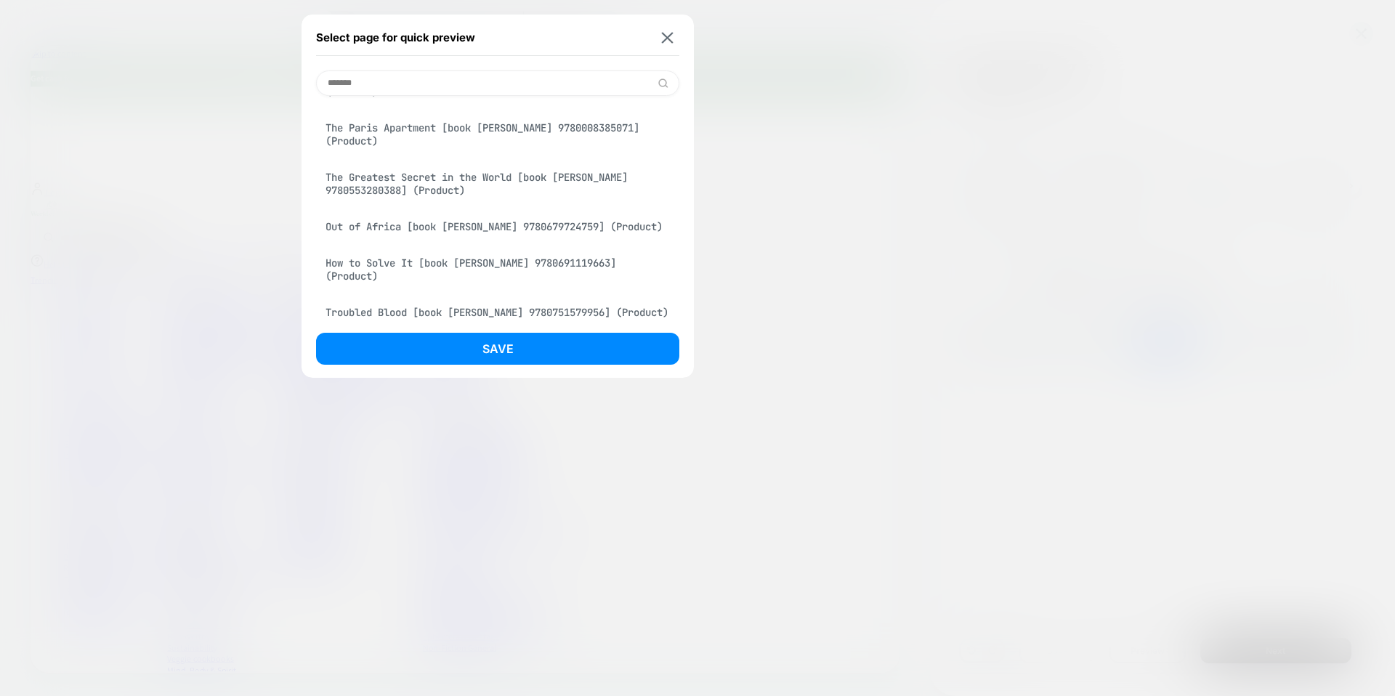
scroll to position [1332, 0]
click at [451, 154] on div "The Paris Apartment [book [PERSON_NAME] 9780008385071] (Product)" at bounding box center [497, 133] width 363 height 41
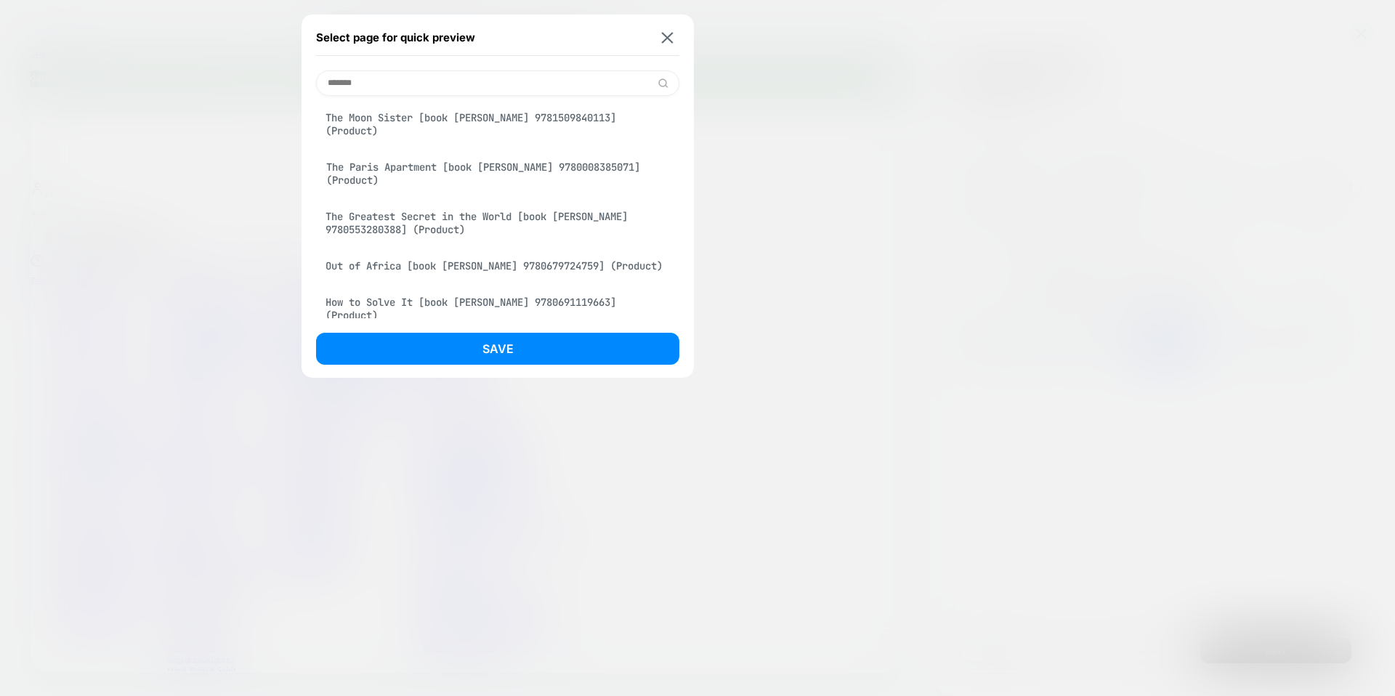
scroll to position [1372, 0]
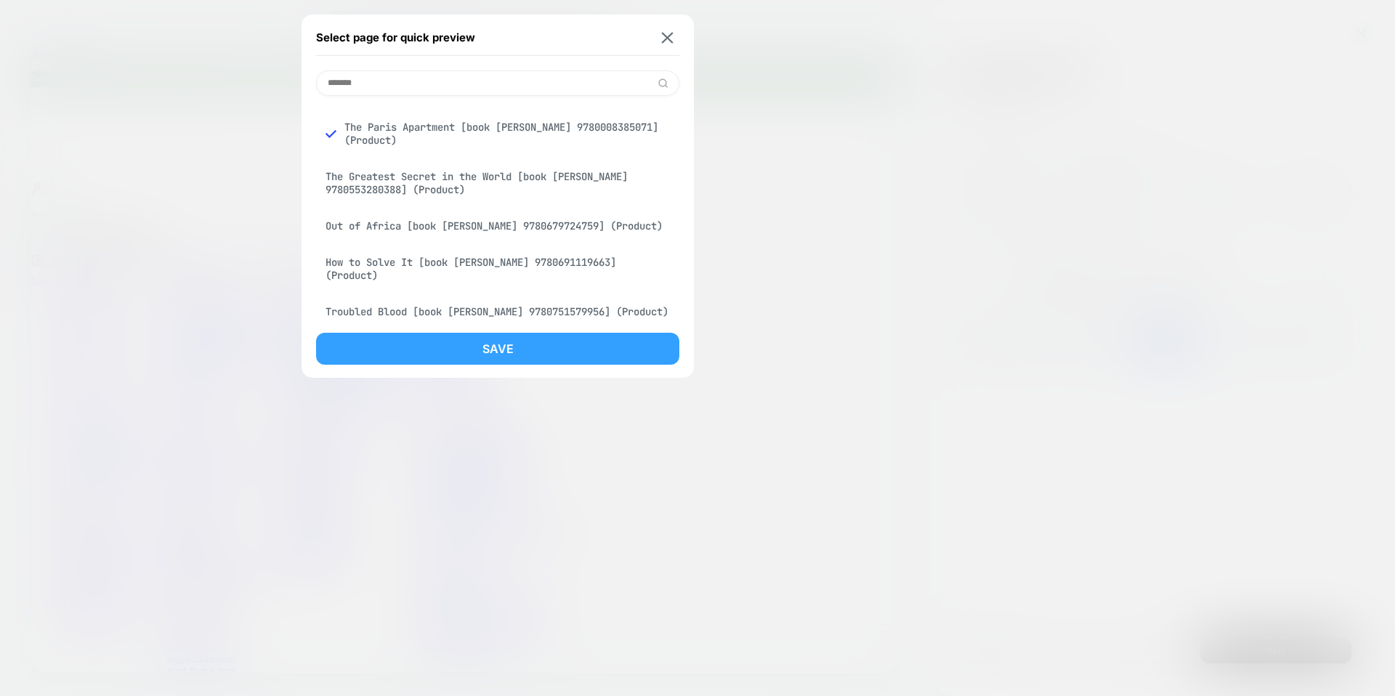
click at [554, 338] on button "Save" at bounding box center [497, 349] width 363 height 32
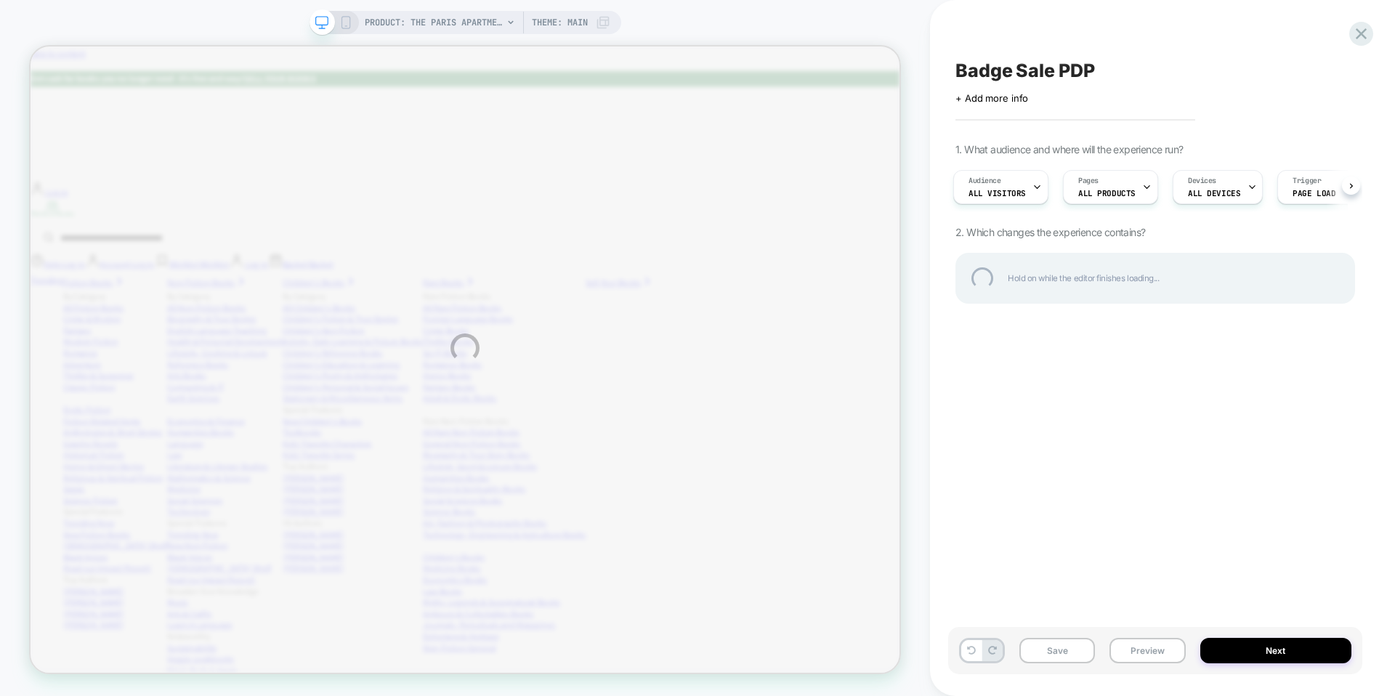
click at [1141, 651] on div "PRODUCT: The Paris Apartment [book [PERSON_NAME] 9780008385071] PRODUCT: The Pa…" at bounding box center [697, 348] width 1395 height 696
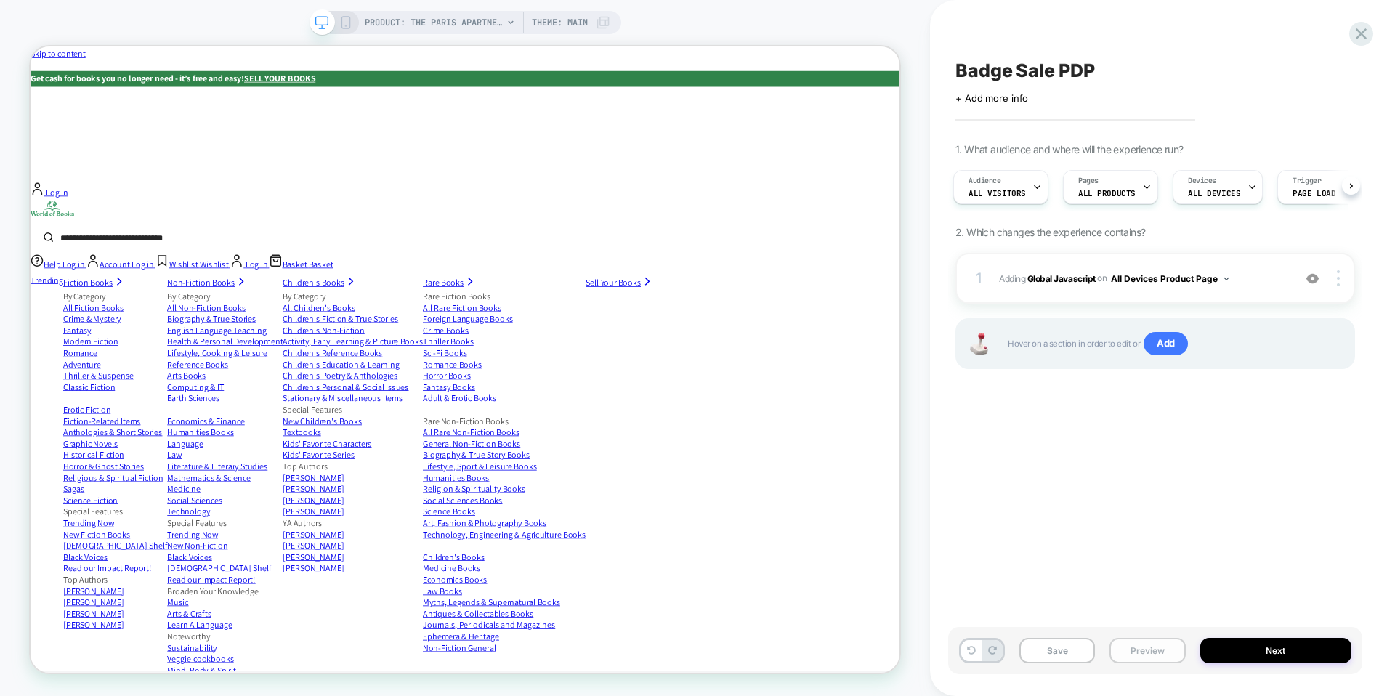
scroll to position [0, 3]
click at [1139, 650] on button "Preview" at bounding box center [1147, 650] width 76 height 25
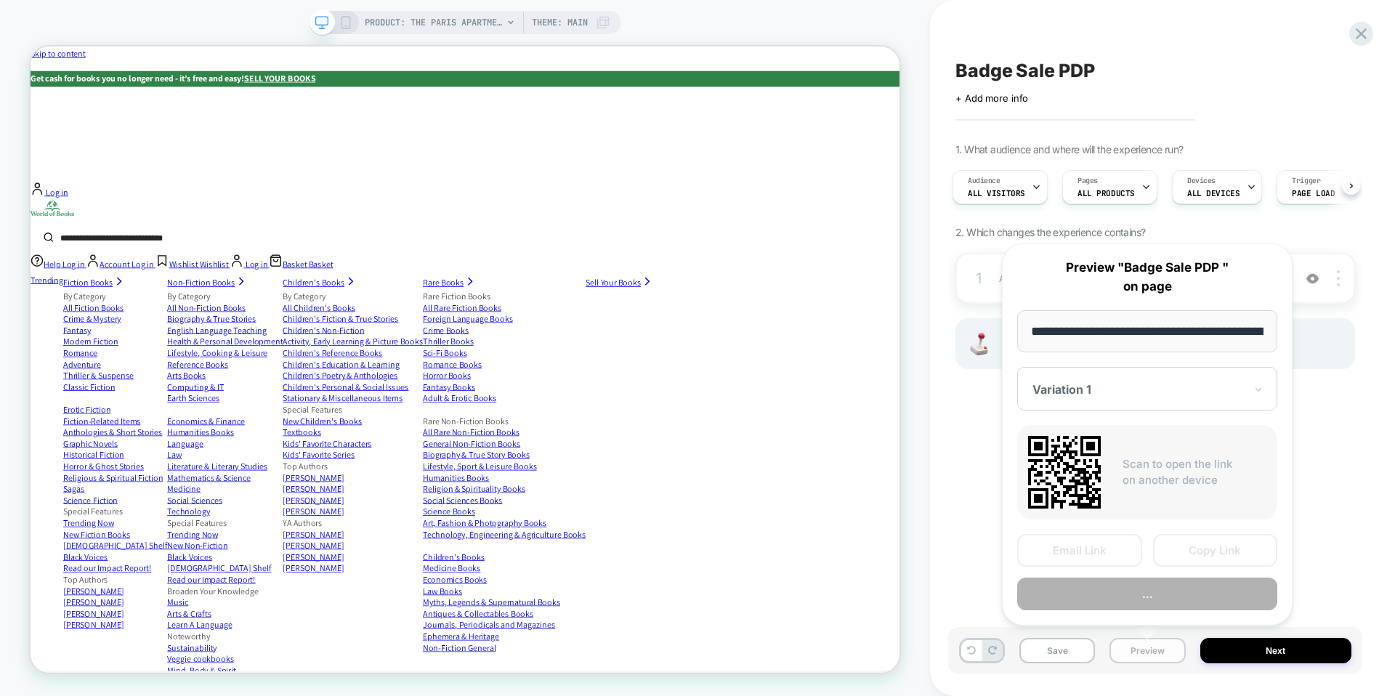
scroll to position [0, 404]
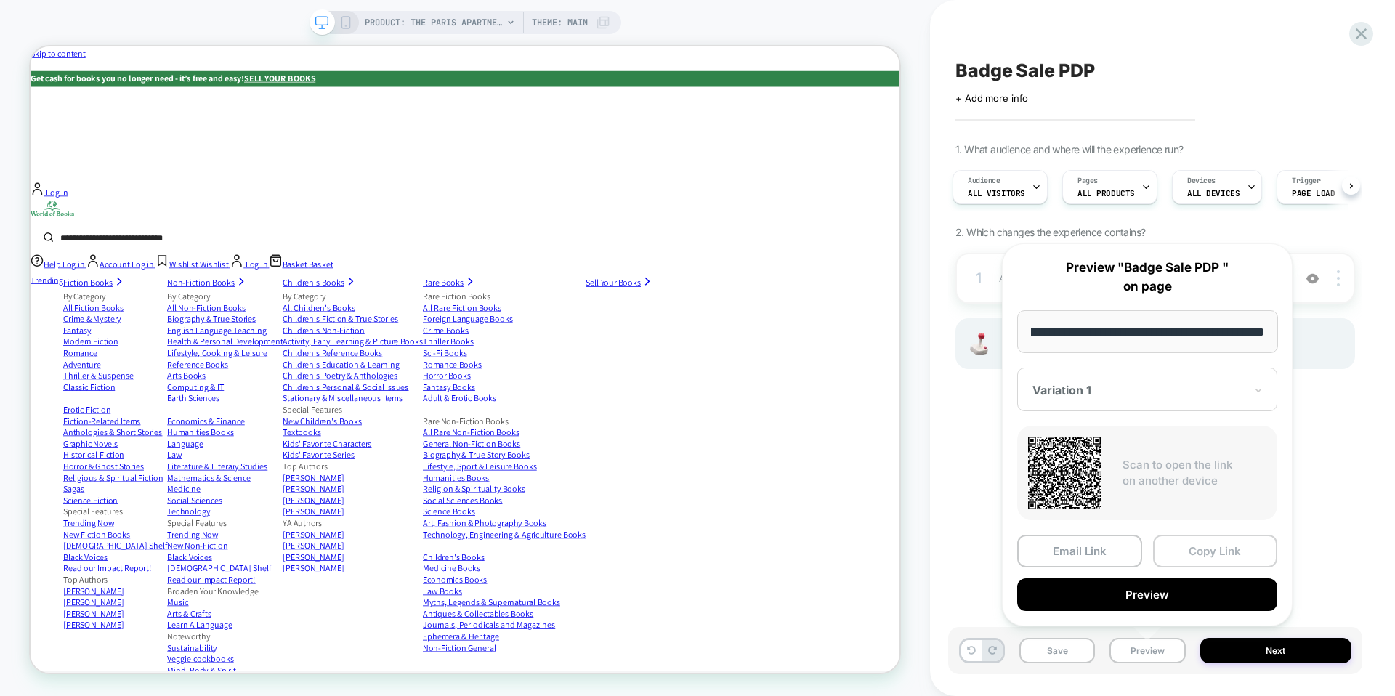
click at [1197, 550] on button "Copy Link" at bounding box center [1215, 551] width 125 height 33
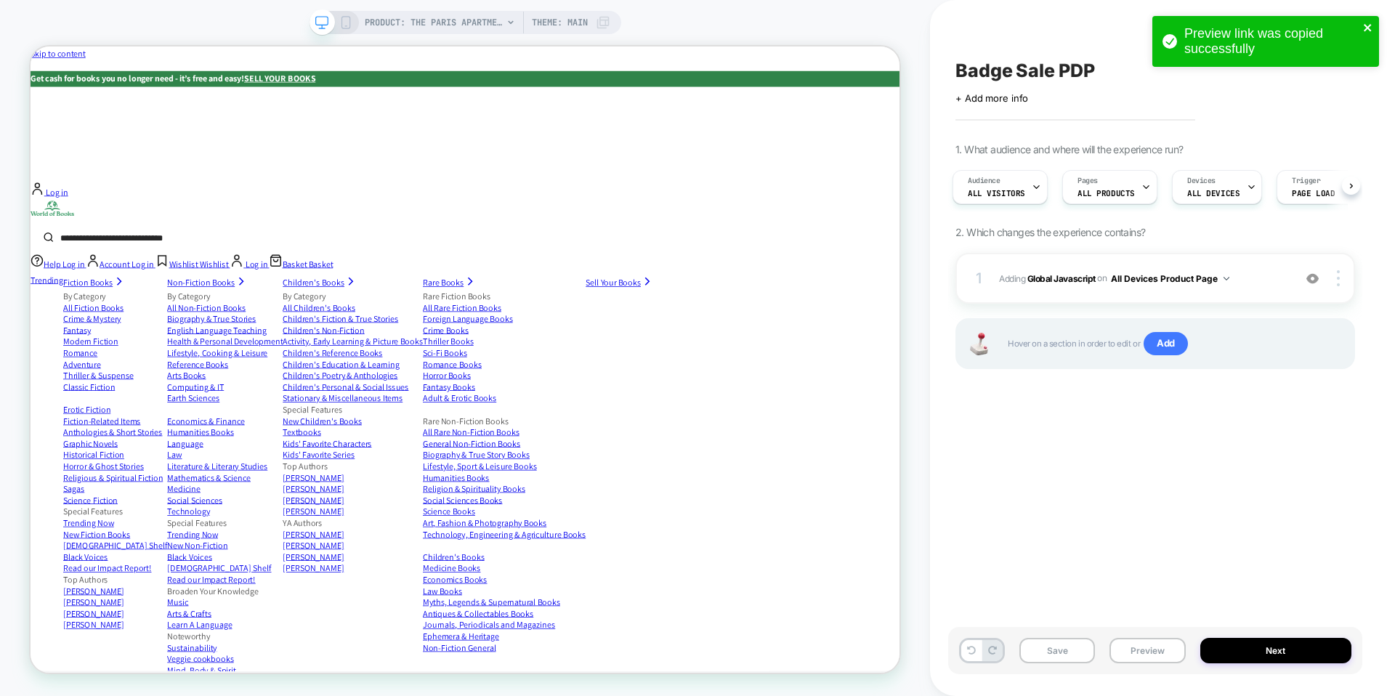
click at [1372, 26] on icon "close" at bounding box center [1368, 28] width 10 height 12
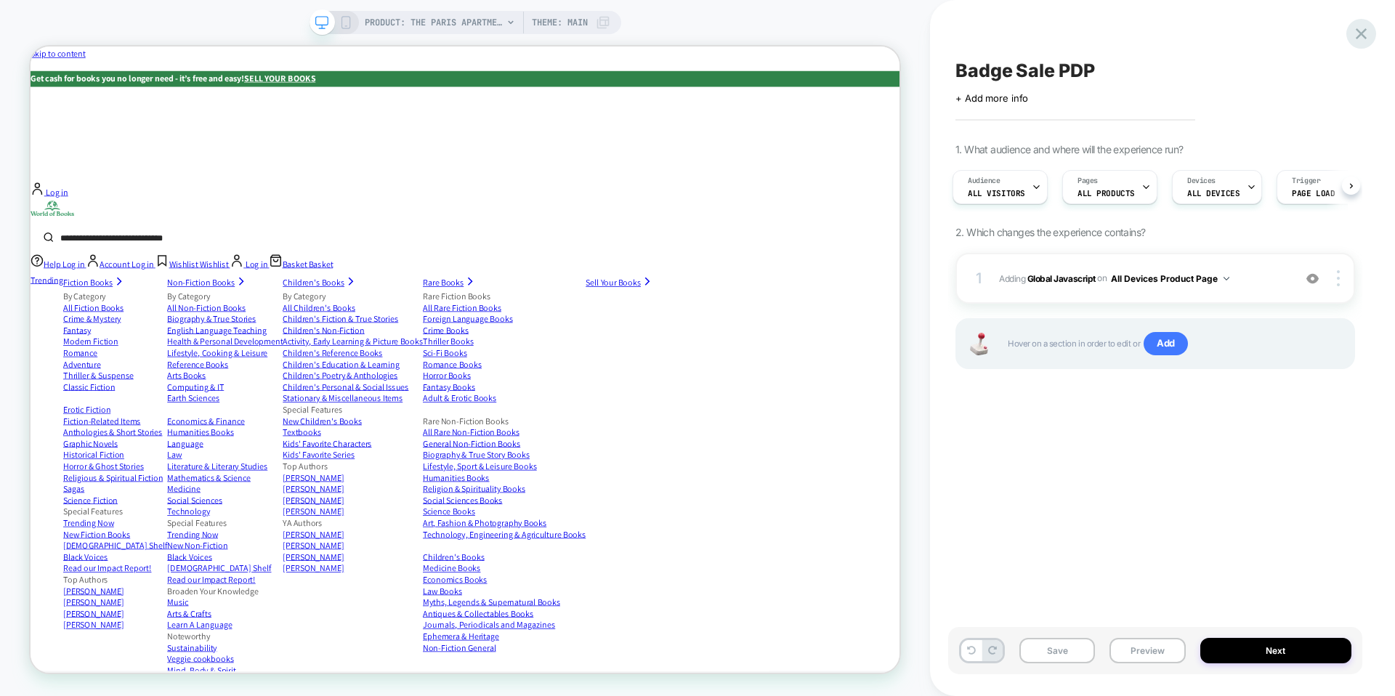
click at [1364, 32] on icon at bounding box center [1361, 34] width 20 height 20
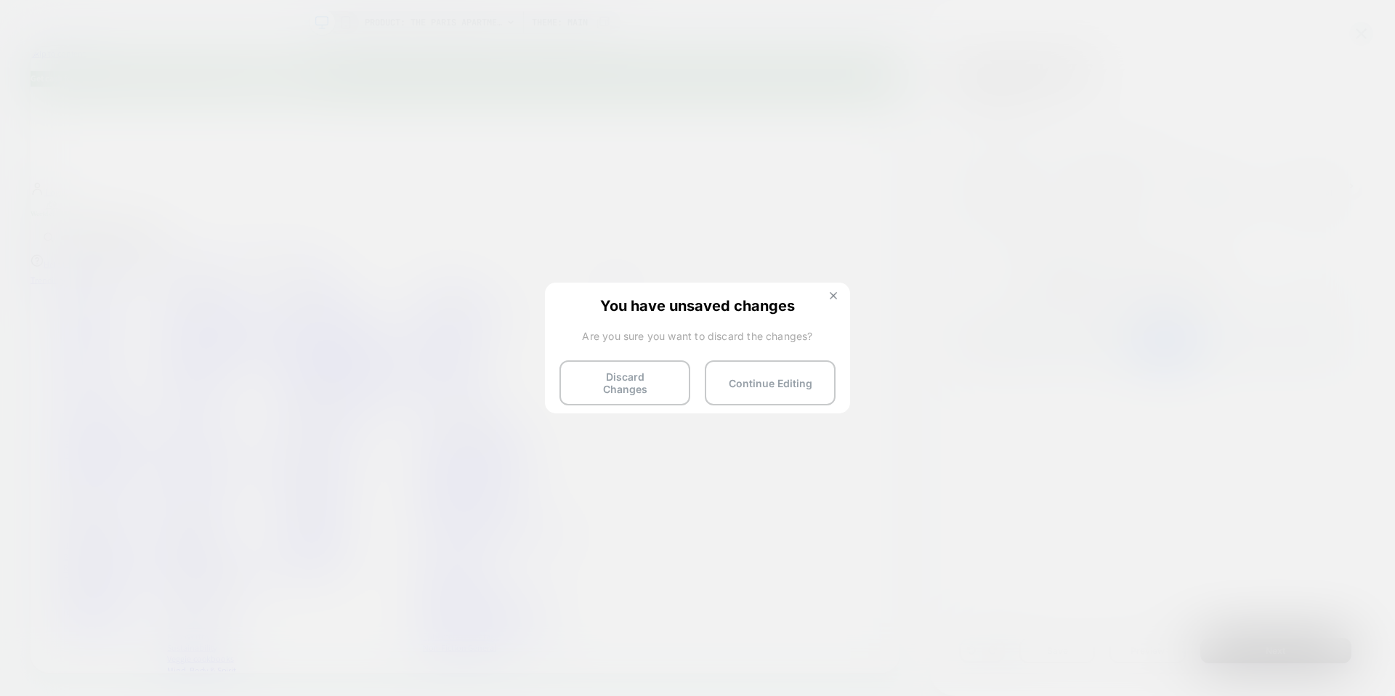
click at [830, 298] on img at bounding box center [833, 295] width 7 height 7
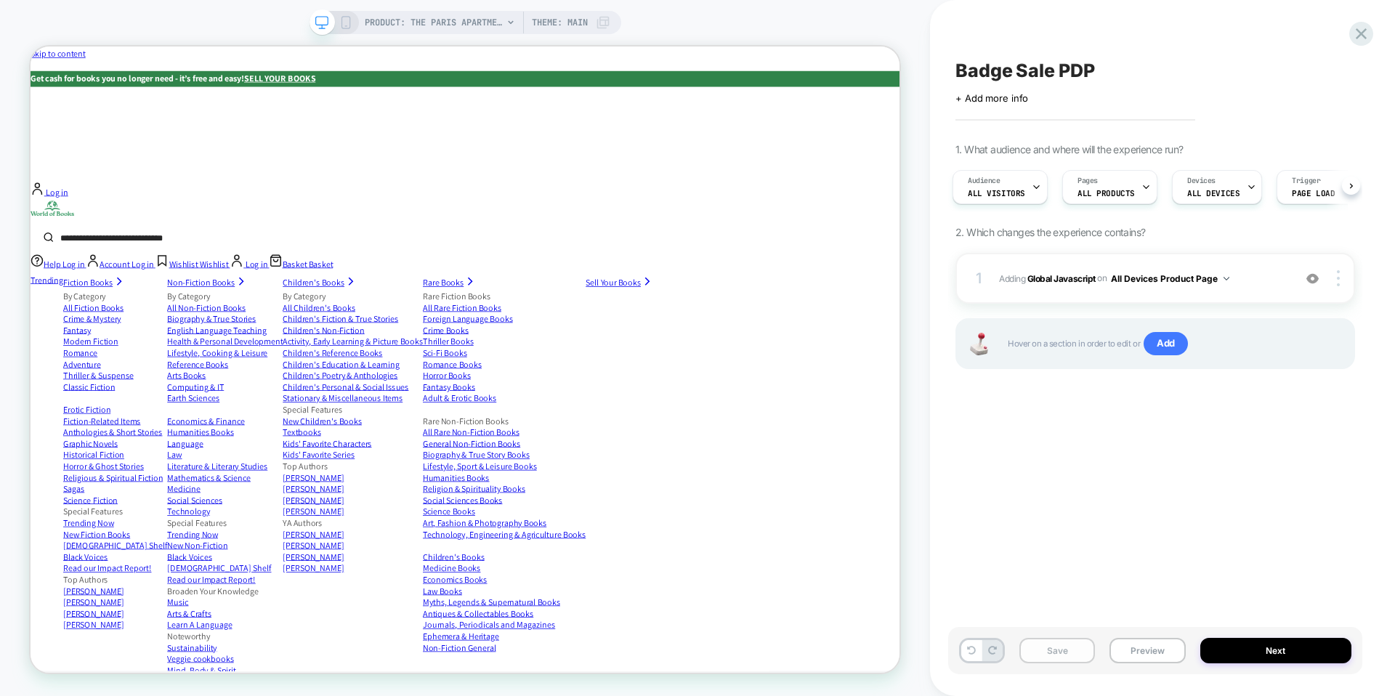
click at [1073, 638] on button "Save" at bounding box center [1057, 650] width 76 height 25
